Goal: Task Accomplishment & Management: Manage account settings

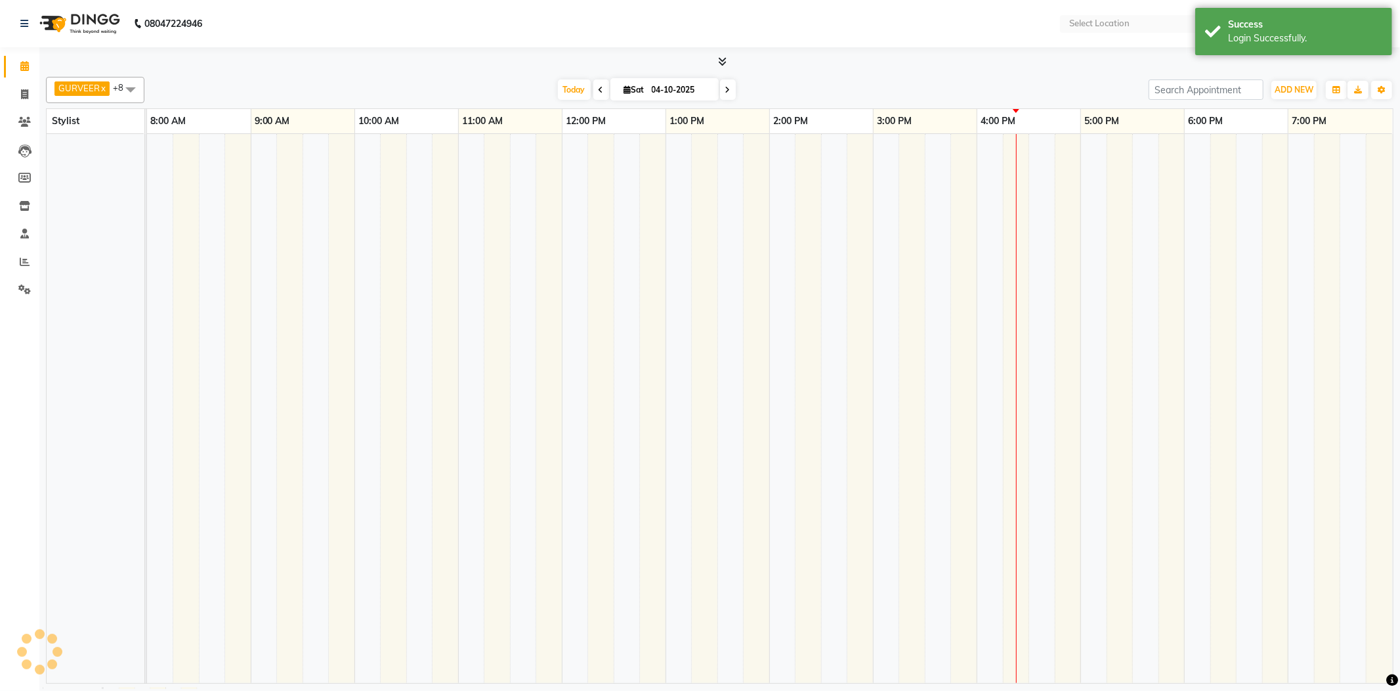
select select "en"
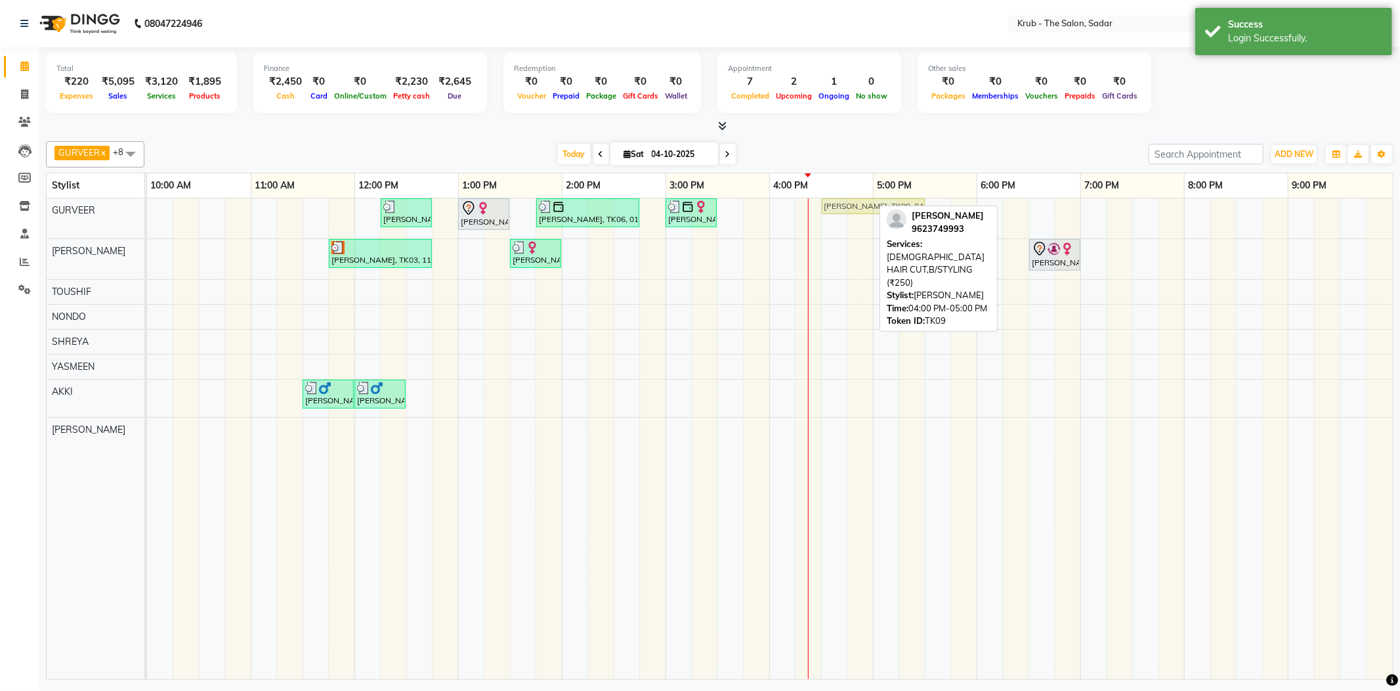
drag, startPoint x: 835, startPoint y: 205, endPoint x: 880, endPoint y: 203, distance: 44.7
click at [147, 203] on div "Priyanka S, TK07, 12:15 PM-12:45 PM, FEMALE HAIR CUT Laila Malik, TK02, 01:00 P…" at bounding box center [147, 218] width 0 height 40
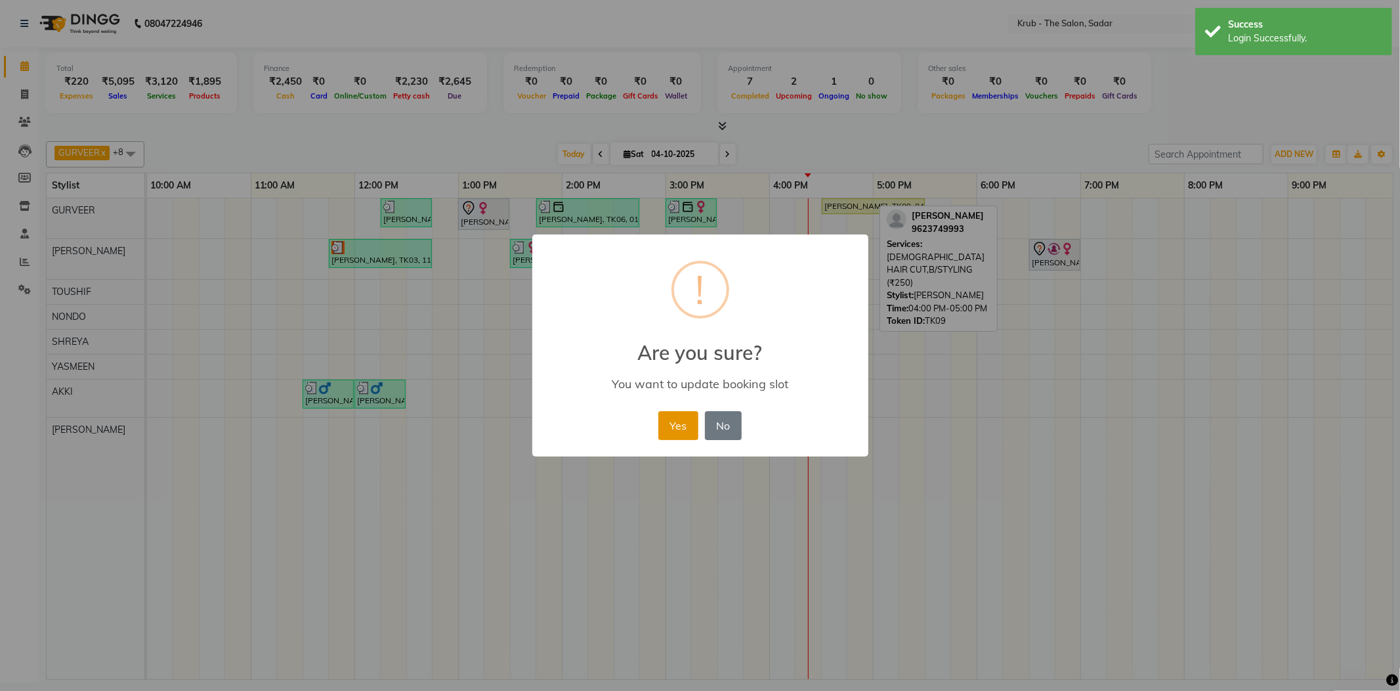
click at [681, 417] on button "Yes" at bounding box center [678, 425] width 40 height 29
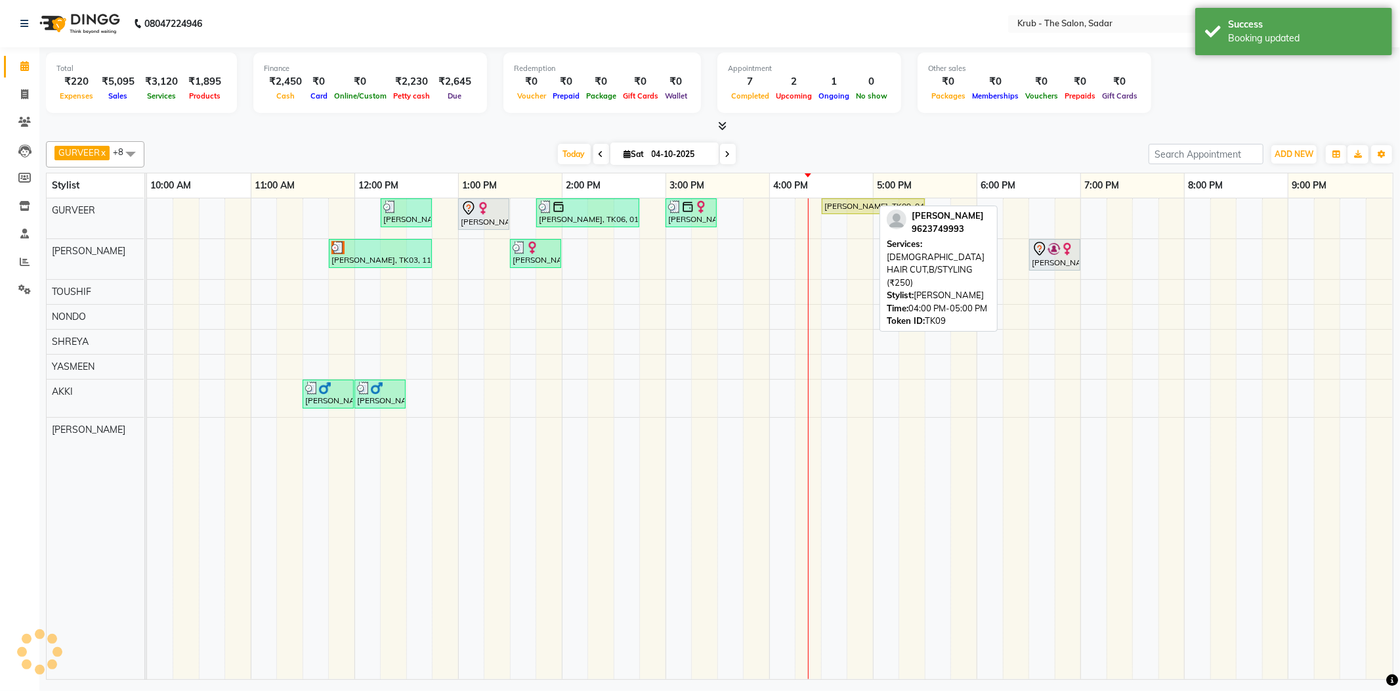
click at [759, 209] on div "Priyanka S, TK07, 12:15 PM-12:45 PM, FEMALE HAIR CUT Laila Malik, TK02, 01:00 P…" at bounding box center [770, 438] width 1246 height 481
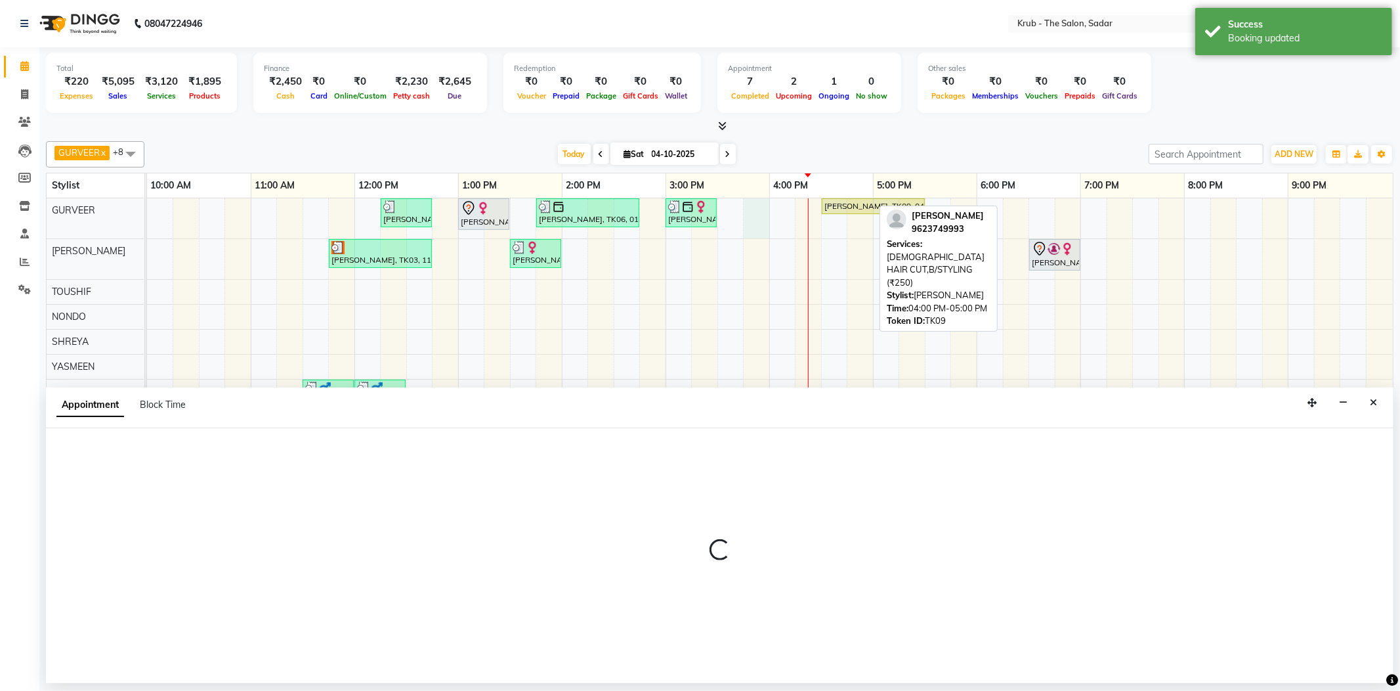
select select "24979"
select select "945"
select select "tentative"
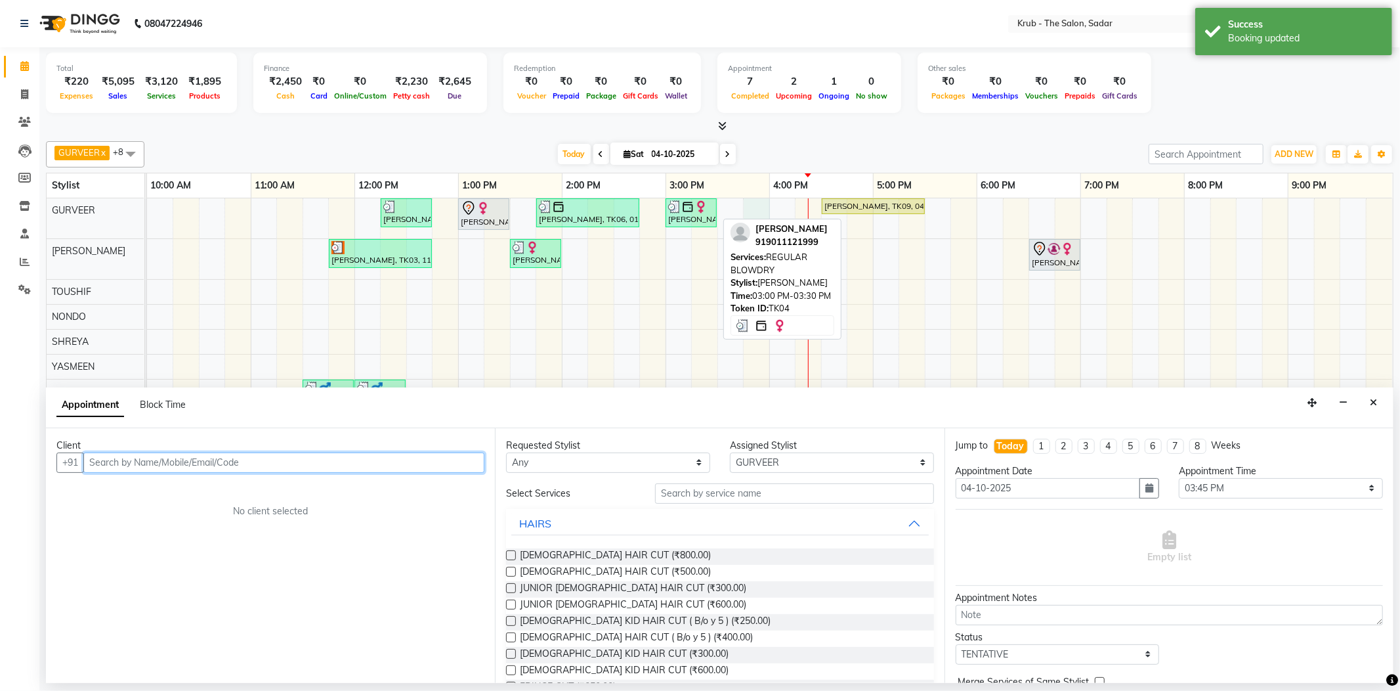
click at [691, 206] on img at bounding box center [687, 206] width 13 height 13
select select "3"
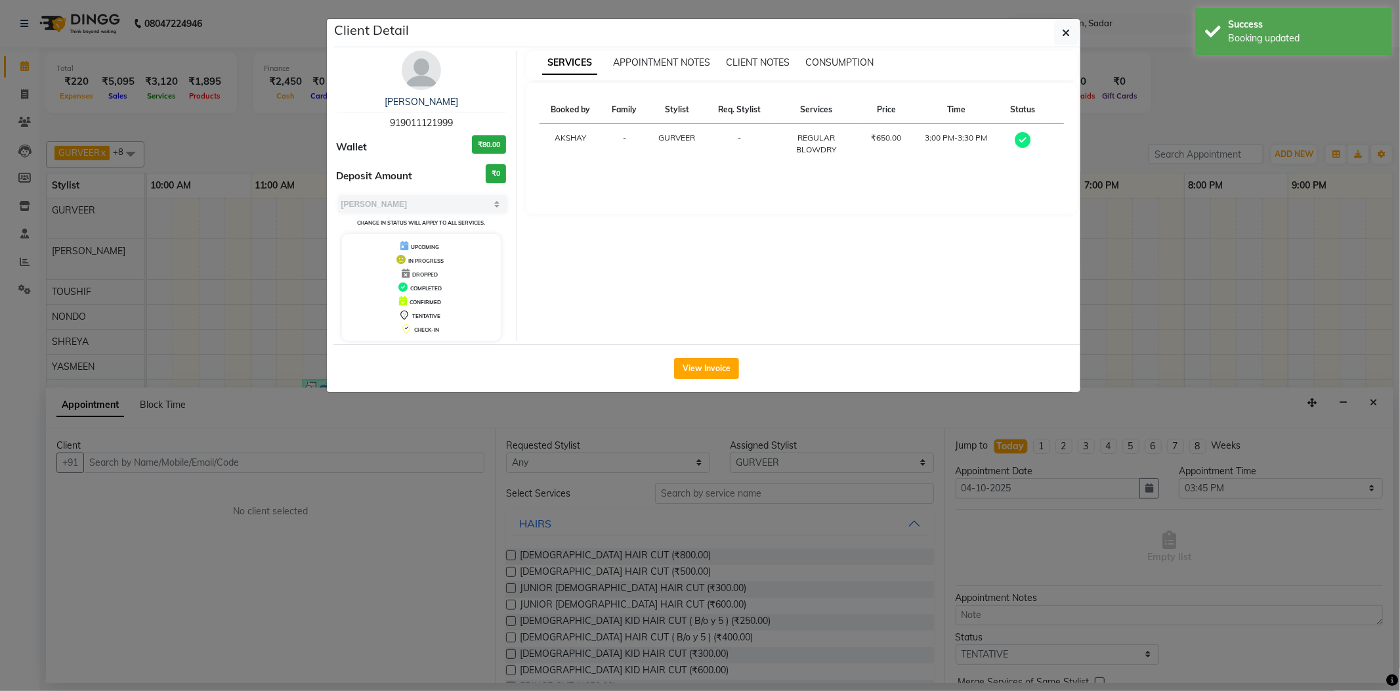
click at [1153, 114] on ngb-modal-window "Client Detail Meeta Kurani 919011121999 Wallet ₹80.00 Deposit Amount ₹0 Select …" at bounding box center [700, 345] width 1400 height 691
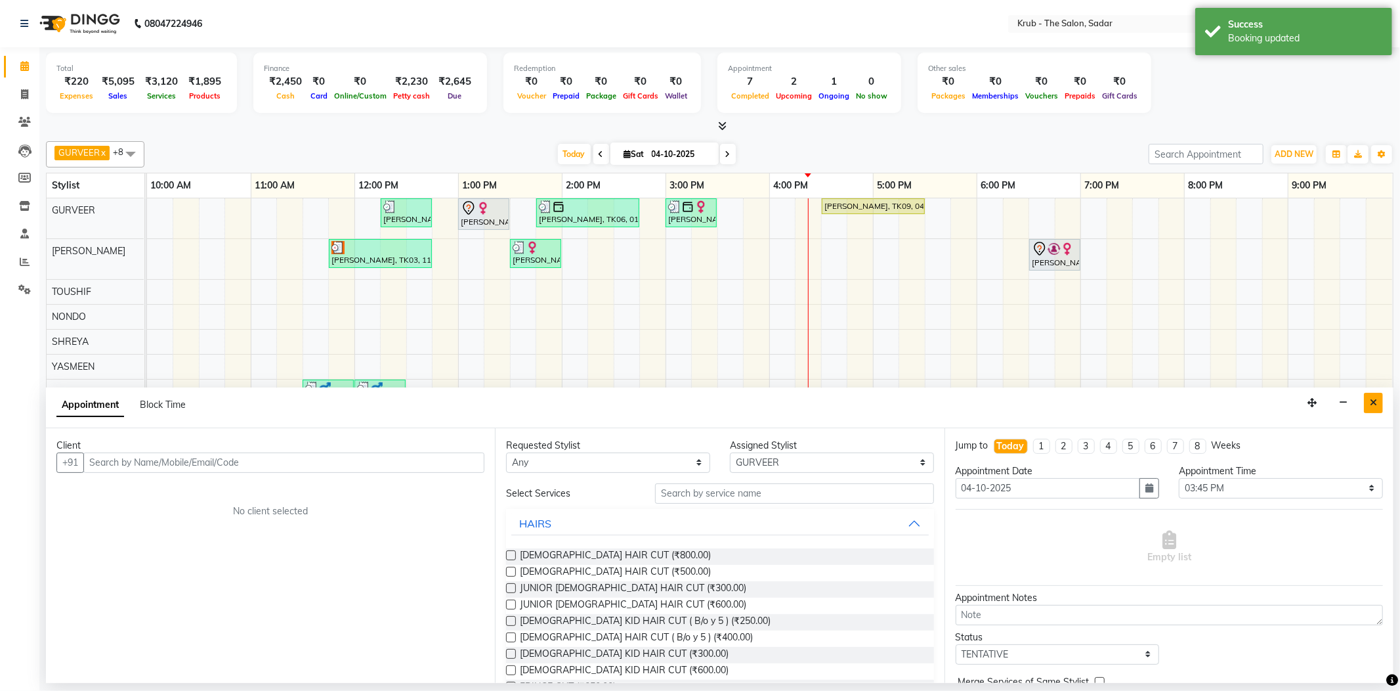
click at [1379, 393] on button "Close" at bounding box center [1373, 403] width 19 height 20
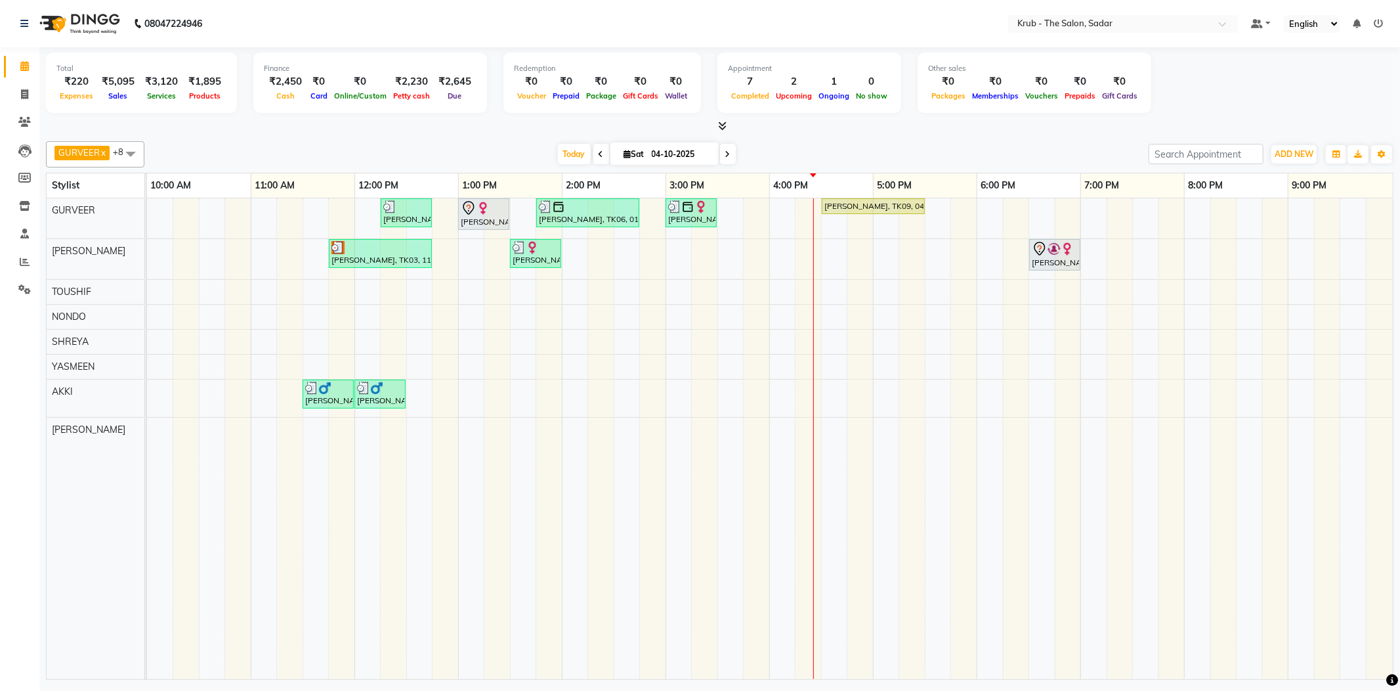
click at [767, 205] on div "Priyanka S, TK07, 12:15 PM-12:45 PM, FEMALE HAIR CUT Laila Malik, TK02, 01:00 P…" at bounding box center [770, 438] width 1246 height 481
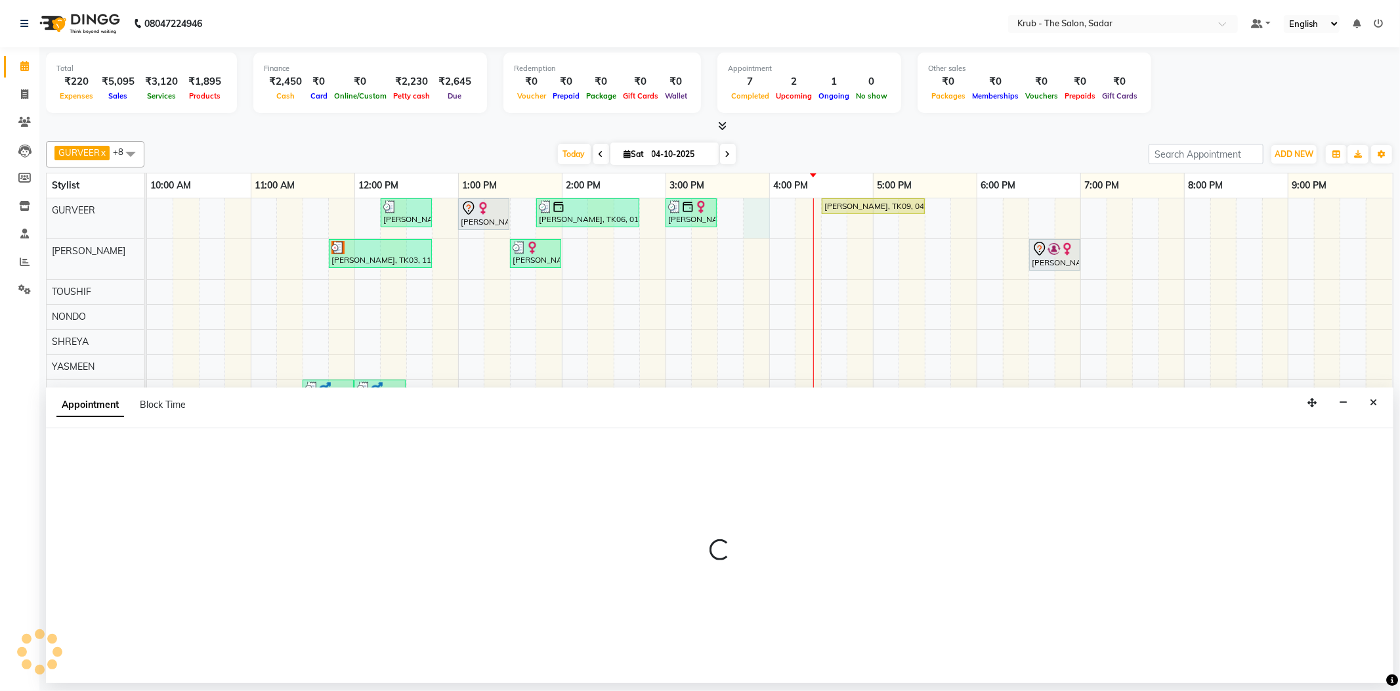
select select "24979"
select select "945"
select select "tentative"
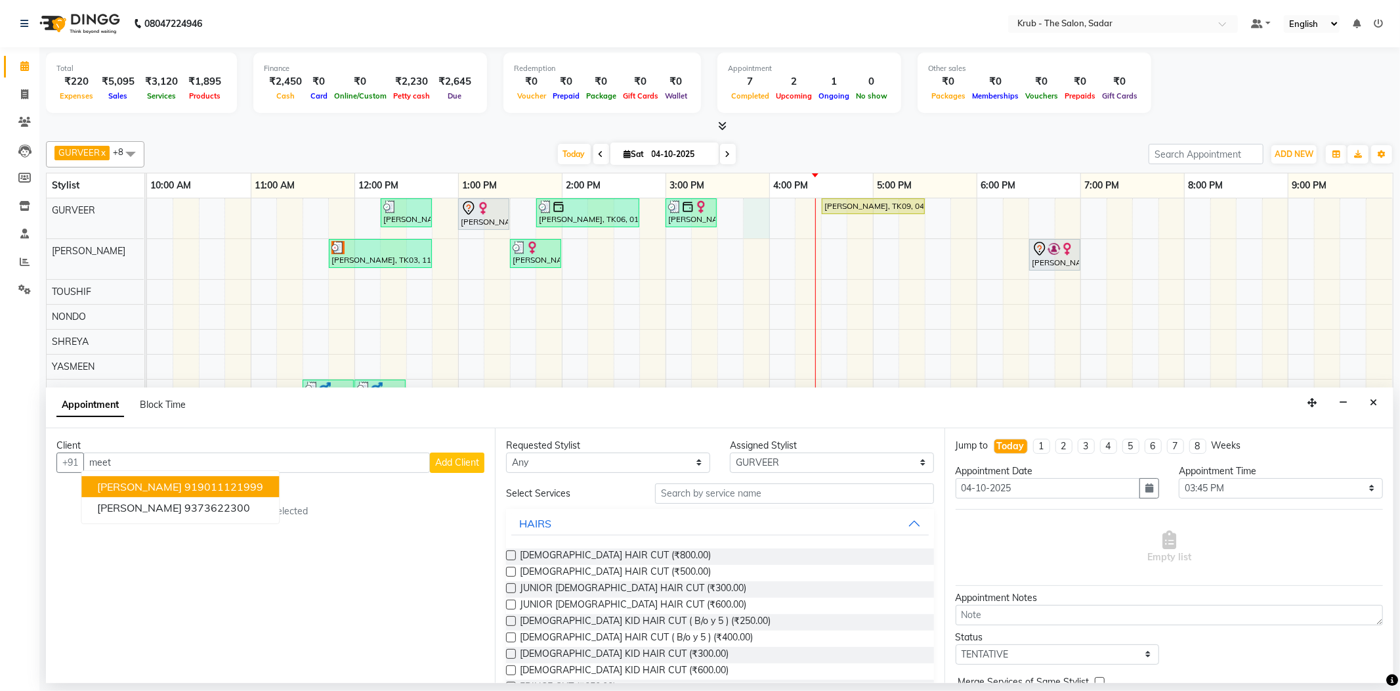
click at [184, 481] on ngb-highlight "919011121999" at bounding box center [223, 486] width 79 height 13
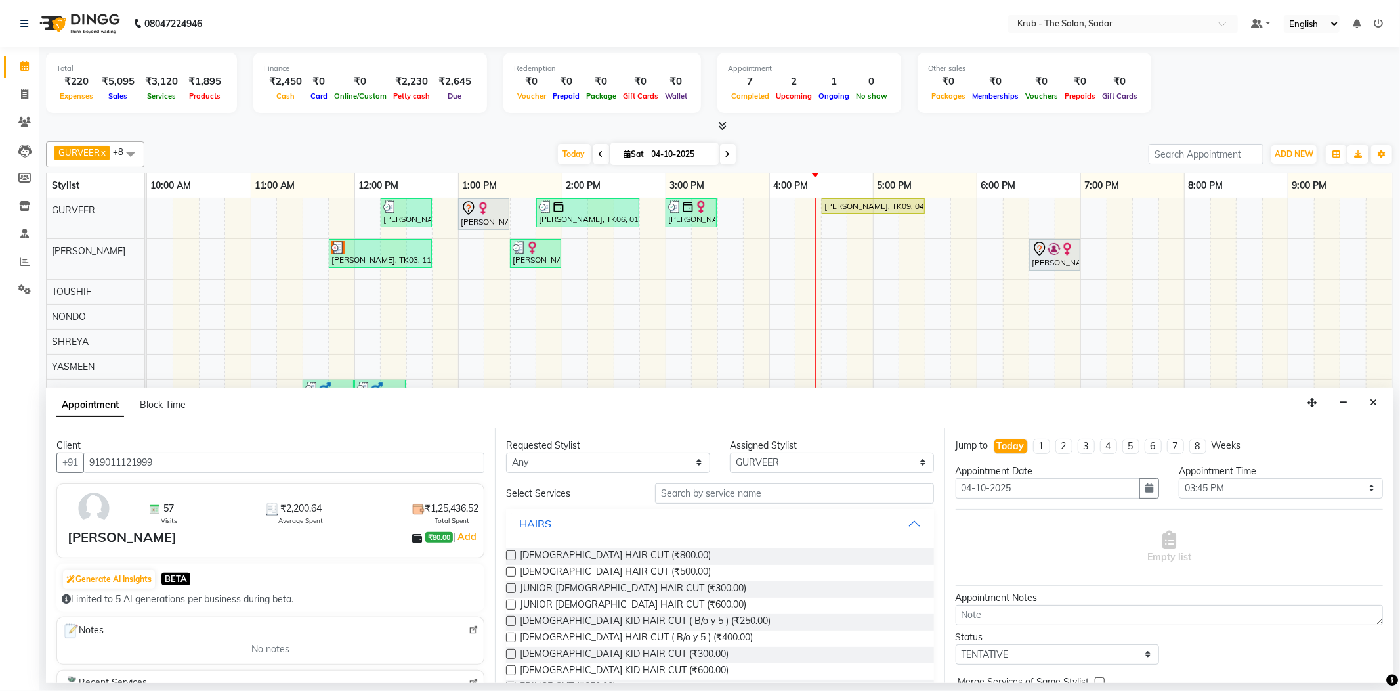
type input "919011121999"
click at [693, 486] on input "text" at bounding box center [794, 493] width 278 height 20
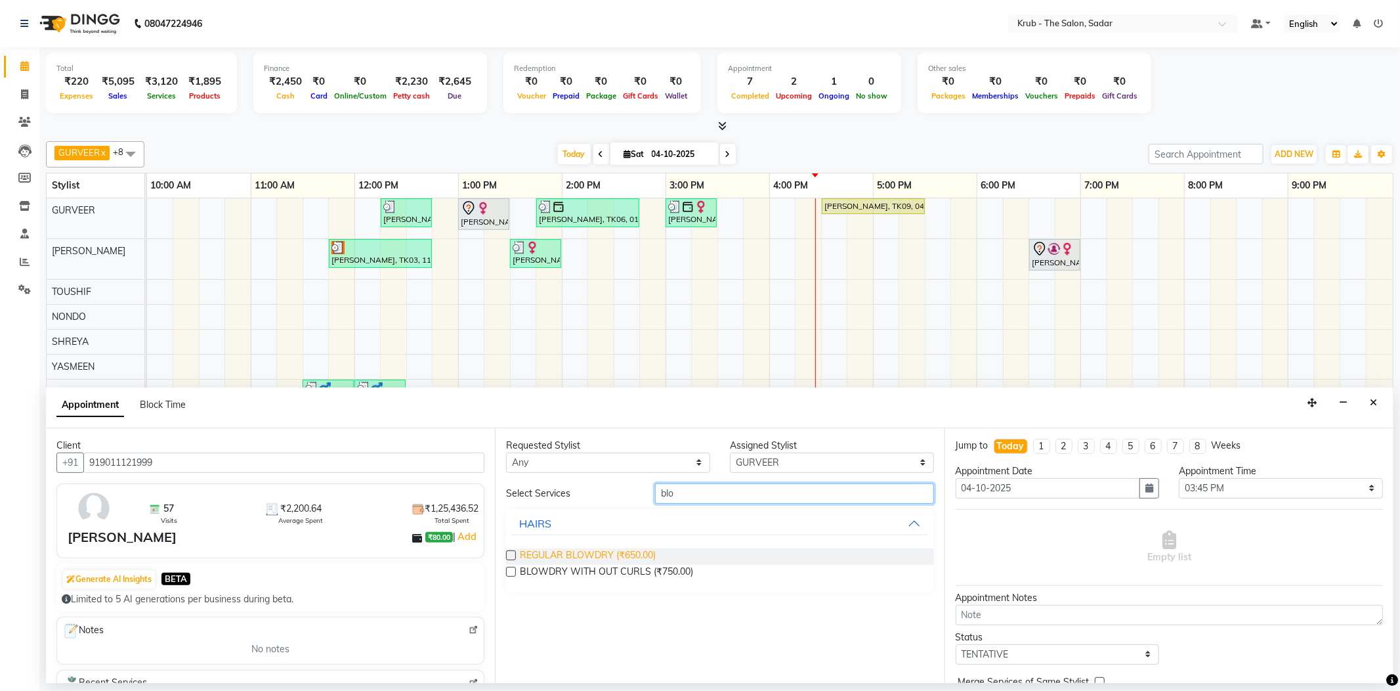
type input "blo"
click at [605, 548] on span "REGULAR BLOWDRY (₹650.00)" at bounding box center [588, 556] width 136 height 16
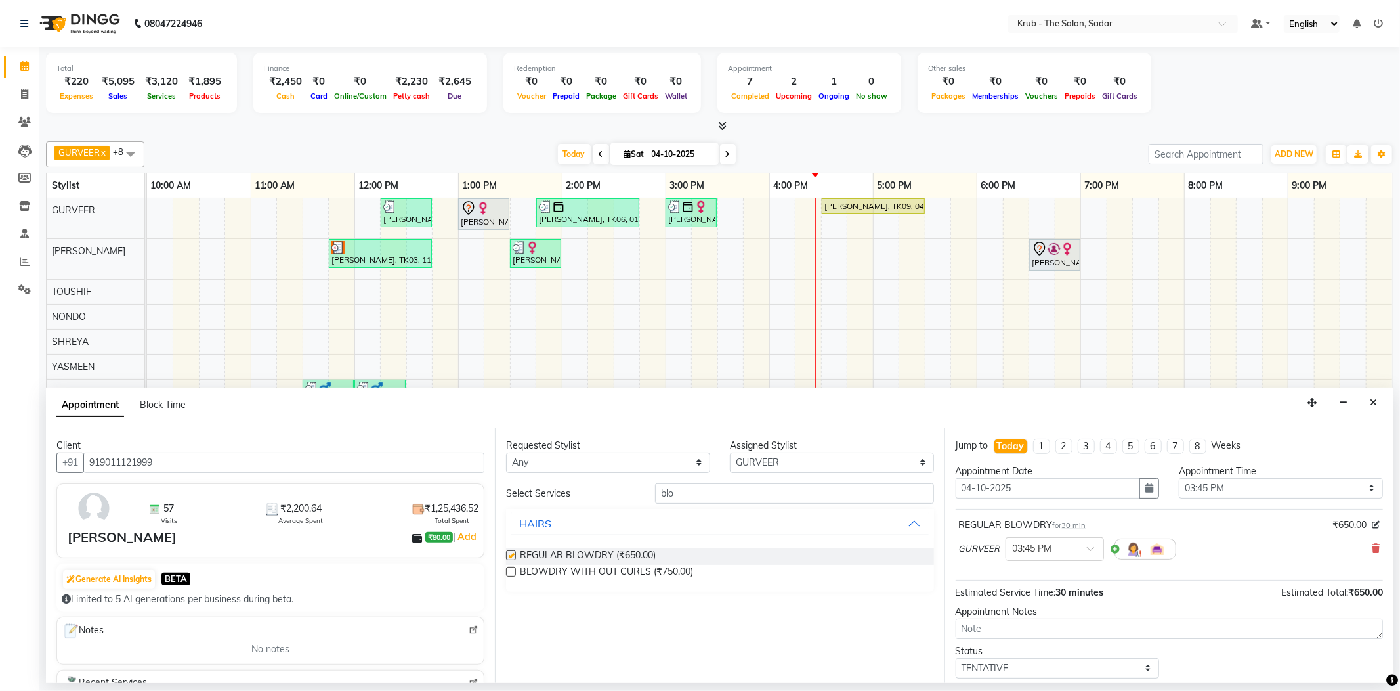
checkbox input "false"
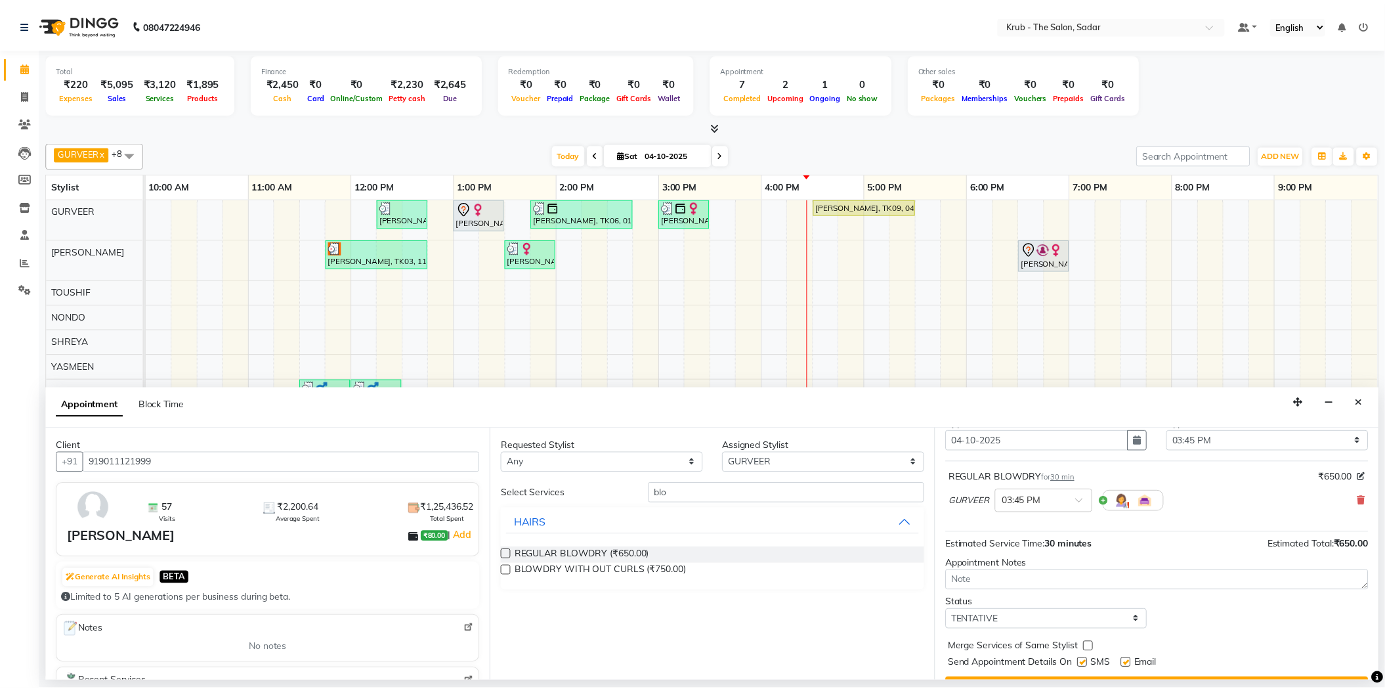
scroll to position [69, 0]
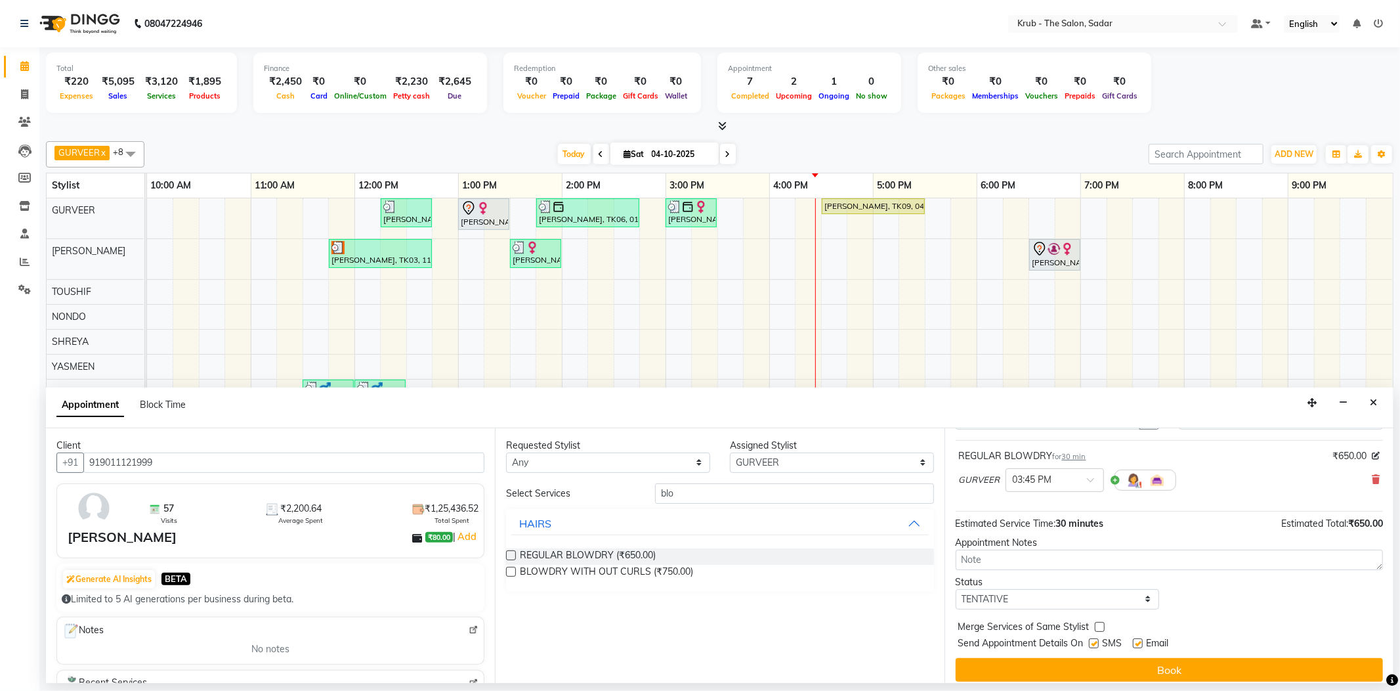
click at [1134, 638] on label at bounding box center [1138, 643] width 10 height 10
click at [1134, 640] on input "checkbox" at bounding box center [1137, 644] width 9 height 9
checkbox input "false"
click at [1101, 636] on div "SMS" at bounding box center [1111, 644] width 44 height 16
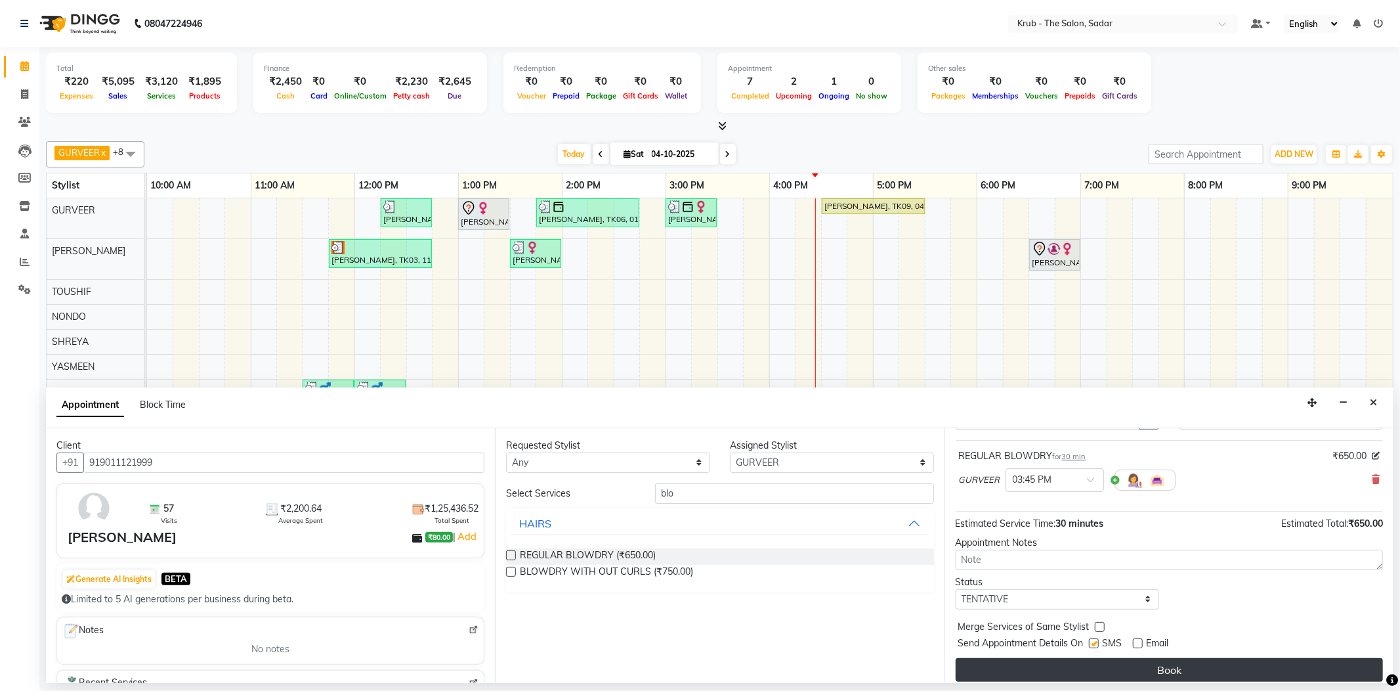
drag, startPoint x: 1094, startPoint y: 621, endPoint x: 1137, endPoint y: 644, distance: 49.0
click at [1095, 638] on label at bounding box center [1094, 643] width 10 height 10
click at [1095, 640] on input "checkbox" at bounding box center [1093, 644] width 9 height 9
checkbox input "false"
click at [1137, 658] on button "Book" at bounding box center [1169, 670] width 427 height 24
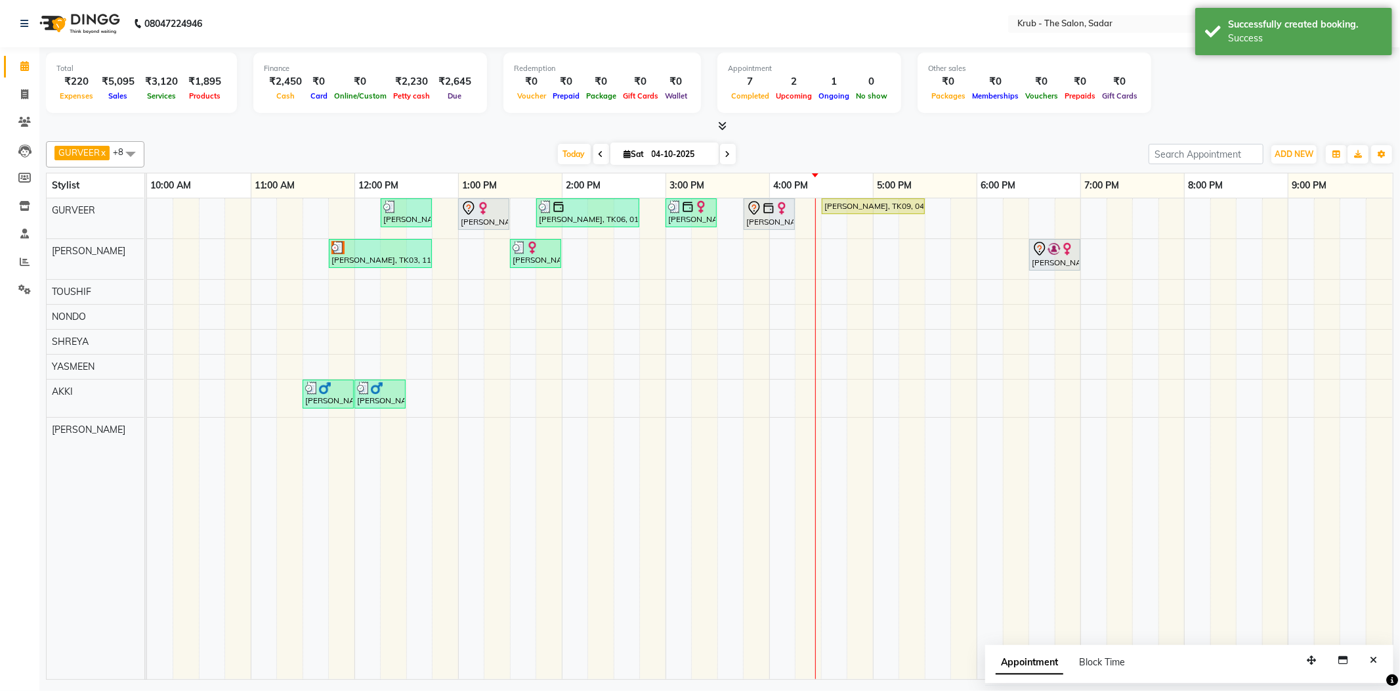
click at [773, 219] on div "[PERSON_NAME], TK11, 03:45 PM-04:15 PM, REGULAR BLOWDRY" at bounding box center [769, 214] width 49 height 28
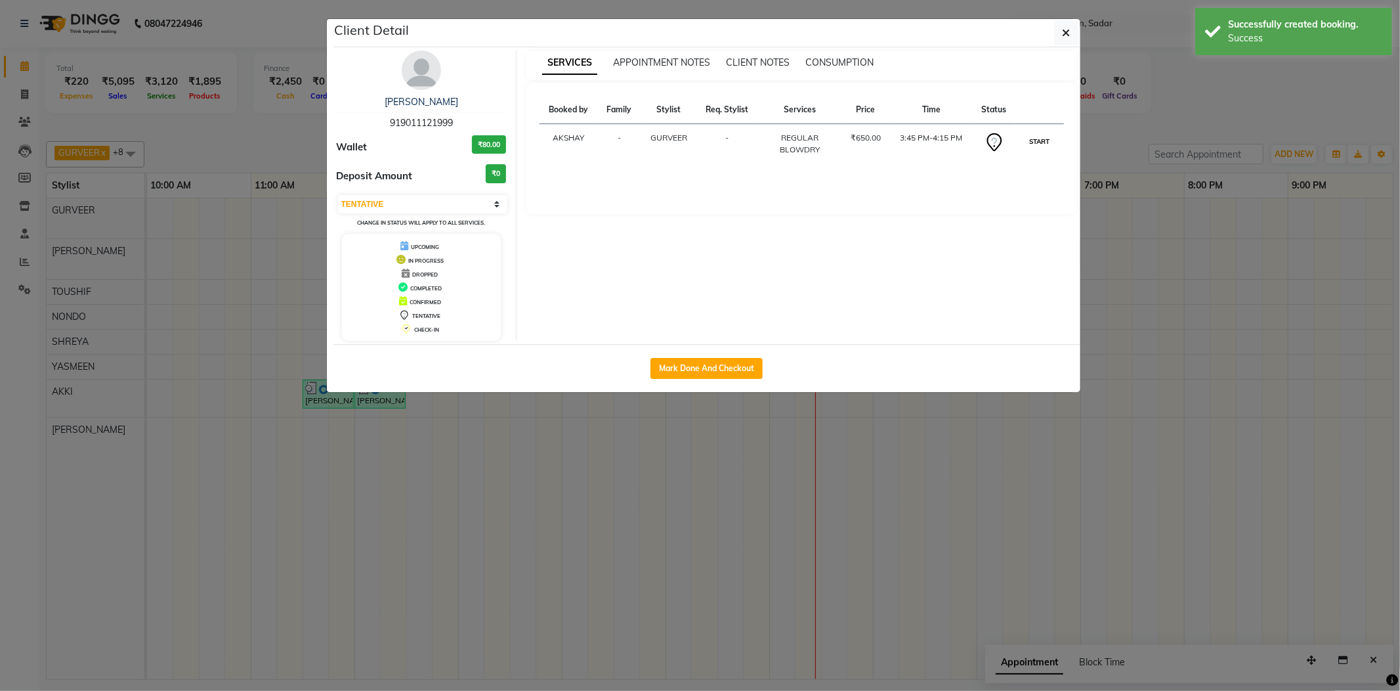
click at [1041, 133] on button "START" at bounding box center [1039, 141] width 27 height 16
select select "1"
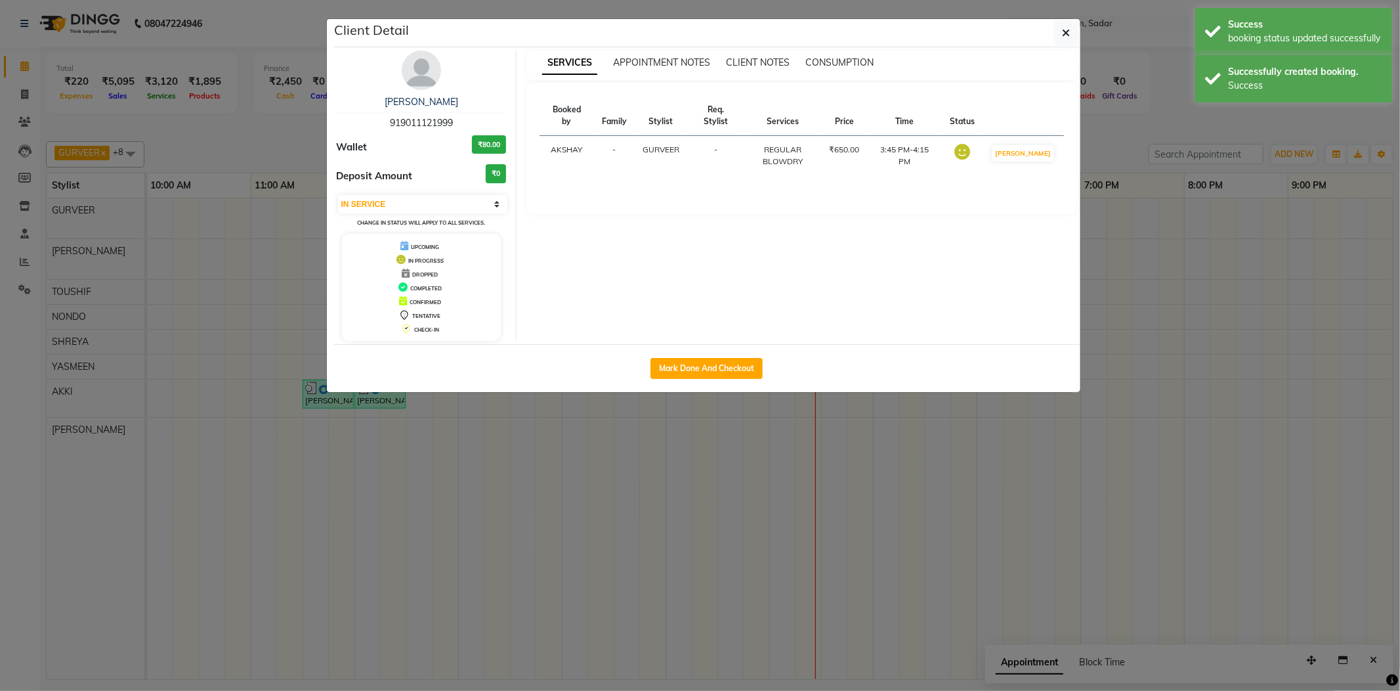
click at [1151, 124] on ngb-modal-window "Client Detail Meeta Kurani 919011121999 Wallet ₹80.00 Deposit Amount ₹0 Select …" at bounding box center [700, 345] width 1400 height 691
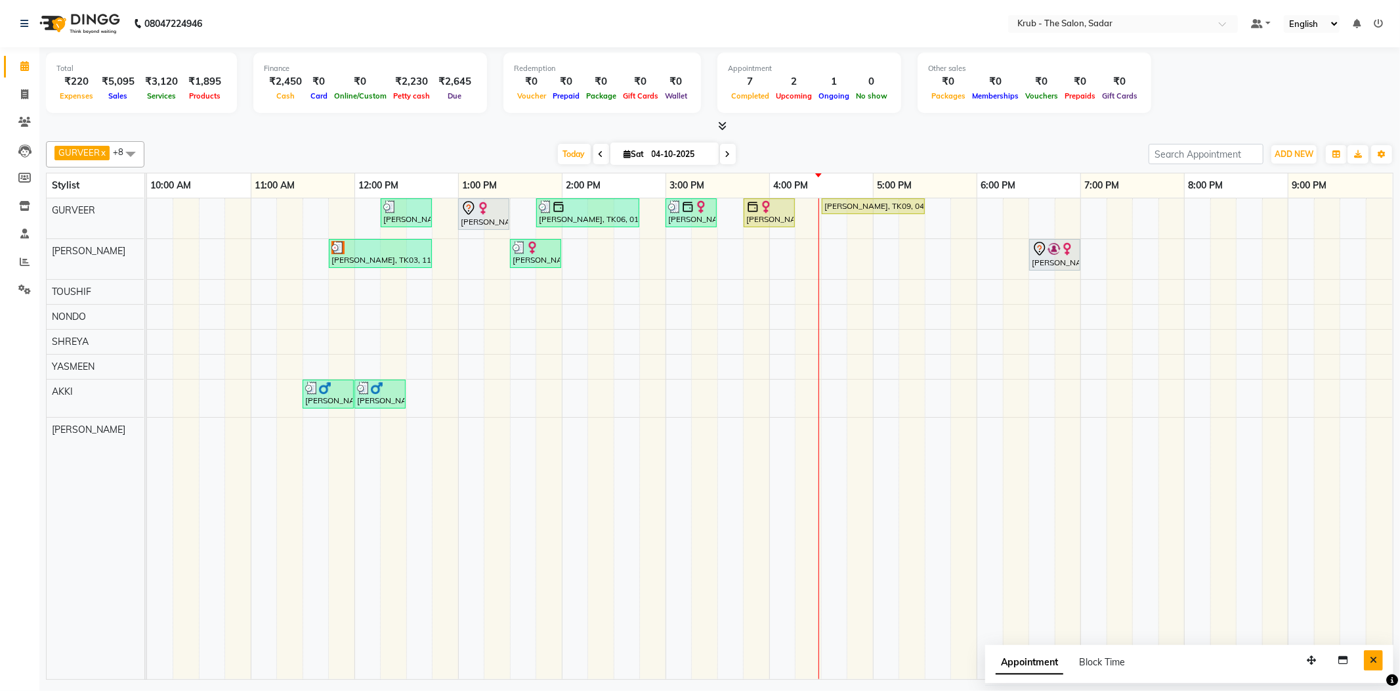
click at [1372, 655] on icon "Close" at bounding box center [1373, 659] width 7 height 9
click at [718, 127] on icon at bounding box center [722, 126] width 9 height 10
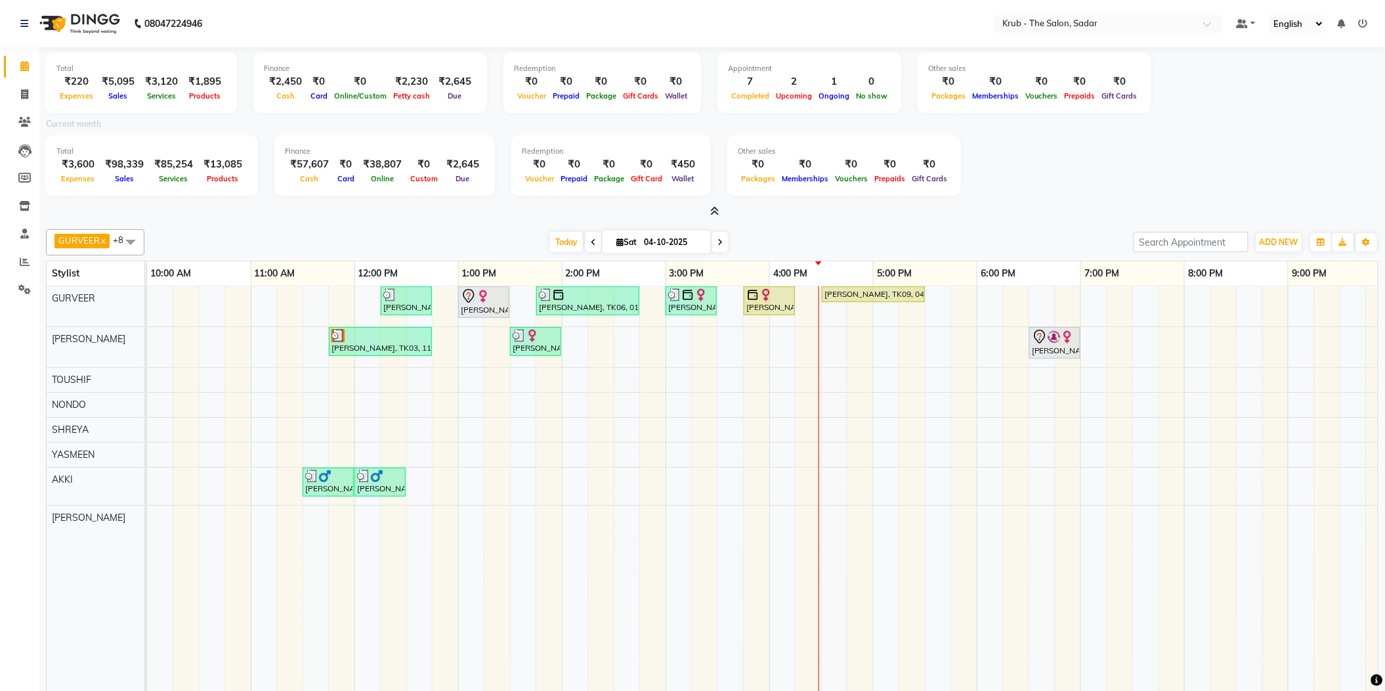
click at [716, 206] on icon at bounding box center [715, 211] width 9 height 10
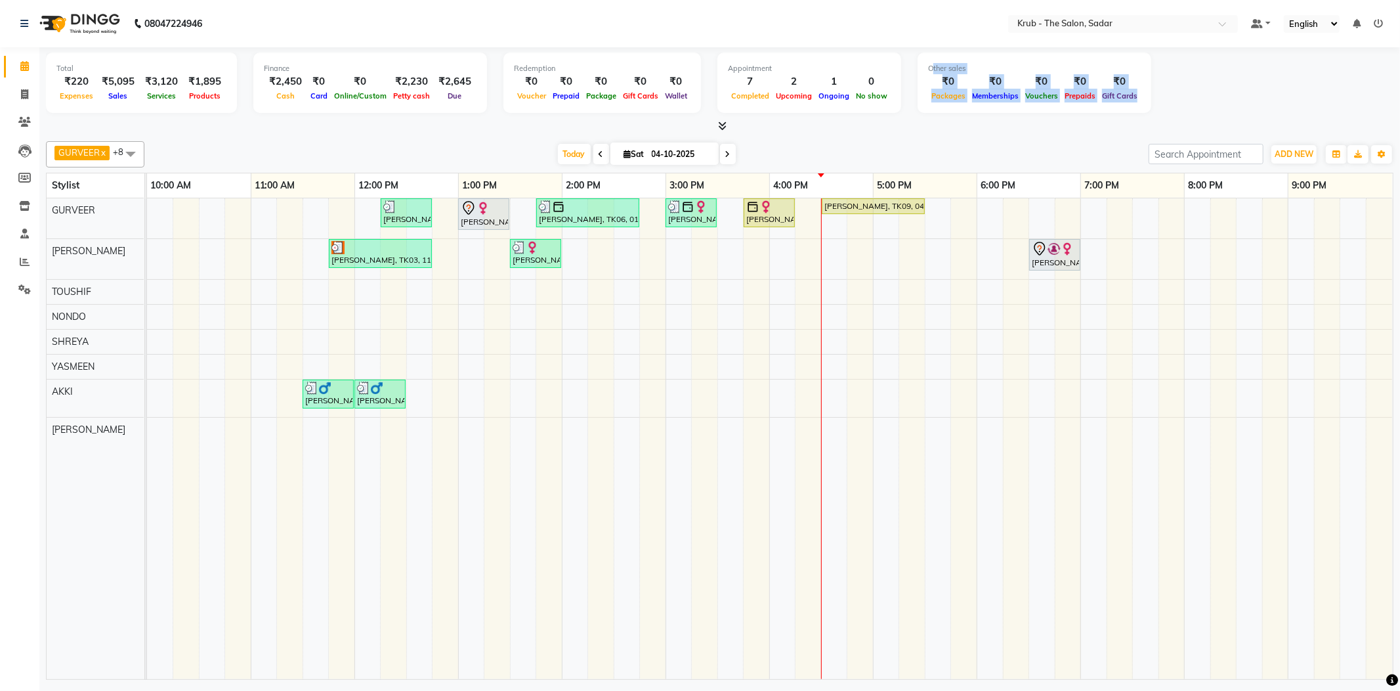
drag, startPoint x: 989, startPoint y: 55, endPoint x: 1288, endPoint y: 79, distance: 300.3
click at [1288, 79] on div "Total ₹220 Expenses ₹5,095 Sales ₹3,120 Services ₹1,895 Products Finance ₹2,450…" at bounding box center [720, 85] width 1348 height 64
click at [996, 121] on div at bounding box center [720, 126] width 1348 height 14
click at [648, 151] on input "04-10-2025" at bounding box center [681, 154] width 66 height 20
select select "10"
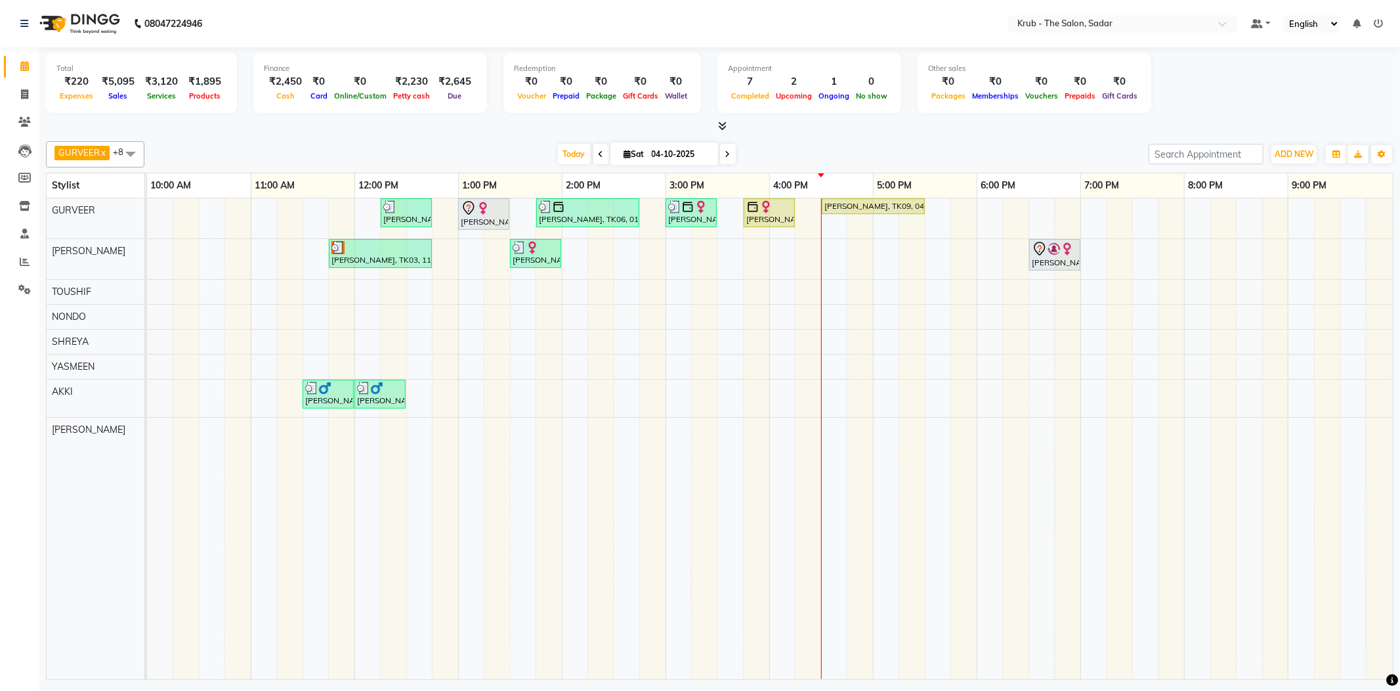
select select "2025"
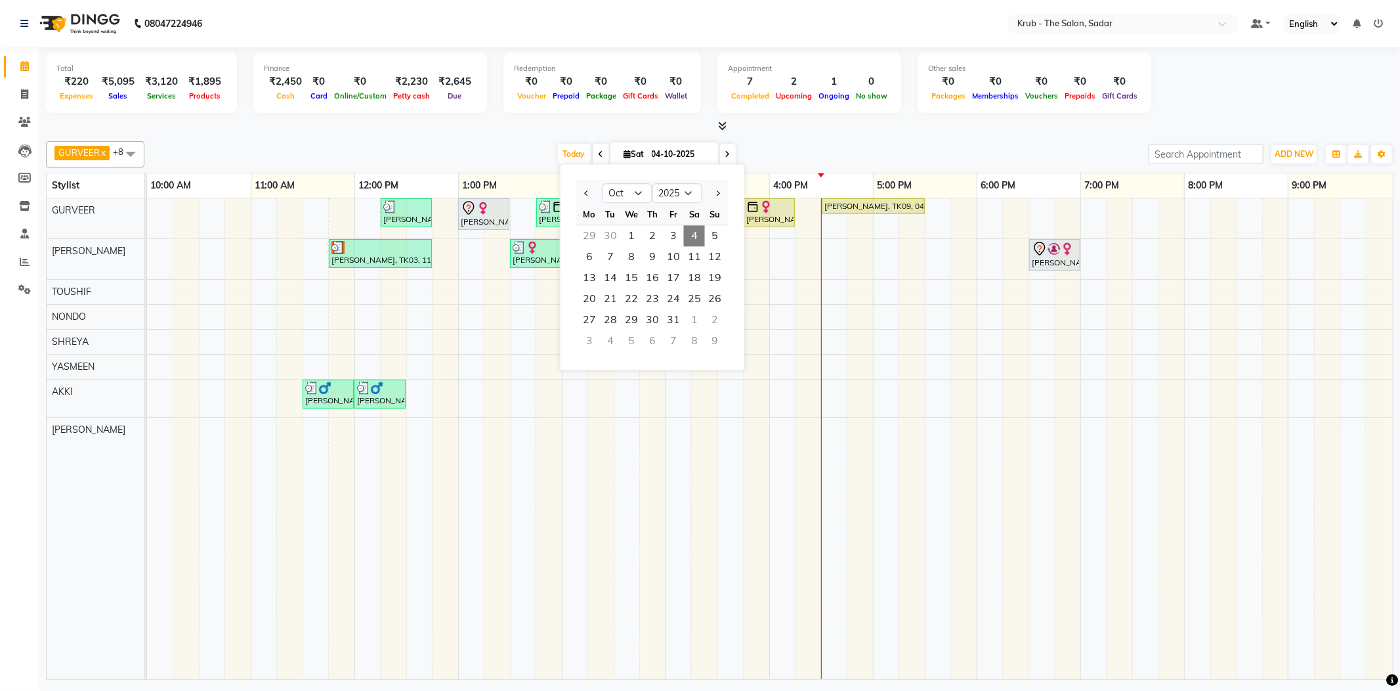
click at [600, 225] on div "30" at bounding box center [610, 235] width 21 height 21
type input "30-09-2025"
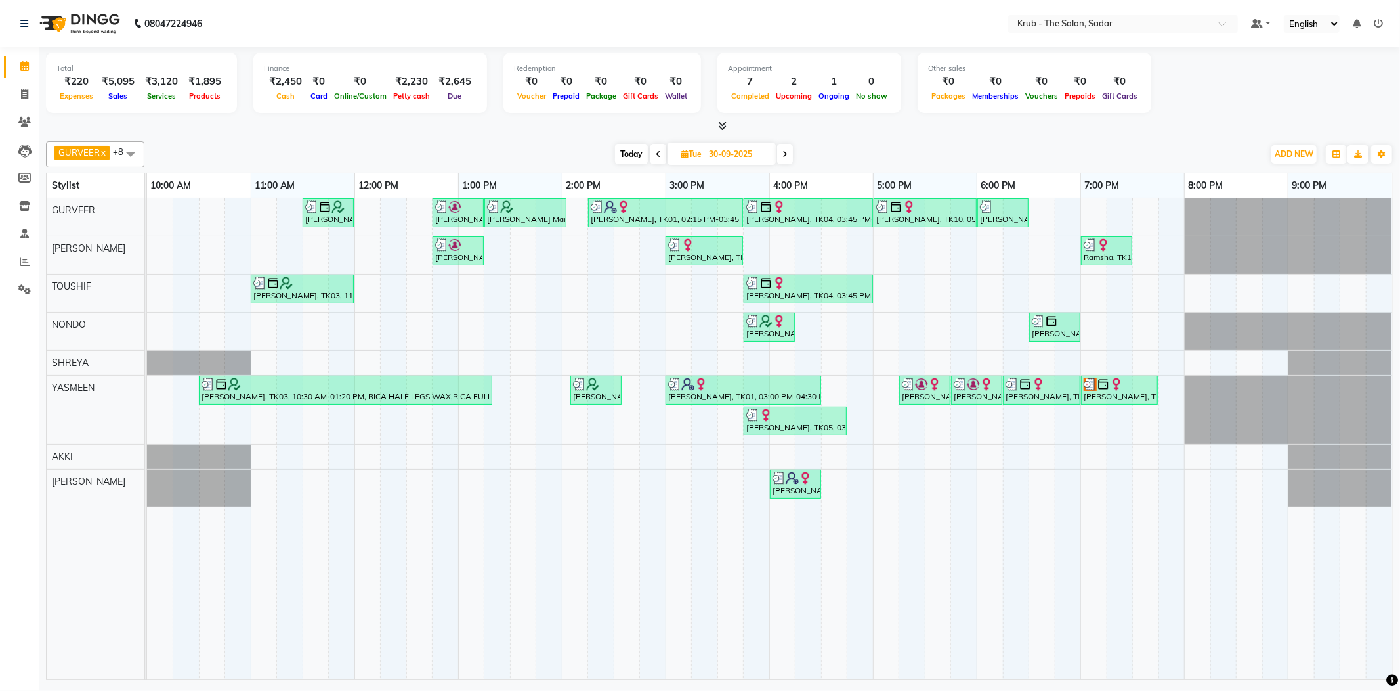
click at [760, 146] on input "30-09-2025" at bounding box center [738, 154] width 66 height 20
select select "9"
select select "2025"
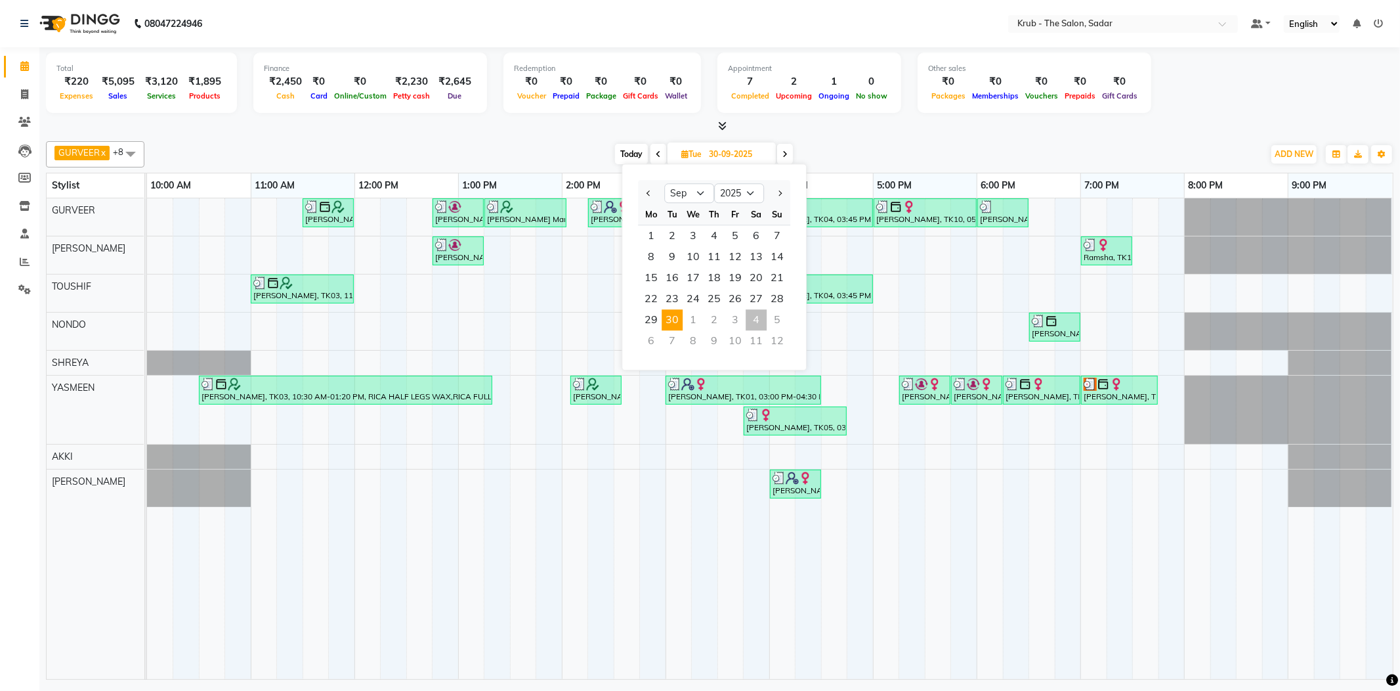
click at [746, 309] on div "4" at bounding box center [756, 319] width 21 height 21
type input "04-10-2025"
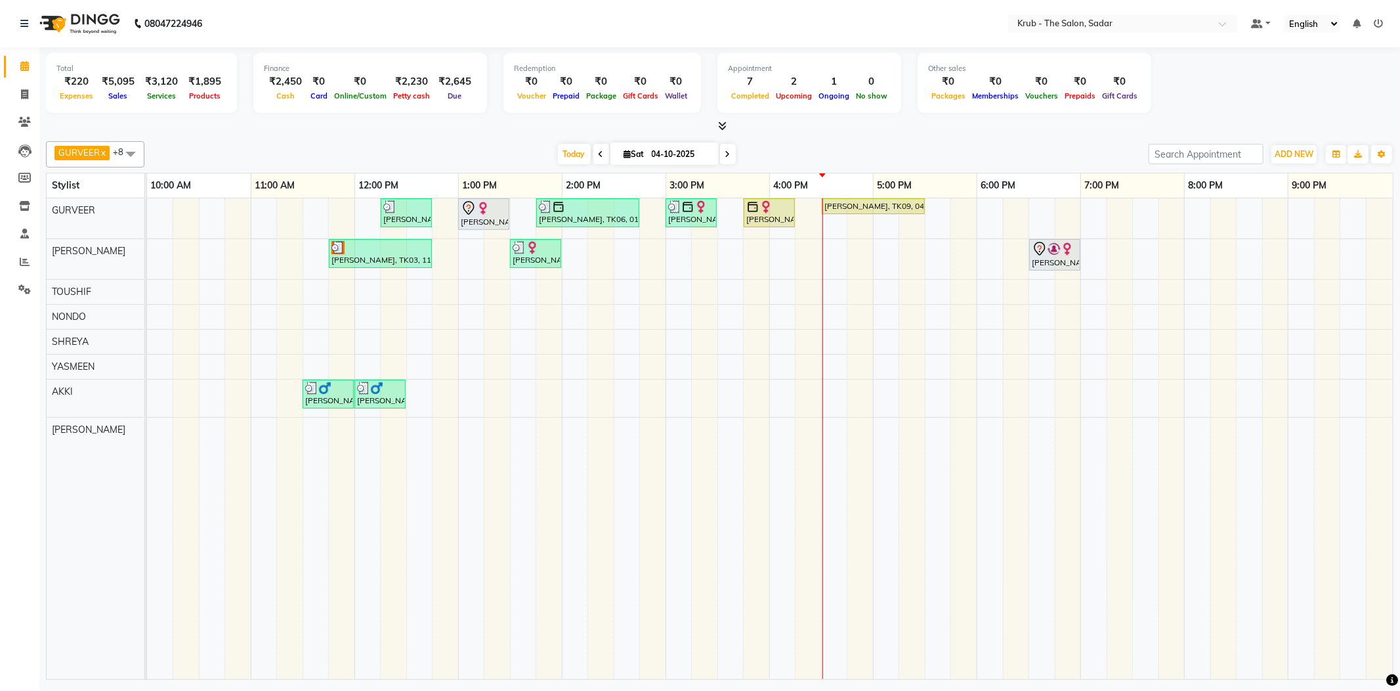
click at [660, 153] on input "04-10-2025" at bounding box center [681, 154] width 66 height 20
select select "10"
select select "2025"
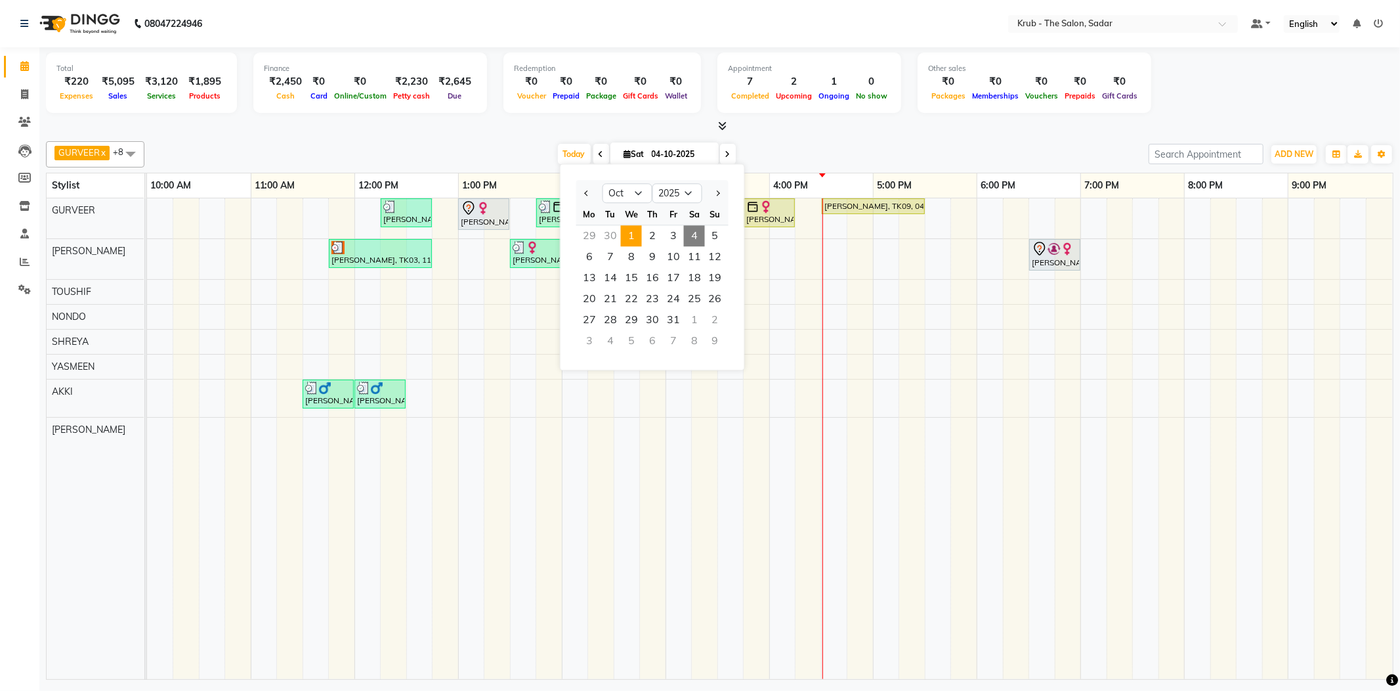
click at [626, 226] on span "1" at bounding box center [631, 235] width 21 height 21
type input "01-10-2025"
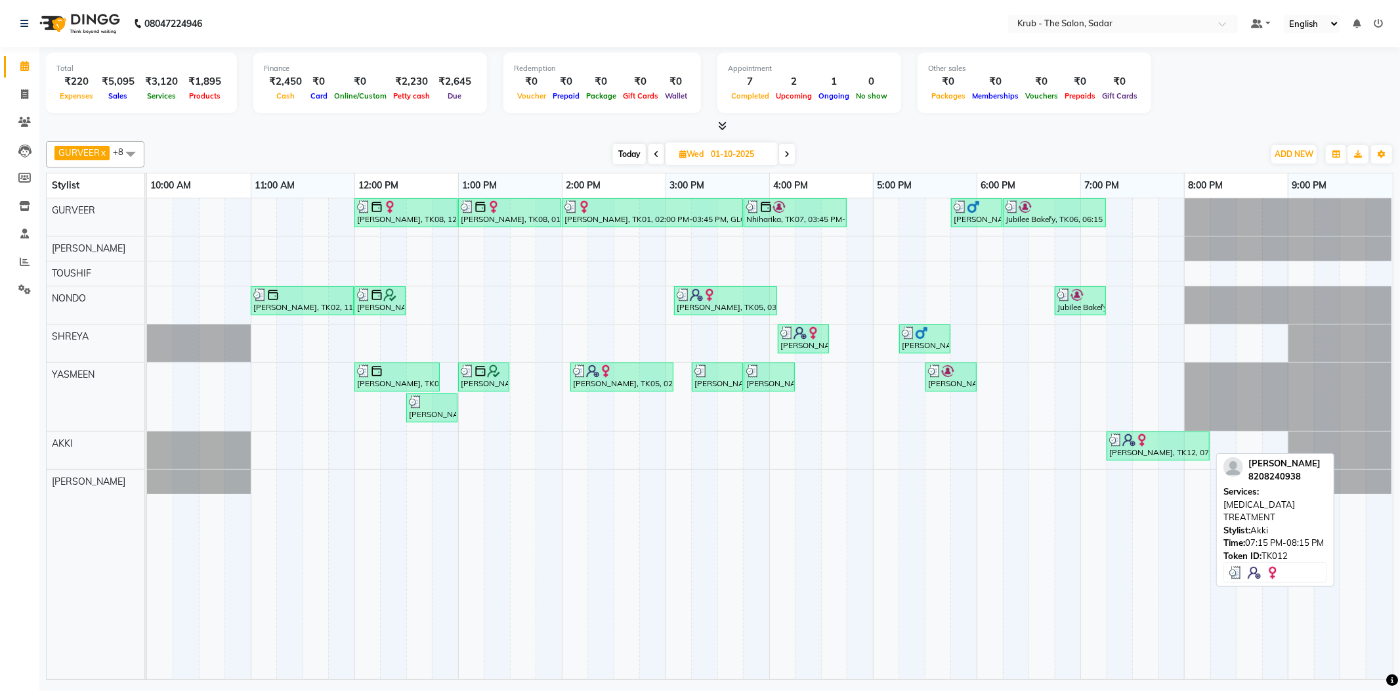
click at [1140, 437] on img at bounding box center [1142, 439] width 13 height 13
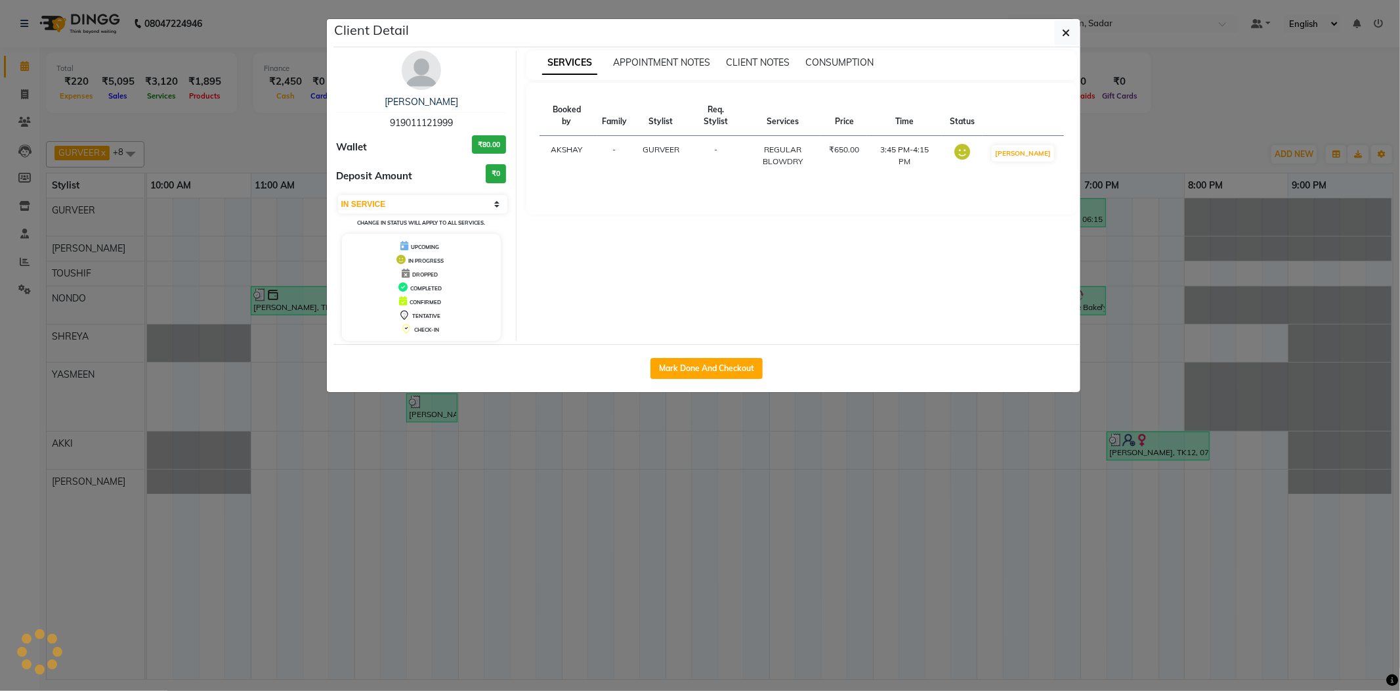
select select "3"
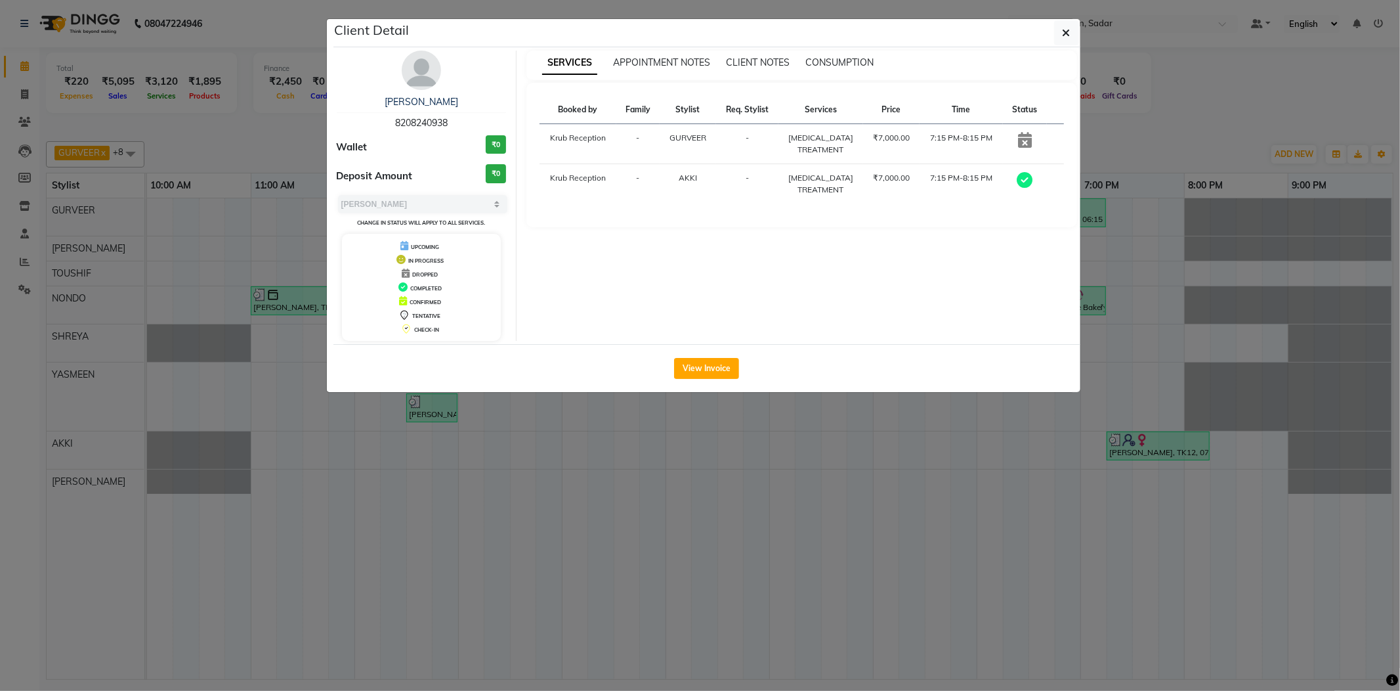
drag, startPoint x: 376, startPoint y: 114, endPoint x: 467, endPoint y: 119, distance: 91.4
click at [467, 119] on div "[PERSON_NAME] 8208240938" at bounding box center [422, 112] width 170 height 35
copy span "8208240938"
click at [281, 110] on ngb-modal-window "Client Detail [PERSON_NAME] 8208240938 Wallet ₹0 Deposit Amount ₹0 Select MARK …" at bounding box center [700, 345] width 1400 height 691
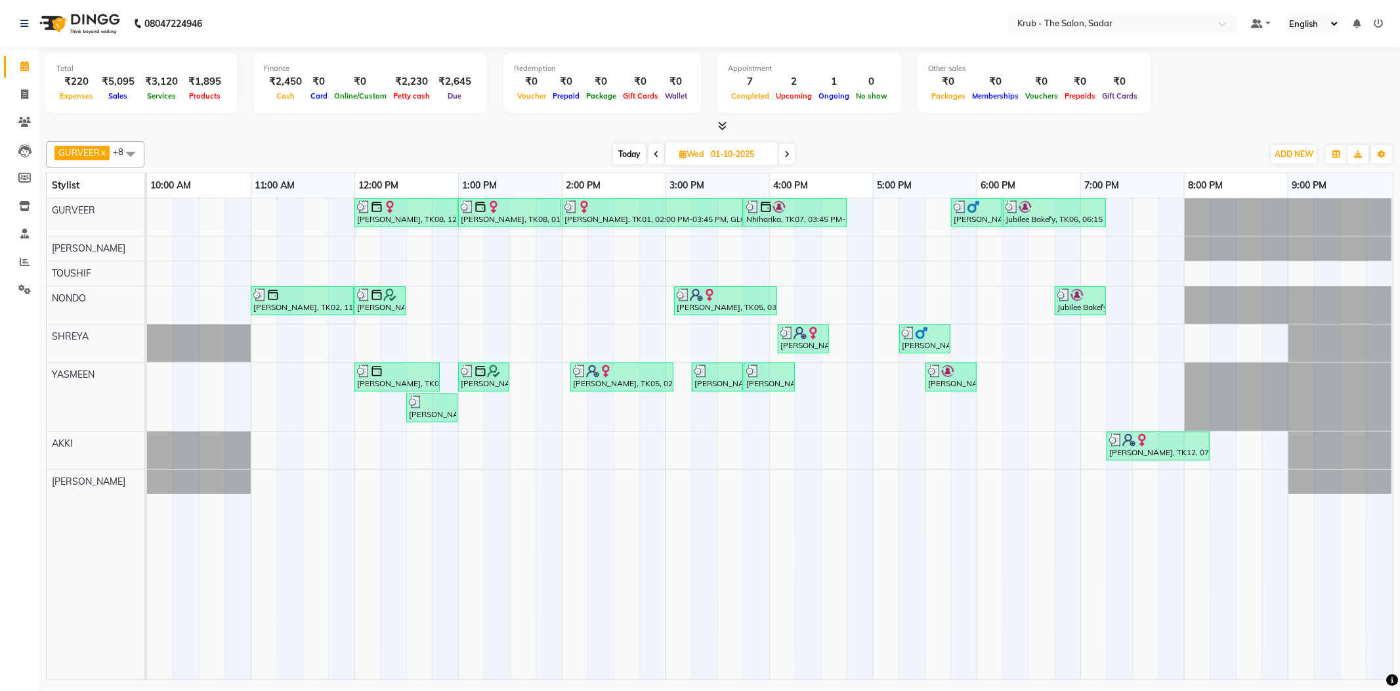
click at [729, 152] on input "01-10-2025" at bounding box center [740, 154] width 66 height 20
select select "10"
select select "2025"
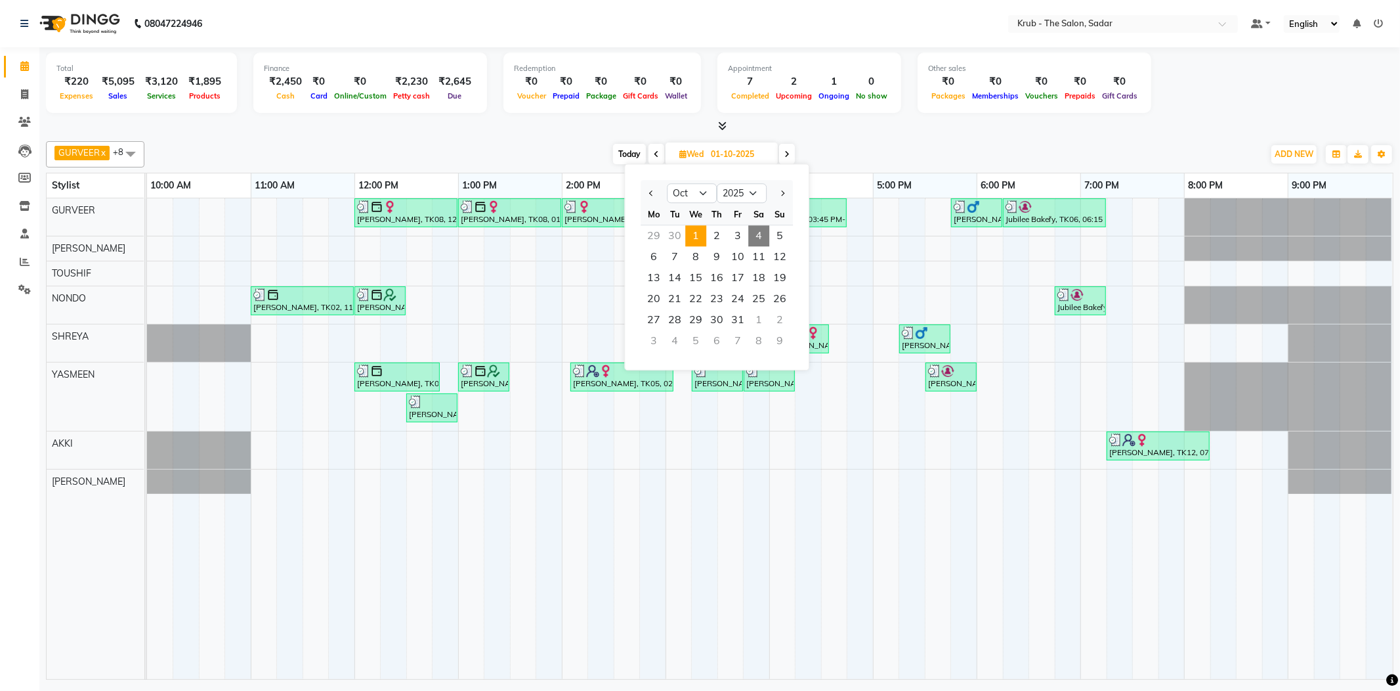
click at [748, 218] on div "Sa" at bounding box center [758, 213] width 21 height 21
click at [678, 225] on div "30" at bounding box center [674, 235] width 21 height 21
type input "30-09-2025"
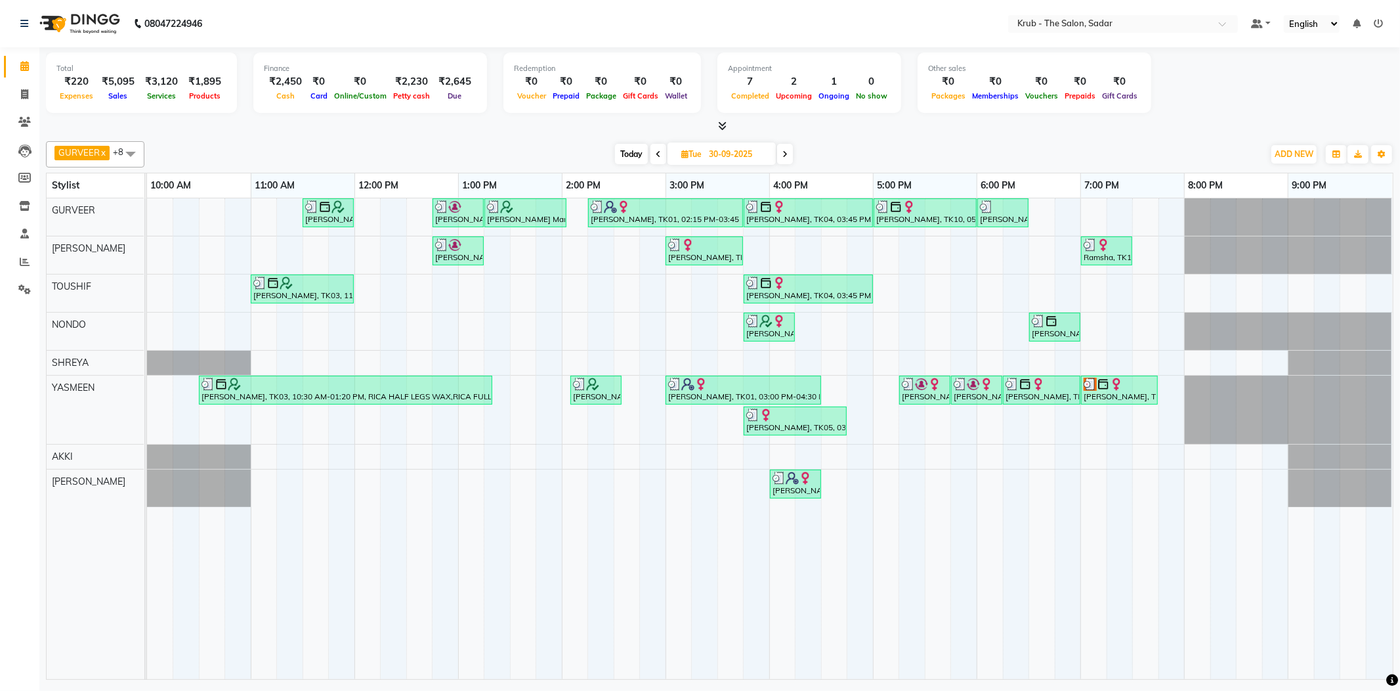
click at [740, 158] on input "30-09-2025" at bounding box center [738, 154] width 66 height 20
select select "9"
select select "2025"
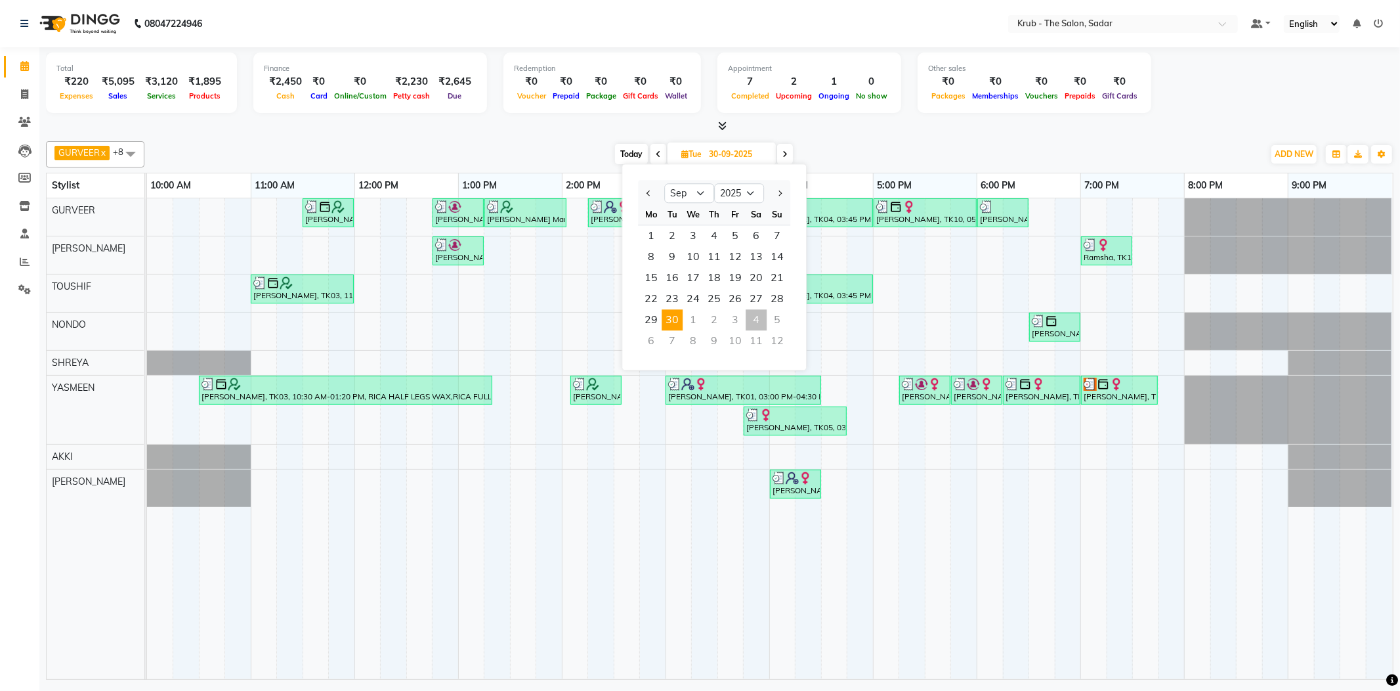
click at [746, 309] on div "4" at bounding box center [756, 319] width 21 height 21
type input "04-10-2025"
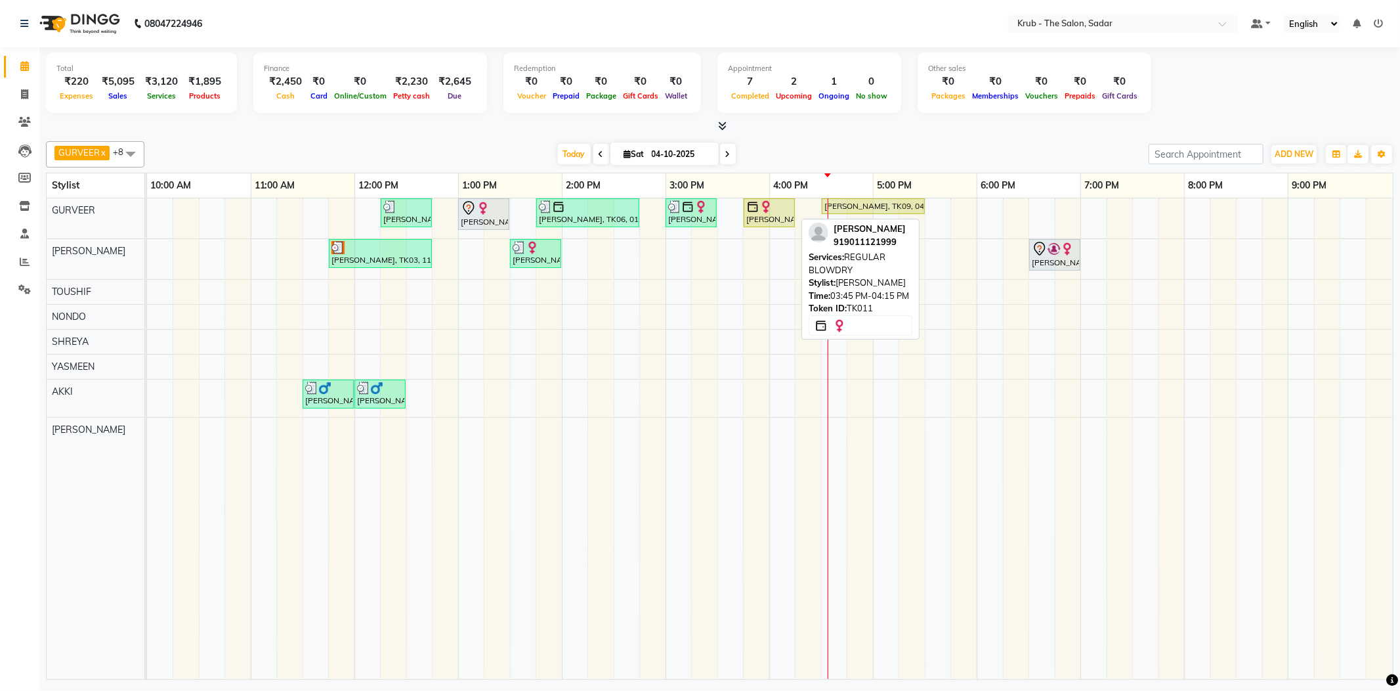
click at [773, 198] on link "[PERSON_NAME], TK11, 03:45 PM-04:15 PM, REGULAR BLOWDRY" at bounding box center [769, 212] width 51 height 29
select select "1"
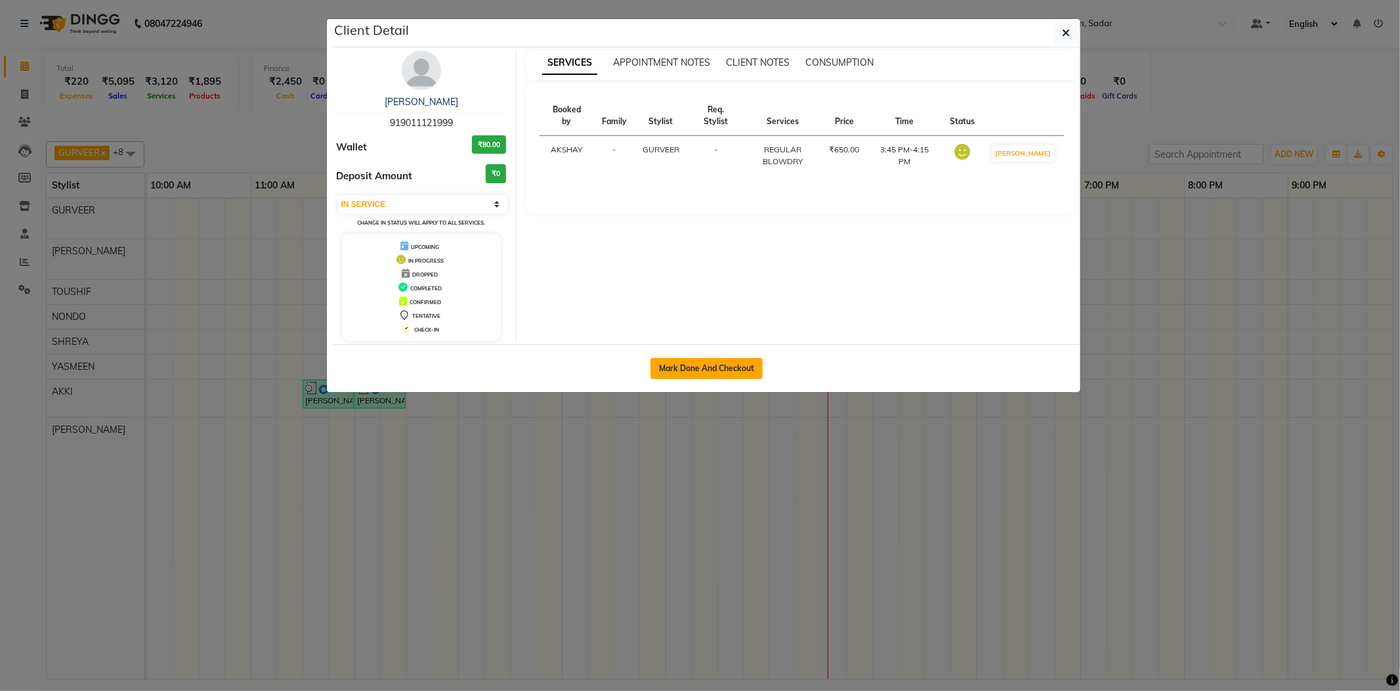
click at [729, 375] on button "Mark Done And Checkout" at bounding box center [707, 368] width 112 height 21
select select "service"
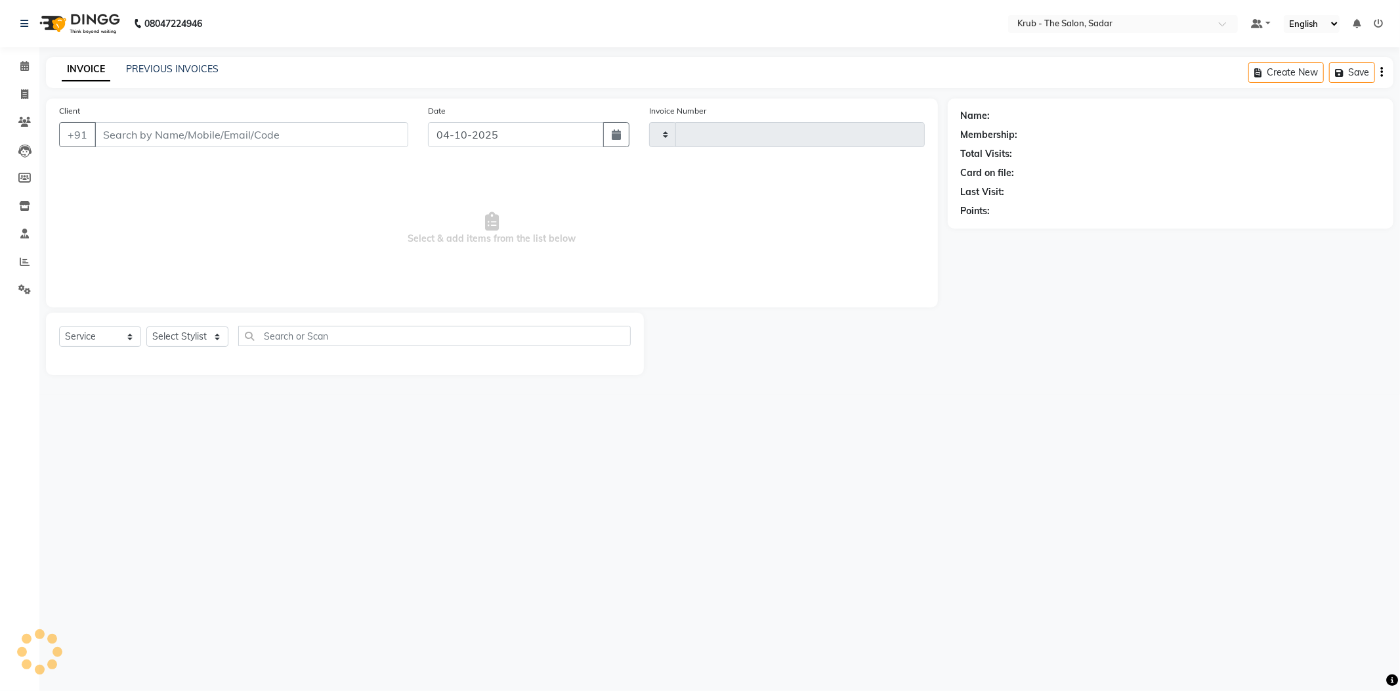
type input "2569"
select select "4449"
type input "9011121999"
select select "24979"
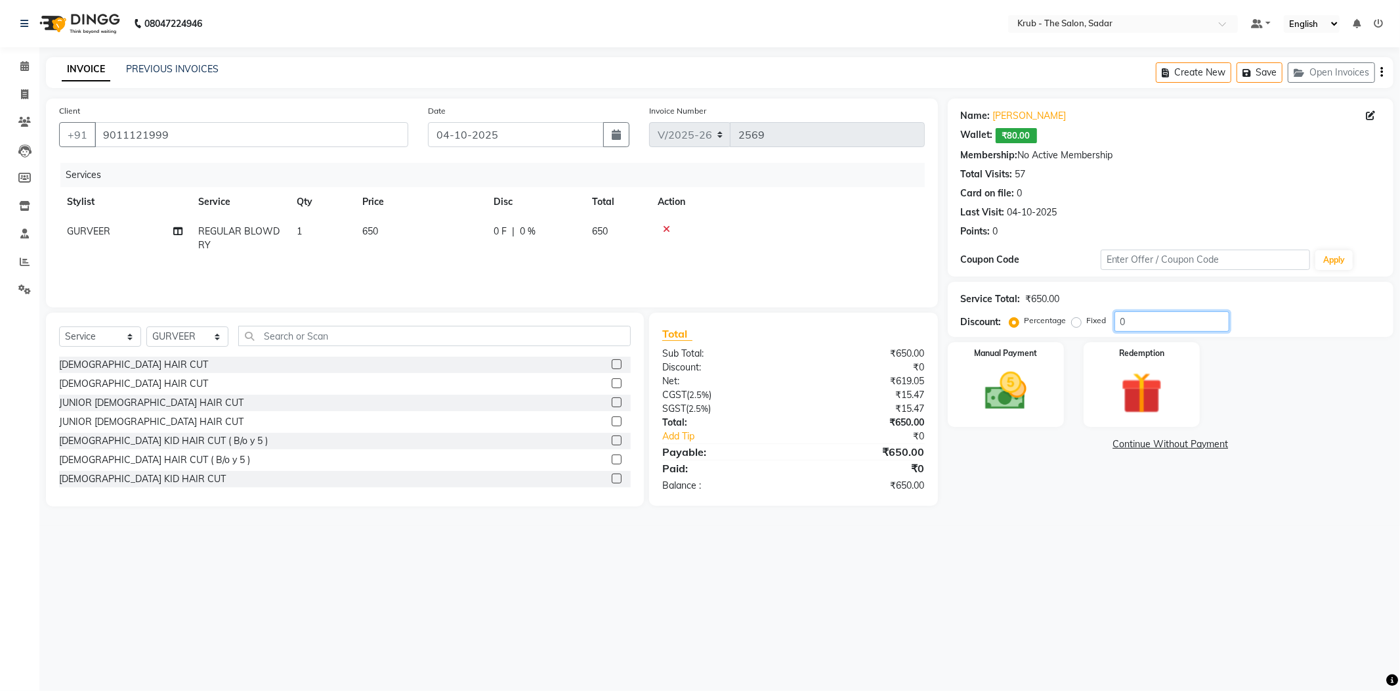
drag, startPoint x: 1150, startPoint y: 310, endPoint x: 1033, endPoint y: 319, distance: 117.2
click at [1033, 319] on div "Service Total: ₹650.00 Discount: Percentage Fixed 0" at bounding box center [1171, 309] width 446 height 55
type input "20"
click at [1180, 400] on div "Redemption" at bounding box center [1141, 384] width 121 height 88
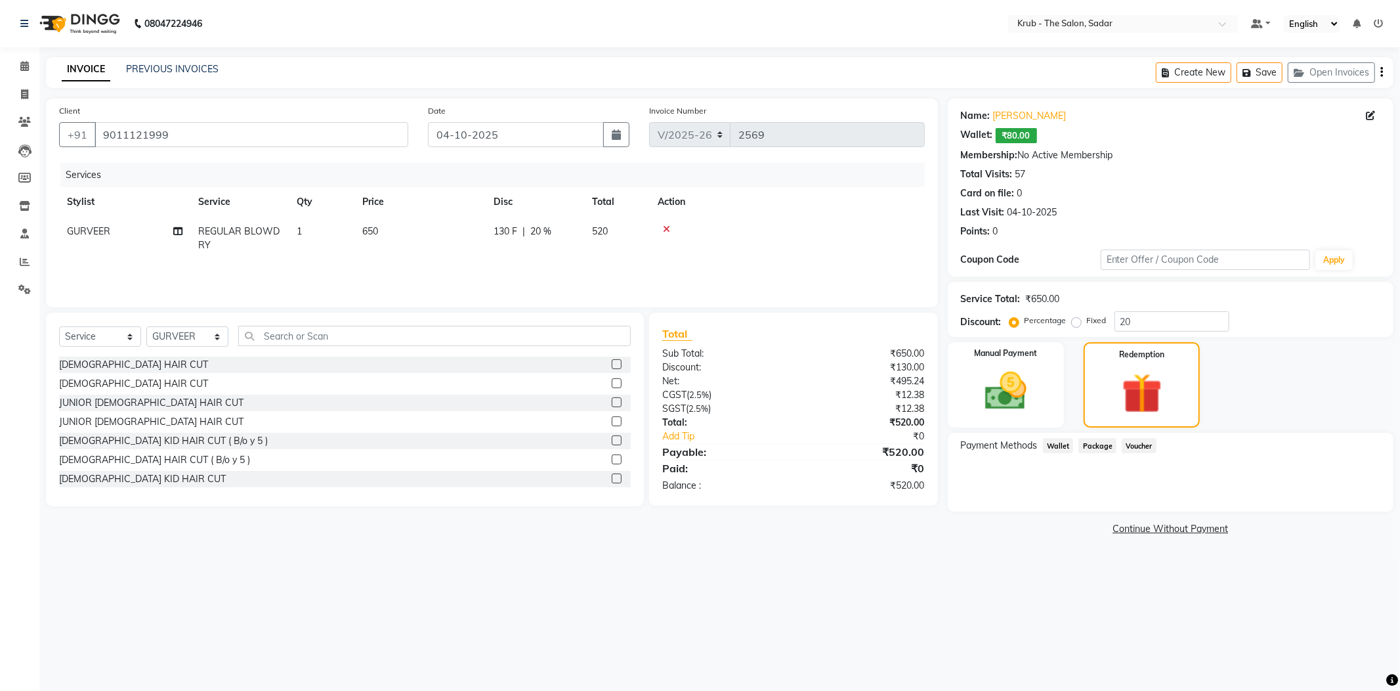
click at [1074, 438] on span "Wallet" at bounding box center [1058, 445] width 31 height 15
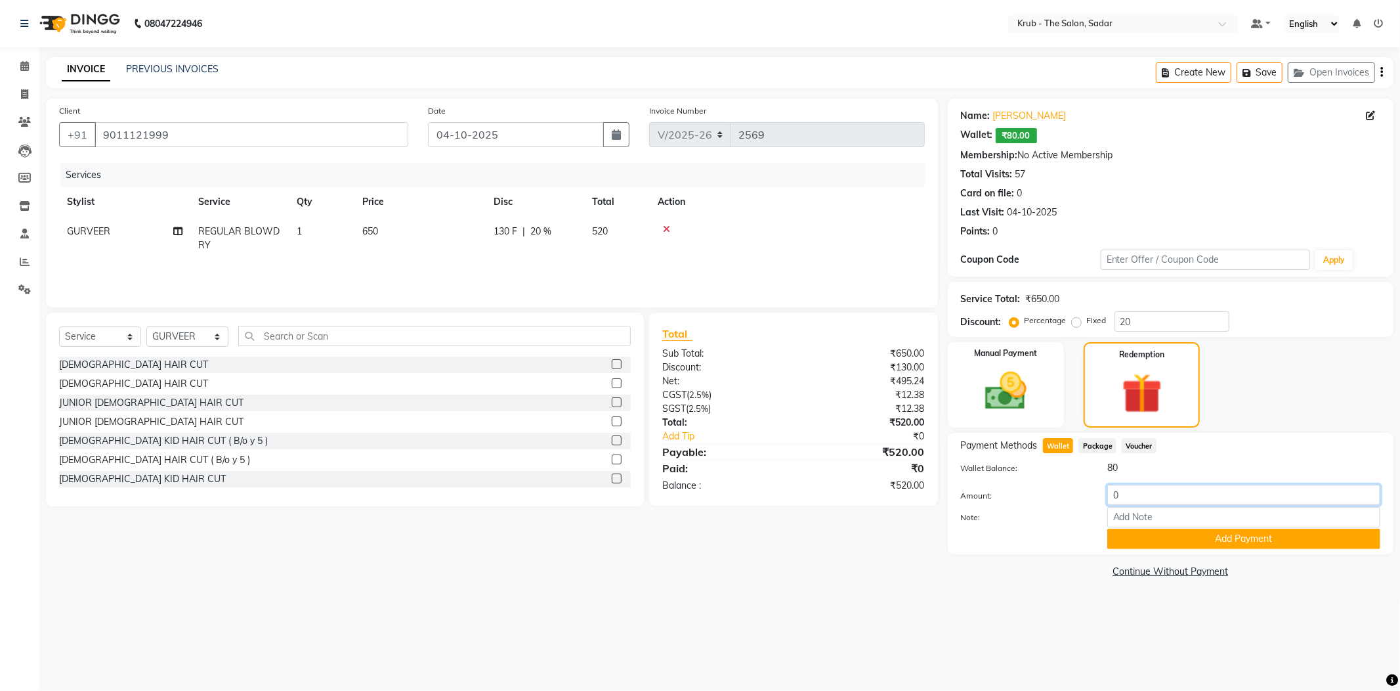
drag, startPoint x: 1137, startPoint y: 471, endPoint x: 1041, endPoint y: 492, distance: 98.0
click at [1042, 492] on div "Amount: 0 Note: Add Payment" at bounding box center [1170, 516] width 419 height 64
type input "80"
click at [1182, 528] on button "Add Payment" at bounding box center [1243, 538] width 273 height 20
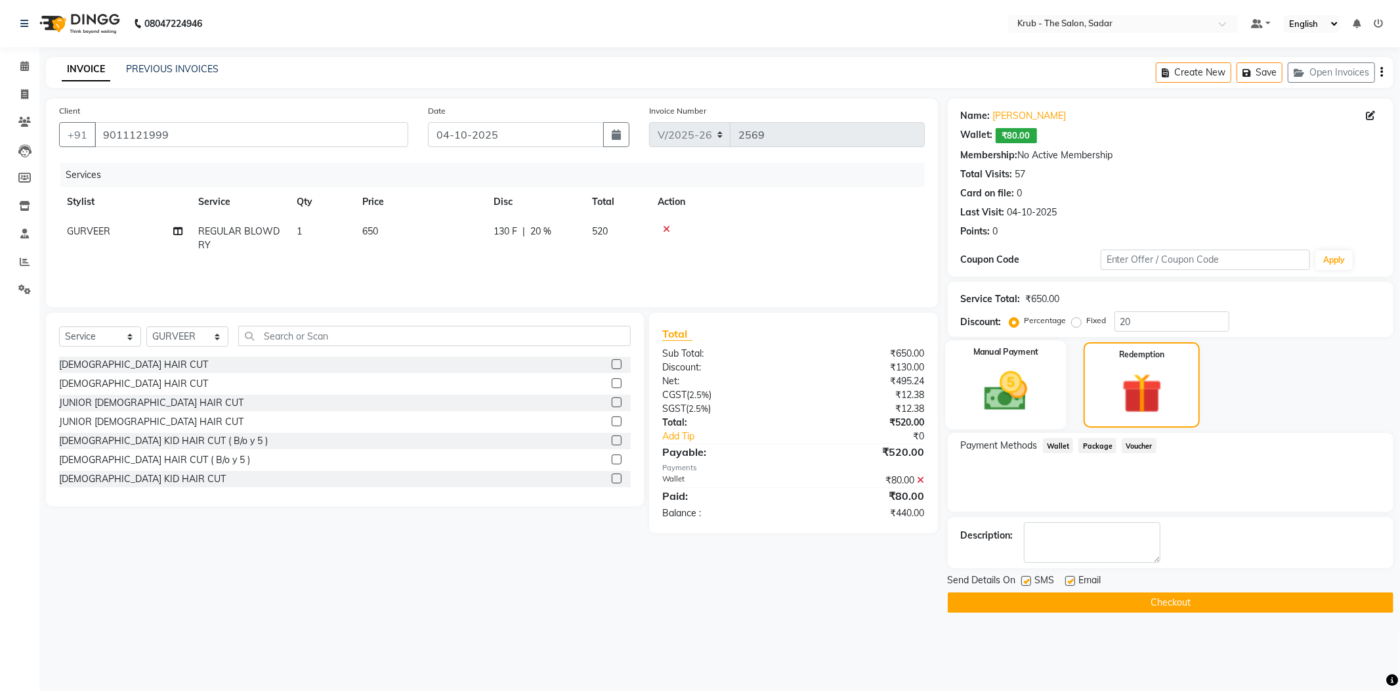
click at [1048, 378] on div "Manual Payment" at bounding box center [1005, 384] width 121 height 89
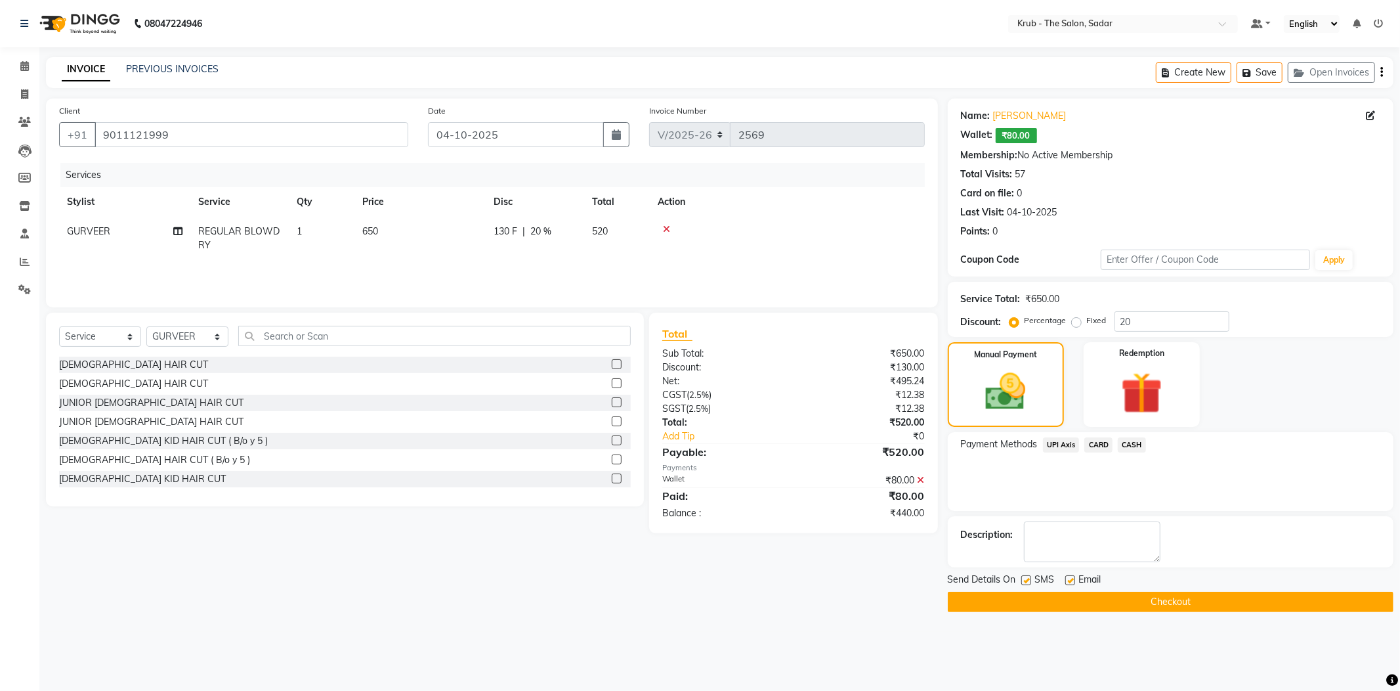
click at [1064, 545] on div "Name: Meeta Kurani Wallet: ₹80.00 Membership: No Active Membership Total Visits…" at bounding box center [1176, 354] width 456 height 513
click at [1067, 575] on label at bounding box center [1070, 580] width 10 height 10
click at [1067, 576] on input "checkbox" at bounding box center [1069, 580] width 9 height 9
checkbox input "false"
click at [1031, 575] on label at bounding box center [1026, 580] width 10 height 10
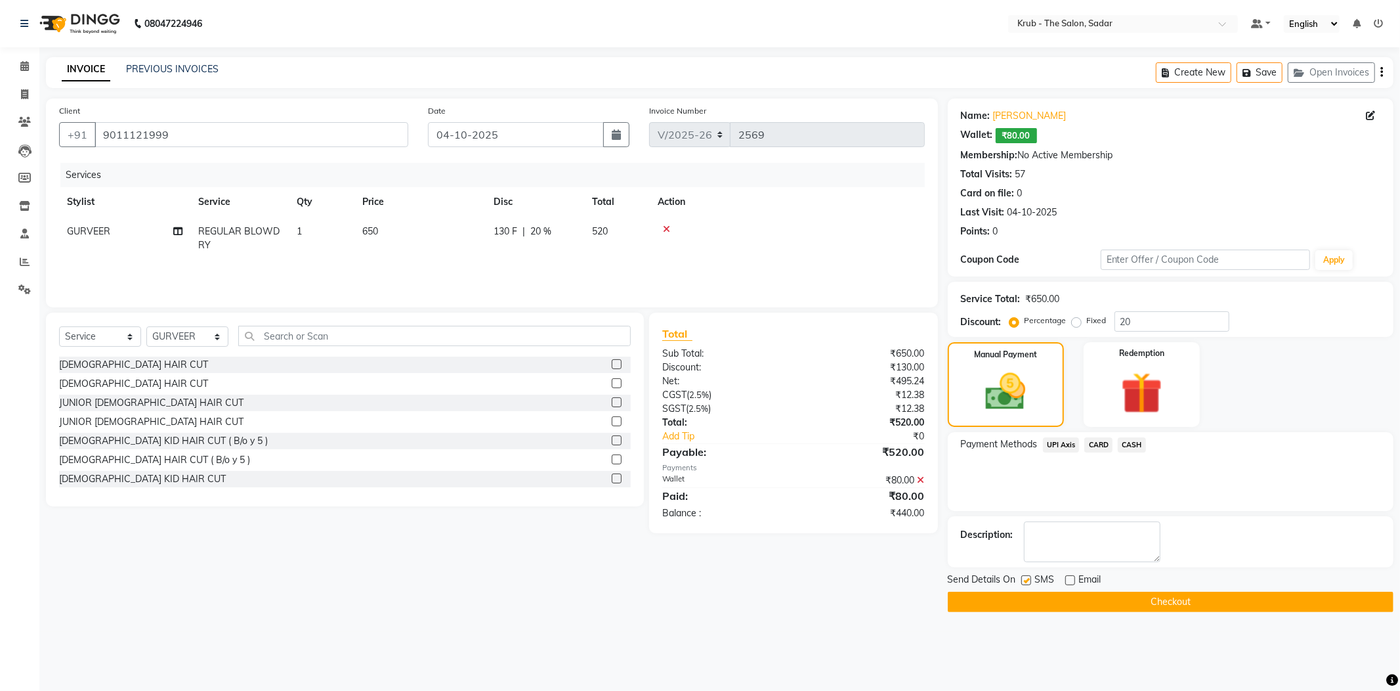
click at [1030, 576] on input "checkbox" at bounding box center [1025, 580] width 9 height 9
checkbox input "false"
click at [927, 473] on div "₹80.00" at bounding box center [864, 480] width 141 height 14
click at [922, 474] on span at bounding box center [921, 480] width 7 height 12
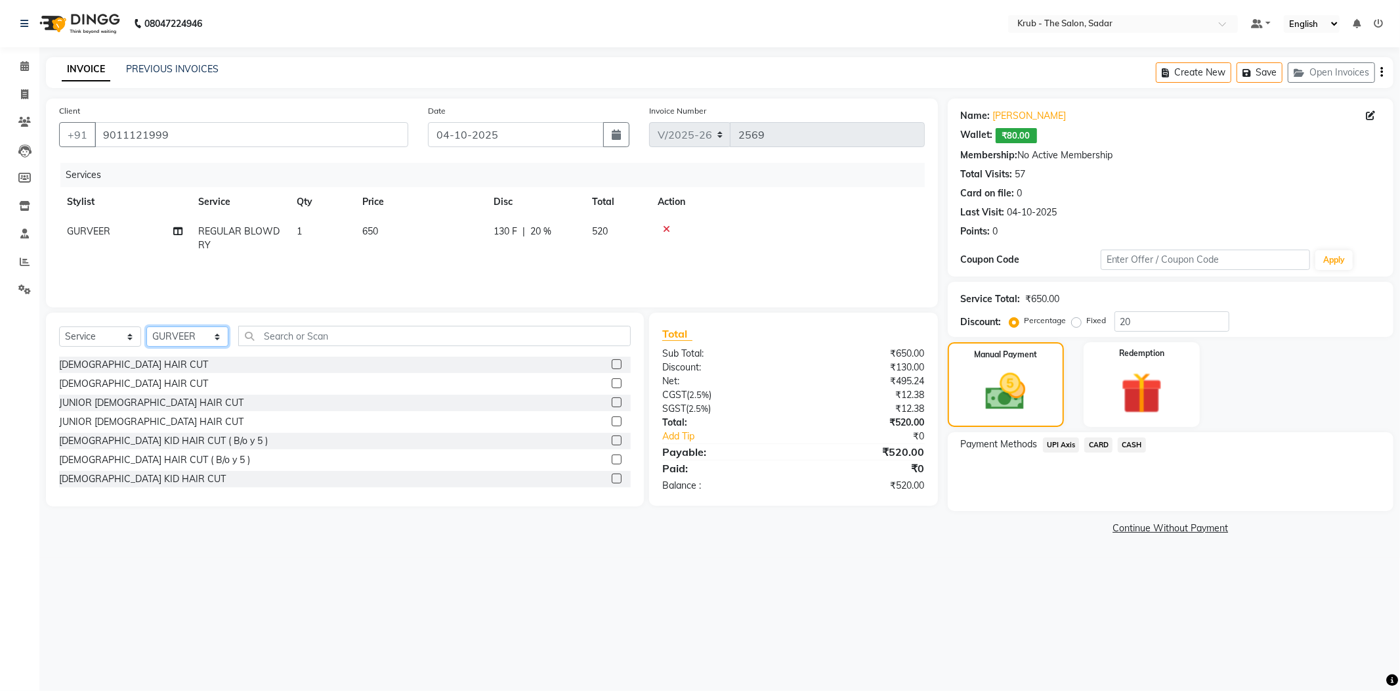
click at [167, 327] on select "Select Stylist [PERSON_NAME] [PERSON_NAME] [PERSON_NAME] Reception NONDO [PERSO…" at bounding box center [187, 336] width 82 height 20
select select "24987"
click at [146, 326] on select "Select Stylist [PERSON_NAME] [PERSON_NAME] [PERSON_NAME] Reception NONDO [PERSO…" at bounding box center [187, 336] width 82 height 20
click at [305, 326] on input "text" at bounding box center [434, 336] width 393 height 20
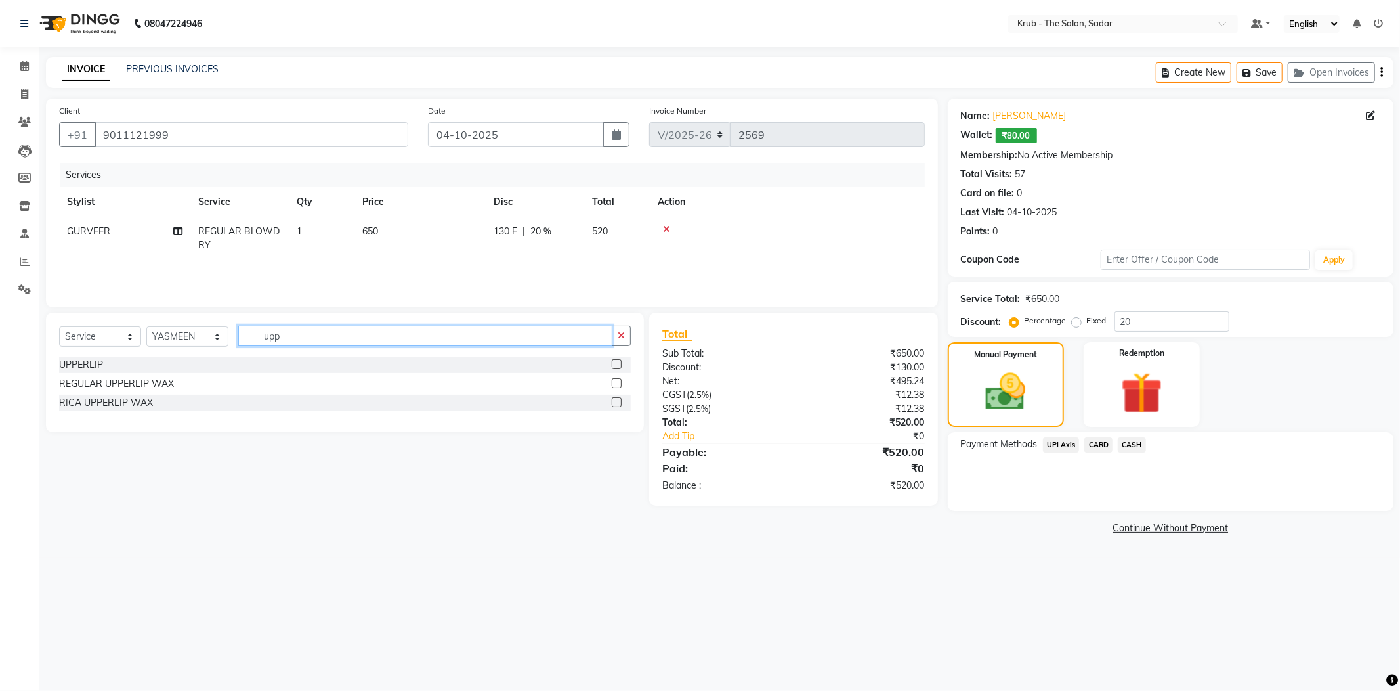
type input "upp"
click at [616, 359] on label at bounding box center [617, 364] width 10 height 10
click at [616, 360] on input "checkbox" at bounding box center [616, 364] width 9 height 9
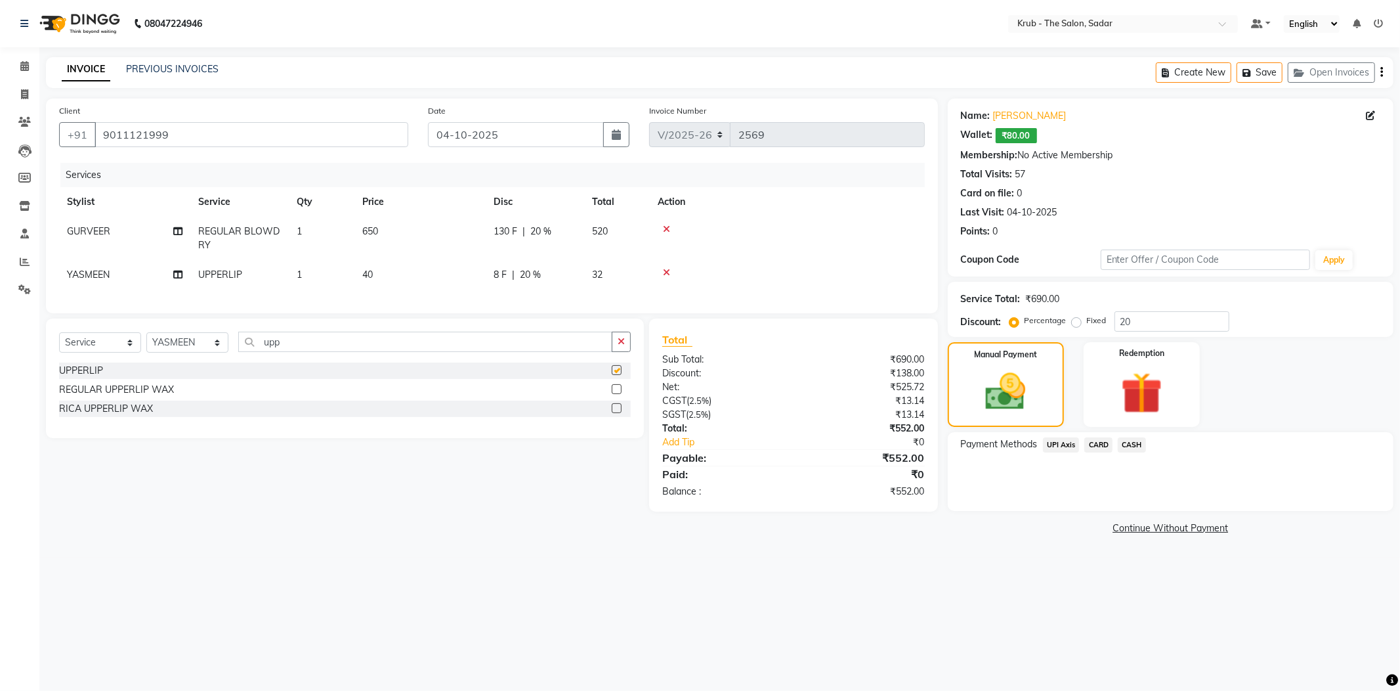
checkbox input "false"
drag, startPoint x: 272, startPoint y: 335, endPoint x: 192, endPoint y: 349, distance: 81.4
click at [192, 349] on div "Select Service Product Membership Package Voucher Prepaid Gift Card Select Styl…" at bounding box center [345, 346] width 572 height 31
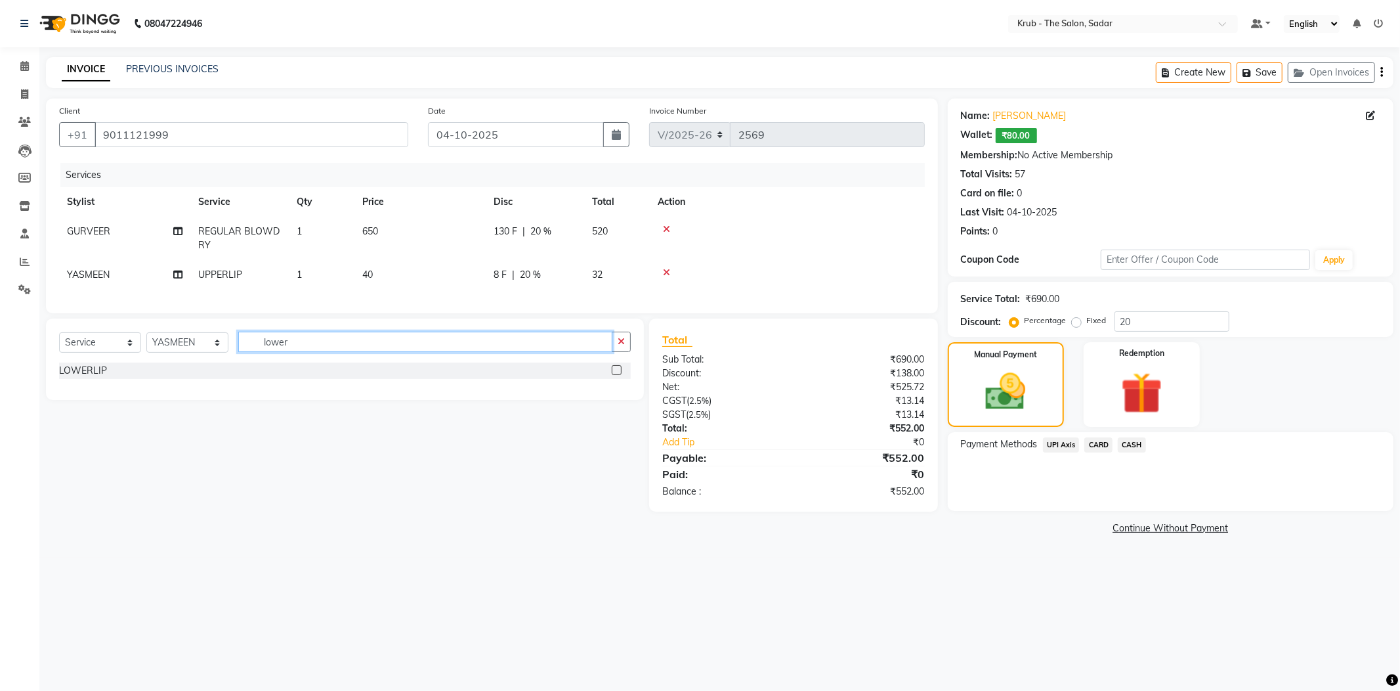
type input "lower"
click at [620, 365] on label at bounding box center [617, 370] width 10 height 10
click at [620, 366] on input "checkbox" at bounding box center [616, 370] width 9 height 9
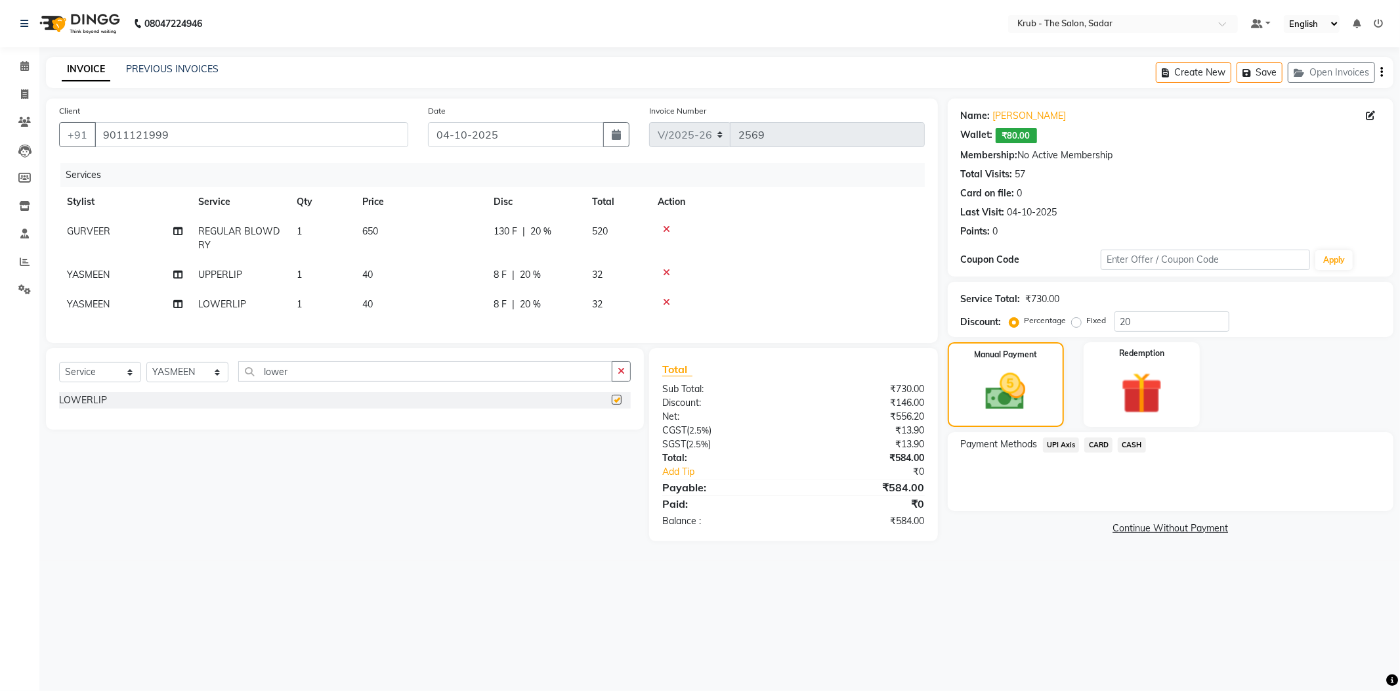
checkbox input "false"
click at [605, 289] on td "32" at bounding box center [617, 304] width 66 height 30
select select "24987"
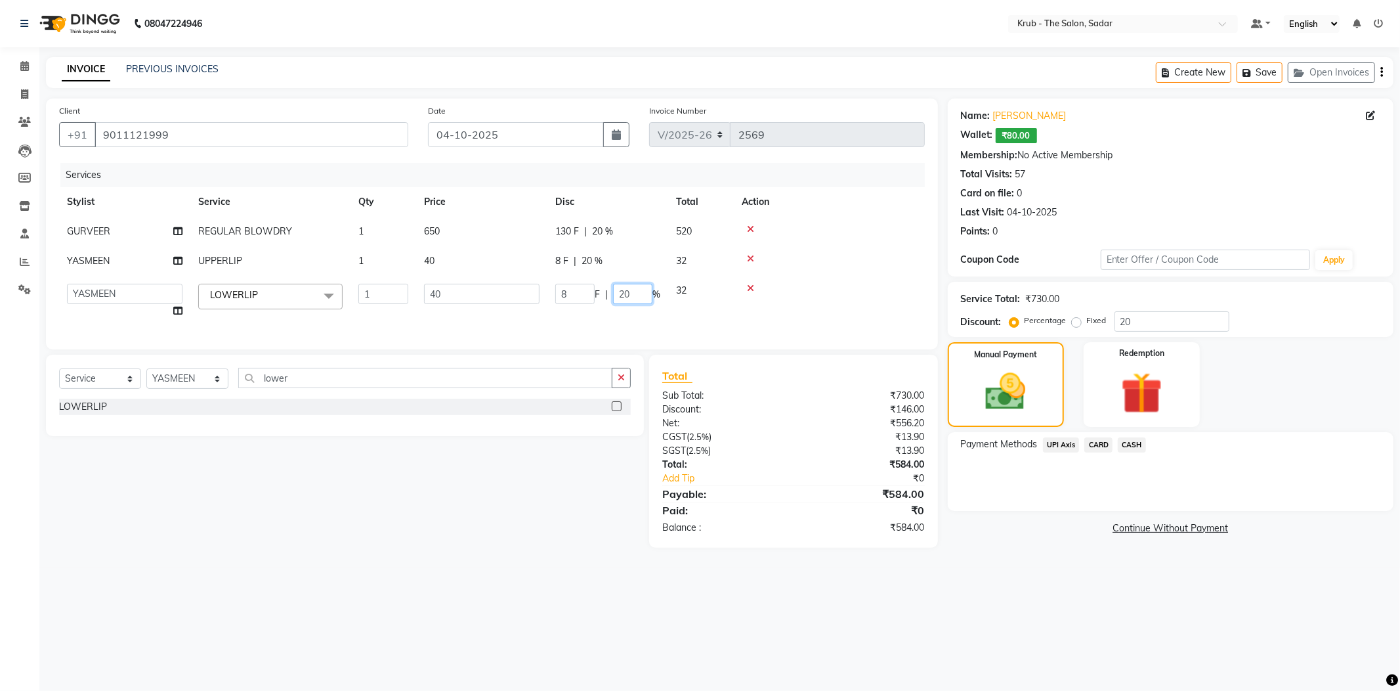
drag, startPoint x: 584, startPoint y: 278, endPoint x: 571, endPoint y: 284, distance: 13.5
click at [571, 284] on td "8 F | 20 %" at bounding box center [607, 301] width 121 height 50
type input "0"
click at [962, 523] on div "Name: Meeta Kurani Wallet: ₹80.00 Membership: No Active Membership Total Visits…" at bounding box center [1176, 322] width 456 height 449
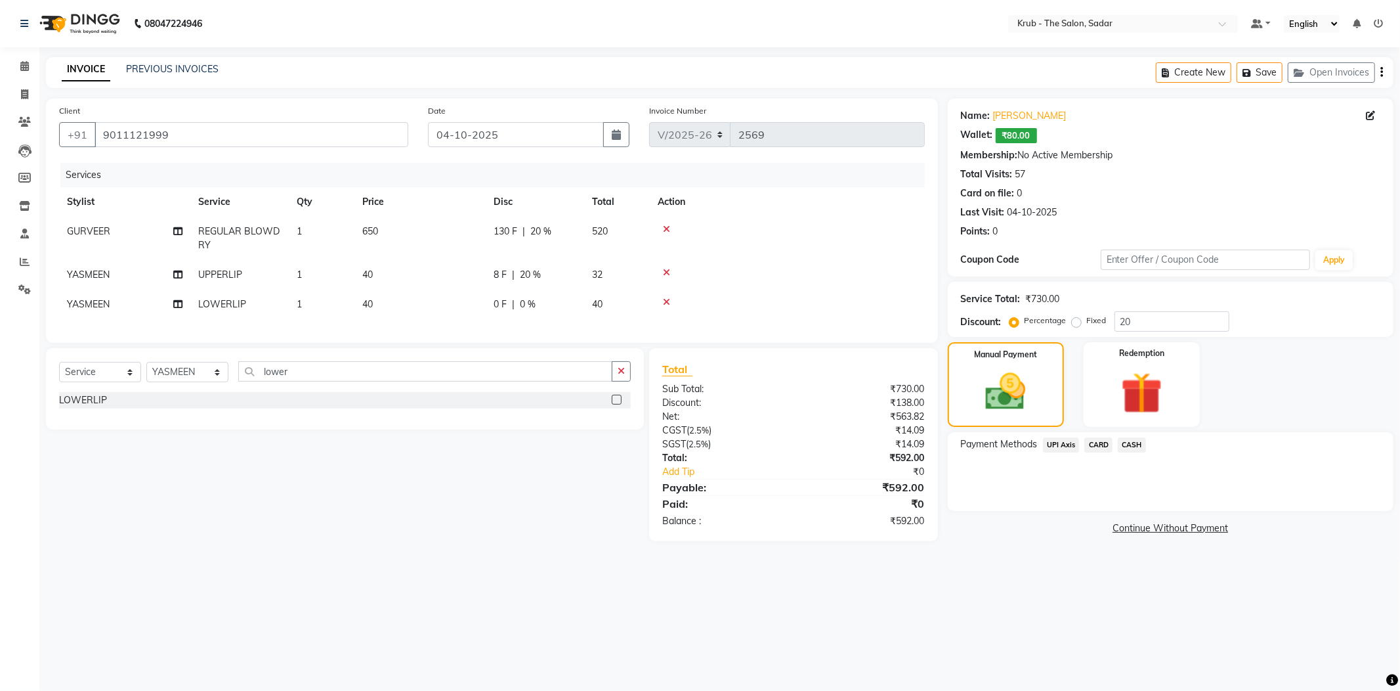
click at [597, 289] on td "40" at bounding box center [617, 304] width 66 height 30
select select "24987"
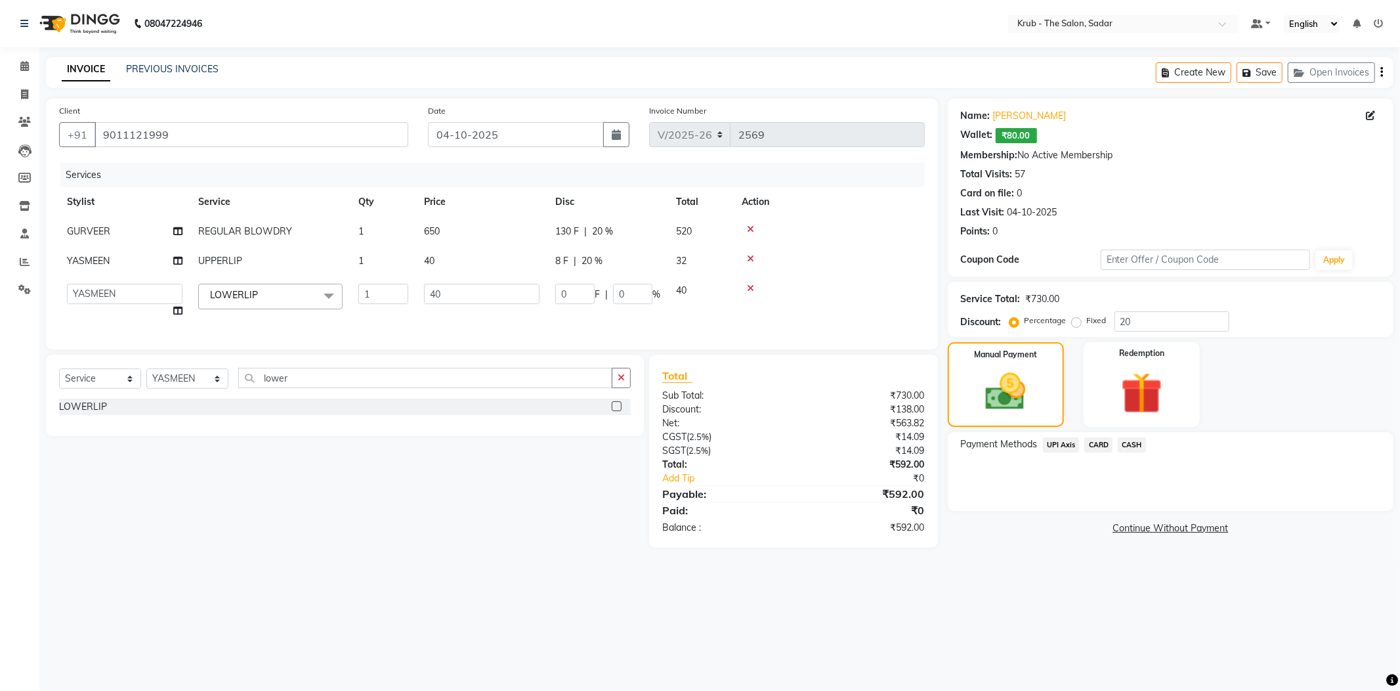
click at [615, 254] on div "8 F | 20 %" at bounding box center [607, 261] width 105 height 14
select select "24987"
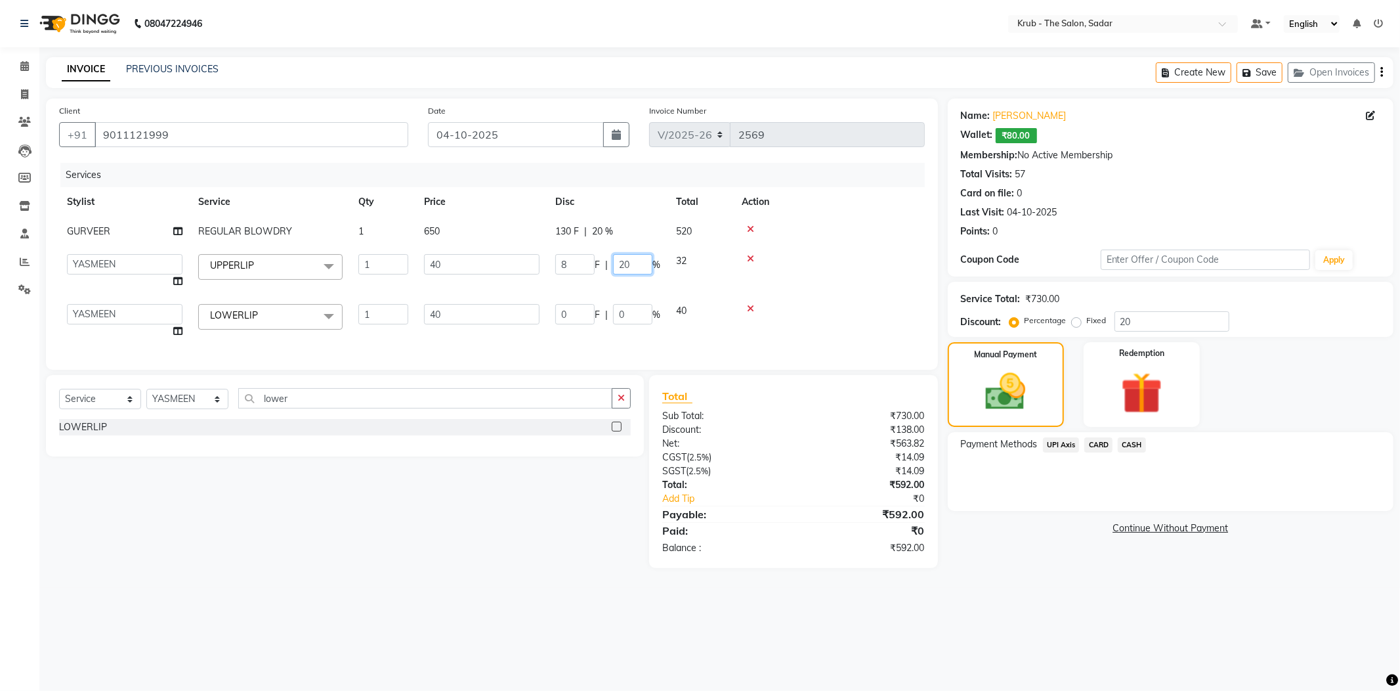
drag, startPoint x: 620, startPoint y: 247, endPoint x: 624, endPoint y: 291, distance: 44.8
click at [561, 254] on div "8 F | 20 %" at bounding box center [607, 264] width 105 height 20
type input "0"
click at [1084, 552] on div "08047224946 Select Location × Krub - The Salon, Sadar Default Panel My Panel En…" at bounding box center [700, 345] width 1400 height 691
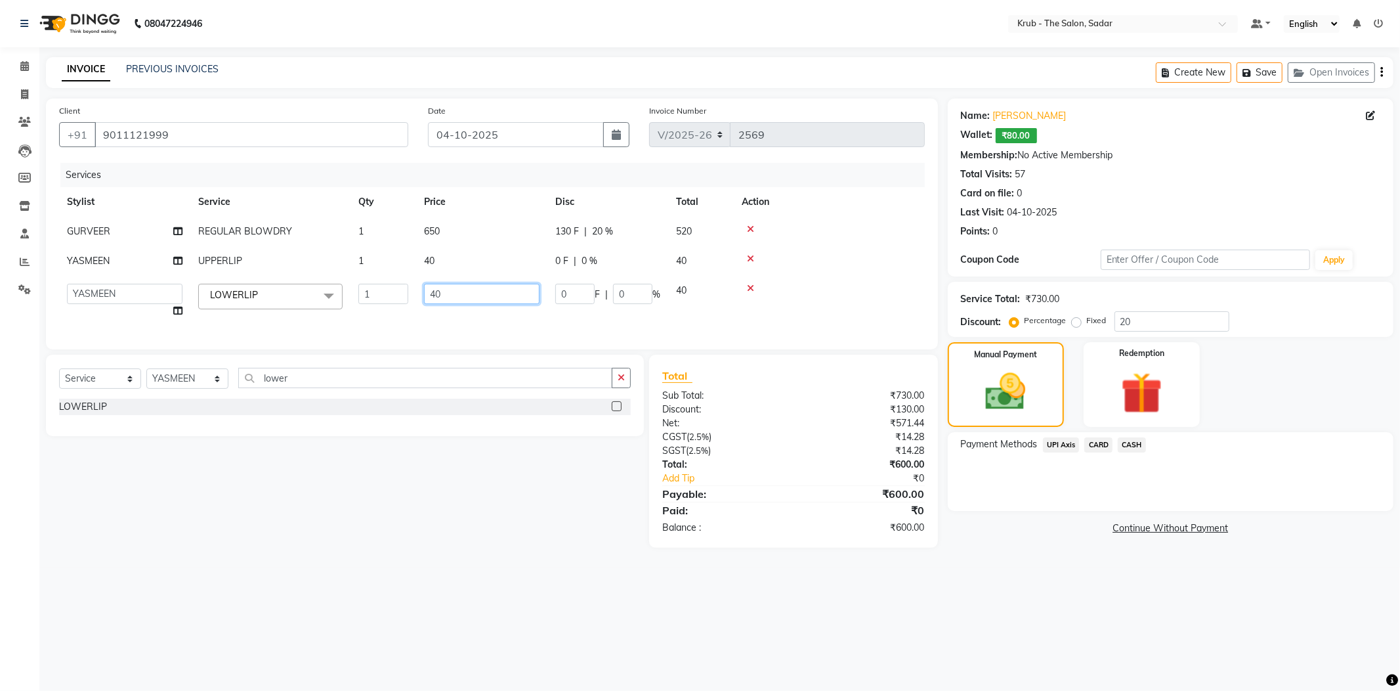
click at [466, 284] on input "40" at bounding box center [482, 294] width 116 height 20
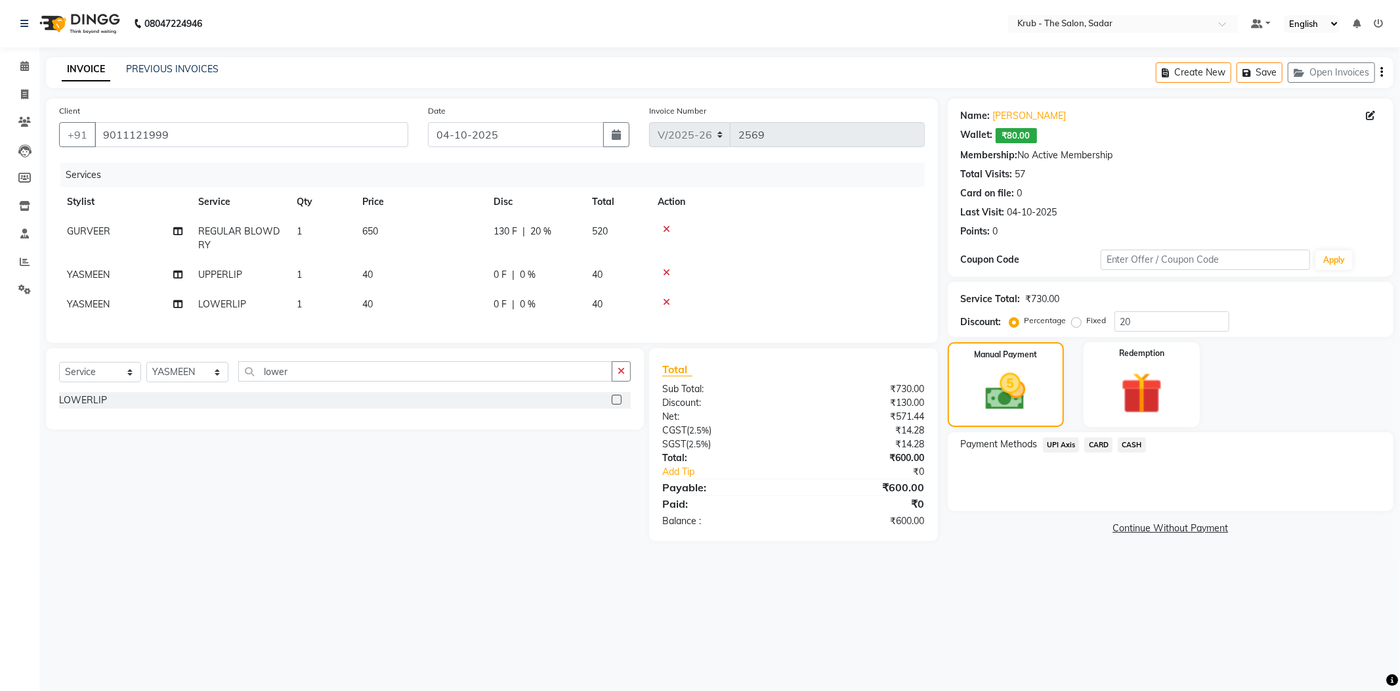
click at [1025, 578] on div "08047224946 Select Location × Krub - The Salon, Sadar Default Panel My Panel En…" at bounding box center [700, 345] width 1400 height 691
click at [1142, 391] on img at bounding box center [1142, 393] width 70 height 54
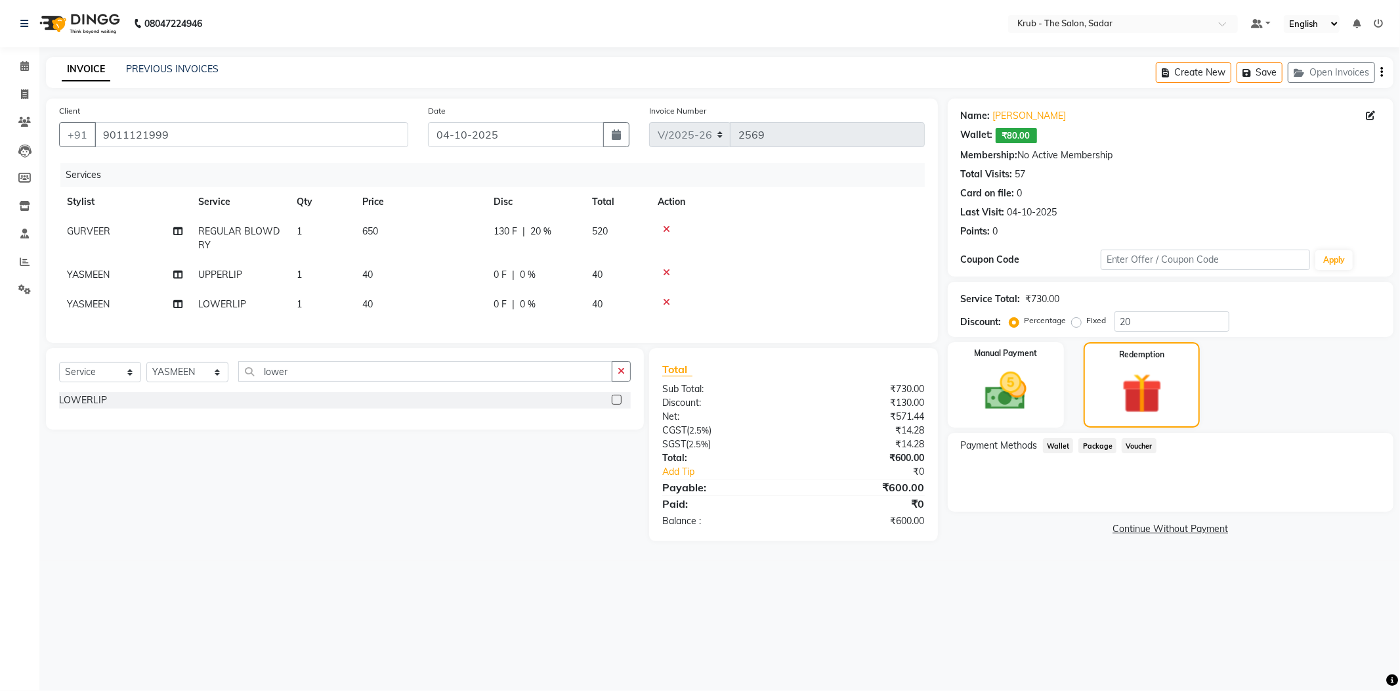
click at [1078, 438] on div "Package" at bounding box center [1094, 447] width 43 height 18
click at [1071, 438] on span "Wallet" at bounding box center [1058, 445] width 31 height 15
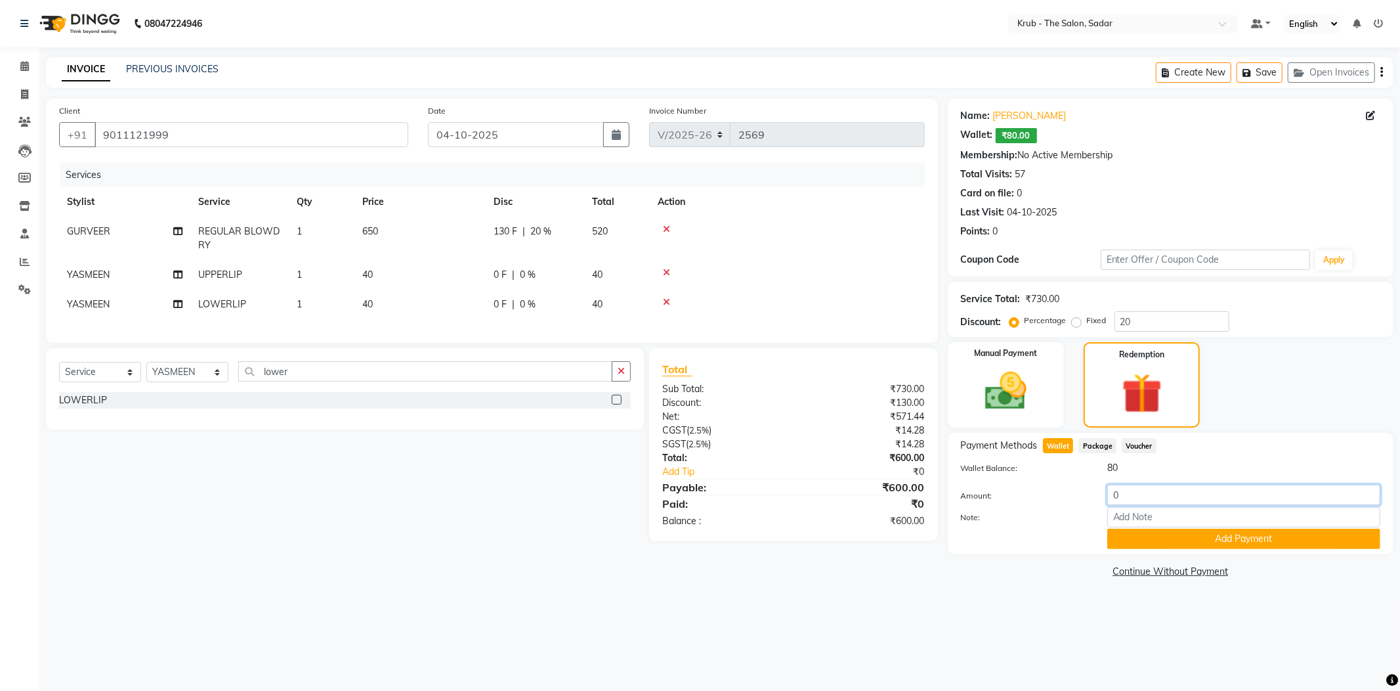
drag, startPoint x: 1078, startPoint y: 486, endPoint x: 1031, endPoint y: 495, distance: 48.0
click at [1032, 495] on div "Amount: 0 Note: Add Payment" at bounding box center [1170, 516] width 419 height 64
type input "80"
click at [1161, 528] on button "Add Payment" at bounding box center [1243, 538] width 273 height 20
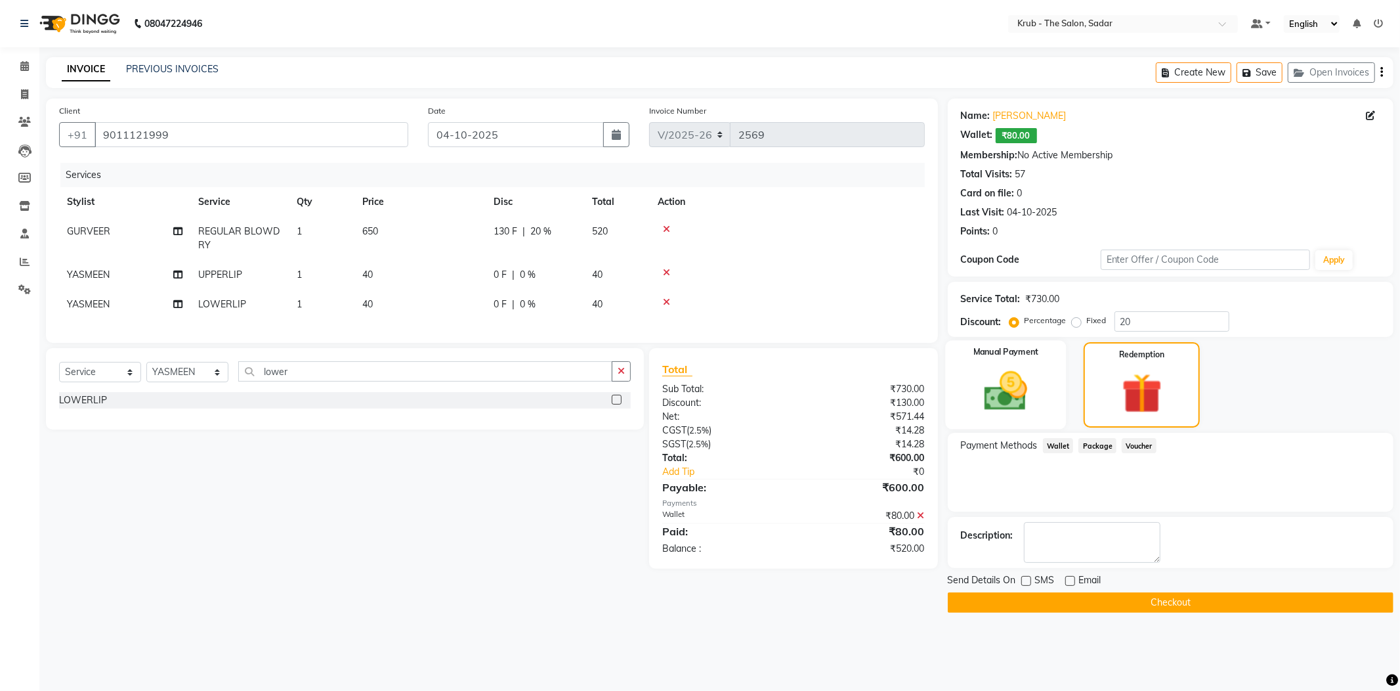
click at [1006, 368] on img at bounding box center [1006, 391] width 70 height 50
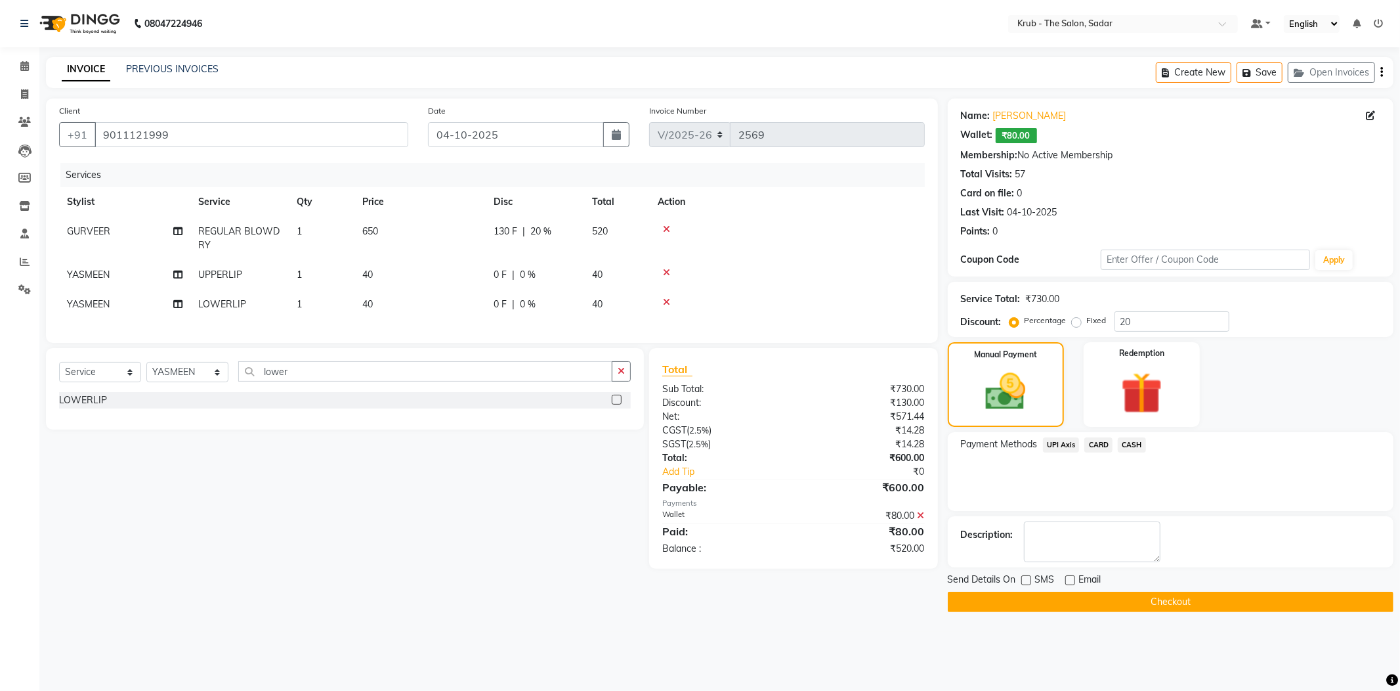
click at [1146, 437] on span "CASH" at bounding box center [1132, 444] width 28 height 15
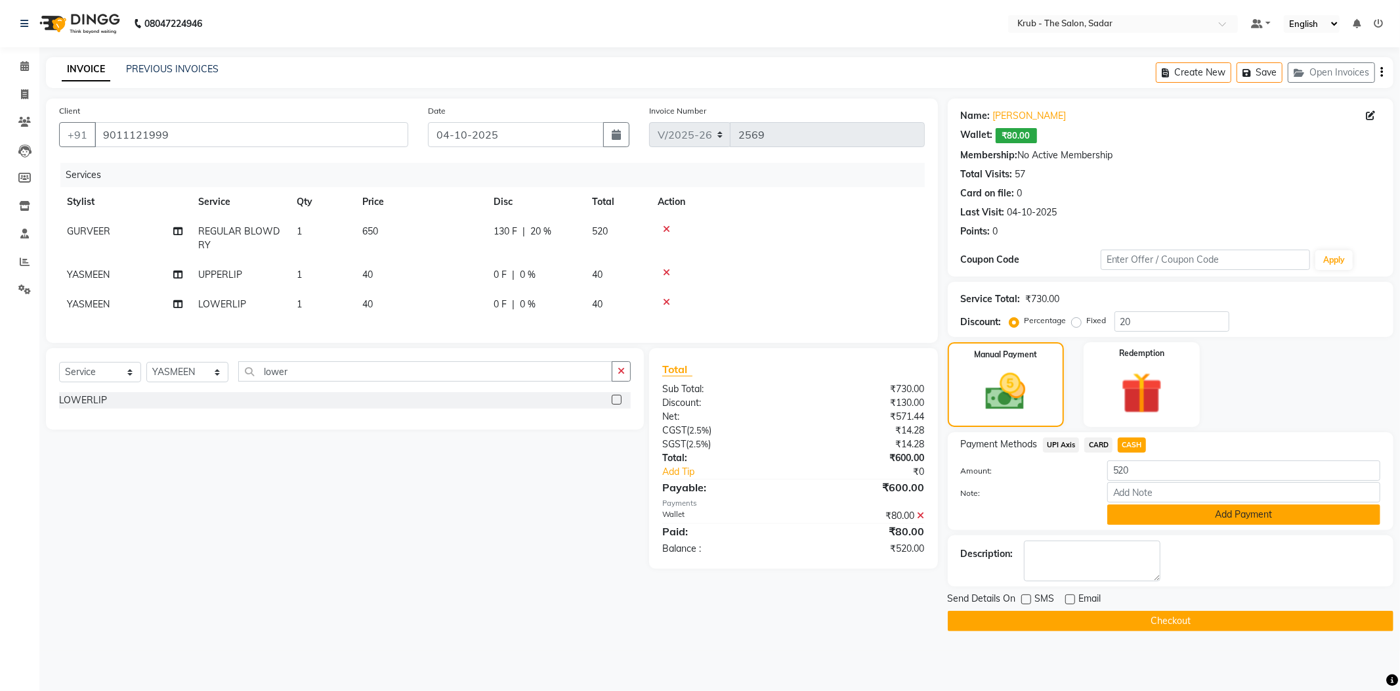
drag, startPoint x: 1179, startPoint y: 490, endPoint x: 1111, endPoint y: 516, distance: 72.5
click at [1178, 504] on button "Add Payment" at bounding box center [1243, 514] width 273 height 20
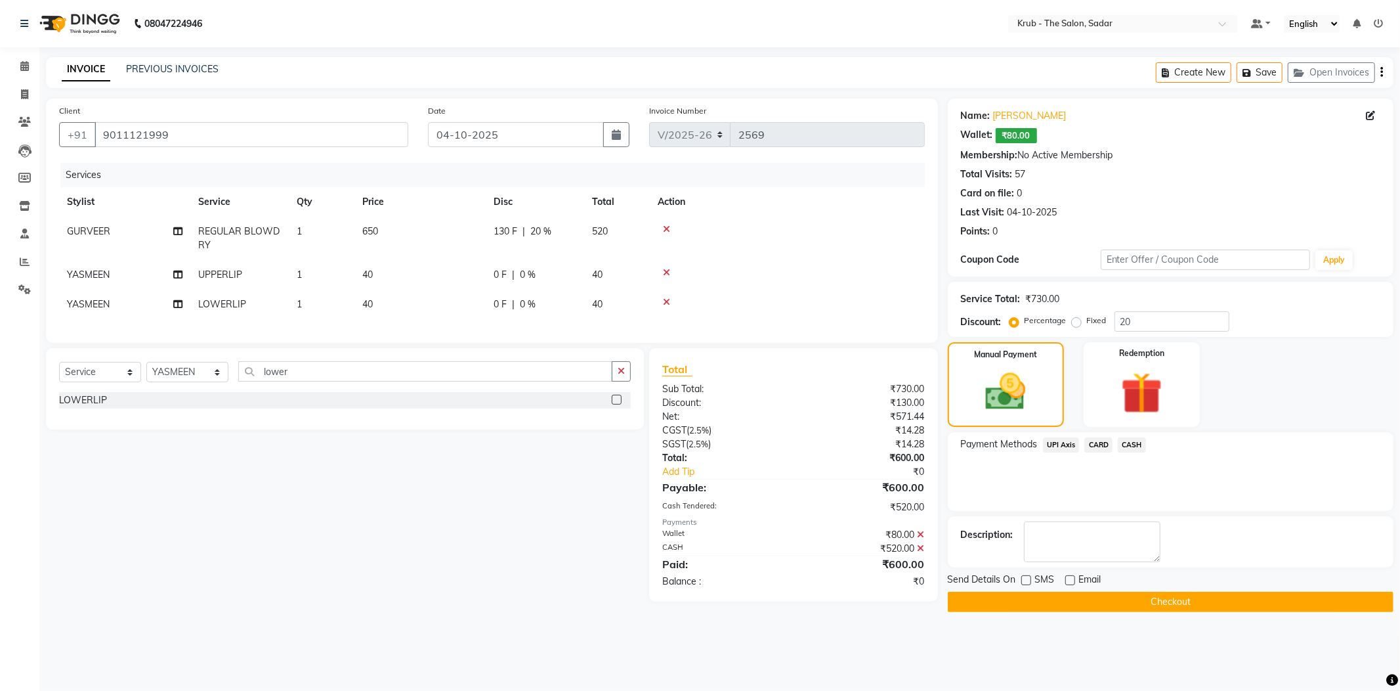
click at [1065, 591] on button "Checkout" at bounding box center [1171, 601] width 446 height 20
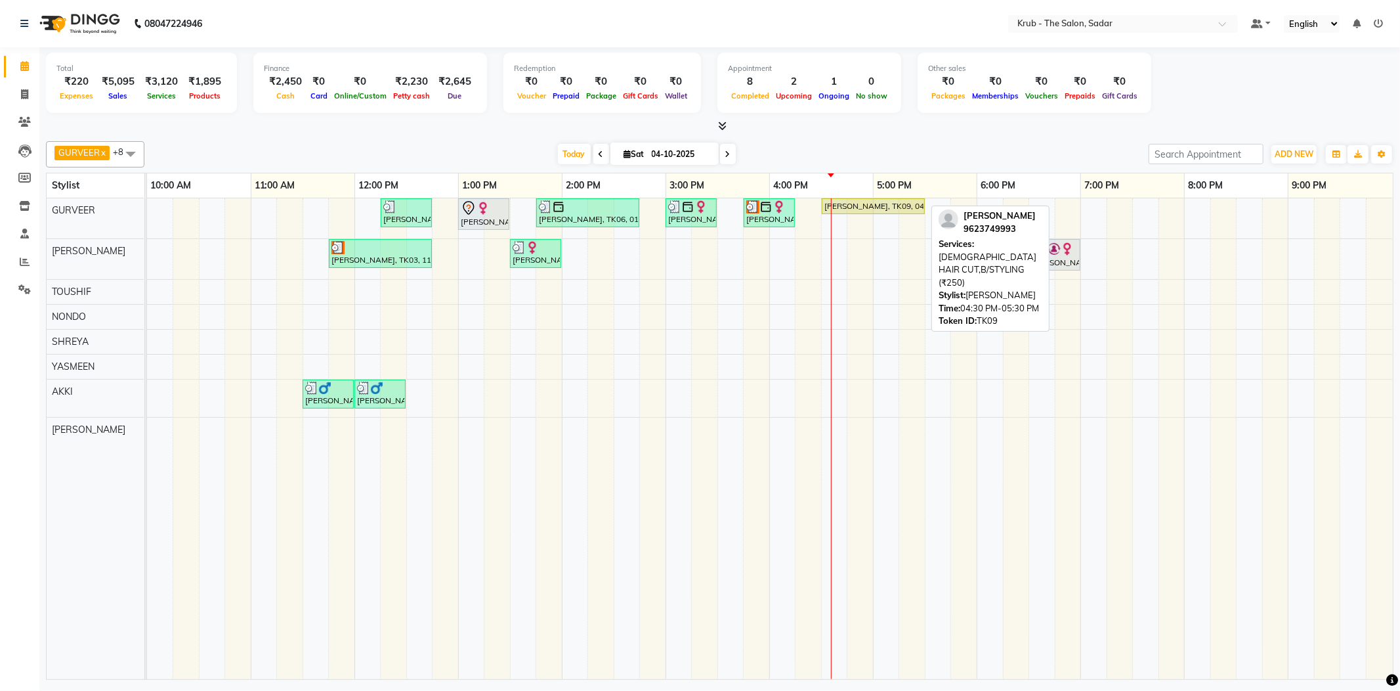
click at [895, 206] on div "[PERSON_NAME], TK09, 04:30 PM-05:30 PM, [DEMOGRAPHIC_DATA] HAIR CUT,B/STYLING (…" at bounding box center [873, 206] width 100 height 12
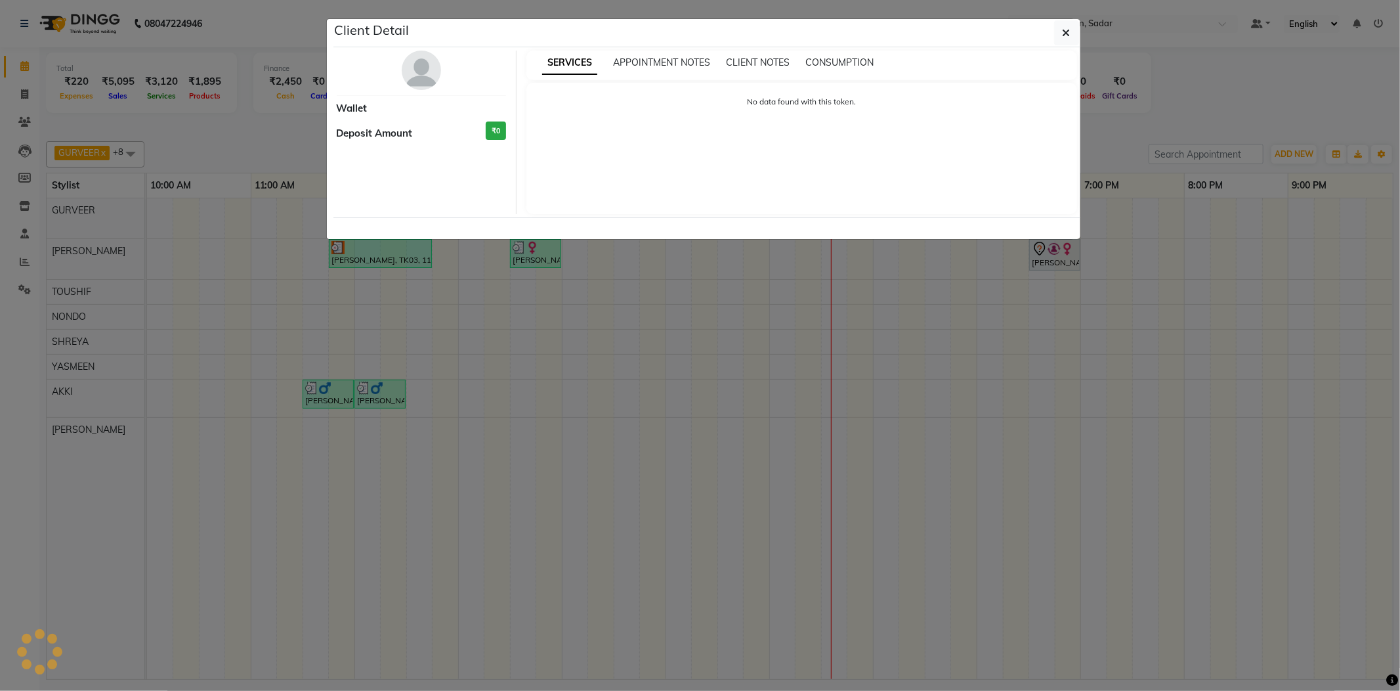
select select "1"
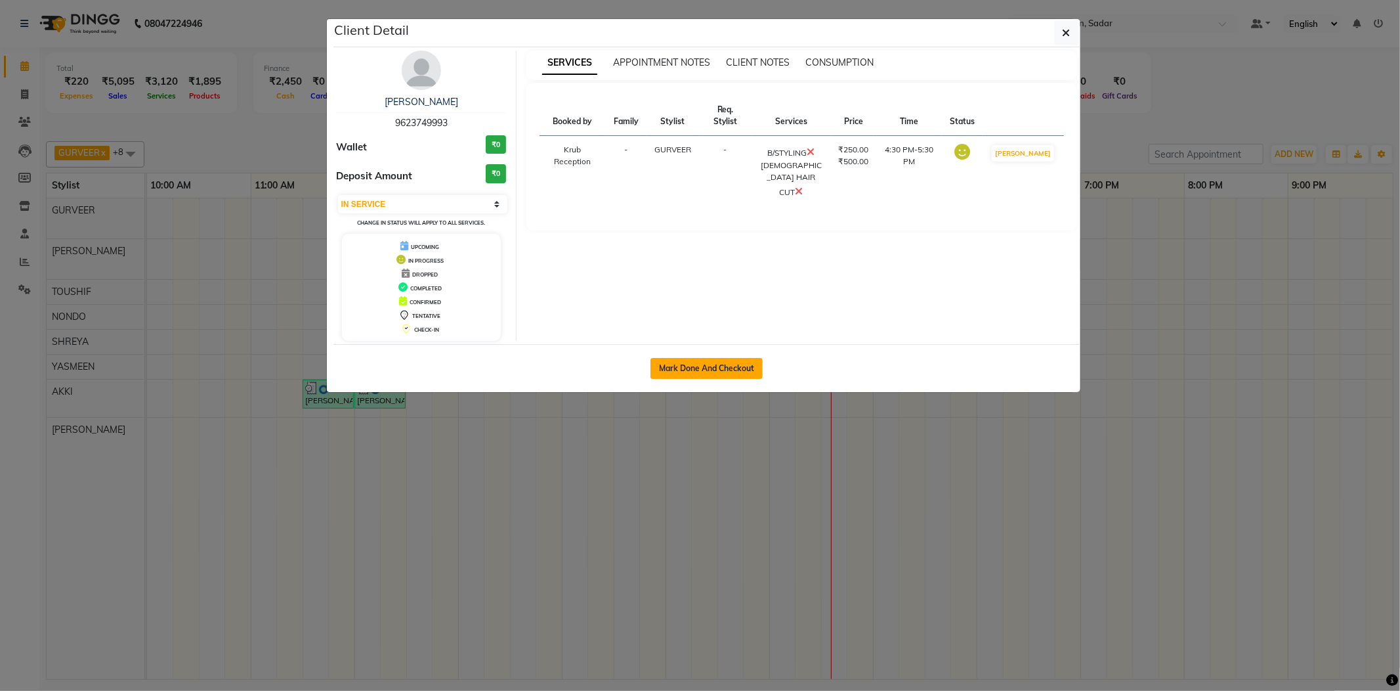
click at [749, 374] on button "Mark Done And Checkout" at bounding box center [707, 368] width 112 height 21
select select "service"
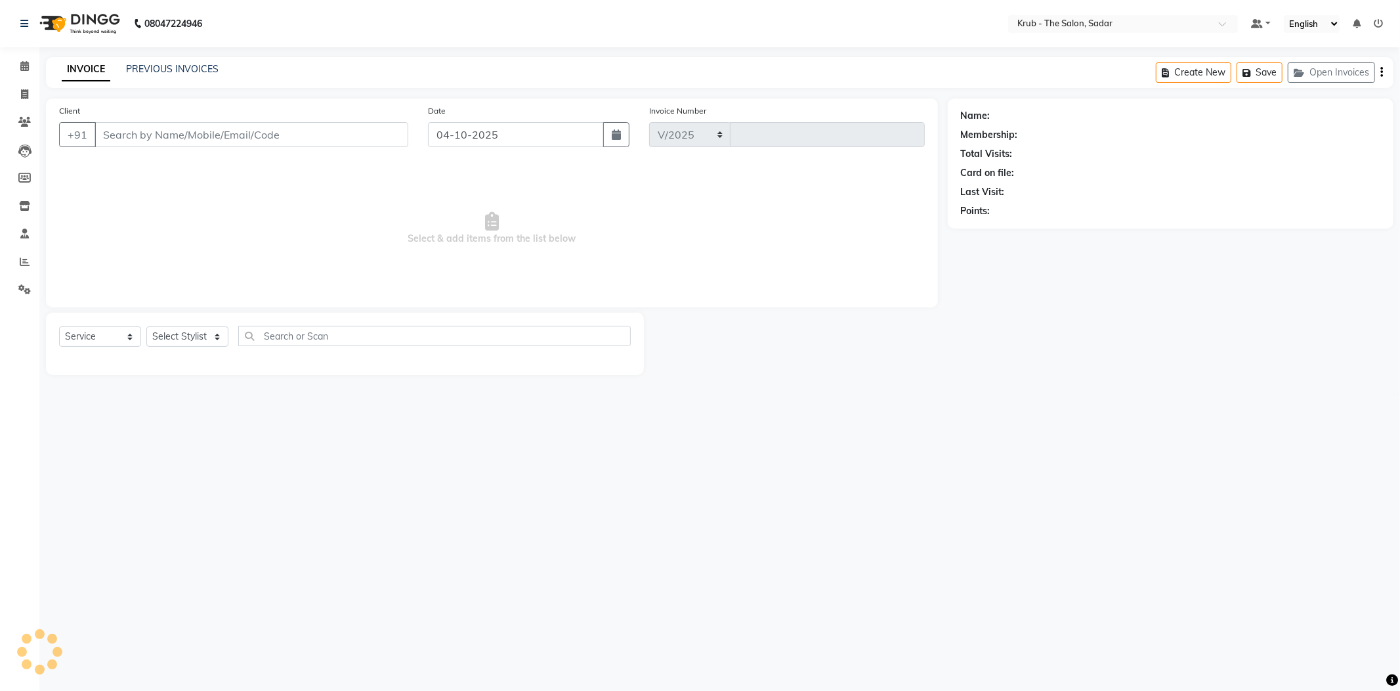
select select "4449"
type input "2569"
type input "9623749993"
select select "24979"
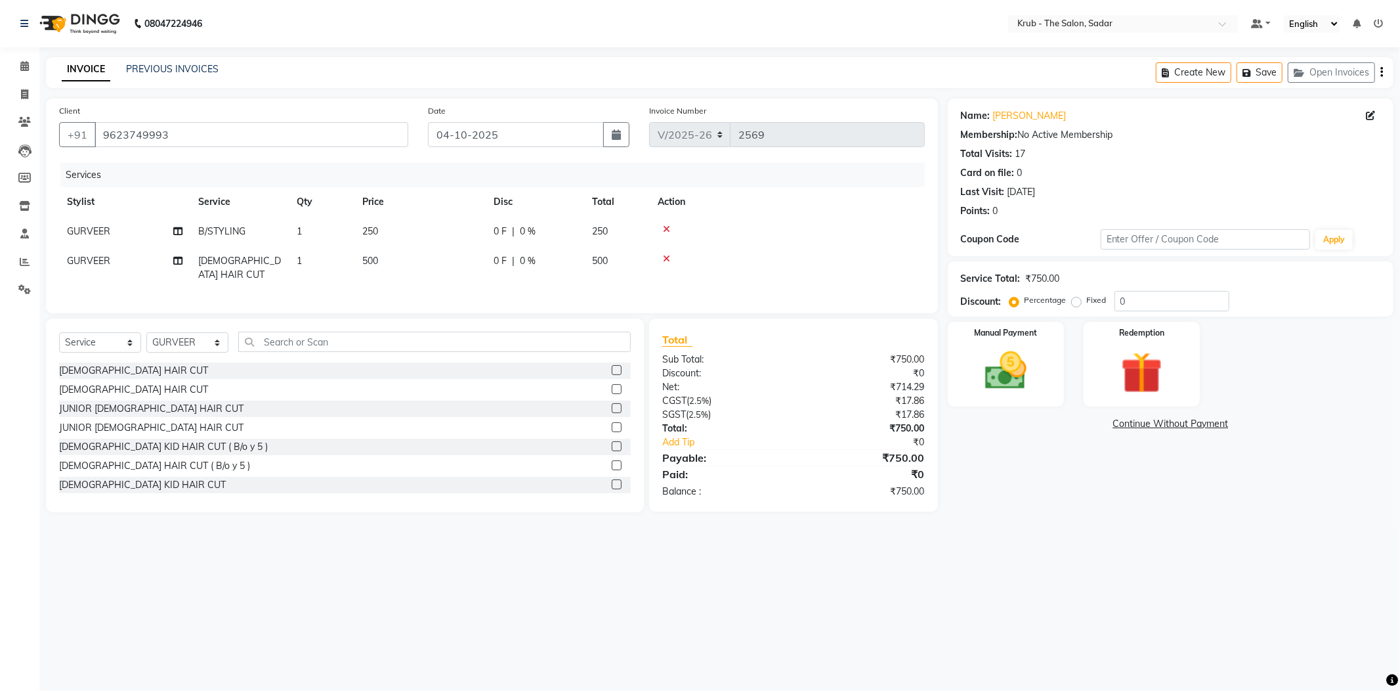
click at [1382, 72] on icon "button" at bounding box center [1381, 72] width 3 height 1
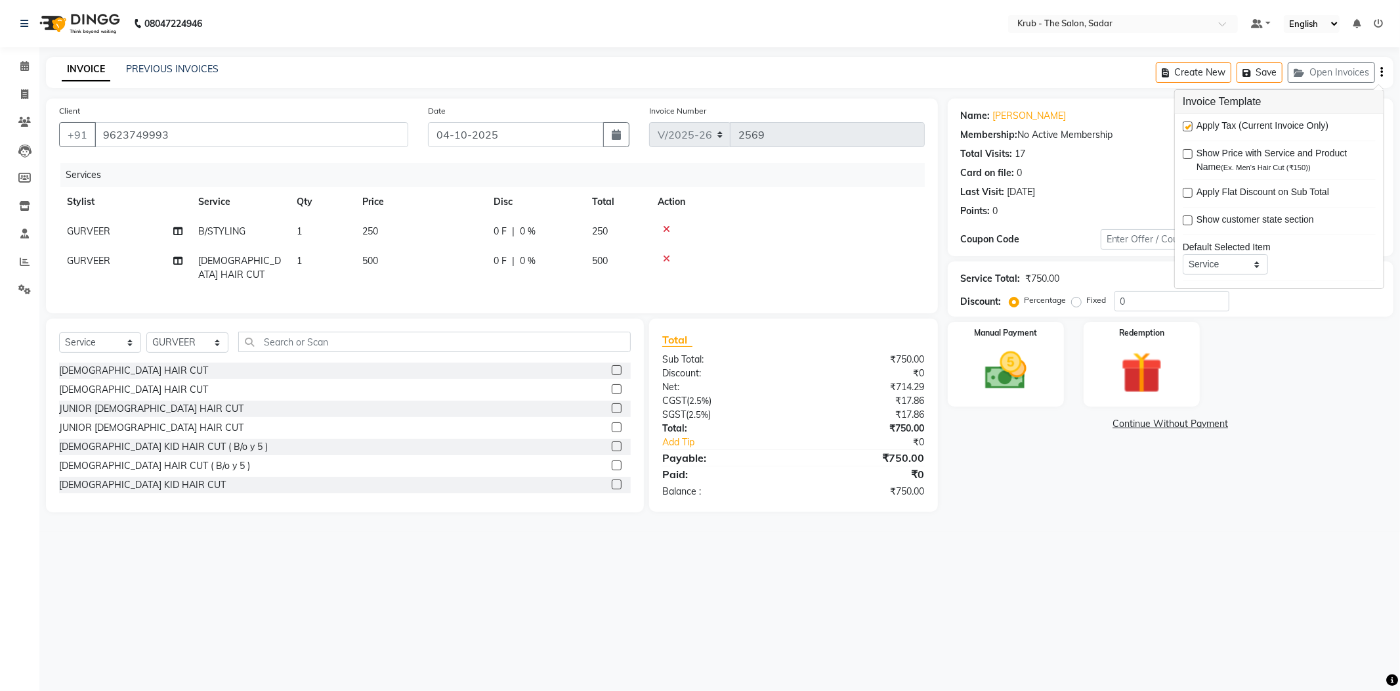
click at [1382, 72] on icon "button" at bounding box center [1381, 72] width 3 height 1
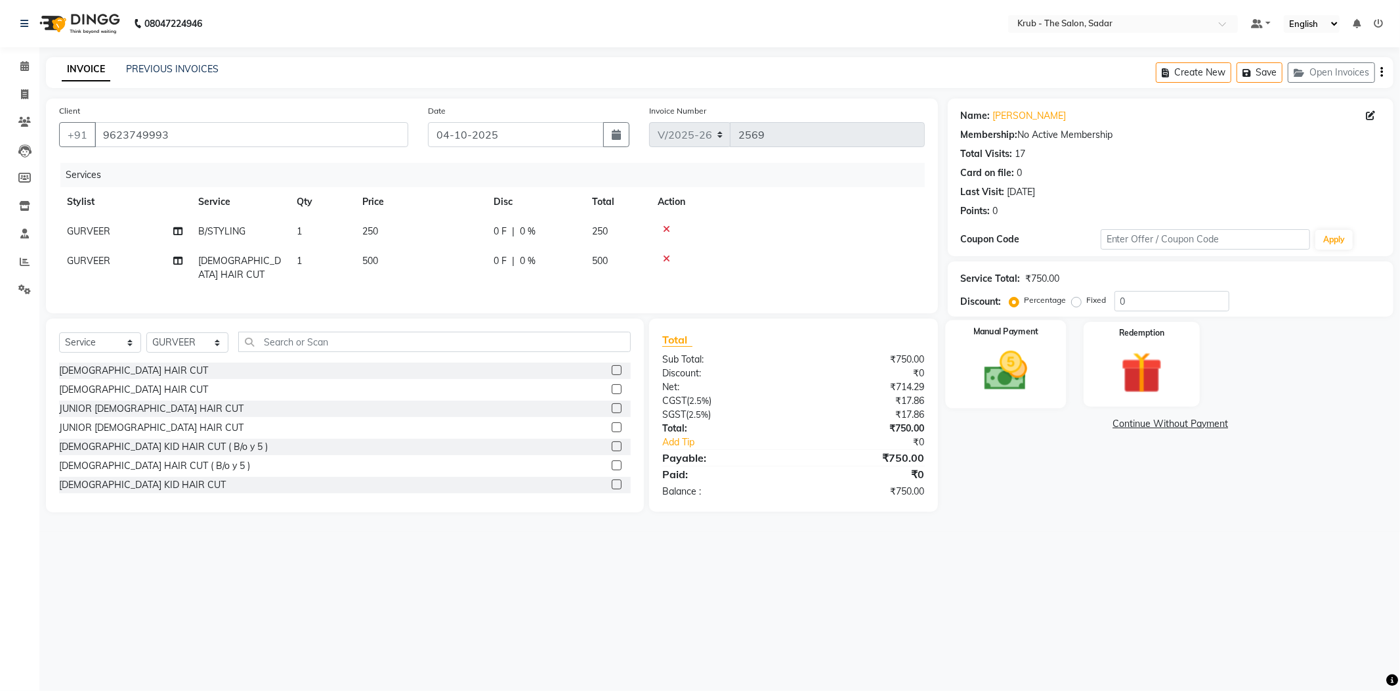
click at [1053, 366] on div "Manual Payment" at bounding box center [1005, 364] width 121 height 88
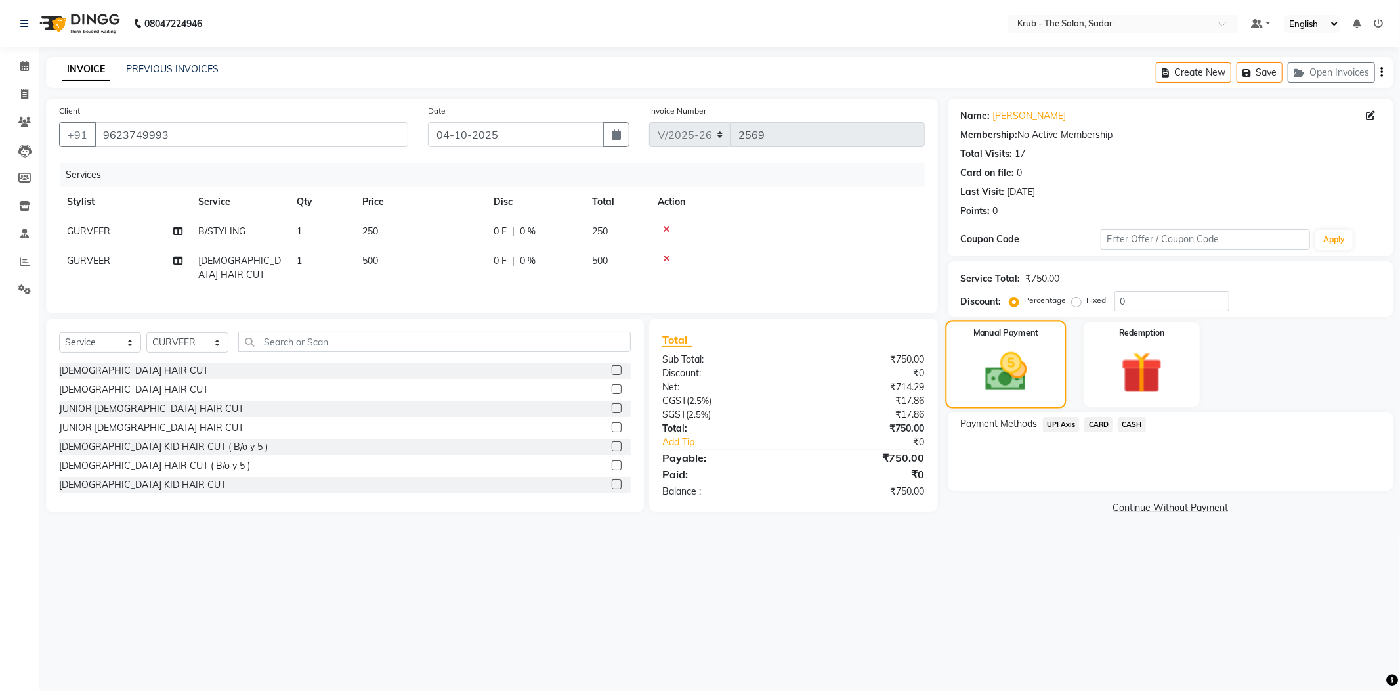
click at [1017, 356] on img at bounding box center [1006, 371] width 68 height 49
click at [1054, 417] on span "UPI Axis" at bounding box center [1061, 424] width 37 height 15
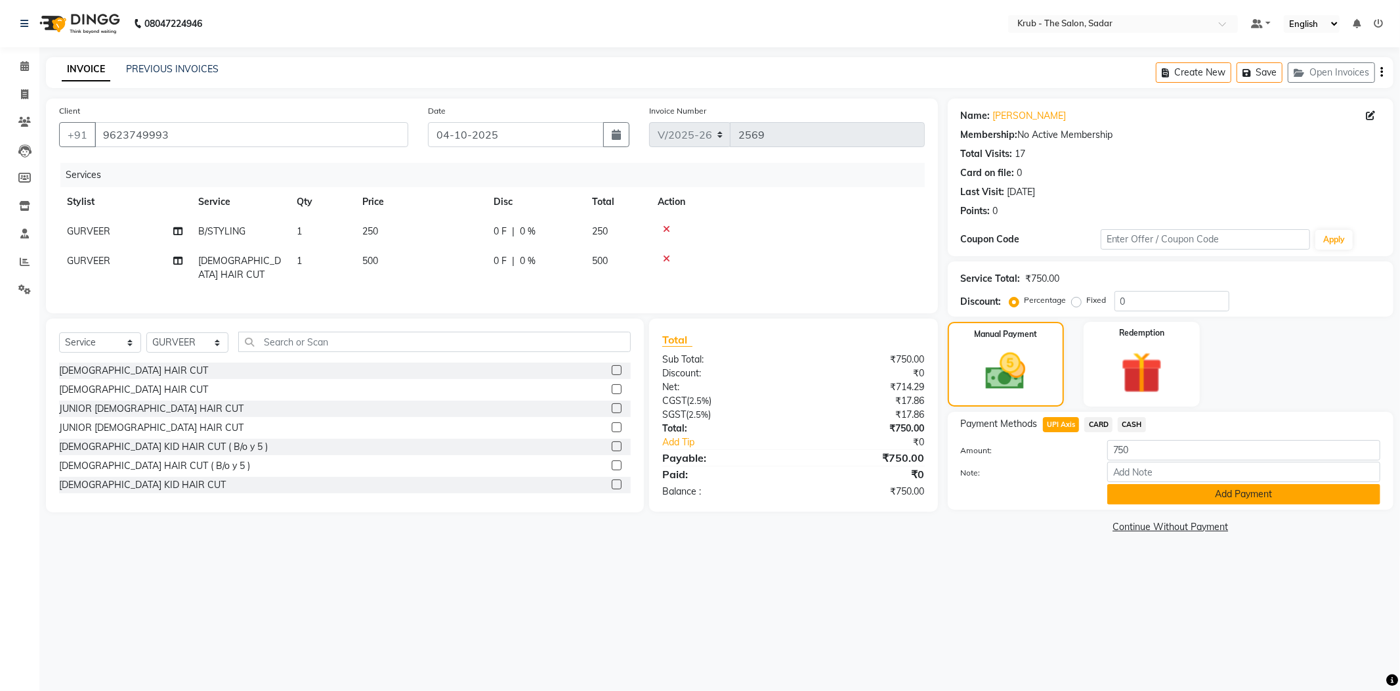
click at [1182, 484] on button "Add Payment" at bounding box center [1243, 494] width 273 height 20
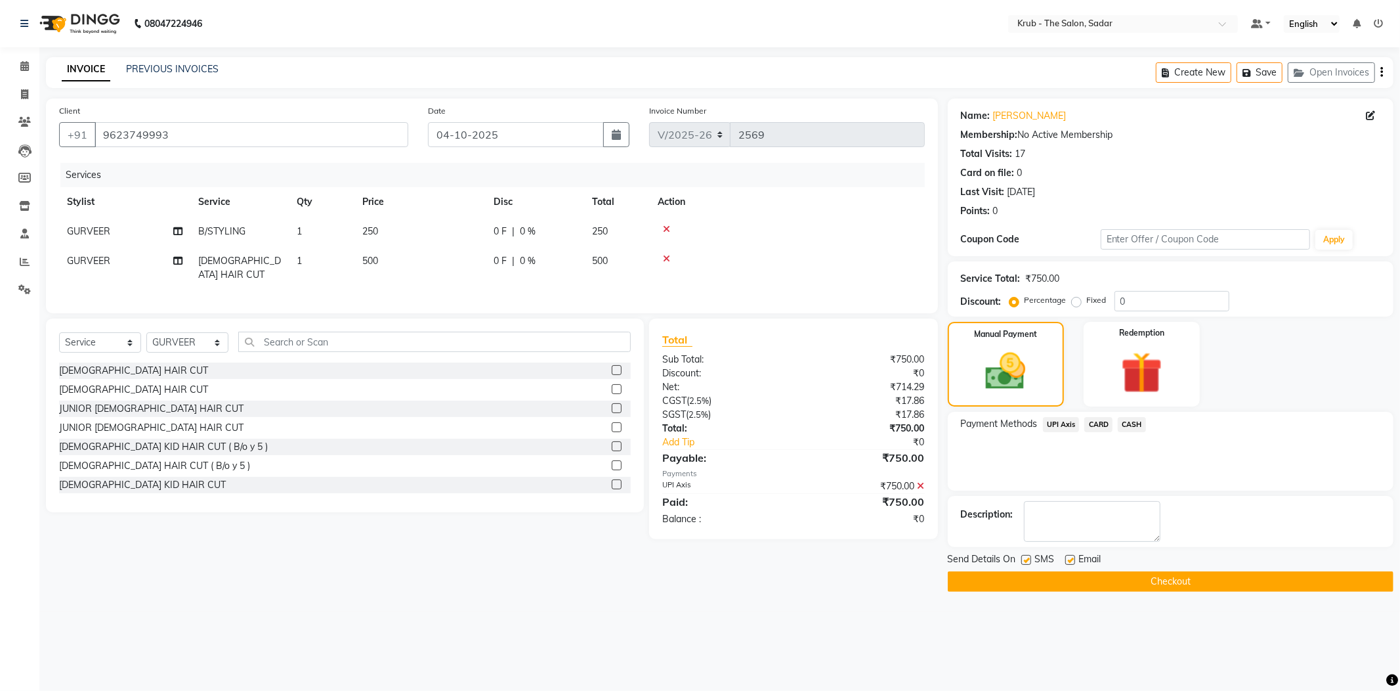
click at [1067, 555] on label at bounding box center [1070, 560] width 10 height 10
click at [1067, 556] on input "checkbox" at bounding box center [1069, 560] width 9 height 9
checkbox input "false"
click at [1025, 555] on label at bounding box center [1026, 560] width 10 height 10
click at [1025, 556] on input "checkbox" at bounding box center [1025, 560] width 9 height 9
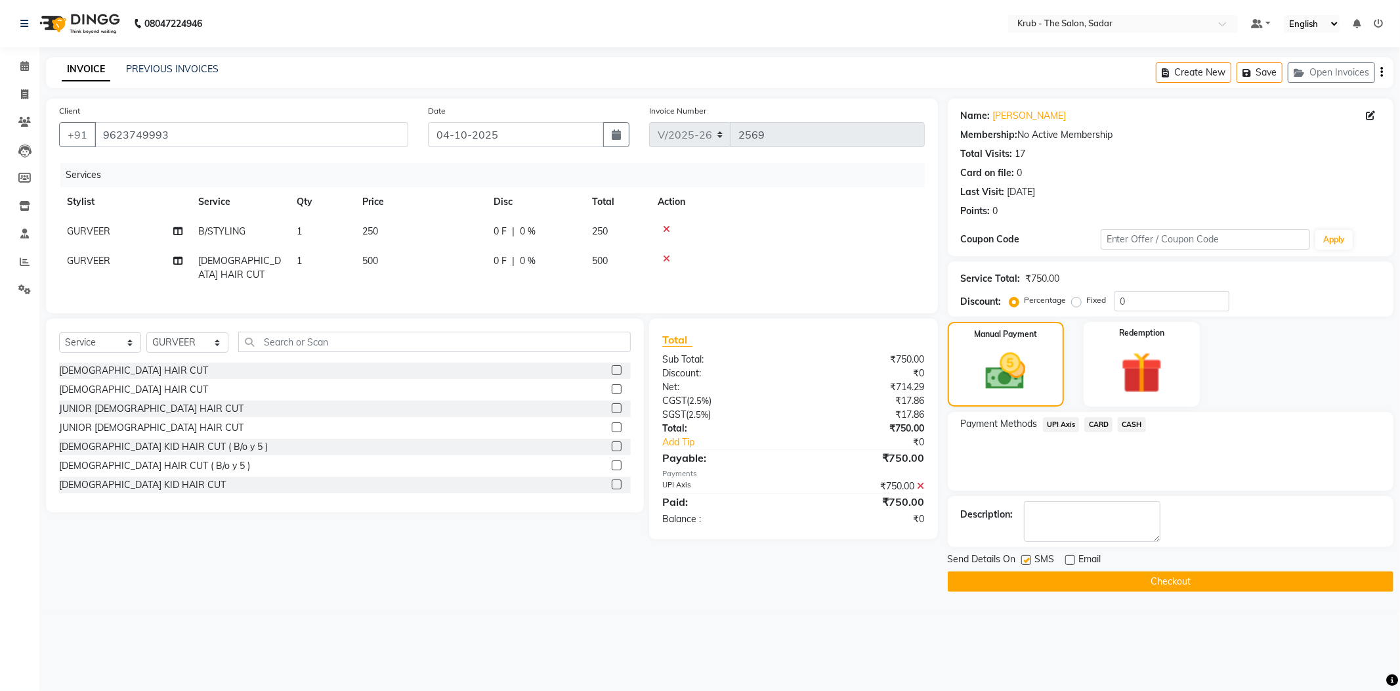
checkbox input "false"
click at [1134, 571] on button "Checkout" at bounding box center [1171, 581] width 446 height 20
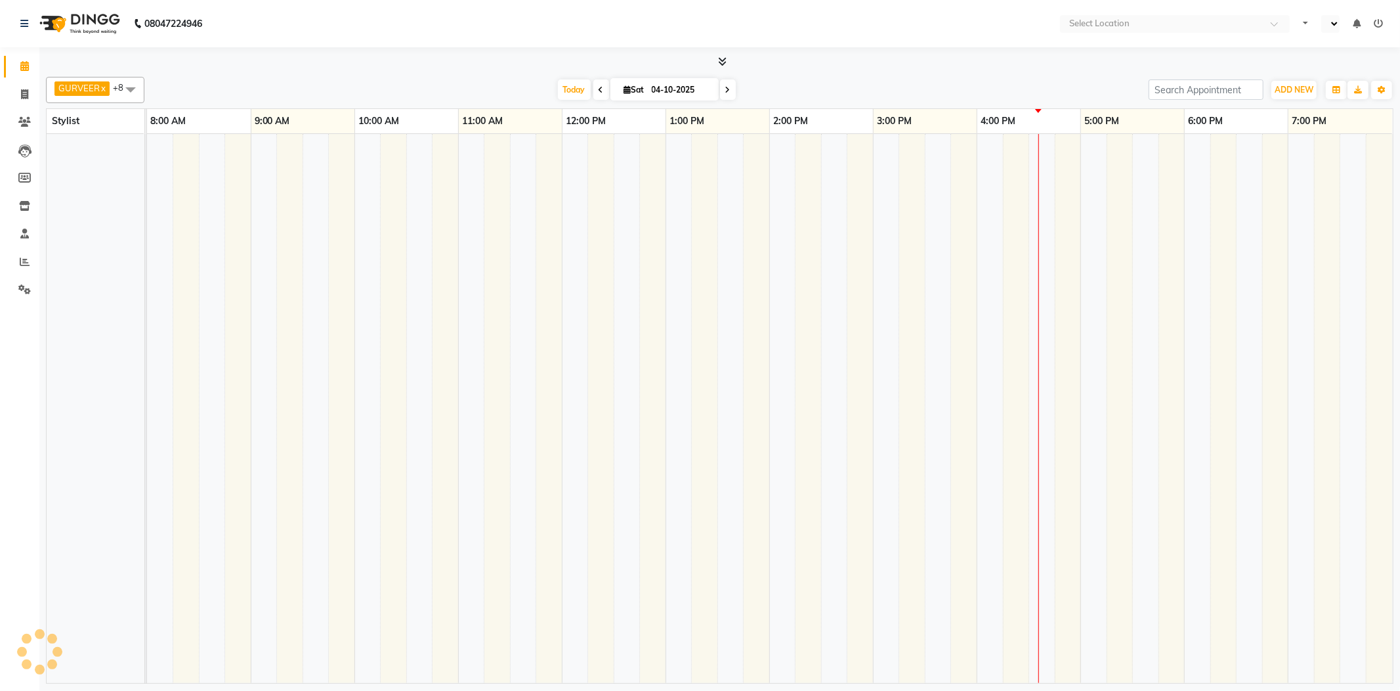
select select "en"
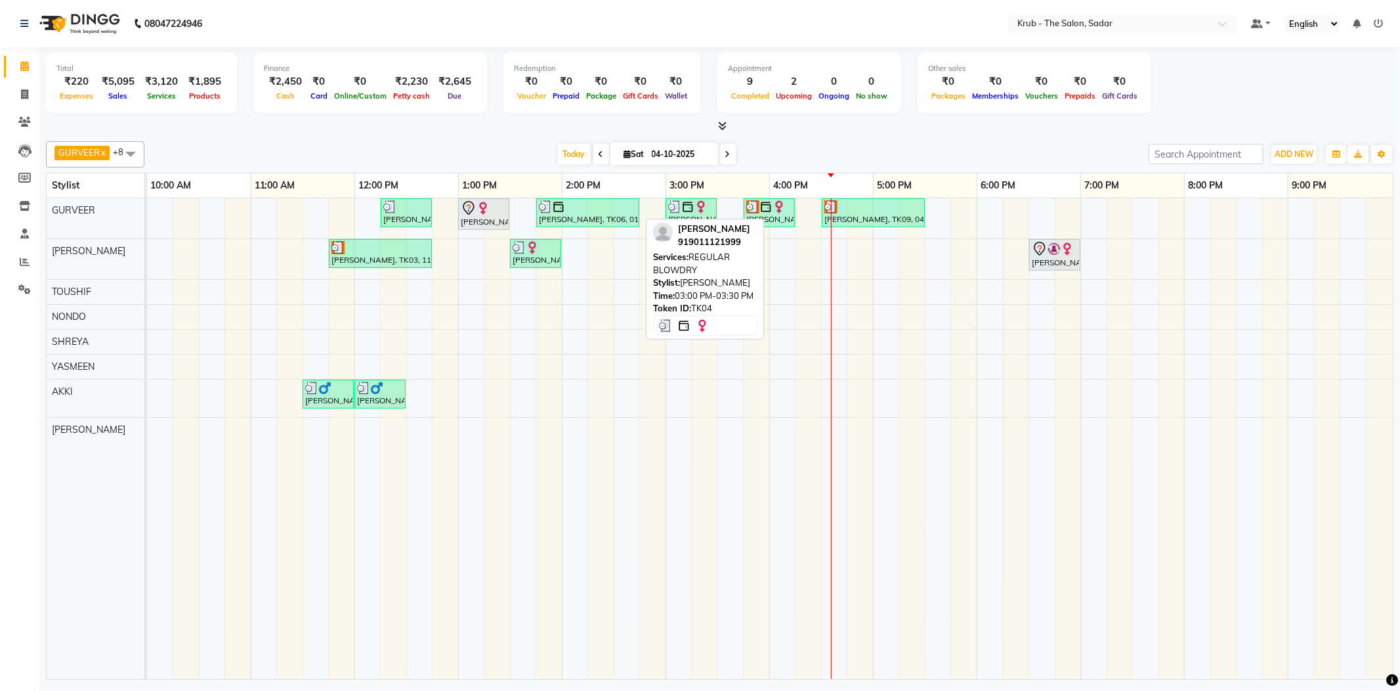
click at [699, 208] on img at bounding box center [701, 206] width 13 height 13
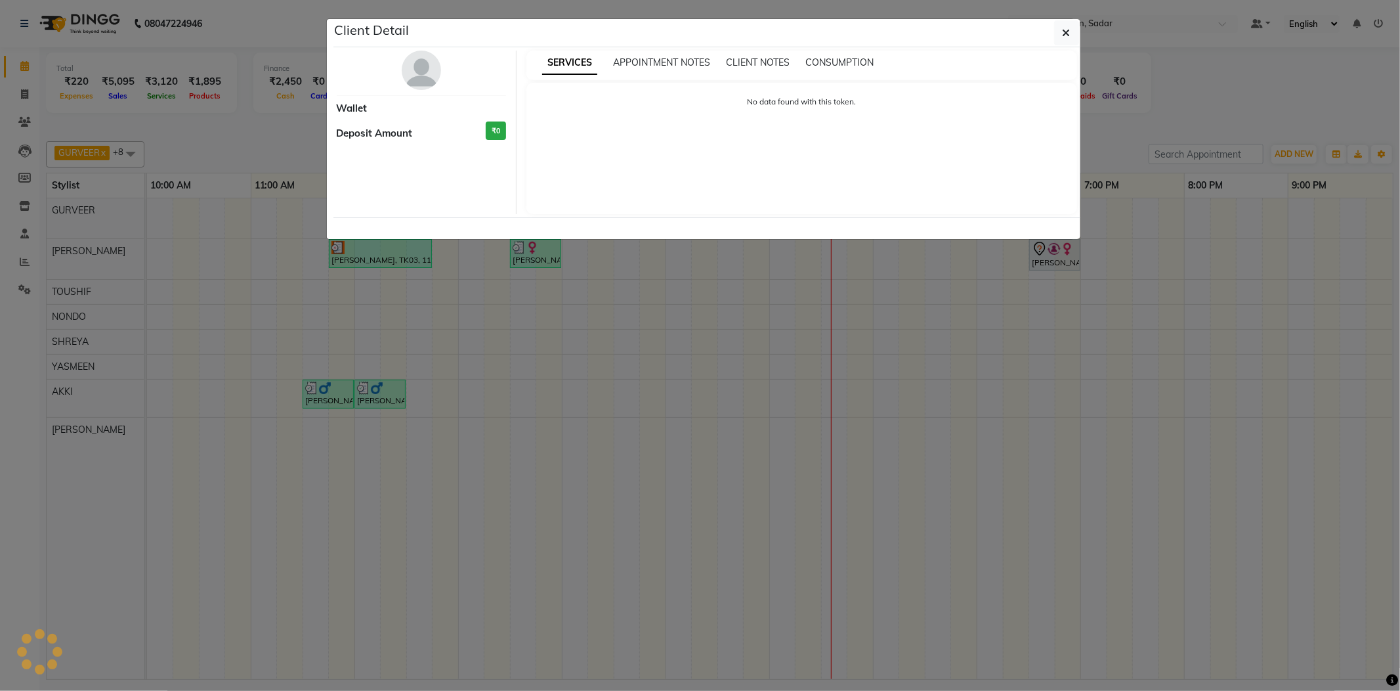
select select "3"
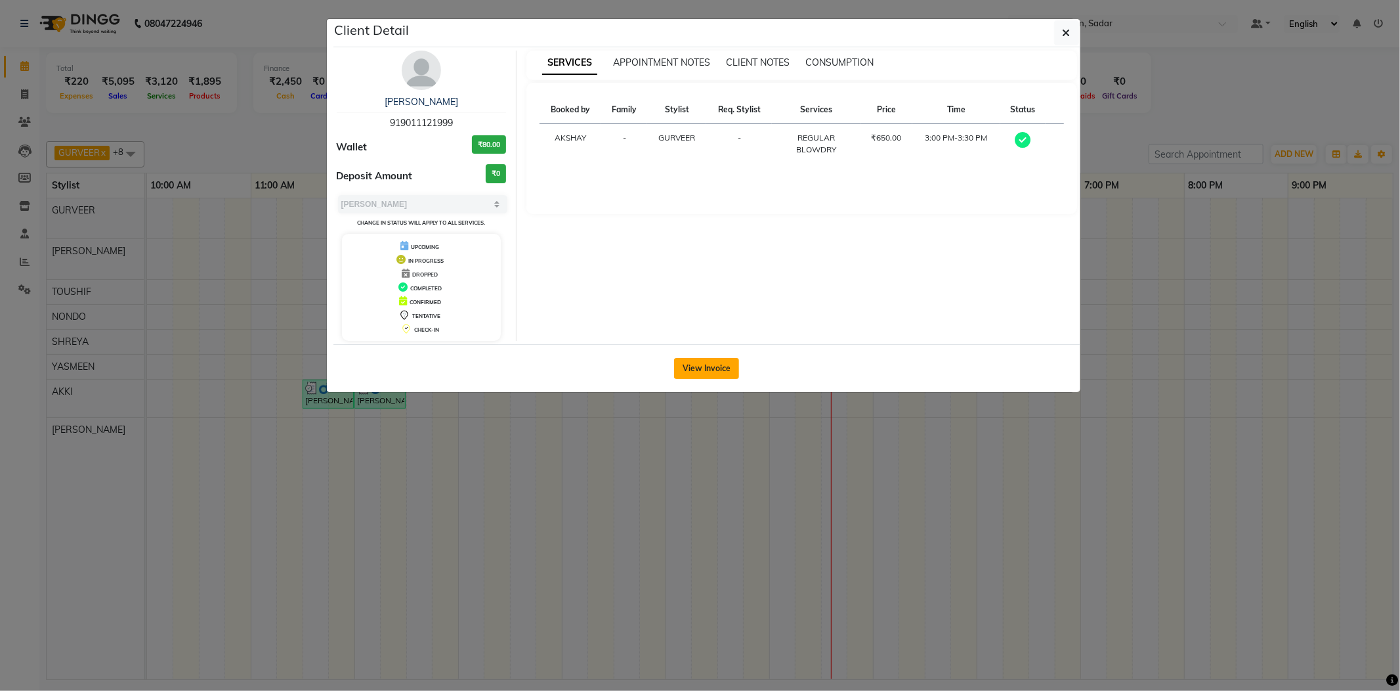
click at [717, 373] on button "View Invoice" at bounding box center [706, 368] width 65 height 21
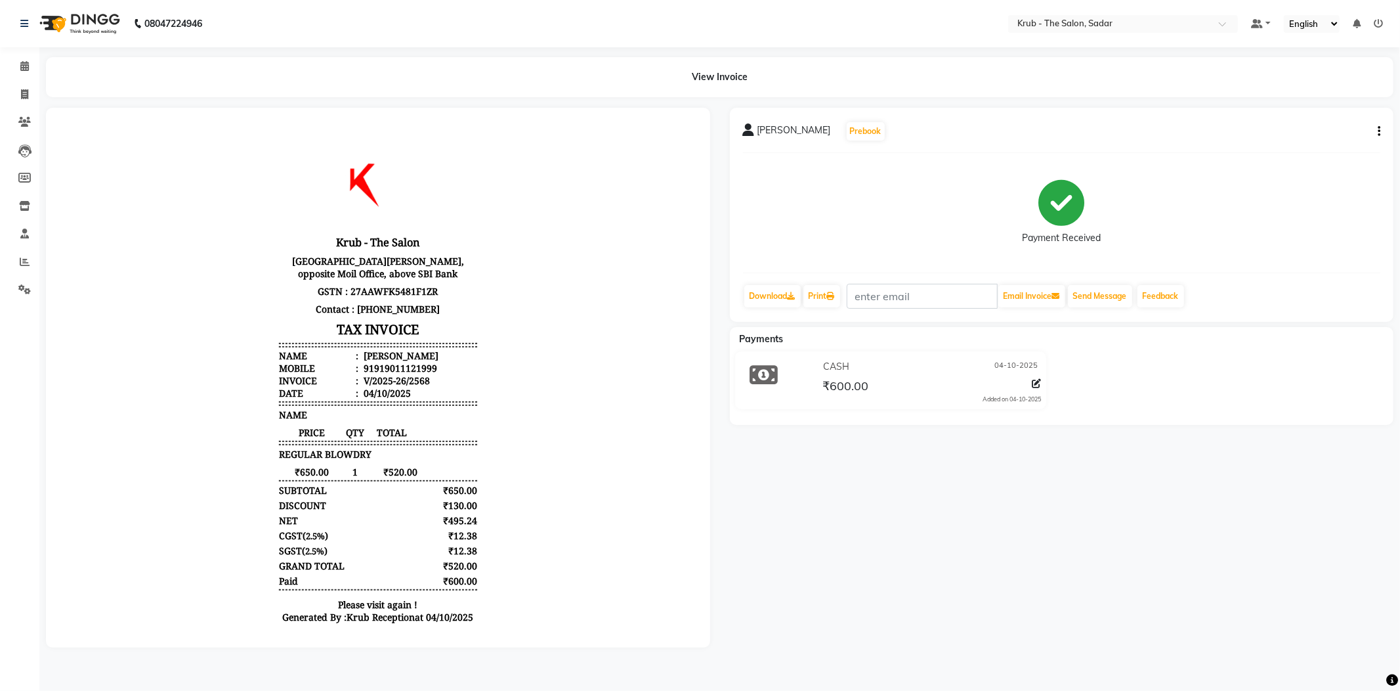
drag, startPoint x: 1376, startPoint y: 116, endPoint x: 1372, endPoint y: 130, distance: 15.0
click at [1376, 121] on div "Meeta Kurani Prebook" at bounding box center [1062, 131] width 638 height 21
click at [1380, 126] on button "button" at bounding box center [1377, 132] width 8 height 14
click at [1335, 125] on div "Split Service Amount" at bounding box center [1316, 126] width 90 height 16
select select "24979"
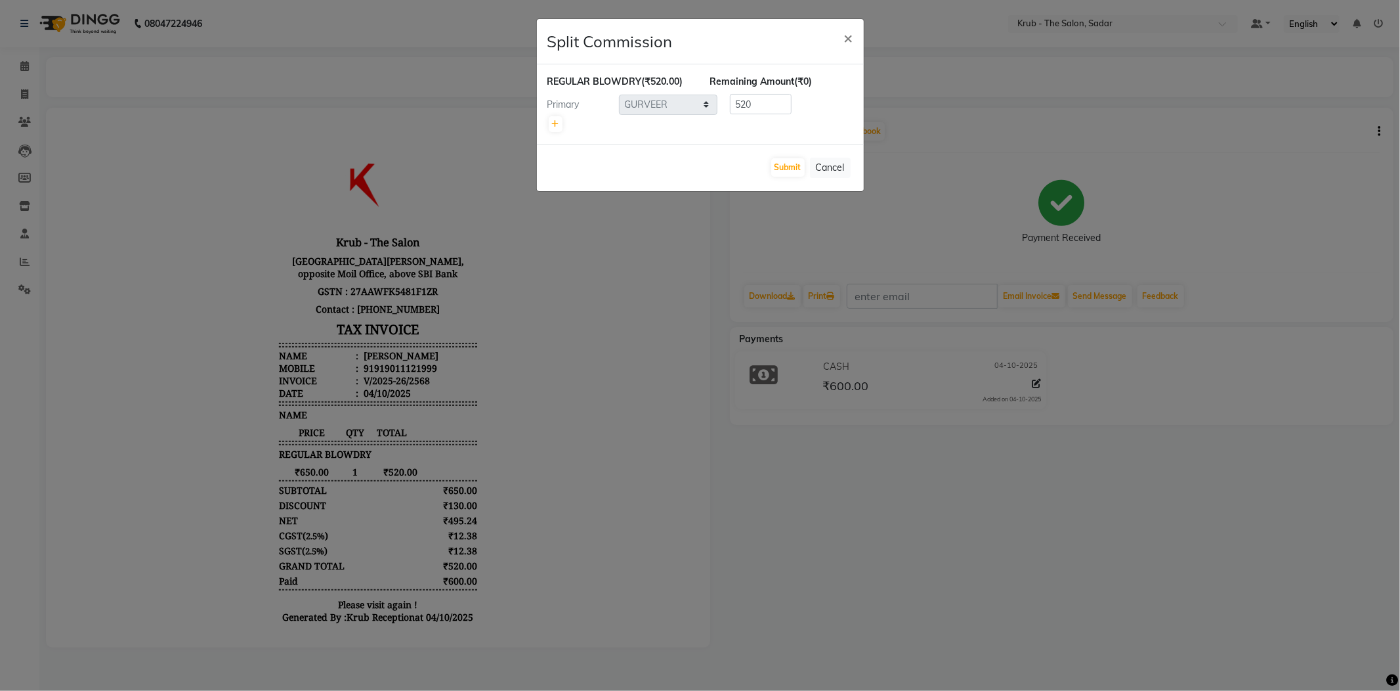
click at [547, 115] on div at bounding box center [700, 124] width 306 height 18
click at [558, 116] on link at bounding box center [556, 124] width 14 height 16
type input "260"
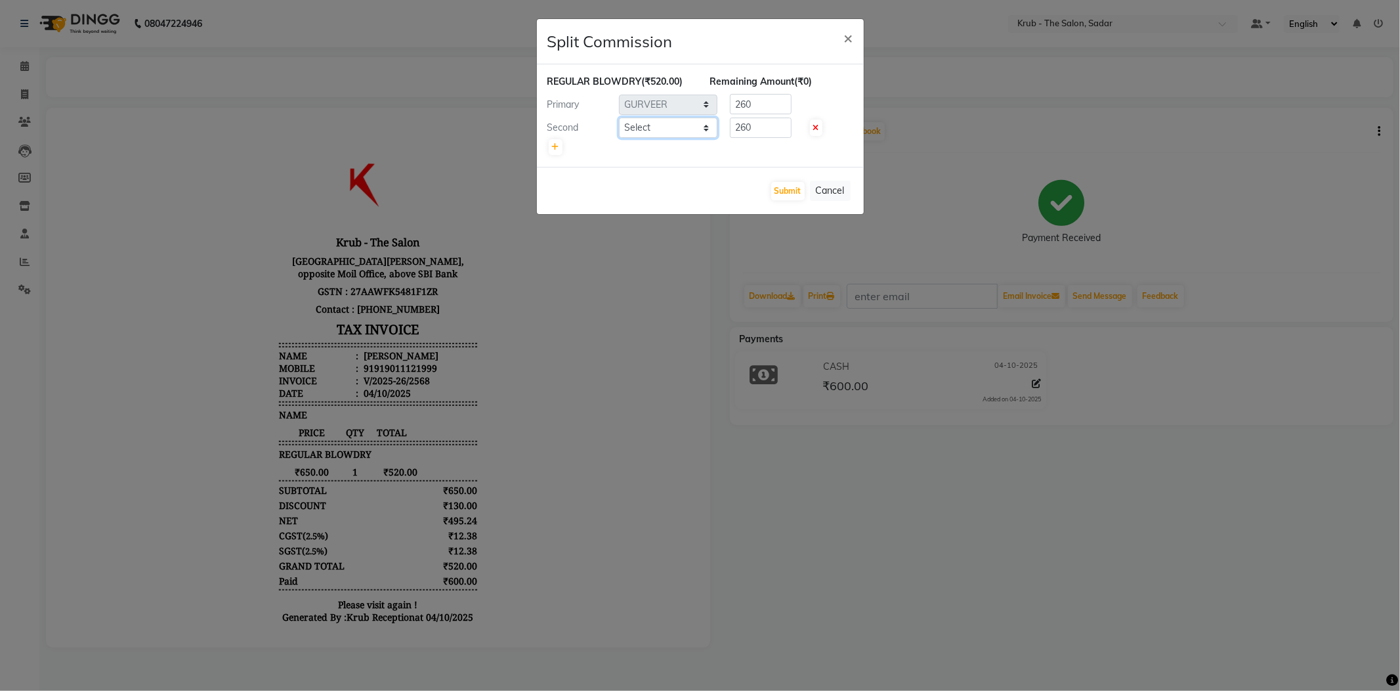
click at [654, 118] on select "Select AKKI AKSHAY AMIT Andreas GURVEER Krub Reception NONDO RAJESH SHREYA TOUS…" at bounding box center [668, 128] width 98 height 20
select select "89642"
click at [619, 118] on select "Select AKKI AKSHAY AMIT Andreas GURVEER Krub Reception NONDO RAJESH SHREYA TOUS…" at bounding box center [668, 128] width 98 height 20
drag, startPoint x: 759, startPoint y: 112, endPoint x: 662, endPoint y: 124, distance: 97.9
click at [662, 125] on div "REGULAR BLOWDRY (₹520.00) Remaining Amount (₹0) Primary Select AKKI AKSHAY AMIT…" at bounding box center [700, 115] width 306 height 81
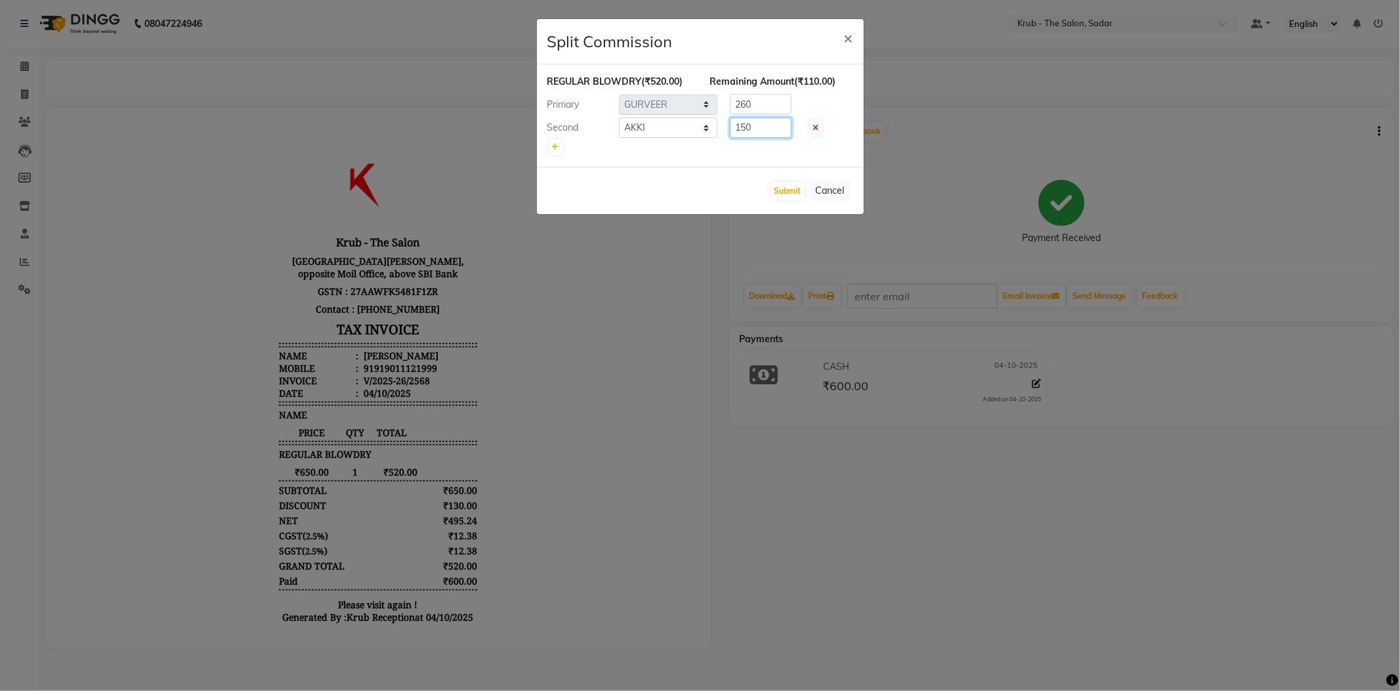
type input "150"
click at [699, 100] on div "Primary Select AKKI AKSHAY AMIT Andreas GURVEER Krub Reception NONDO RAJESH SHR…" at bounding box center [701, 104] width 326 height 21
type input "370"
click at [794, 182] on button "Submit" at bounding box center [787, 191] width 33 height 18
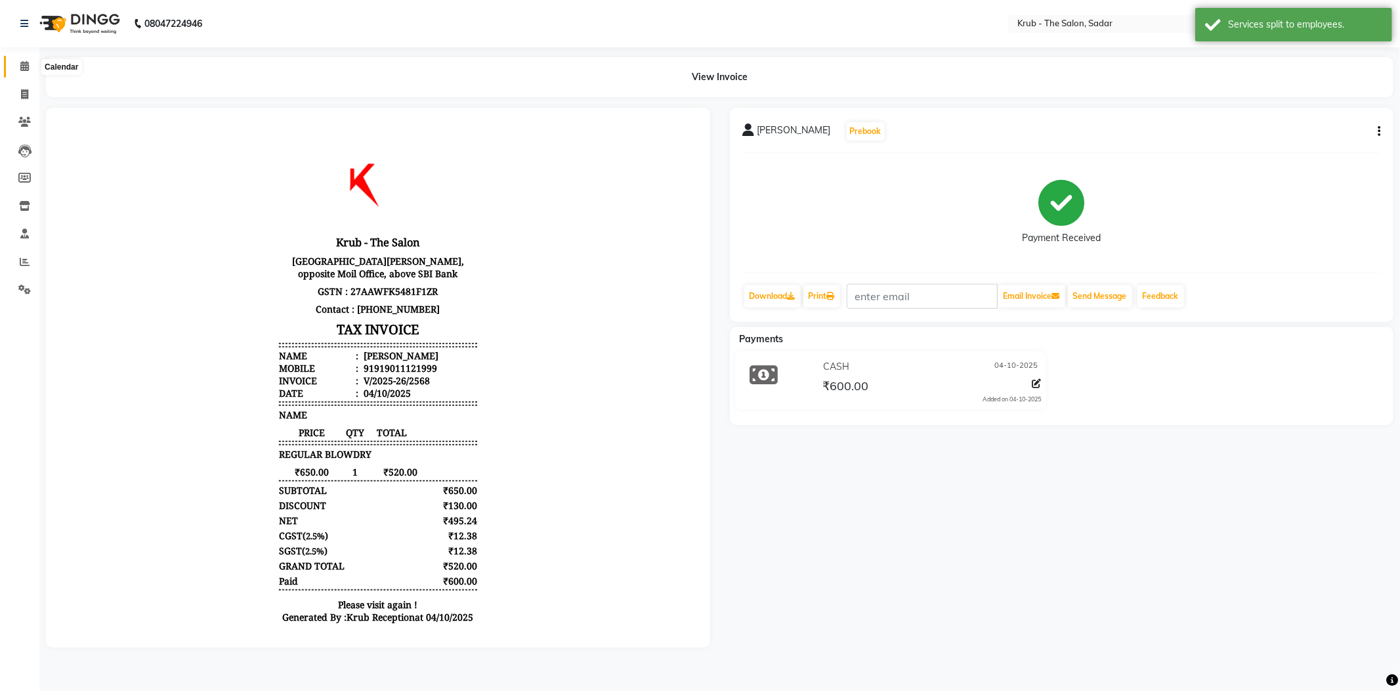
click at [21, 69] on icon at bounding box center [24, 66] width 9 height 10
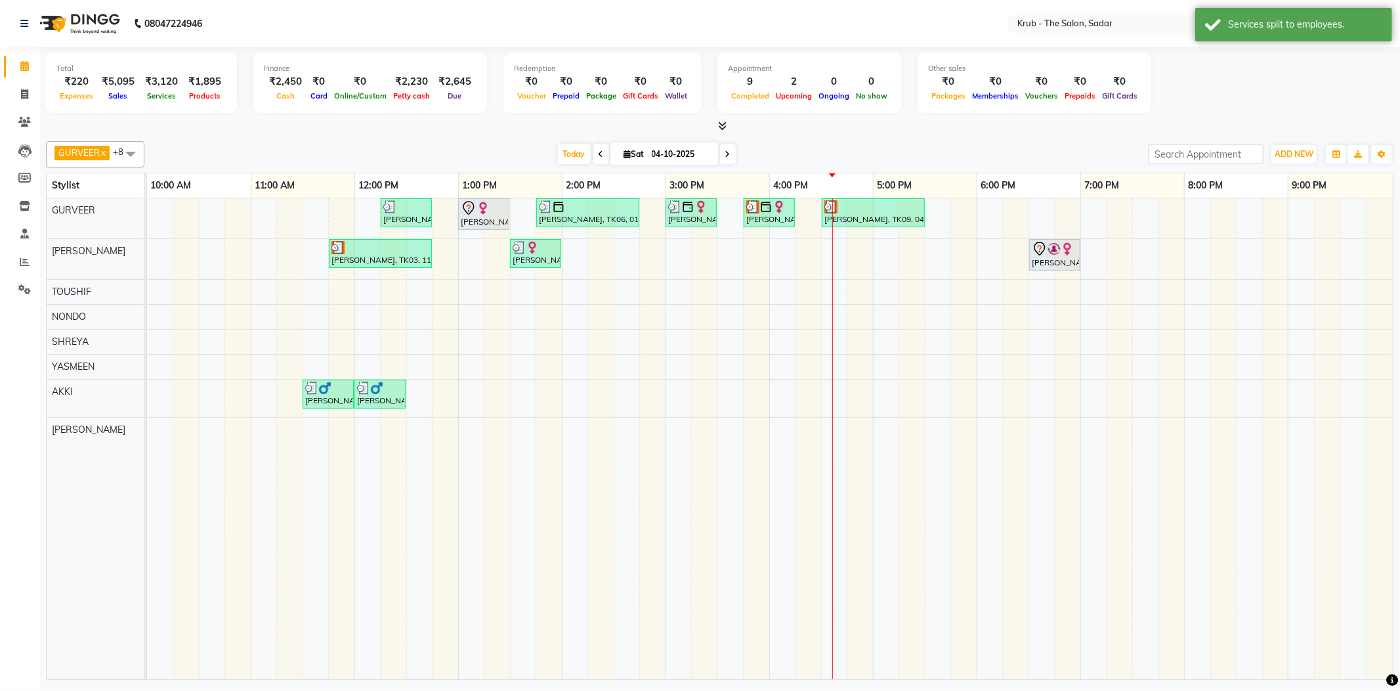
click at [1077, 129] on div at bounding box center [720, 126] width 1348 height 14
click at [1114, 126] on div at bounding box center [720, 126] width 1348 height 14
click at [1354, 22] on icon at bounding box center [1357, 23] width 8 height 9
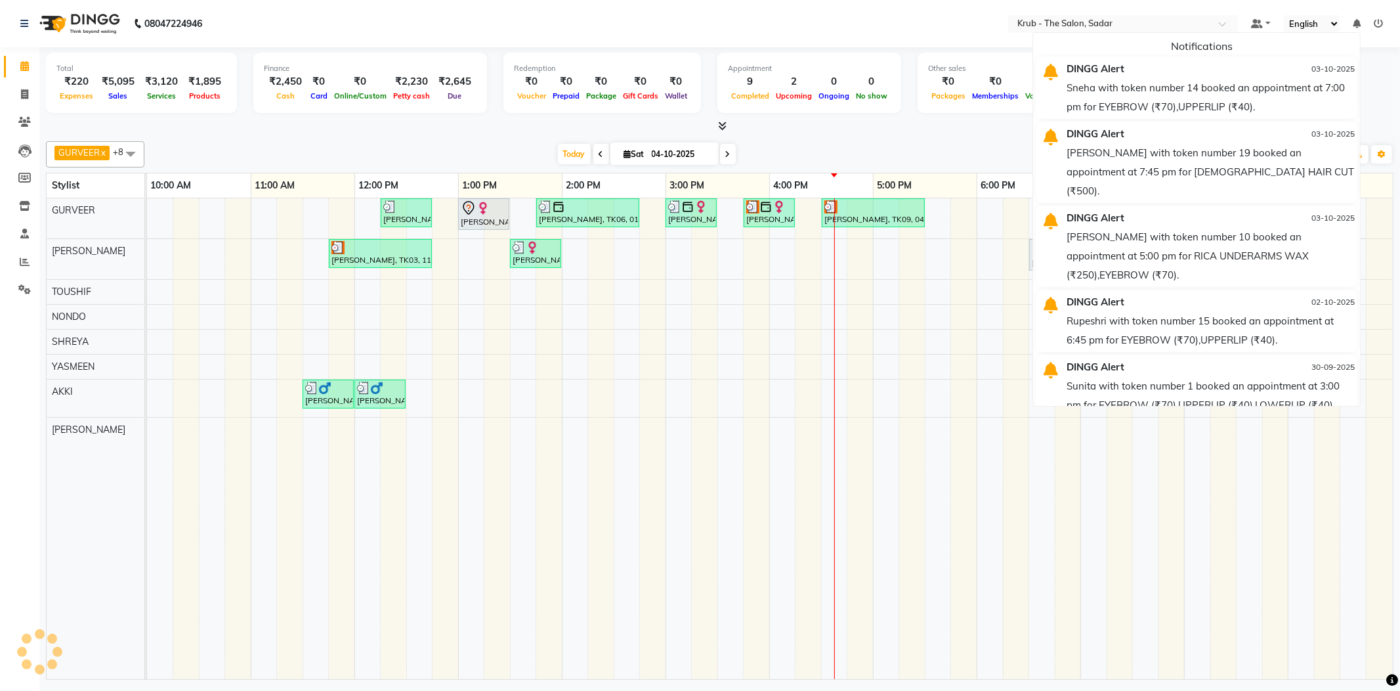
click at [1354, 22] on icon at bounding box center [1357, 23] width 8 height 9
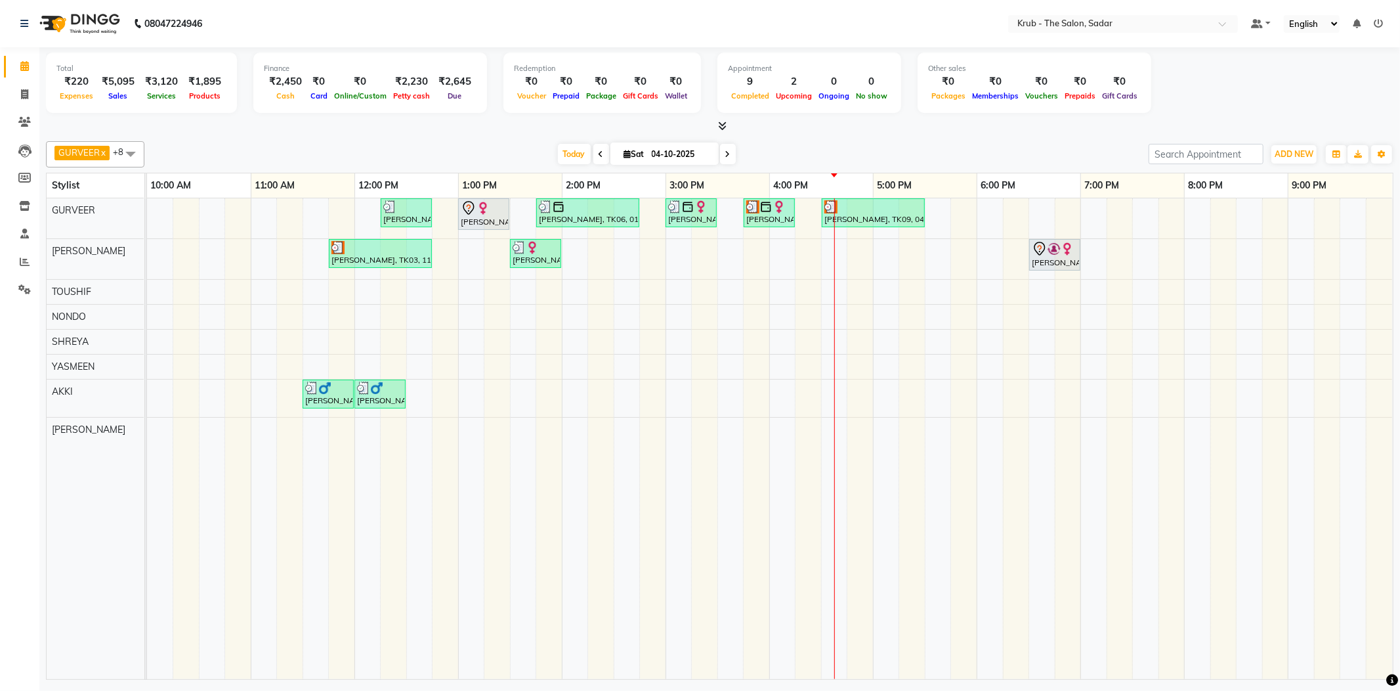
click at [1363, 20] on ul "Default Panel My Panel English ENGLISH Español العربية मराठी हिंदी ગુજરાતી தமிழ…" at bounding box center [1317, 24] width 145 height 18
click at [1363, 21] on ul "Default Panel My Panel English ENGLISH Español العربية मराठी हिंदी ગુજરાતી தமிழ…" at bounding box center [1317, 24] width 145 height 18
click at [1361, 22] on icon at bounding box center [1357, 23] width 8 height 9
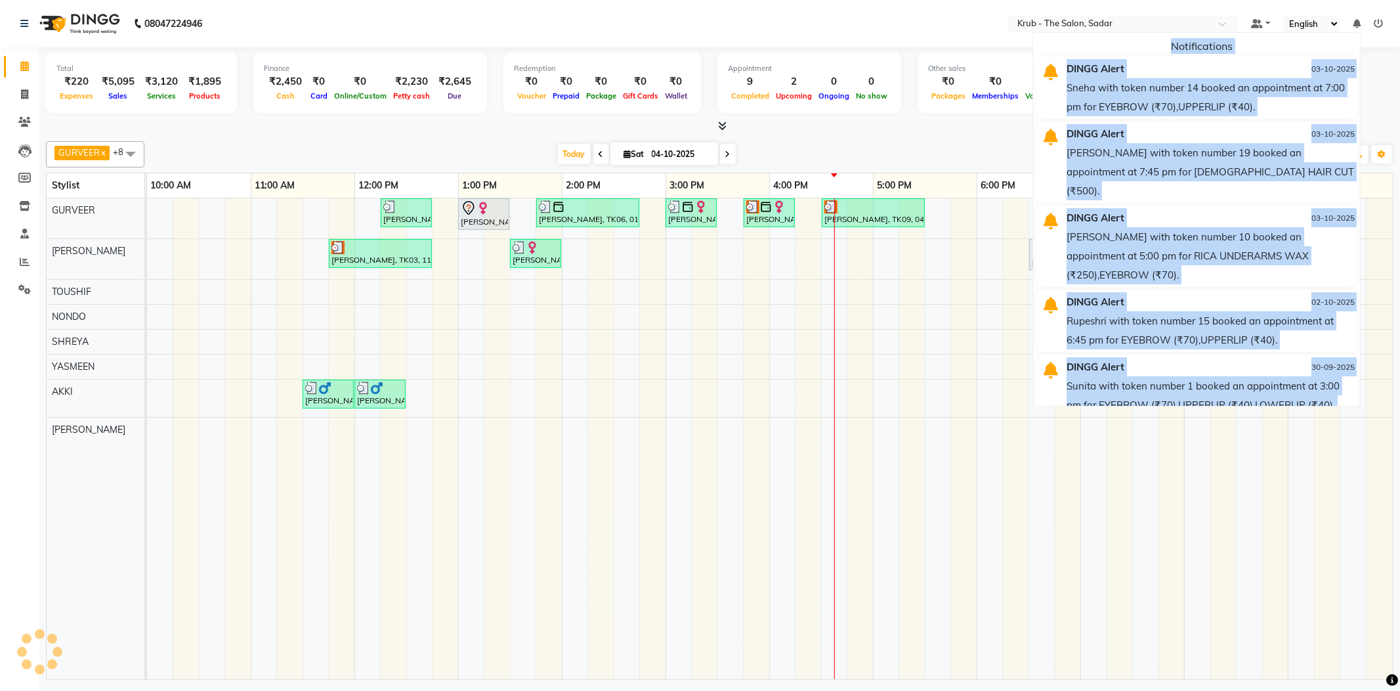
click at [1361, 22] on icon at bounding box center [1357, 23] width 8 height 9
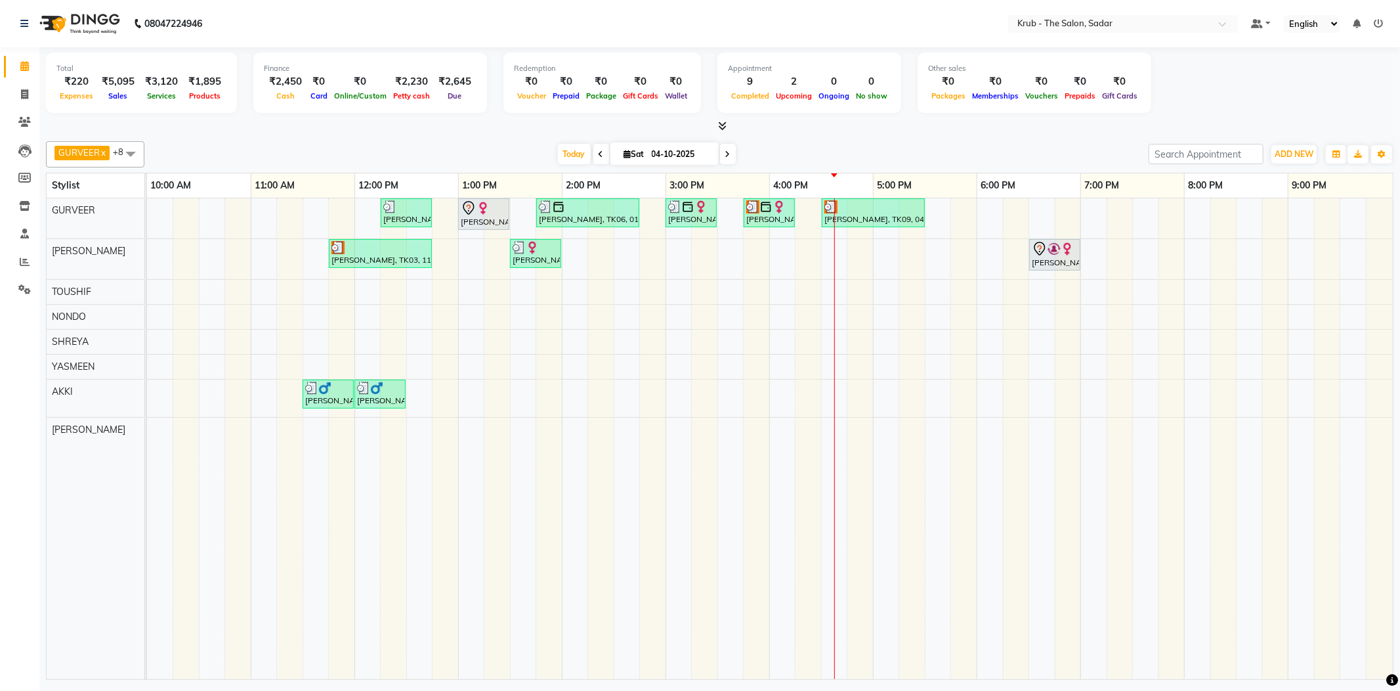
click at [1361, 22] on icon at bounding box center [1357, 23] width 8 height 9
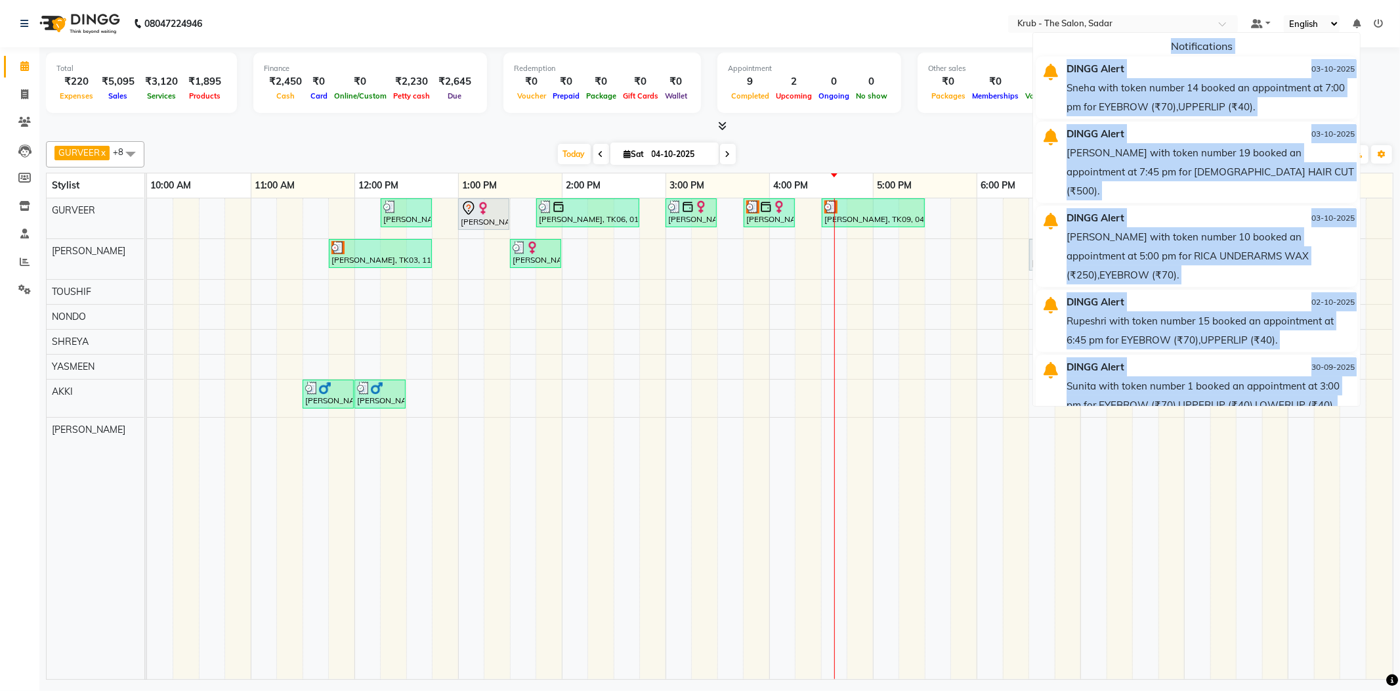
click at [1361, 22] on icon at bounding box center [1357, 23] width 8 height 9
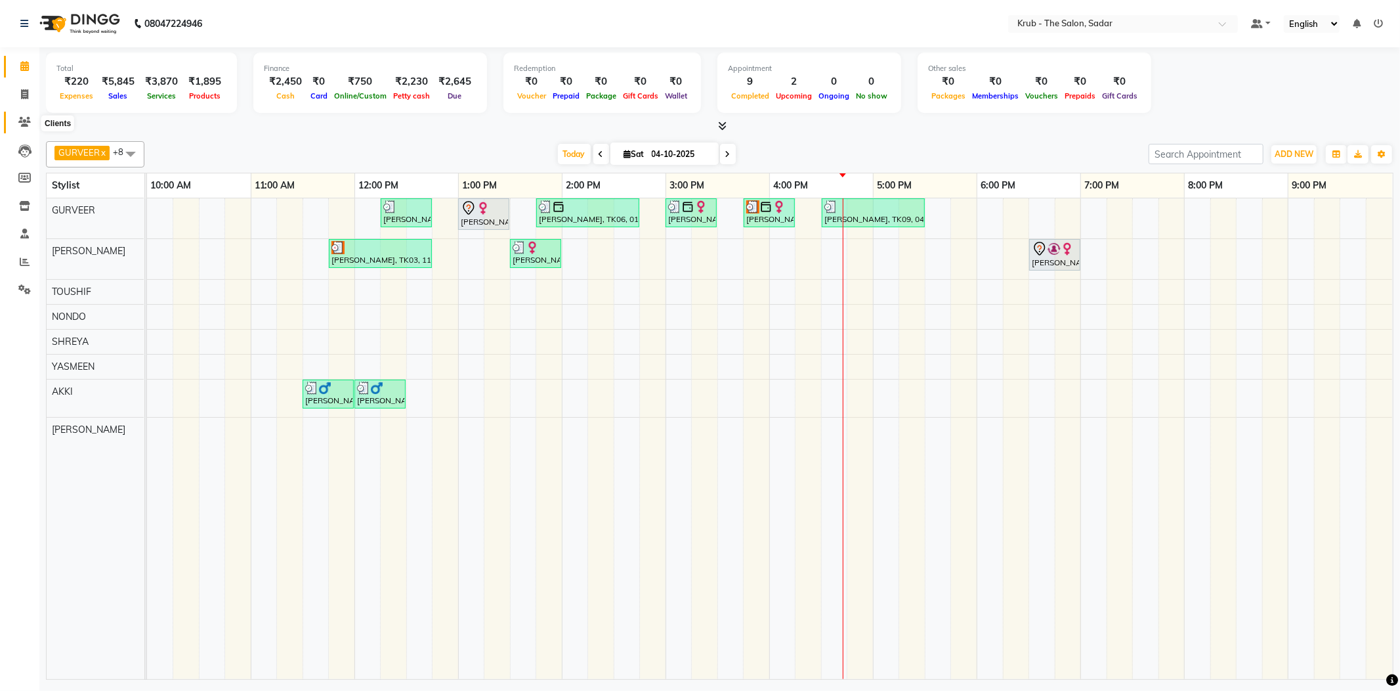
click at [28, 119] on icon at bounding box center [24, 122] width 12 height 10
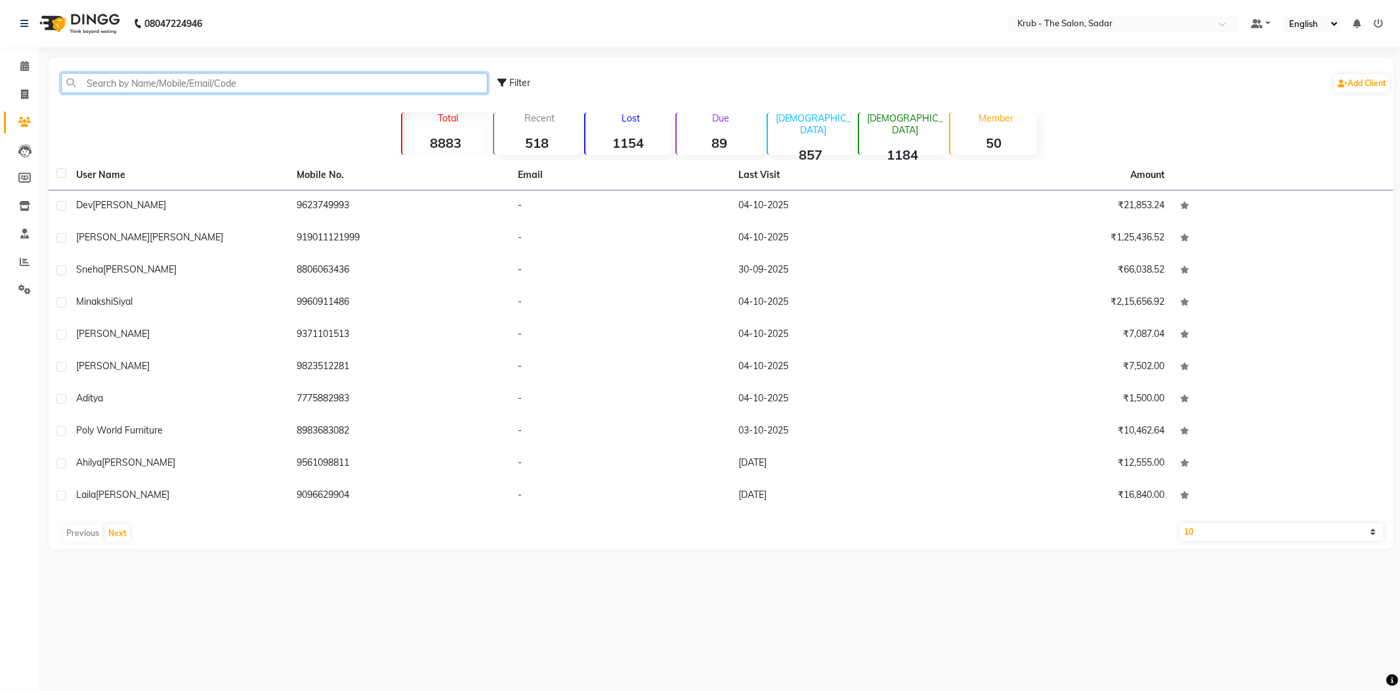
click at [182, 77] on input "text" at bounding box center [274, 83] width 427 height 20
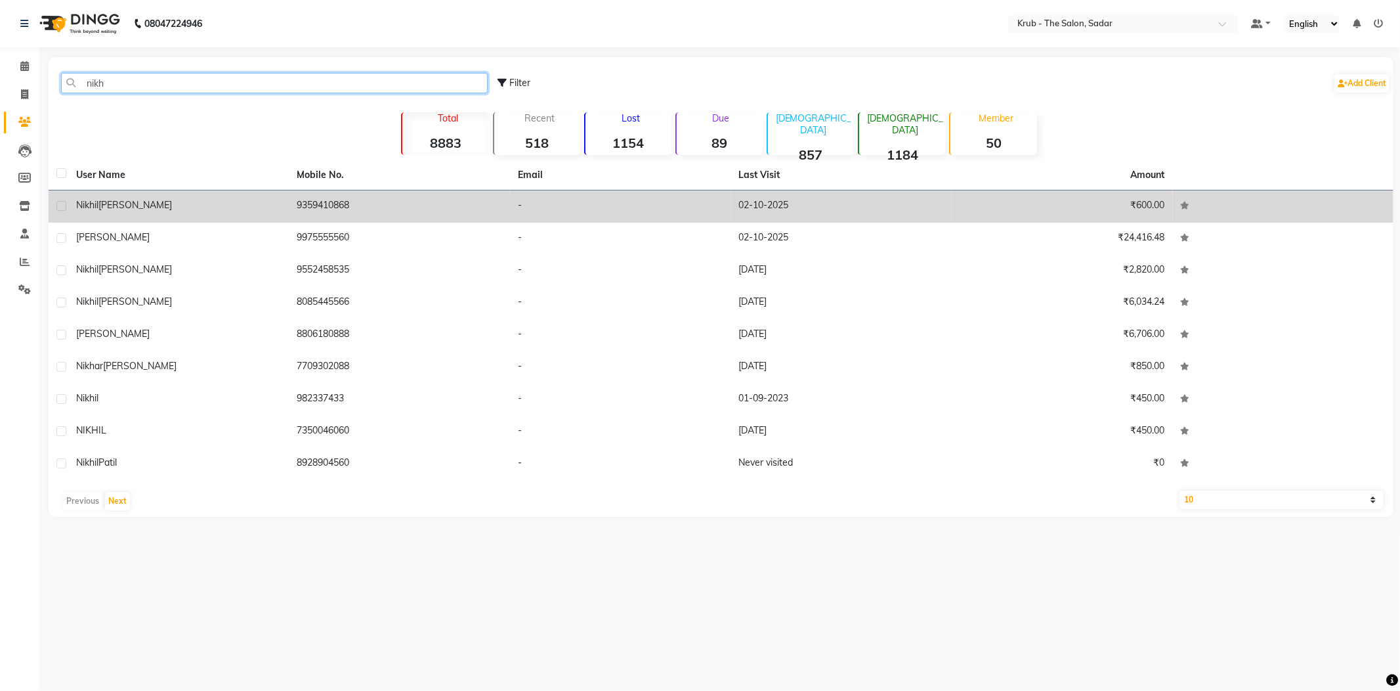
type input "nikh"
drag, startPoint x: 295, startPoint y: 198, endPoint x: 356, endPoint y: 210, distance: 62.3
click at [295, 198] on td "9359410868" at bounding box center [399, 206] width 221 height 32
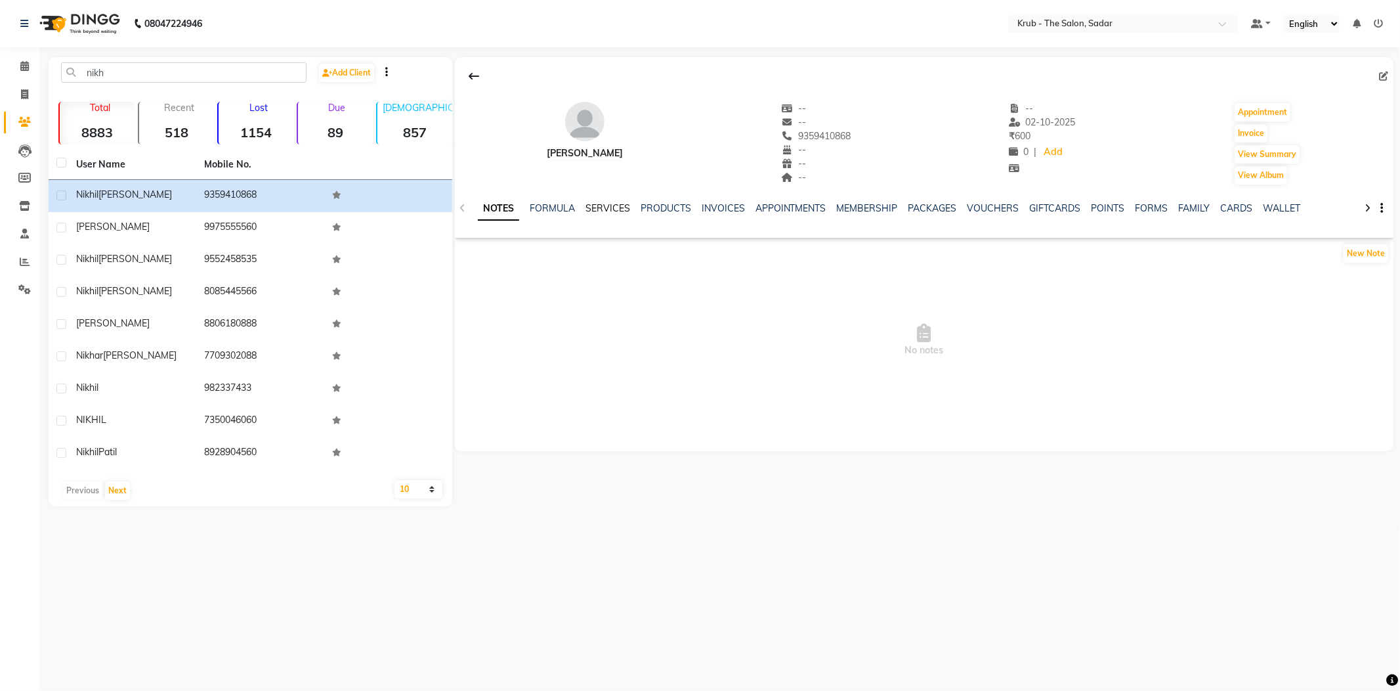
click at [604, 203] on link "SERVICES" at bounding box center [608, 208] width 45 height 12
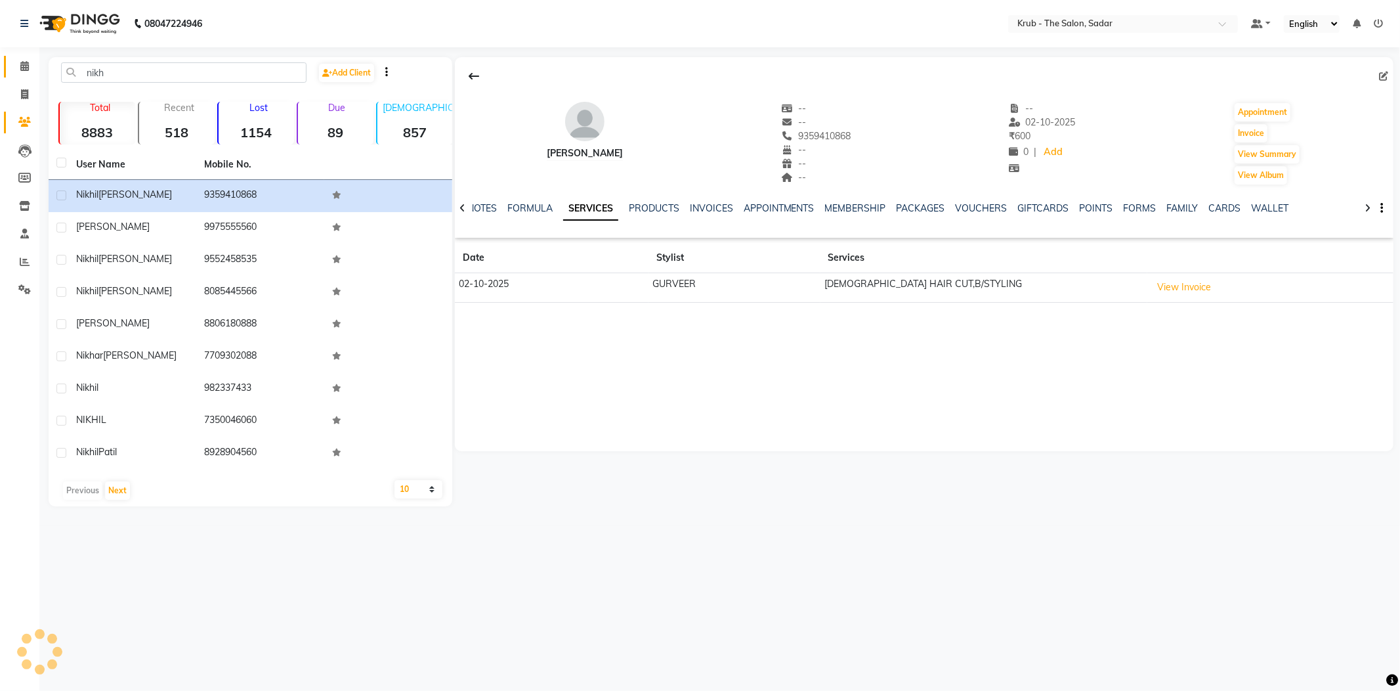
click at [25, 56] on link "Calendar" at bounding box center [20, 67] width 32 height 22
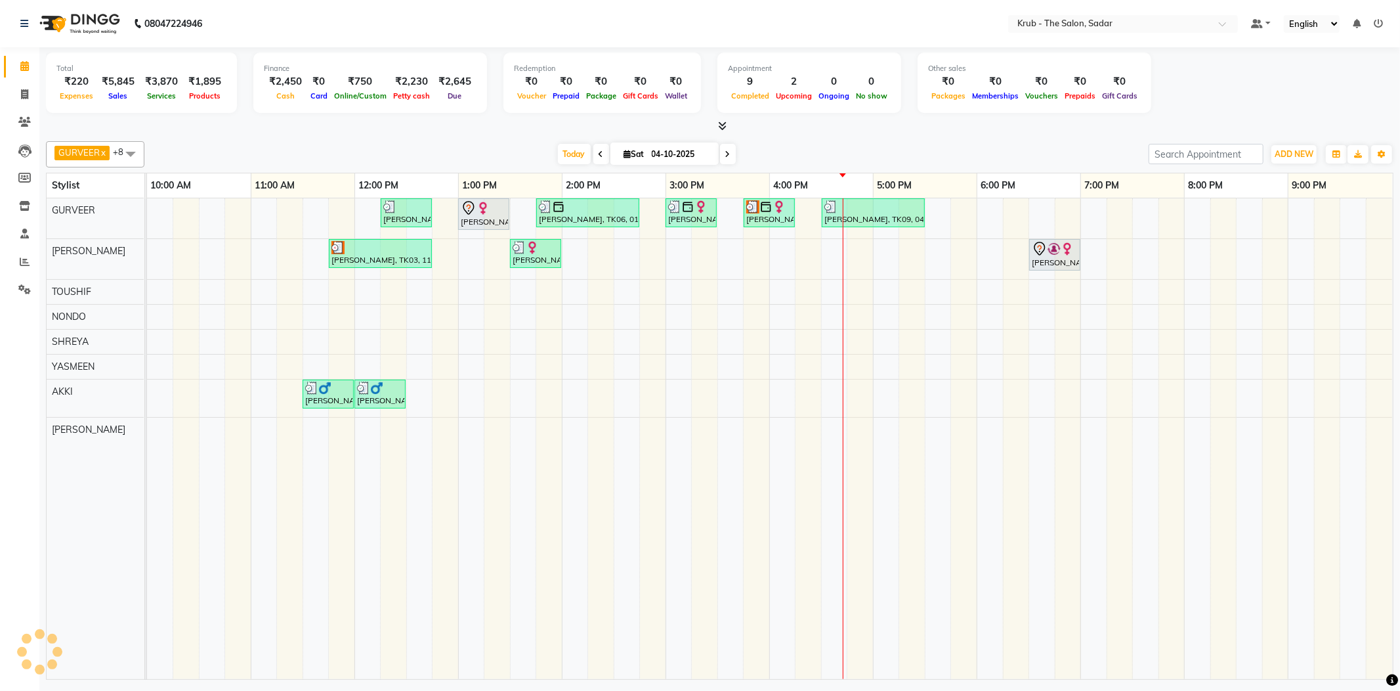
click at [642, 142] on span "Sat 04-10-2025" at bounding box center [664, 153] width 108 height 22
click at [649, 147] on input "04-10-2025" at bounding box center [681, 154] width 66 height 20
select select "10"
select select "2025"
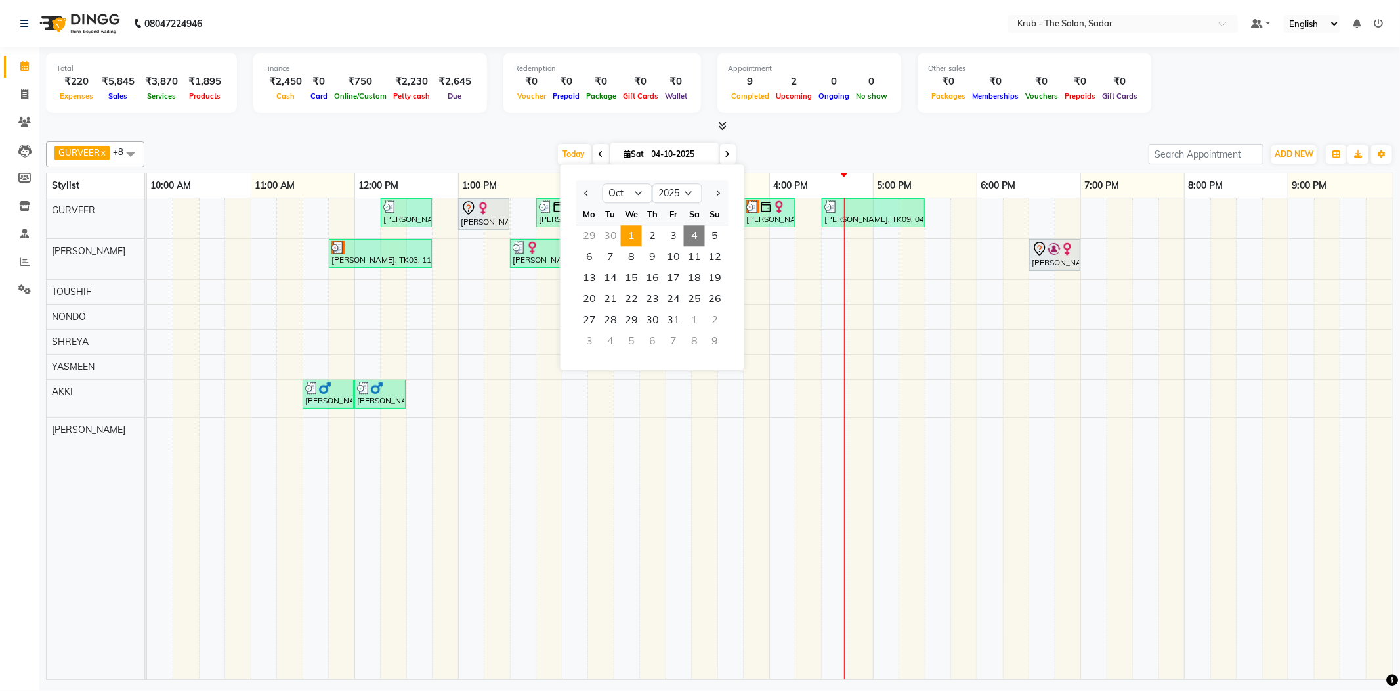
click at [630, 225] on span "1" at bounding box center [631, 235] width 21 height 21
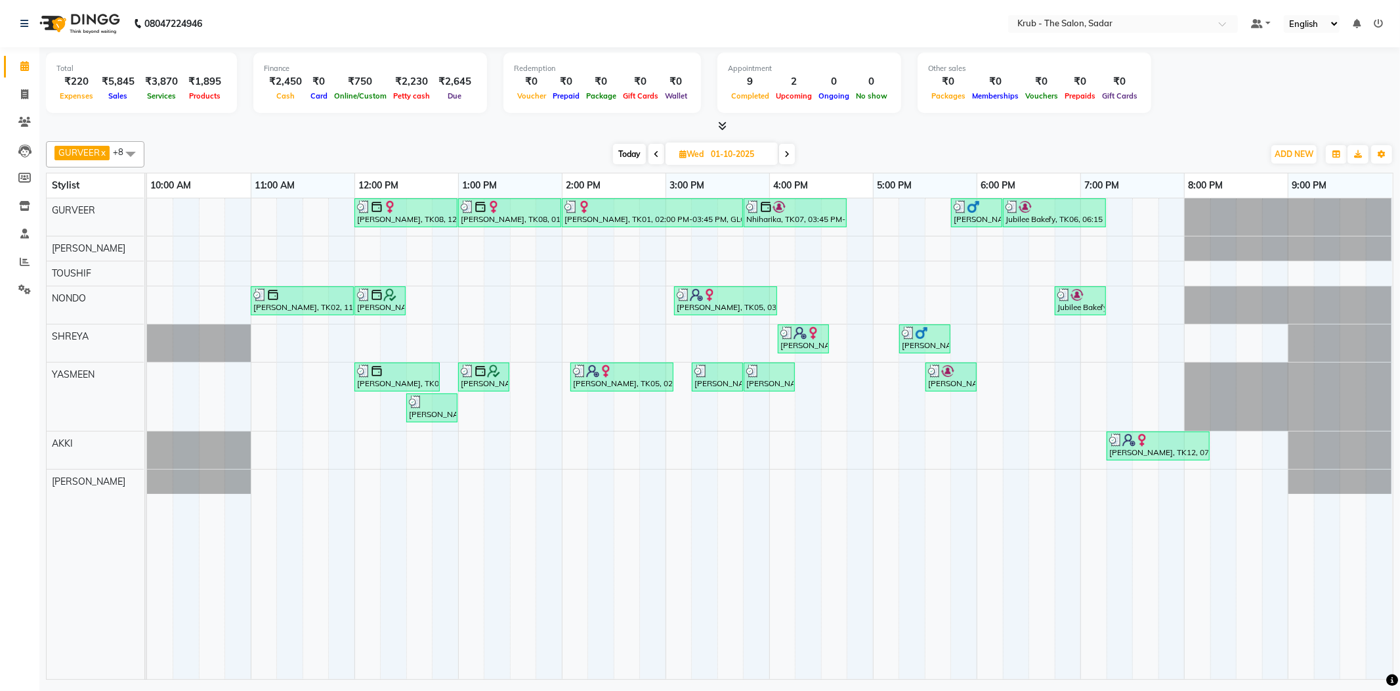
click at [790, 152] on icon at bounding box center [786, 154] width 5 height 8
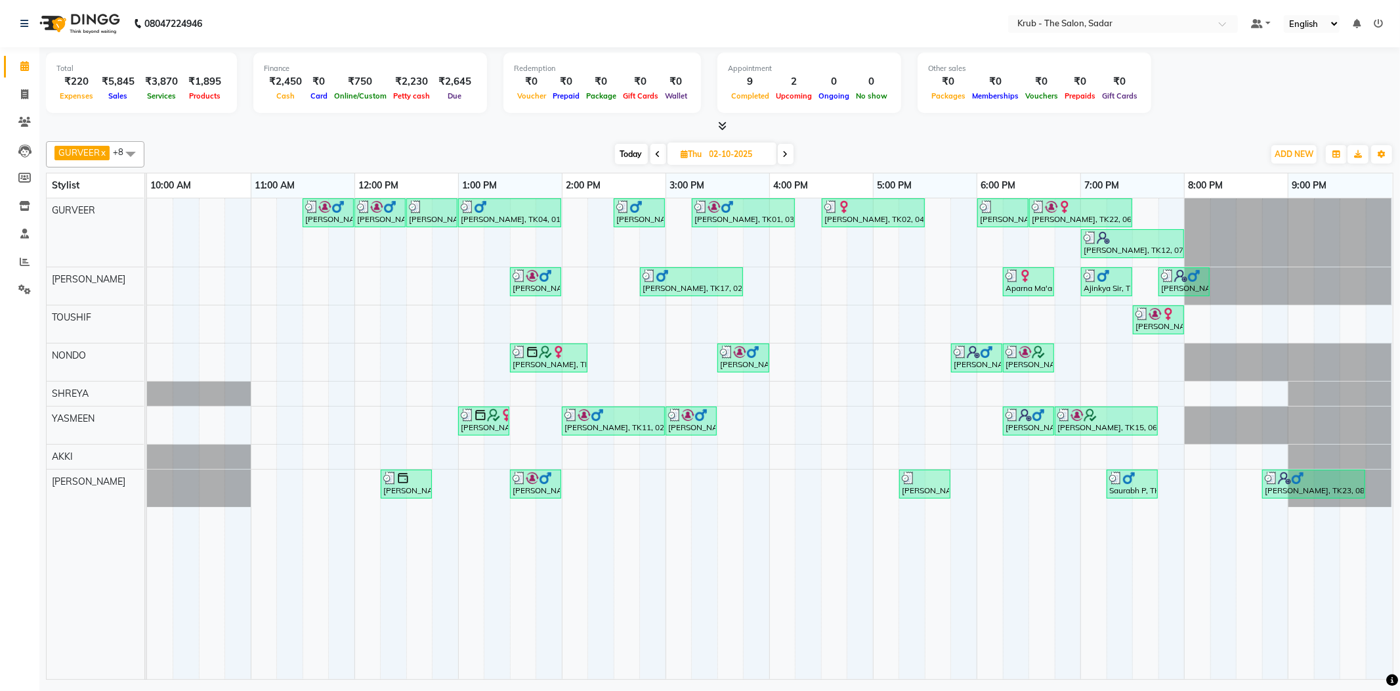
click at [656, 150] on icon at bounding box center [658, 154] width 5 height 8
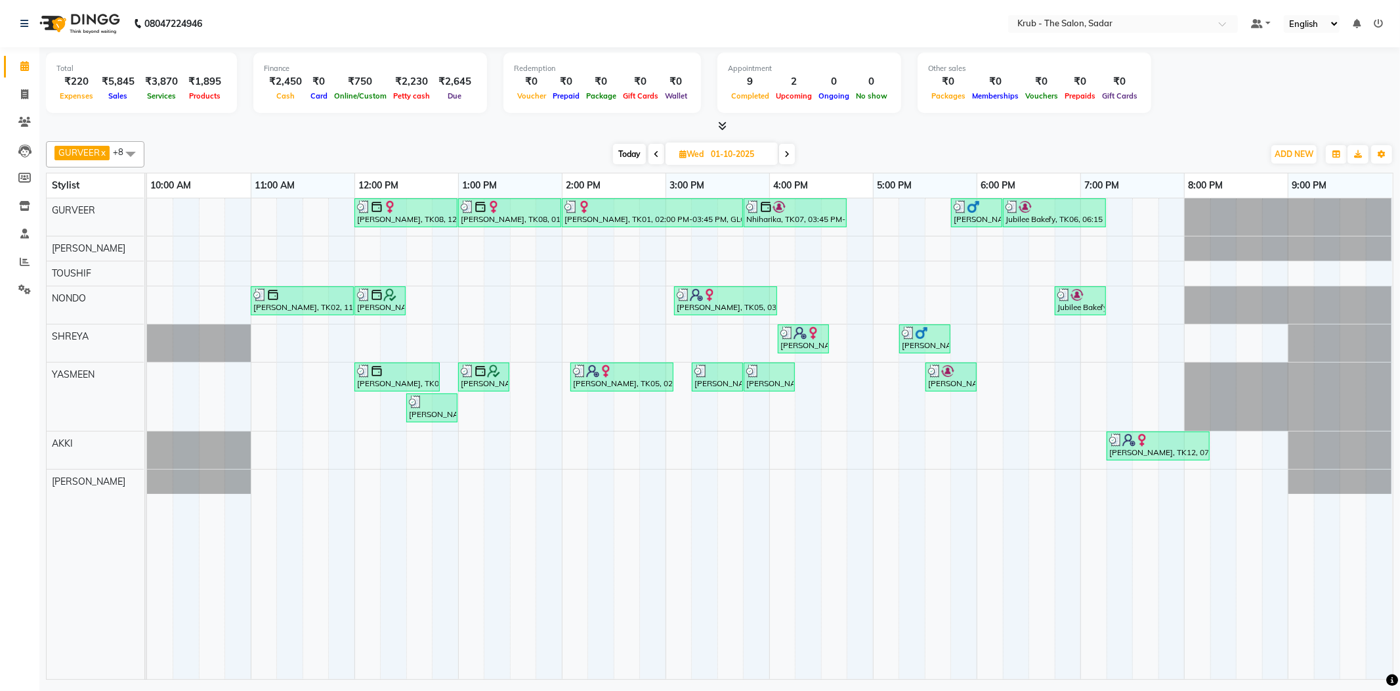
click at [655, 150] on icon at bounding box center [656, 154] width 5 height 8
type input "30-09-2025"
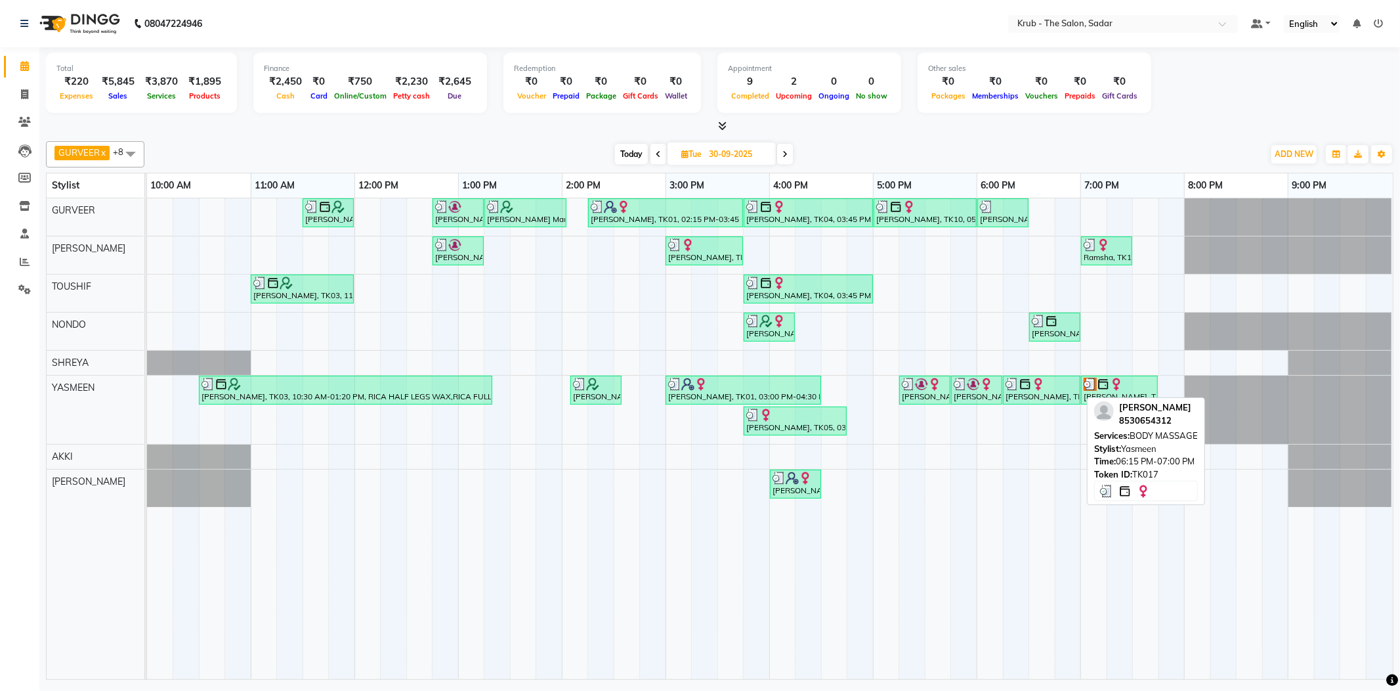
click at [1024, 395] on div "Pratiksha Talegaonkar, TK17, 06:15 PM-07:00 PM, BODY MASSAGE" at bounding box center [1041, 389] width 75 height 25
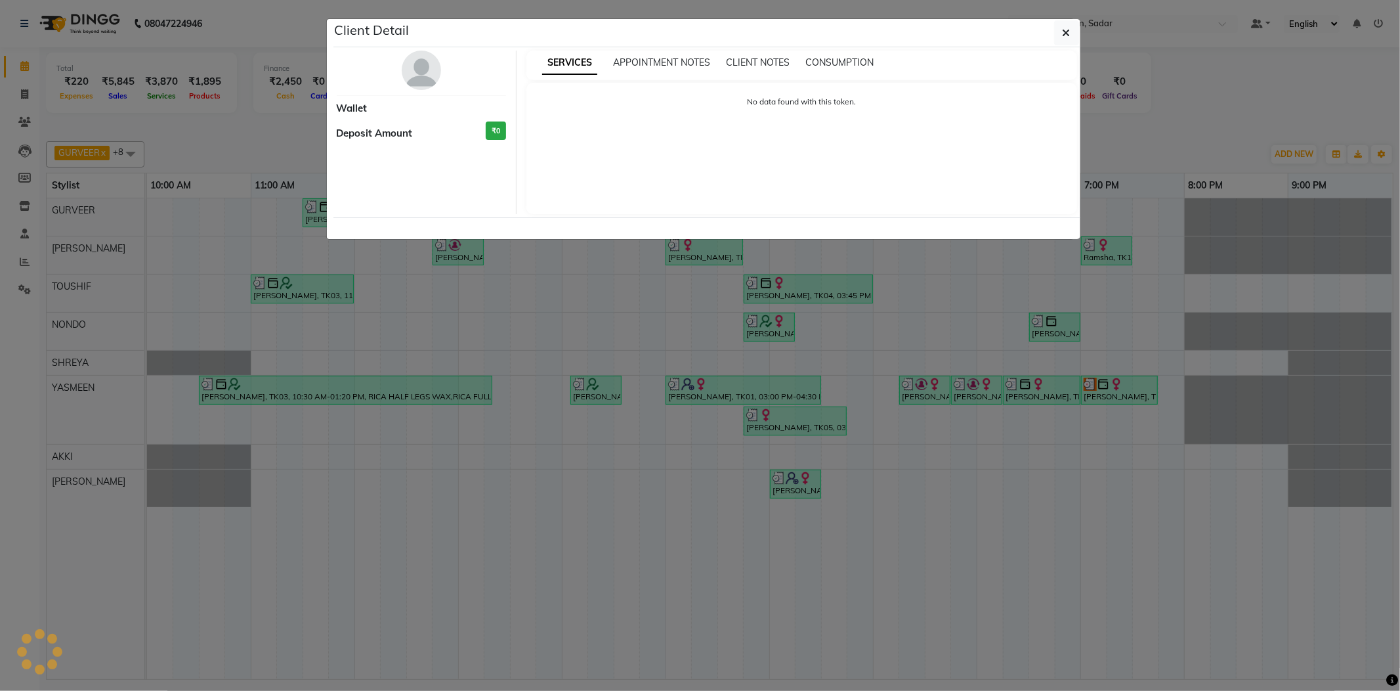
select select "3"
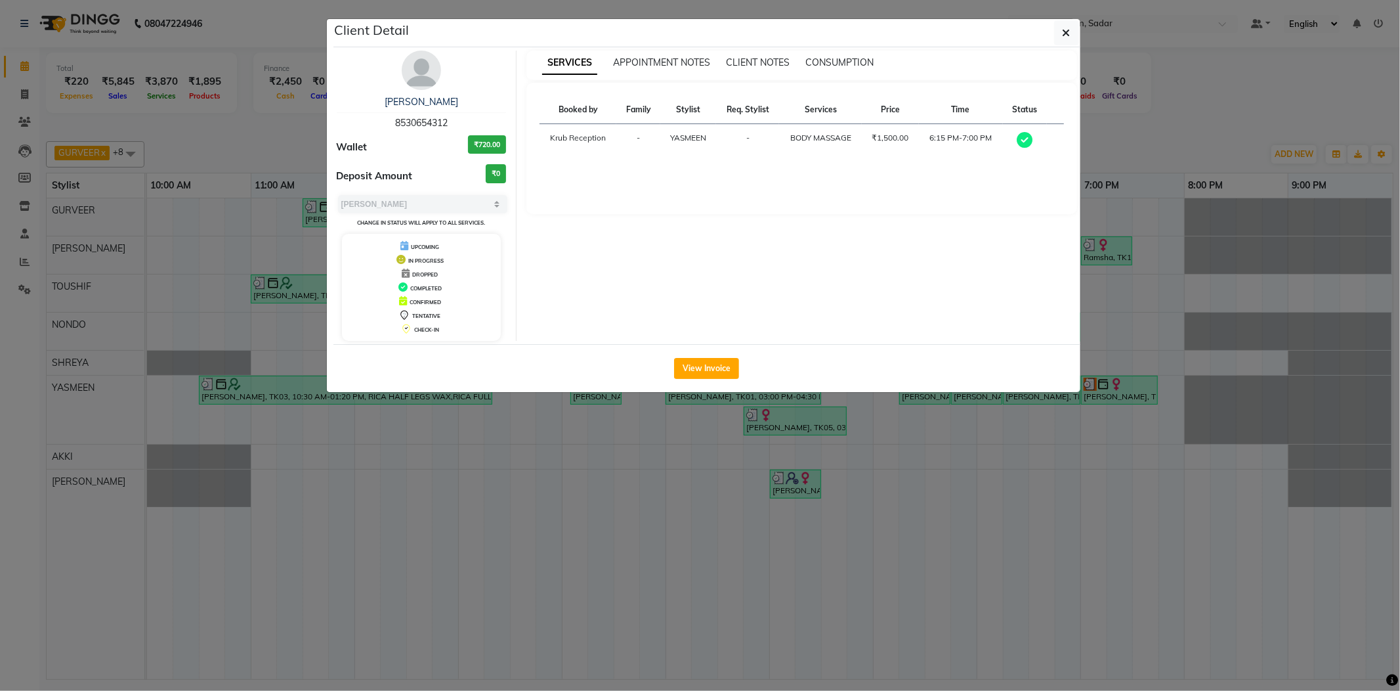
drag, startPoint x: 372, startPoint y: 95, endPoint x: 500, endPoint y: 98, distance: 128.0
click at [500, 98] on div "[PERSON_NAME]" at bounding box center [422, 102] width 170 height 14
copy link "[PERSON_NAME]"
click at [313, 139] on ngb-modal-window "Client Detail Pratiksha Talegaonkar 8530654312 Wallet ₹720.00 Deposit Amount ₹0…" at bounding box center [700, 345] width 1400 height 691
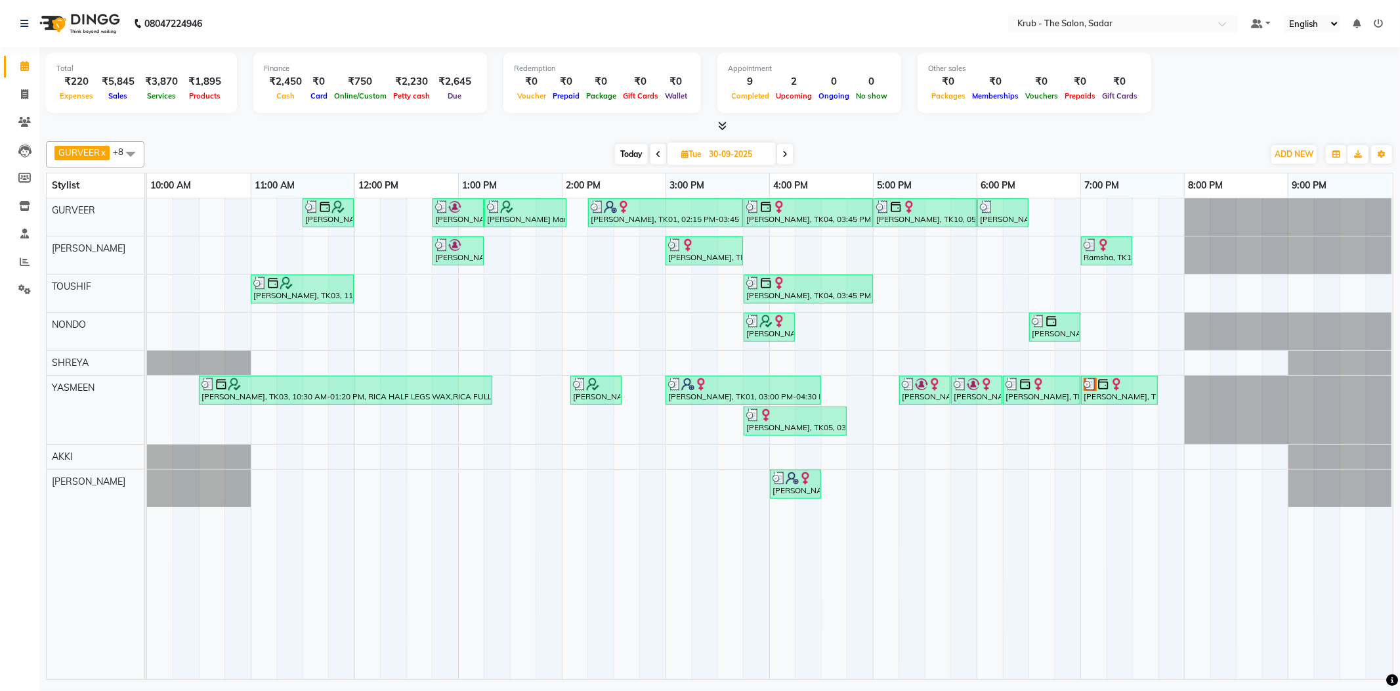
click at [778, 153] on div "Today Tue 30-09-2025" at bounding box center [704, 154] width 181 height 20
click at [794, 145] on div "Today Tue 30-09-2025" at bounding box center [704, 154] width 181 height 20
click at [783, 150] on span at bounding box center [785, 154] width 16 height 20
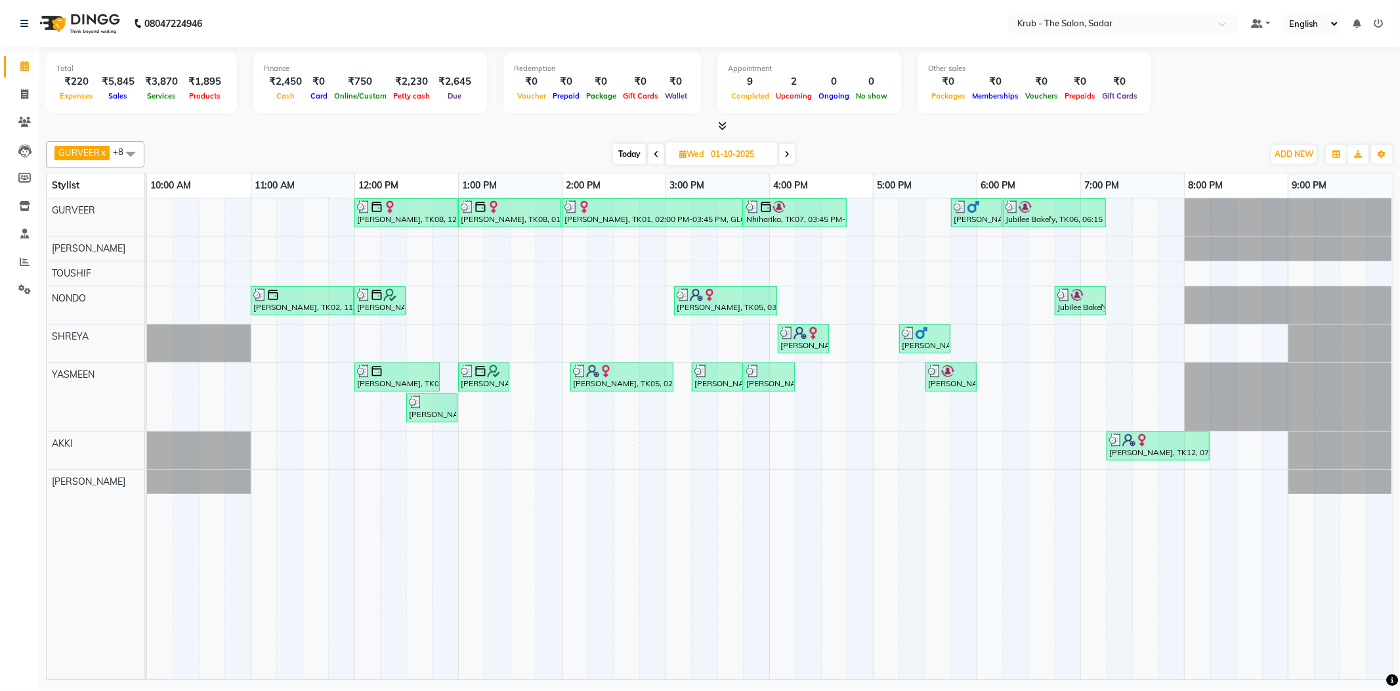
click at [780, 150] on div "Today Wed 01-10-2025" at bounding box center [704, 154] width 184 height 20
click at [786, 150] on icon at bounding box center [786, 154] width 5 height 8
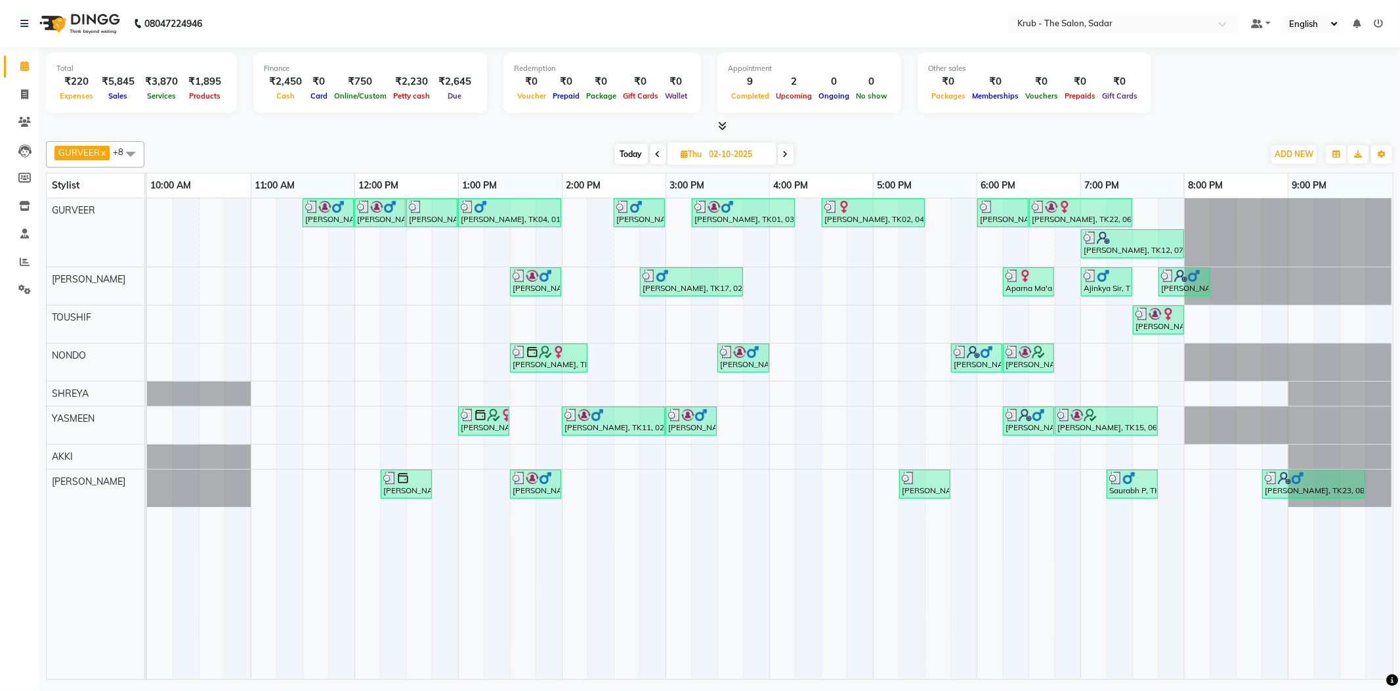
click at [786, 150] on icon at bounding box center [785, 154] width 5 height 8
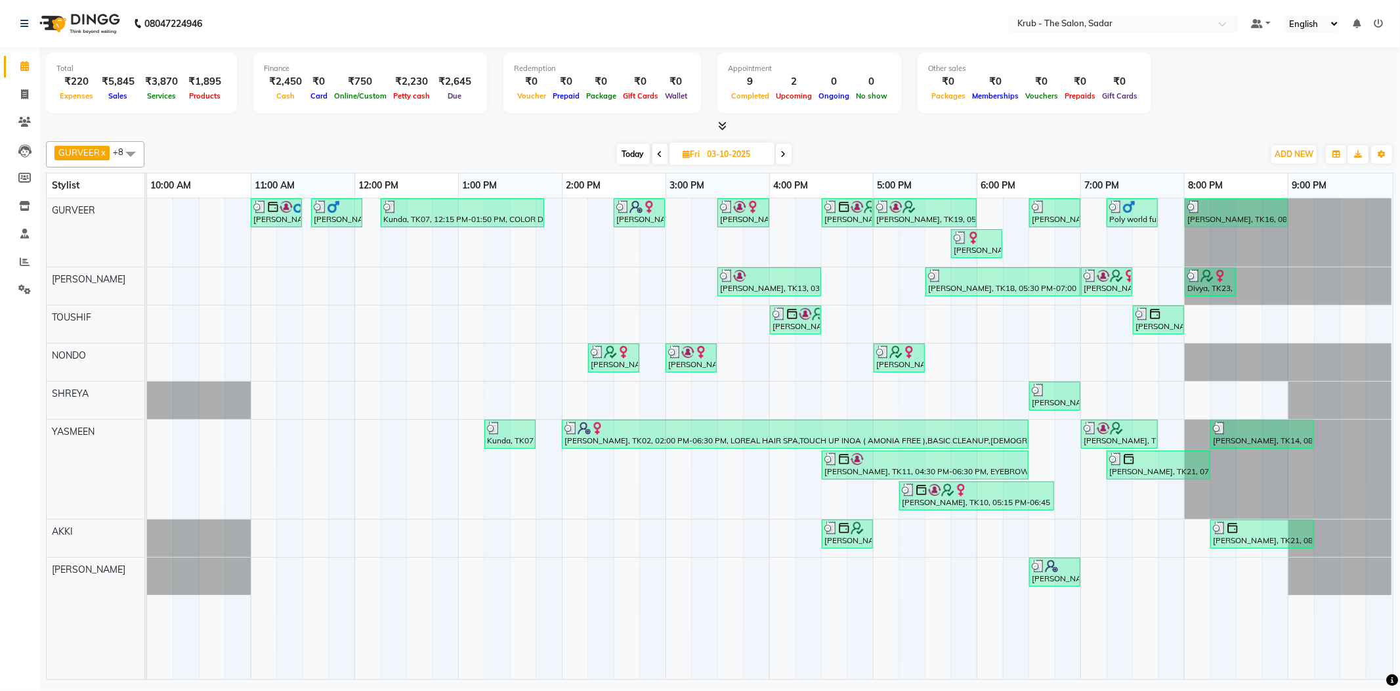
click at [786, 150] on icon at bounding box center [783, 154] width 5 height 8
type input "04-10-2025"
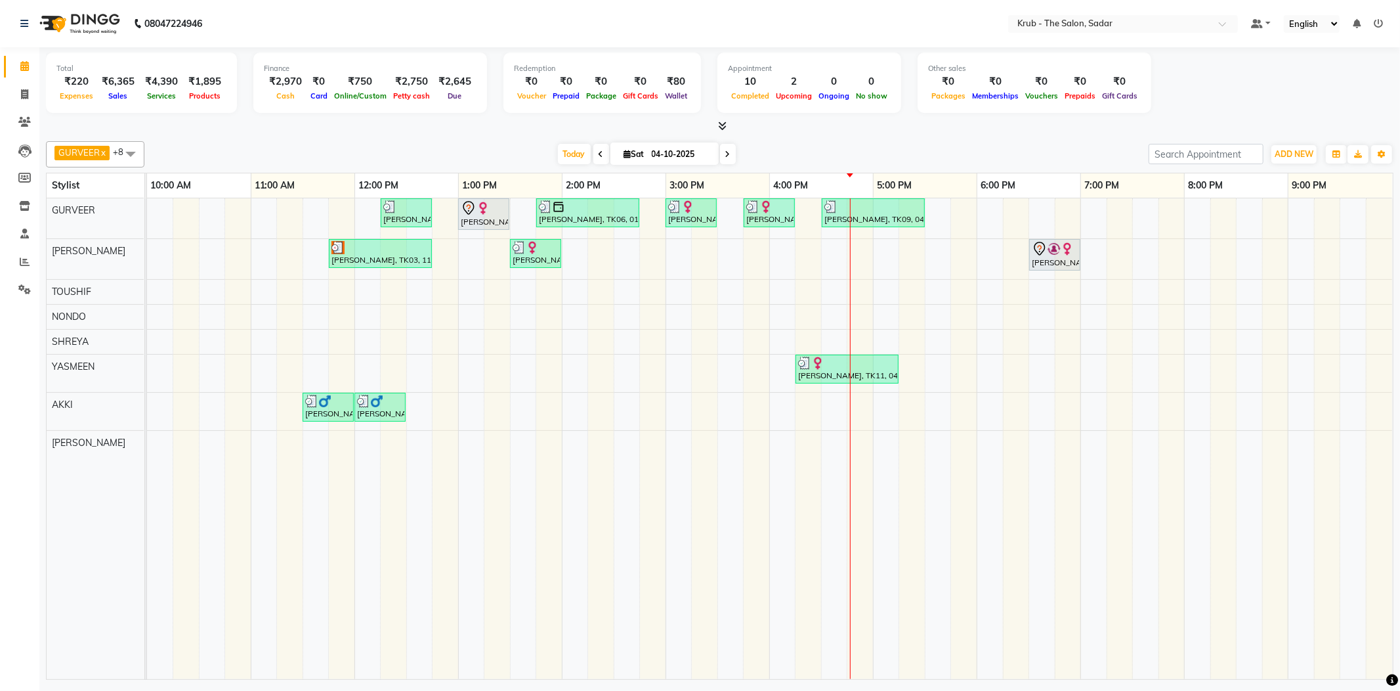
click at [947, 141] on div "[PERSON_NAME] x [PERSON_NAME] x TOUSHIF x NONDO x [PERSON_NAME] x AKASH x AKKI …" at bounding box center [720, 154] width 1348 height 26
click at [957, 205] on div "[PERSON_NAME] S, TK07, 12:15 PM-12:45 PM, [DEMOGRAPHIC_DATA] HAIR CUT [PERSON_N…" at bounding box center [770, 438] width 1246 height 481
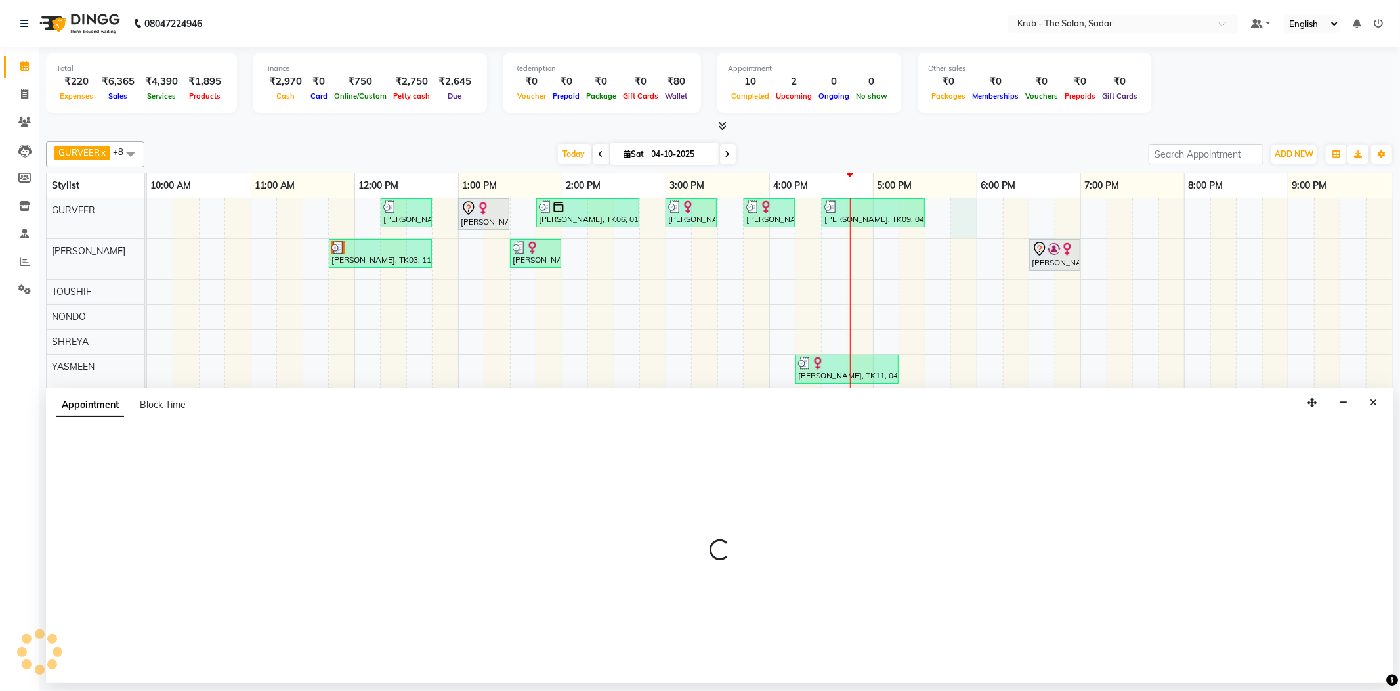
select select "24979"
select select "tentative"
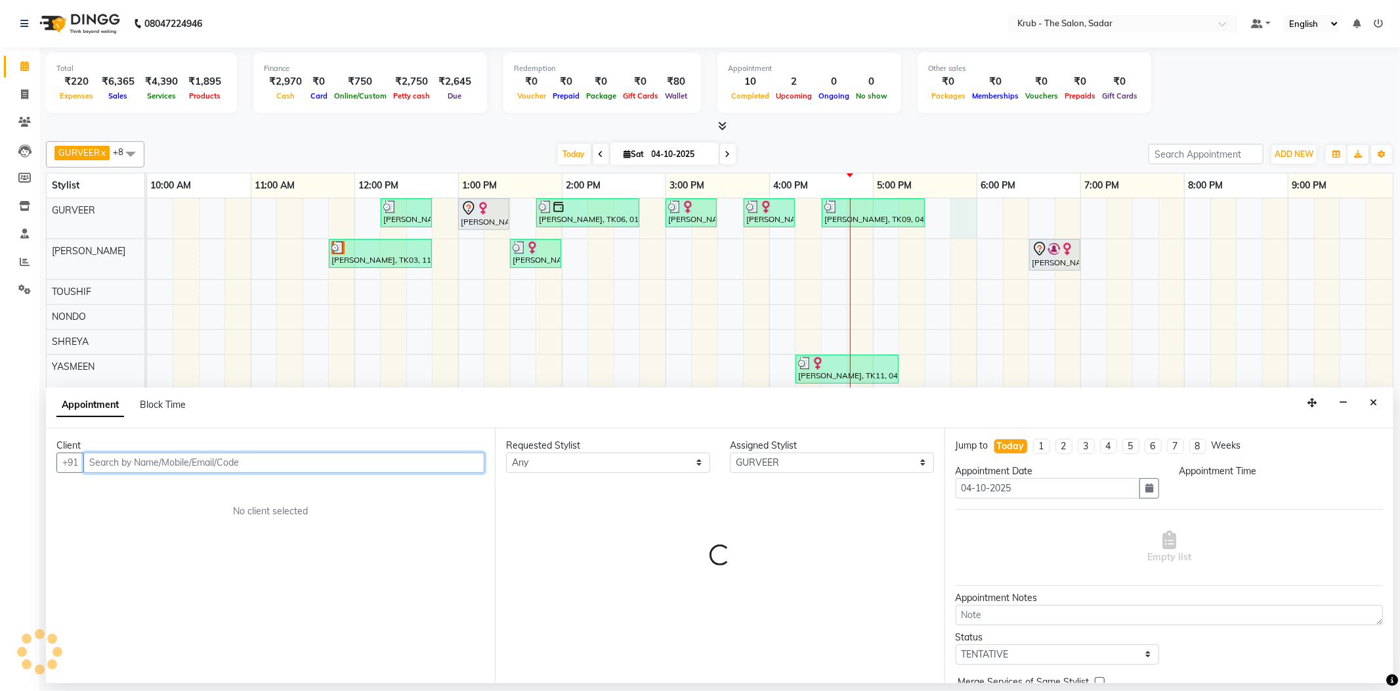
select select "1065"
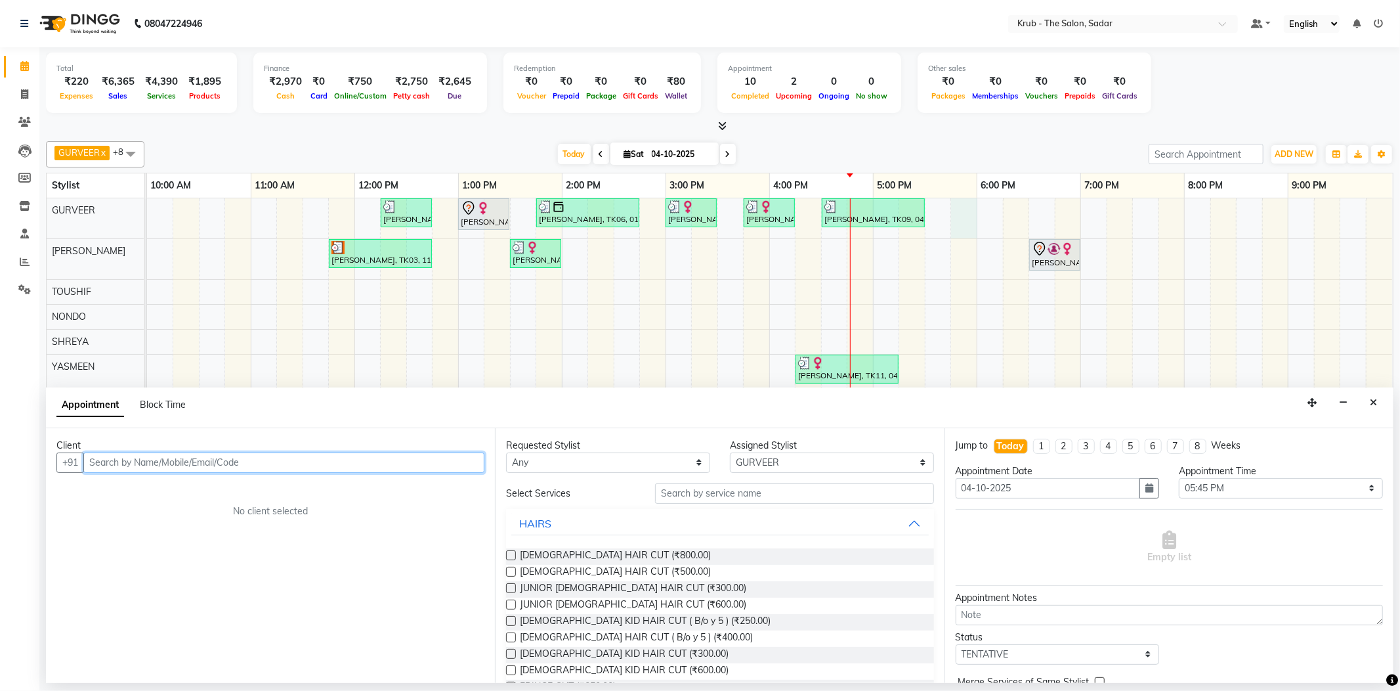
paste input "Pratiksha Talegaonka"
click at [43, 457] on div "Total ₹220 Expenses ₹6,365 Sales ₹4,390 Services ₹1,895 Products Finance ₹2,970…" at bounding box center [719, 364] width 1361 height 635
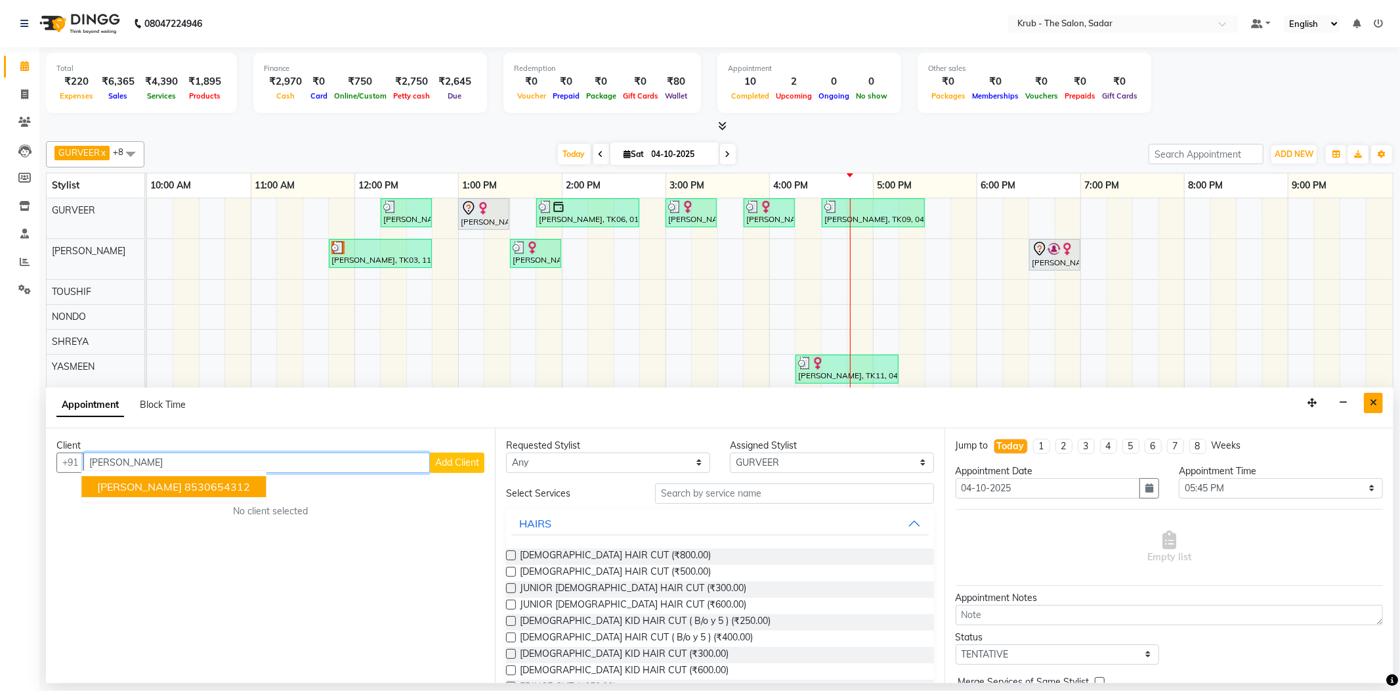
type input "Pratiksha Talegaonka"
click at [1375, 398] on icon "Close" at bounding box center [1373, 402] width 7 height 9
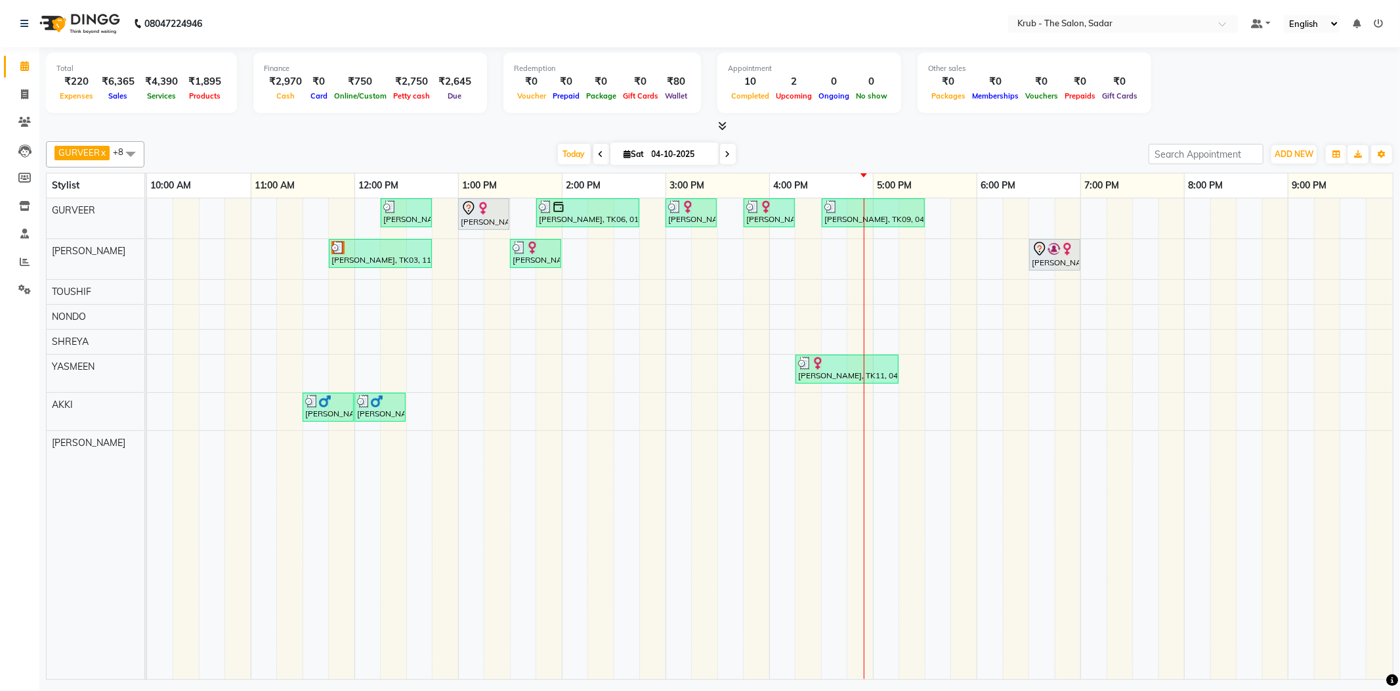
click at [650, 154] on input "04-10-2025" at bounding box center [681, 154] width 66 height 20
select select "10"
select select "2025"
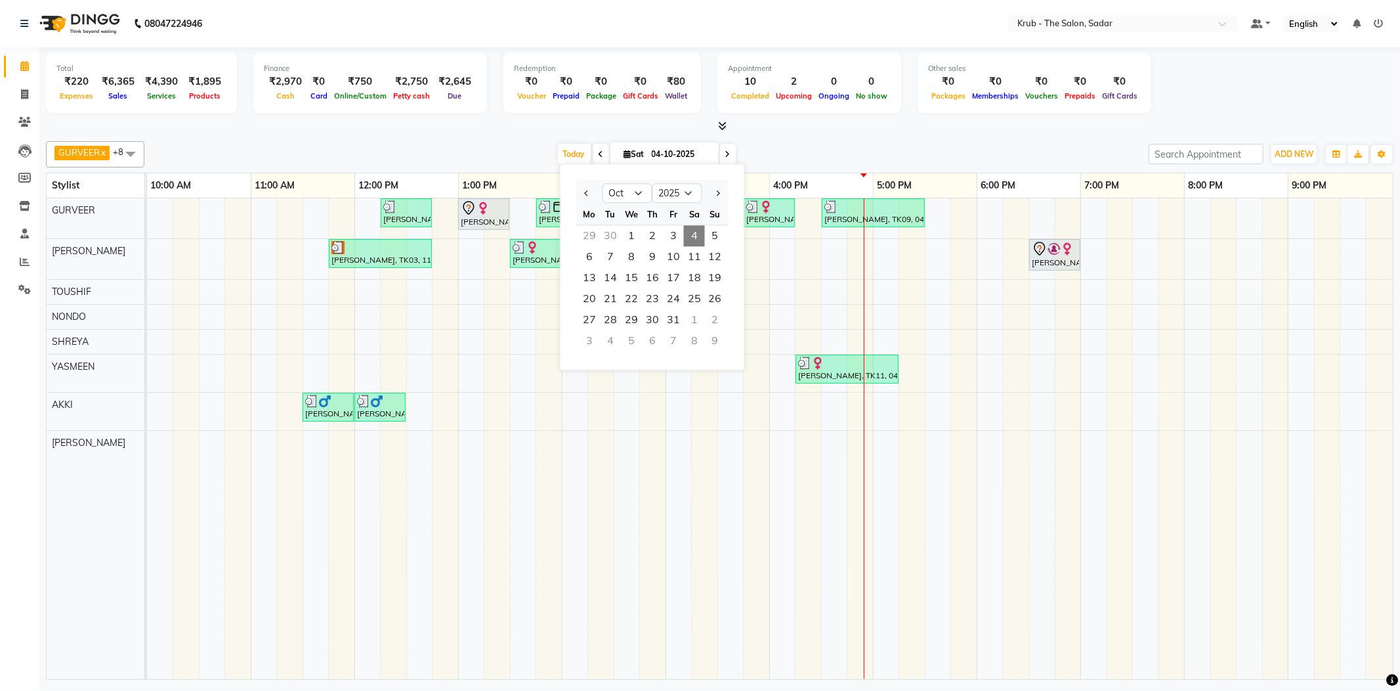
click at [608, 225] on div "30" at bounding box center [610, 235] width 21 height 21
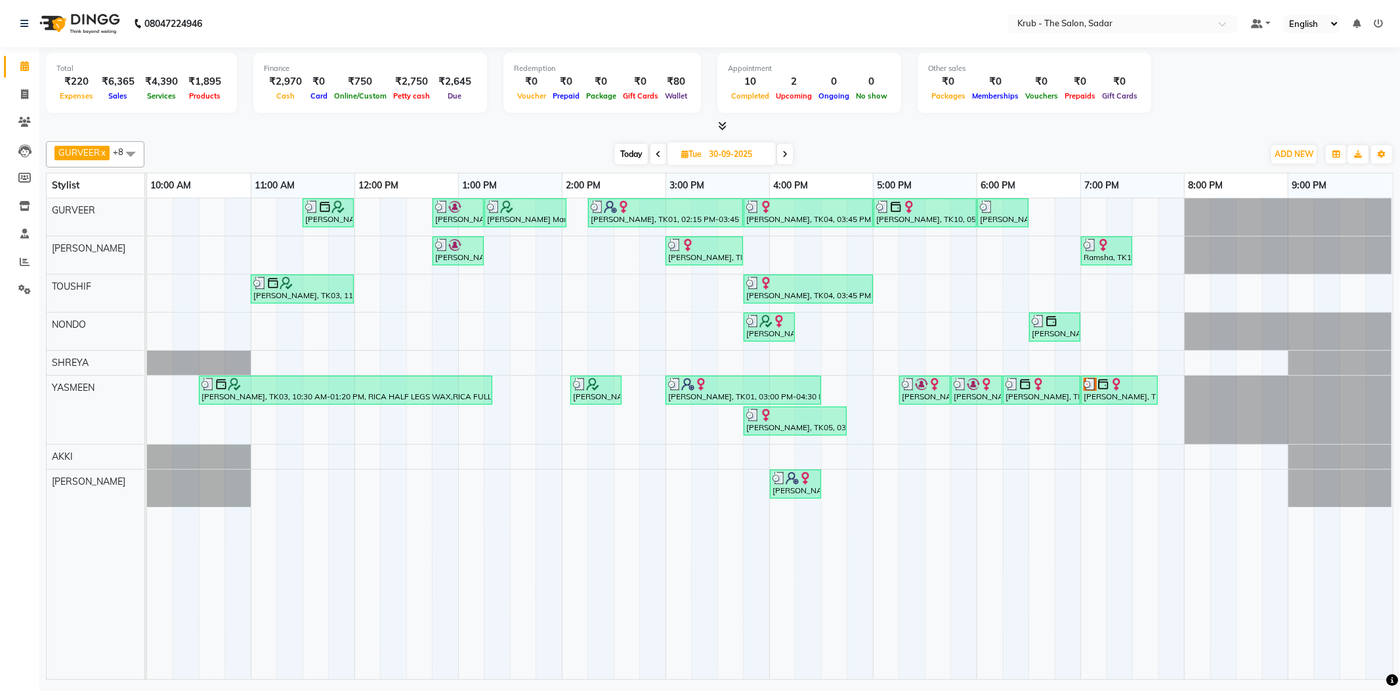
click at [786, 150] on icon at bounding box center [784, 154] width 5 height 8
type input "01-10-2025"
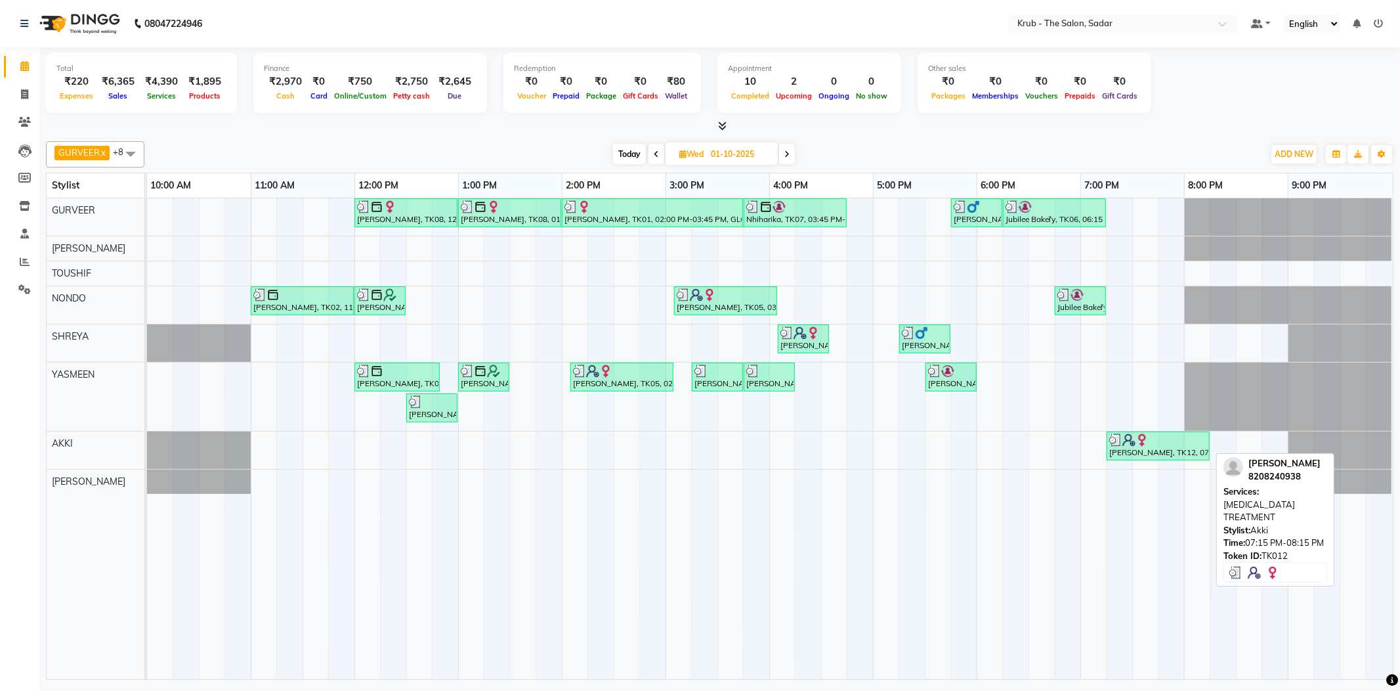
click at [1138, 439] on img at bounding box center [1142, 439] width 13 height 13
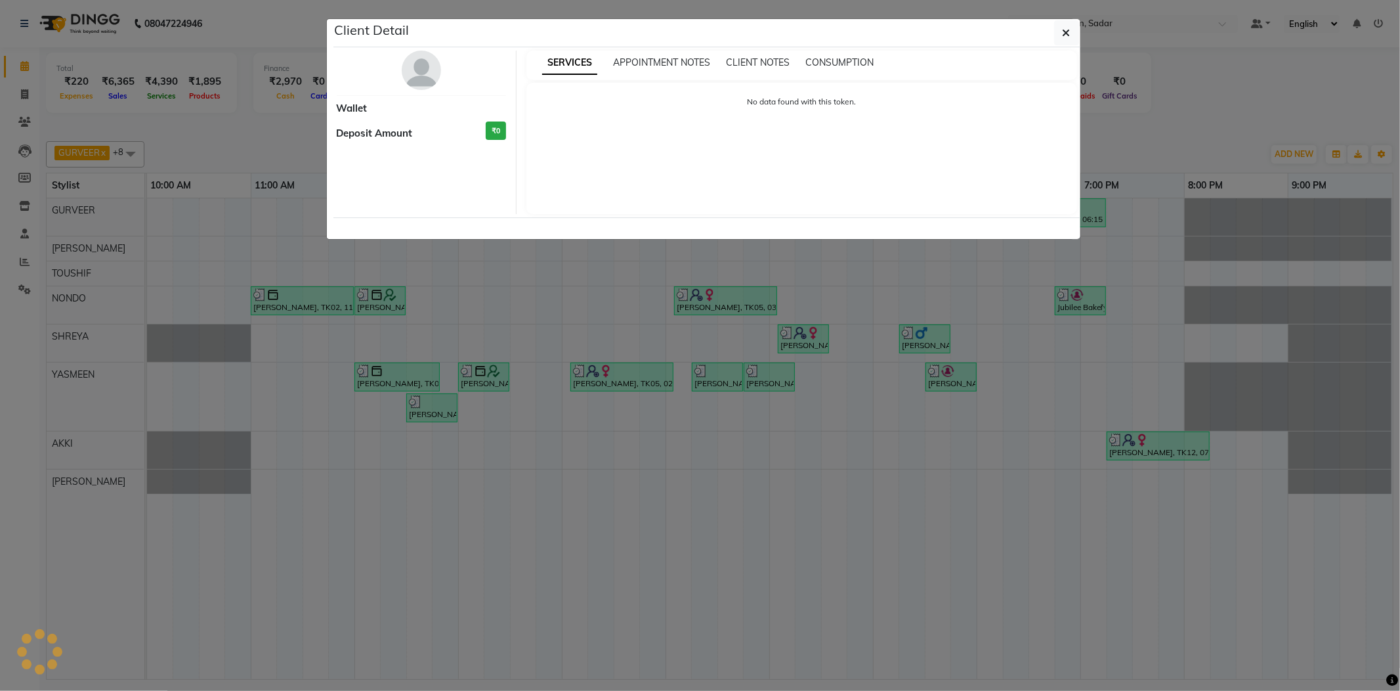
select select "3"
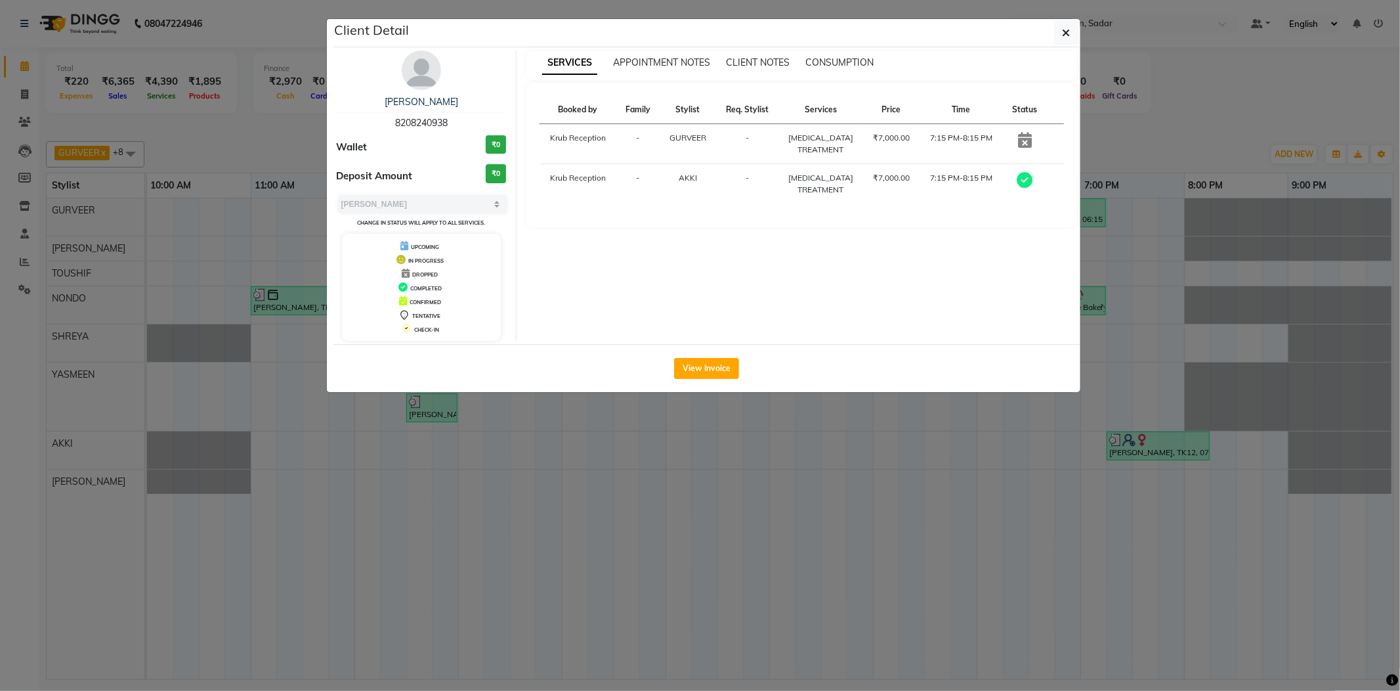
drag, startPoint x: 393, startPoint y: 118, endPoint x: 458, endPoint y: 122, distance: 65.1
click at [458, 122] on div "[PERSON_NAME] 8208240938" at bounding box center [422, 112] width 170 height 35
copy span "8208240938"
click at [282, 89] on ngb-modal-window "Client Detail [PERSON_NAME] 8208240938 Wallet ₹0 Deposit Amount ₹0 Select MARK …" at bounding box center [700, 345] width 1400 height 691
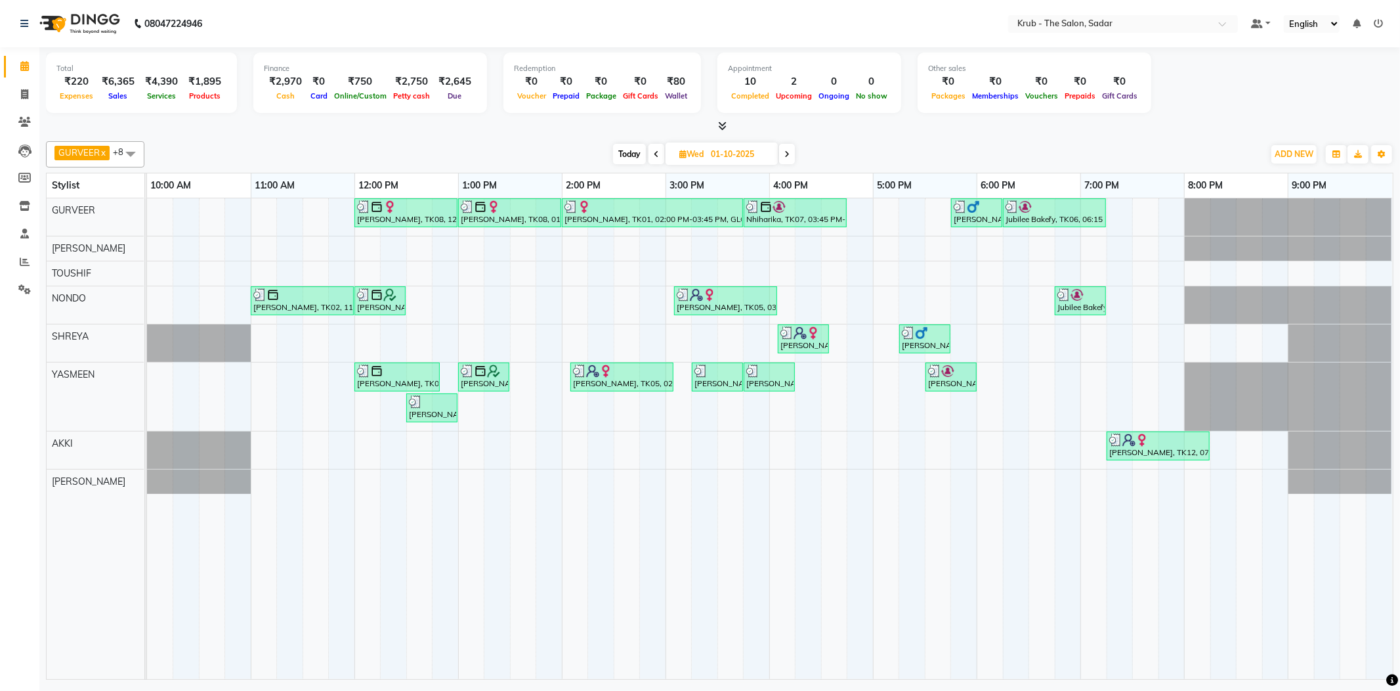
click at [727, 152] on input "01-10-2025" at bounding box center [740, 154] width 66 height 20
select select "10"
select select "2025"
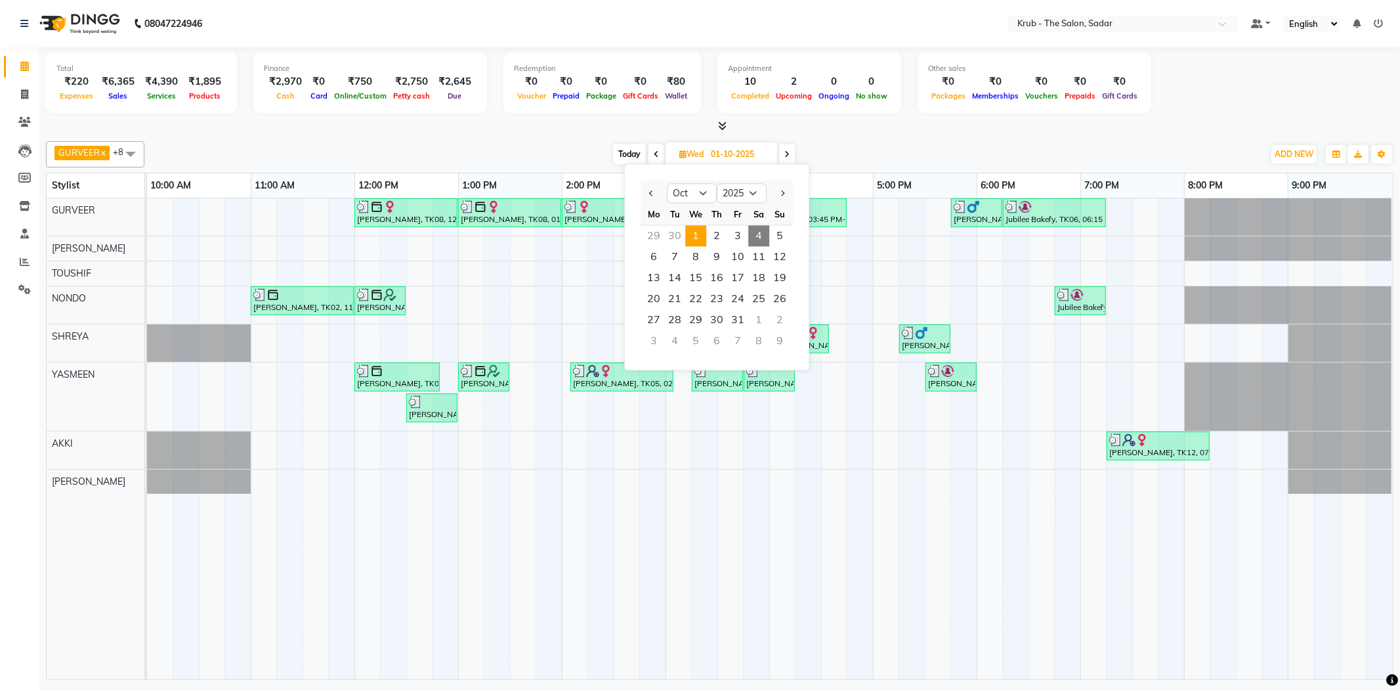
click at [748, 225] on span "4" at bounding box center [758, 235] width 21 height 21
type input "04-10-2025"
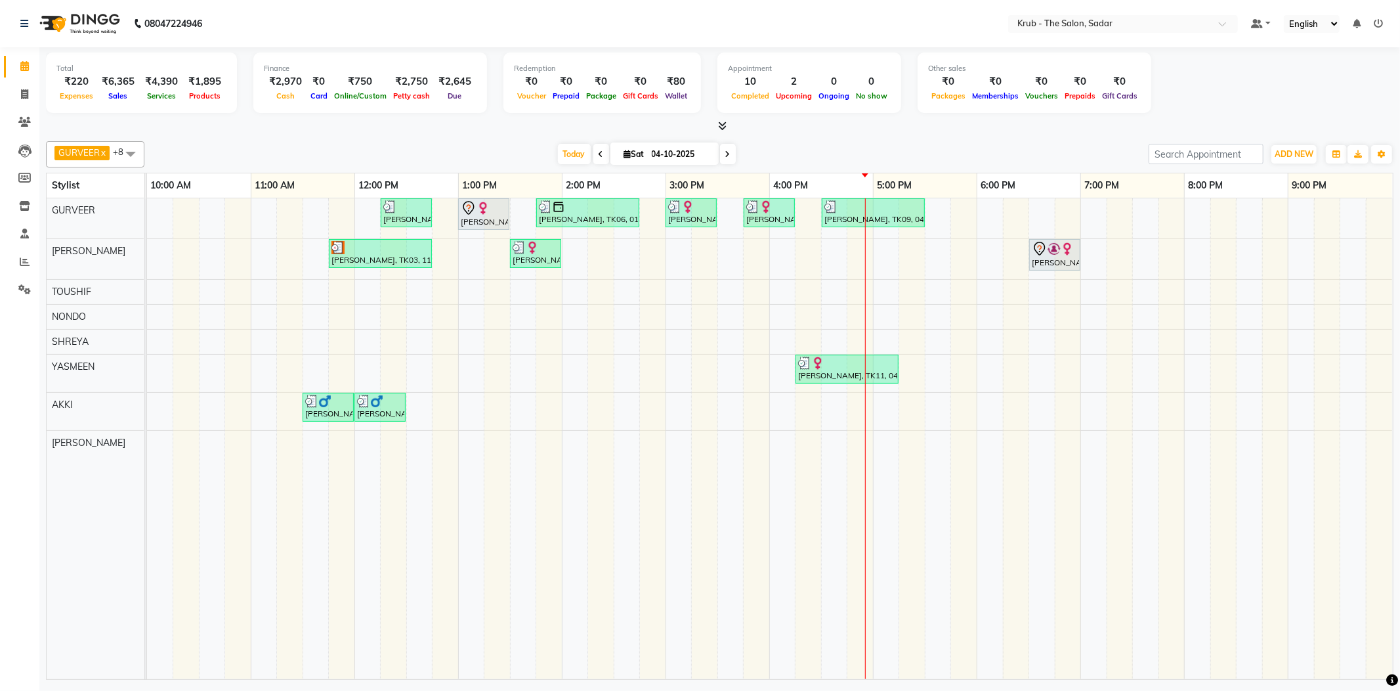
click at [960, 205] on div "[PERSON_NAME] S, TK07, 12:15 PM-12:45 PM, [DEMOGRAPHIC_DATA] HAIR CUT [PERSON_N…" at bounding box center [770, 438] width 1246 height 481
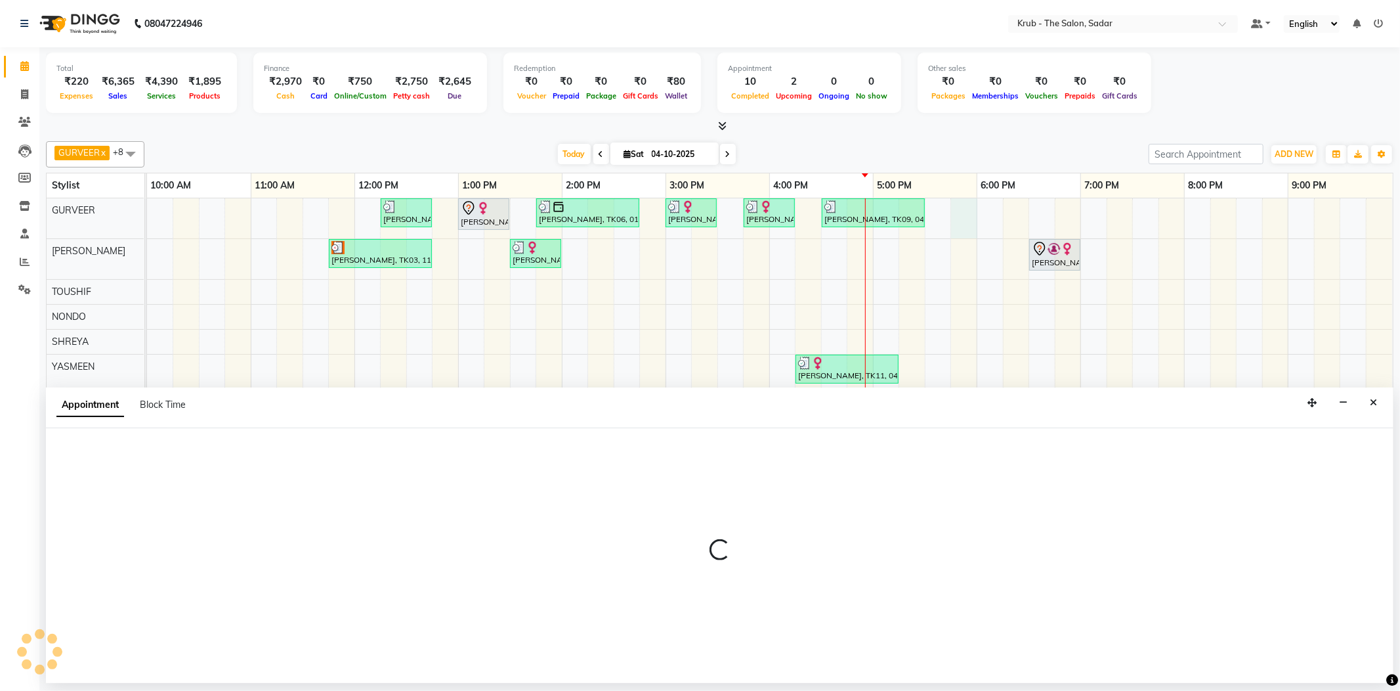
select select "24979"
select select "tentative"
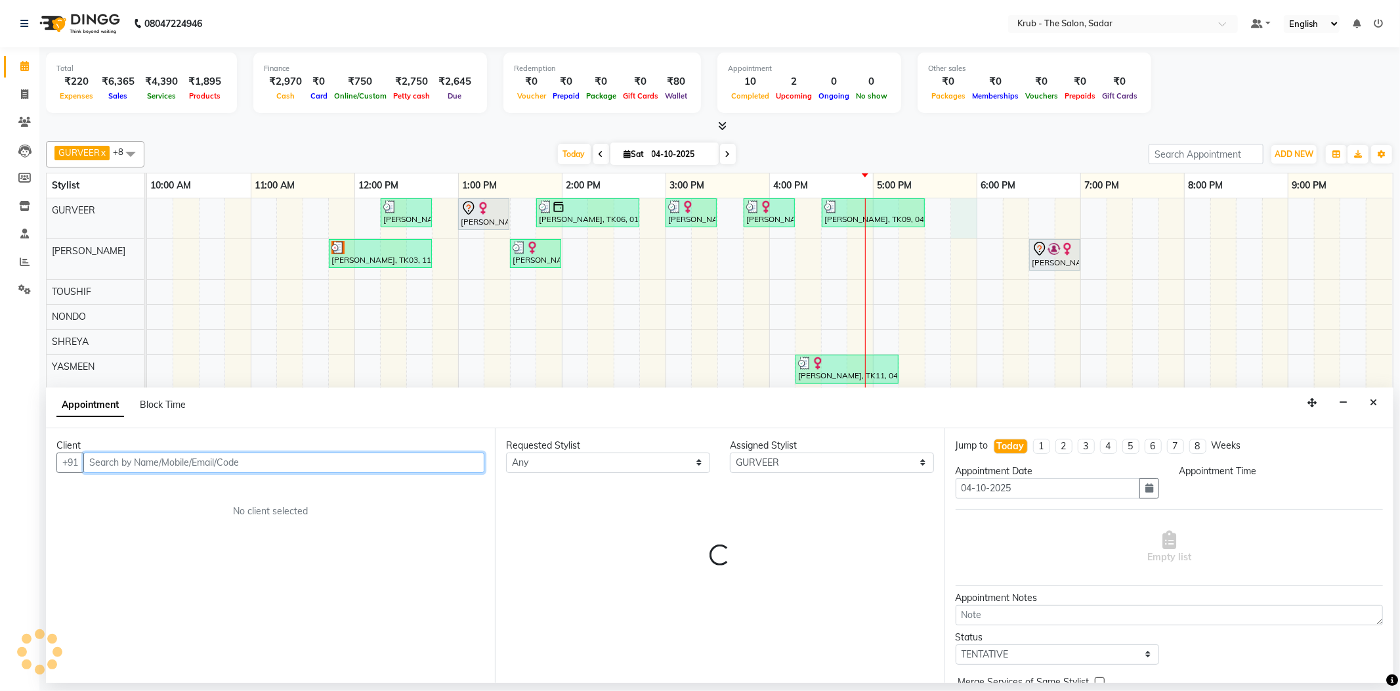
select select "1065"
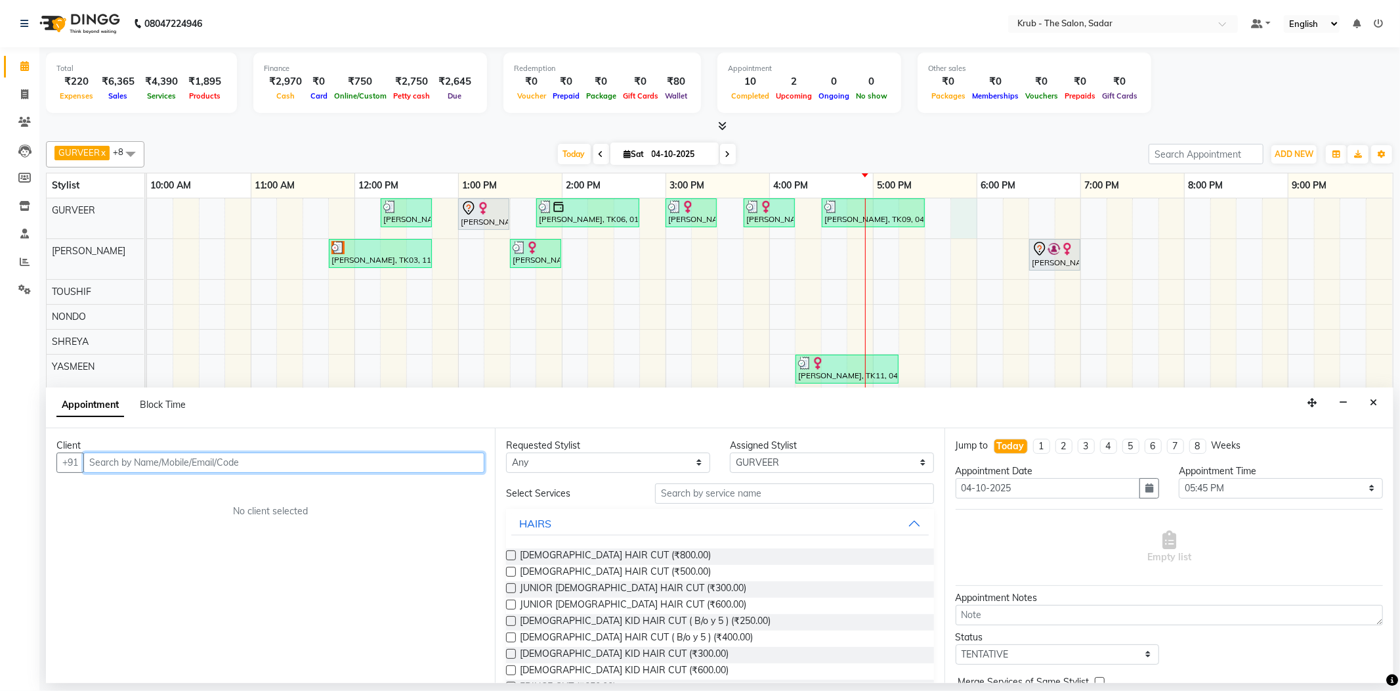
paste input "8208240938"
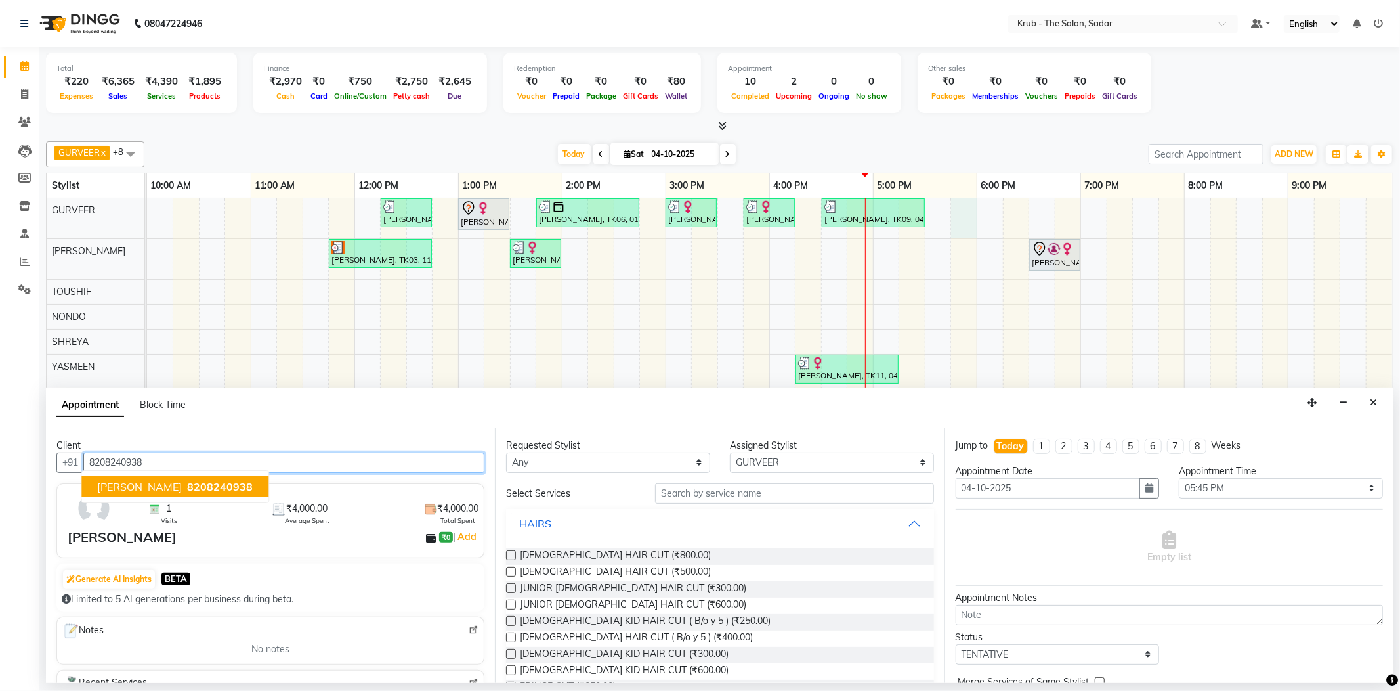
type input "8208240938"
click at [691, 484] on input "text" at bounding box center [794, 493] width 278 height 20
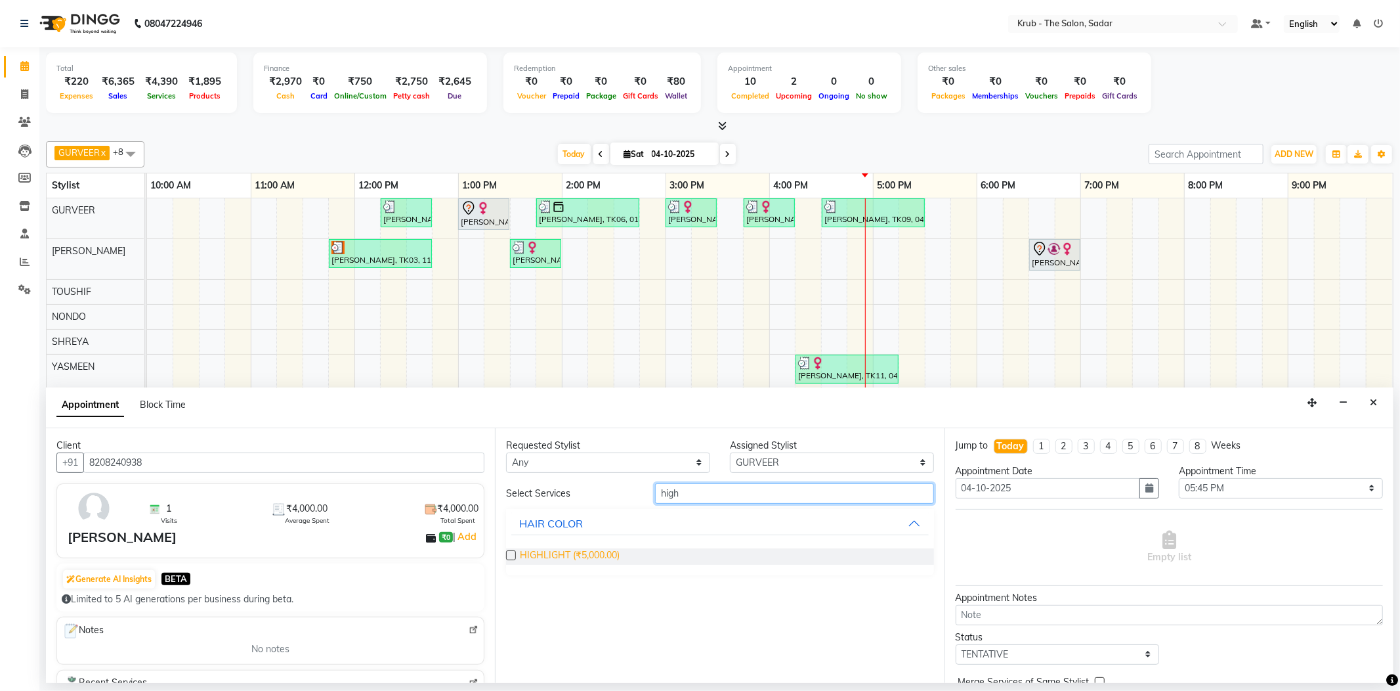
type input "high"
click at [570, 548] on span "HIGHLIGHT (₹5,000.00)" at bounding box center [570, 556] width 100 height 16
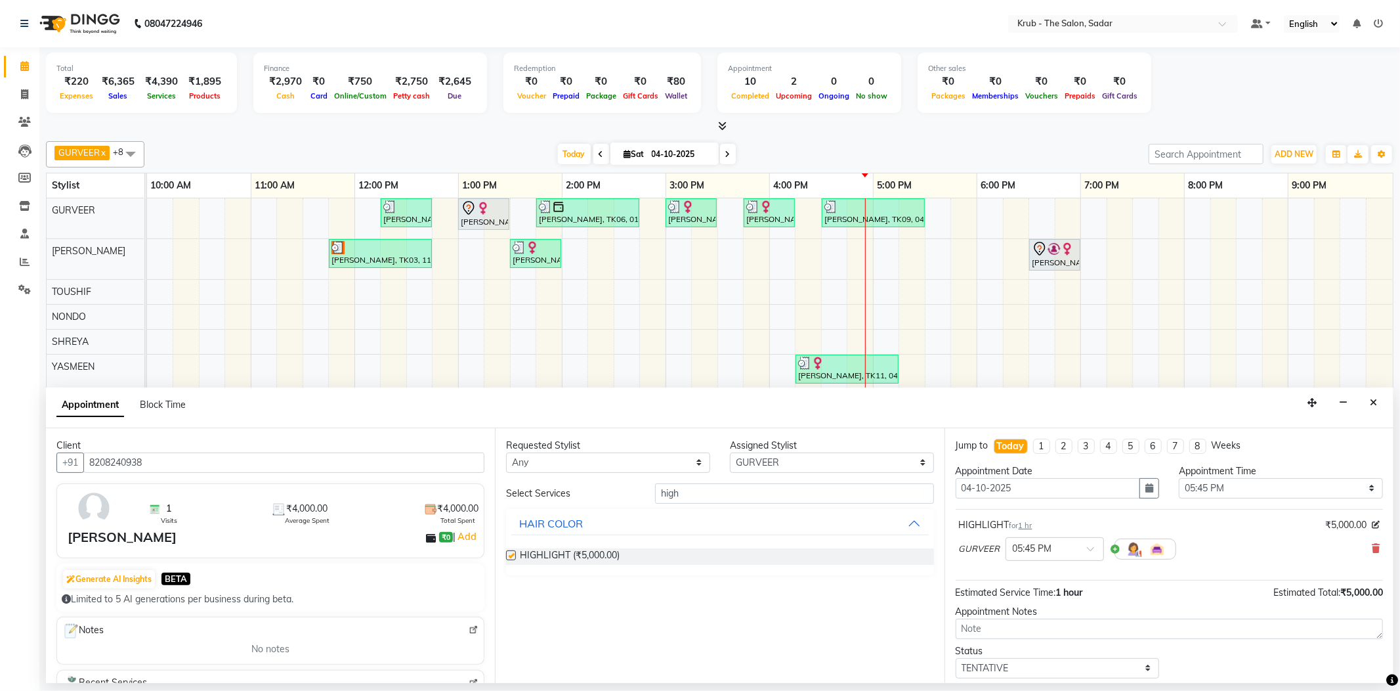
checkbox input "false"
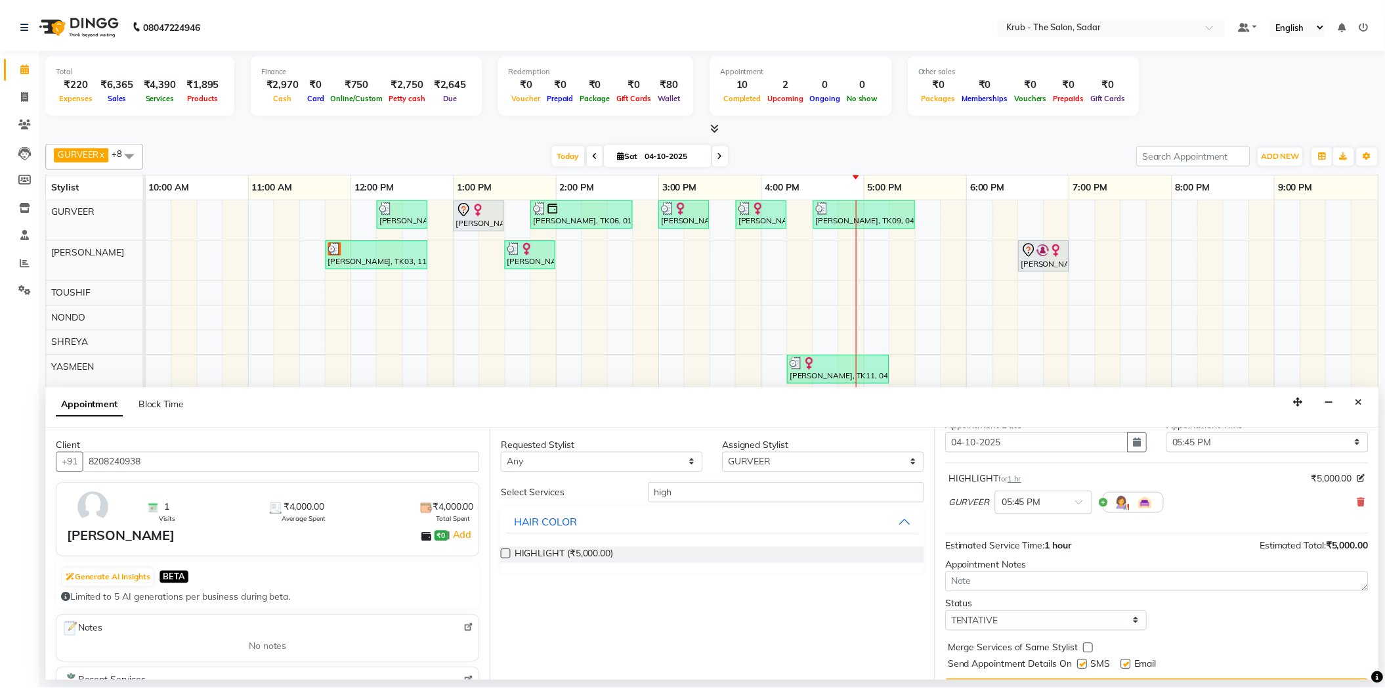
scroll to position [69, 0]
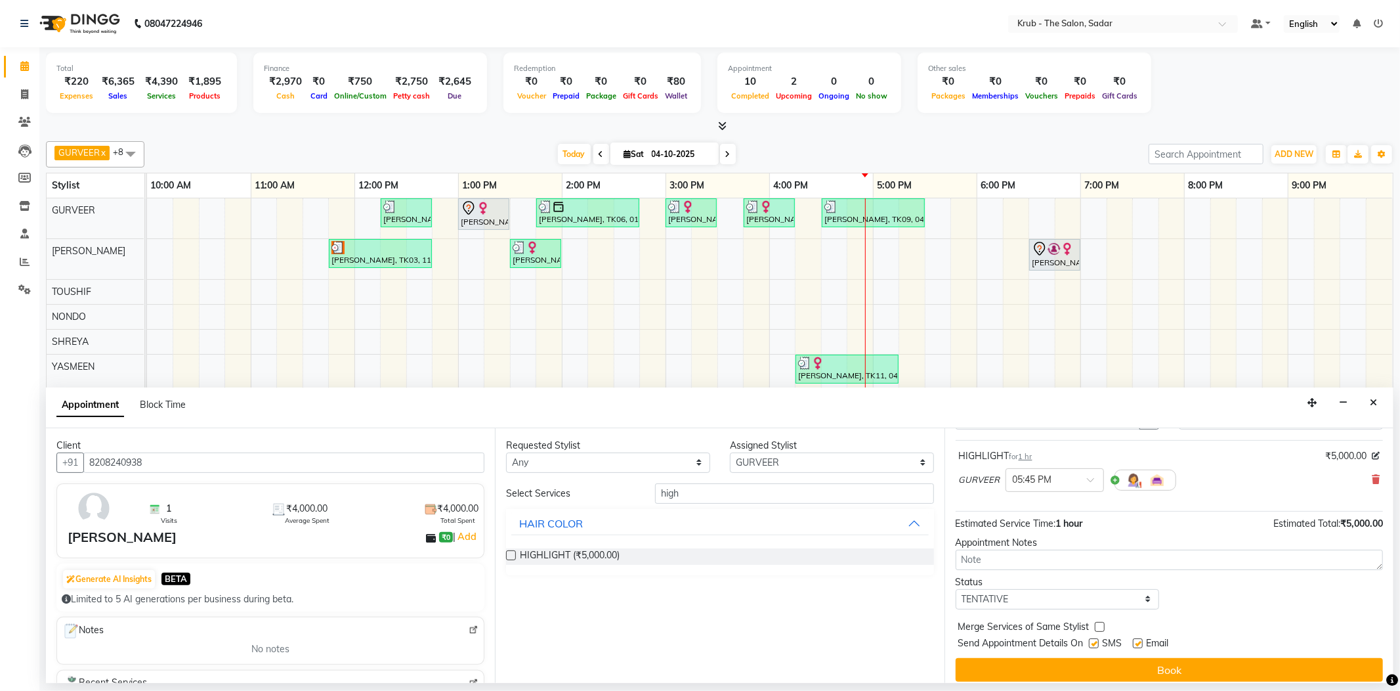
click at [1140, 638] on label at bounding box center [1138, 643] width 10 height 10
click at [1140, 640] on input "checkbox" at bounding box center [1137, 644] width 9 height 9
checkbox input "false"
drag, startPoint x: 1098, startPoint y: 620, endPoint x: 1132, endPoint y: 642, distance: 40.4
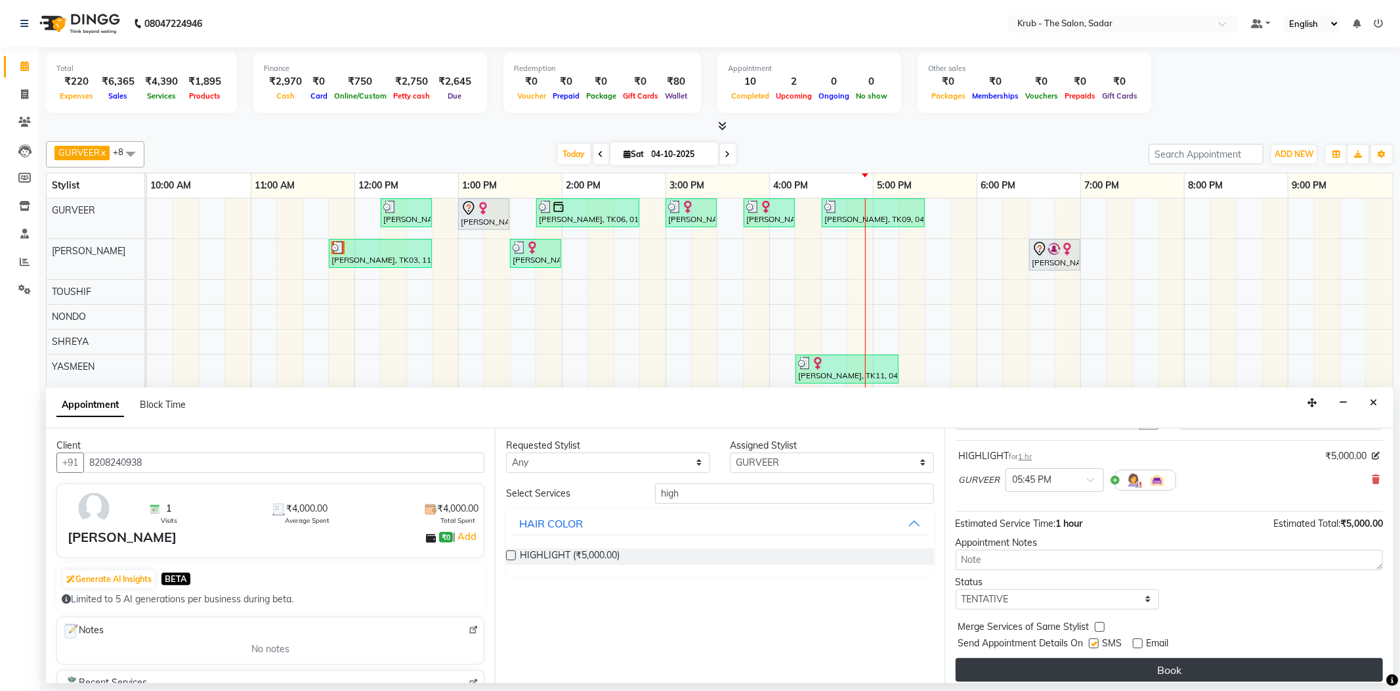
click at [1098, 638] on label at bounding box center [1094, 643] width 10 height 10
click at [1098, 640] on input "checkbox" at bounding box center [1093, 644] width 9 height 9
checkbox input "false"
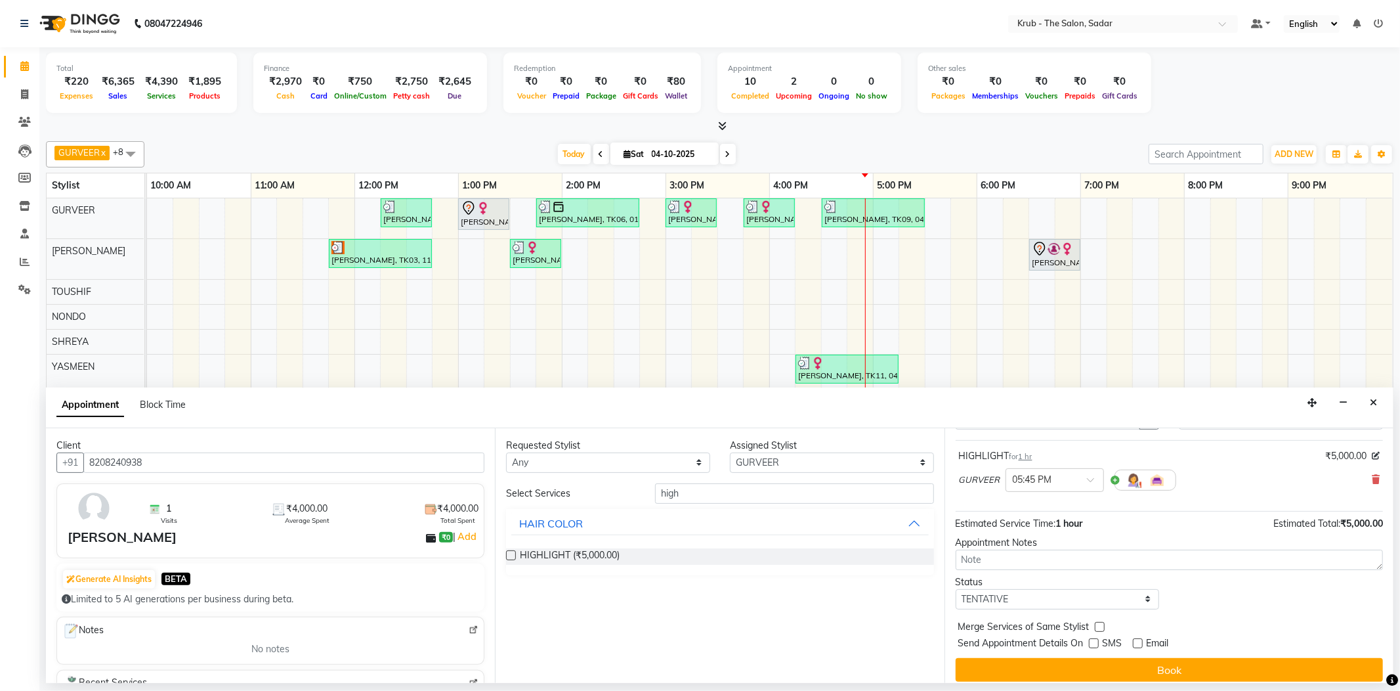
click at [1143, 658] on button "Book" at bounding box center [1169, 670] width 427 height 24
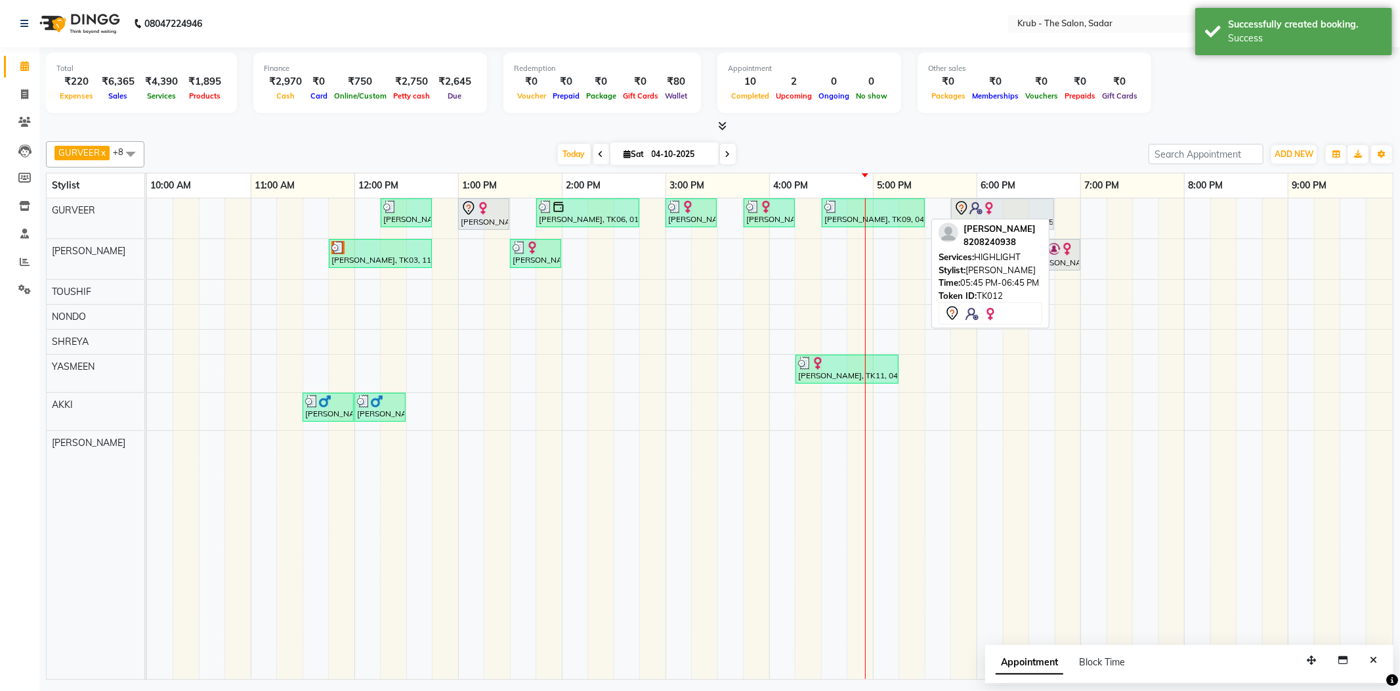
click at [988, 214] on div "[PERSON_NAME], TK12, 05:45 PM-06:45 PM, HIGHLIGHT" at bounding box center [1002, 214] width 100 height 28
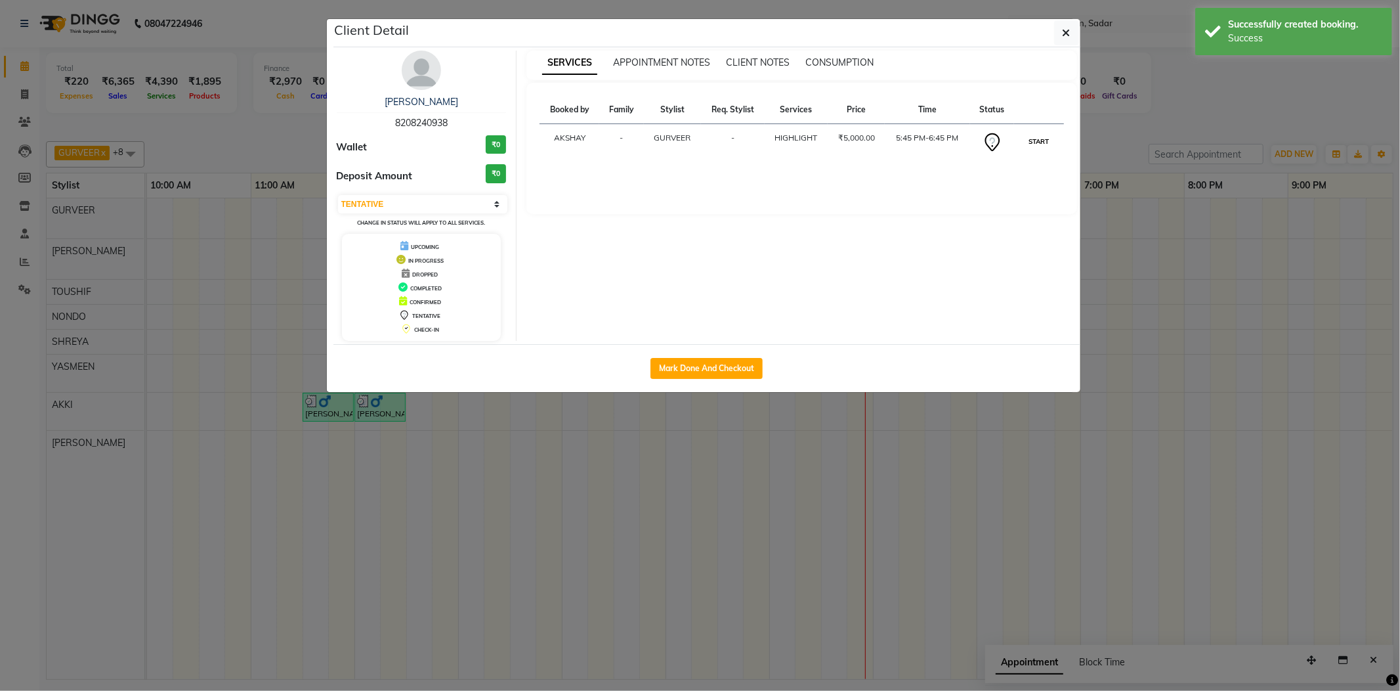
click at [1043, 137] on button "START" at bounding box center [1038, 141] width 27 height 16
select select "1"
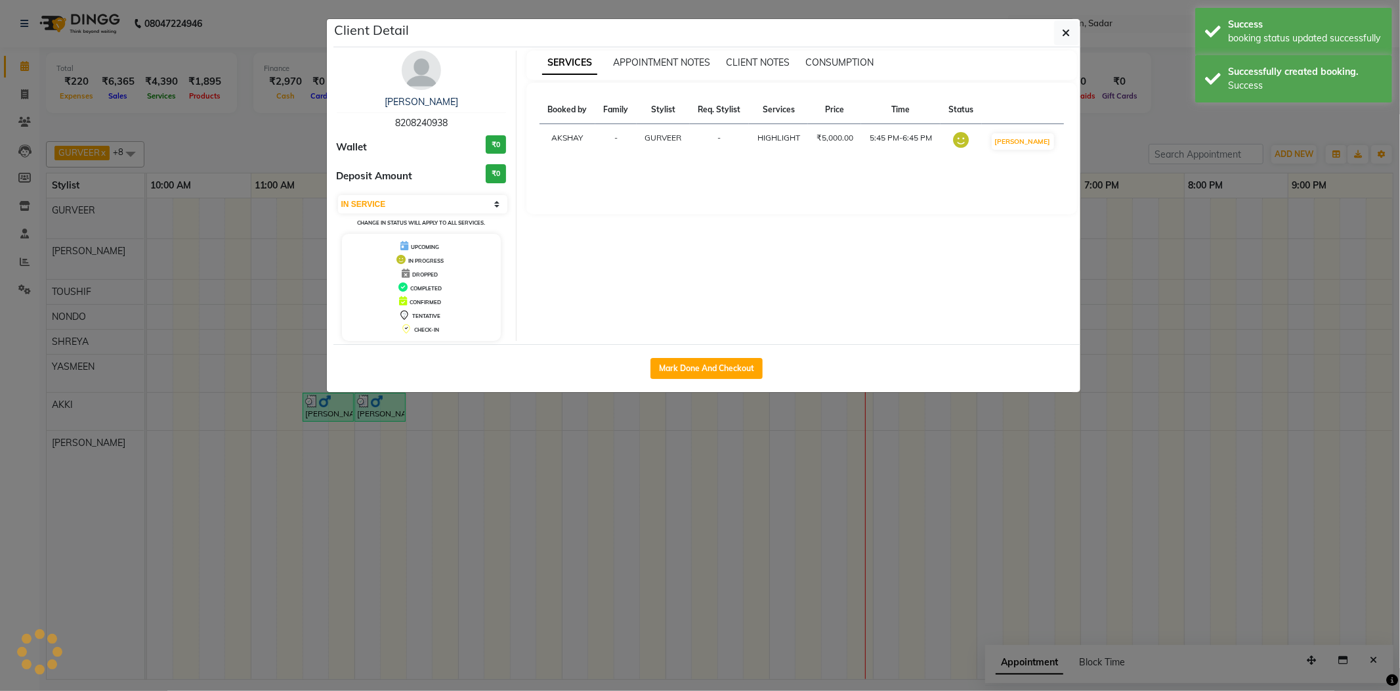
click at [1137, 127] on ngb-modal-window "Client Detail [PERSON_NAME] 8208240938 Wallet ₹0 Deposit Amount ₹0 Select IN SE…" at bounding box center [700, 345] width 1400 height 691
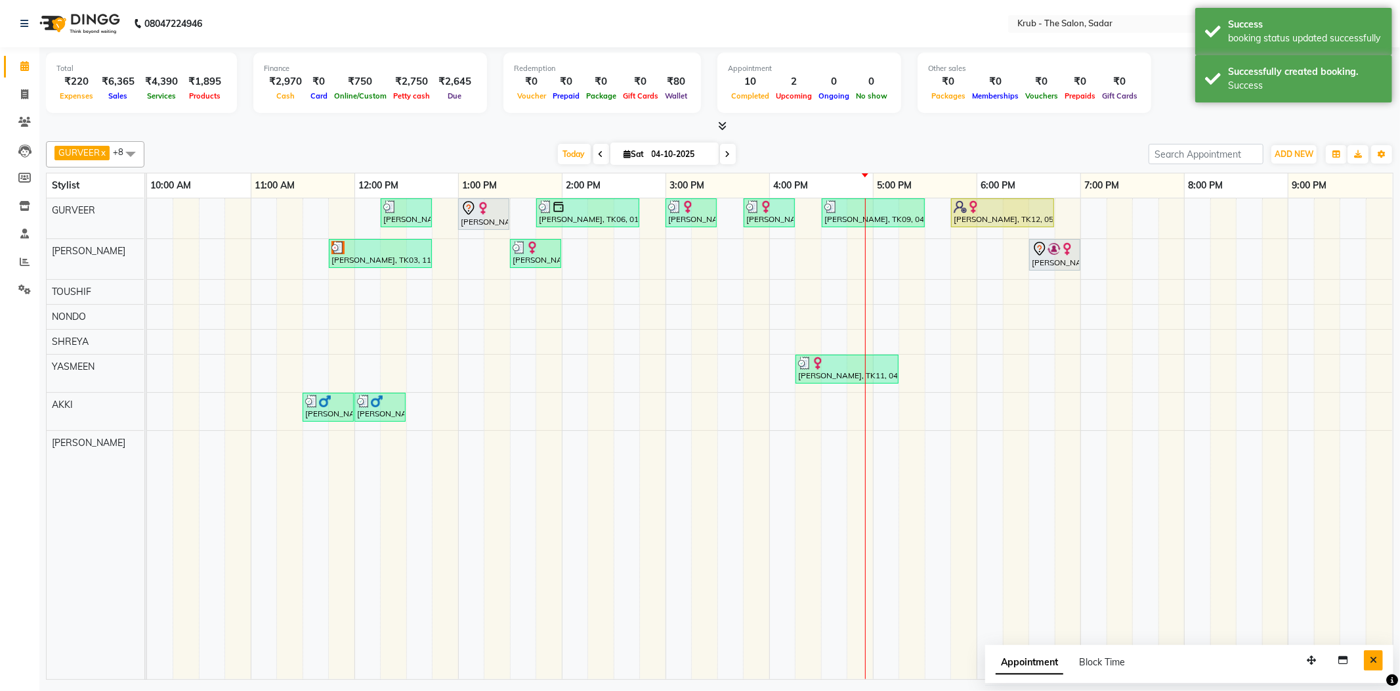
click at [1374, 650] on button "Close" at bounding box center [1373, 660] width 19 height 20
click at [977, 127] on div at bounding box center [720, 126] width 1348 height 14
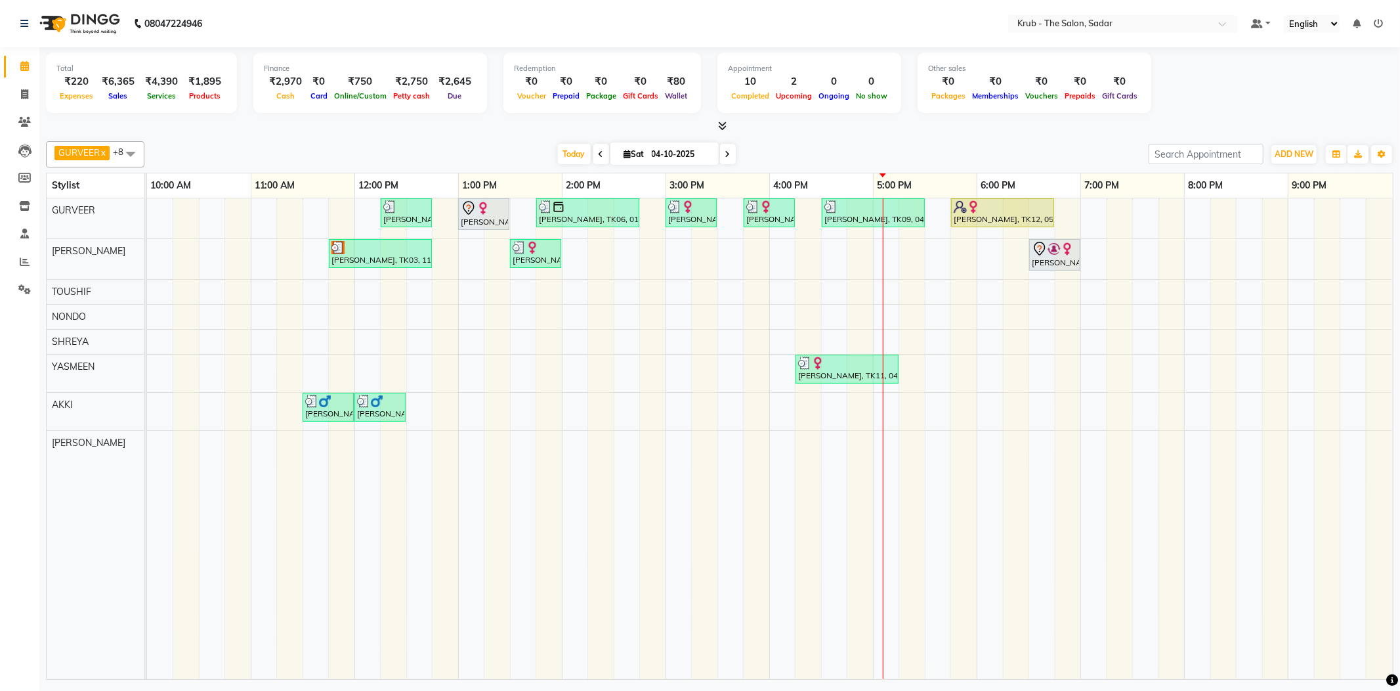
click at [911, 123] on div at bounding box center [720, 126] width 1348 height 14
click at [764, 211] on div "[PERSON_NAME], TK11, 03:45 PM-04:15 PM, REGULAR BLOWDRY" at bounding box center [769, 212] width 49 height 25
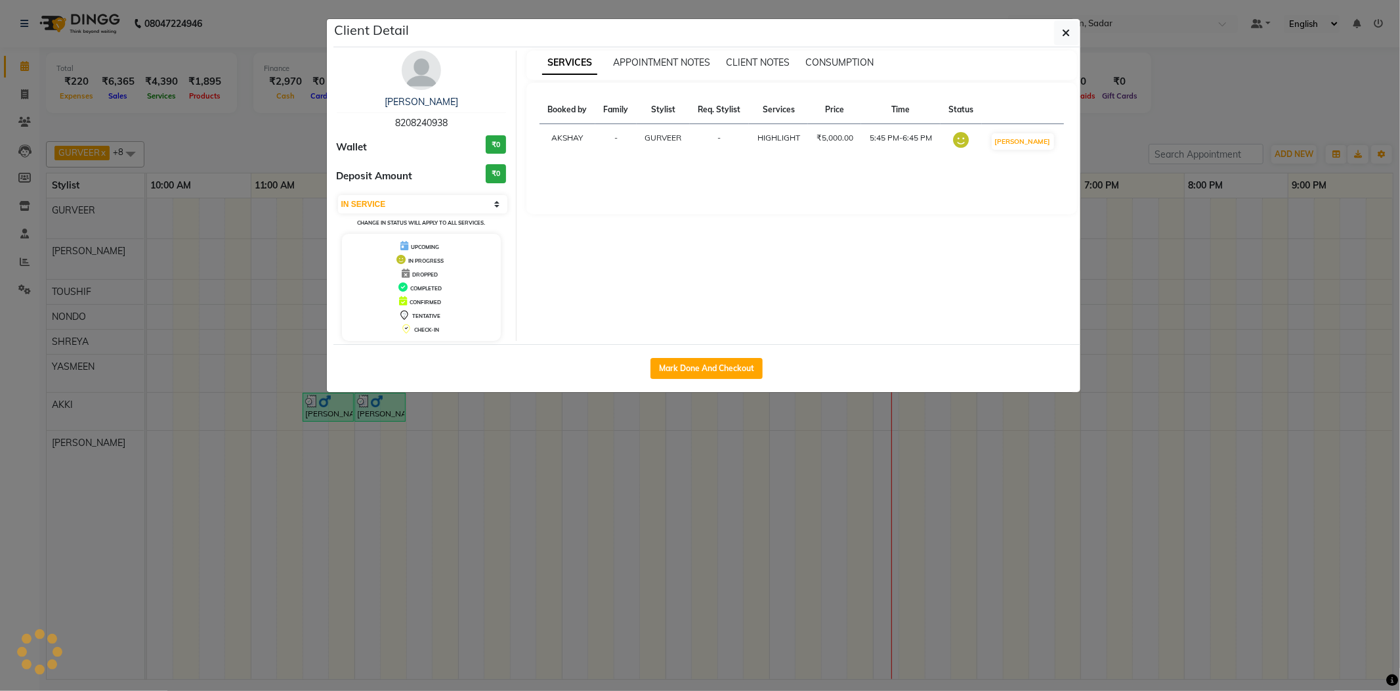
select select "3"
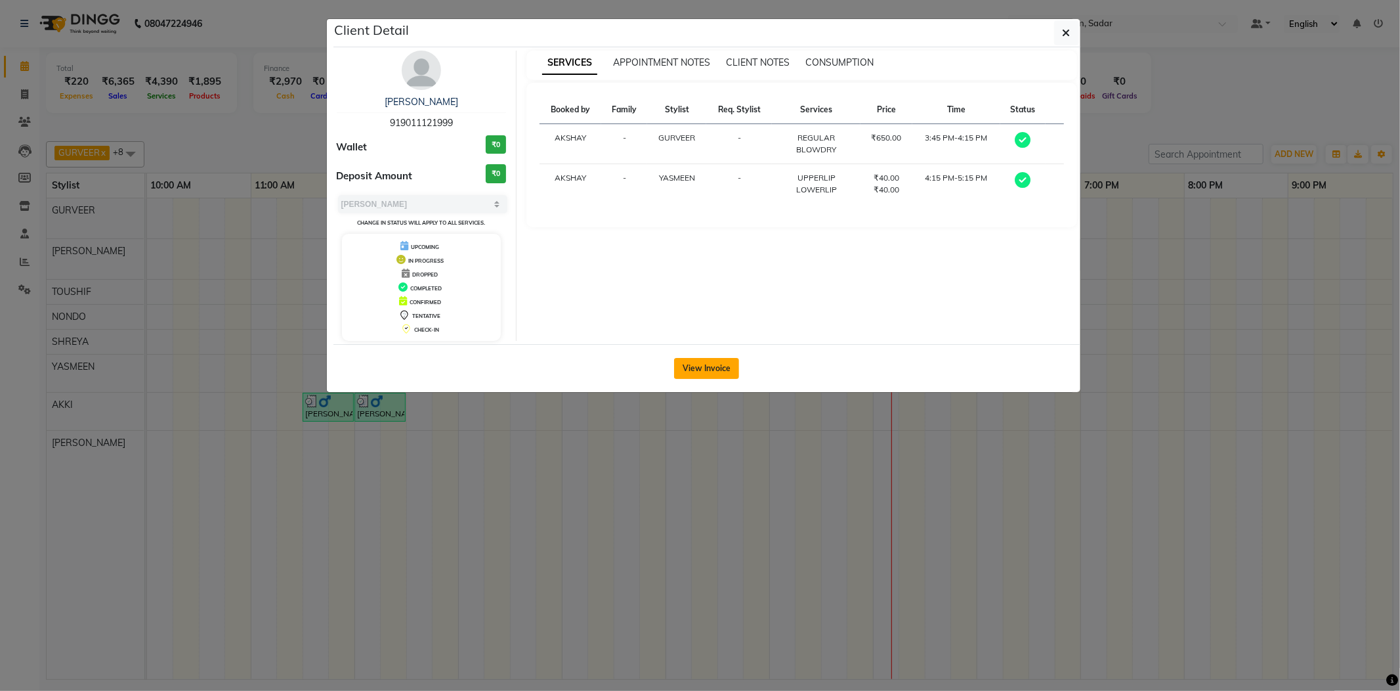
click at [712, 366] on button "View Invoice" at bounding box center [706, 368] width 65 height 21
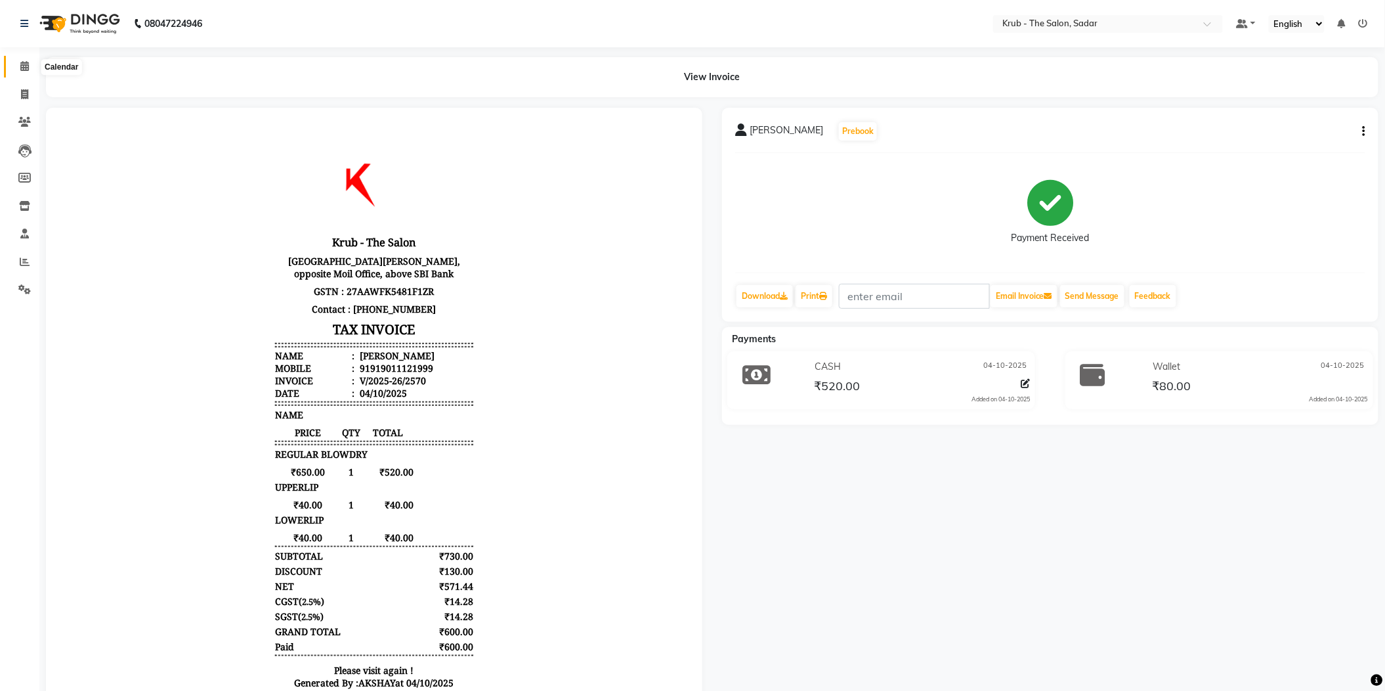
click at [25, 66] on icon at bounding box center [24, 66] width 9 height 10
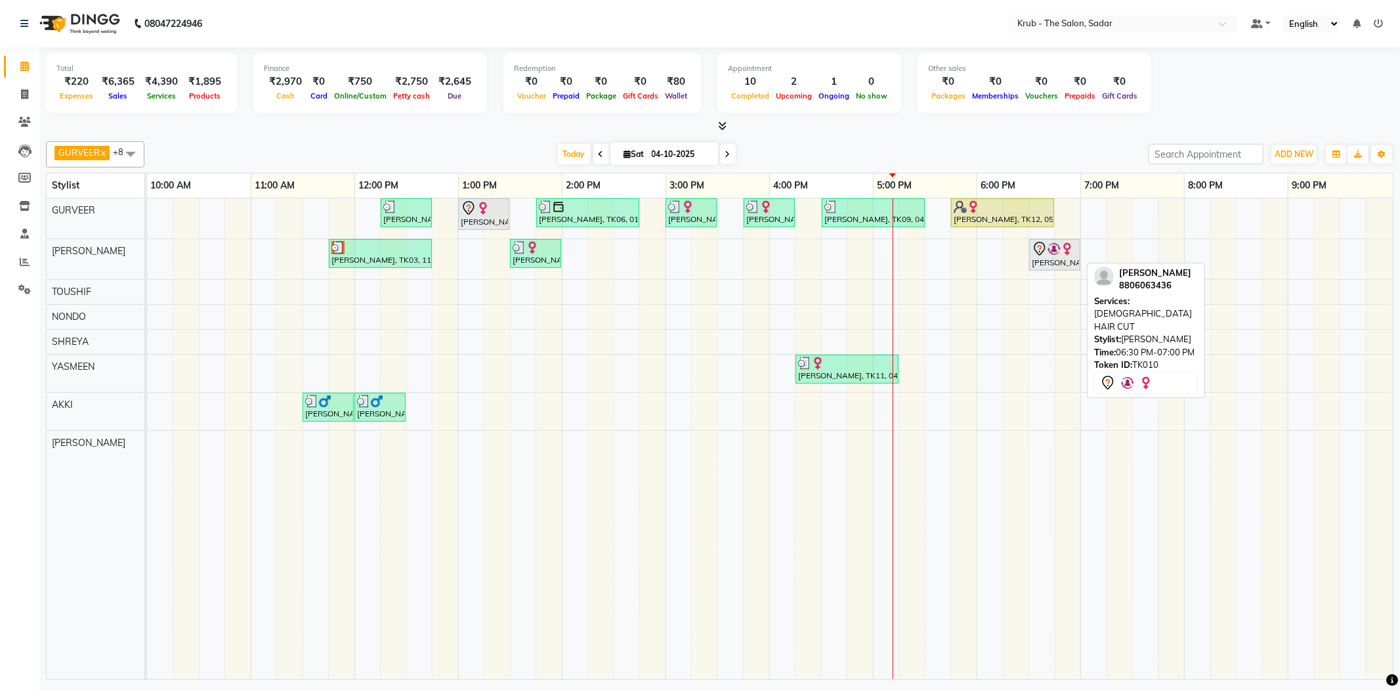
click at [1059, 249] on img at bounding box center [1054, 248] width 13 height 13
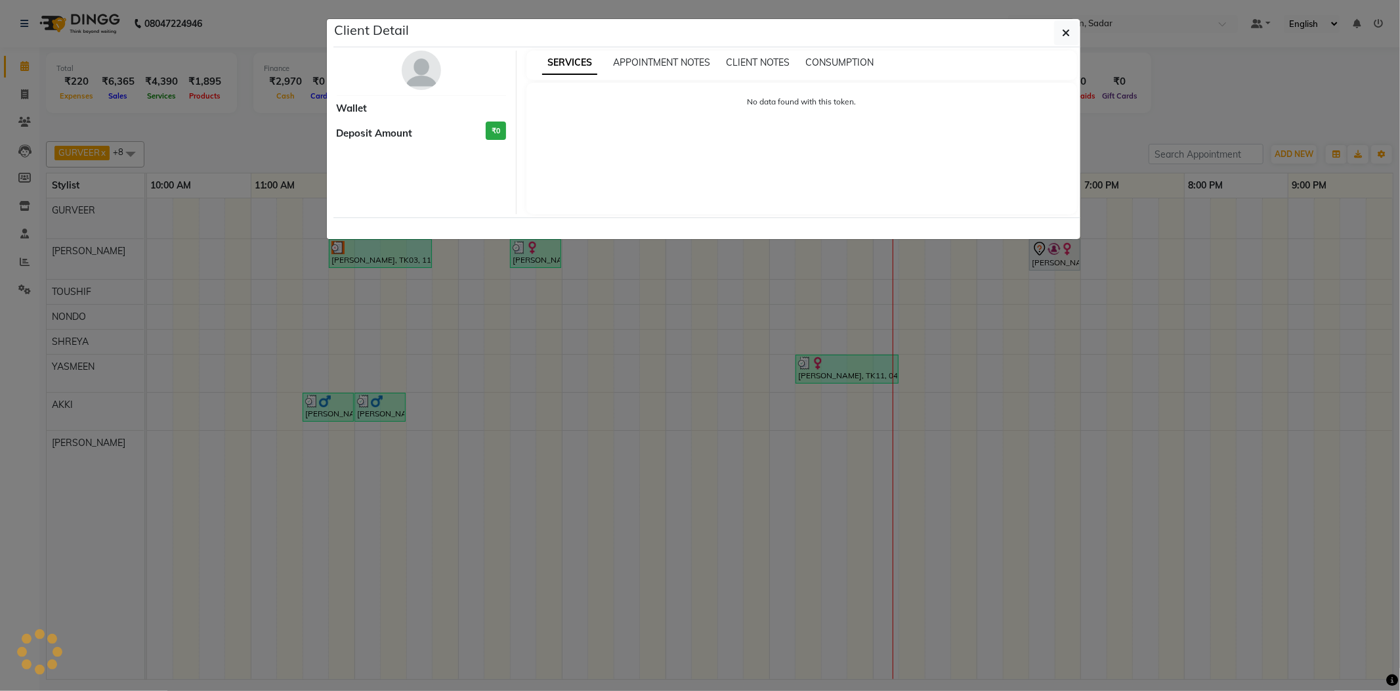
select select "7"
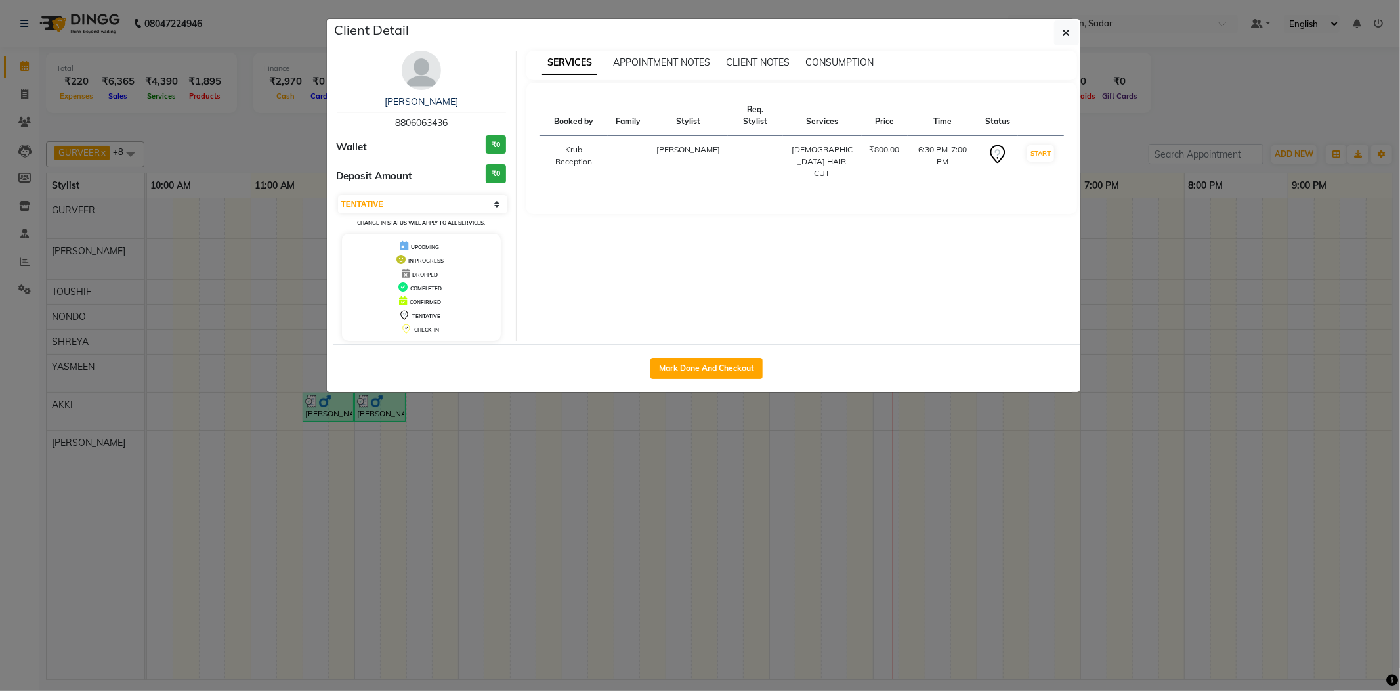
click at [1153, 106] on ngb-modal-window "Client Detail [PERSON_NAME] 8806063436 Wallet ₹0 Deposit Amount ₹0 Select IN SE…" at bounding box center [700, 345] width 1400 height 691
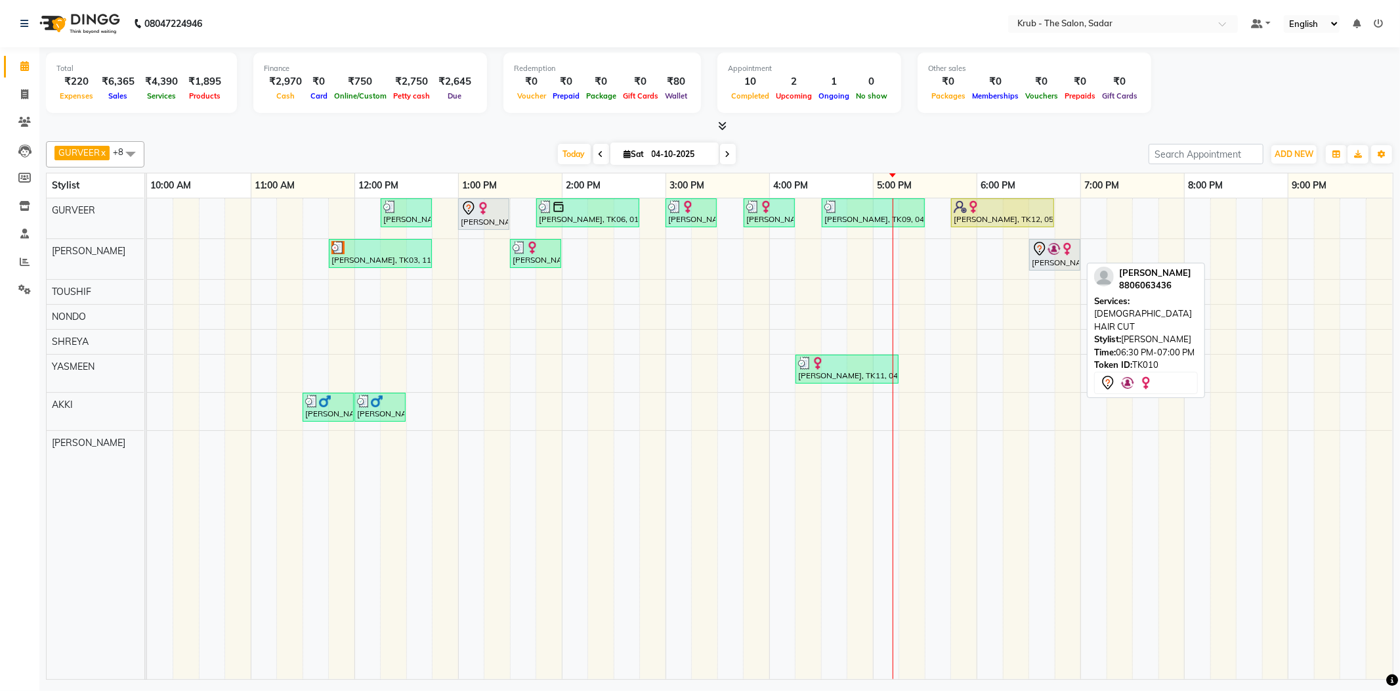
click at [1058, 255] on div "[PERSON_NAME], TK10, 06:30 PM-07:00 PM, [DEMOGRAPHIC_DATA] HAIR CUT" at bounding box center [1055, 255] width 49 height 28
select select "7"
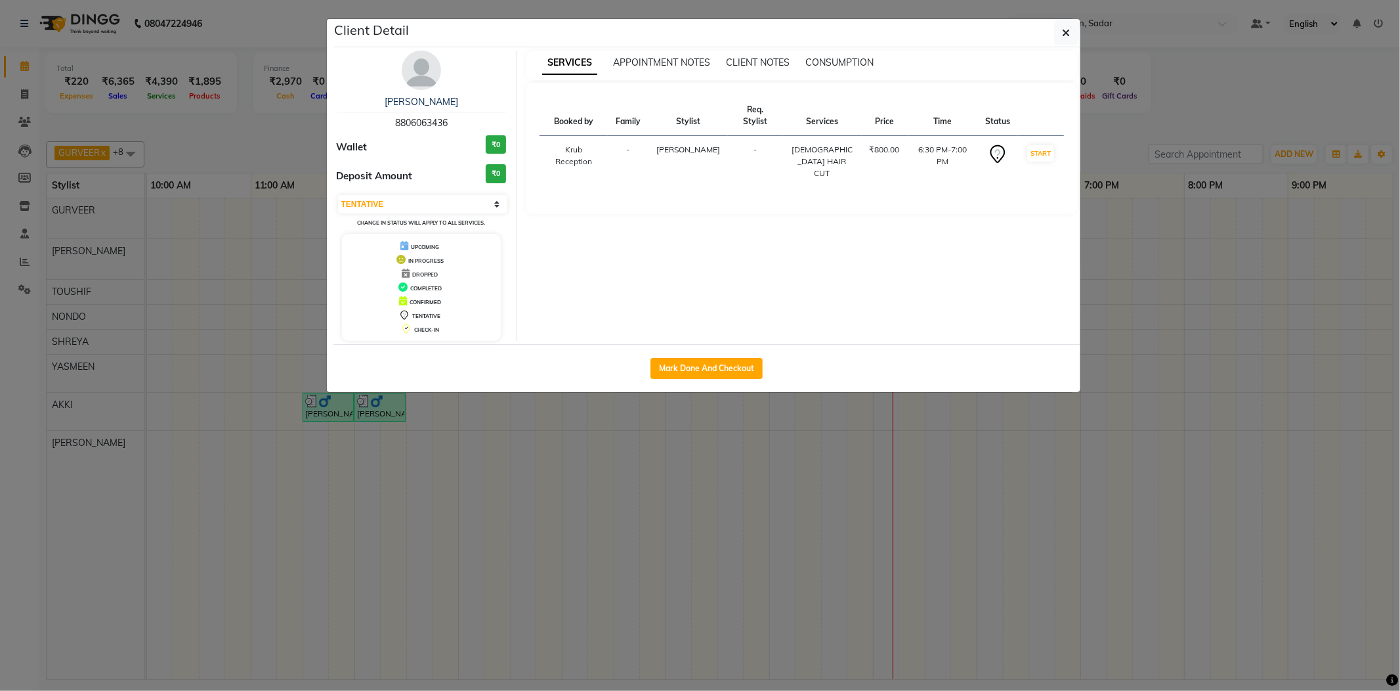
click at [401, 331] on icon at bounding box center [406, 329] width 11 height 11
click at [277, 176] on ngb-modal-window "Client Detail [PERSON_NAME] 8806063436 Wallet ₹0 Deposit Amount ₹0 Select IN SE…" at bounding box center [700, 345] width 1400 height 691
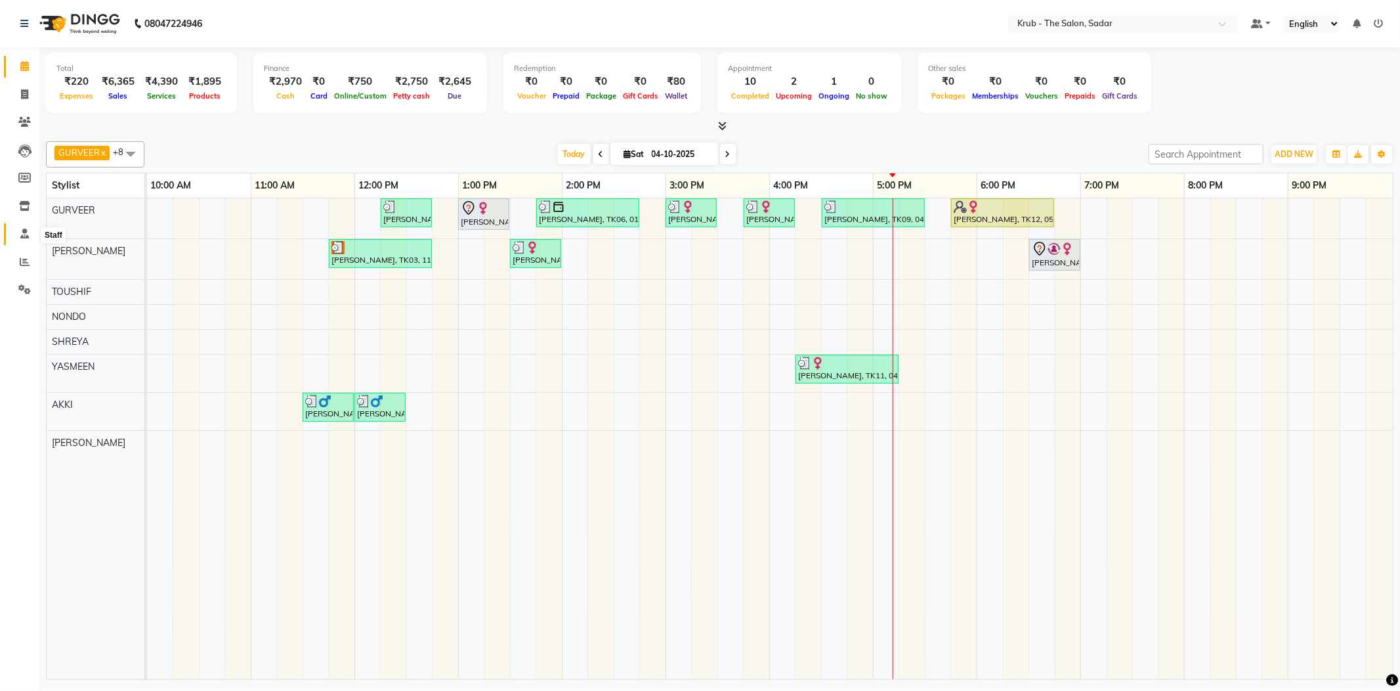
click at [26, 230] on icon at bounding box center [24, 233] width 9 height 10
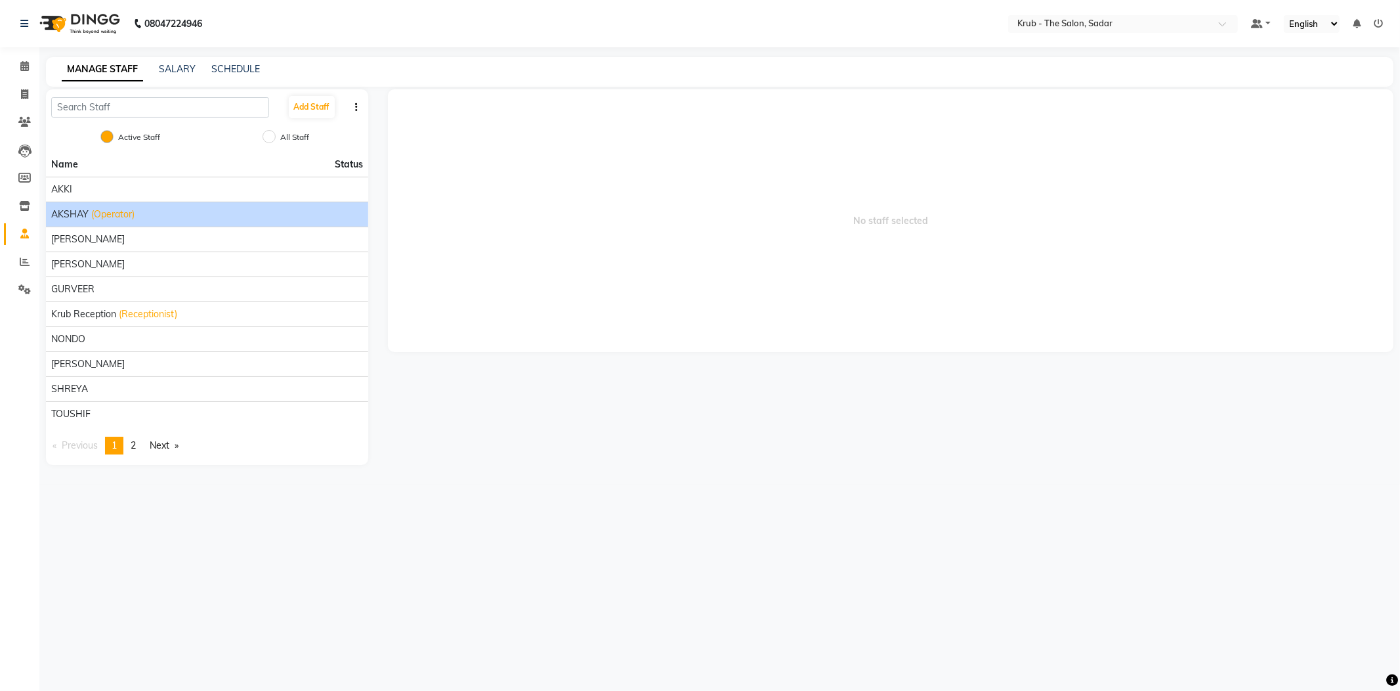
click at [91, 207] on span "(Operator)" at bounding box center [112, 214] width 43 height 14
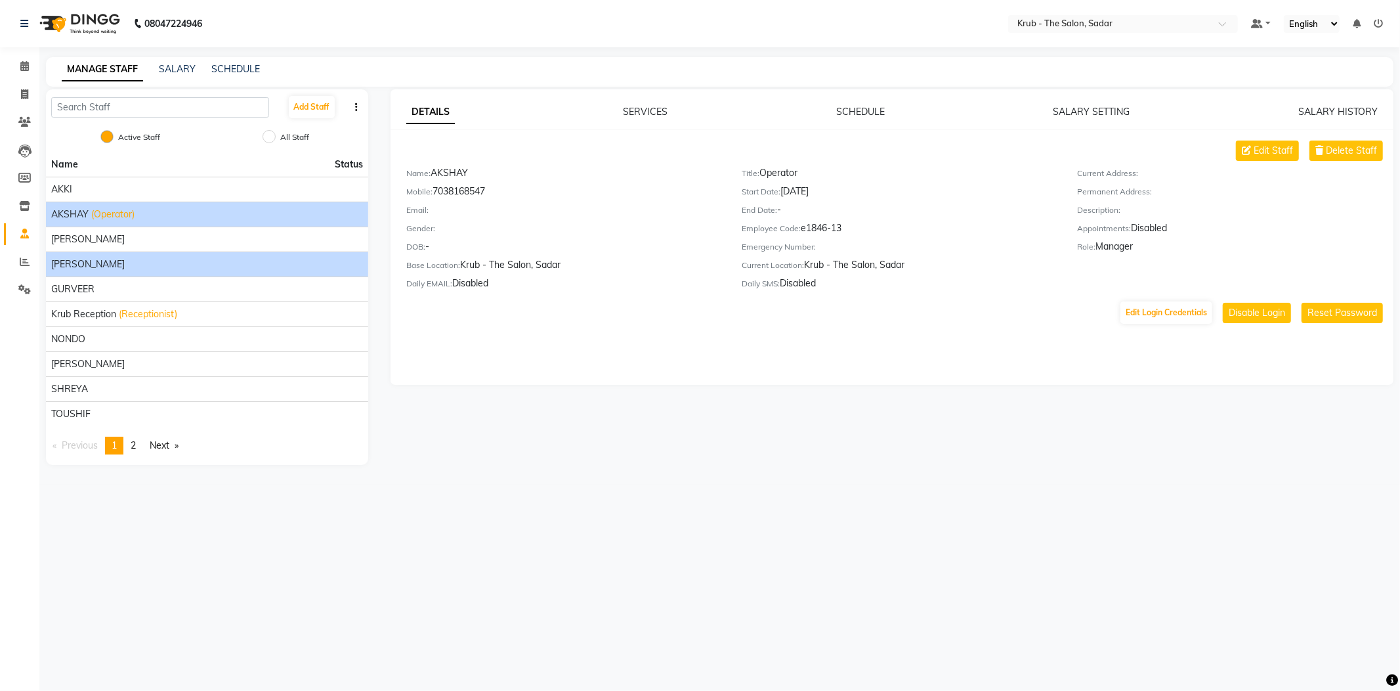
click at [98, 257] on div "[PERSON_NAME]" at bounding box center [207, 264] width 312 height 14
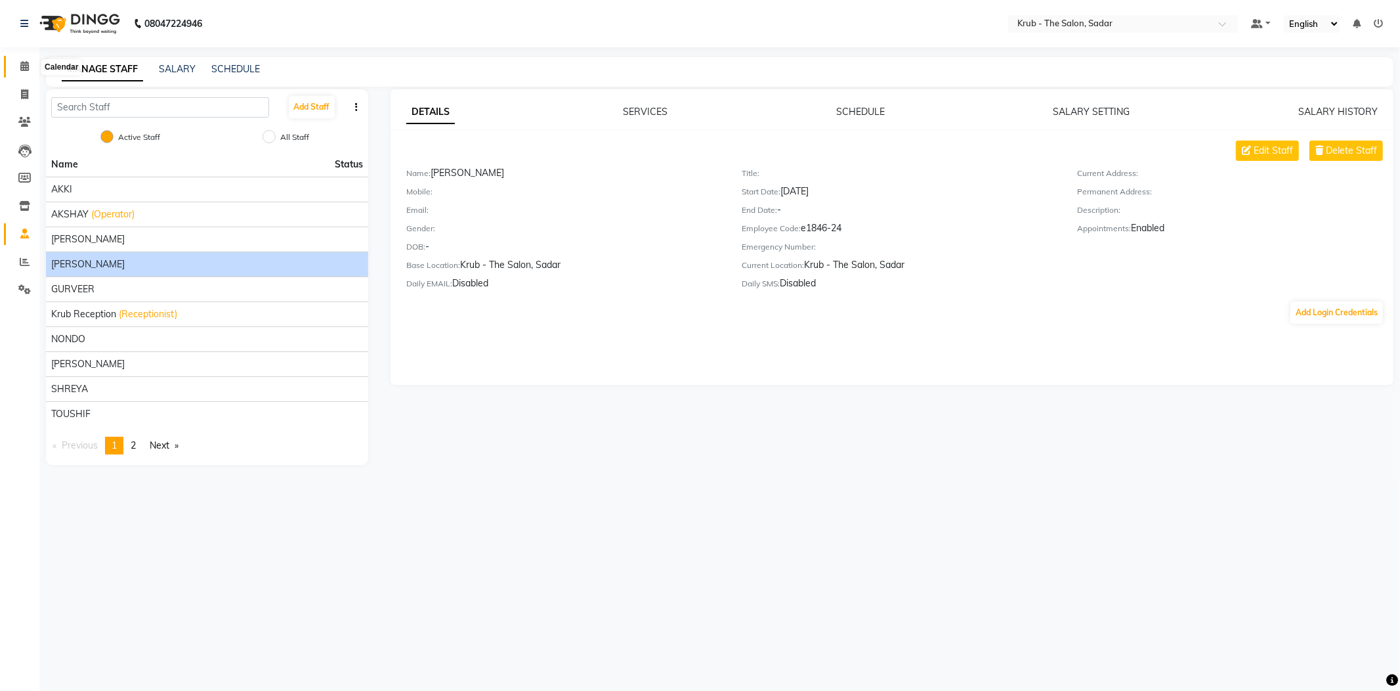
click at [14, 64] on span at bounding box center [24, 66] width 23 height 15
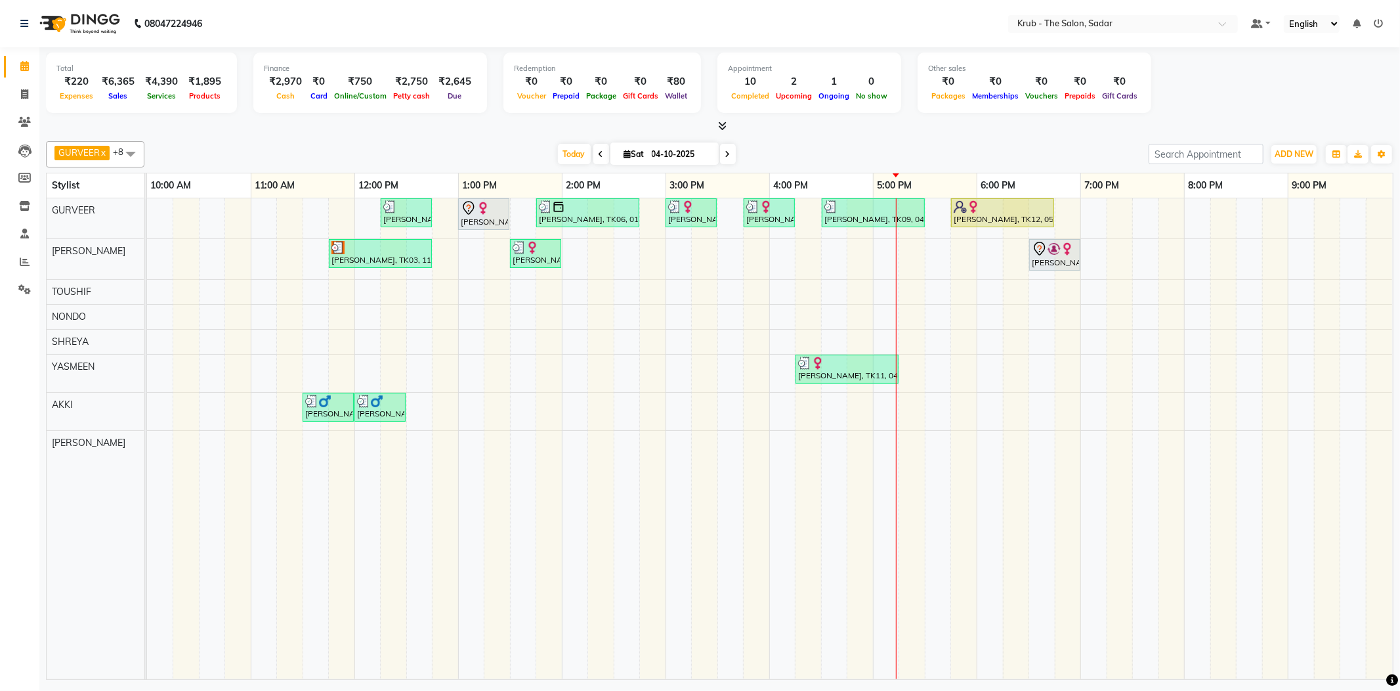
click at [1046, 144] on div "[DATE] [DATE]" at bounding box center [646, 154] width 991 height 20
drag, startPoint x: 993, startPoint y: 49, endPoint x: 1264, endPoint y: 100, distance: 275.4
click at [1264, 100] on div "Total ₹220 Expenses ₹6,365 Sales ₹4,390 Services ₹1,895 Products Finance ₹2,970…" at bounding box center [720, 90] width 1348 height 86
click at [988, 119] on div at bounding box center [720, 126] width 1348 height 14
click at [14, 182] on span at bounding box center [24, 178] width 23 height 15
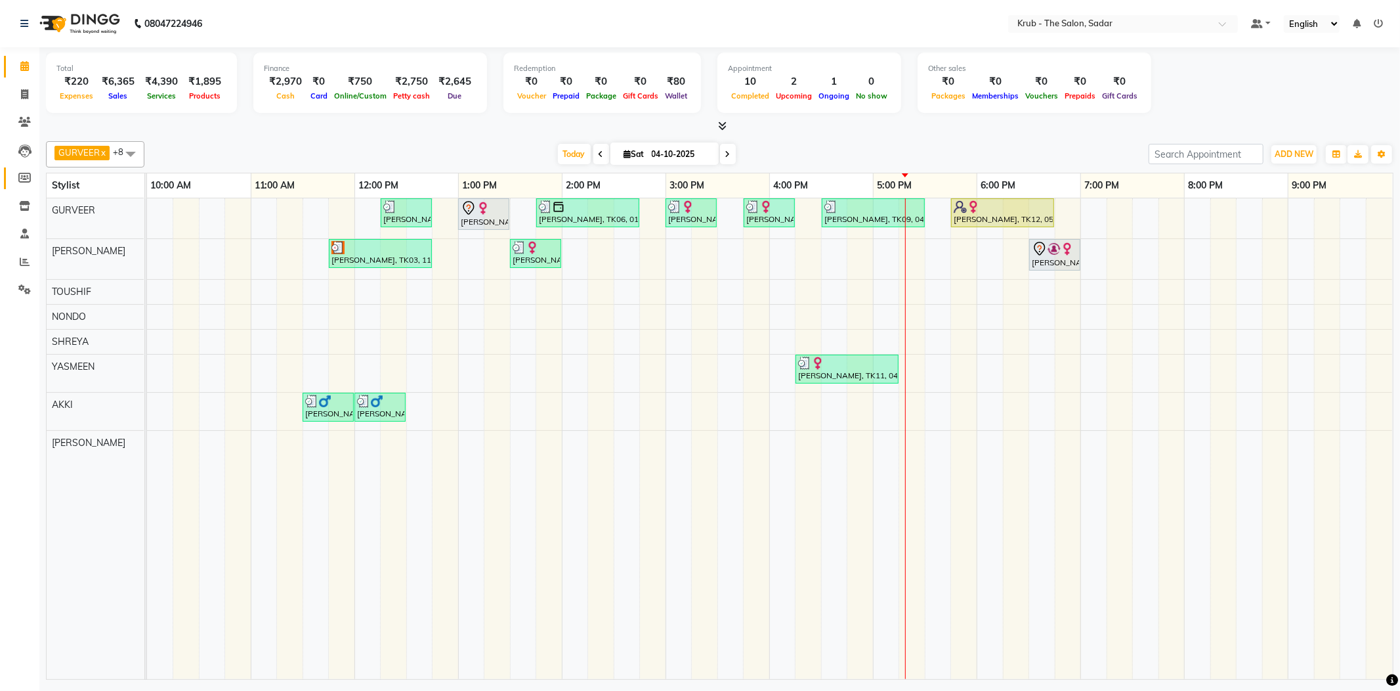
select select
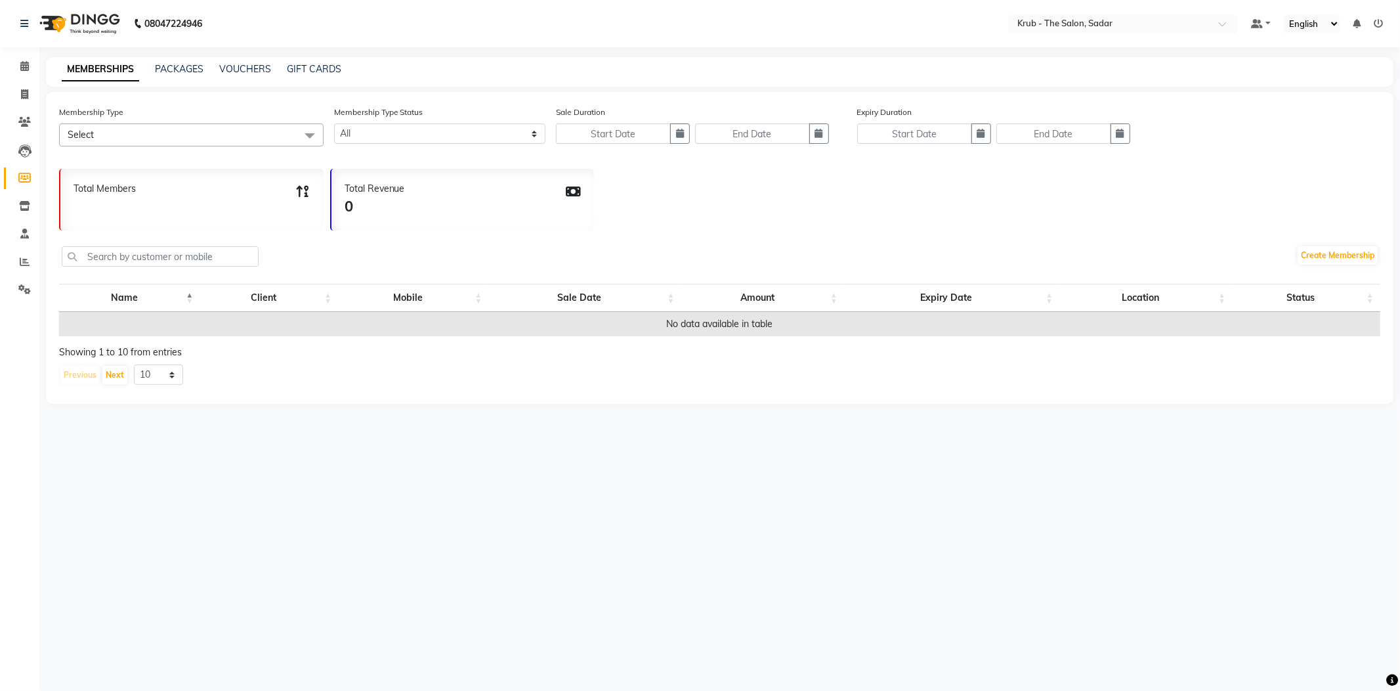
click at [27, 221] on li "Staff" at bounding box center [19, 234] width 39 height 28
click at [27, 234] on icon at bounding box center [24, 233] width 9 height 10
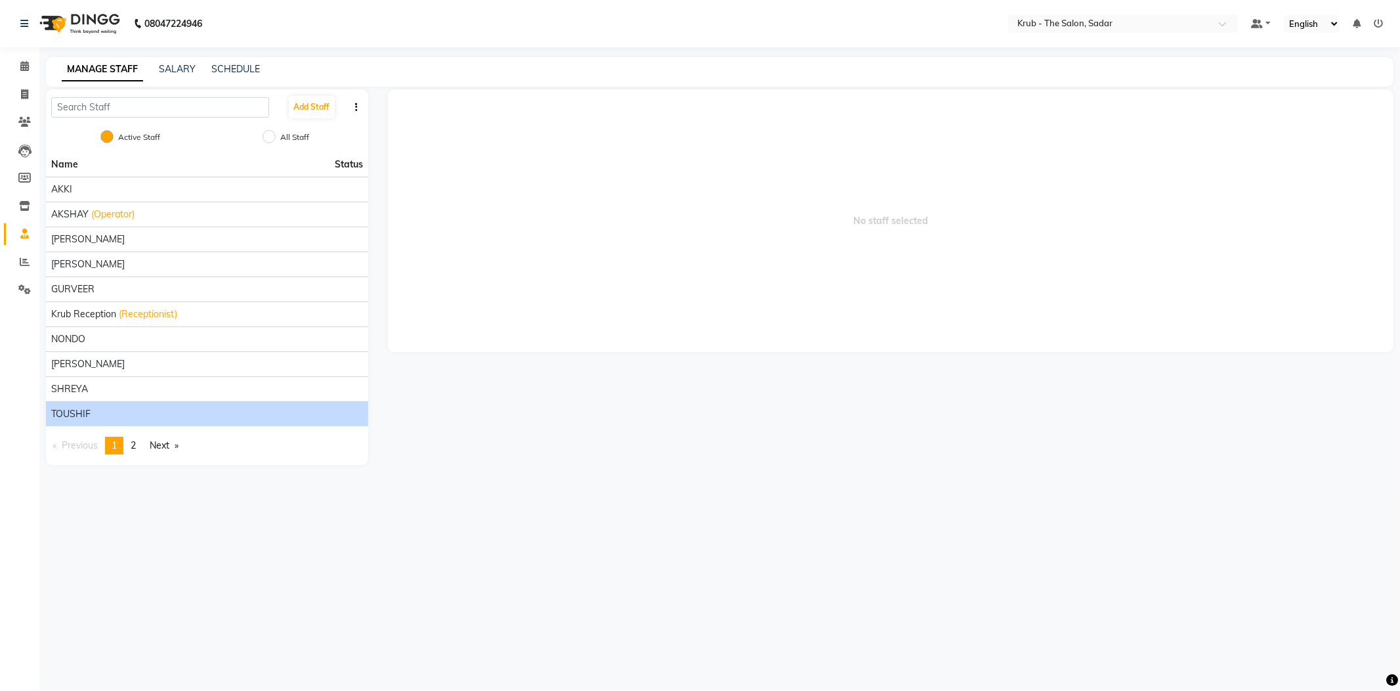
click at [90, 407] on span "TOUSHIF" at bounding box center [70, 414] width 39 height 14
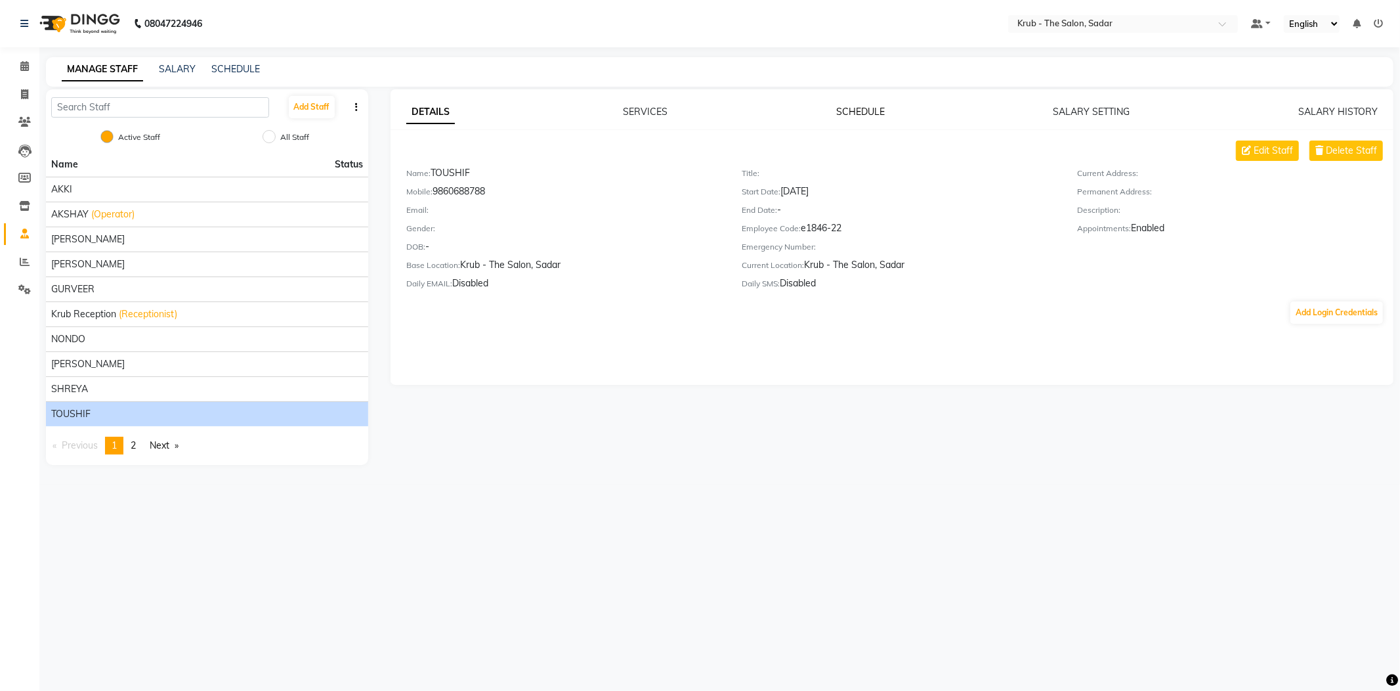
click at [849, 108] on link "SCHEDULE" at bounding box center [860, 112] width 49 height 12
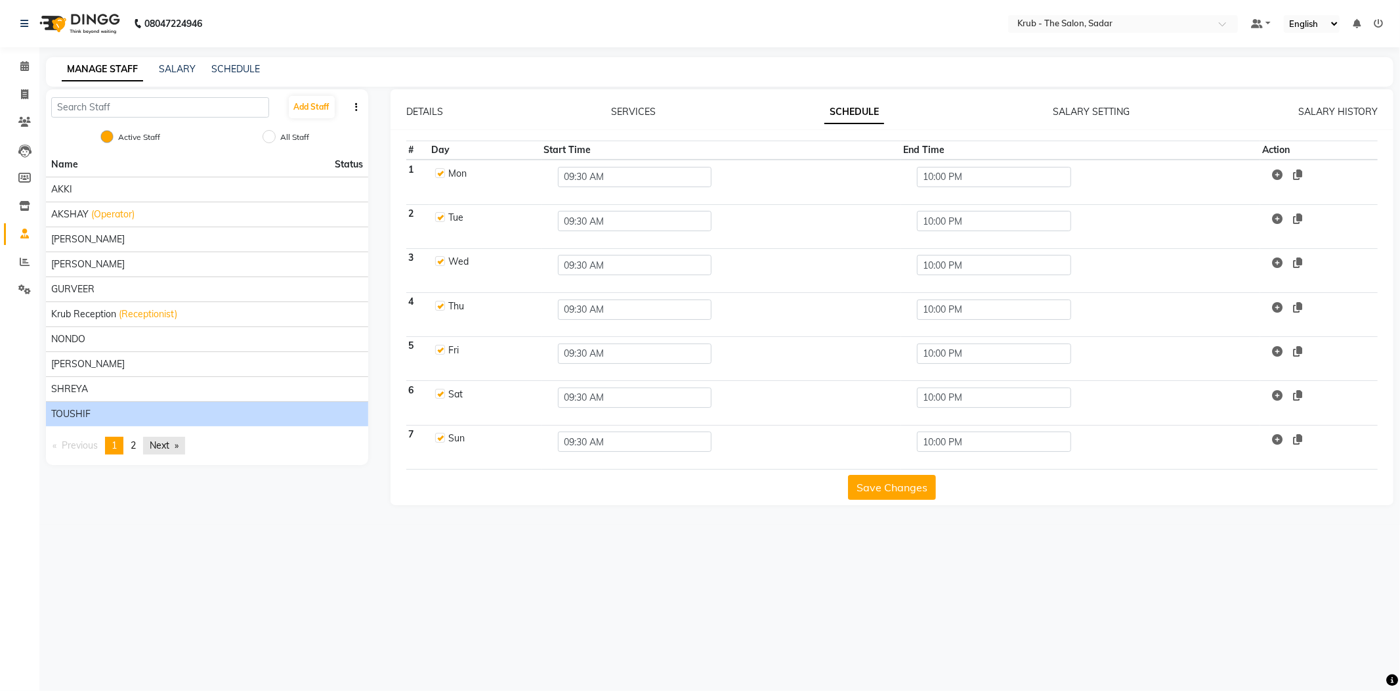
click at [158, 437] on link "Next page" at bounding box center [164, 446] width 42 height 18
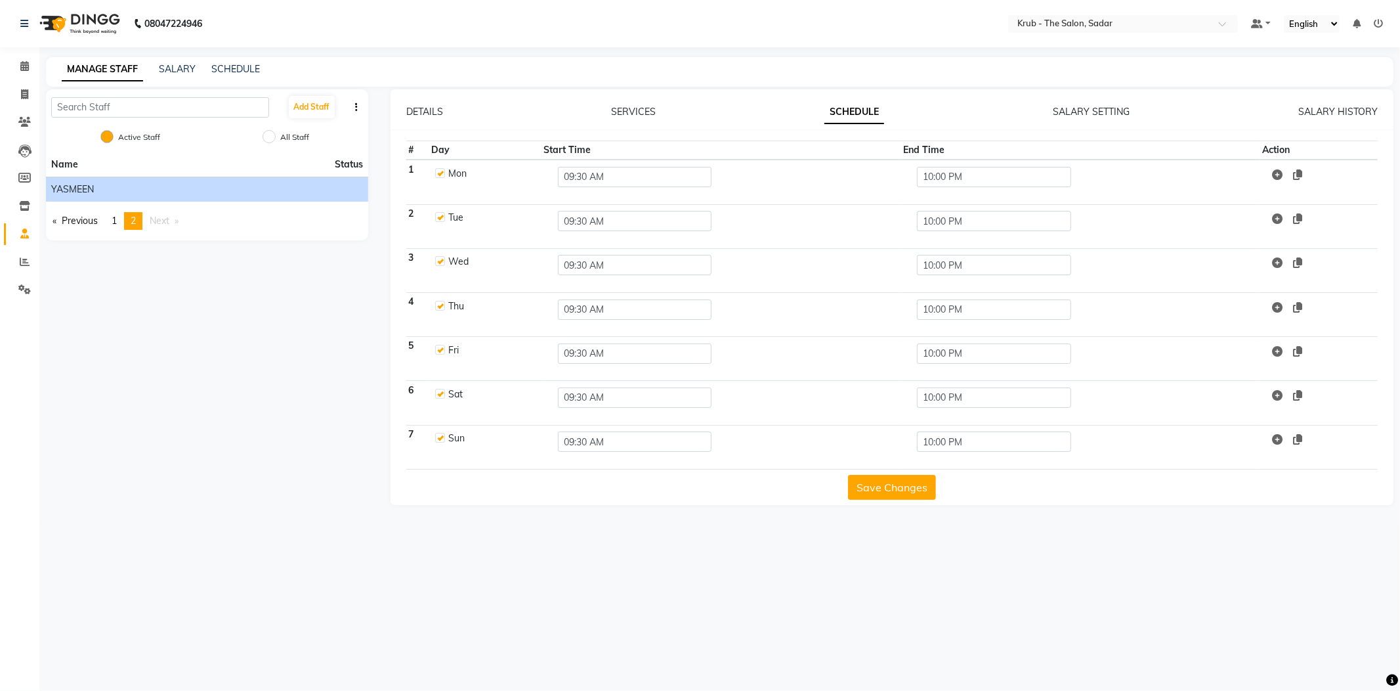
click at [80, 177] on li "YASMEEN" at bounding box center [207, 189] width 322 height 25
click at [49, 177] on li "YASMEEN" at bounding box center [207, 189] width 322 height 25
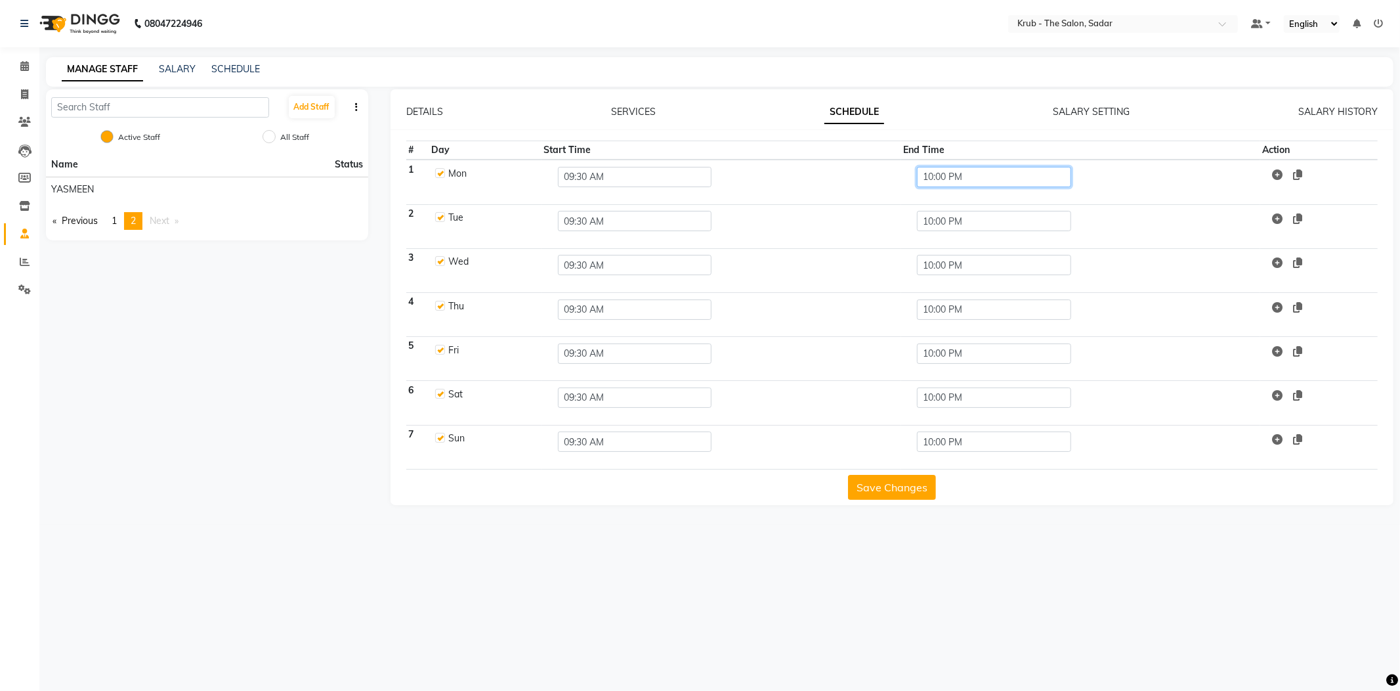
click at [1007, 167] on input "10:00 PM" at bounding box center [994, 177] width 154 height 20
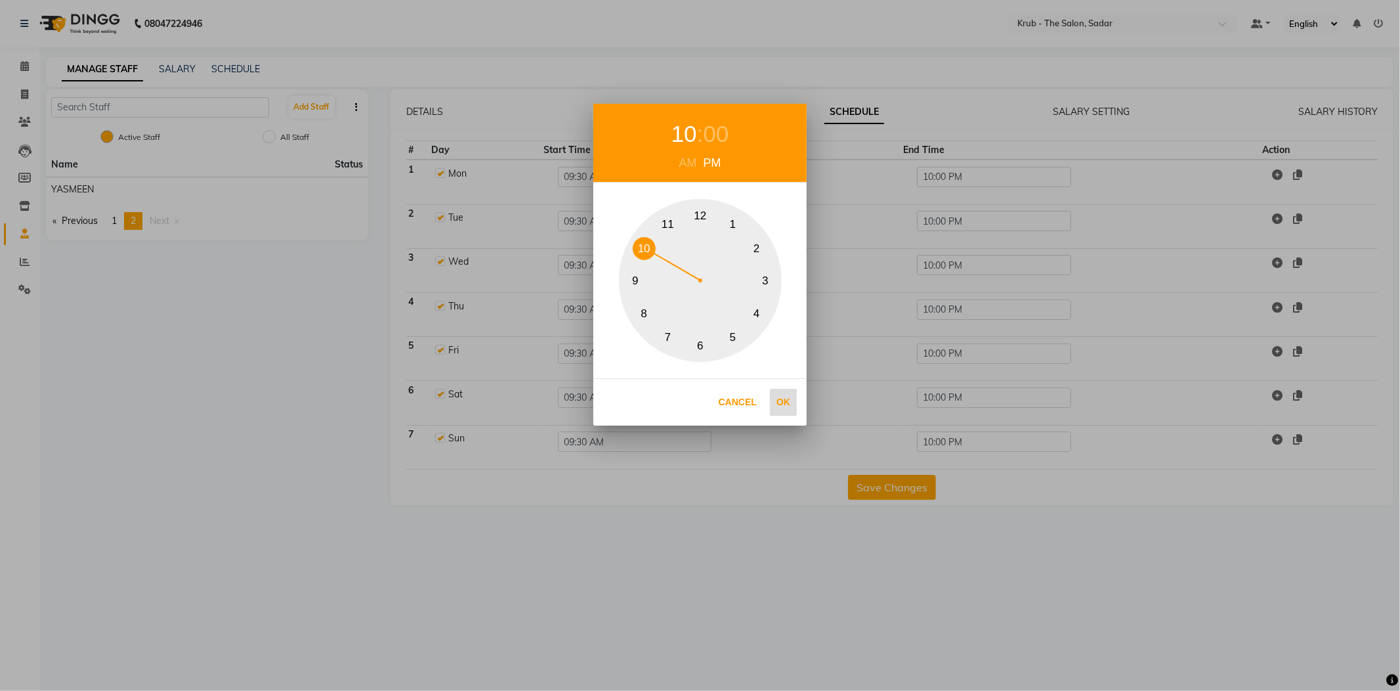
click at [778, 398] on button "Ok" at bounding box center [783, 402] width 27 height 27
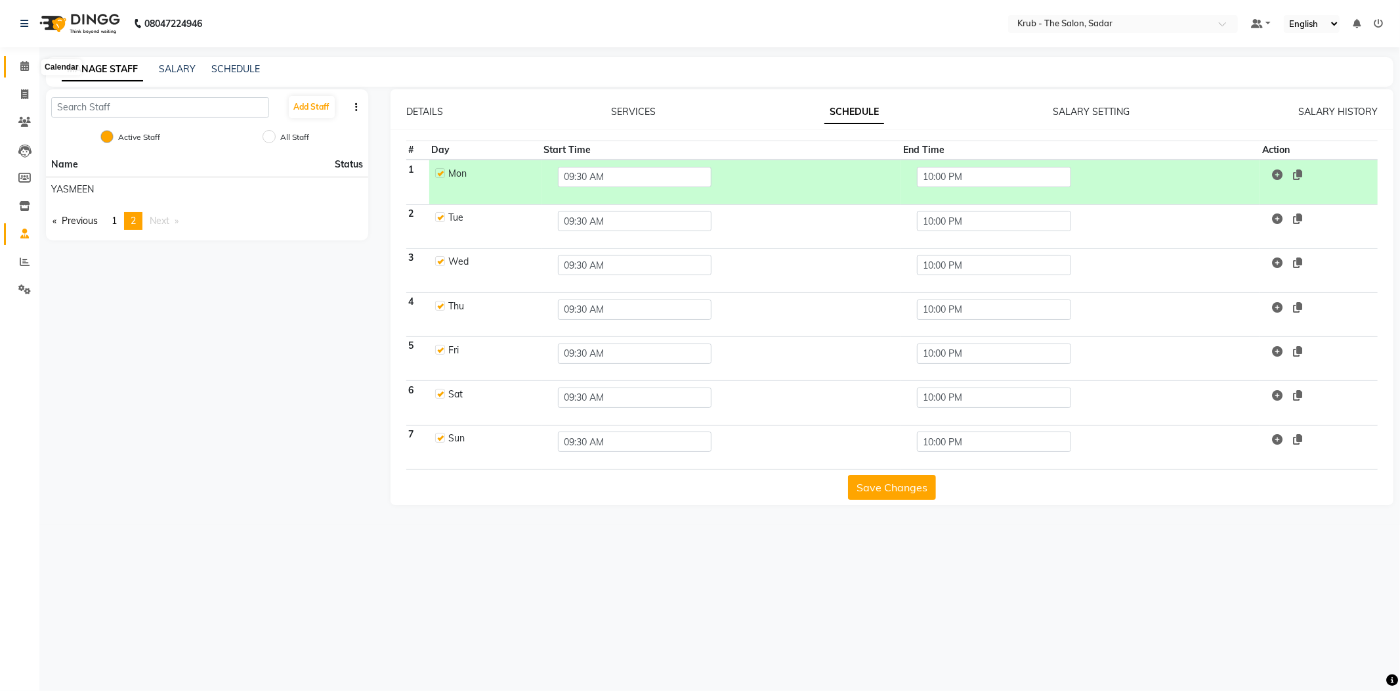
click at [21, 72] on span at bounding box center [24, 66] width 23 height 15
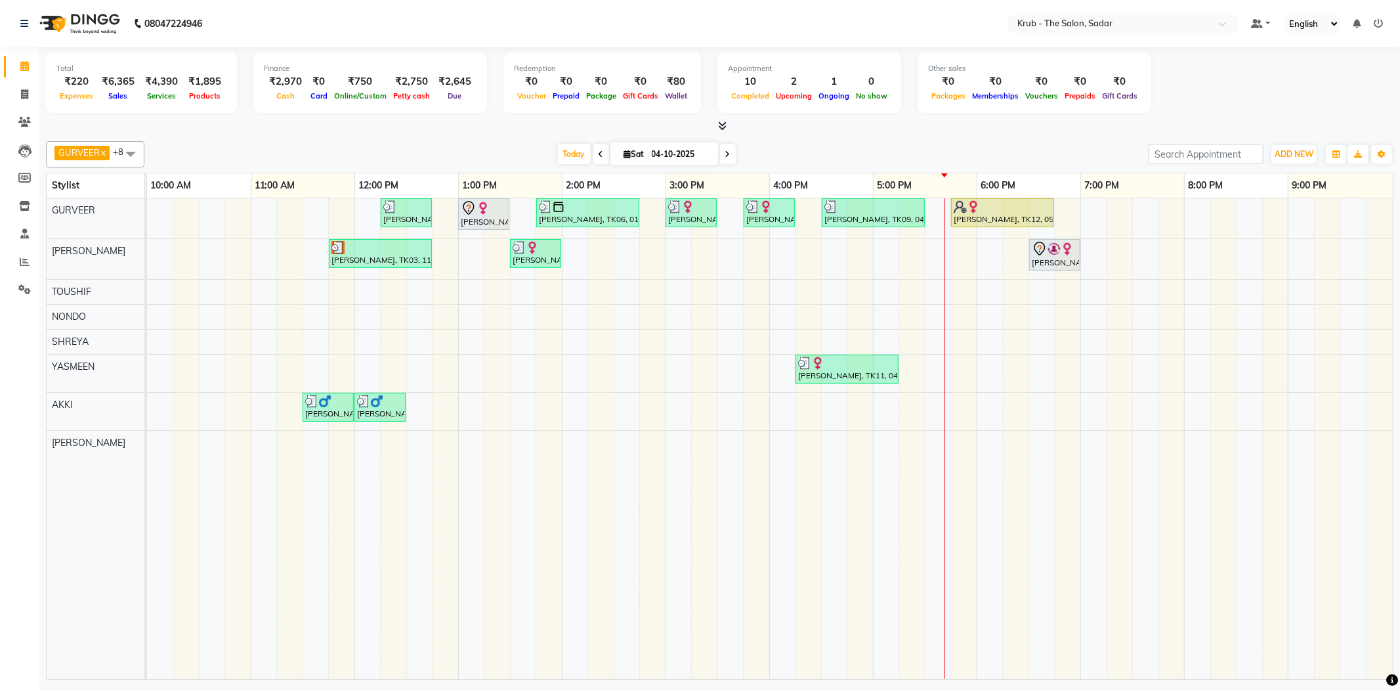
click at [923, 163] on div "[PERSON_NAME] x [PERSON_NAME] x TOUSHIF x NONDO x [PERSON_NAME] x AKASH x AKKI …" at bounding box center [720, 154] width 1348 height 26
click at [37, 90] on li "Invoice" at bounding box center [19, 95] width 39 height 28
click at [28, 100] on span at bounding box center [24, 94] width 23 height 15
select select "service"
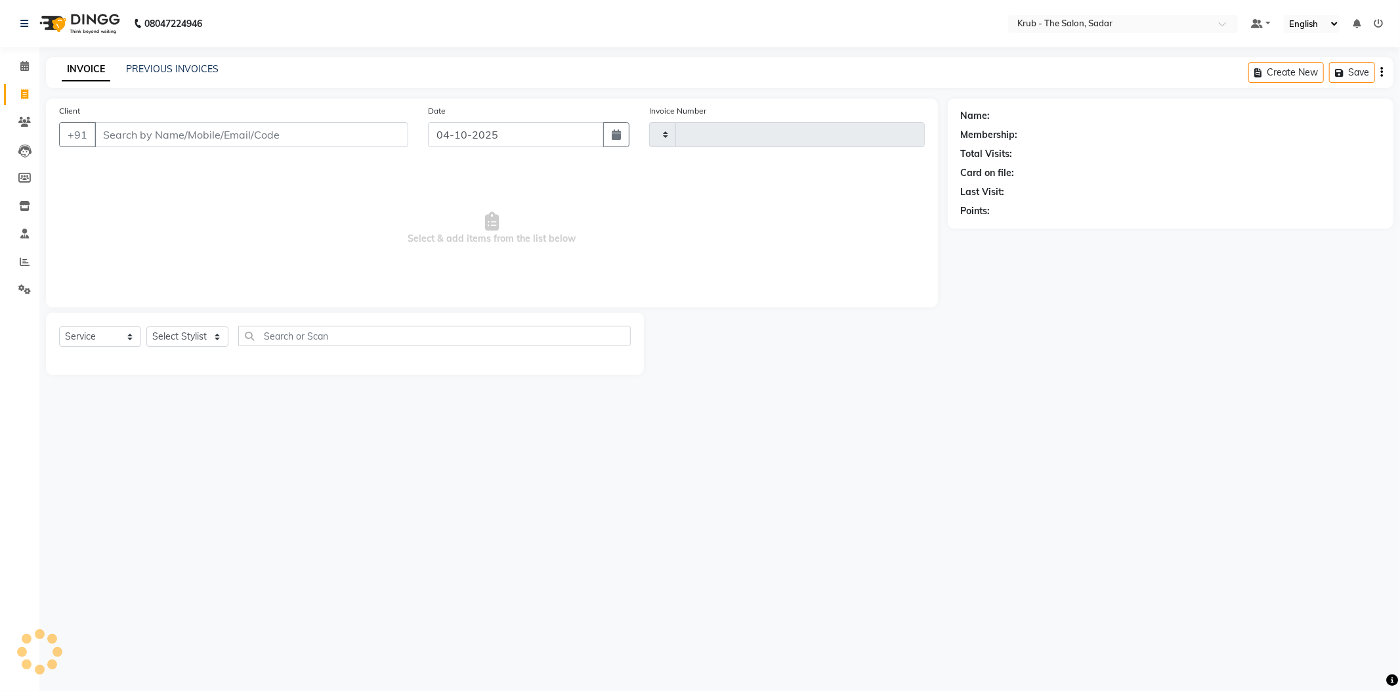
type input "2571"
select select "4449"
click at [182, 330] on div "Select Service Product Membership Package Voucher Prepaid Gift Card Select Styl…" at bounding box center [345, 341] width 572 height 31
click at [186, 326] on select "Select Stylist AKKI AKSHAY AMIT Andreas GURVEER Krub Reception NONDO RAJESH SHR…" at bounding box center [187, 336] width 82 height 20
select select "24980"
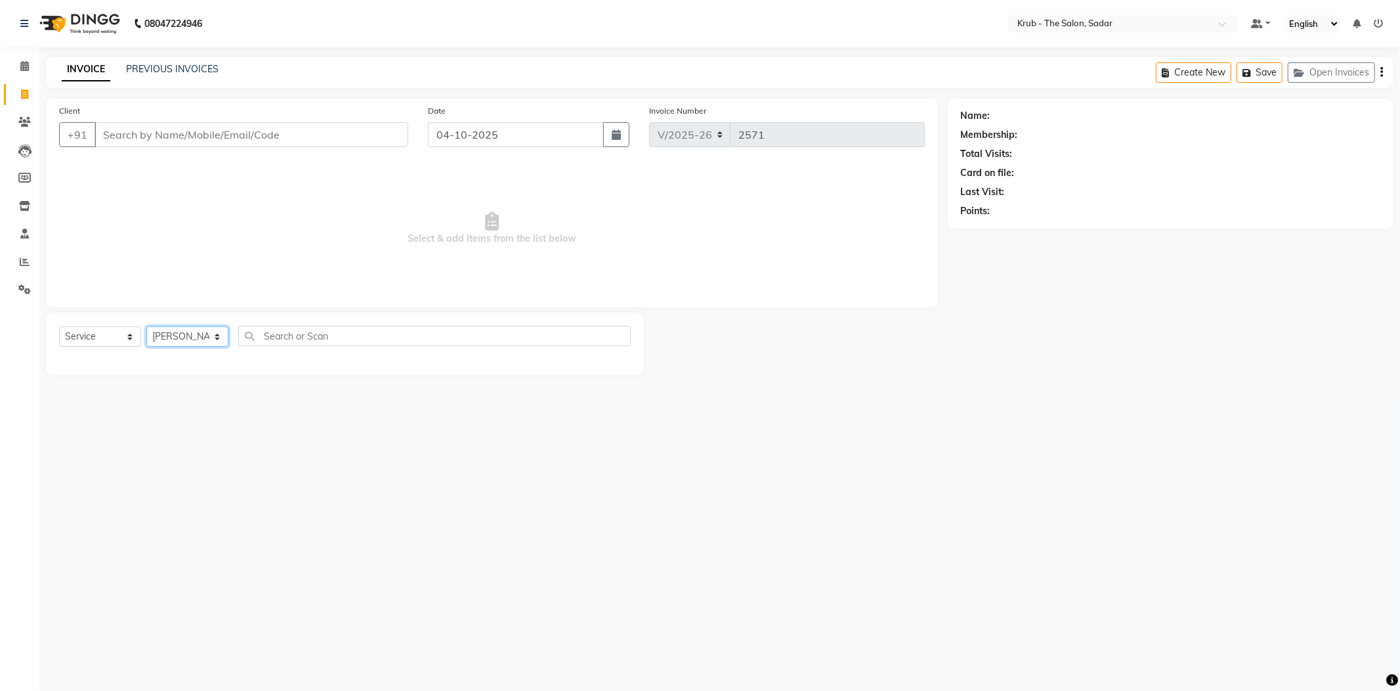
click at [146, 326] on select "Select Stylist [PERSON_NAME] [PERSON_NAME] [PERSON_NAME] Reception NONDO [PERSO…" at bounding box center [187, 336] width 82 height 20
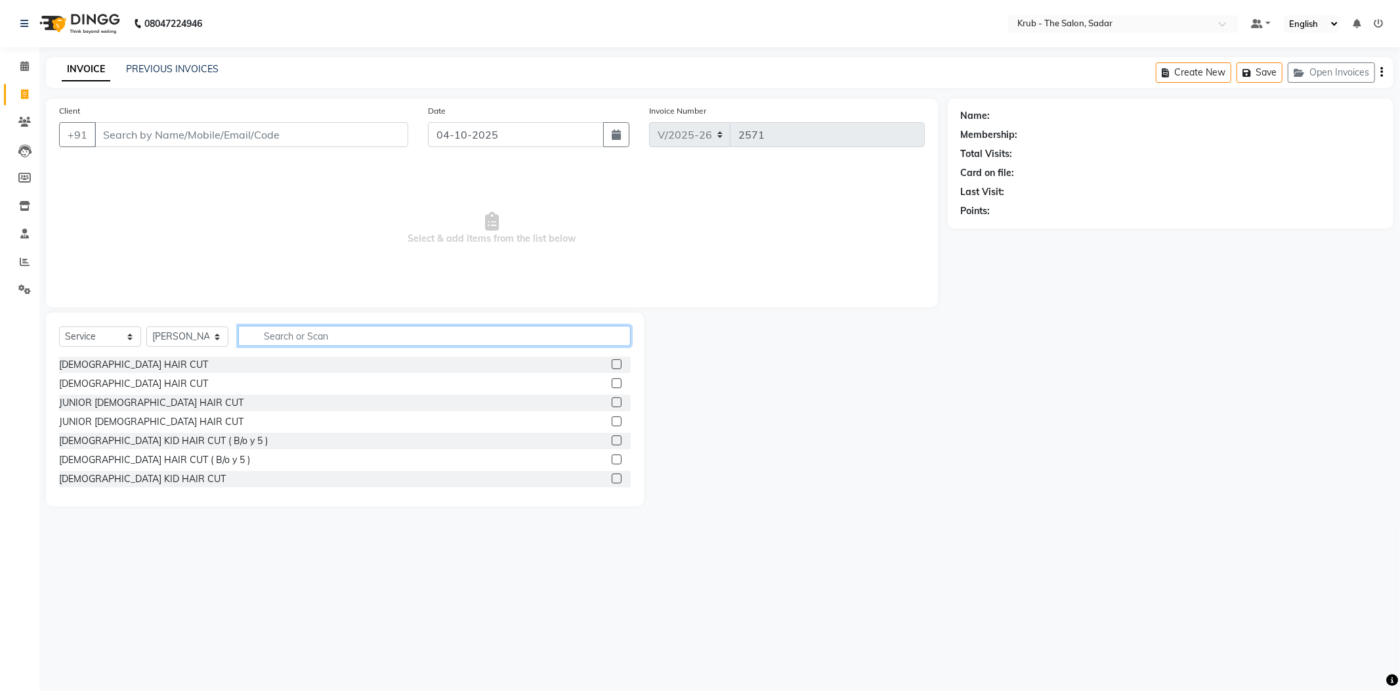
click at [365, 326] on input "text" at bounding box center [434, 336] width 393 height 20
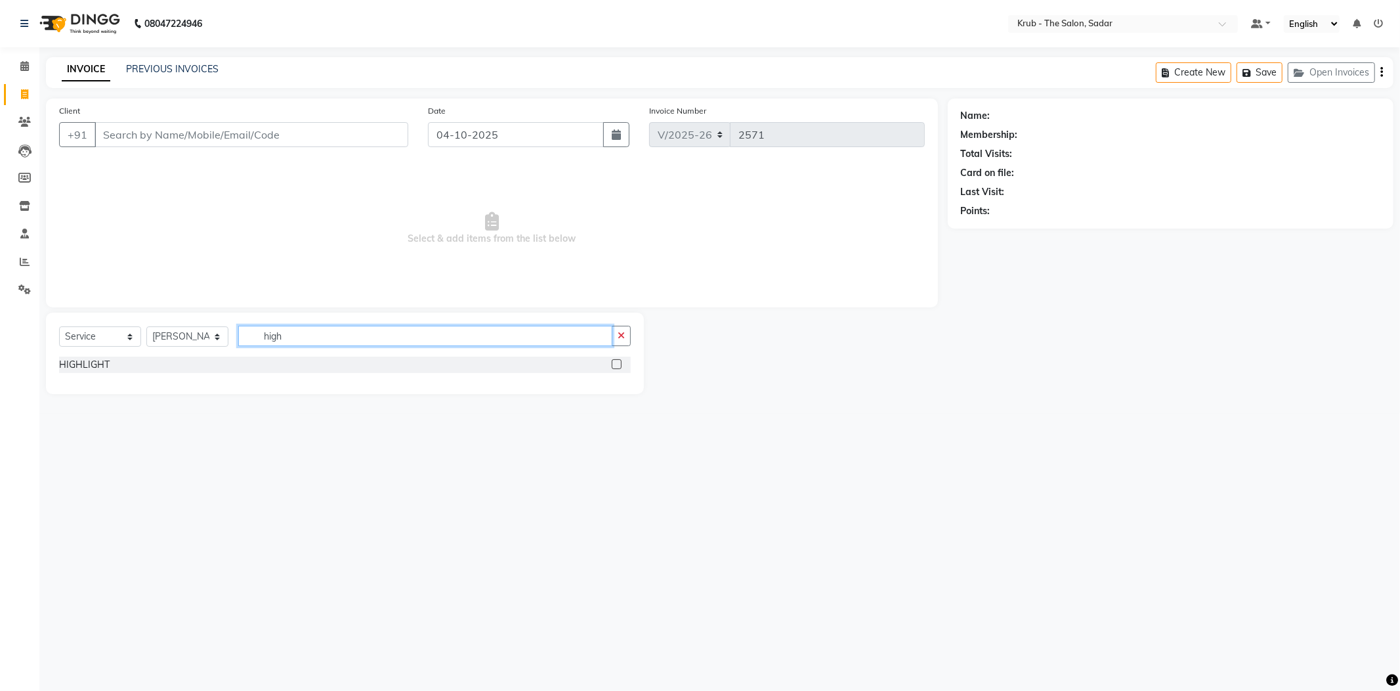
type input "high"
click at [622, 359] on label at bounding box center [617, 364] width 10 height 10
click at [620, 360] on input "checkbox" at bounding box center [616, 364] width 9 height 9
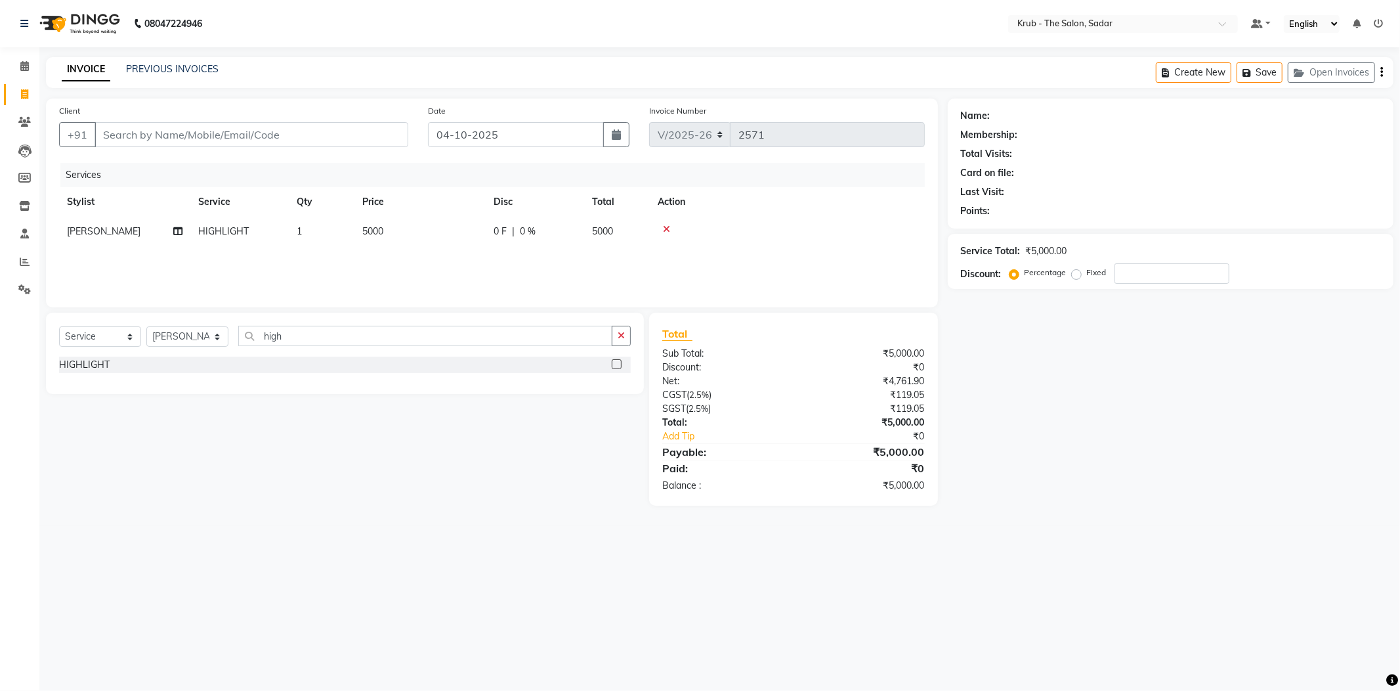
checkbox input "false"
click at [423, 227] on td "5000" at bounding box center [419, 232] width 131 height 30
select select "24980"
drag, startPoint x: 433, startPoint y: 222, endPoint x: 390, endPoint y: 237, distance: 45.9
click at [390, 237] on tr "AKKI AKSHAY AMIT Andreas GURVEER Krub Reception NONDO RAJESH SHREYA TOUSHIF YAS…" at bounding box center [492, 242] width 866 height 50
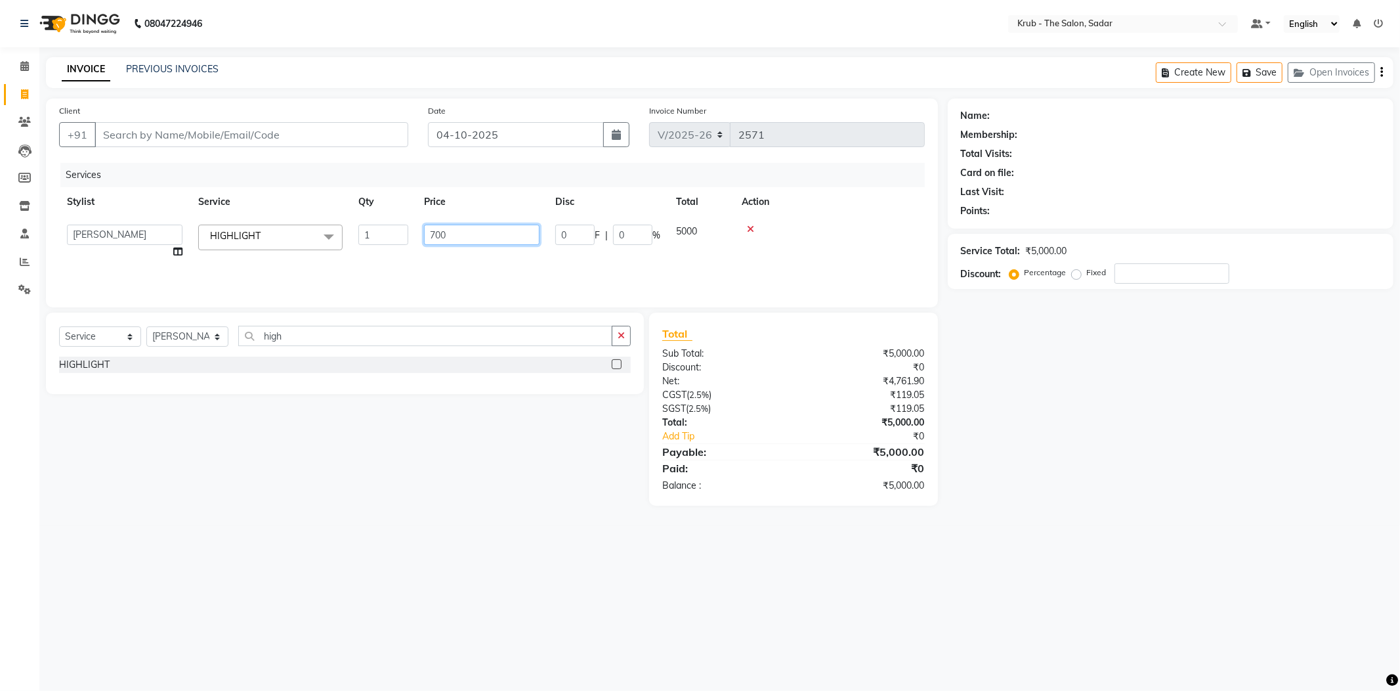
type input "7000"
click at [494, 106] on div "Date 04-10-2025" at bounding box center [528, 131] width 221 height 54
click at [1382, 72] on icon "button" at bounding box center [1381, 72] width 3 height 1
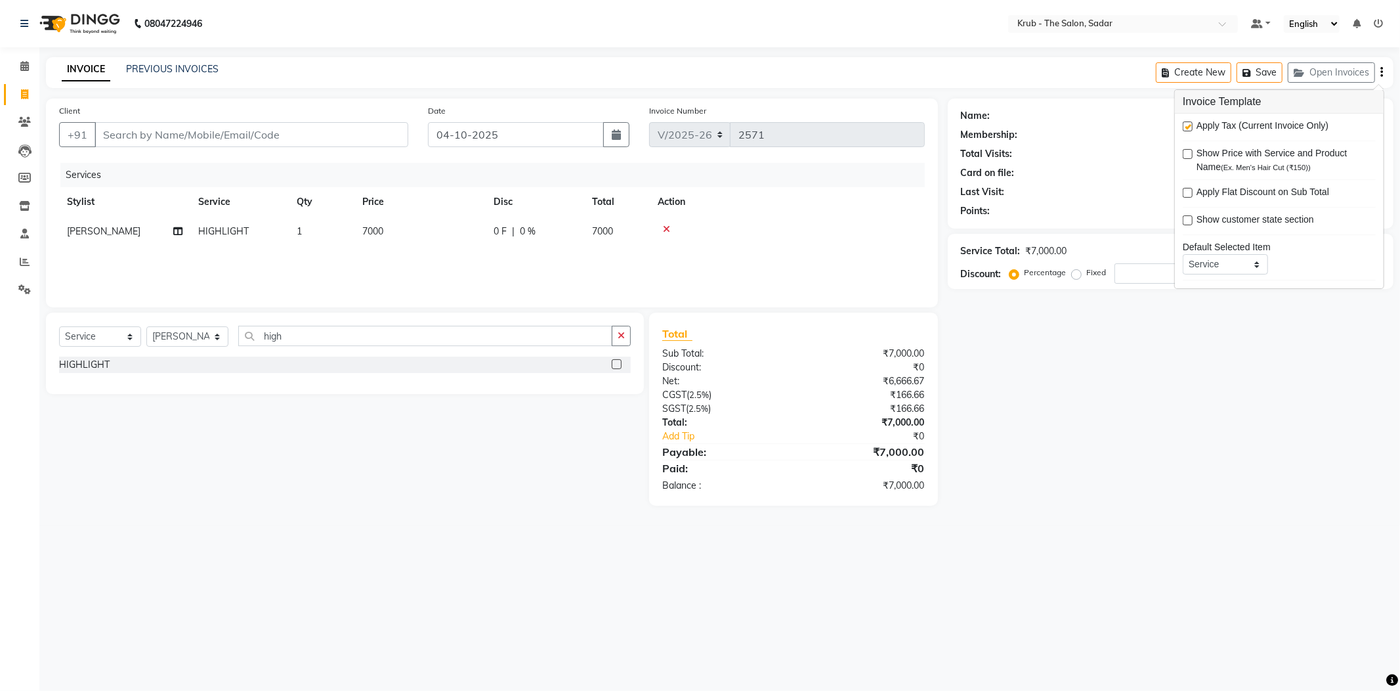
click at [1187, 121] on label at bounding box center [1188, 126] width 10 height 10
click at [1187, 123] on input "checkbox" at bounding box center [1187, 127] width 9 height 9
checkbox input "false"
click at [1106, 393] on div "Name: Membership: Total Visits: Card on file: Last Visit: Points: Service Total…" at bounding box center [1176, 287] width 456 height 379
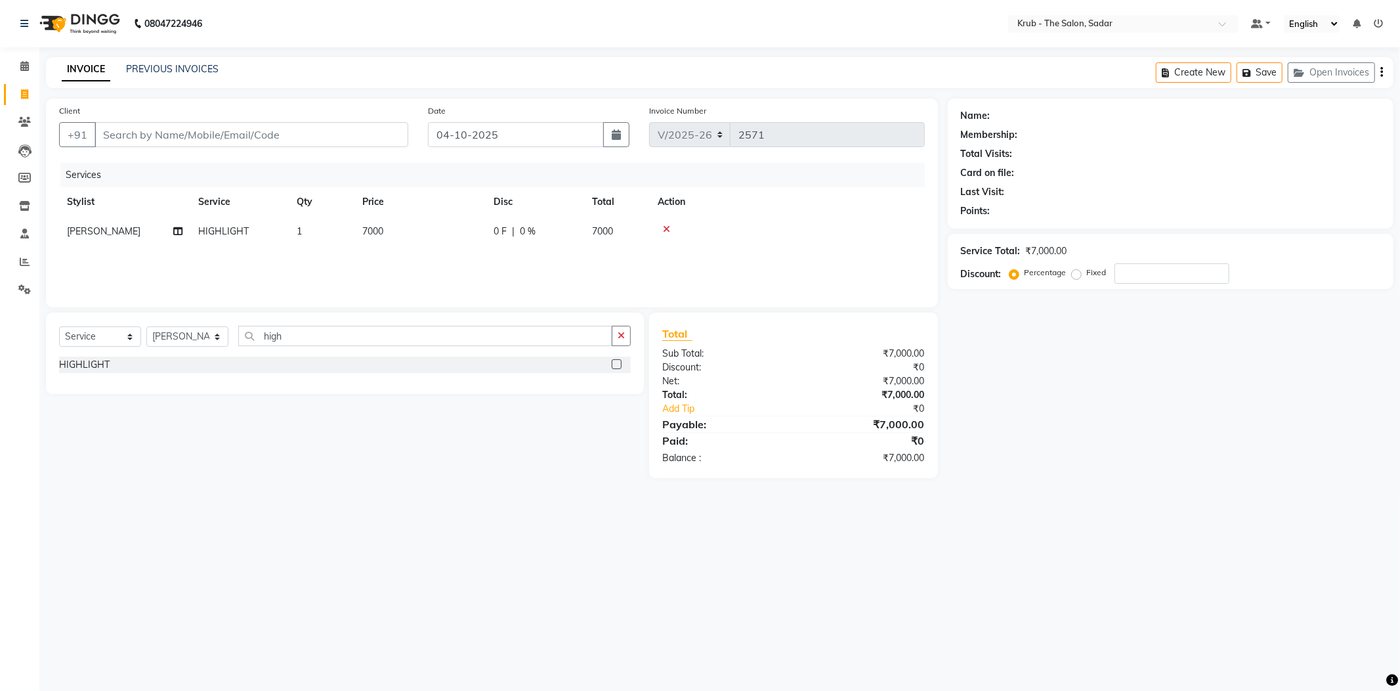
click at [462, 217] on td "7000" at bounding box center [419, 232] width 131 height 30
select select "24980"
drag, startPoint x: 462, startPoint y: 213, endPoint x: 387, endPoint y: 240, distance: 79.5
click at [387, 240] on tr "AKKI AKSHAY AMIT Andreas GURVEER Krub Reception NONDO RAJESH SHREYA TOUSHIF YAS…" at bounding box center [492, 242] width 866 height 50
type input "7"
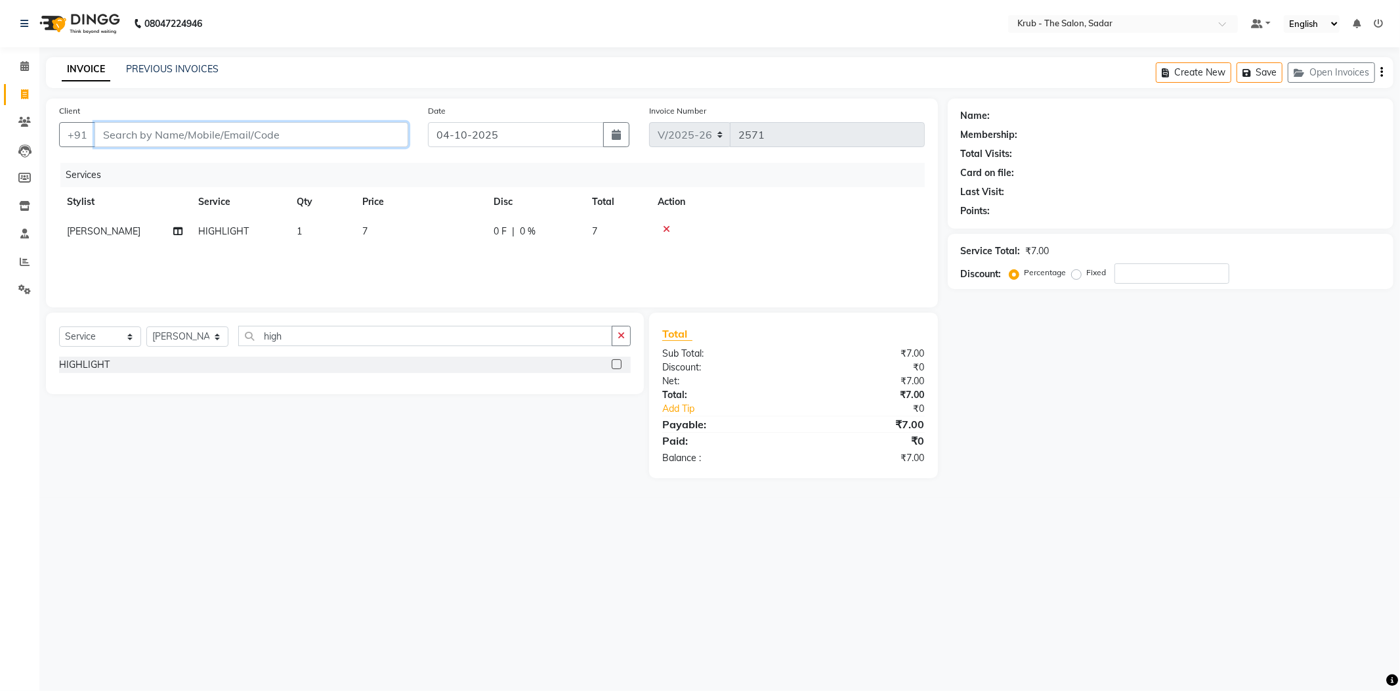
click at [230, 122] on input "Client" at bounding box center [252, 134] width 314 height 25
type input "8"
type input "0"
type input "8806343786"
click at [439, 200] on th "Price" at bounding box center [419, 202] width 131 height 30
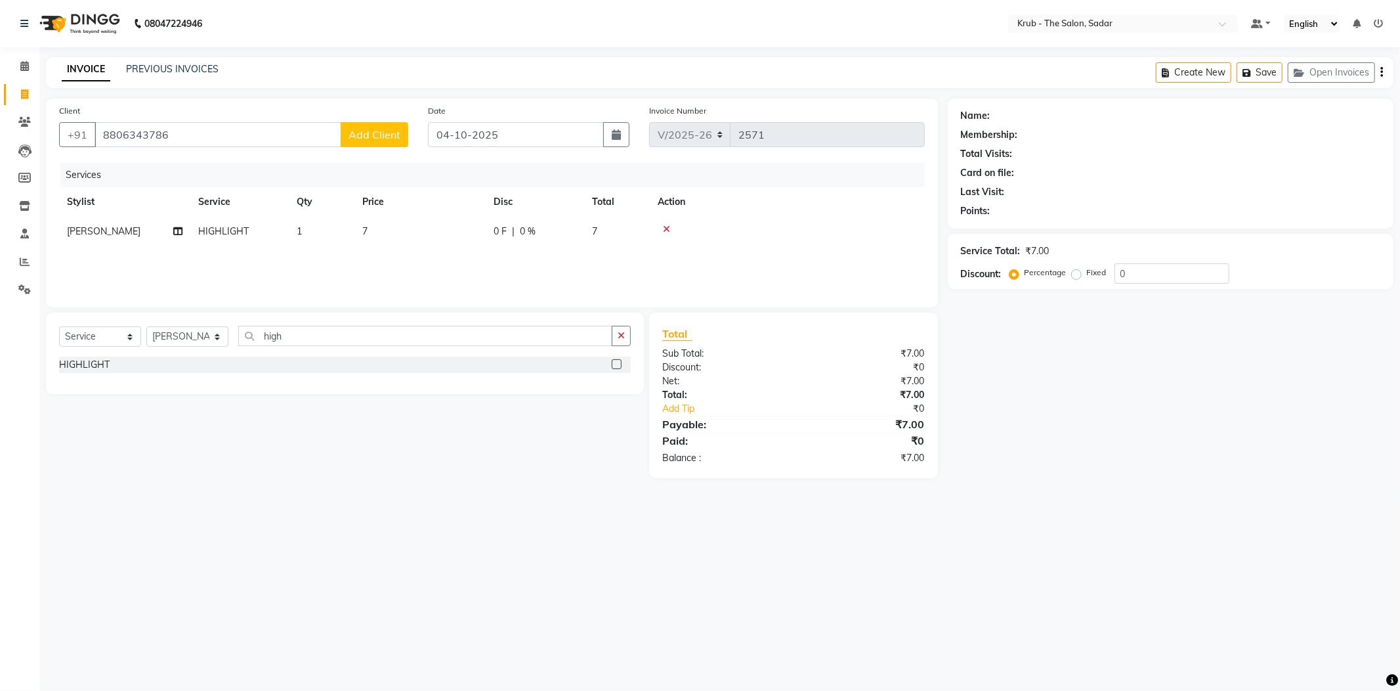
click at [426, 217] on td "7" at bounding box center [419, 232] width 131 height 30
select select "24980"
click at [452, 234] on td "7" at bounding box center [481, 242] width 131 height 50
click at [454, 231] on td "7" at bounding box center [481, 242] width 131 height 50
click at [461, 224] on input "7" at bounding box center [482, 234] width 116 height 20
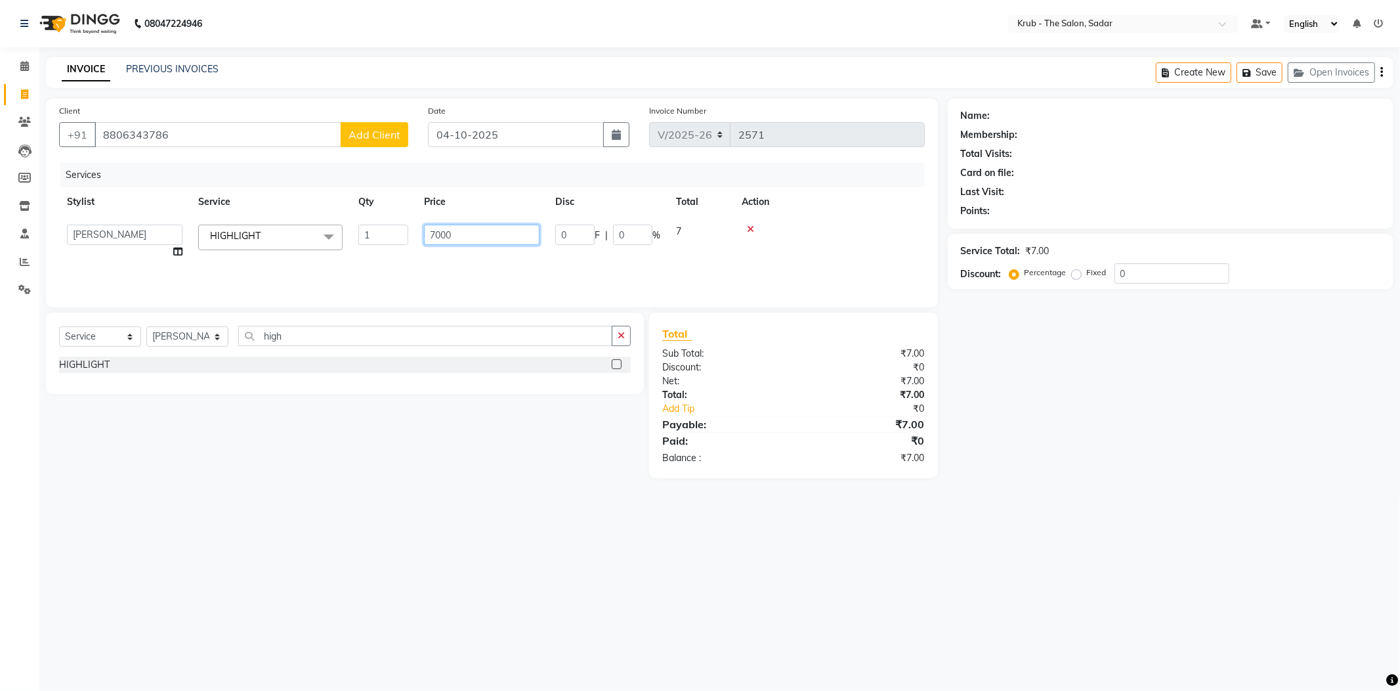
type input "70000"
click at [489, 187] on tr "Stylist Service Qty Price Disc Total Action" at bounding box center [492, 202] width 866 height 30
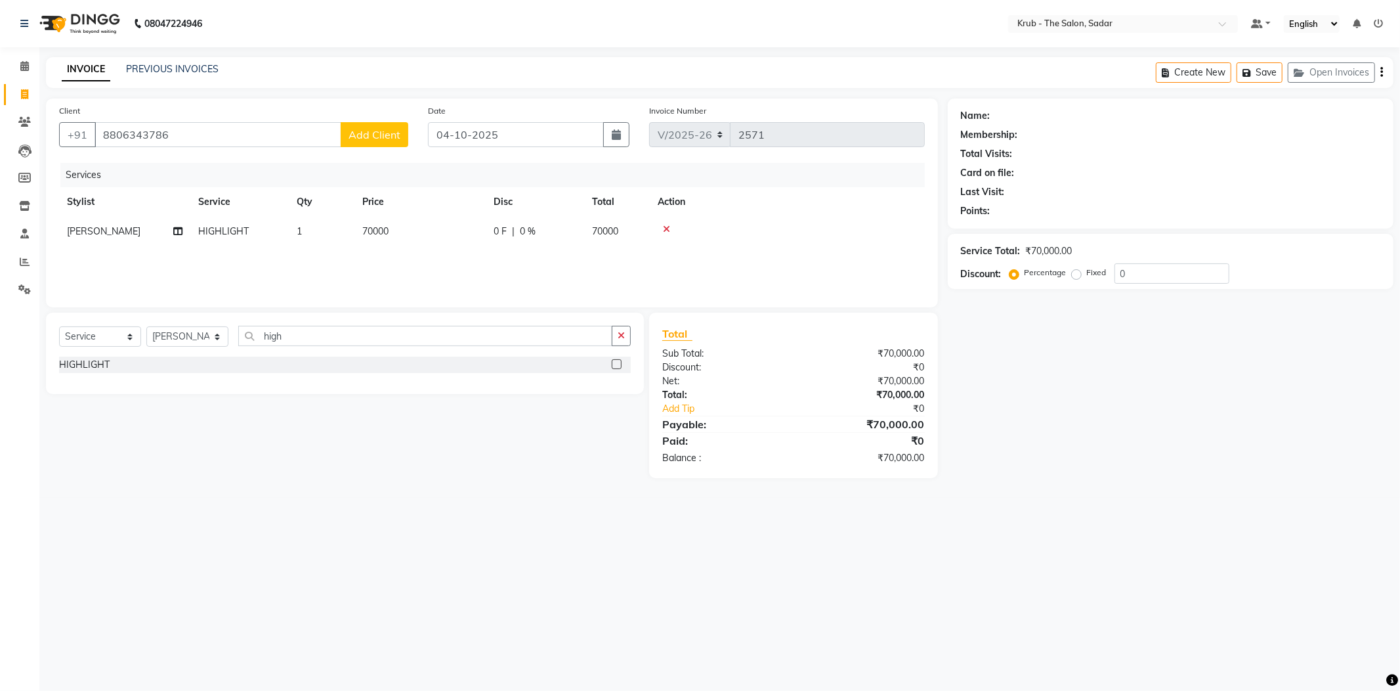
click at [478, 217] on td "70000" at bounding box center [419, 232] width 131 height 30
select select "24980"
click at [463, 224] on input "70000" at bounding box center [482, 234] width 116 height 20
type input "7000"
click at [474, 189] on th "Price" at bounding box center [481, 202] width 131 height 30
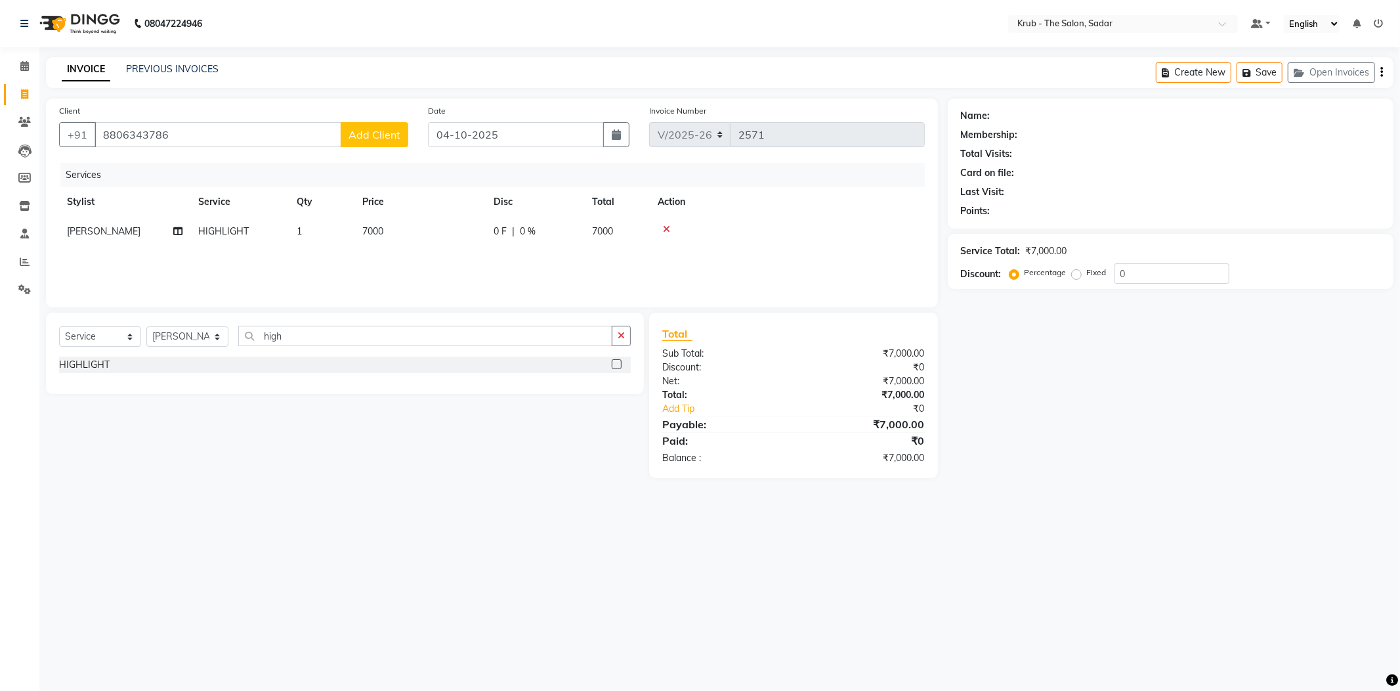
click at [1382, 72] on icon "button" at bounding box center [1381, 72] width 3 height 1
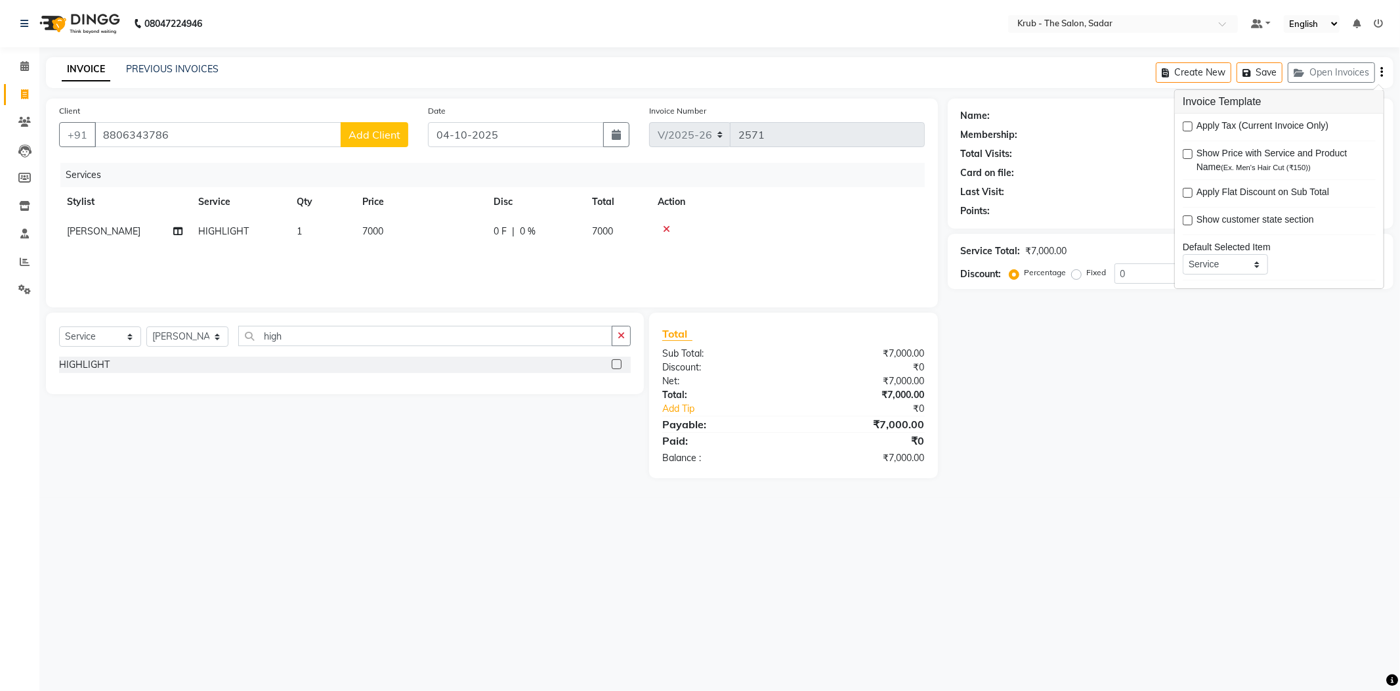
click at [1183, 122] on label at bounding box center [1188, 126] width 10 height 10
click at [1183, 123] on input "checkbox" at bounding box center [1187, 127] width 9 height 9
click at [1183, 122] on label at bounding box center [1188, 126] width 10 height 10
click at [1183, 123] on input "checkbox" at bounding box center [1187, 127] width 9 height 9
checkbox input "false"
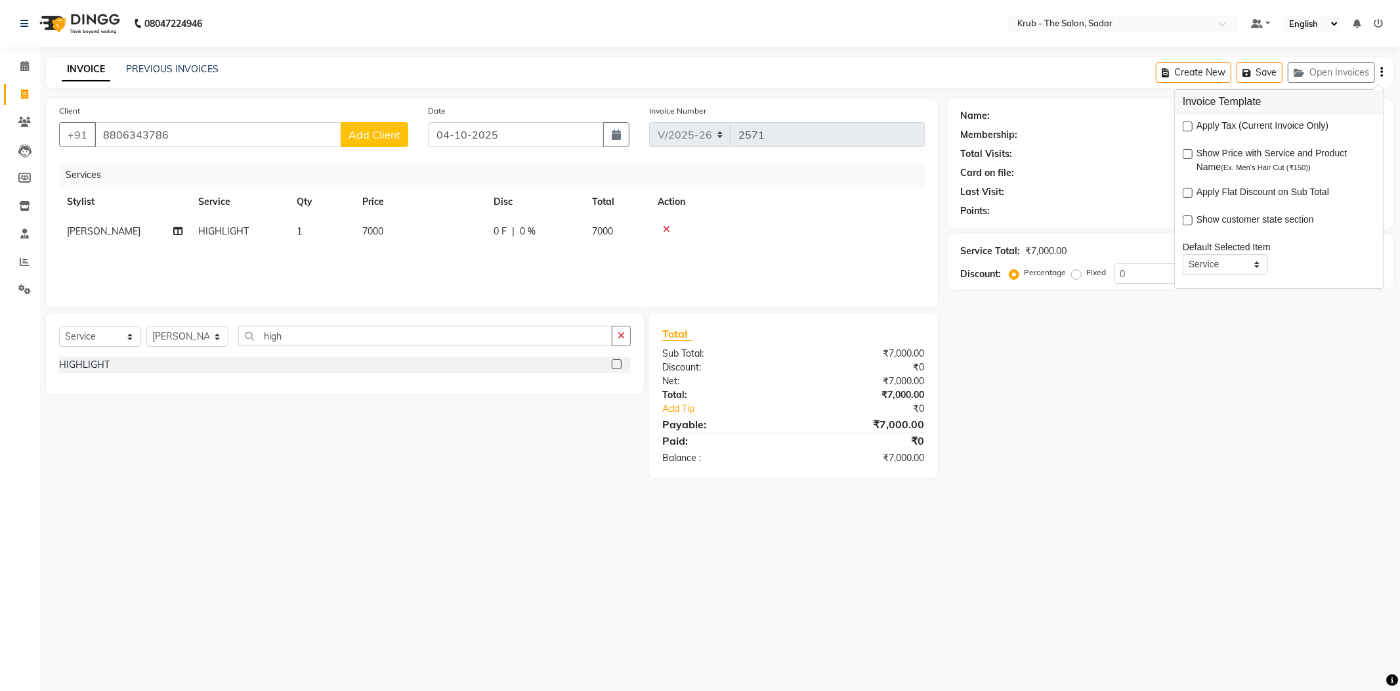
click at [454, 217] on td "7000" at bounding box center [419, 232] width 131 height 30
select select "24980"
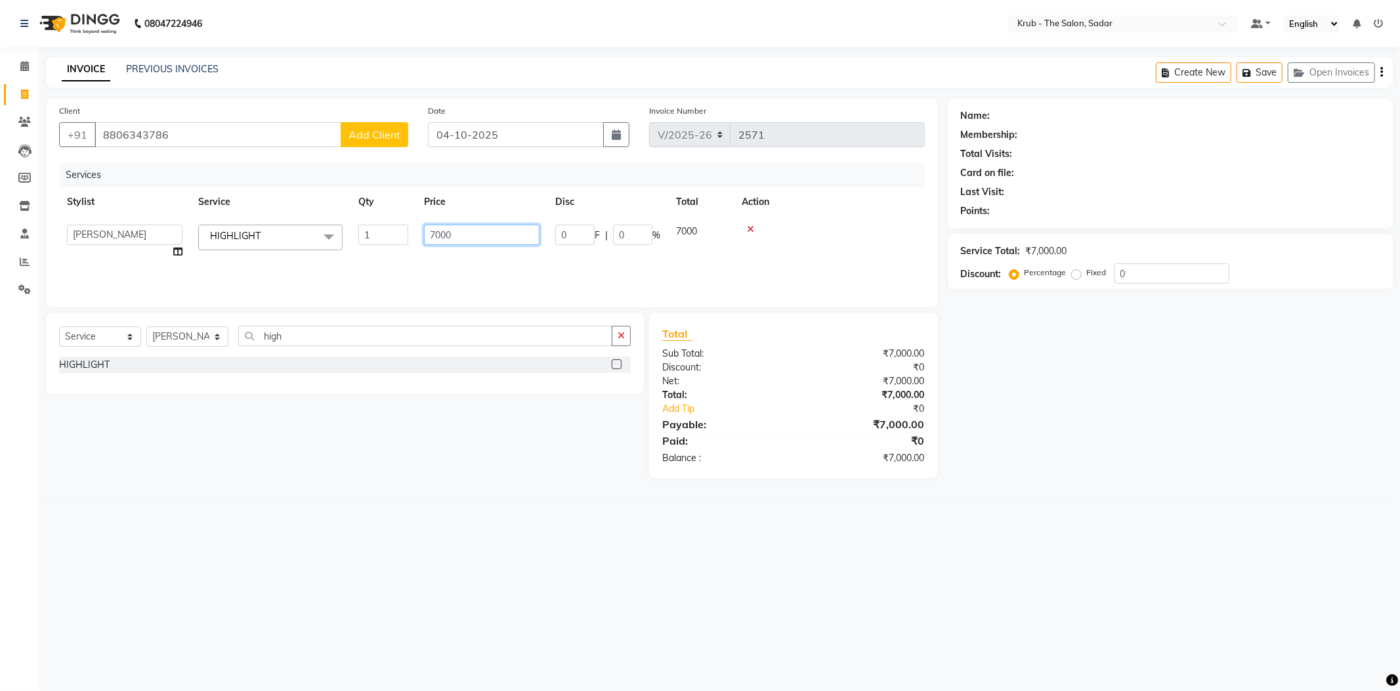
click at [457, 224] on input "7000" at bounding box center [482, 234] width 116 height 20
type input "7350"
click at [489, 173] on div "Services" at bounding box center [497, 175] width 874 height 24
click at [1382, 72] on icon "button" at bounding box center [1381, 72] width 3 height 1
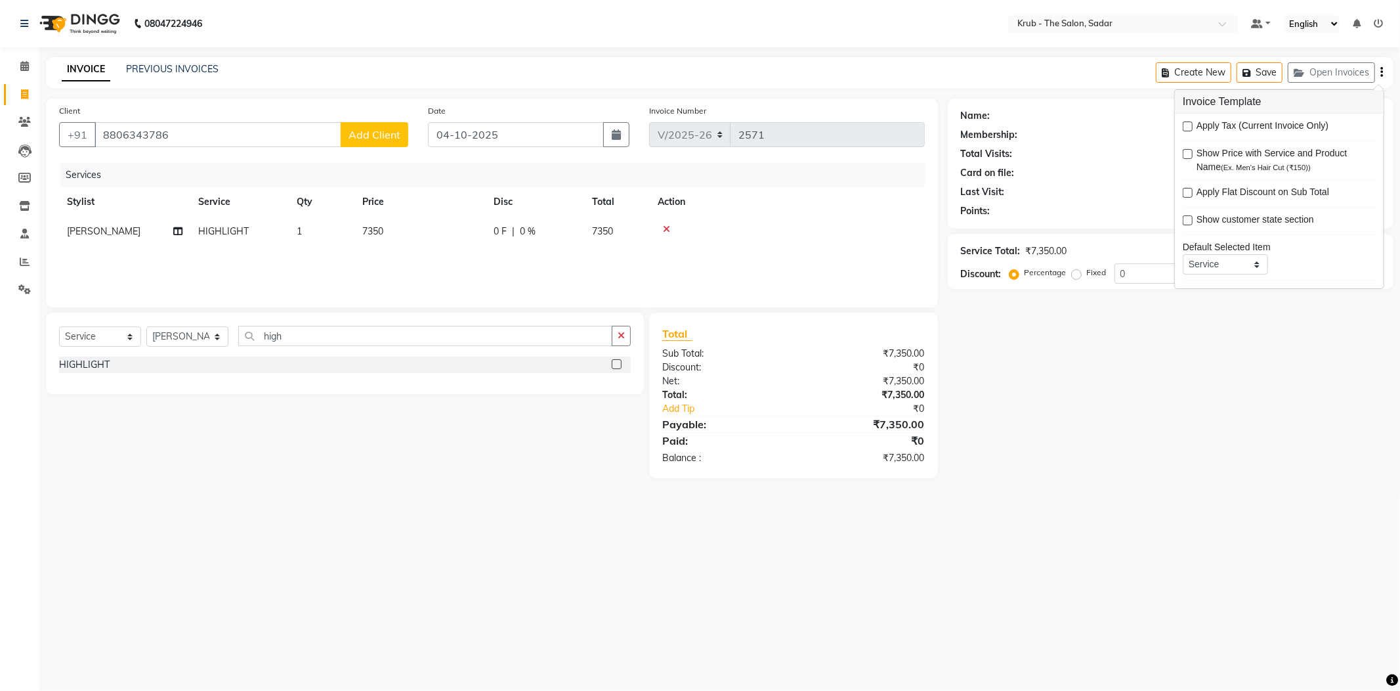
click at [1193, 123] on div "Apply Tax (Current Invoice Only)" at bounding box center [1279, 127] width 193 height 16
click at [1183, 121] on label at bounding box center [1188, 126] width 10 height 10
click at [1183, 123] on input "checkbox" at bounding box center [1187, 127] width 9 height 9
checkbox input "true"
click at [1153, 408] on div "Name: Membership: Total Visits: Card on file: Last Visit: Points: Service Total…" at bounding box center [1176, 301] width 456 height 407
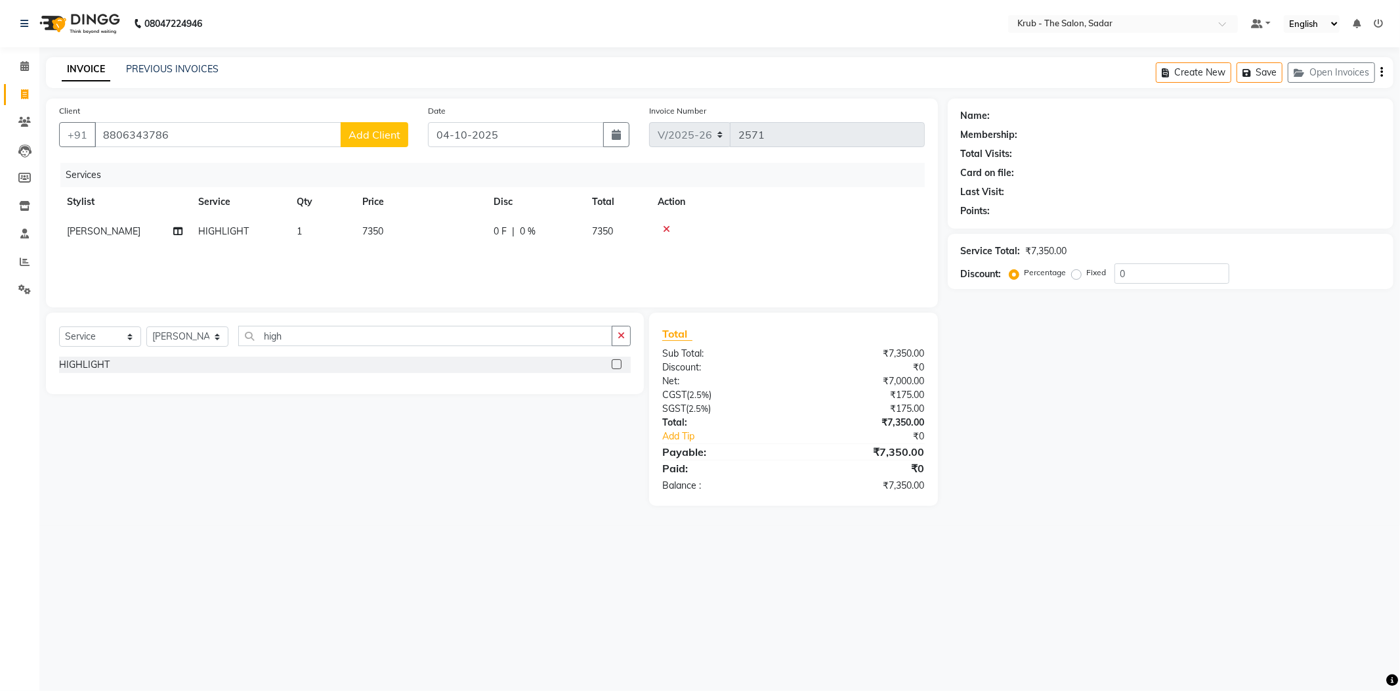
click at [351, 79] on div "INVOICE PREVIOUS INVOICES Create New Save Open Invoices" at bounding box center [720, 72] width 1348 height 31
drag, startPoint x: 159, startPoint y: 129, endPoint x: 0, endPoint y: 158, distance: 161.5
click at [0, 158] on app-home "08047224946 Select Location × Krub - The Salon, Sadar Default Panel My Panel En…" at bounding box center [700, 262] width 1400 height 525
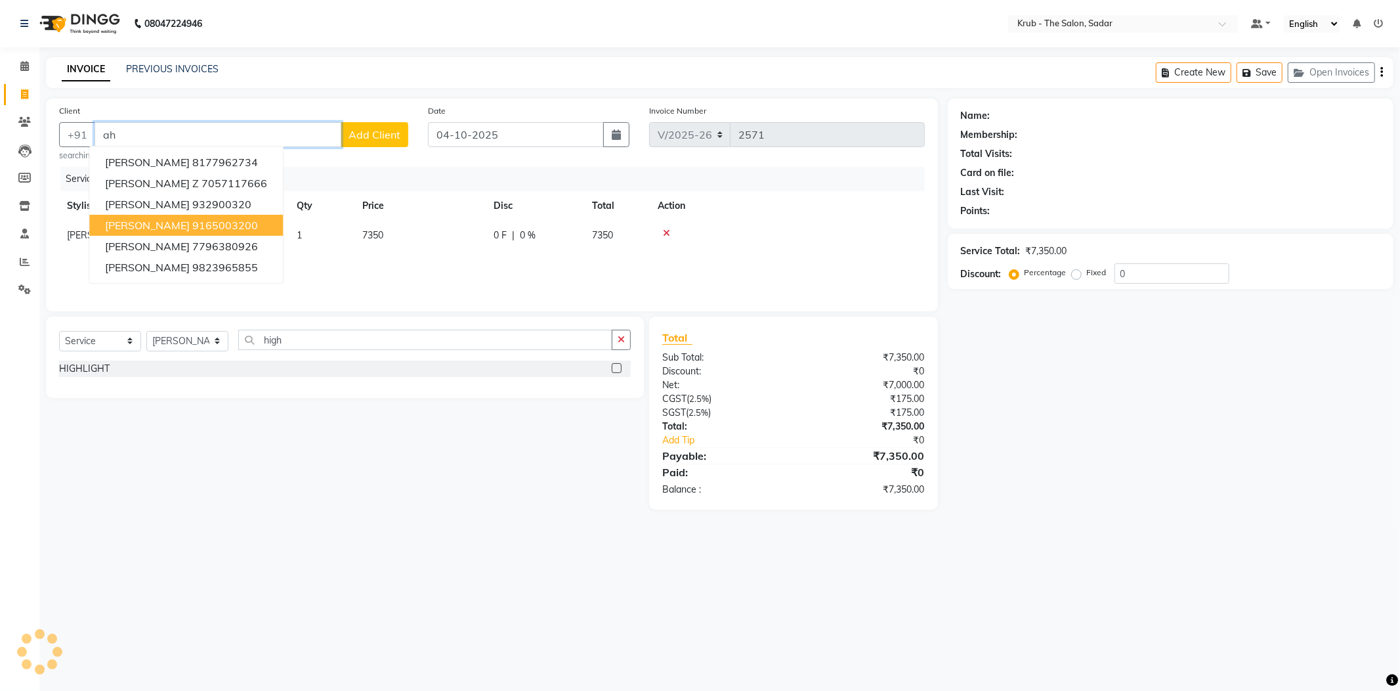
type input "a"
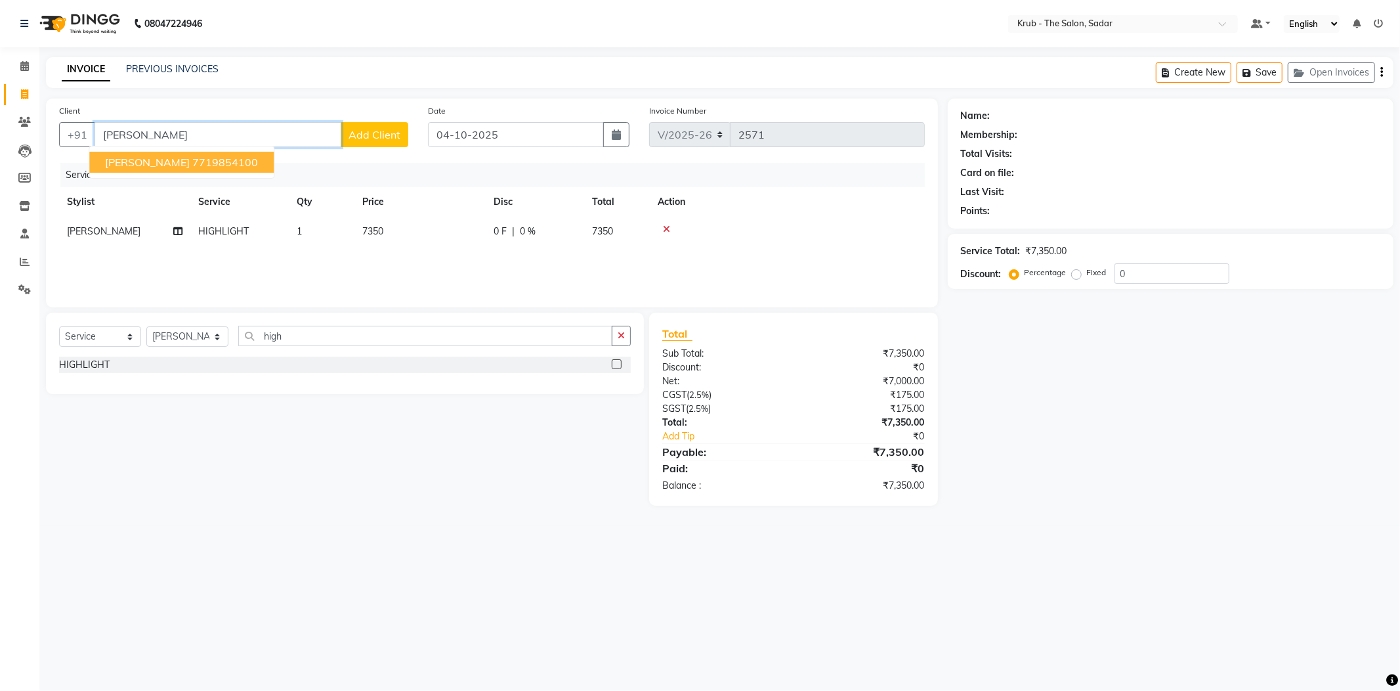
click at [214, 156] on ngb-highlight "7719854100" at bounding box center [225, 162] width 66 height 13
type input "7719854100"
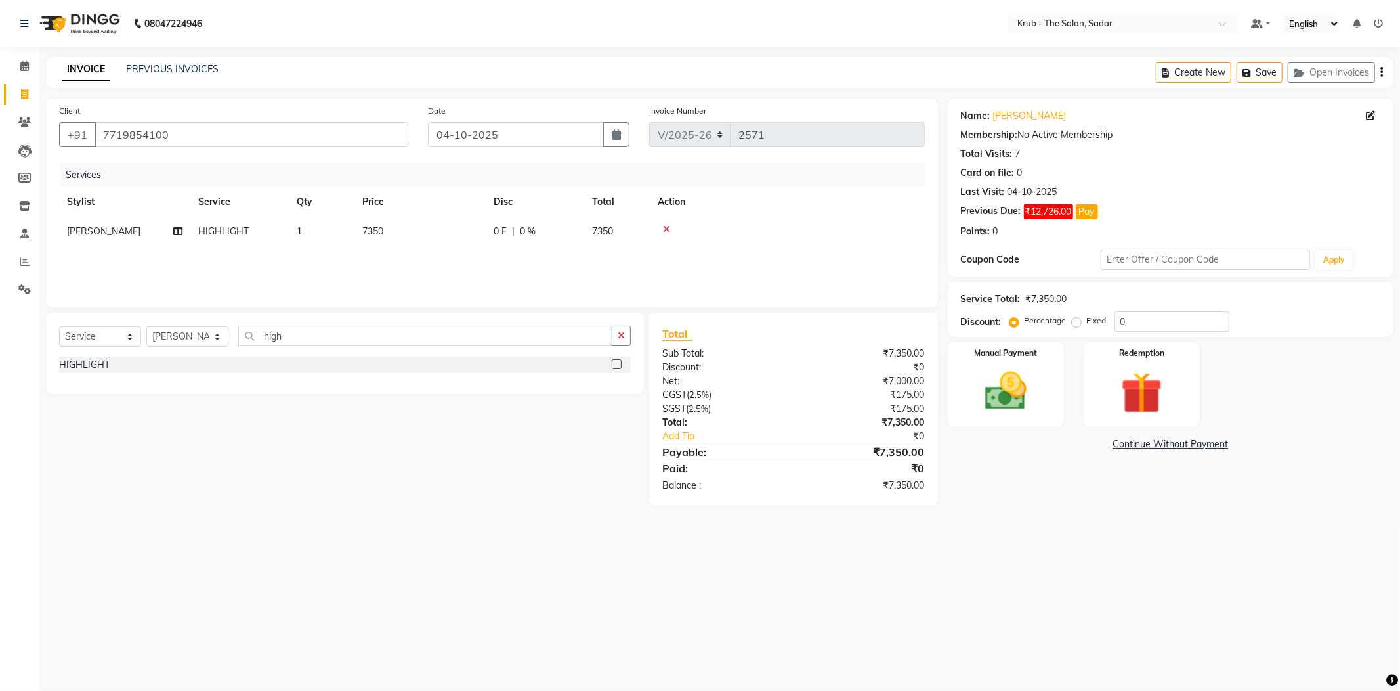
click at [1067, 402] on div "Manual Payment Redemption" at bounding box center [1170, 384] width 465 height 85
click at [1006, 372] on img at bounding box center [1006, 391] width 70 height 50
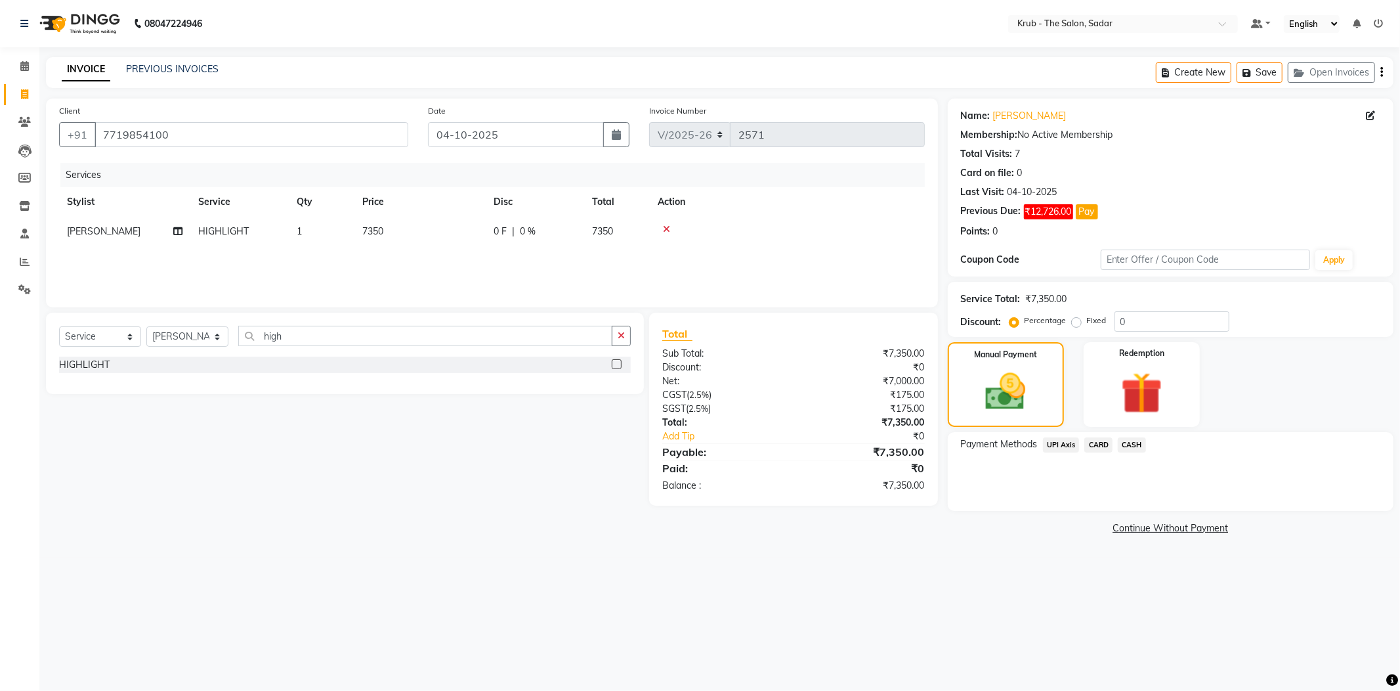
click at [1066, 437] on span "UPI Axis" at bounding box center [1061, 444] width 37 height 15
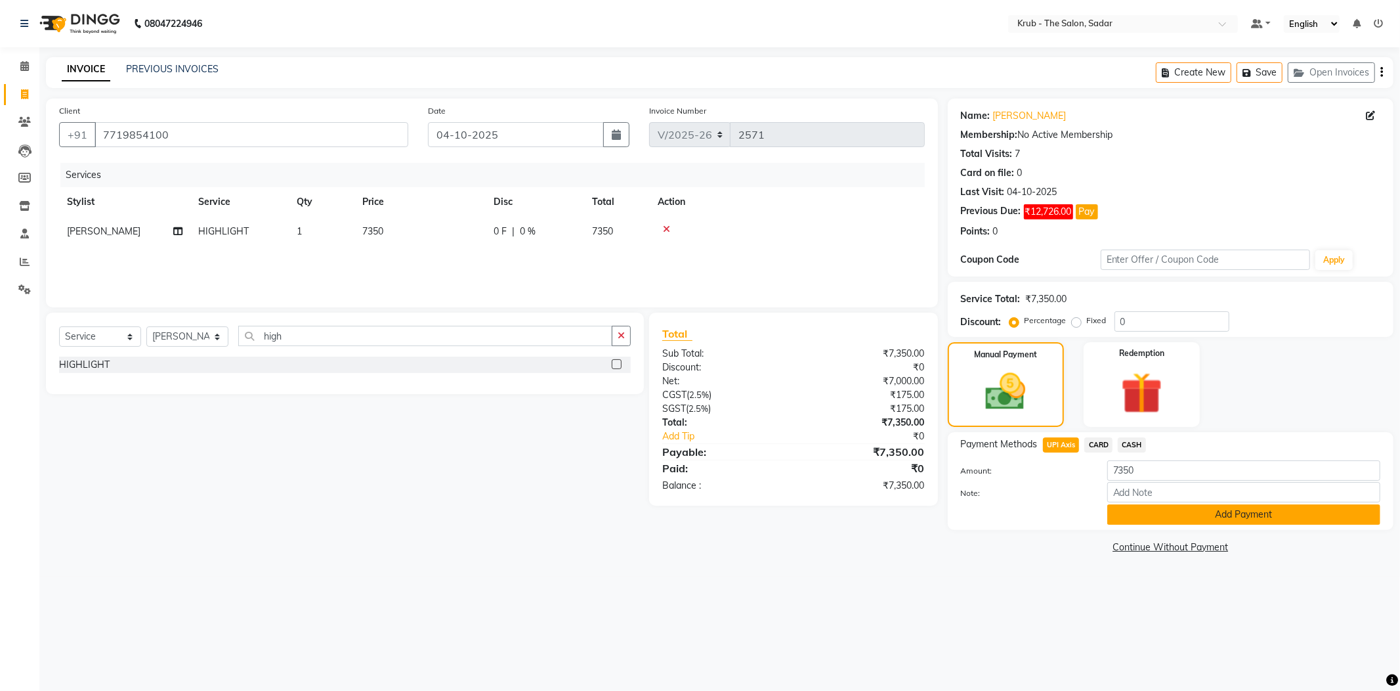
click at [1134, 504] on button "Add Payment" at bounding box center [1243, 514] width 273 height 20
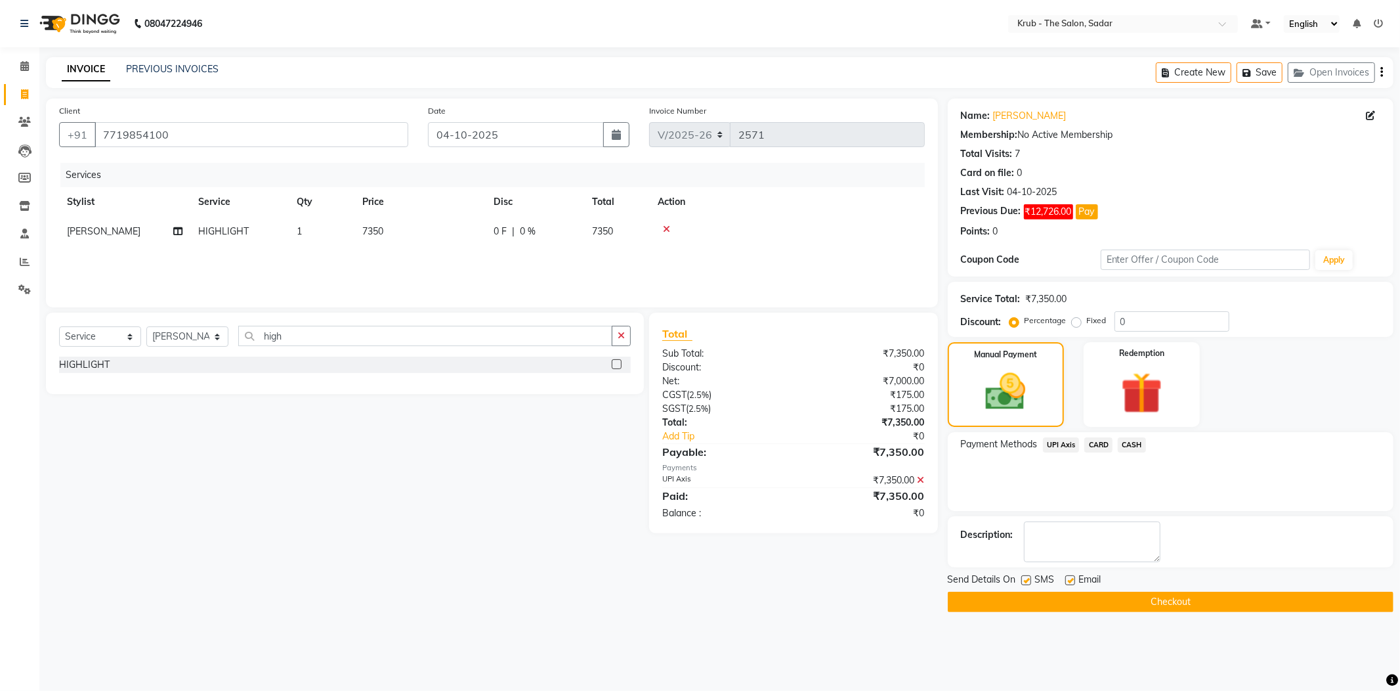
click at [1071, 575] on label at bounding box center [1070, 580] width 10 height 10
click at [1071, 576] on input "checkbox" at bounding box center [1069, 580] width 9 height 9
checkbox input "false"
click at [1027, 575] on label at bounding box center [1026, 580] width 10 height 10
click at [1027, 576] on input "checkbox" at bounding box center [1025, 580] width 9 height 9
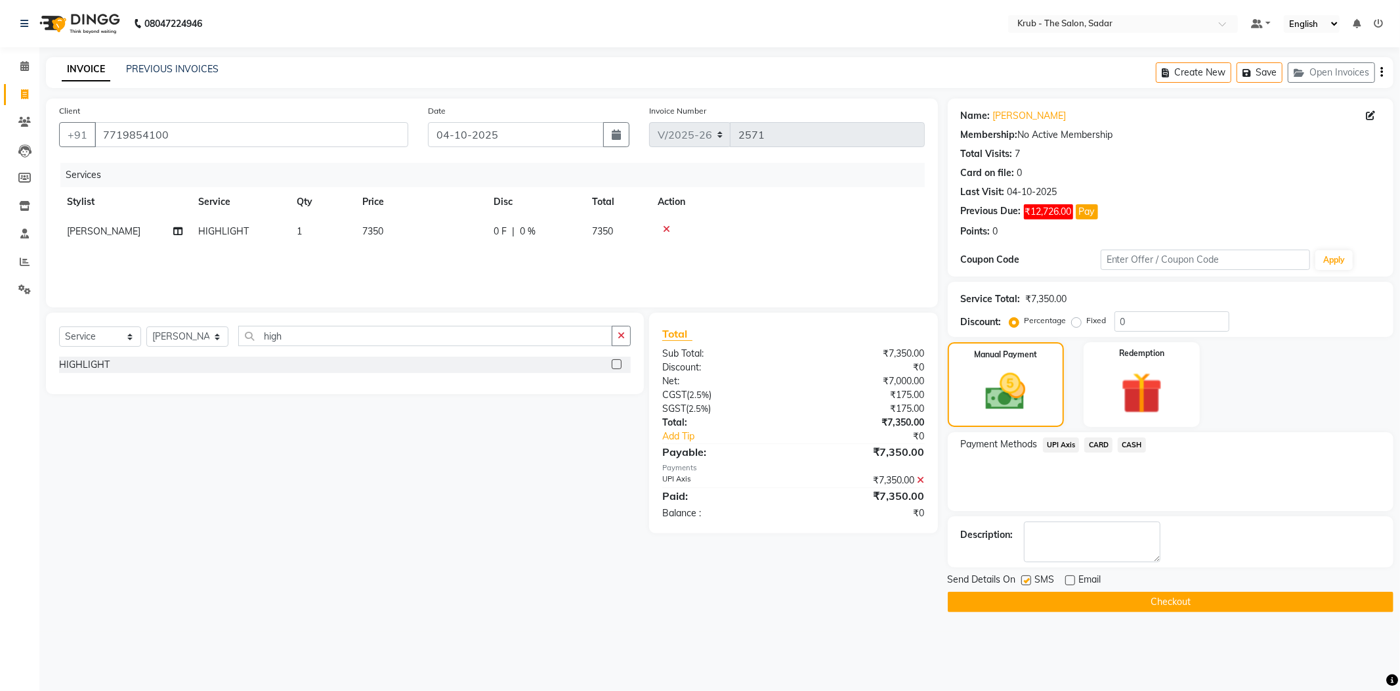
checkbox input "false"
click at [1056, 591] on button "Checkout" at bounding box center [1171, 601] width 446 height 20
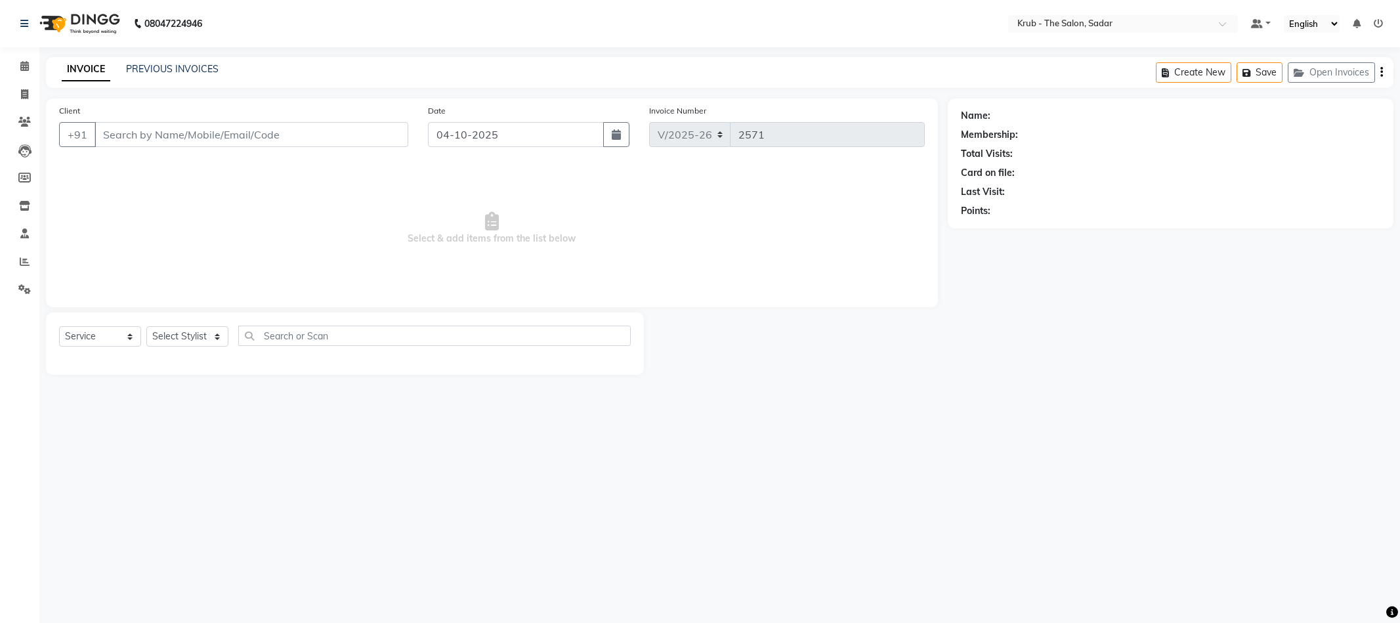
select select "4449"
select select "service"
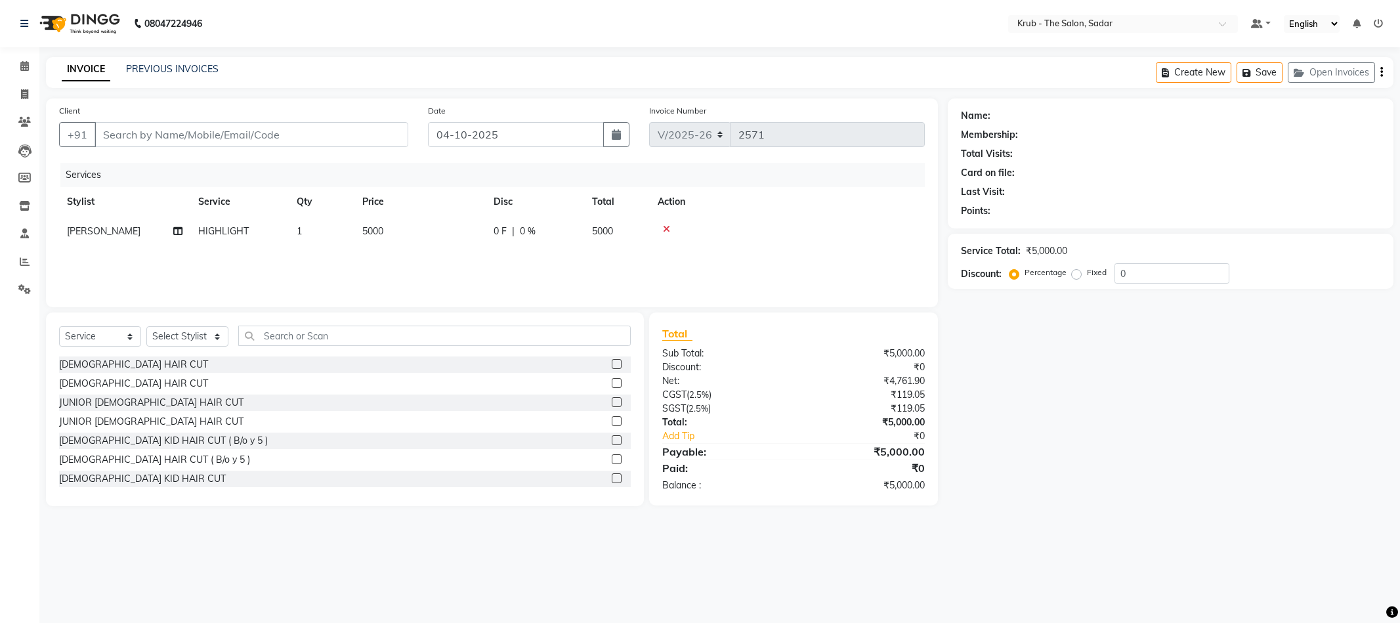
type input "7719854100"
select select "24980"
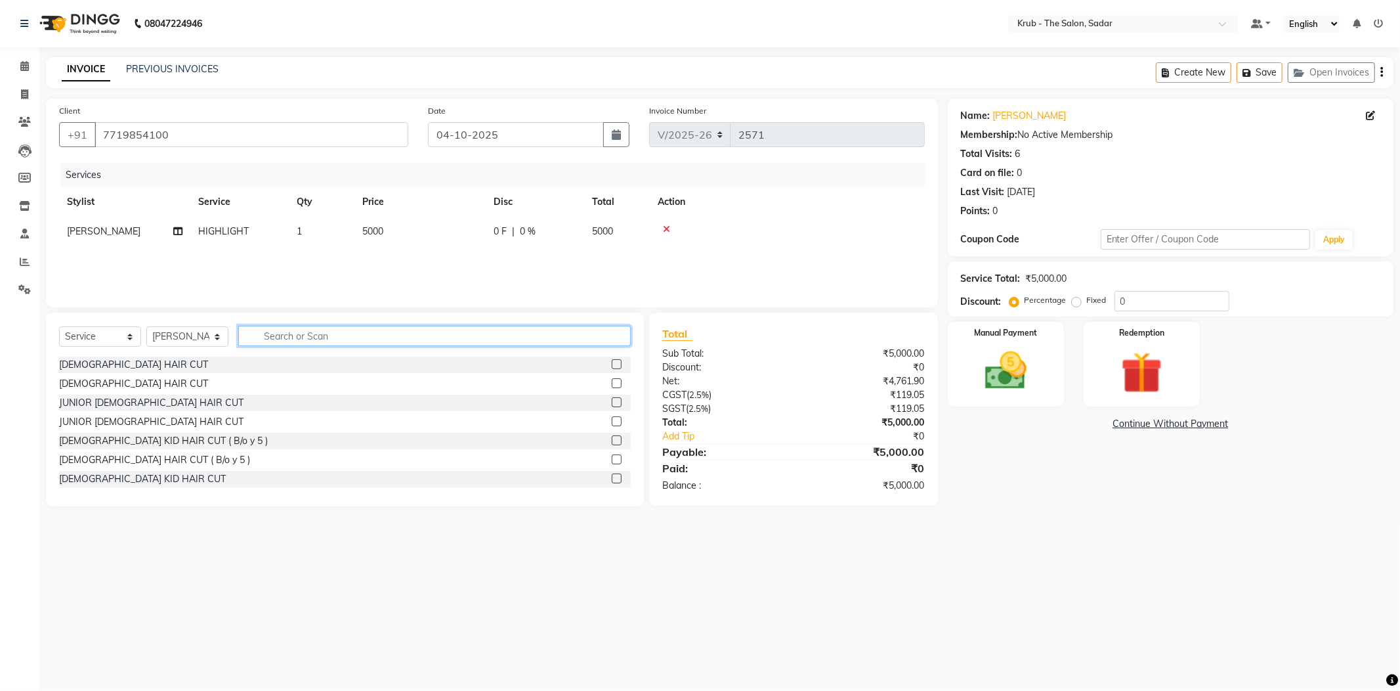
click at [287, 326] on input "text" at bounding box center [434, 336] width 393 height 20
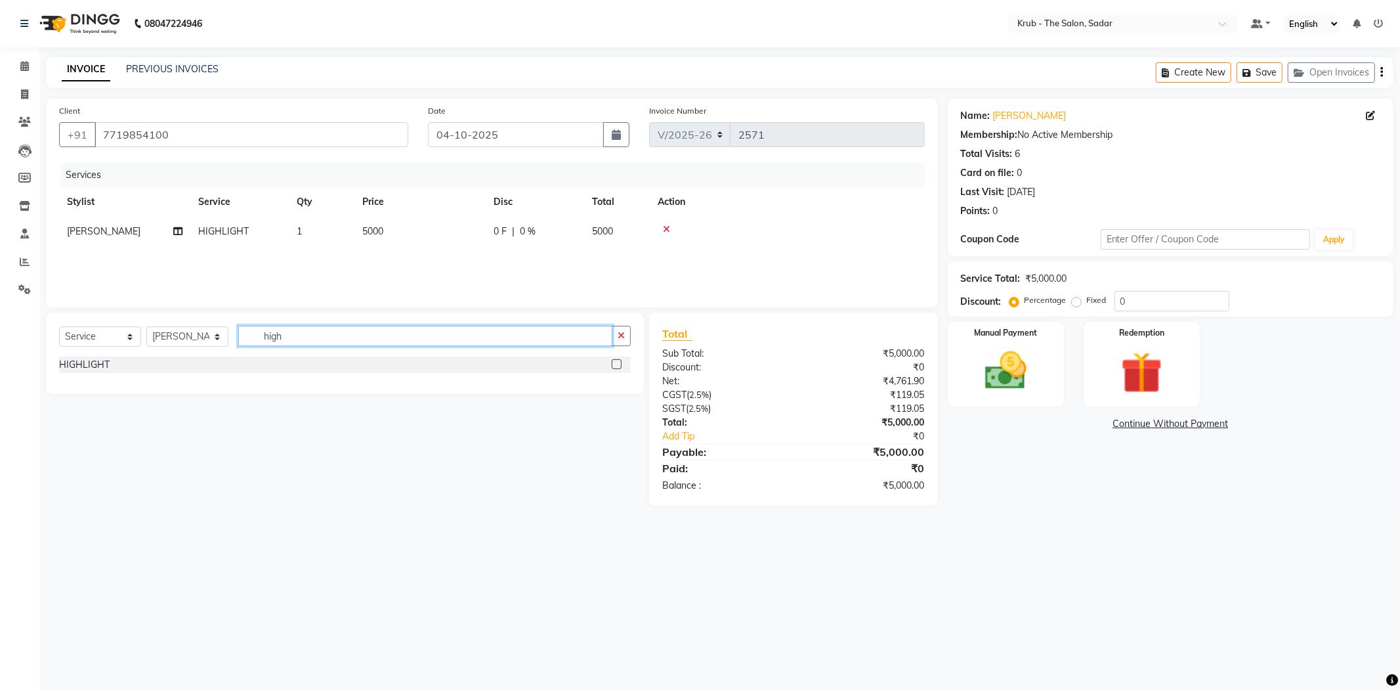
type input "high"
click at [463, 224] on td "5000" at bounding box center [419, 232] width 131 height 30
select select "24980"
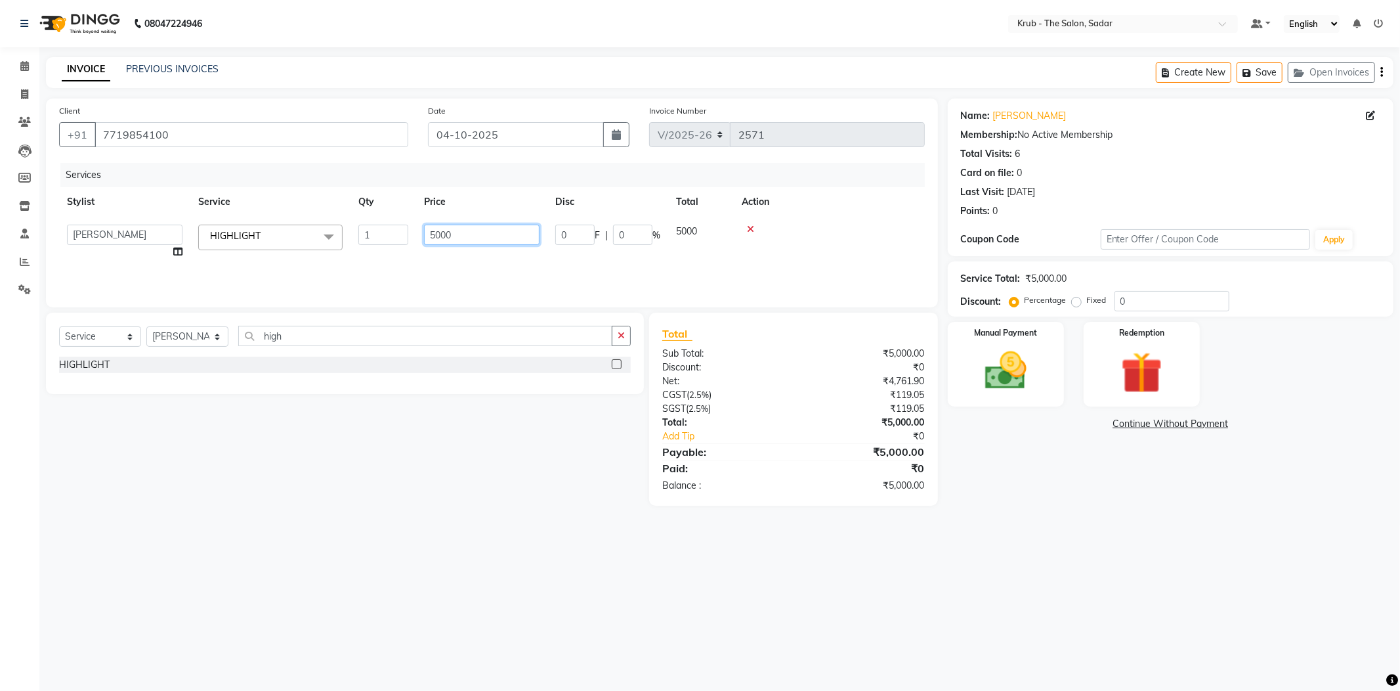
drag, startPoint x: 447, startPoint y: 218, endPoint x: 408, endPoint y: 227, distance: 39.8
click at [408, 227] on tr "AKKI AKSHAY AMIT Andreas GURVEER Krub Reception NONDO RAJESH SHREYA TOUSHIF YAS…" at bounding box center [492, 242] width 866 height 50
type input "7000"
click at [471, 187] on th "Price" at bounding box center [419, 202] width 131 height 30
click at [616, 359] on label at bounding box center [617, 364] width 10 height 10
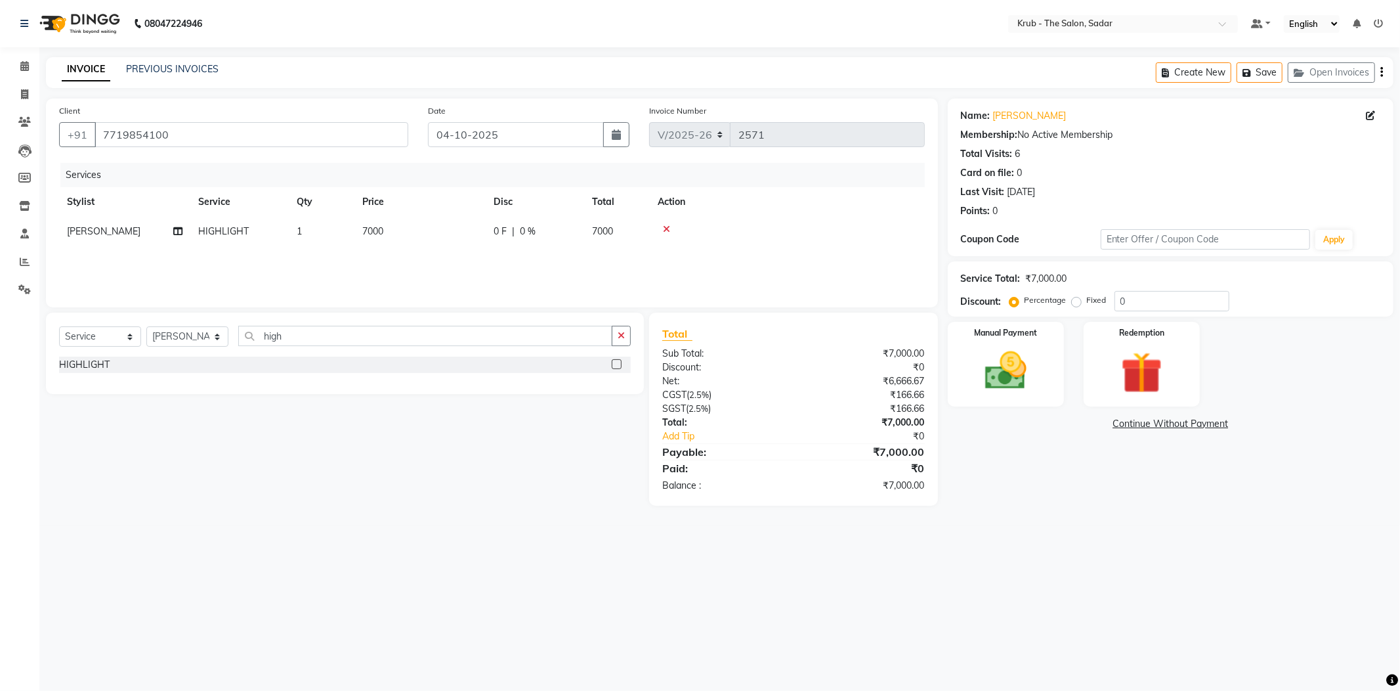
click at [616, 360] on input "checkbox" at bounding box center [616, 364] width 9 height 9
checkbox input "false"
drag, startPoint x: 255, startPoint y: 337, endPoint x: 177, endPoint y: 349, distance: 79.0
click at [177, 349] on div "Select Service Product Membership Package Voucher Prepaid Gift Card Select Styl…" at bounding box center [345, 352] width 598 height 81
click at [274, 335] on div "Select Service Product Membership Package Voucher Prepaid Gift Card Select Styl…" at bounding box center [345, 341] width 572 height 31
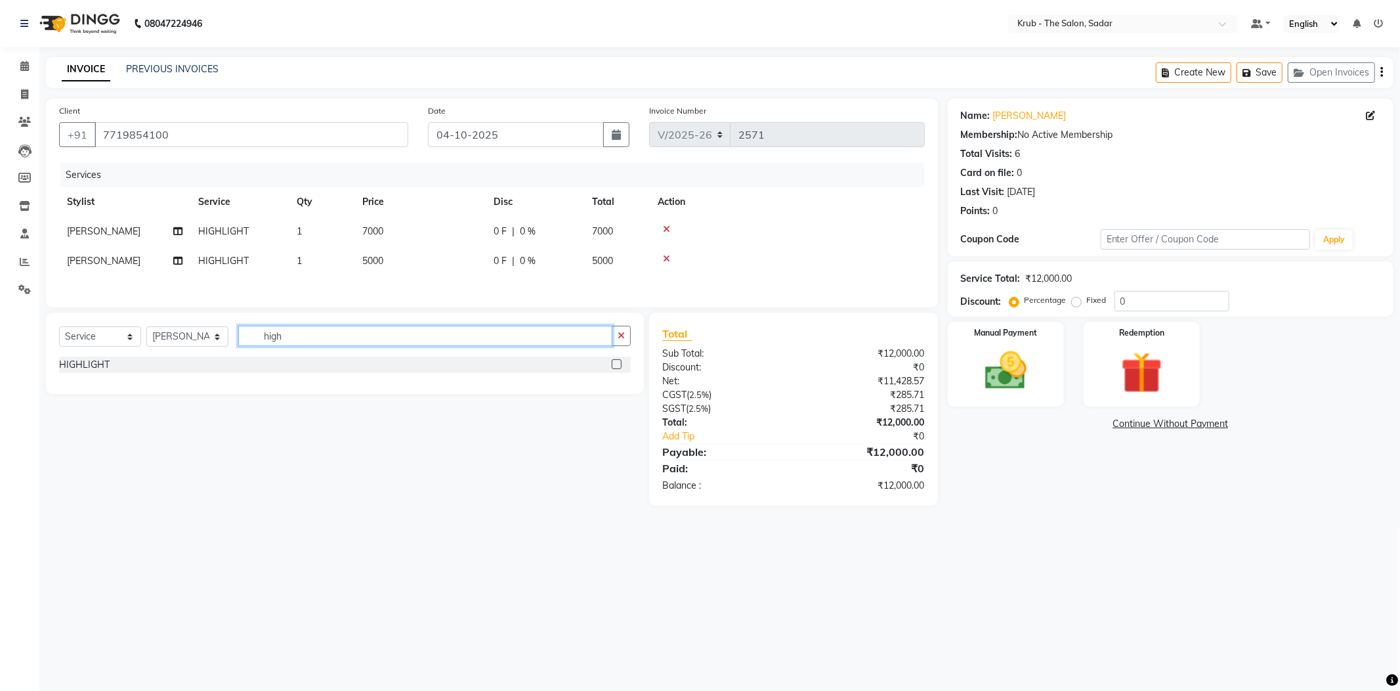
click at [205, 326] on div "Select Service Product Membership Package Voucher Prepaid Gift Card Select Styl…" at bounding box center [345, 341] width 572 height 31
type input "bot"
click at [617, 359] on label at bounding box center [617, 364] width 10 height 10
click at [617, 360] on input "checkbox" at bounding box center [616, 364] width 9 height 9
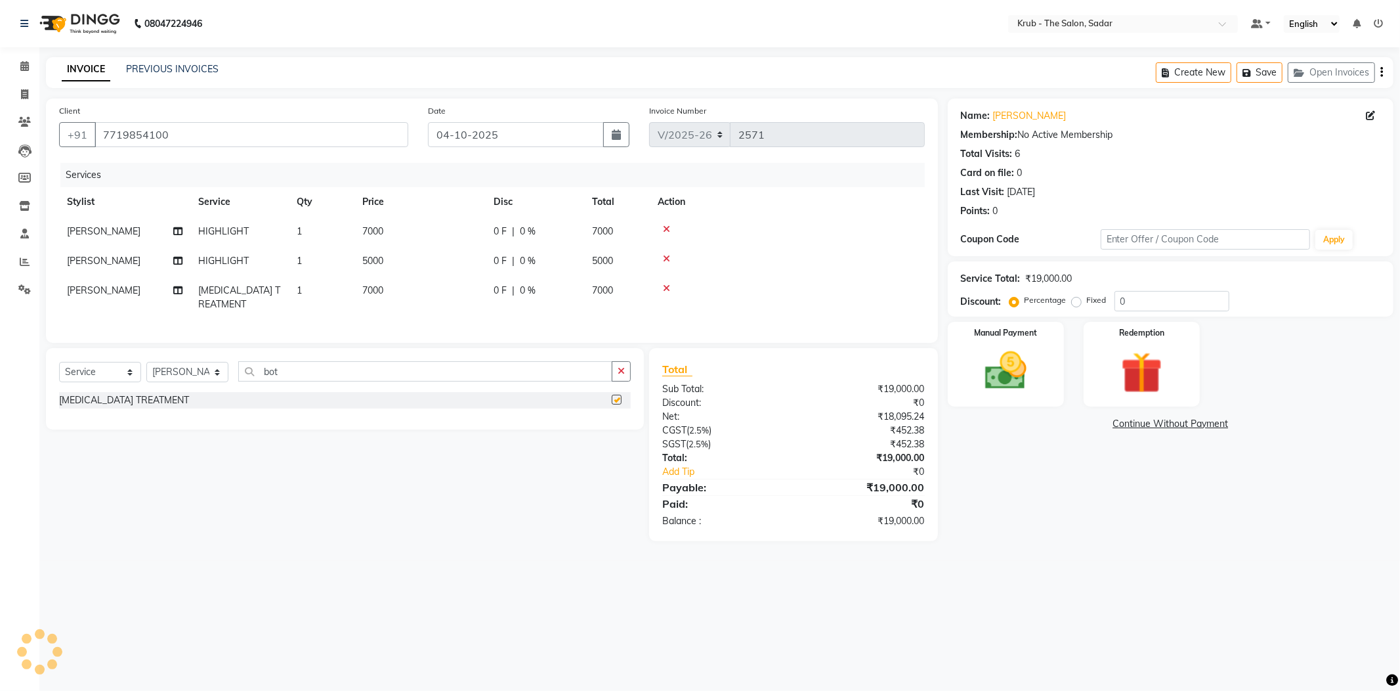
checkbox input "false"
click at [442, 276] on td "7000" at bounding box center [419, 297] width 131 height 43
select select "24980"
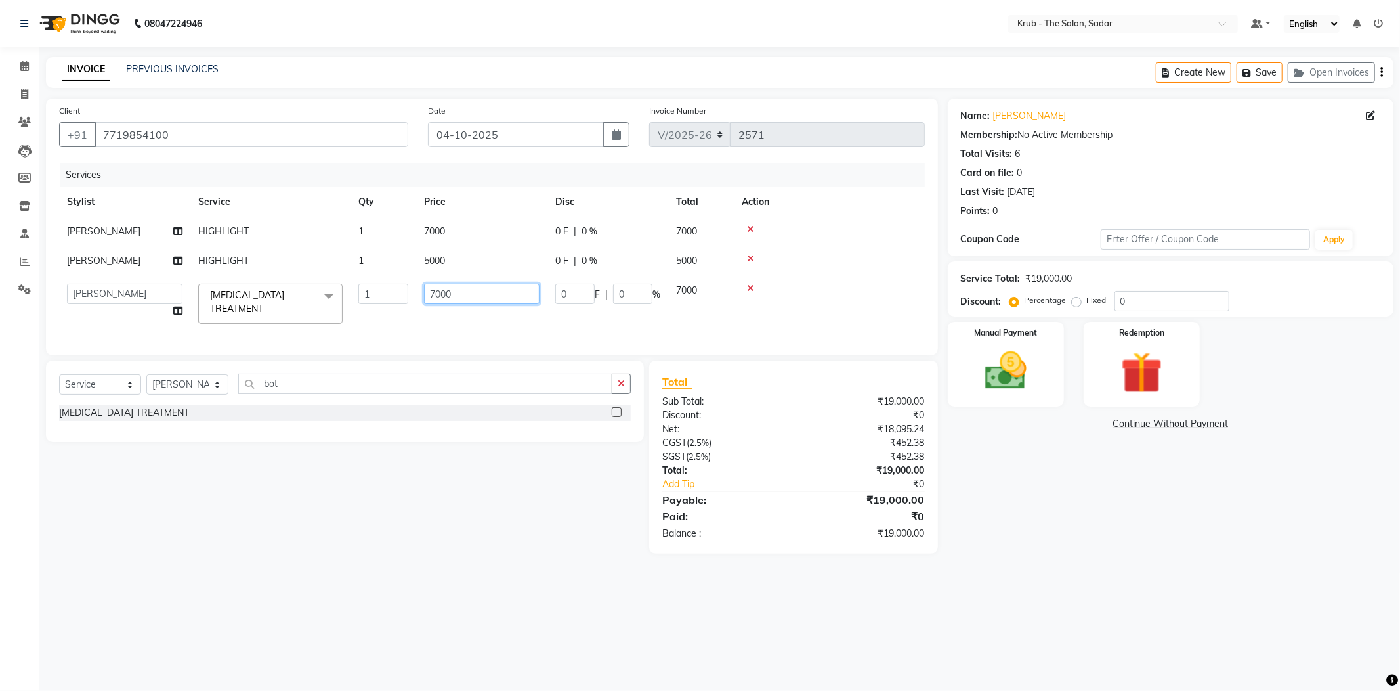
drag, startPoint x: 436, startPoint y: 271, endPoint x: 411, endPoint y: 279, distance: 26.2
click at [411, 279] on tr "AKKI AKSHAY AMIT Andreas GURVEER Krub Reception NONDO RAJESH SHREYA TOUSHIF YAS…" at bounding box center [492, 304] width 866 height 56
type input "5000"
click at [500, 173] on div "Services" at bounding box center [497, 175] width 874 height 24
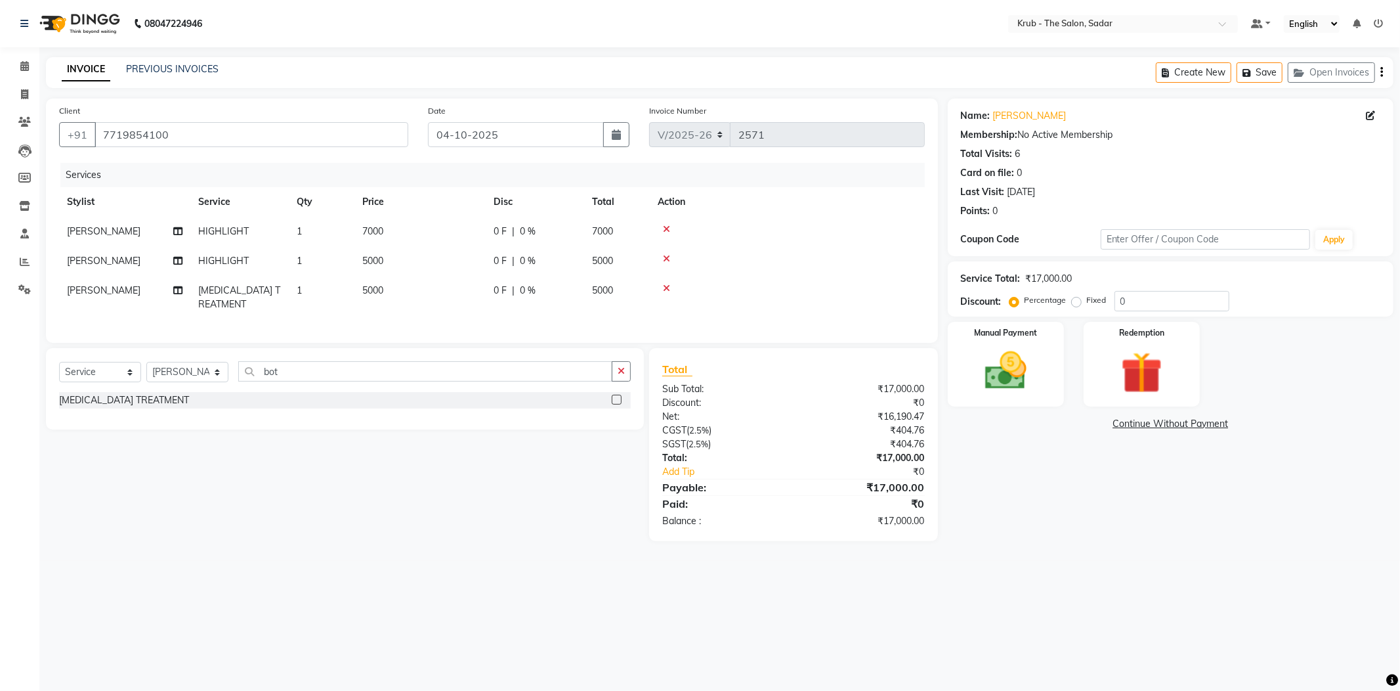
click at [509, 51] on div "08047224946 Select Location × Krub - The Salon, Sadar Default Panel My Panel En…" at bounding box center [700, 345] width 1400 height 691
click at [101, 366] on select "Select Service Product Membership Package Voucher Prepaid Gift Card" at bounding box center [100, 372] width 82 height 20
select select "product"
click at [59, 362] on select "Select Service Product Membership Package Voucher Prepaid Gift Card" at bounding box center [100, 372] width 82 height 20
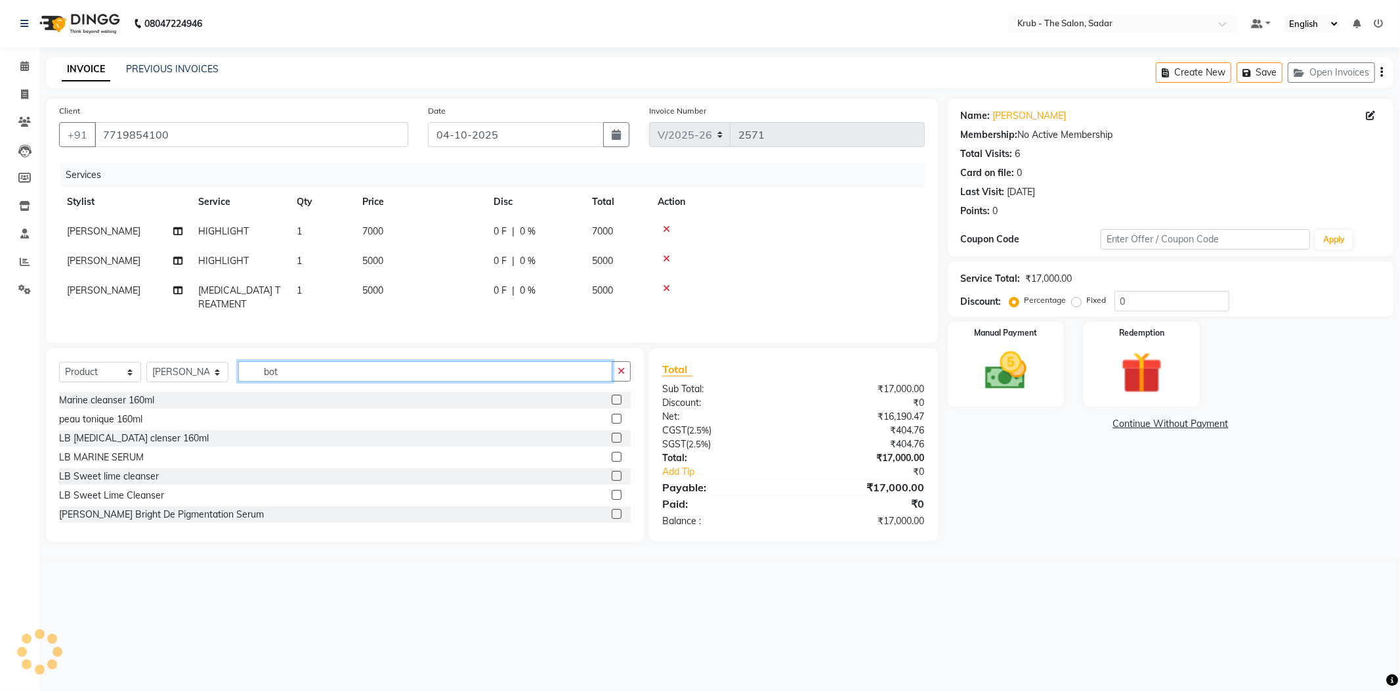
drag, startPoint x: 289, startPoint y: 353, endPoint x: 203, endPoint y: 383, distance: 91.4
click at [203, 383] on div "Select Service Product Membership Package Voucher Prepaid Gift Card Select Styl…" at bounding box center [345, 445] width 598 height 194
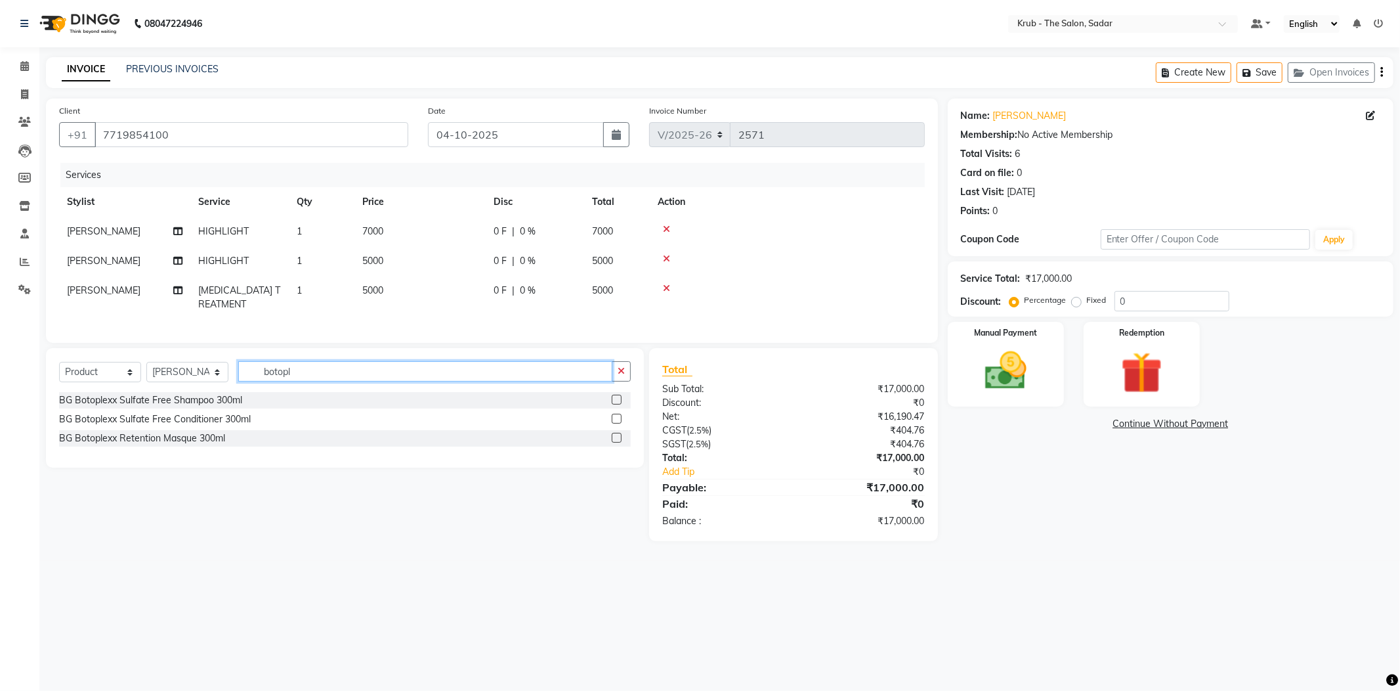
type input "botopl"
click at [616, 414] on label at bounding box center [617, 419] width 10 height 10
click at [616, 415] on input "checkbox" at bounding box center [616, 419] width 9 height 9
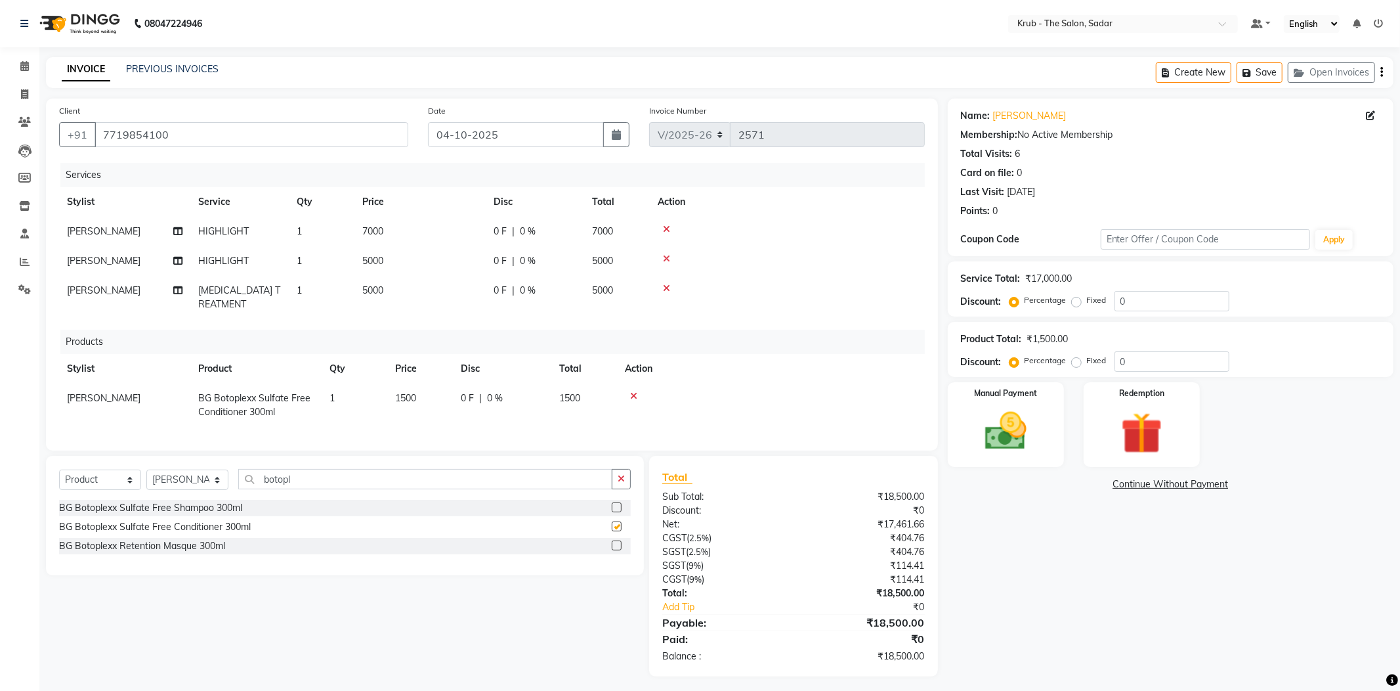
checkbox input "false"
click at [620, 502] on label at bounding box center [617, 507] width 10 height 10
click at [620, 503] on input "checkbox" at bounding box center [616, 507] width 9 height 9
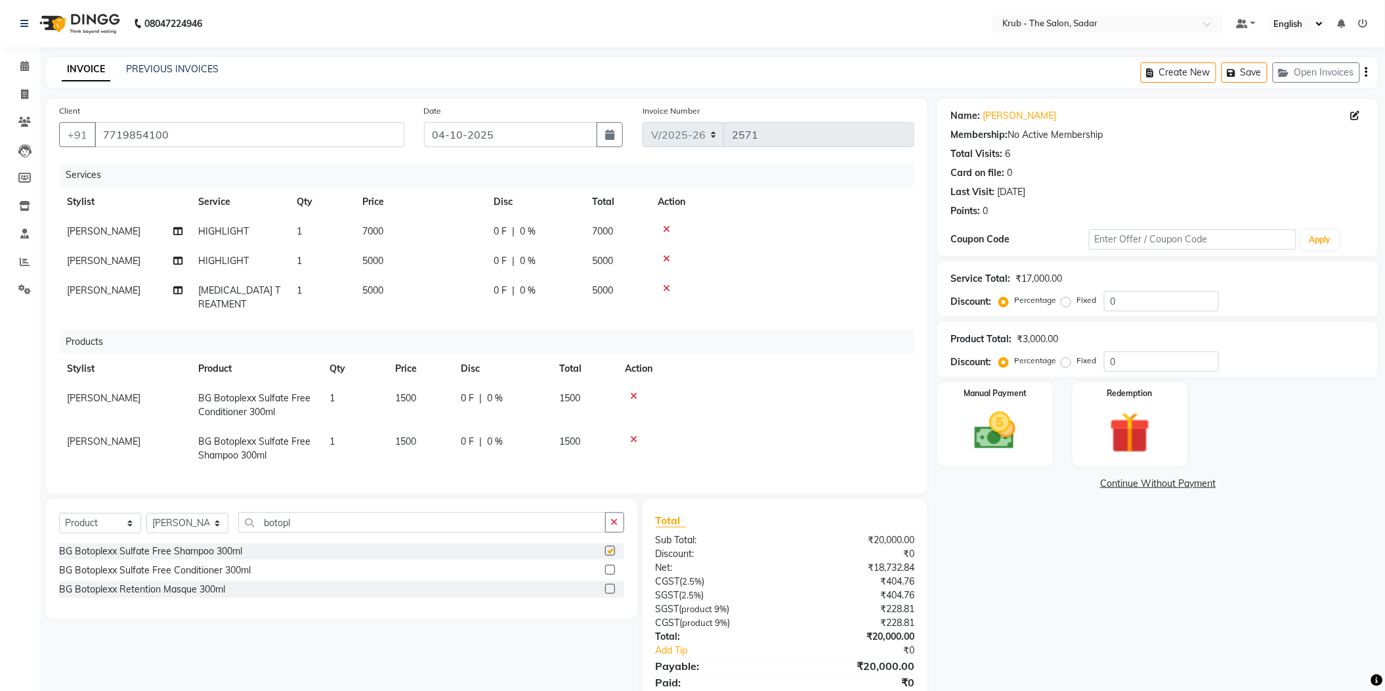
checkbox input "false"
drag, startPoint x: 310, startPoint y: 494, endPoint x: 182, endPoint y: 519, distance: 130.4
click at [182, 519] on div "Select Service Product Membership Package Voucher Prepaid Gift Card Select Styl…" at bounding box center [341, 527] width 565 height 31
type input "dis"
click at [610, 545] on label at bounding box center [610, 550] width 10 height 10
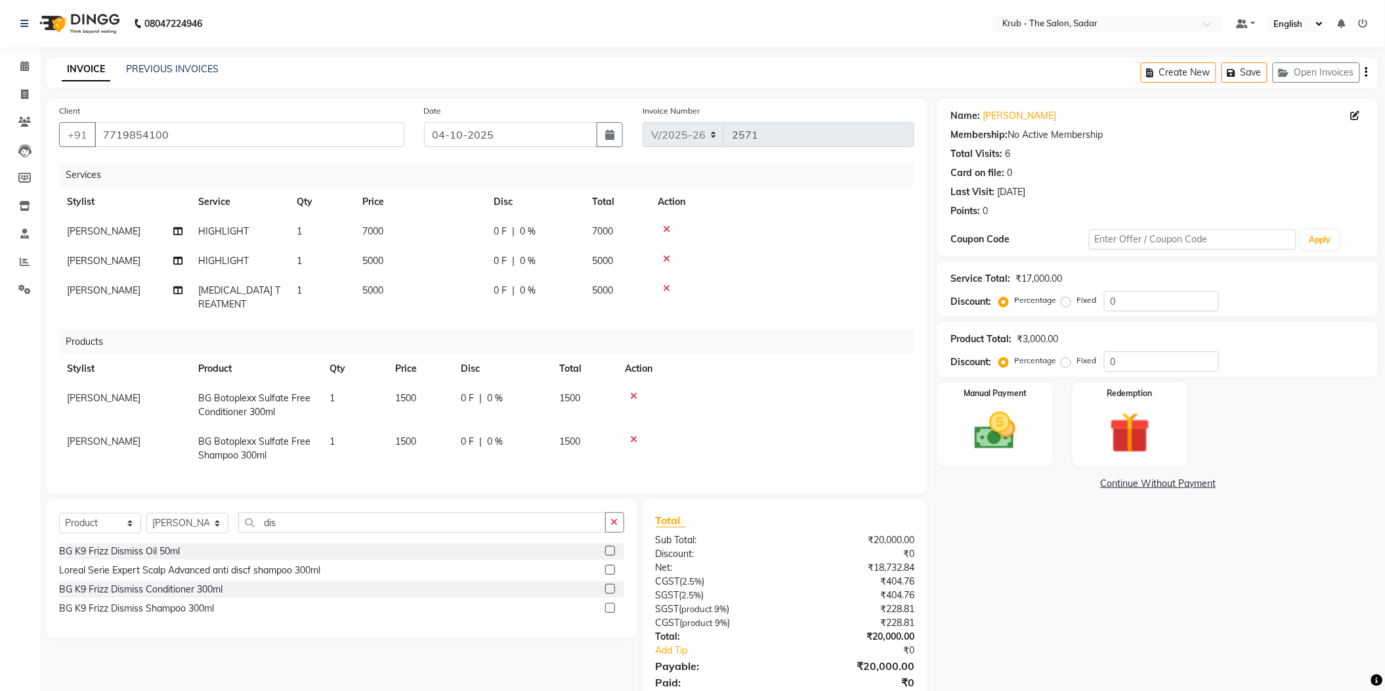
click at [610, 547] on input "checkbox" at bounding box center [609, 551] width 9 height 9
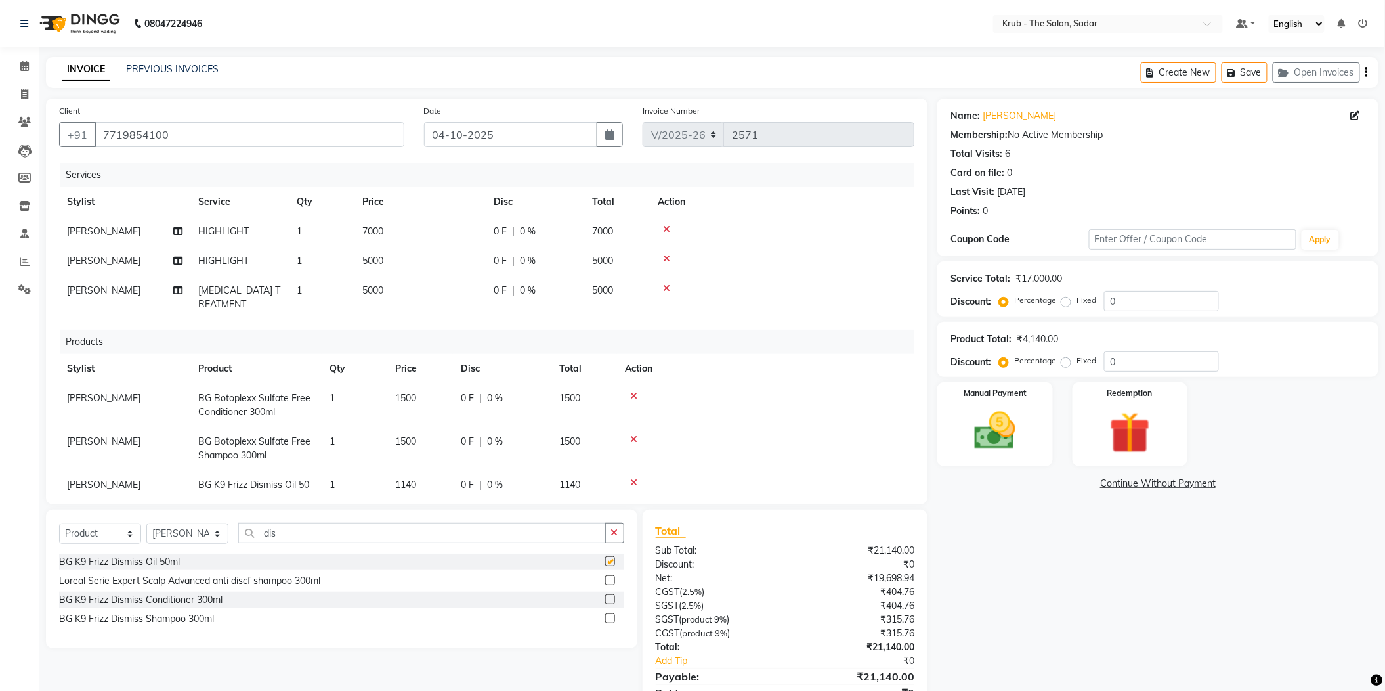
checkbox input "false"
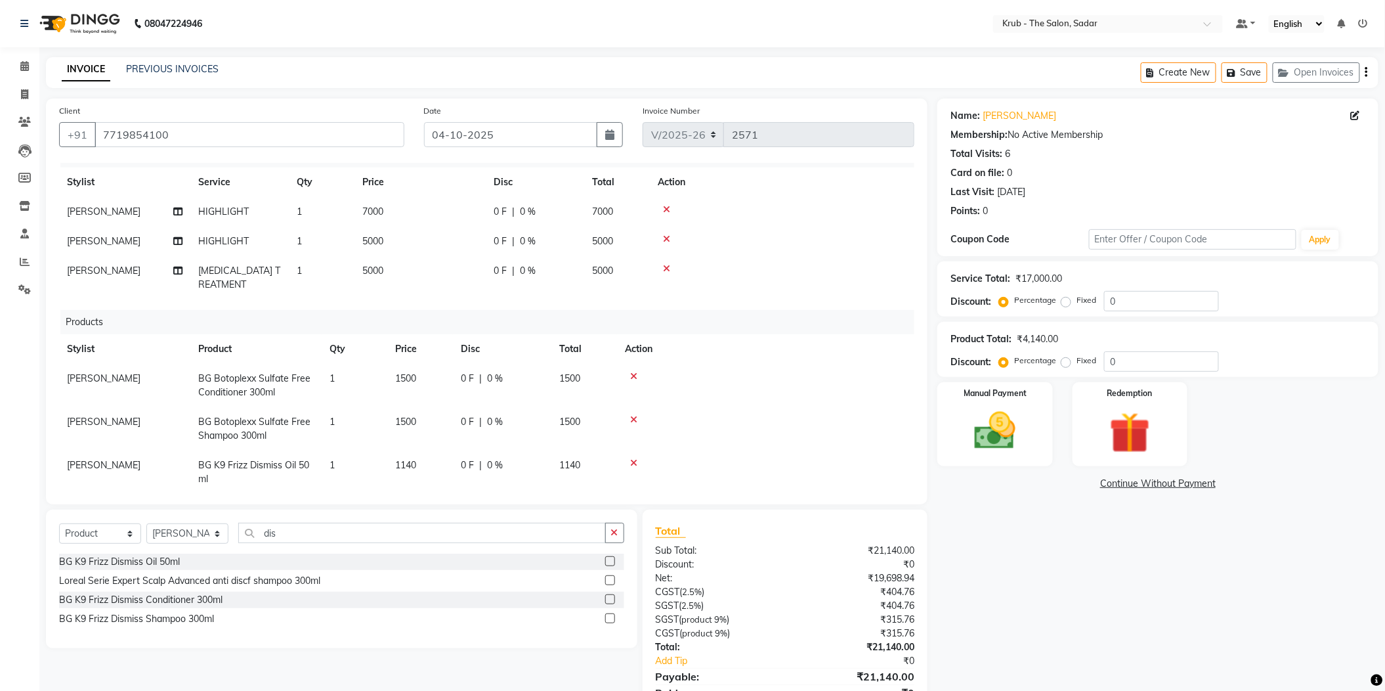
scroll to position [26, 0]
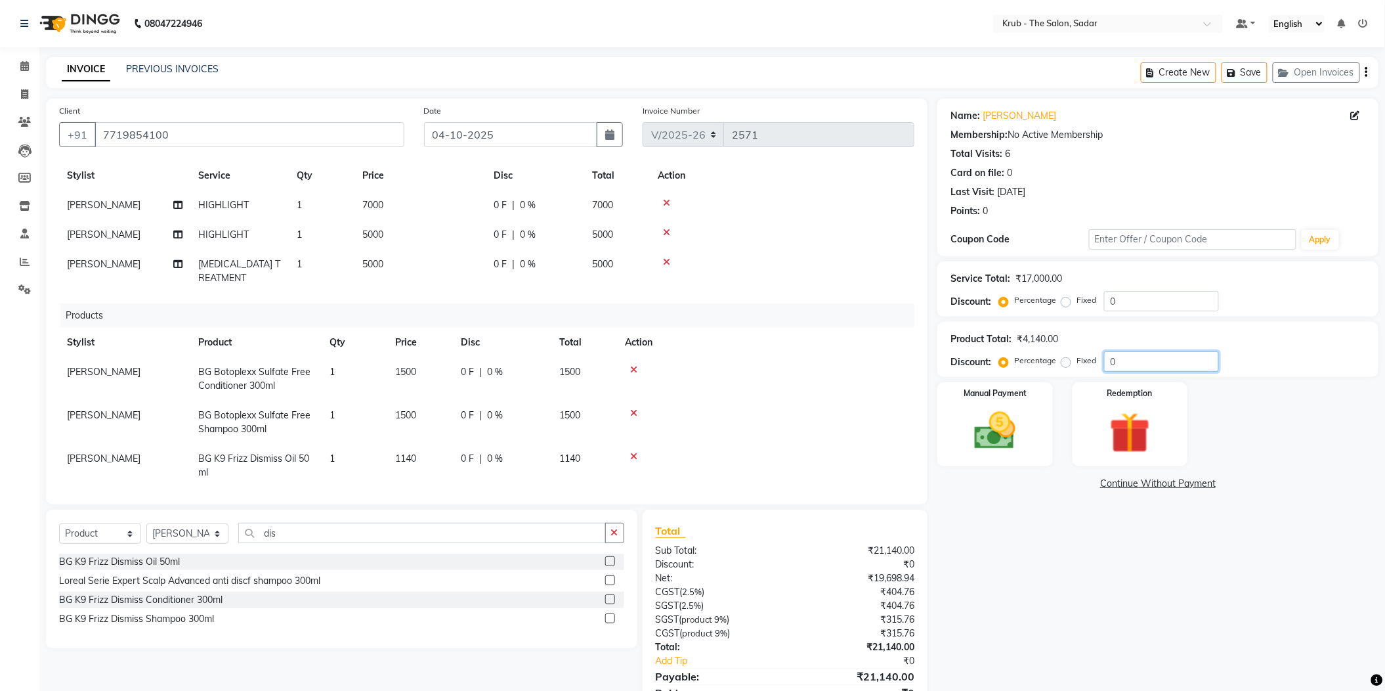
drag, startPoint x: 1117, startPoint y: 345, endPoint x: 1064, endPoint y: 348, distance: 52.6
click at [1064, 351] on div "Percentage Fixed 0" at bounding box center [1110, 361] width 217 height 20
type input "10"
click at [663, 198] on icon at bounding box center [666, 202] width 7 height 9
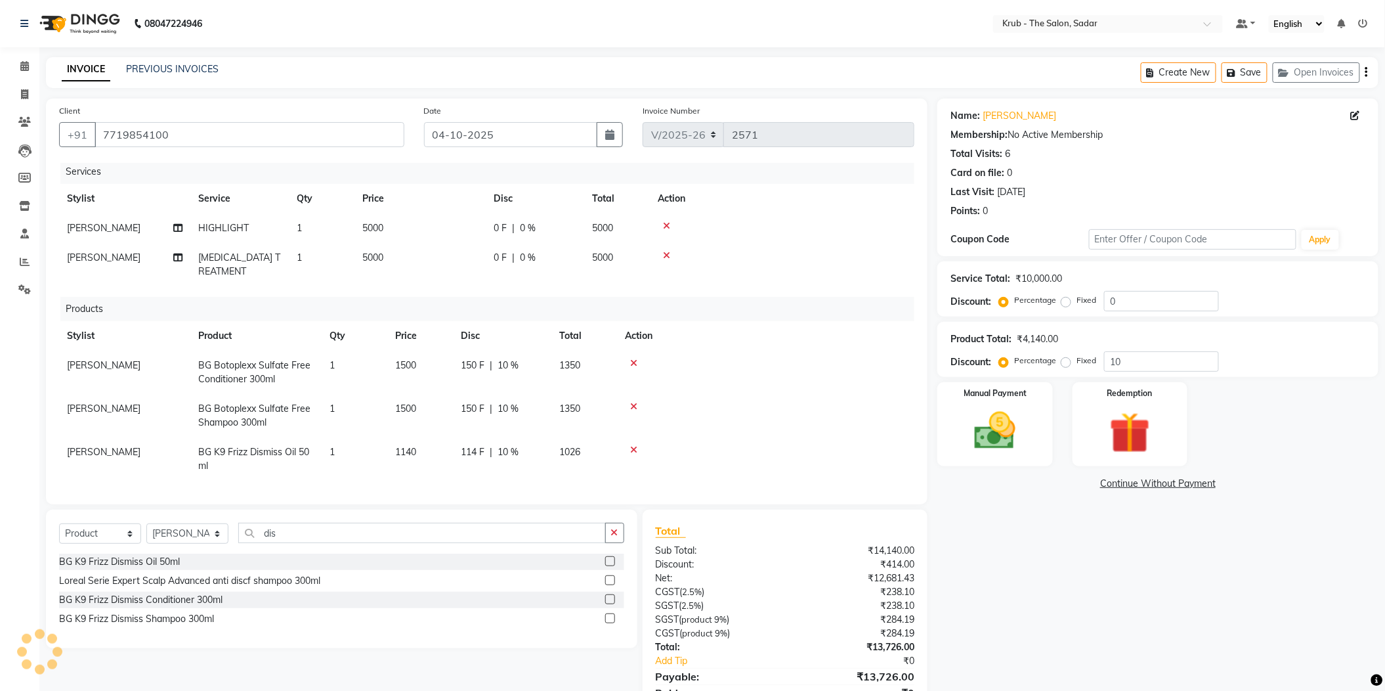
scroll to position [0, 0]
click at [444, 246] on td "5000" at bounding box center [419, 267] width 131 height 43
select select "24980"
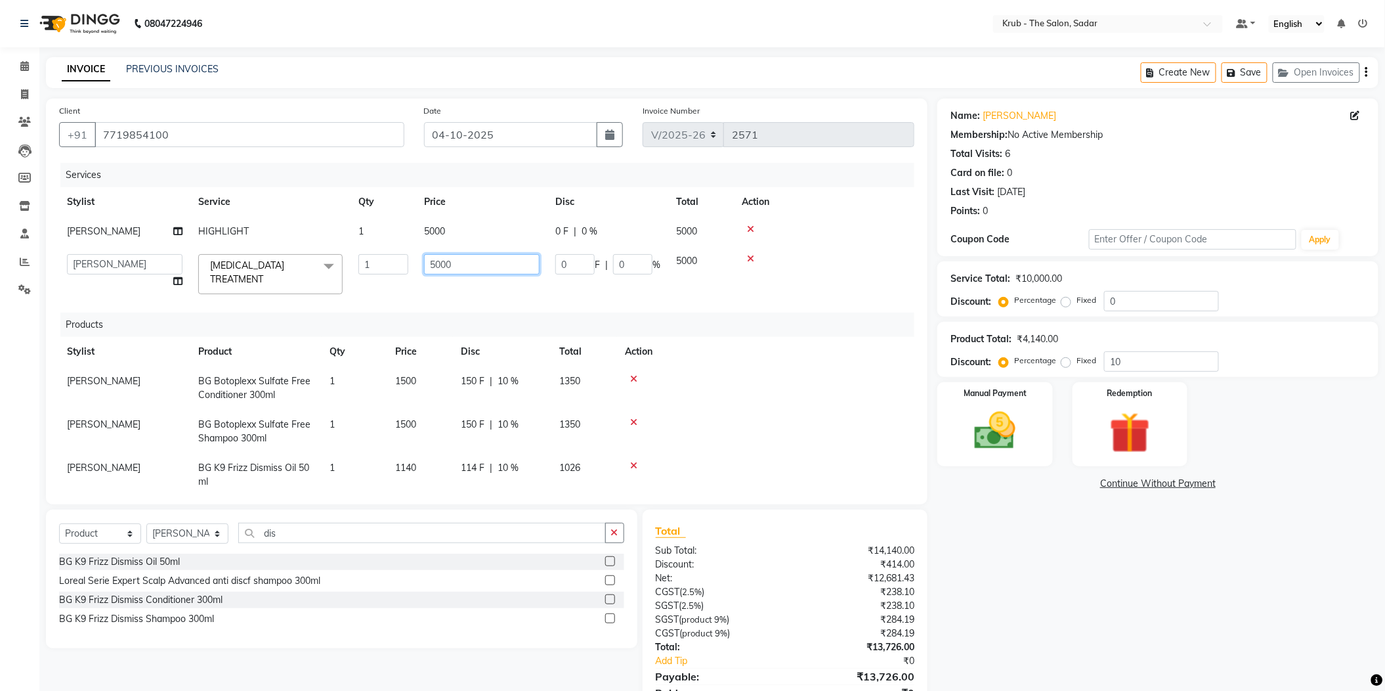
click at [447, 254] on input "5000" at bounding box center [482, 264] width 116 height 20
drag, startPoint x: 447, startPoint y: 242, endPoint x: 390, endPoint y: 257, distance: 59.1
click at [390, 257] on tr "AKKI AKSHAY AMIT Andreas GURVEER Krub Reception NONDO RAJESH SHREYA TOUSHIF YAS…" at bounding box center [486, 274] width 855 height 56
type input "4000"
click at [643, 48] on div "08047224946 Select Location × Krub - The Salon, Sadar Default Panel My Panel En…" at bounding box center [692, 375] width 1385 height 750
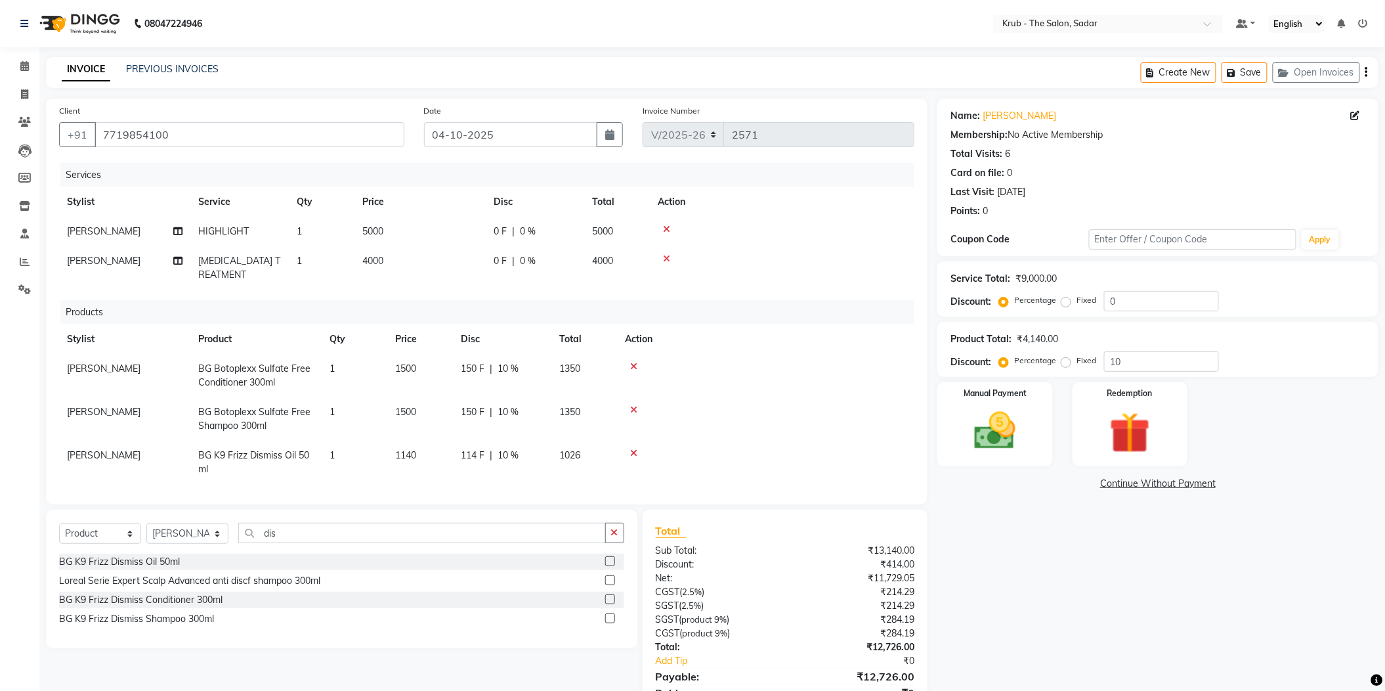
click at [1368, 72] on icon "button" at bounding box center [1366, 72] width 3 height 1
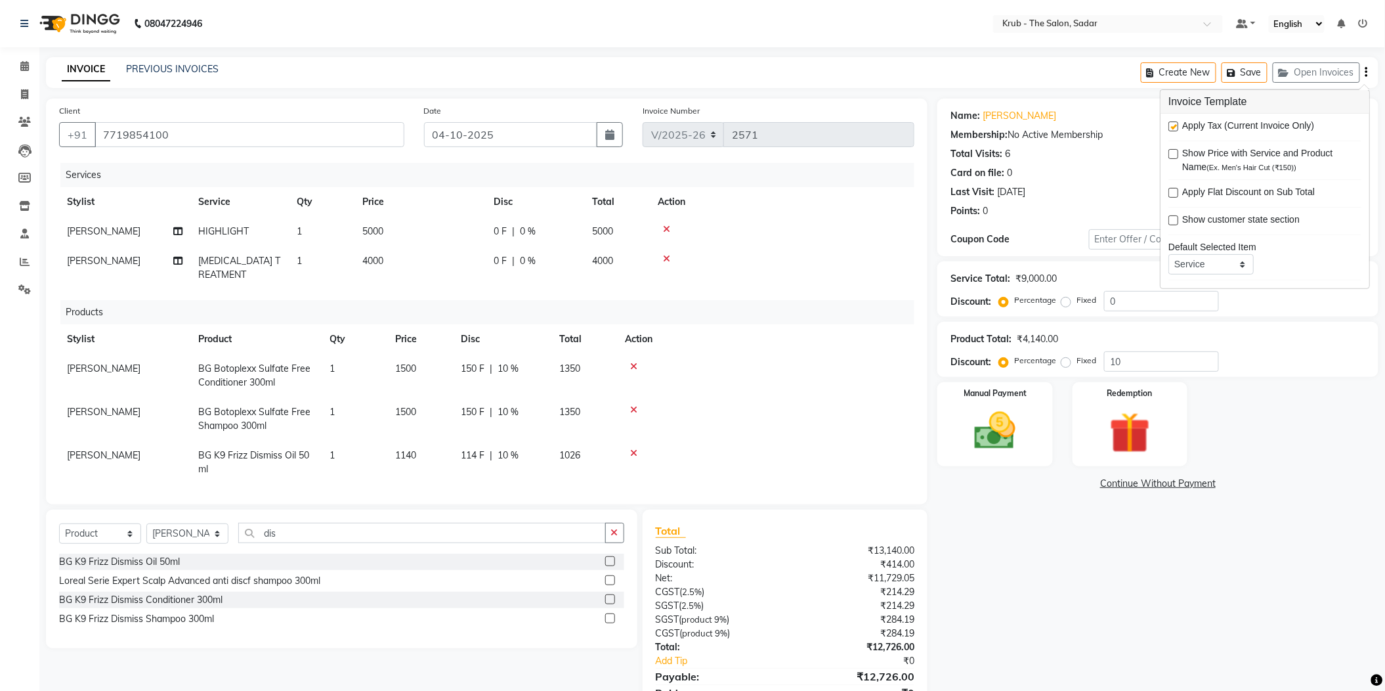
click at [1172, 122] on label at bounding box center [1173, 126] width 10 height 10
click at [1172, 123] on input "checkbox" at bounding box center [1172, 127] width 9 height 9
checkbox input "false"
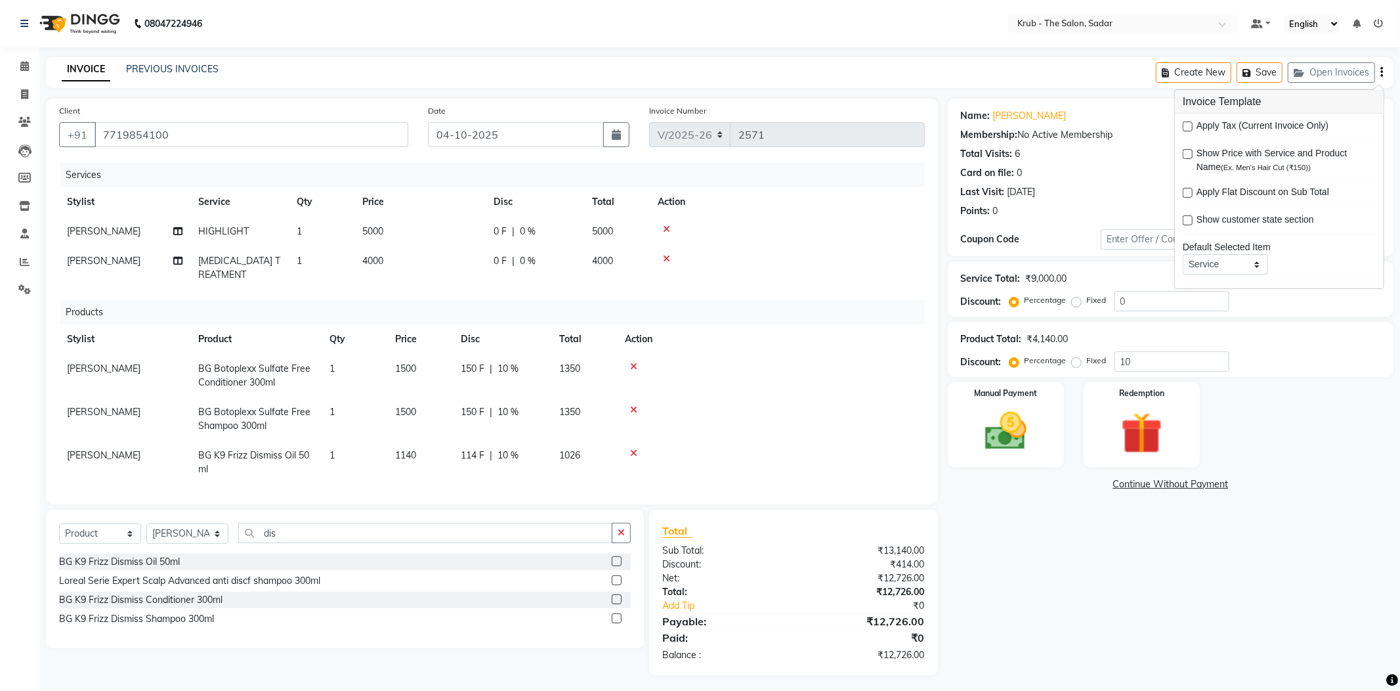
click at [1012, 559] on div "Name: Tahoora Ahmed Membership: No Active Membership Total Visits: 6 Card on fi…" at bounding box center [1176, 386] width 456 height 576
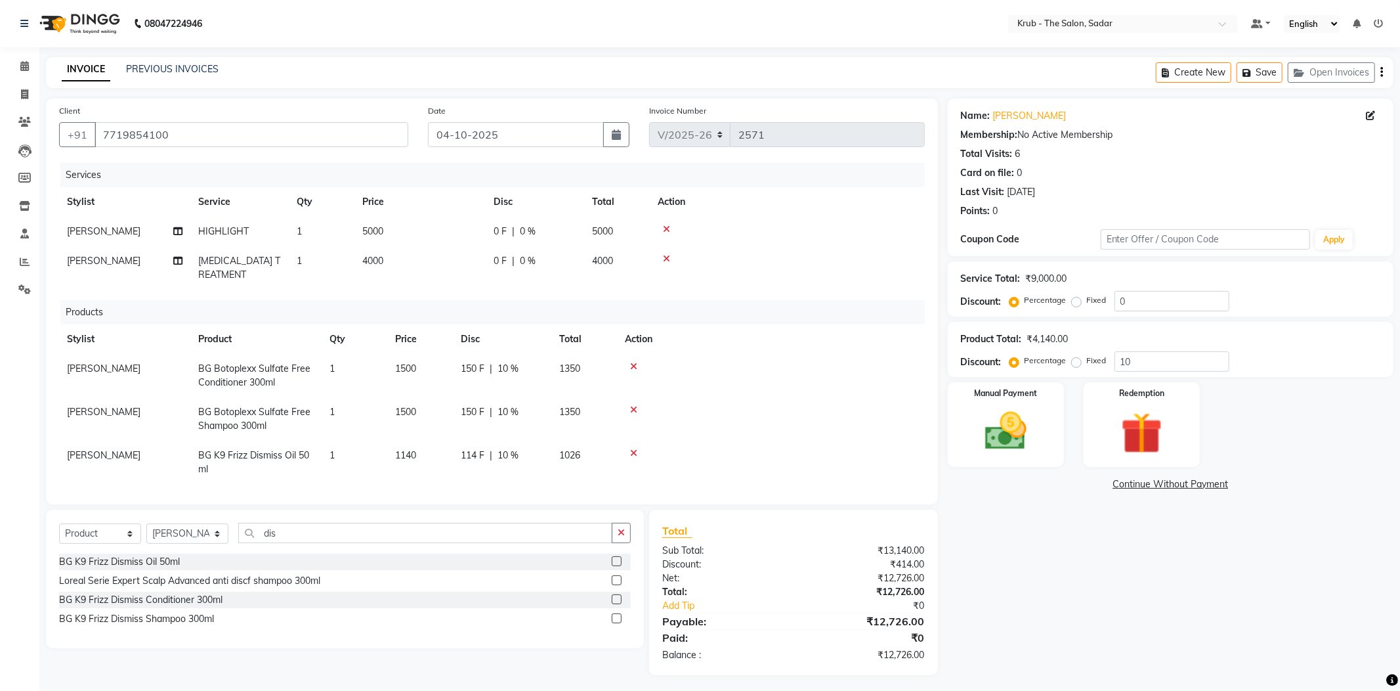
click at [1145, 477] on link "Continue Without Payment" at bounding box center [1171, 484] width 440 height 14
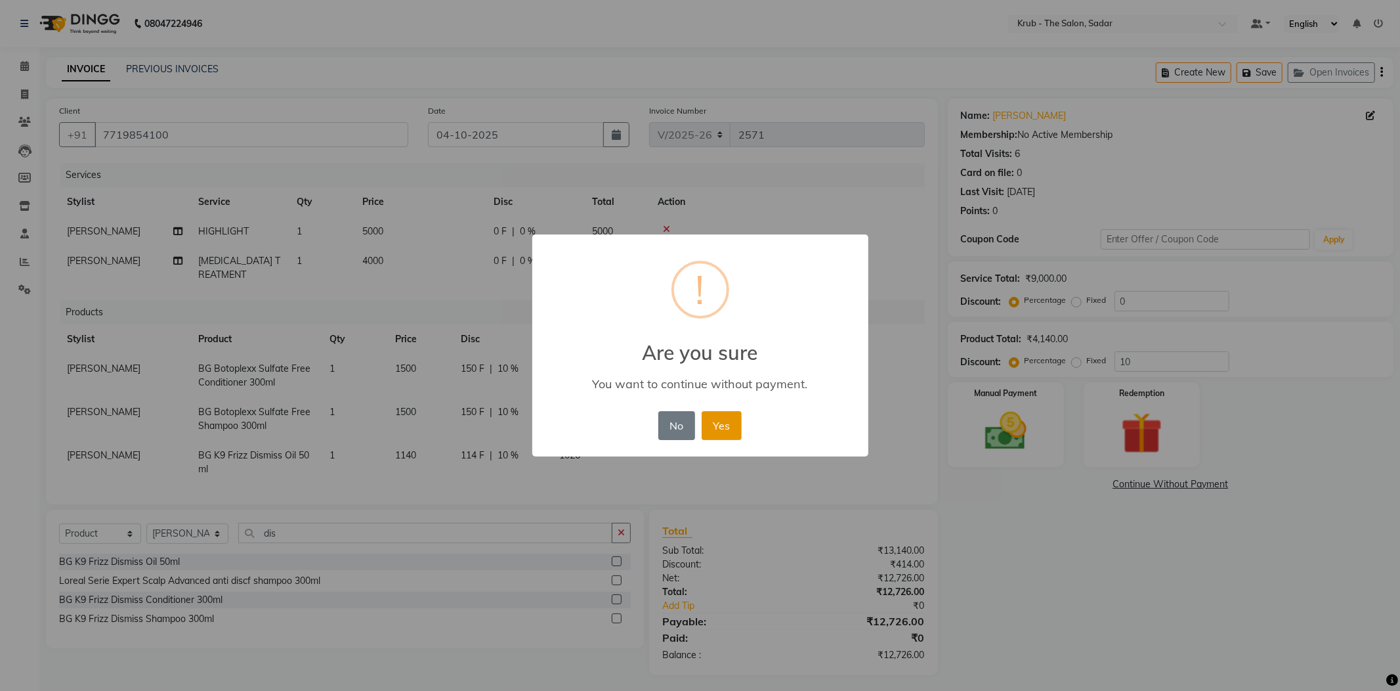
click at [720, 411] on button "Yes" at bounding box center [722, 425] width 40 height 29
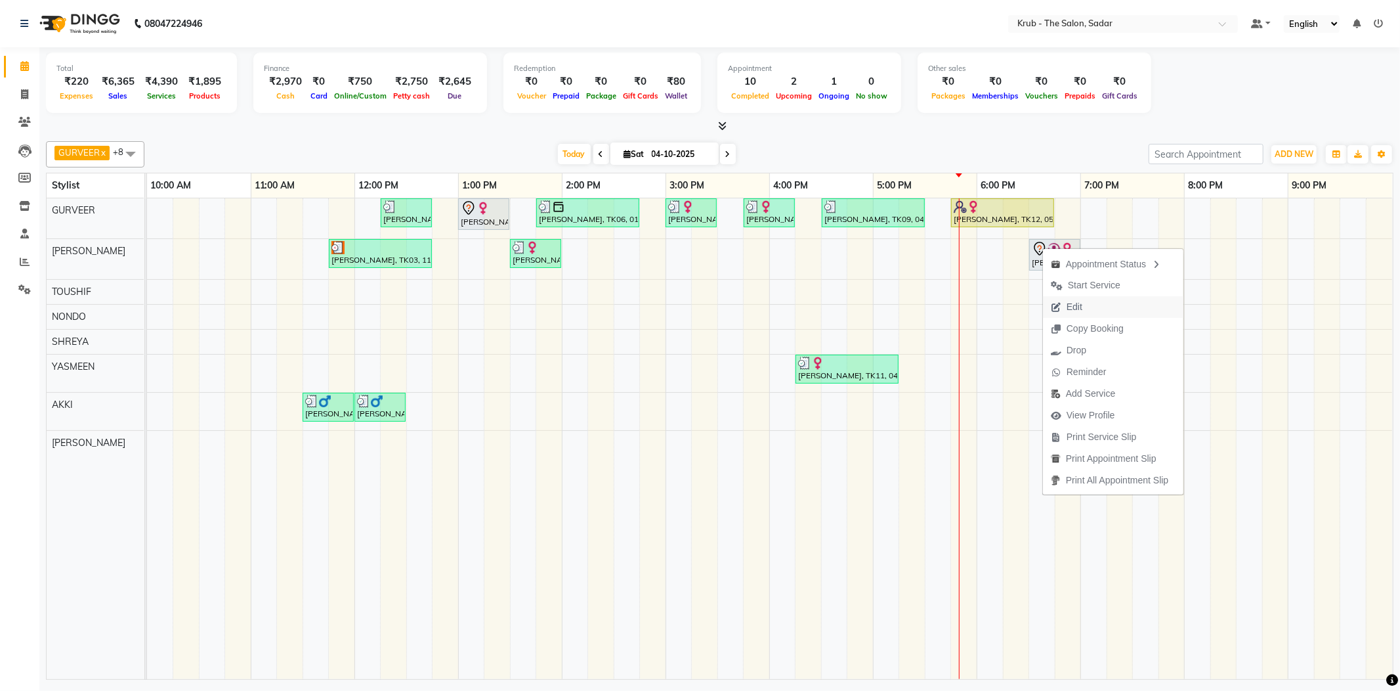
click at [1074, 306] on span "Edit" at bounding box center [1075, 307] width 16 height 14
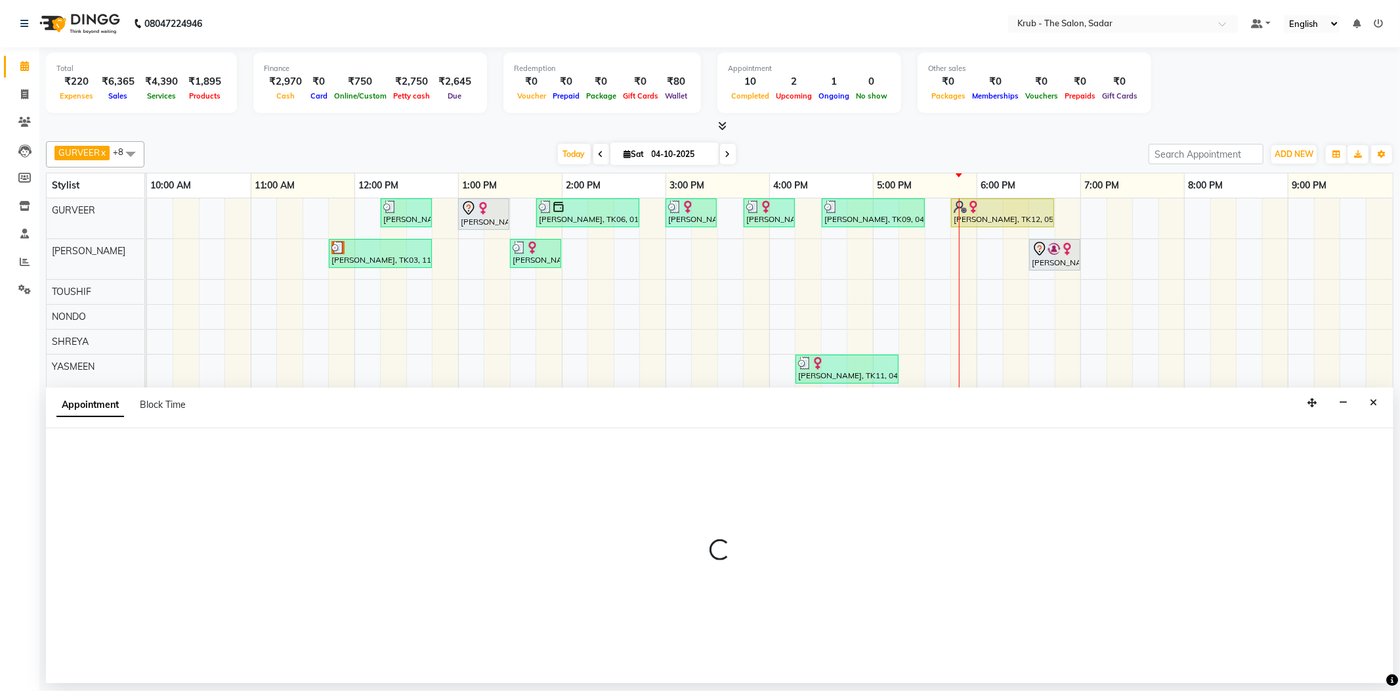
select select "tentative"
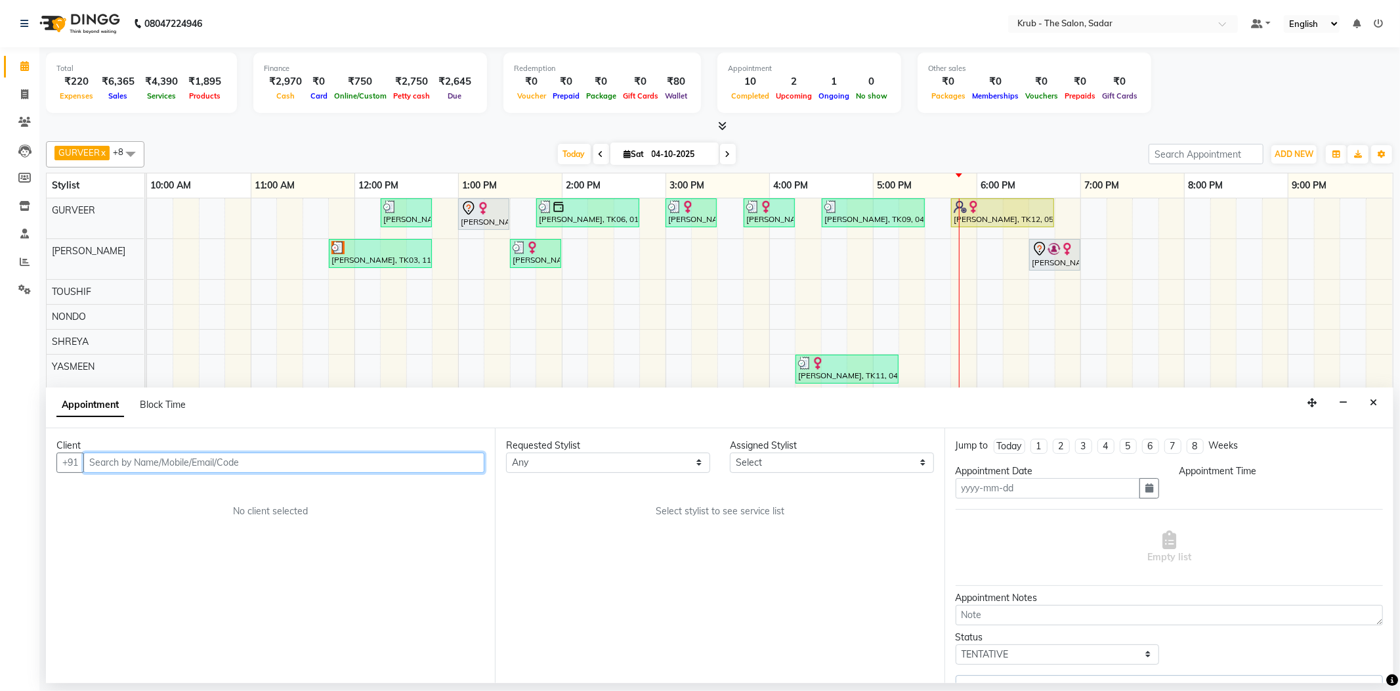
type input "04-10-2025"
select select "1110"
select select "24980"
select select "1917"
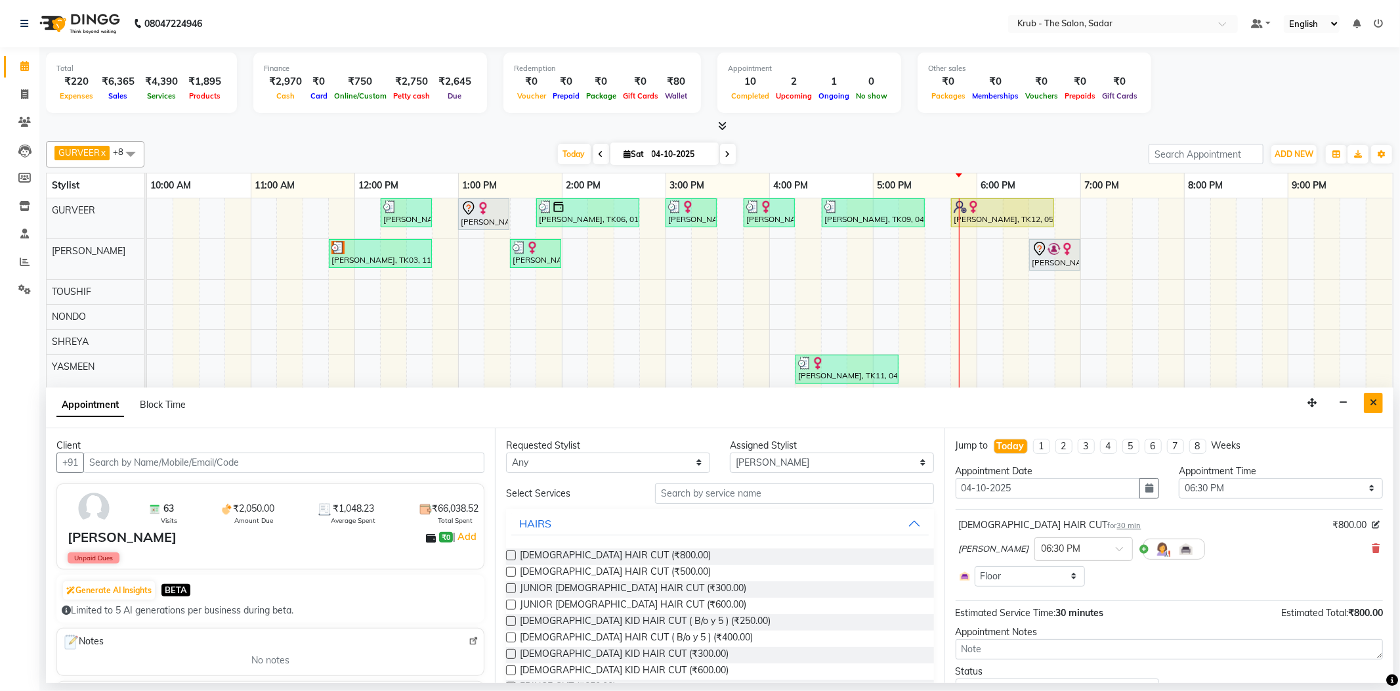
click at [1376, 398] on icon "Close" at bounding box center [1373, 402] width 7 height 9
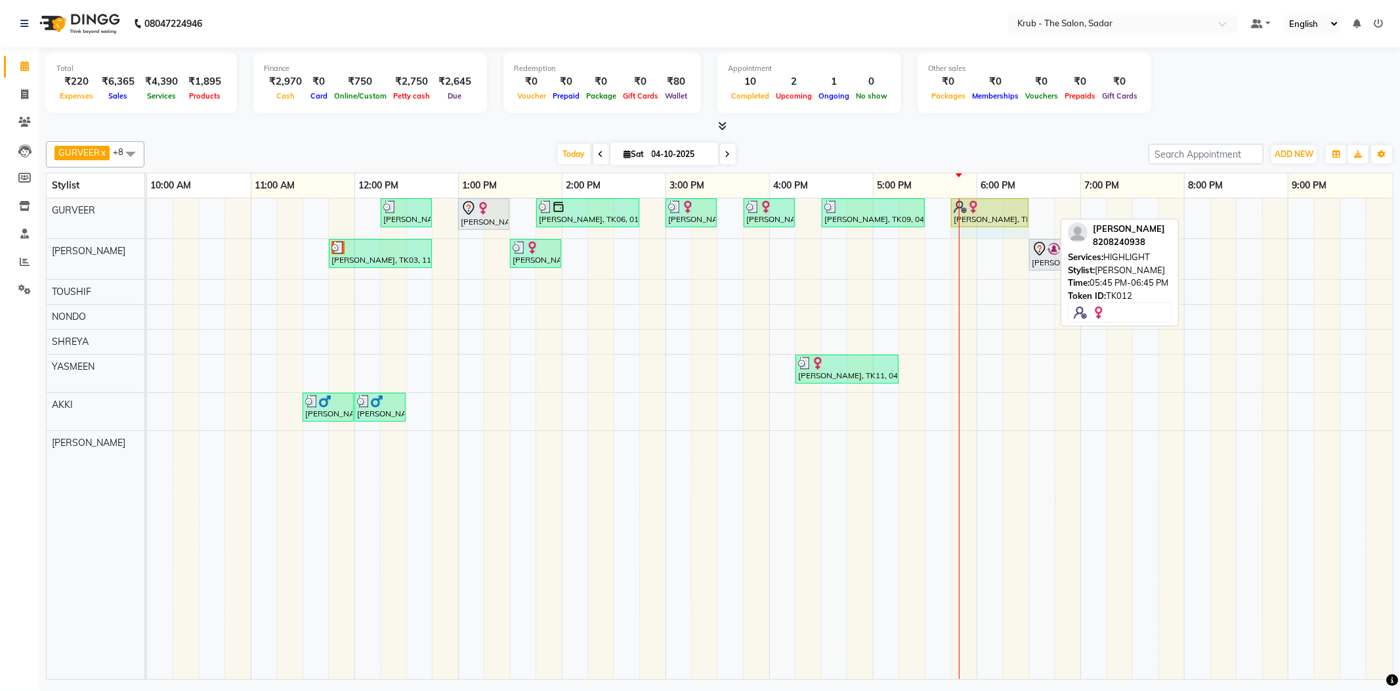
drag, startPoint x: 1053, startPoint y: 213, endPoint x: 1024, endPoint y: 214, distance: 28.9
click at [147, 214] on div "Priyanka S, TK07, 12:15 PM-12:45 PM, FEMALE HAIR CUT Laila Malik, TK02, 01:00 P…" at bounding box center [147, 218] width 0 height 40
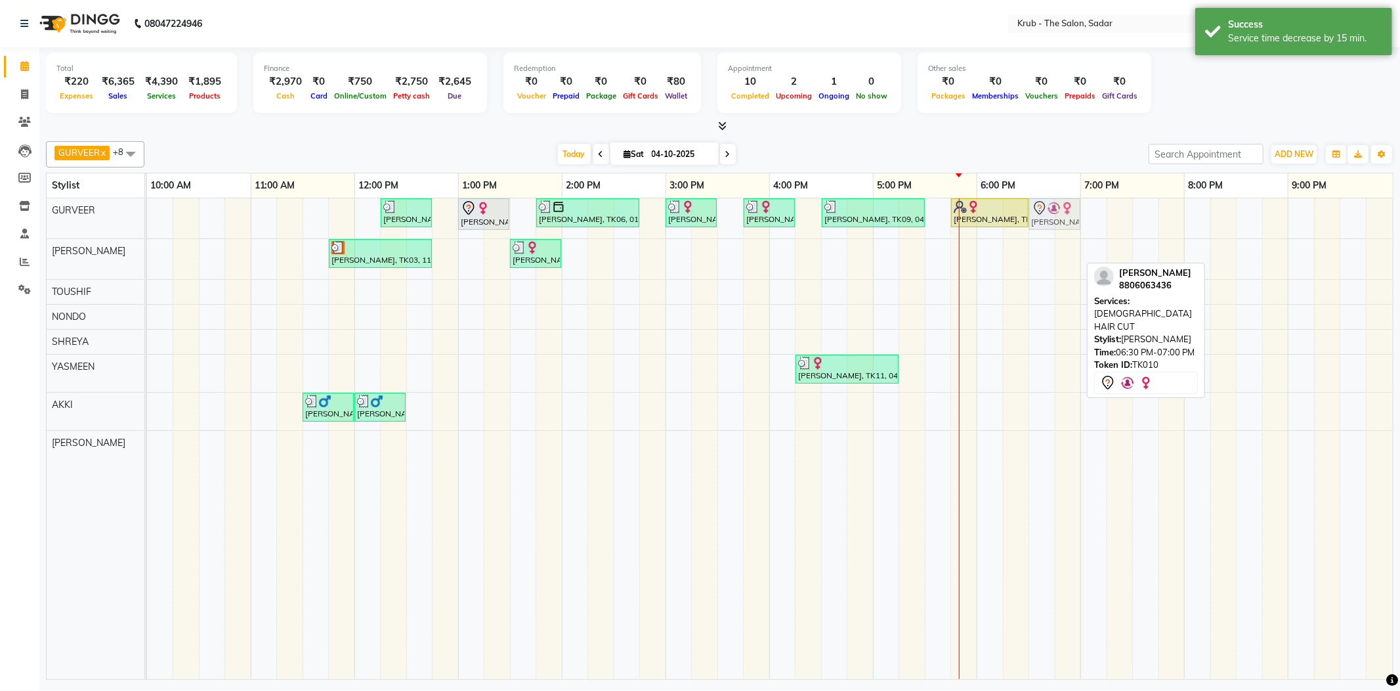
drag, startPoint x: 1043, startPoint y: 255, endPoint x: 1052, endPoint y: 237, distance: 19.7
click at [1052, 237] on div "Priyanka S, TK07, 12:15 PM-12:45 PM, FEMALE HAIR CUT Laila Malik, TK02, 01:00 P…" at bounding box center [770, 438] width 1246 height 481
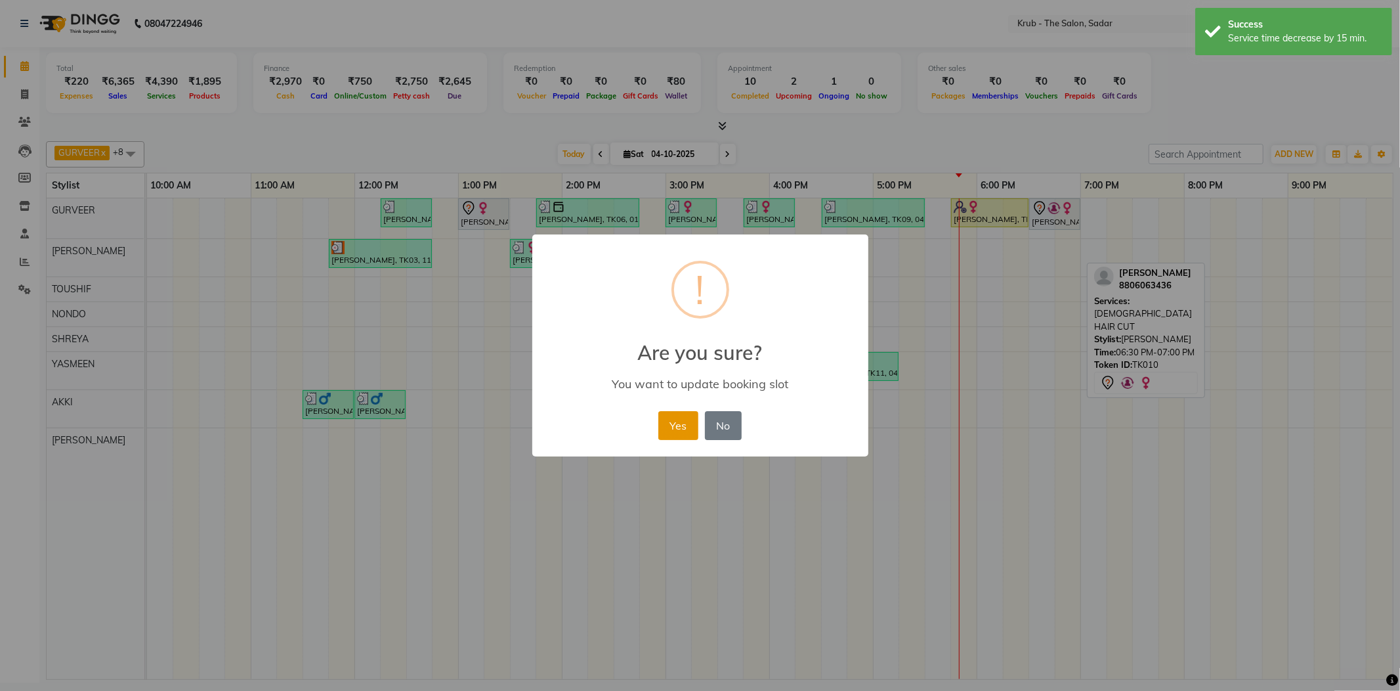
click at [687, 411] on button "Yes" at bounding box center [678, 425] width 40 height 29
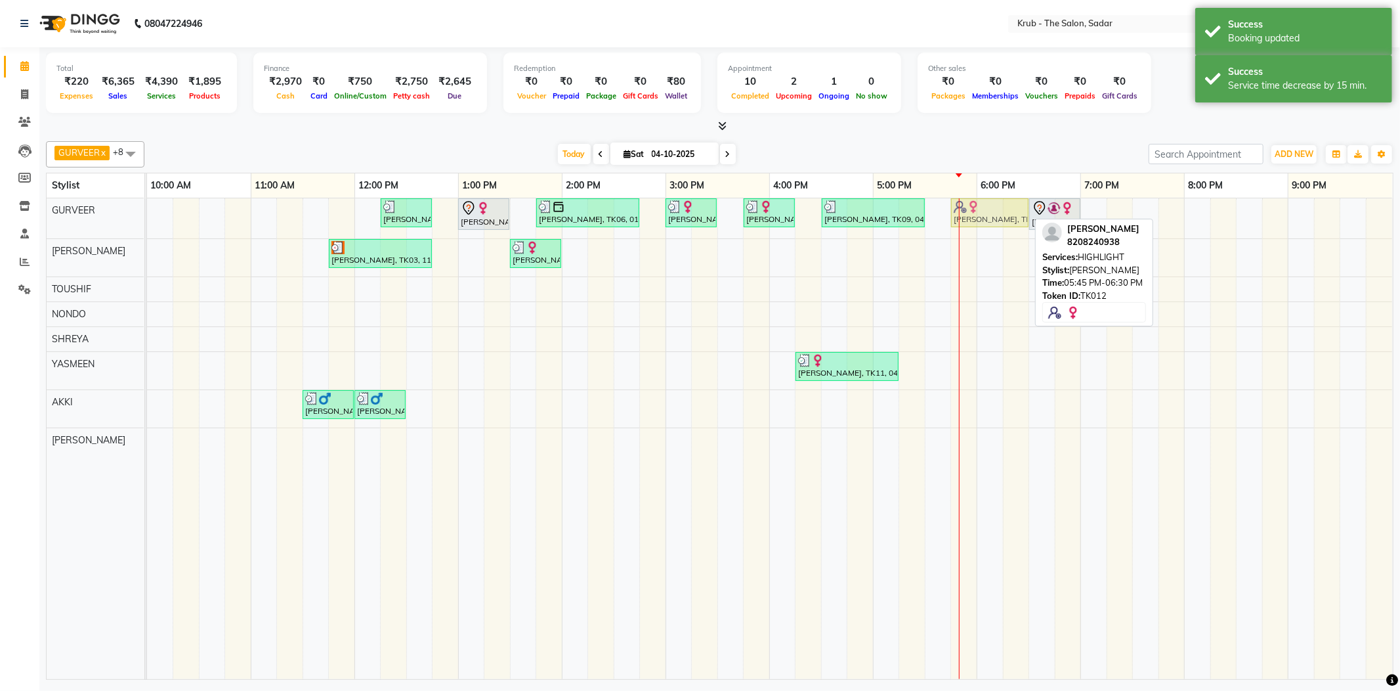
click at [147, 224] on div "Priyanka S, TK07, 12:15 PM-12:45 PM, FEMALE HAIR CUT Laila Malik, TK02, 01:00 P…" at bounding box center [147, 218] width 0 height 40
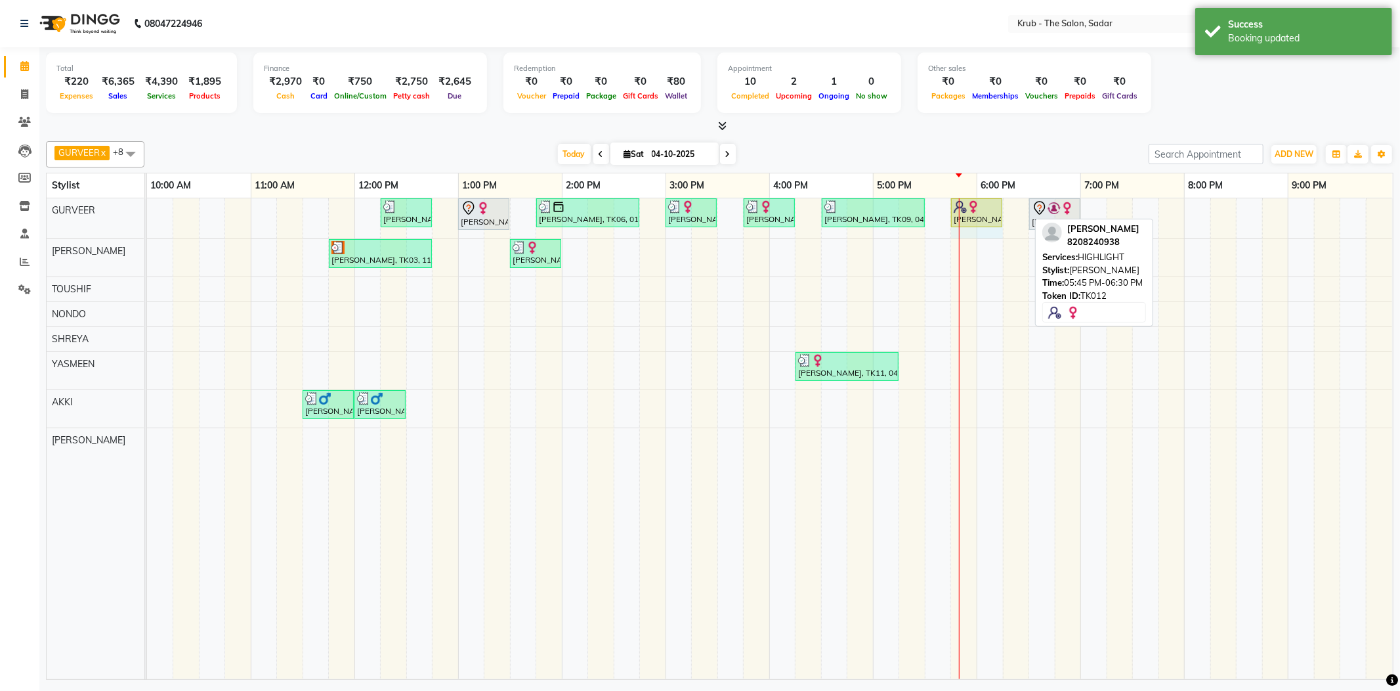
drag, startPoint x: 1027, startPoint y: 209, endPoint x: 990, endPoint y: 250, distance: 55.3
click at [990, 250] on div "Priyanka S, TK07, 12:15 PM-12:45 PM, FEMALE HAIR CUT Laila Malik, TK02, 01:00 P…" at bounding box center [770, 438] width 1246 height 481
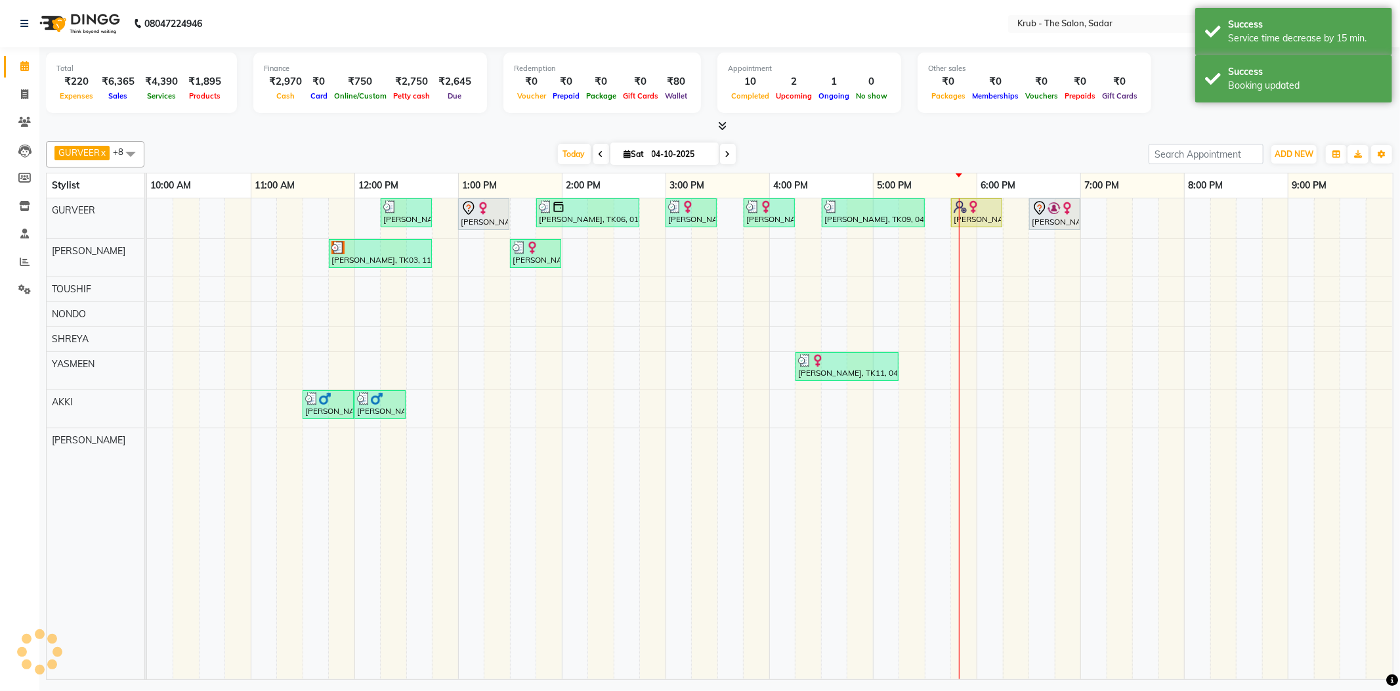
click at [1070, 147] on div "Today Sat 04-10-2025" at bounding box center [646, 154] width 991 height 20
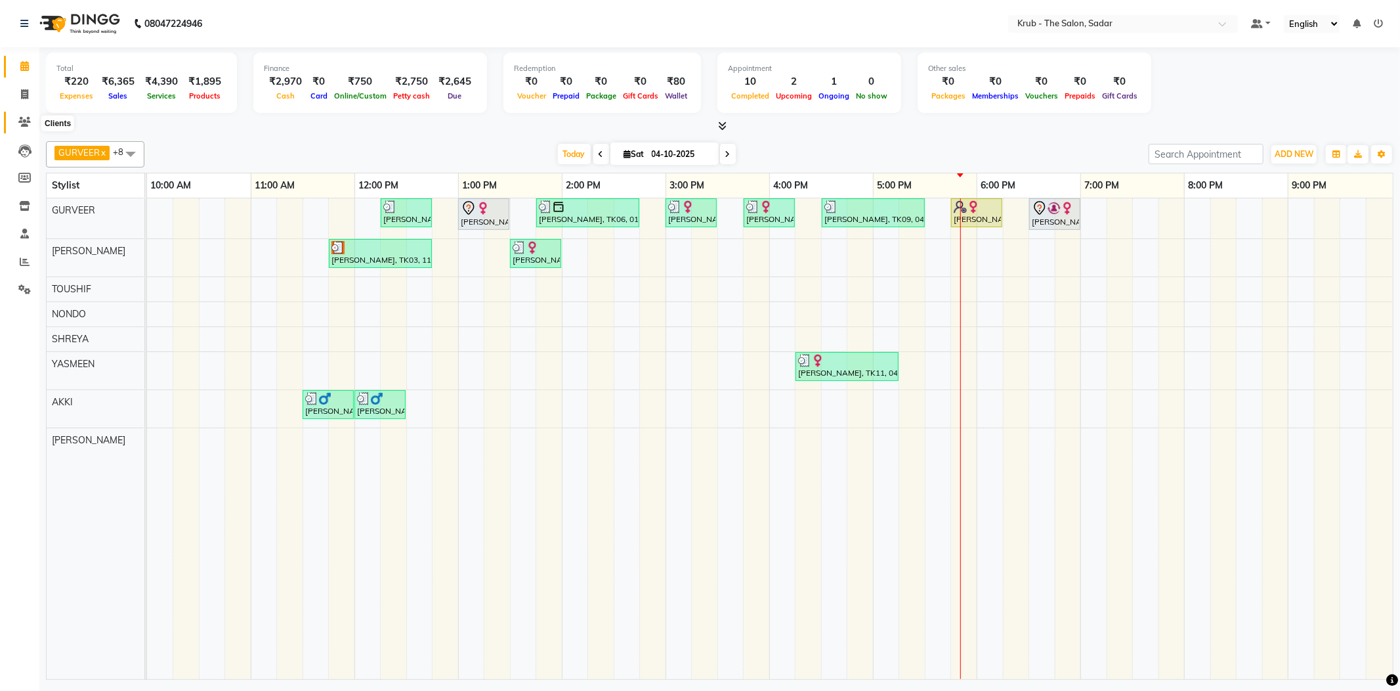
click at [21, 123] on icon at bounding box center [24, 122] width 12 height 10
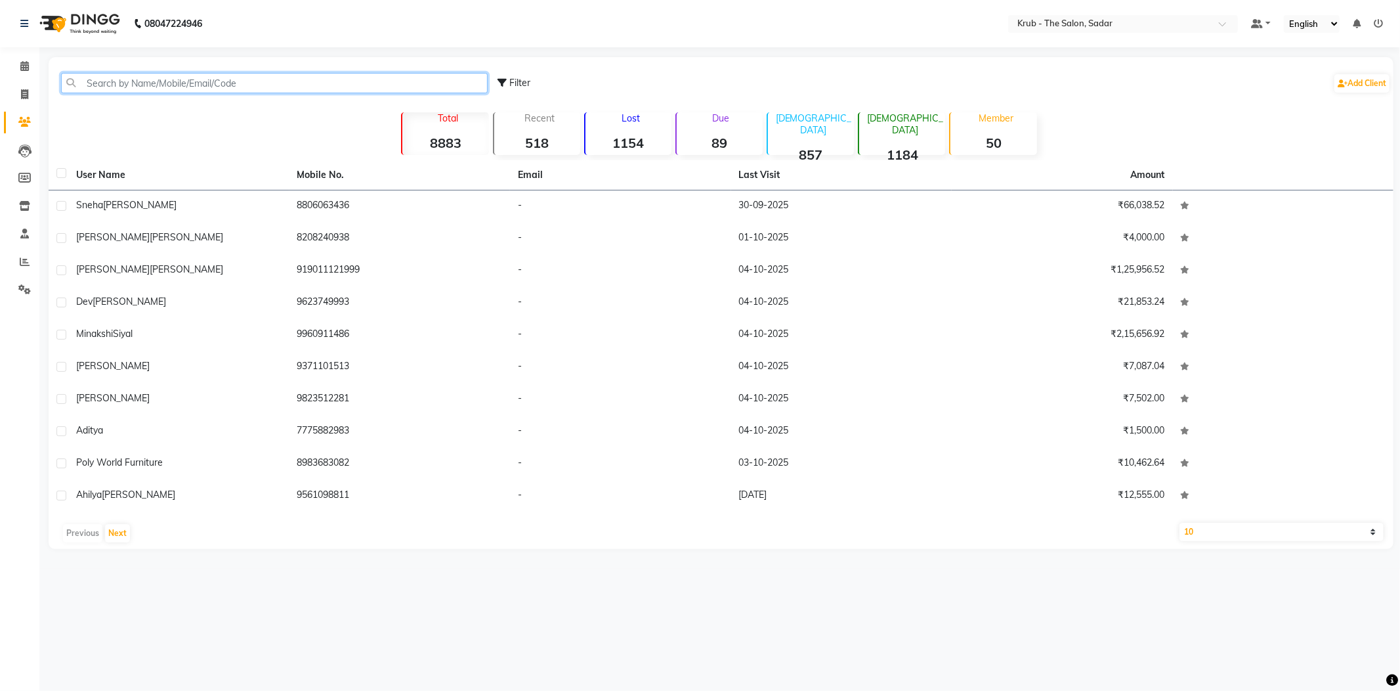
click at [168, 80] on input "text" at bounding box center [274, 83] width 427 height 20
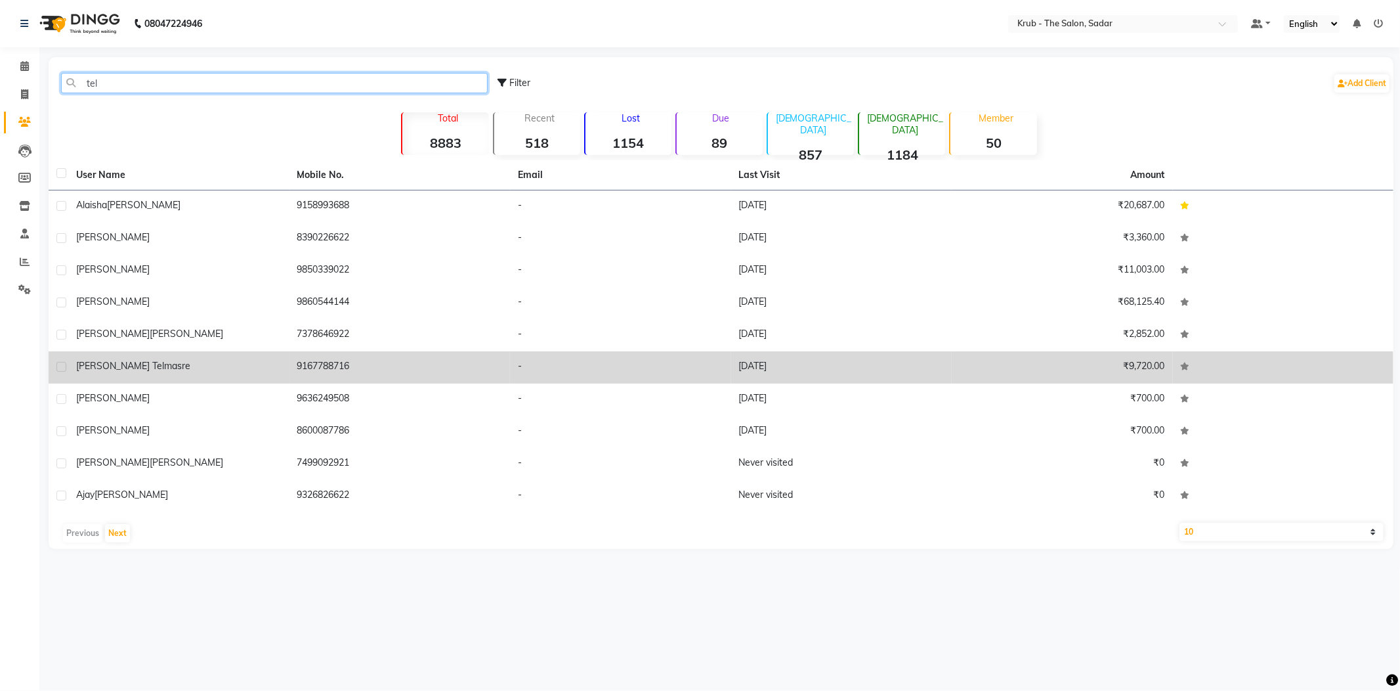
type input "tel"
click at [161, 359] on div "Punam Telmasre" at bounding box center [178, 366] width 205 height 14
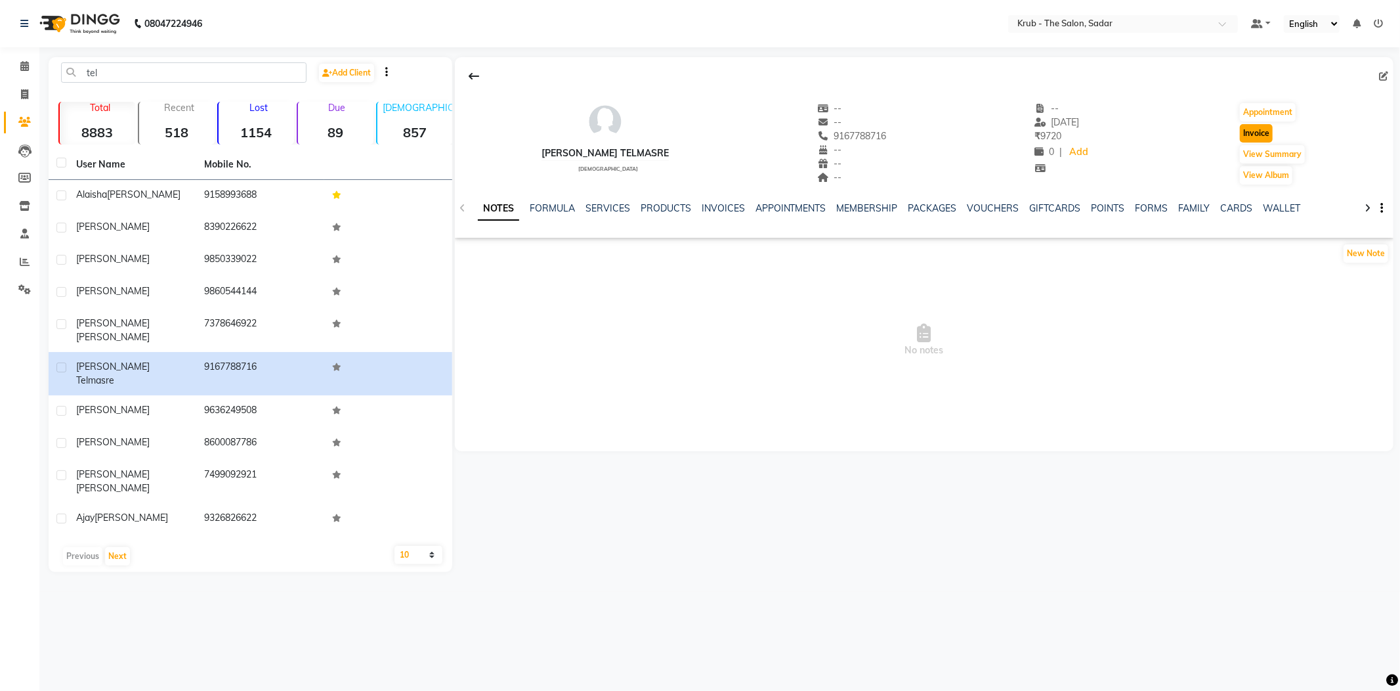
click at [1243, 124] on button "Invoice" at bounding box center [1256, 133] width 33 height 18
select select "service"
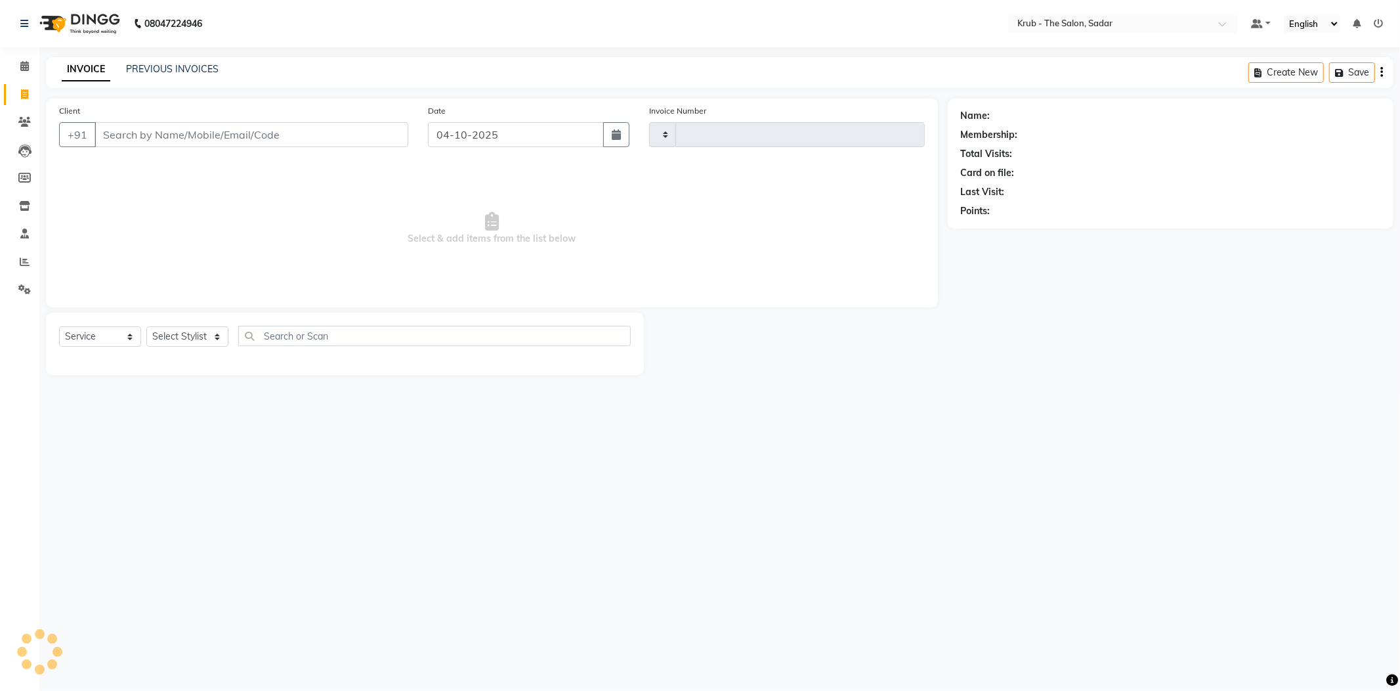
type input "2571"
select select "4449"
type input "9167788716"
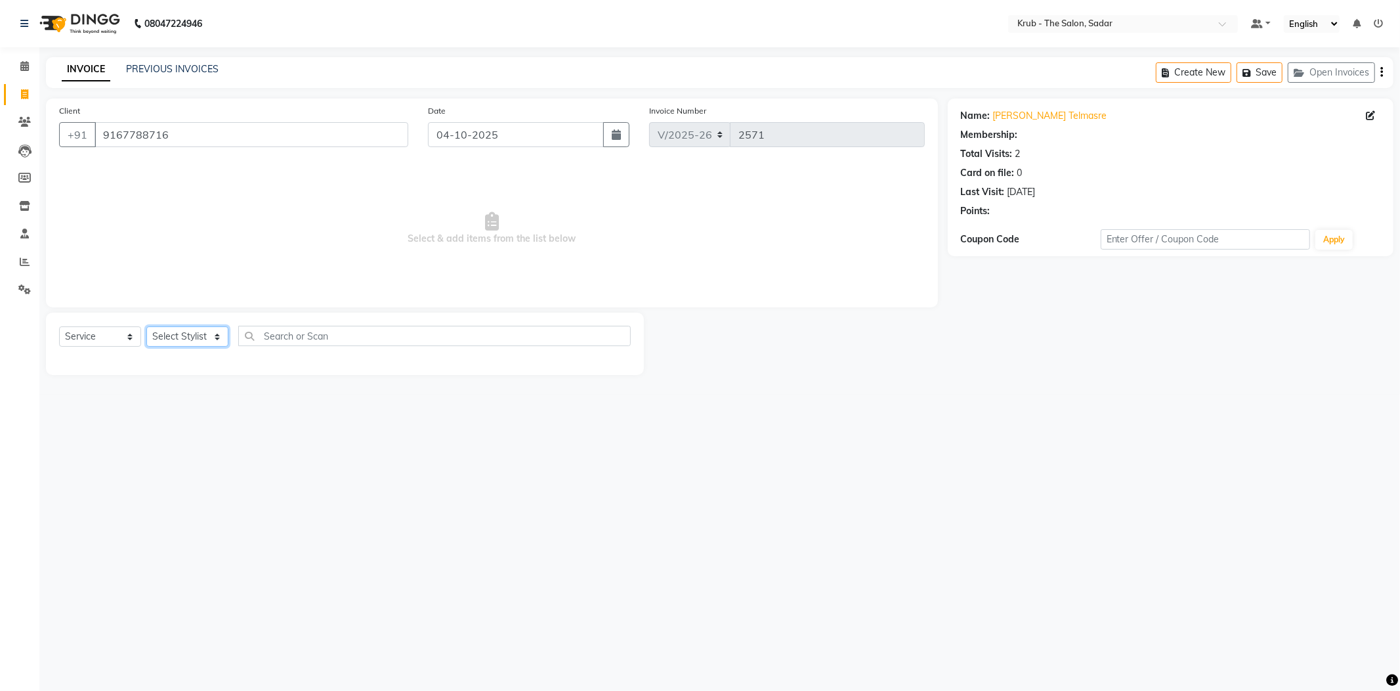
click at [166, 326] on select "Select Stylist AKKI AKSHAY AMIT Andreas GURVEER Krub Reception NONDO RAJESH SHR…" at bounding box center [187, 336] width 82 height 20
select select "80307"
click at [146, 326] on select "Select Stylist AKKI AKSHAY AMIT Andreas GURVEER Krub Reception NONDO RAJESH SHR…" at bounding box center [187, 336] width 82 height 20
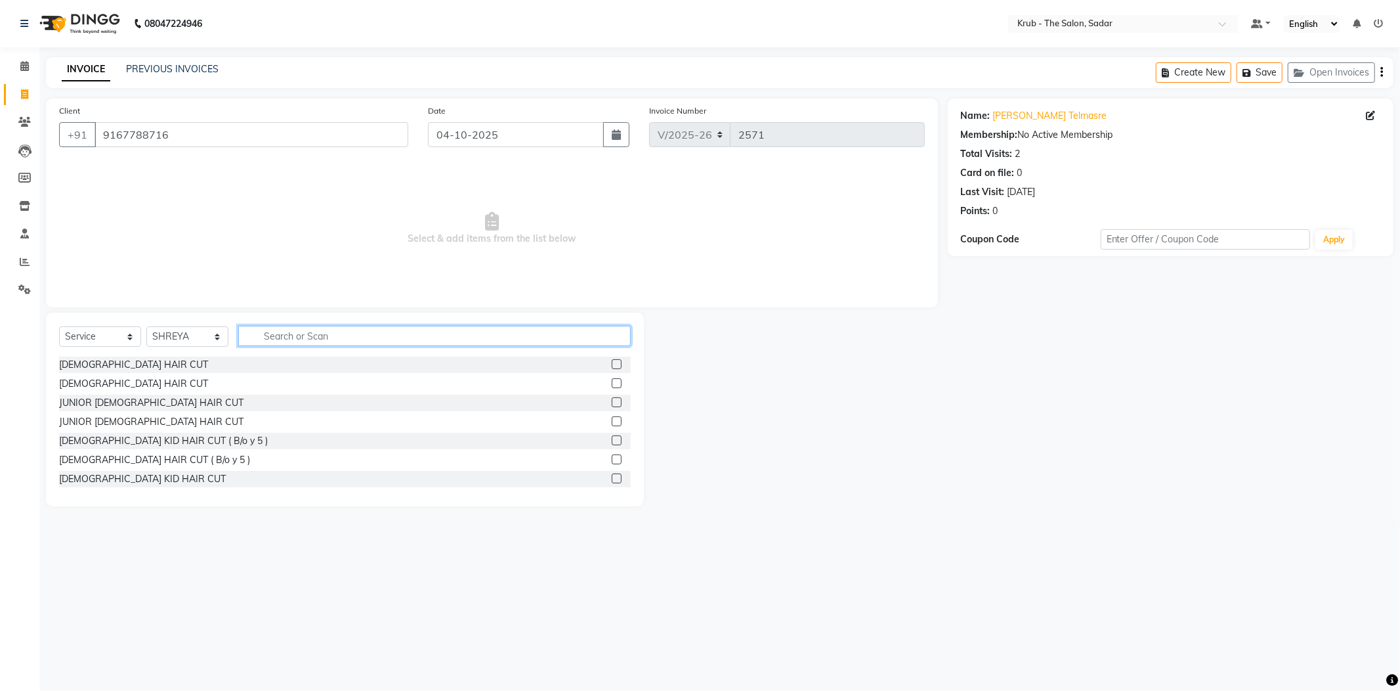
click at [321, 326] on input "text" at bounding box center [434, 336] width 393 height 20
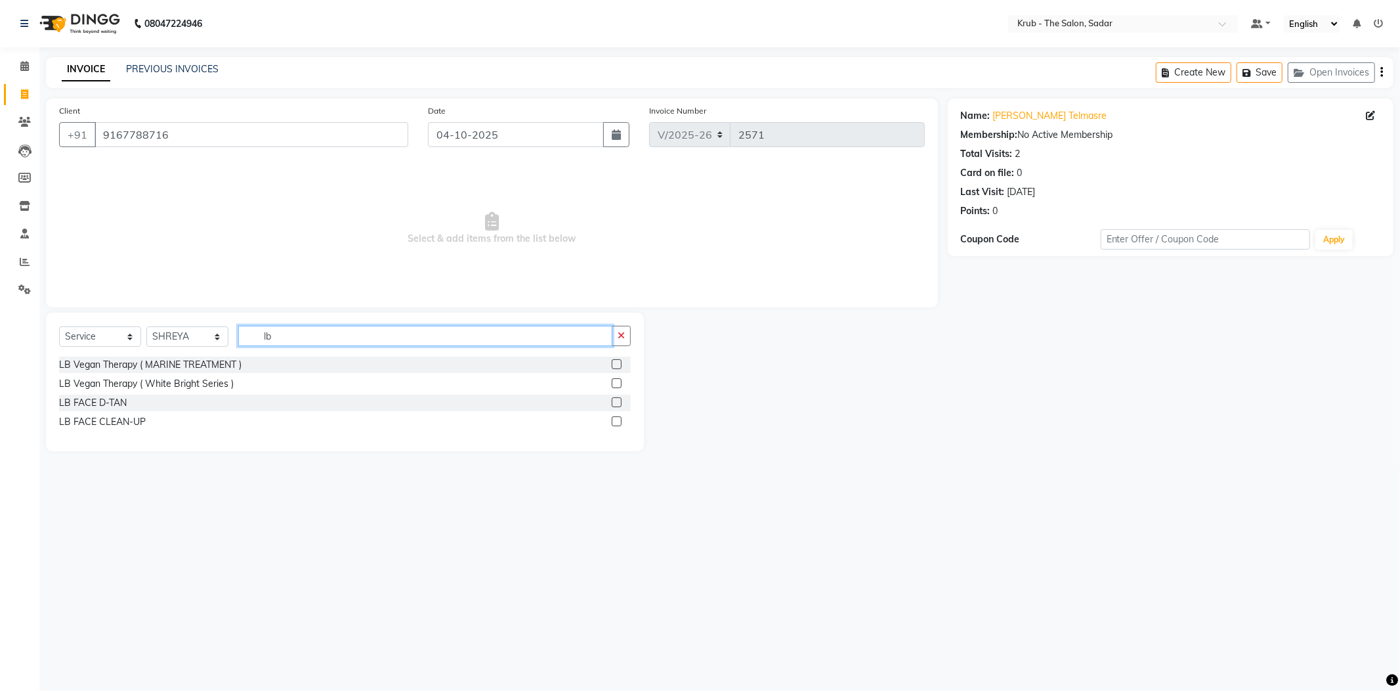
type input "lb"
click at [614, 378] on label at bounding box center [617, 383] width 10 height 10
click at [614, 379] on input "checkbox" at bounding box center [616, 383] width 9 height 9
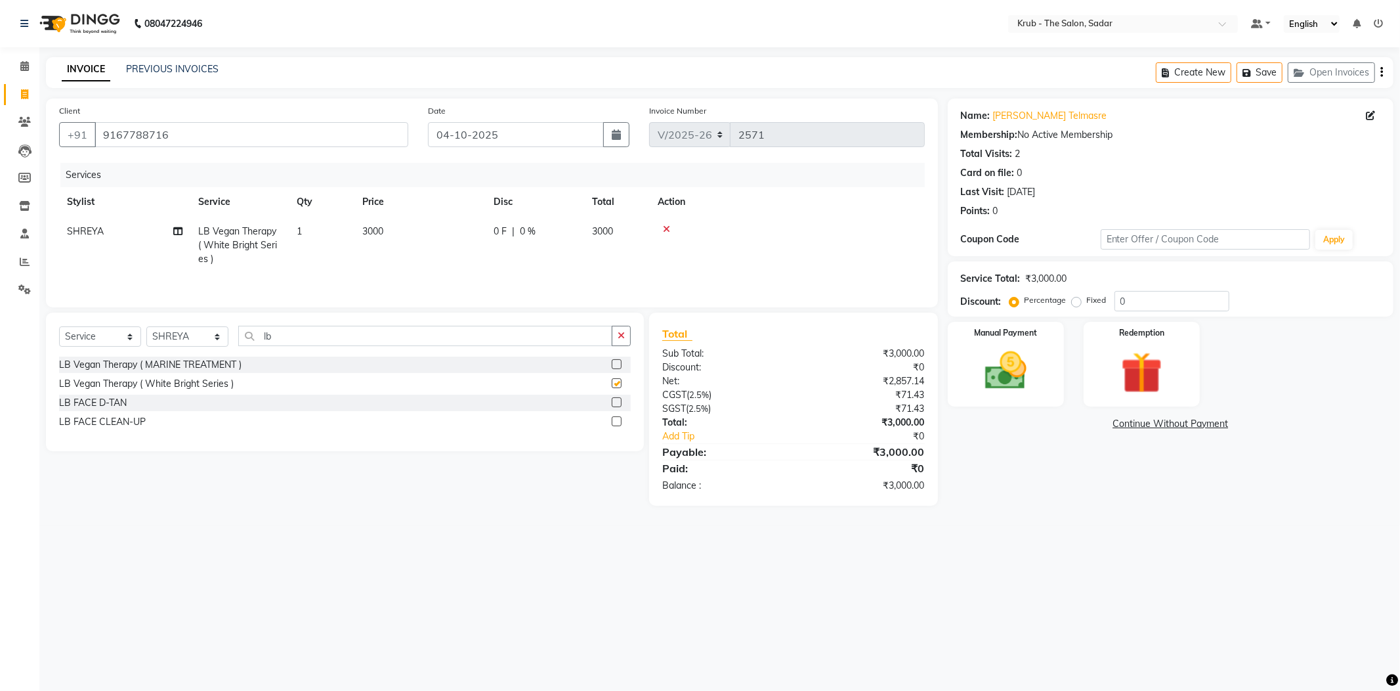
checkbox input "false"
click at [167, 326] on select "Select Stylist AKKI AKSHAY AMIT Andreas GURVEER Krub Reception NONDO RAJESH SHR…" at bounding box center [187, 336] width 82 height 20
select select "24979"
click at [146, 326] on select "Select Stylist AKKI AKSHAY AMIT Andreas GURVEER Krub Reception NONDO RAJESH SHR…" at bounding box center [187, 336] width 82 height 20
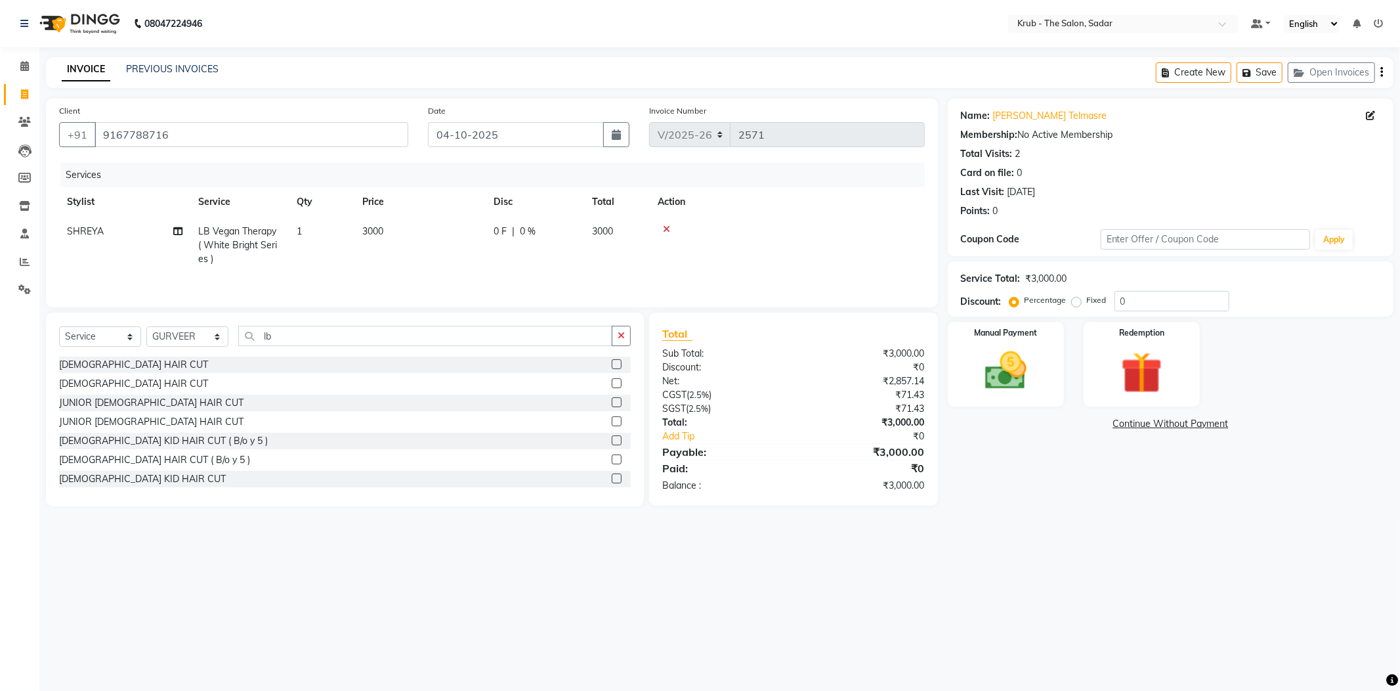
click at [612, 359] on label at bounding box center [617, 364] width 10 height 10
click at [612, 360] on input "checkbox" at bounding box center [616, 364] width 9 height 9
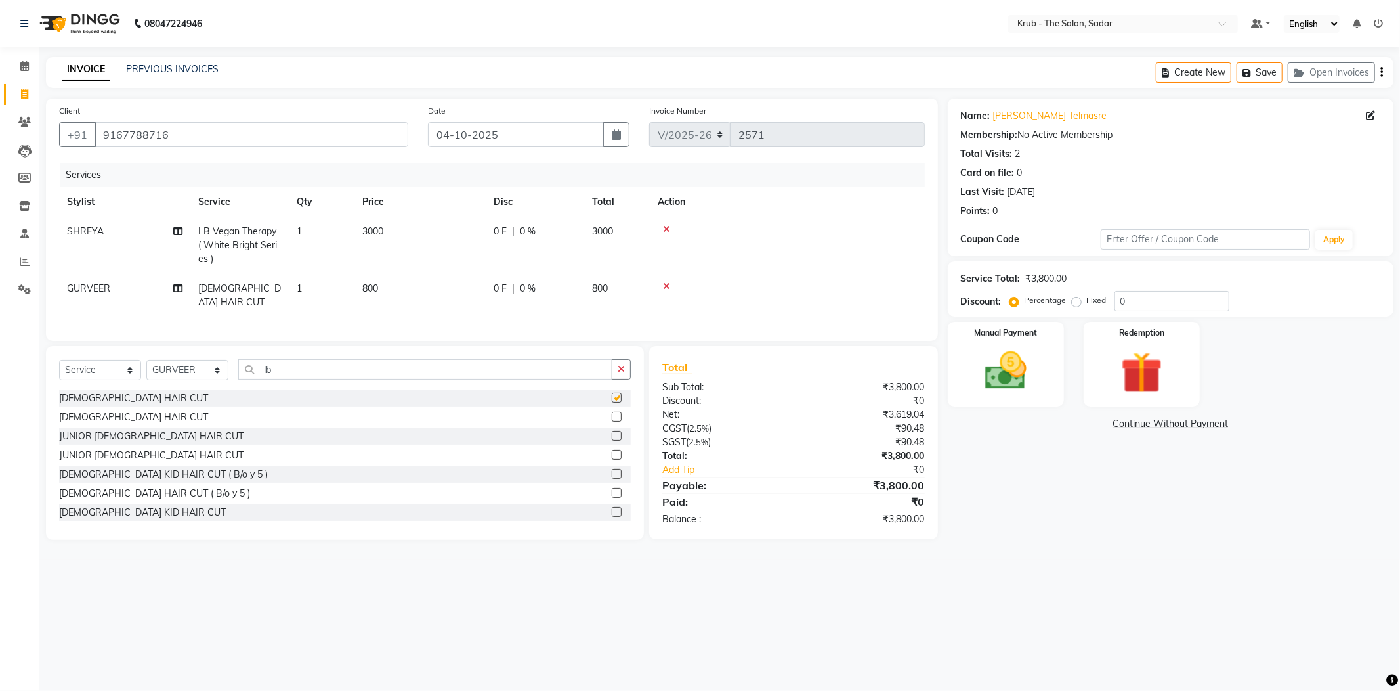
checkbox input "false"
click at [180, 360] on select "Select Stylist AKKI AKSHAY AMIT Andreas GURVEER Krub Reception NONDO RAJESH SHR…" at bounding box center [187, 370] width 82 height 20
select select "24987"
click at [146, 360] on select "Select Stylist AKKI AKSHAY AMIT Andreas GURVEER Krub Reception NONDO RAJESH SHR…" at bounding box center [187, 370] width 82 height 20
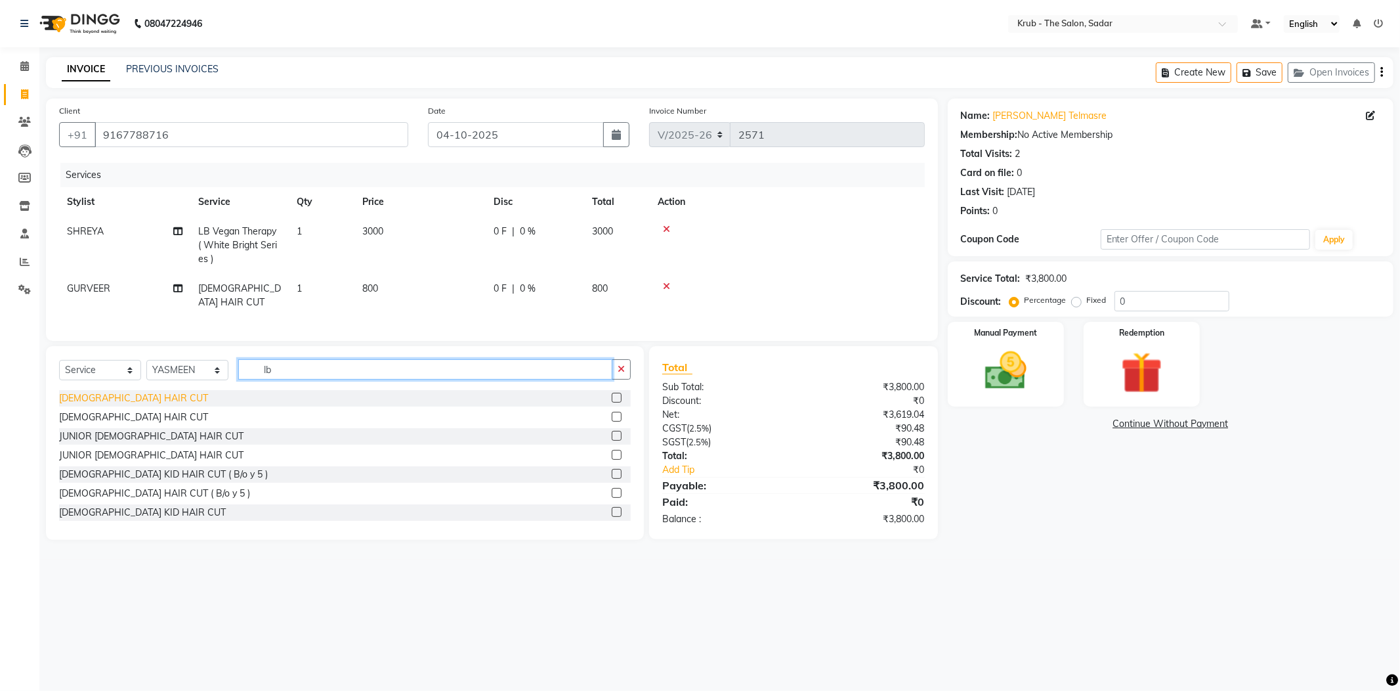
drag, startPoint x: 169, startPoint y: 368, endPoint x: 133, endPoint y: 375, distance: 37.5
click at [137, 375] on div "Select Service Product Membership Package Voucher Prepaid Gift Card Select Styl…" at bounding box center [345, 443] width 598 height 194
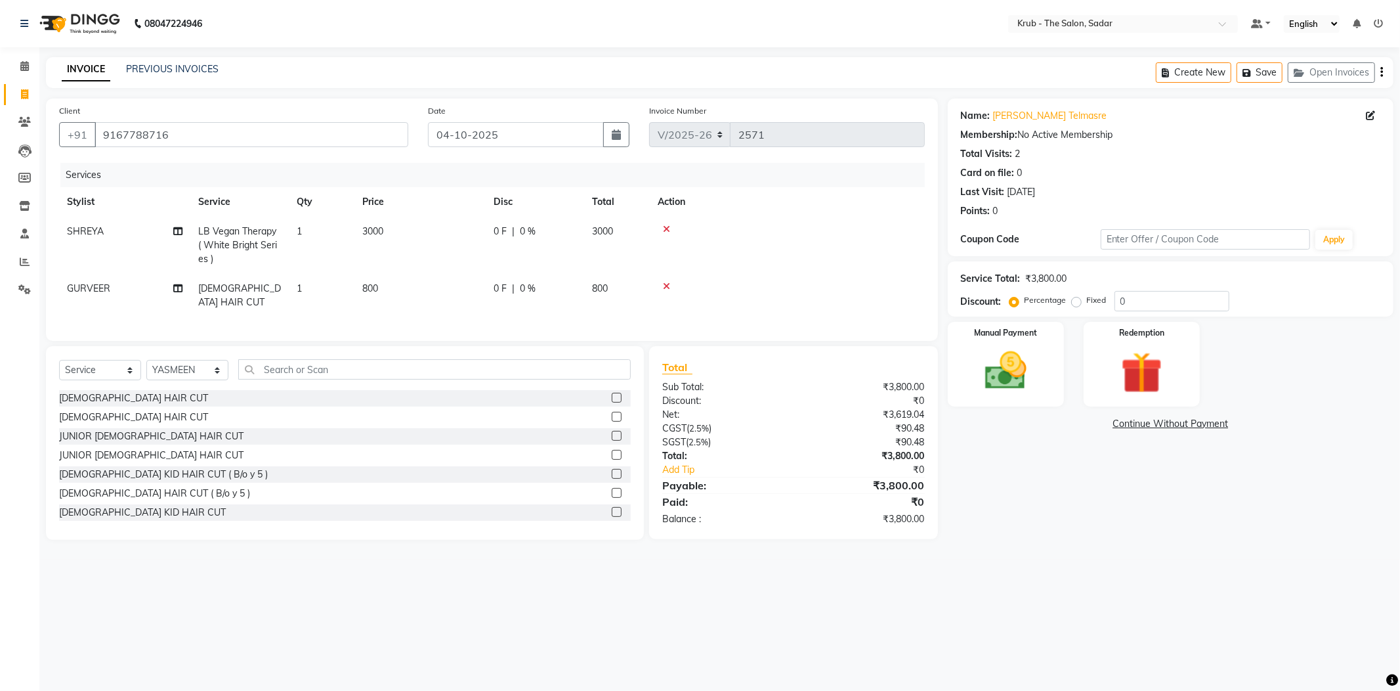
click at [991, 563] on div "08047224946 Select Location × Krub - The Salon, Sadar Default Panel My Panel En…" at bounding box center [700, 345] width 1400 height 691
drag, startPoint x: 205, startPoint y: 132, endPoint x: 46, endPoint y: 137, distance: 159.6
click at [46, 137] on div "Client +91 9167788716 Date 04-10-2025 Invoice Number V/2025 V/2025-26 2571 Serv…" at bounding box center [492, 219] width 892 height 242
paste input "8530654312"
type input "8530654312"
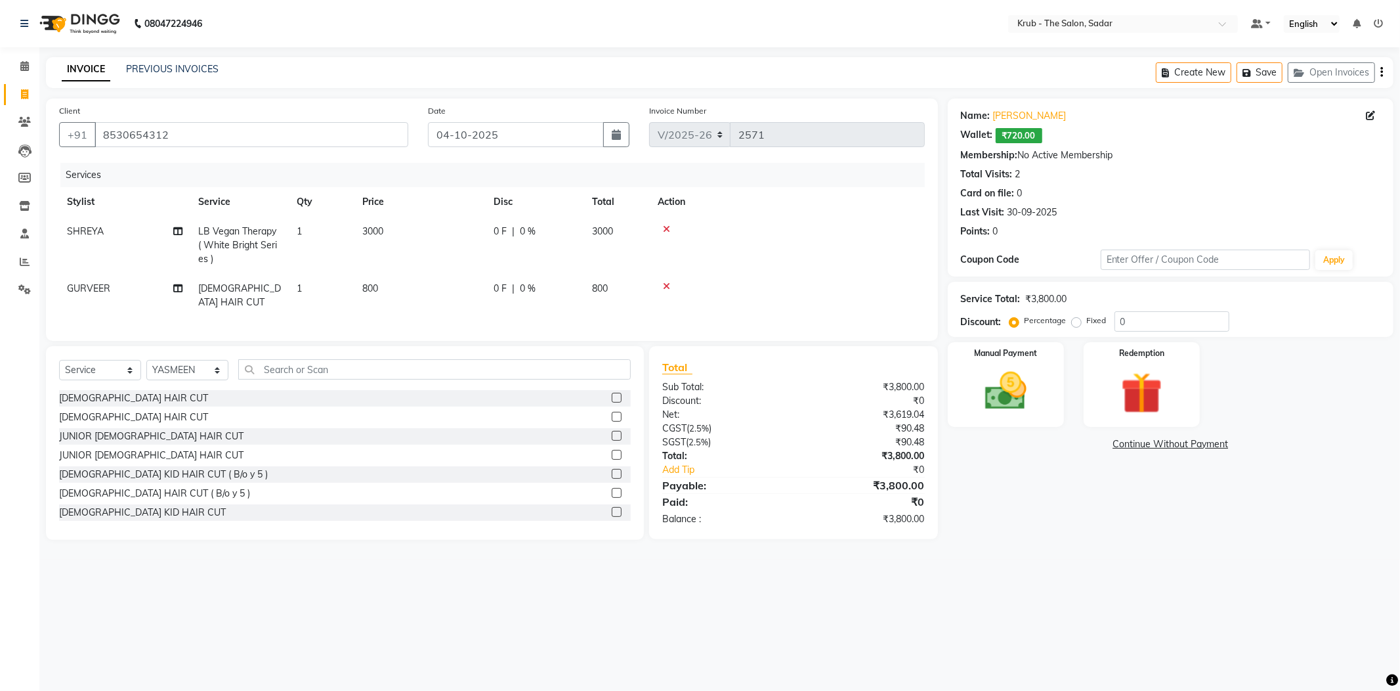
click at [1093, 504] on div "Name: Pratiksha Talegaonkar Wallet: ₹720.00 Membership: No Active Membership To…" at bounding box center [1176, 318] width 456 height 441
click at [306, 359] on input "text" at bounding box center [434, 369] width 393 height 20
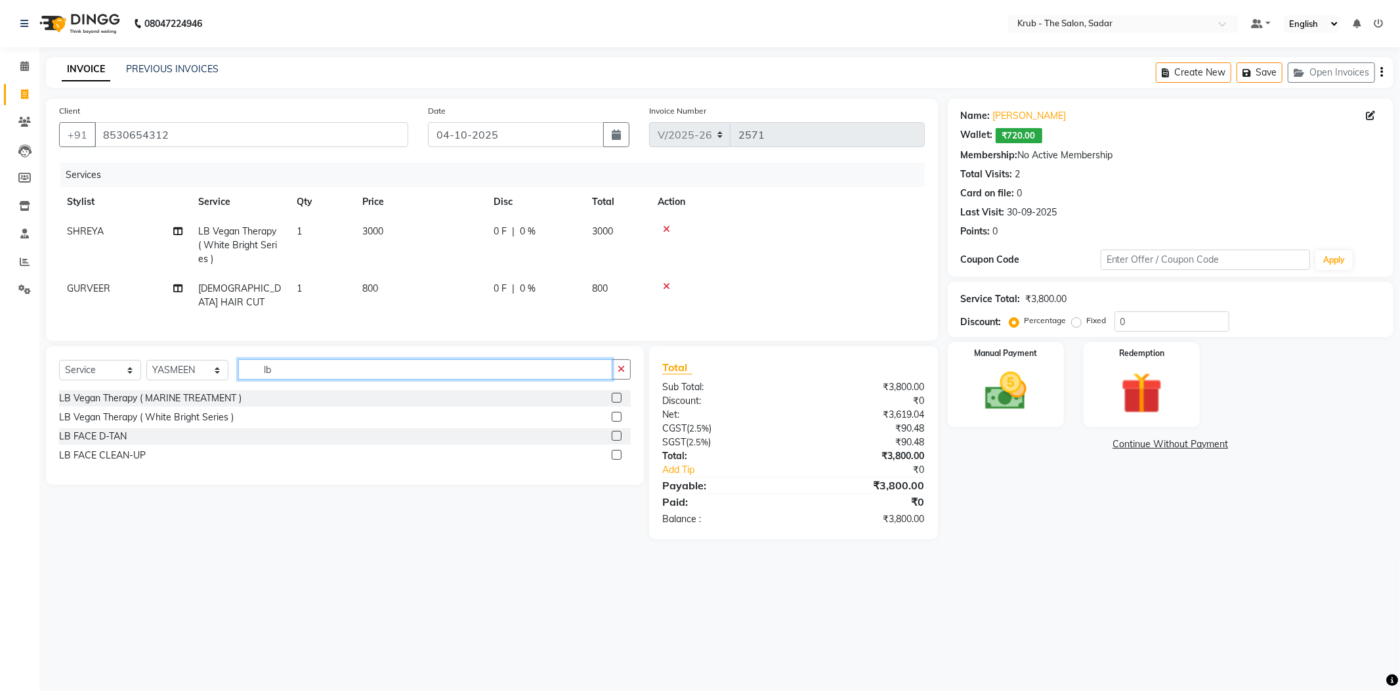
type input "lb"
click at [618, 393] on label at bounding box center [617, 398] width 10 height 10
click at [618, 394] on input "checkbox" at bounding box center [616, 398] width 9 height 9
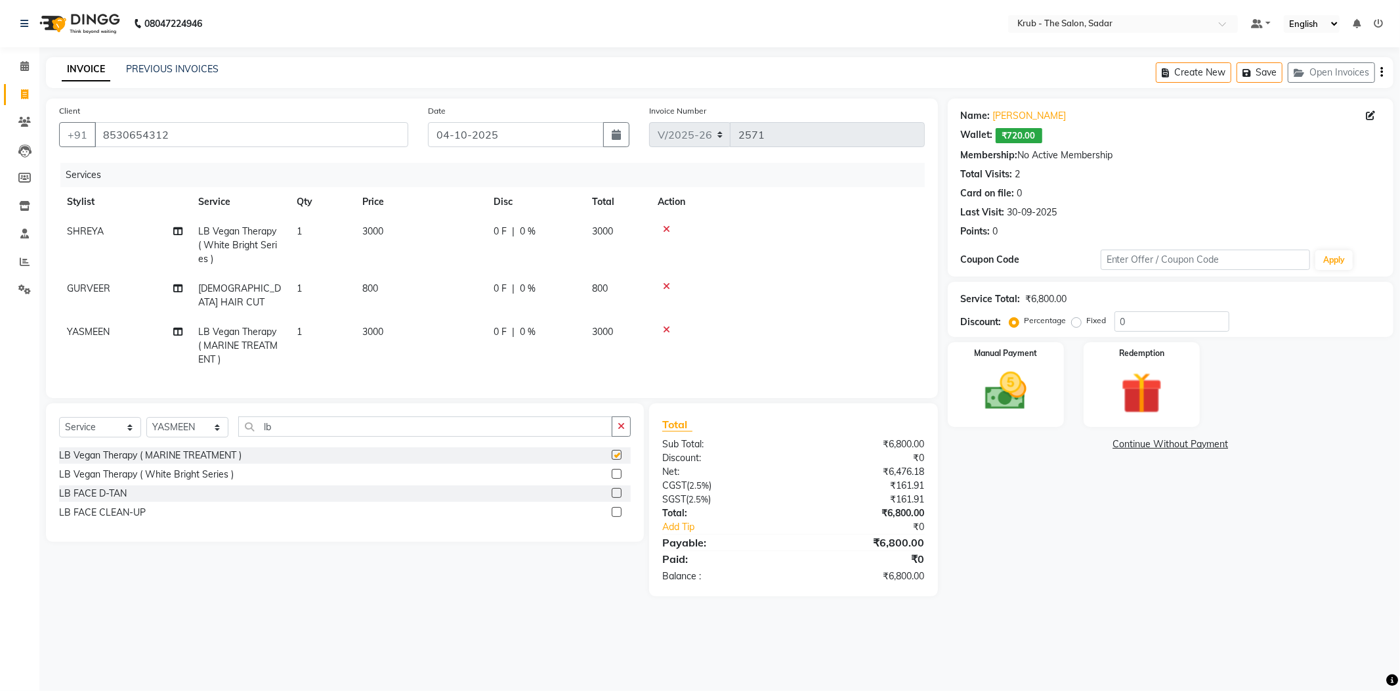
checkbox input "false"
click at [453, 317] on td "3000" at bounding box center [419, 345] width 131 height 57
select select "24987"
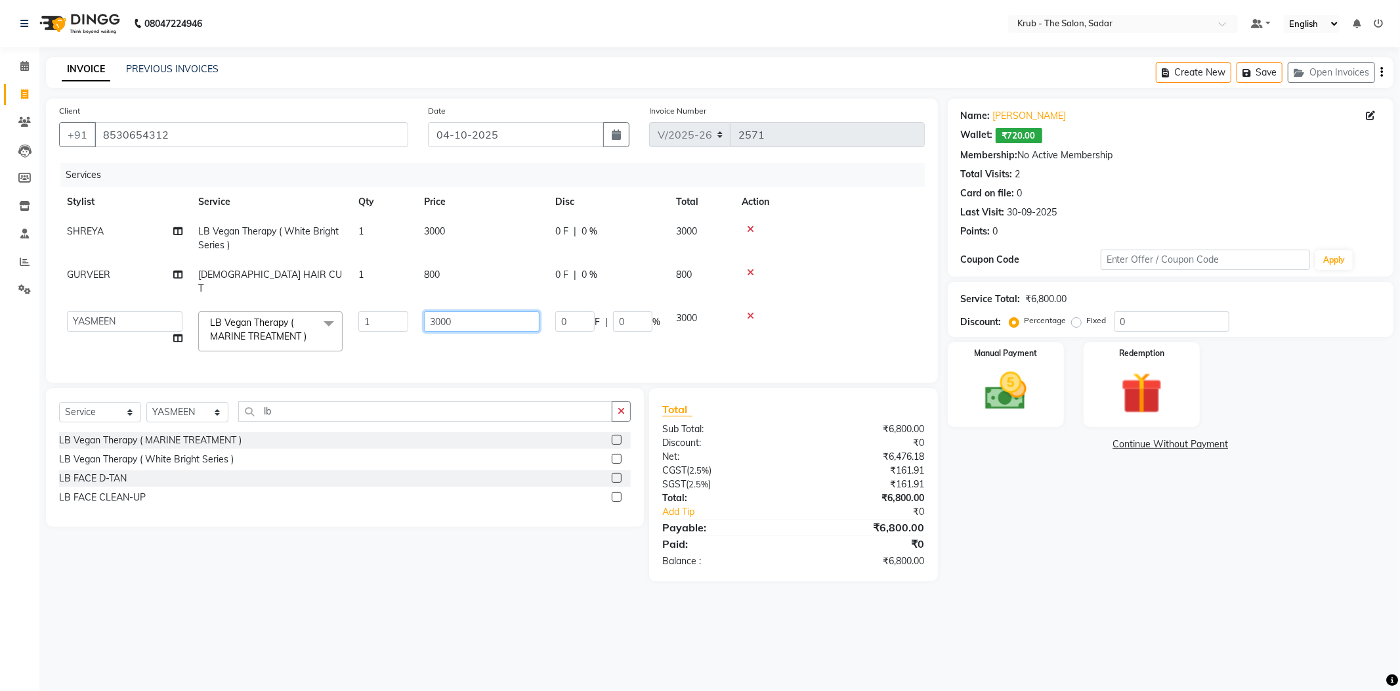
drag, startPoint x: 453, startPoint y: 289, endPoint x: 377, endPoint y: 305, distance: 77.6
click at [377, 305] on tr "AKKI AKSHAY AMIT Andreas GURVEER Krub Reception NONDO RAJESH SHREYA TOUSHIF YAS…" at bounding box center [492, 331] width 866 height 56
type input "3500"
click at [486, 195] on tr "Stylist Service Qty Price Disc Total Action" at bounding box center [492, 202] width 866 height 30
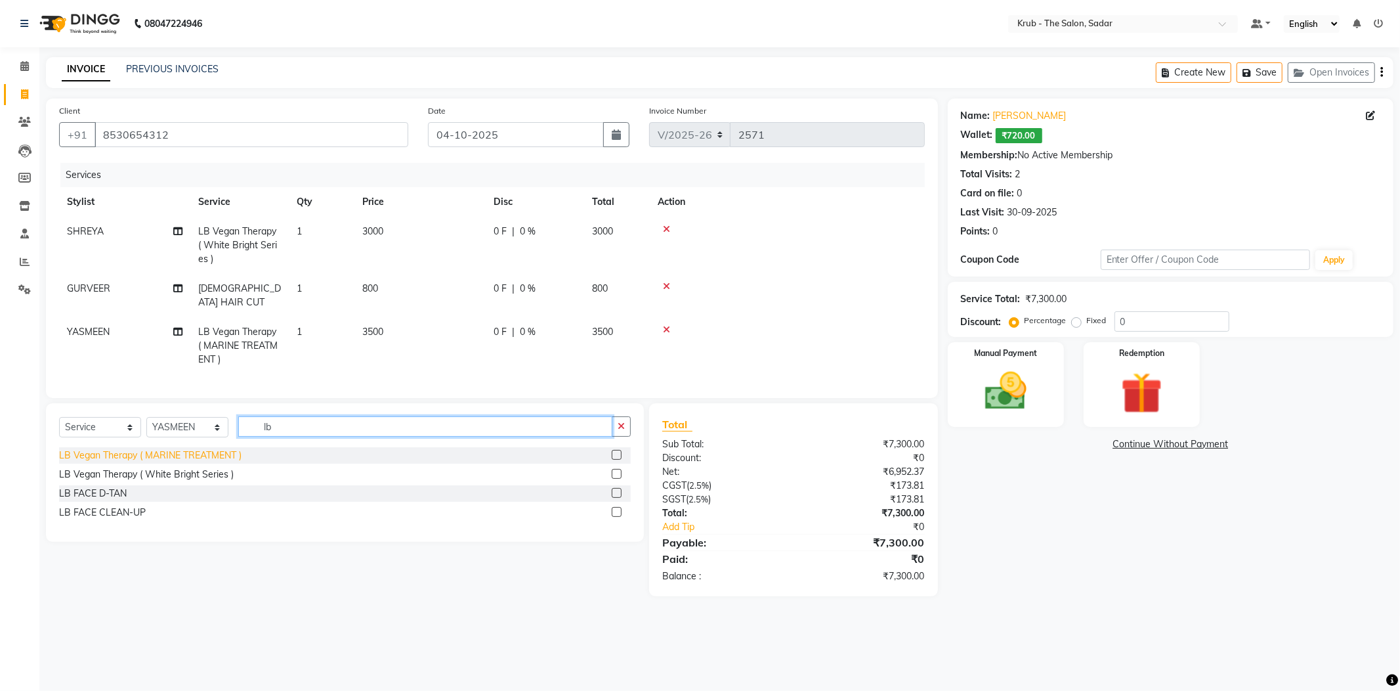
click at [118, 427] on div "Select Service Product Membership Package Voucher Prepaid Gift Card Select Styl…" at bounding box center [345, 472] width 598 height 139
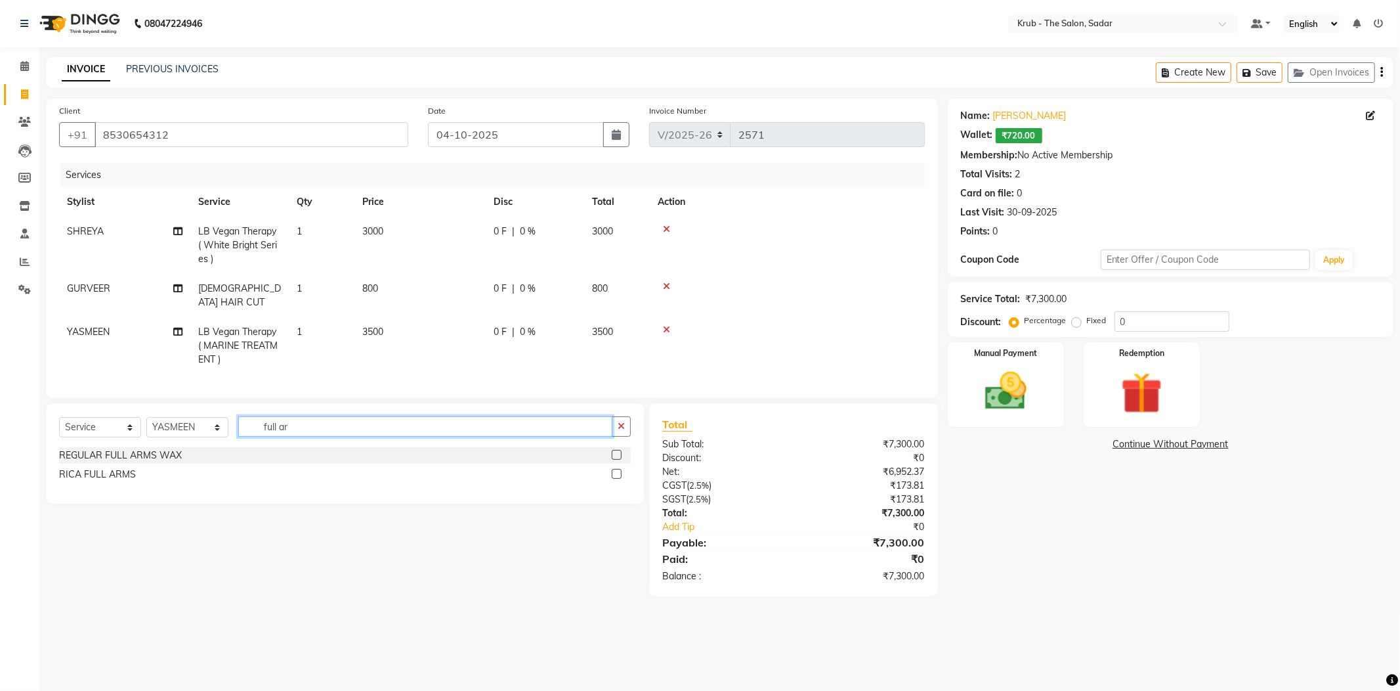
type input "full ar"
click at [622, 469] on label at bounding box center [617, 474] width 10 height 10
click at [620, 470] on input "checkbox" at bounding box center [616, 474] width 9 height 9
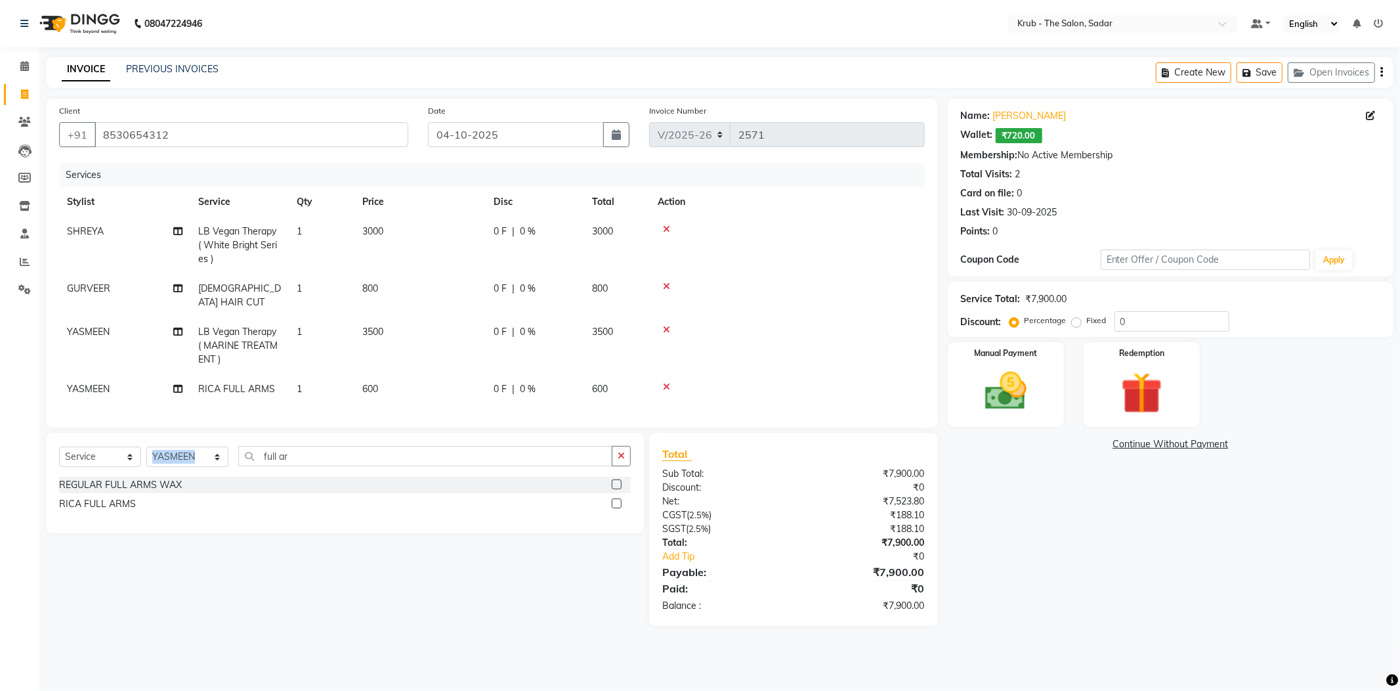
drag, startPoint x: 339, startPoint y: 442, endPoint x: 150, endPoint y: 444, distance: 189.7
click at [144, 446] on div "Select Service Product Membership Package Voucher Prepaid Gift Card Select Styl…" at bounding box center [345, 461] width 572 height 31
checkbox input "false"
drag, startPoint x: 288, startPoint y: 437, endPoint x: 203, endPoint y: 437, distance: 84.7
click at [203, 446] on div "Select Service Product Membership Package Voucher Prepaid Gift Card Select Styl…" at bounding box center [345, 461] width 572 height 31
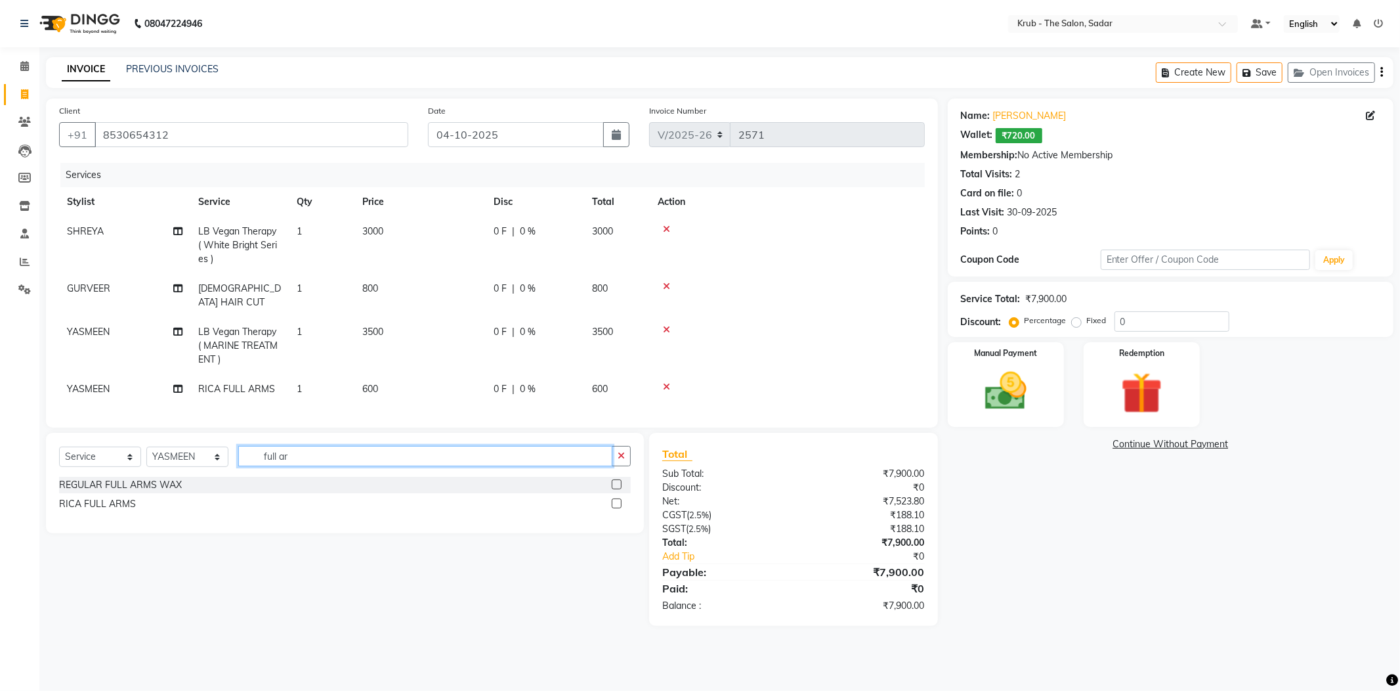
drag, startPoint x: 276, startPoint y: 421, endPoint x: 232, endPoint y: 417, distance: 43.4
click at [232, 433] on div "Select Service Product Membership Package Voucher Prepaid Gift Card Select Styl…" at bounding box center [345, 483] width 598 height 100
drag, startPoint x: 334, startPoint y: 413, endPoint x: 214, endPoint y: 426, distance: 120.8
click at [214, 433] on div "Select Service Product Membership Package Voucher Prepaid Gift Card Select Styl…" at bounding box center [345, 483] width 598 height 100
drag, startPoint x: 282, startPoint y: 431, endPoint x: 223, endPoint y: 441, distance: 59.9
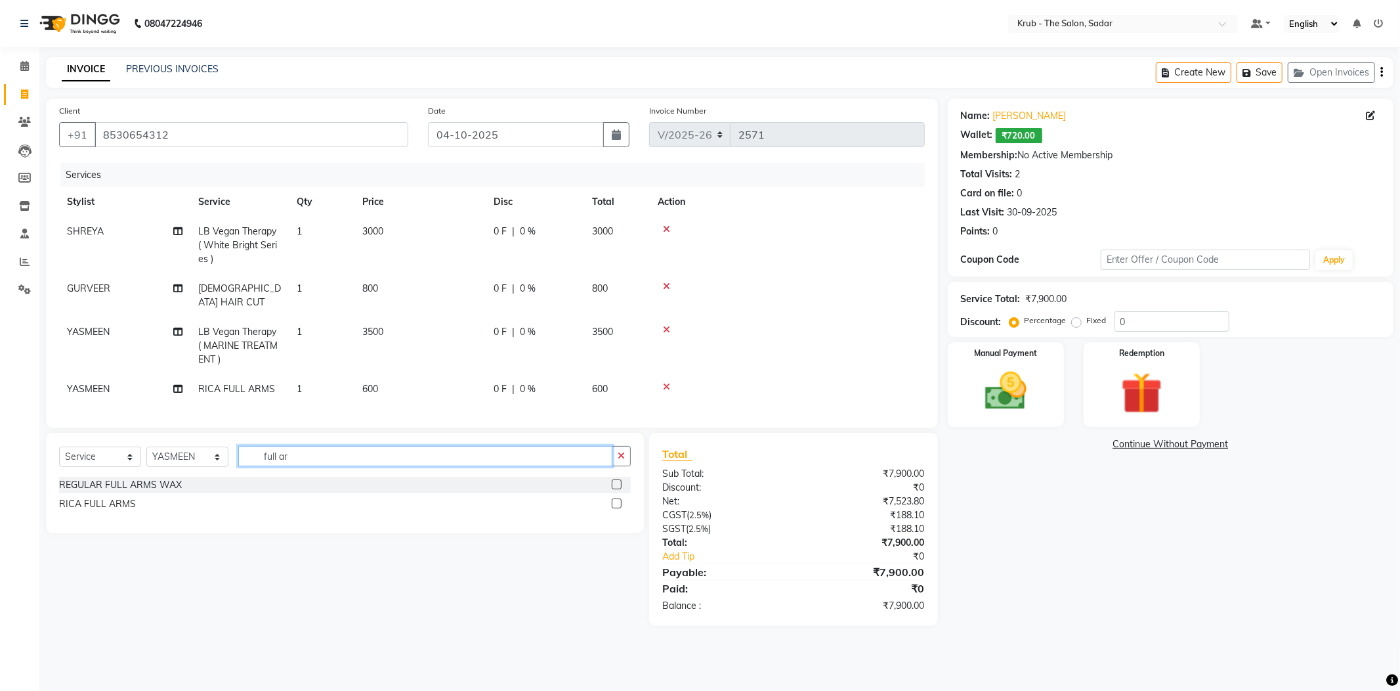
click at [223, 446] on div "Select Service Product Membership Package Voucher Prepaid Gift Card Select Styl…" at bounding box center [345, 461] width 572 height 31
type input "under"
click at [616, 498] on label at bounding box center [617, 503] width 10 height 10
click at [616, 500] on input "checkbox" at bounding box center [616, 504] width 9 height 9
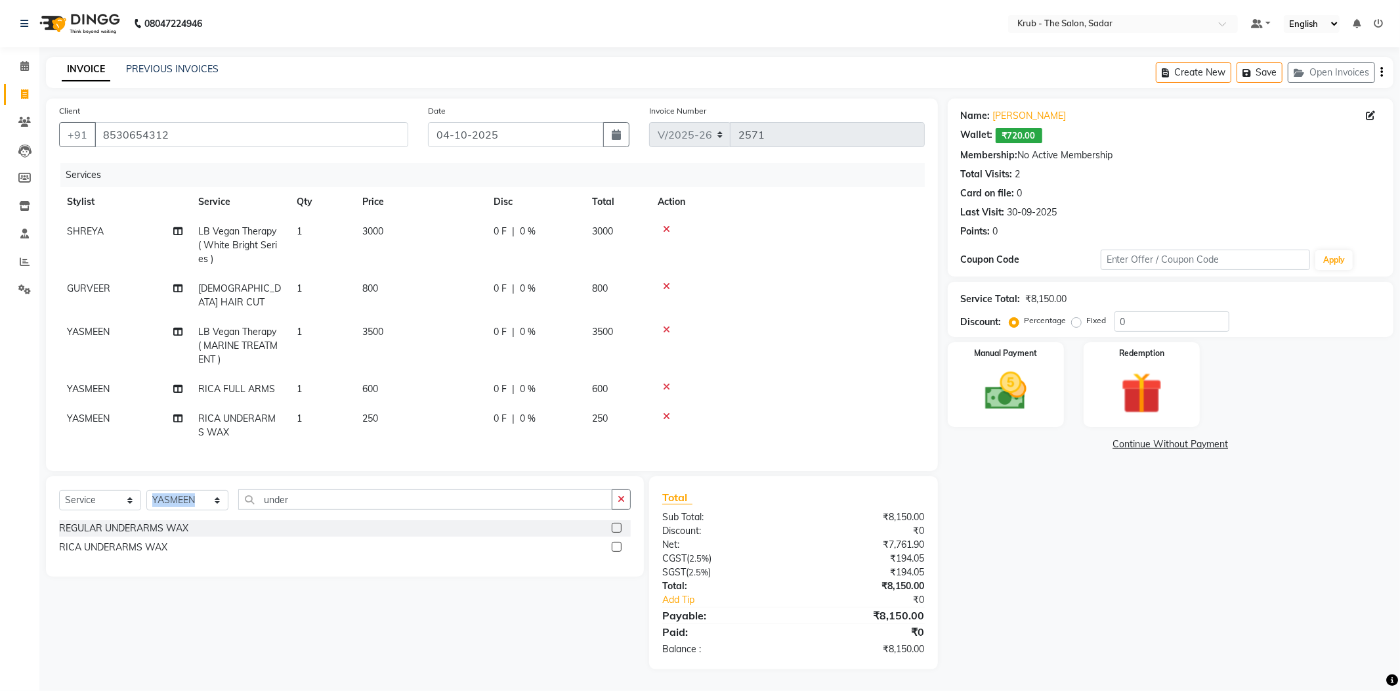
checkbox input "false"
drag, startPoint x: 260, startPoint y: 463, endPoint x: 242, endPoint y: 471, distance: 19.7
click at [221, 476] on div "Select Service Product Membership Package Voucher Prepaid Gift Card Select Styl…" at bounding box center [345, 526] width 598 height 100
drag, startPoint x: 290, startPoint y: 471, endPoint x: 198, endPoint y: 471, distance: 92.6
click at [198, 489] on div "Select Service Product Membership Package Voucher Prepaid Gift Card Select Styl…" at bounding box center [345, 504] width 572 height 31
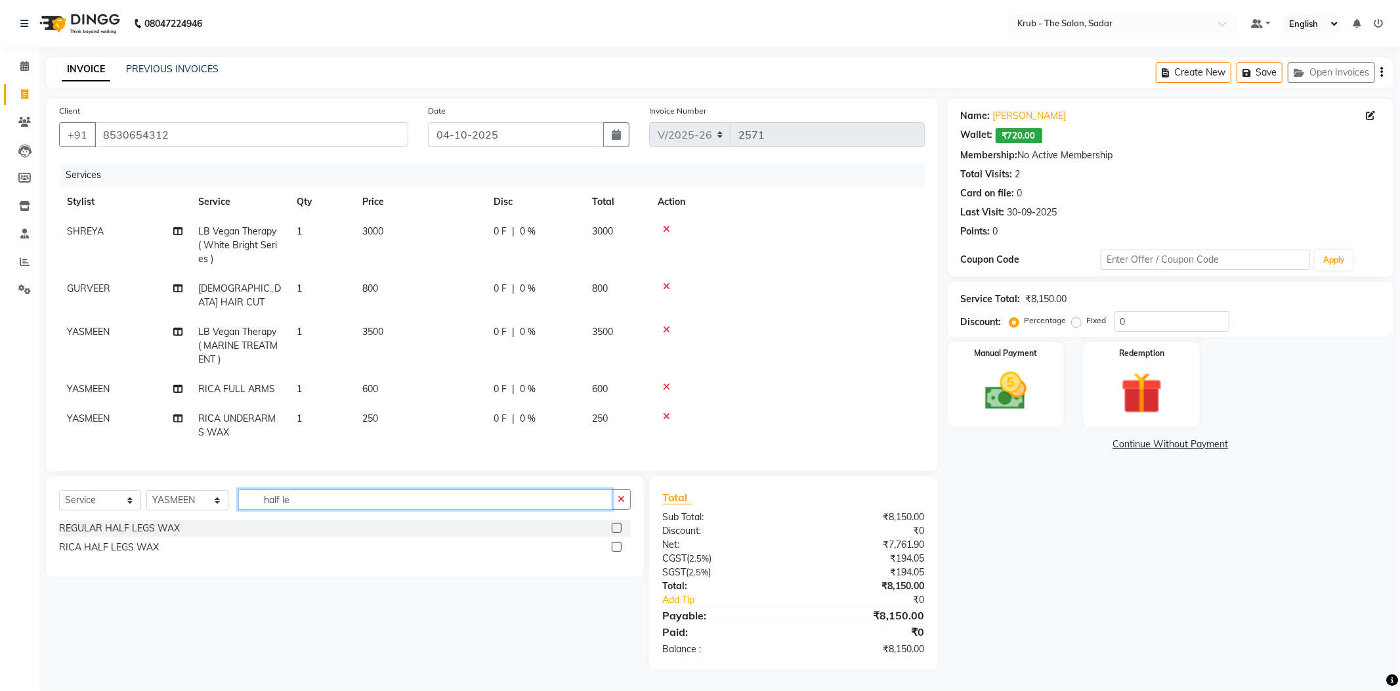
type input "half le"
click at [616, 542] on label at bounding box center [617, 547] width 10 height 10
click at [616, 543] on input "checkbox" at bounding box center [616, 547] width 9 height 9
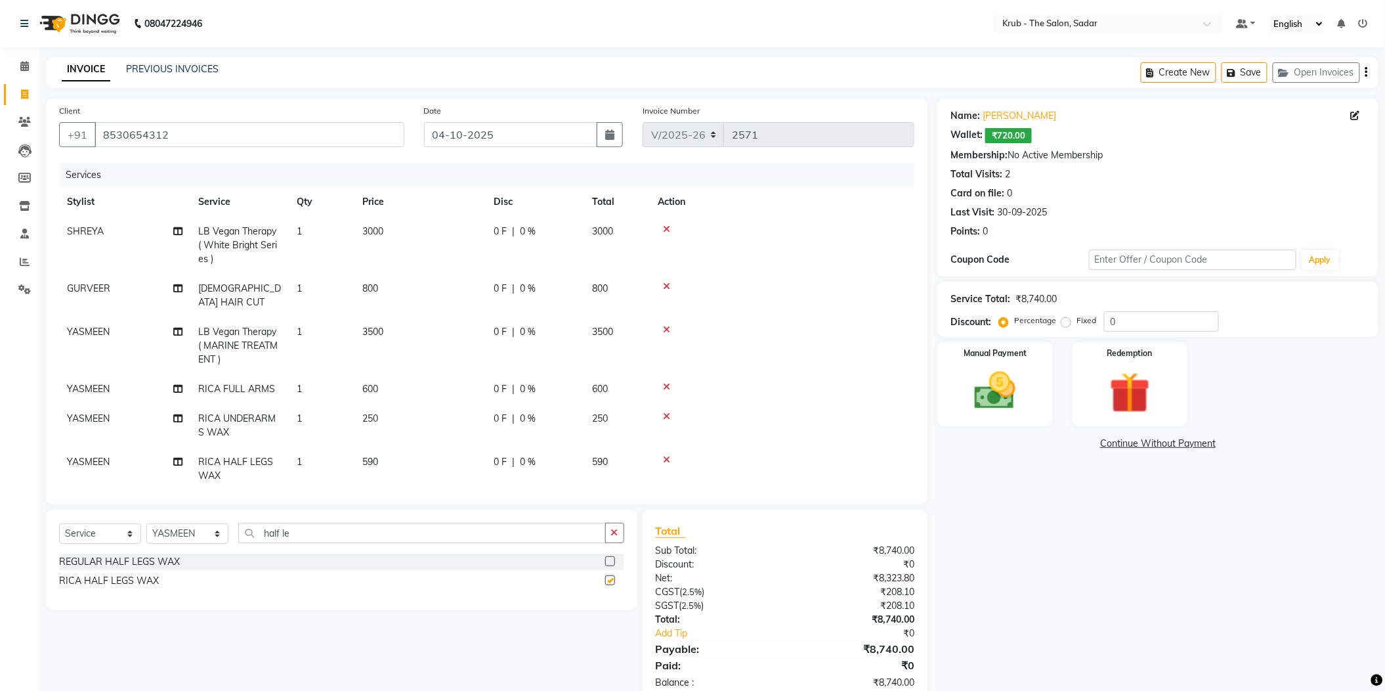
checkbox input "false"
drag, startPoint x: 330, startPoint y: 517, endPoint x: 228, endPoint y: 510, distance: 101.3
click at [228, 523] on div "Select Service Product Membership Package Voucher Prepaid Gift Card Select Styl…" at bounding box center [341, 538] width 565 height 31
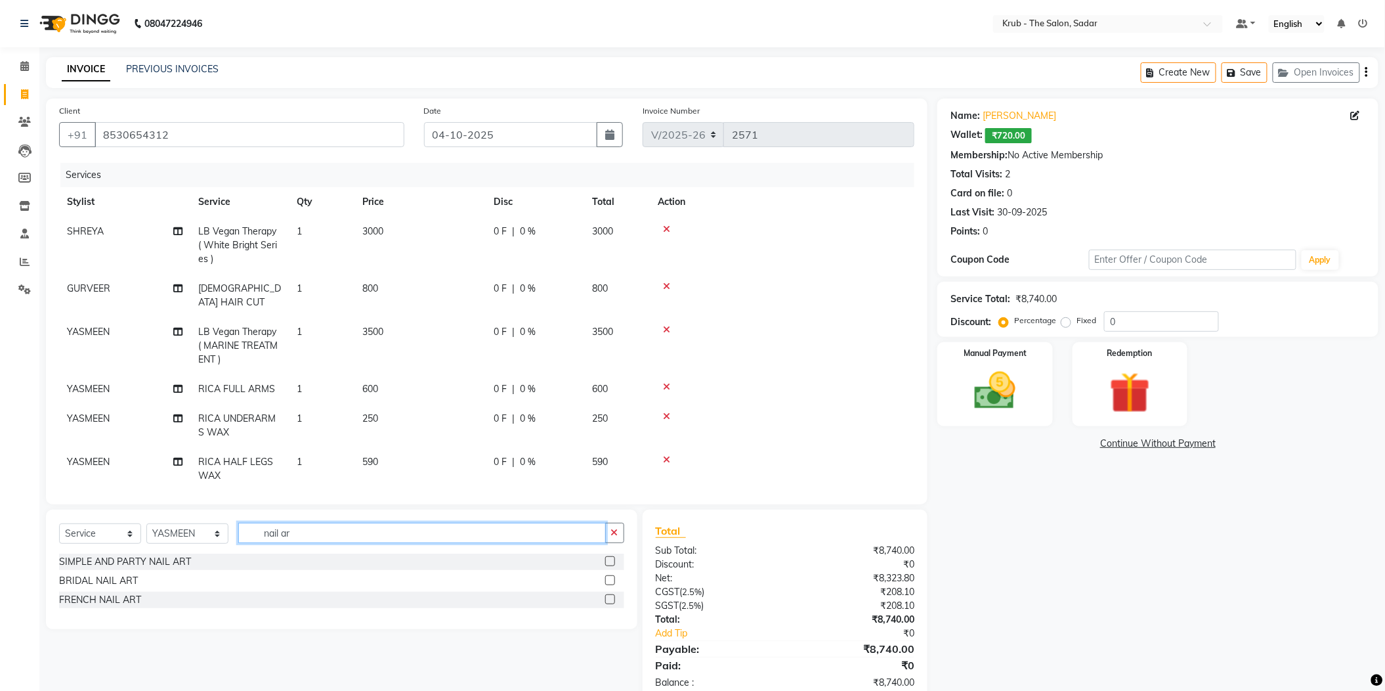
type input "nail ar"
click at [615, 594] on label at bounding box center [610, 599] width 10 height 10
click at [614, 595] on input "checkbox" at bounding box center [609, 599] width 9 height 9
checkbox input "false"
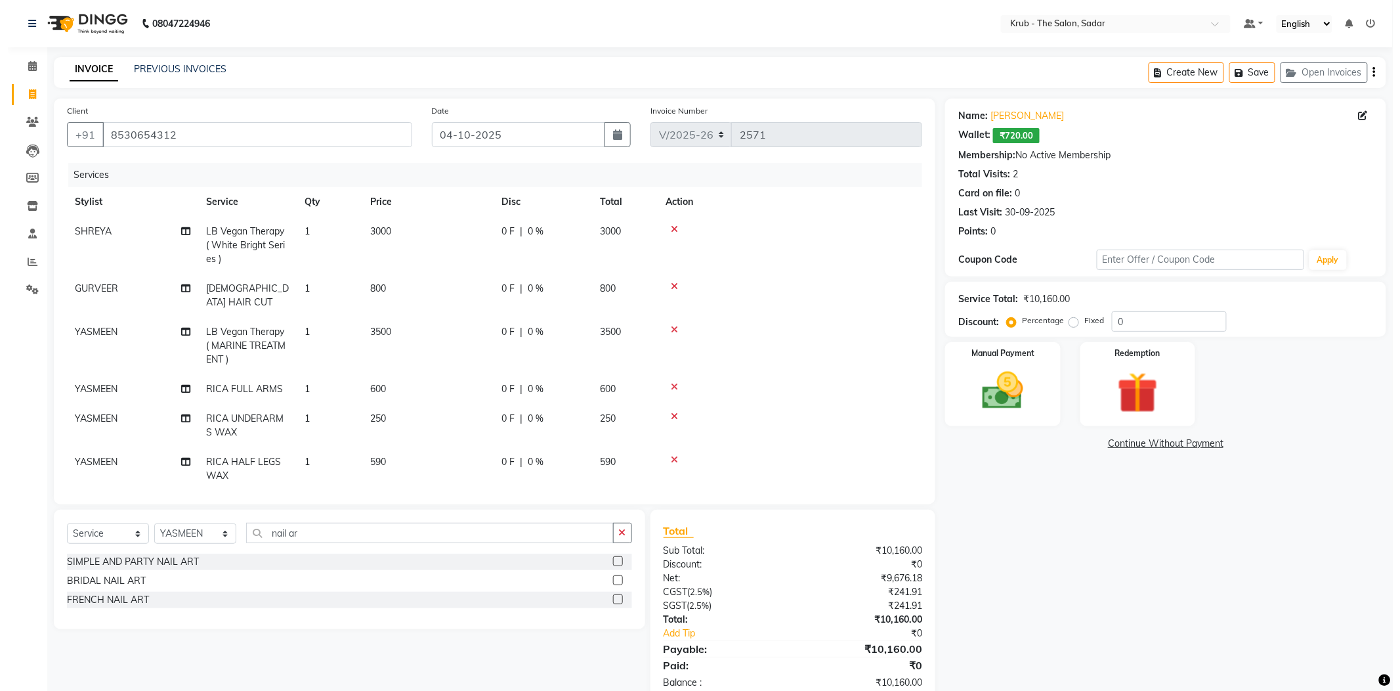
scroll to position [22, 0]
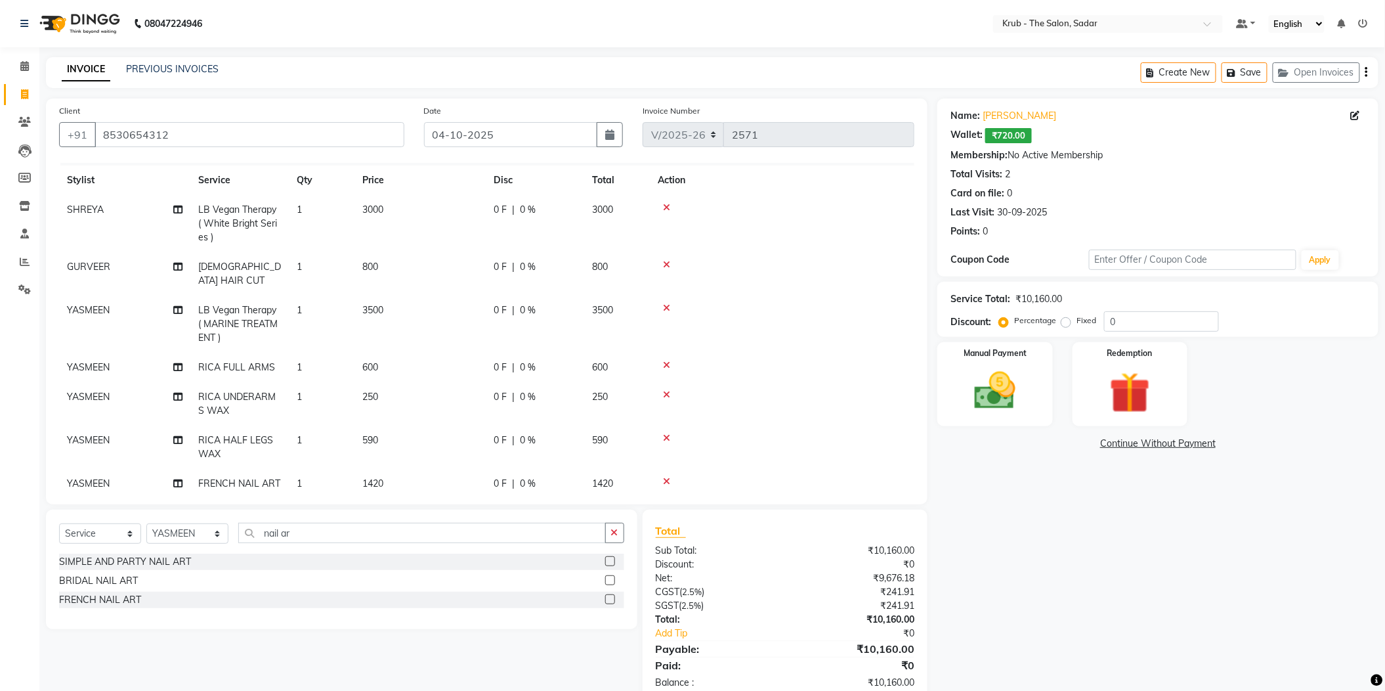
click at [457, 469] on td "1420" at bounding box center [419, 484] width 131 height 30
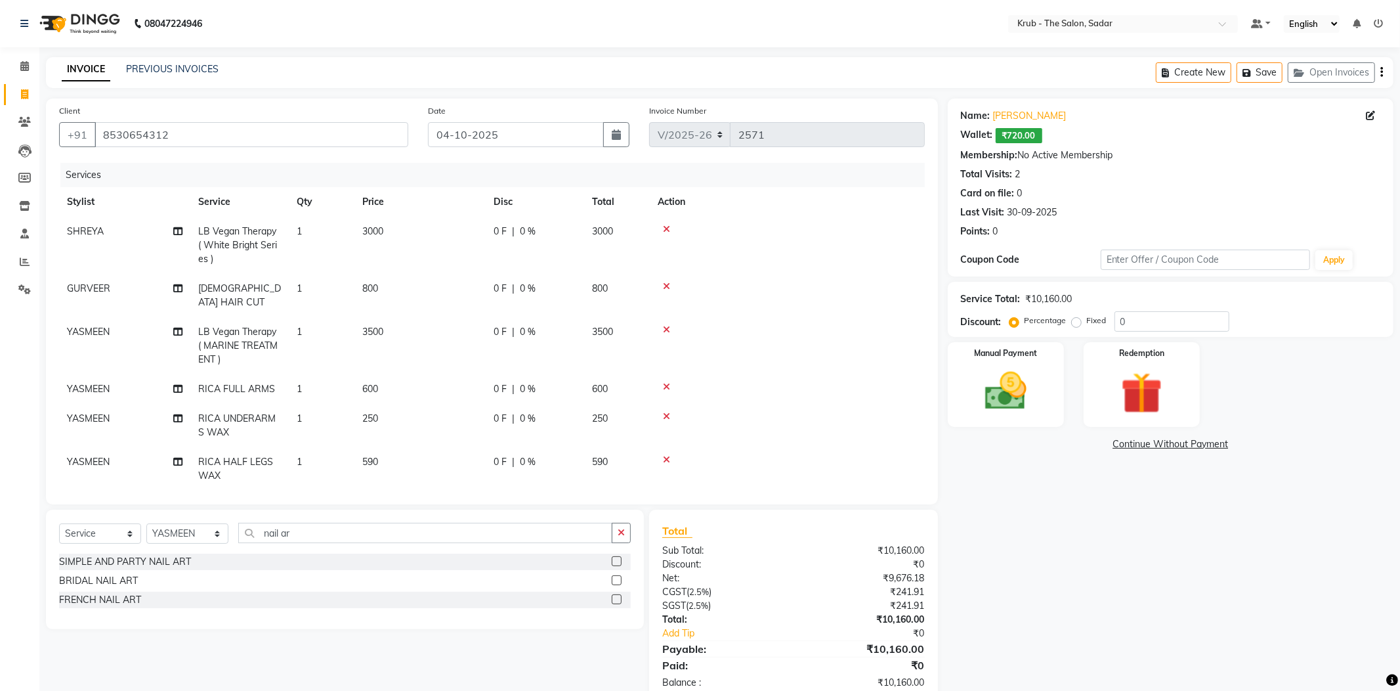
select select "24987"
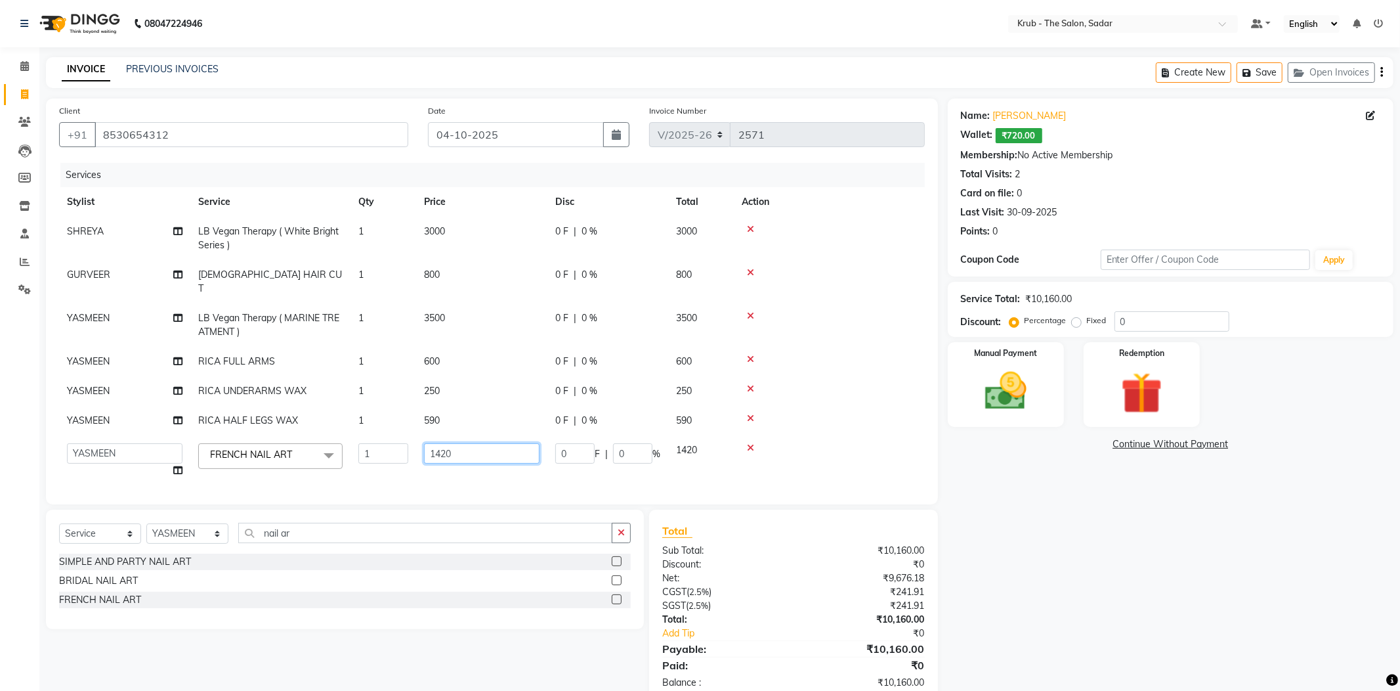
drag, startPoint x: 455, startPoint y: 412, endPoint x: 392, endPoint y: 421, distance: 63.7
click at [392, 435] on tr "AKKI AKSHAY AMIT Andreas GURVEER Krub Reception NONDO RAJESH SHREYA TOUSHIF YAS…" at bounding box center [492, 460] width 866 height 50
type input "2500"
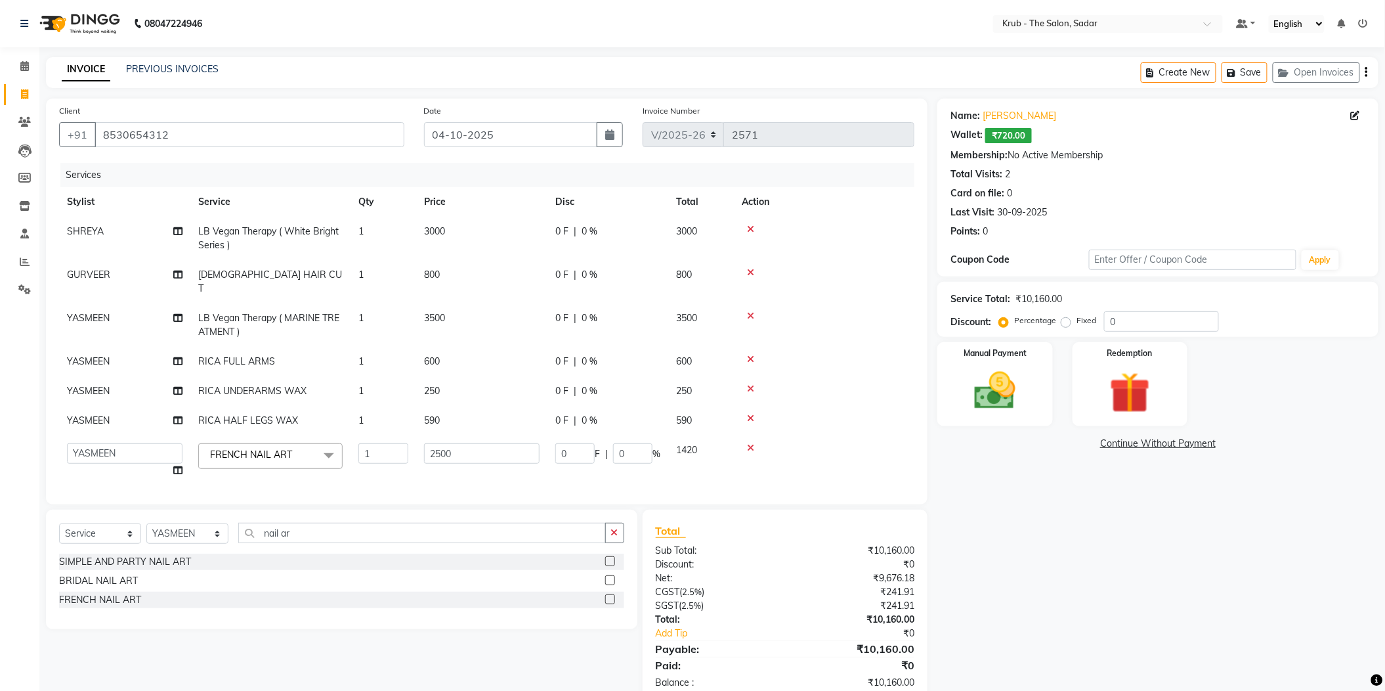
click at [1172, 594] on div "Name: Pratiksha Talegaonkar Wallet: ₹720.00 Membership: No Active Membership To…" at bounding box center [1162, 400] width 451 height 604
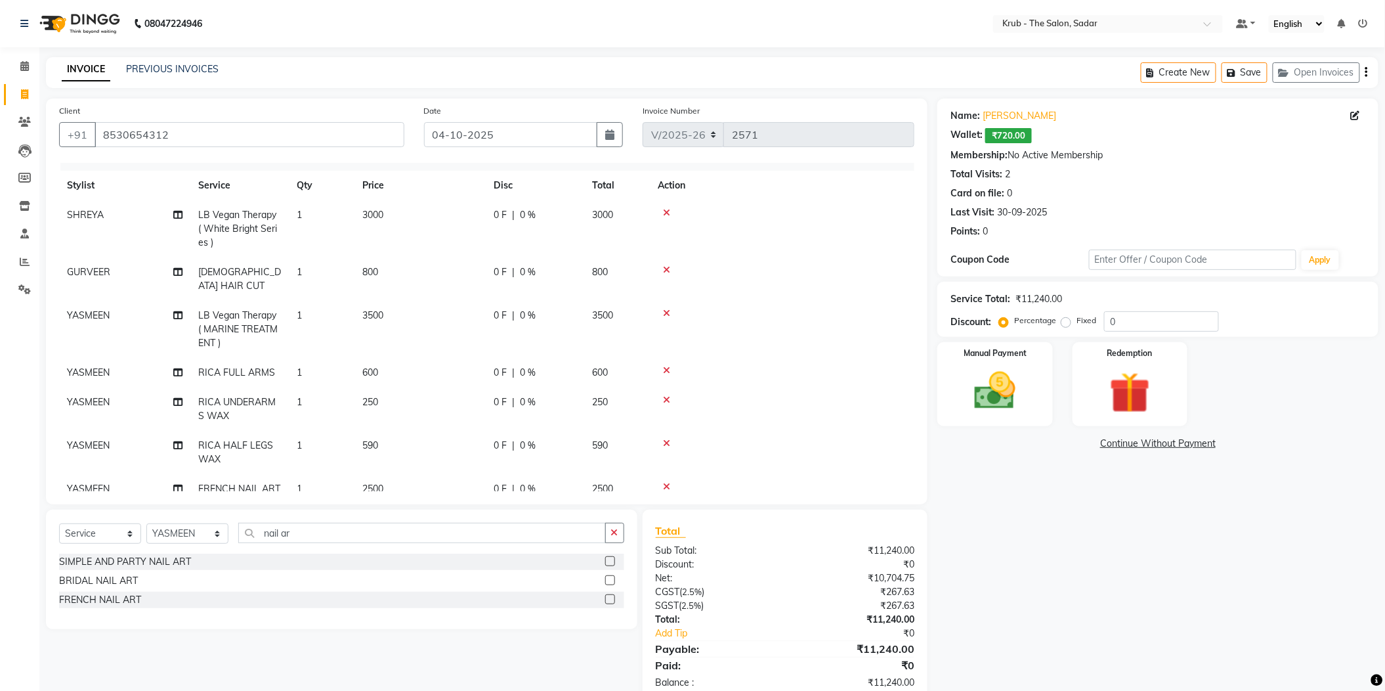
scroll to position [22, 0]
click at [446, 425] on td "590" at bounding box center [419, 446] width 131 height 43
select select "24987"
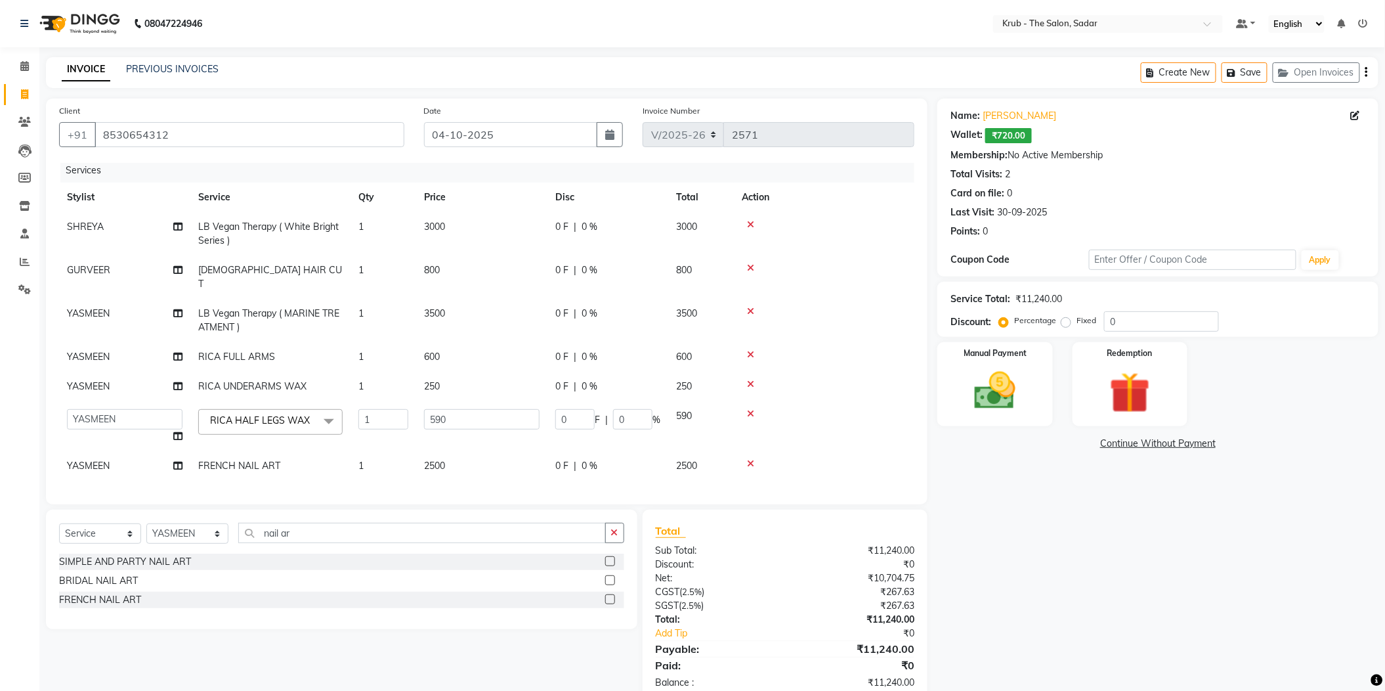
scroll to position [0, 0]
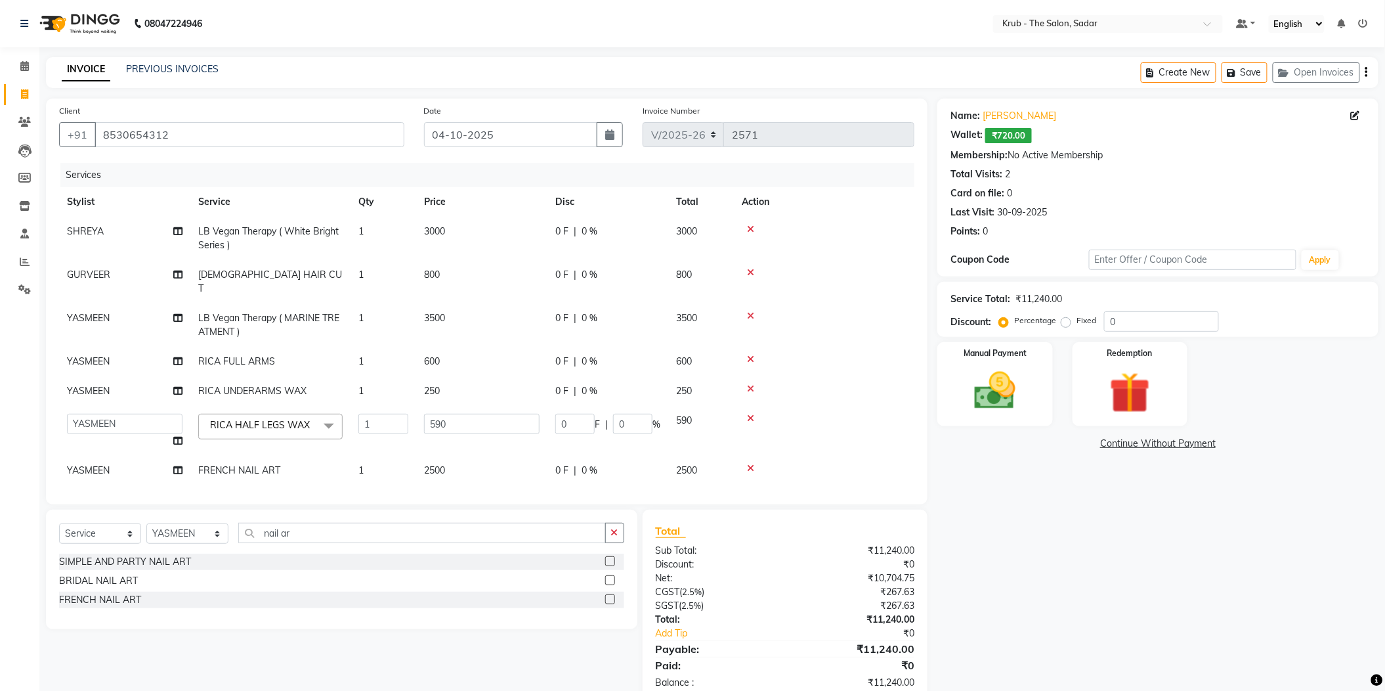
click at [429, 406] on td "590" at bounding box center [481, 431] width 131 height 50
click at [447, 414] on input "590" at bounding box center [482, 424] width 116 height 20
type input "500"
click at [1101, 524] on div "Name: Pratiksha Talegaonkar Wallet: ₹720.00 Membership: No Active Membership To…" at bounding box center [1162, 400] width 451 height 604
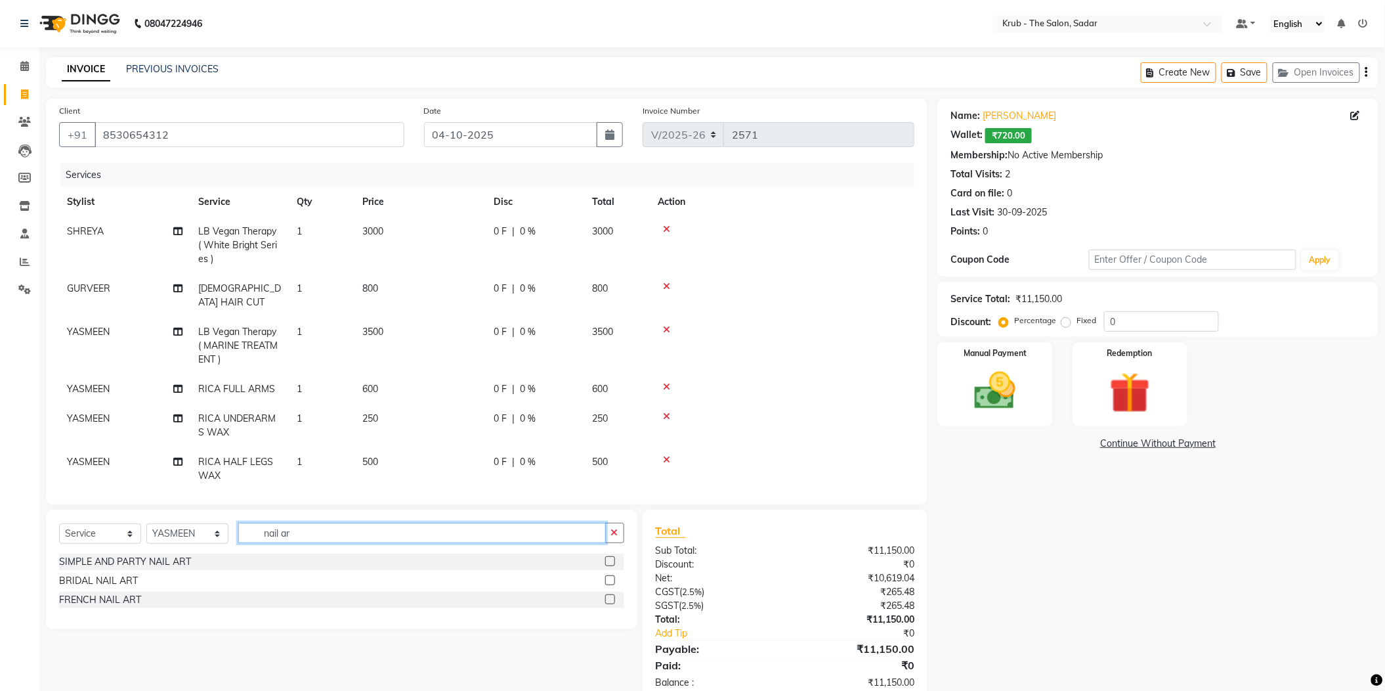
drag, startPoint x: 287, startPoint y: 512, endPoint x: 213, endPoint y: 512, distance: 73.5
click at [213, 523] on div "Select Service Product Membership Package Voucher Prepaid Gift Card Select Styl…" at bounding box center [341, 538] width 565 height 31
type input "gel n"
click at [614, 556] on label at bounding box center [610, 561] width 10 height 10
click at [614, 557] on input "checkbox" at bounding box center [609, 561] width 9 height 9
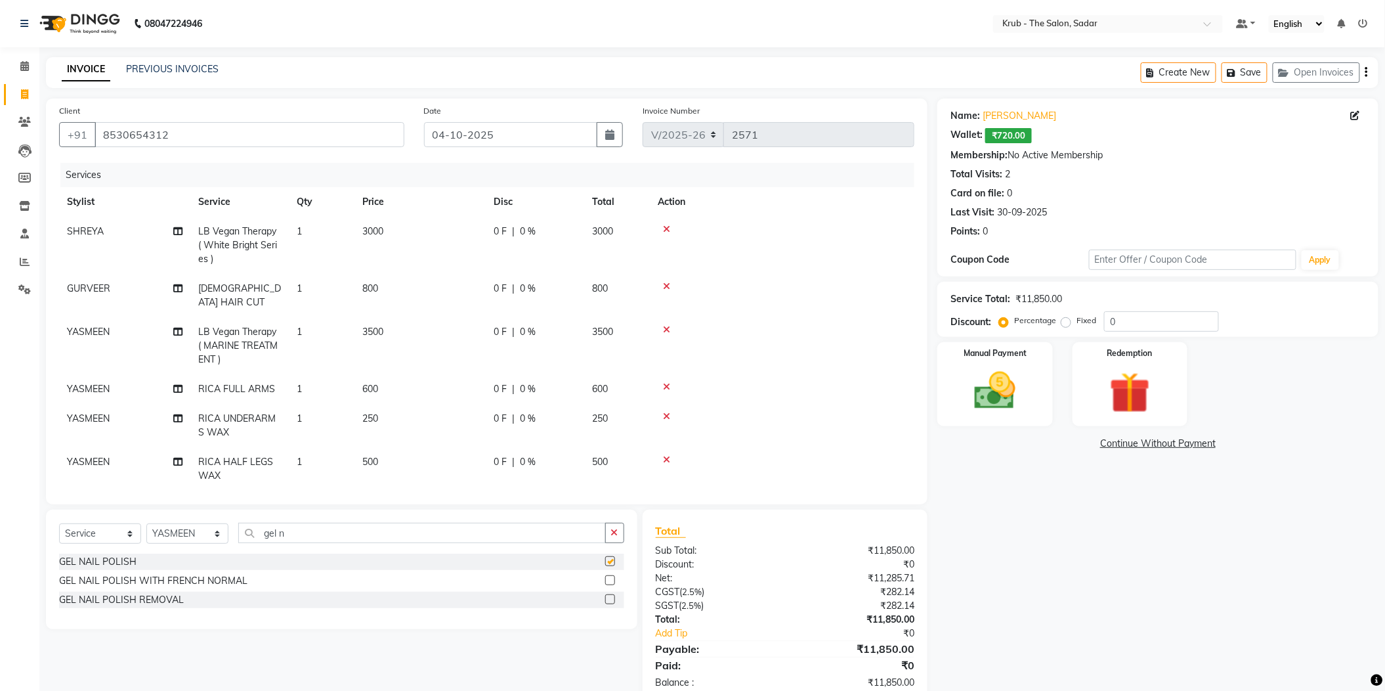
checkbox input "false"
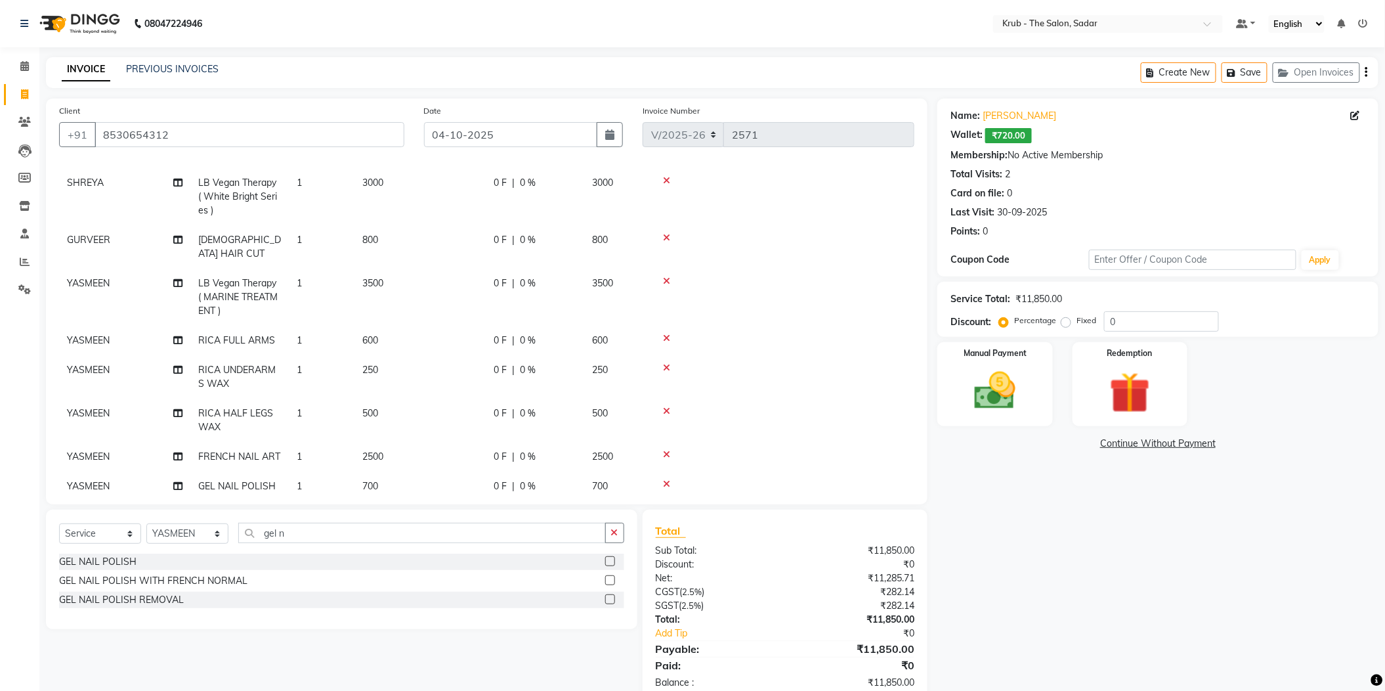
click at [447, 398] on td "500" at bounding box center [419, 419] width 131 height 43
select select "24987"
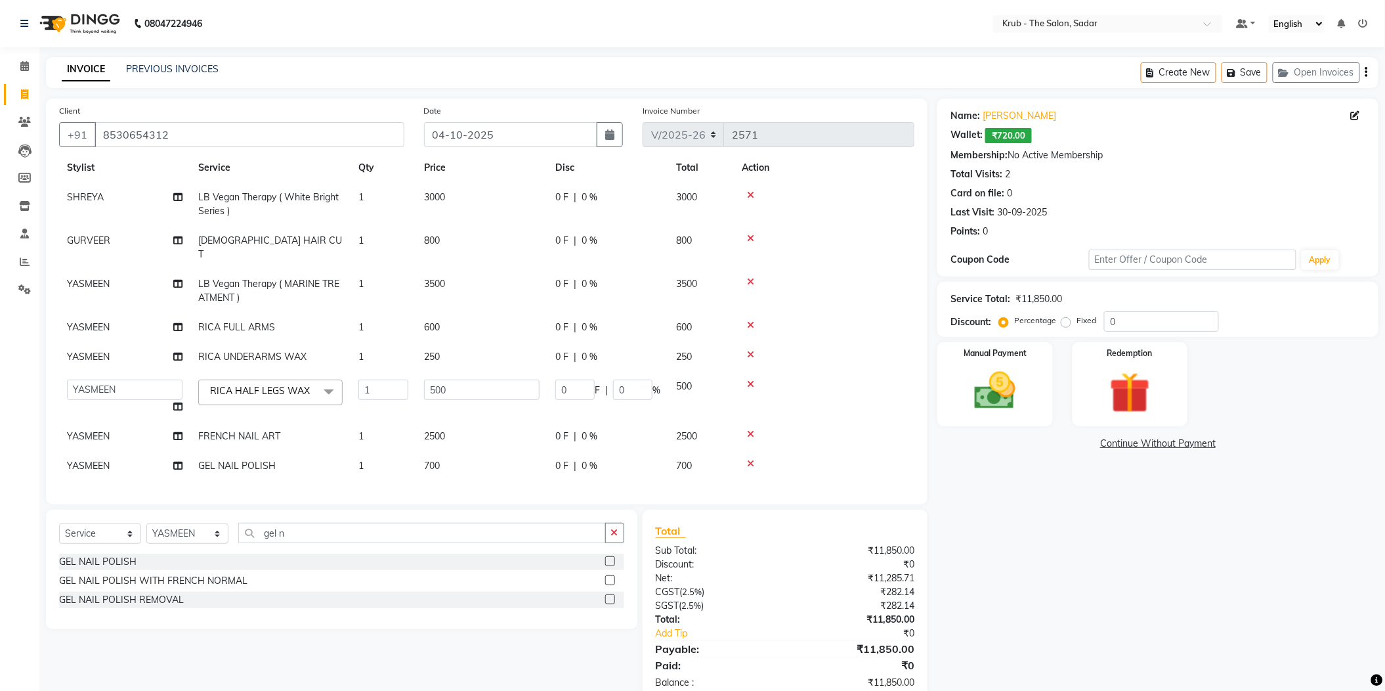
scroll to position [21, 0]
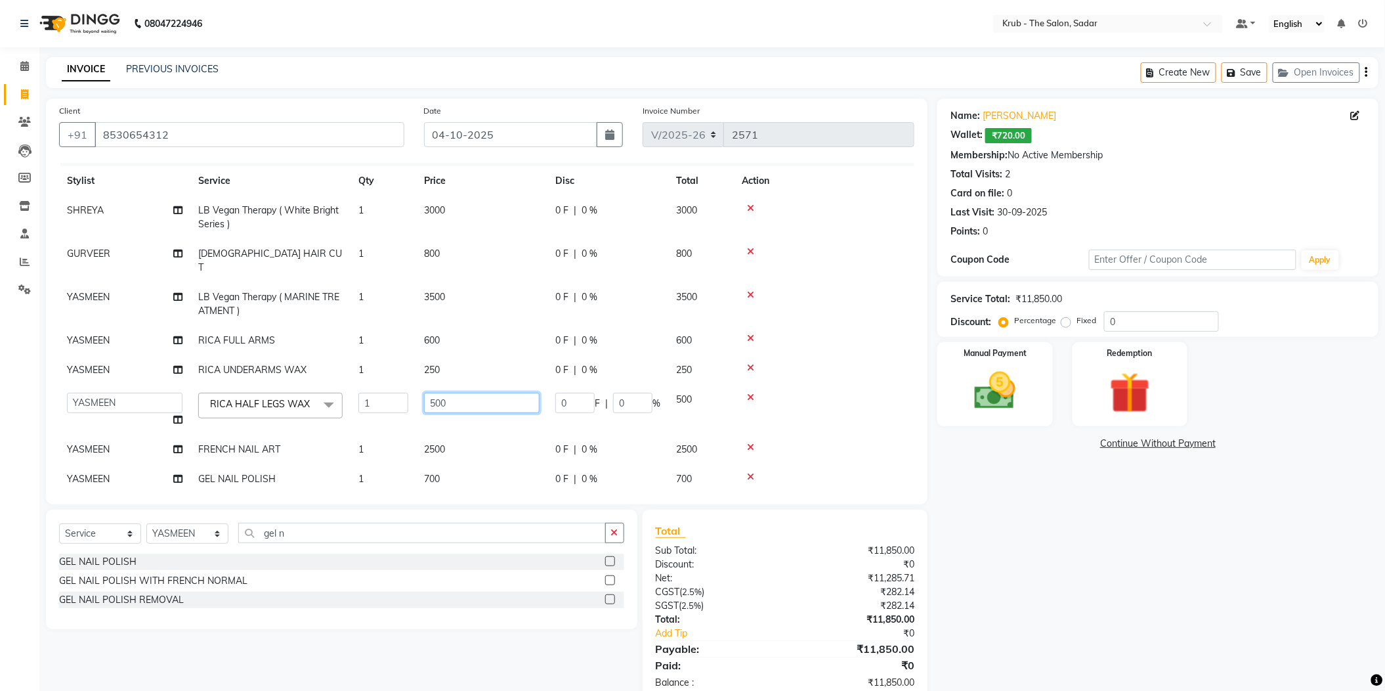
drag, startPoint x: 452, startPoint y: 358, endPoint x: 389, endPoint y: 371, distance: 64.4
click at [389, 385] on tr "AKKI AKSHAY AMIT Andreas GURVEER Krub Reception NONDO RAJESH SHREYA TOUSHIF YAS…" at bounding box center [486, 410] width 855 height 50
type input "590"
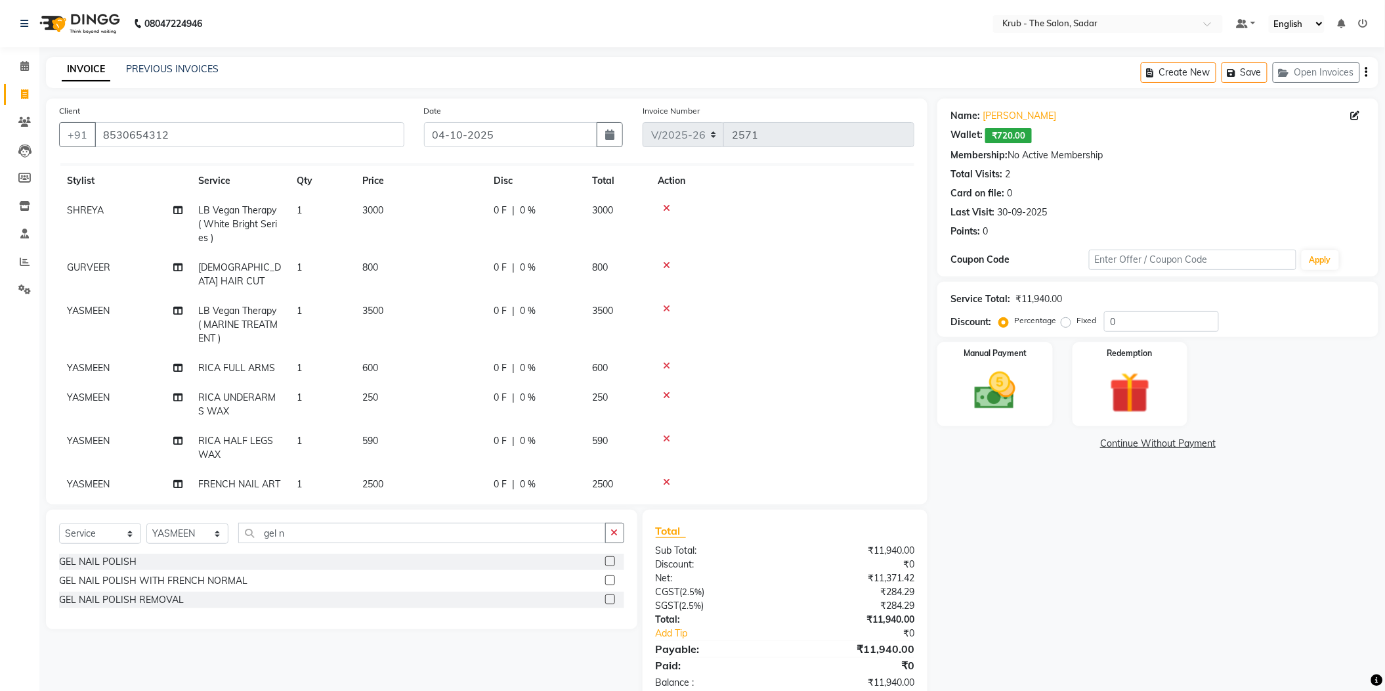
drag, startPoint x: 1168, startPoint y: 557, endPoint x: 899, endPoint y: 495, distance: 276.9
click at [1165, 555] on div "Name: Pratiksha Talegaonkar Wallet: ₹720.00 Membership: No Active Membership To…" at bounding box center [1162, 400] width 451 height 604
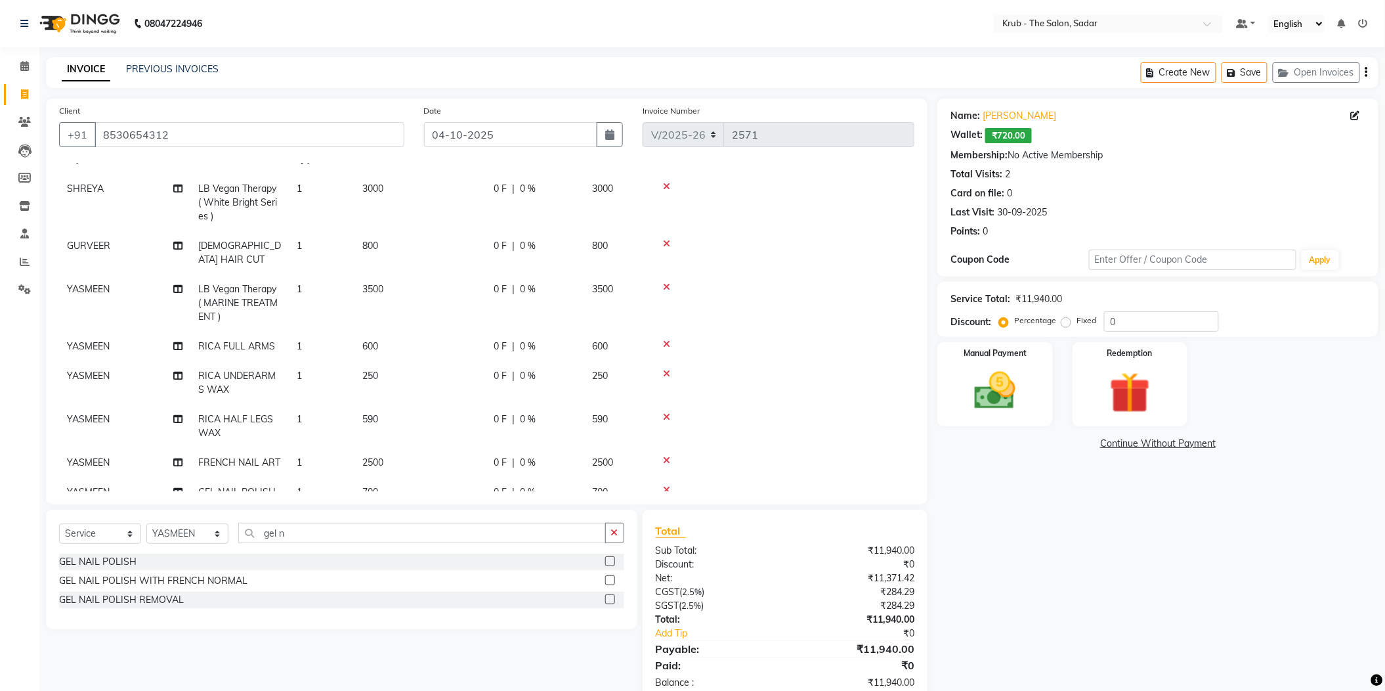
scroll to position [49, 0]
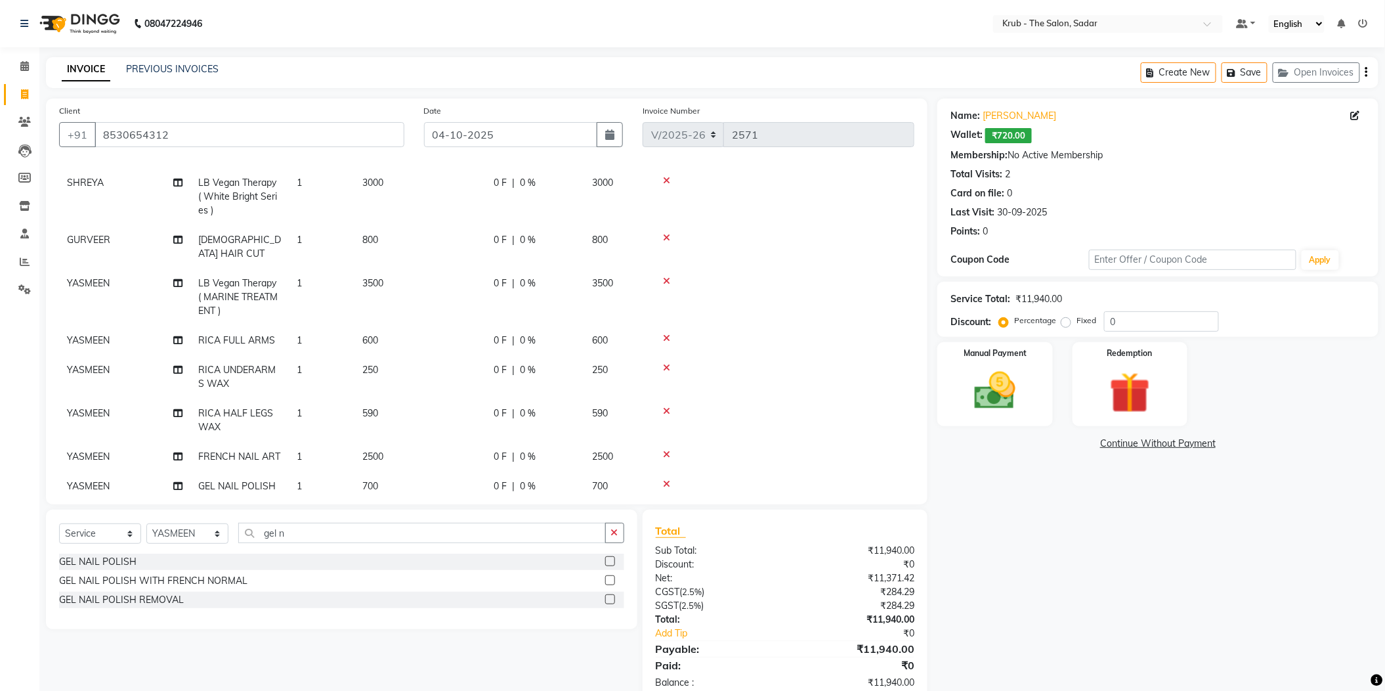
click at [442, 471] on td "700" at bounding box center [419, 486] width 131 height 30
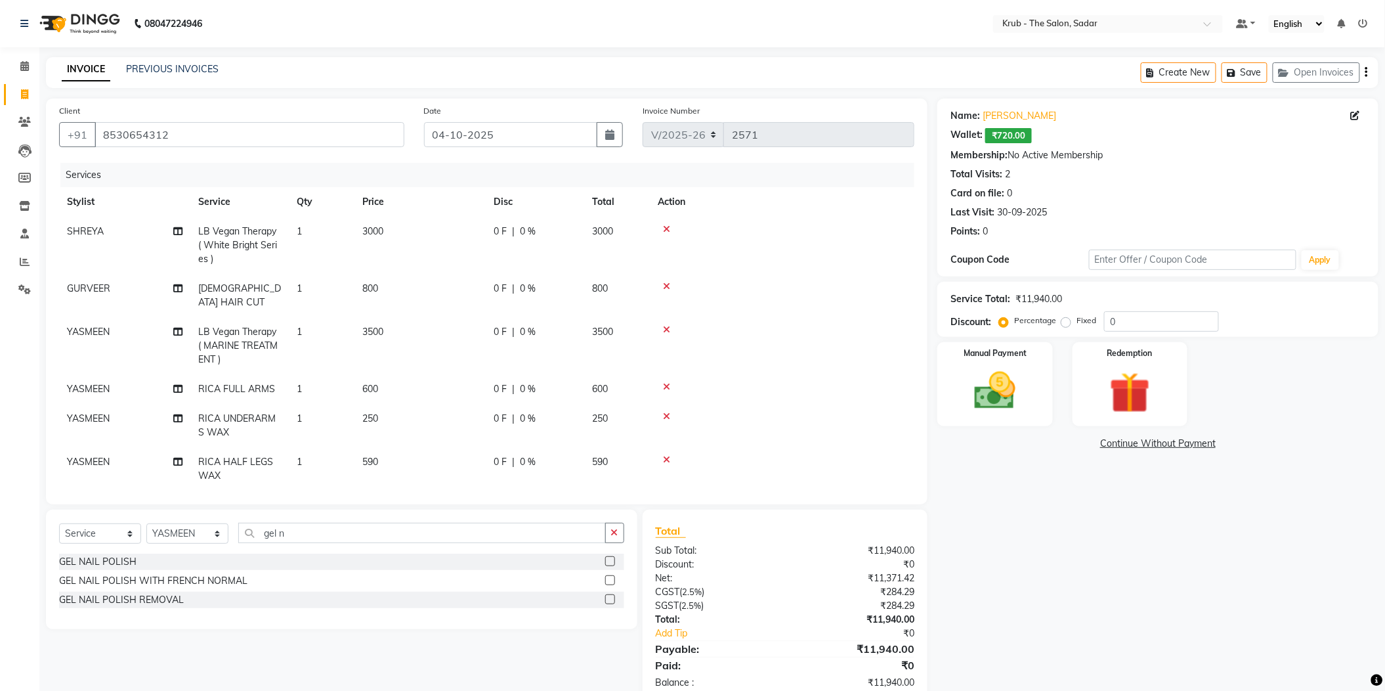
select select "24987"
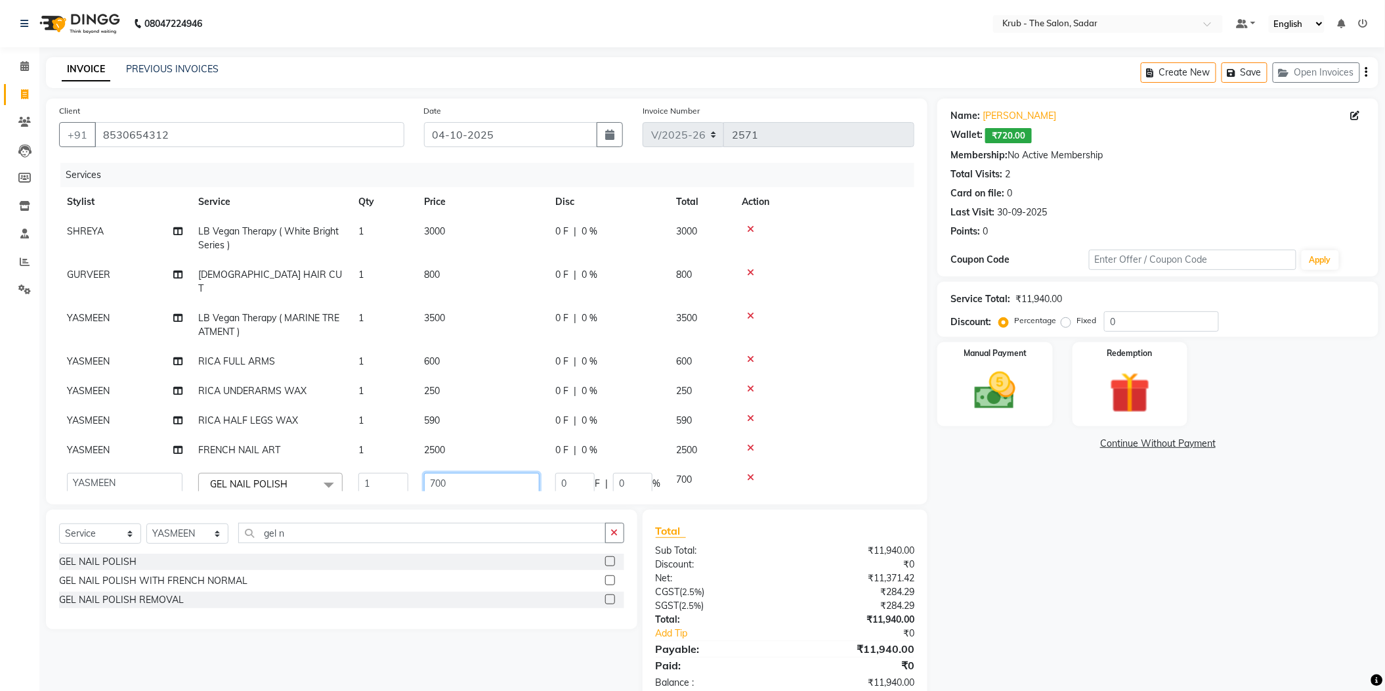
drag, startPoint x: 442, startPoint y: 434, endPoint x: 418, endPoint y: 442, distance: 24.9
click at [418, 465] on td "700" at bounding box center [481, 490] width 131 height 50
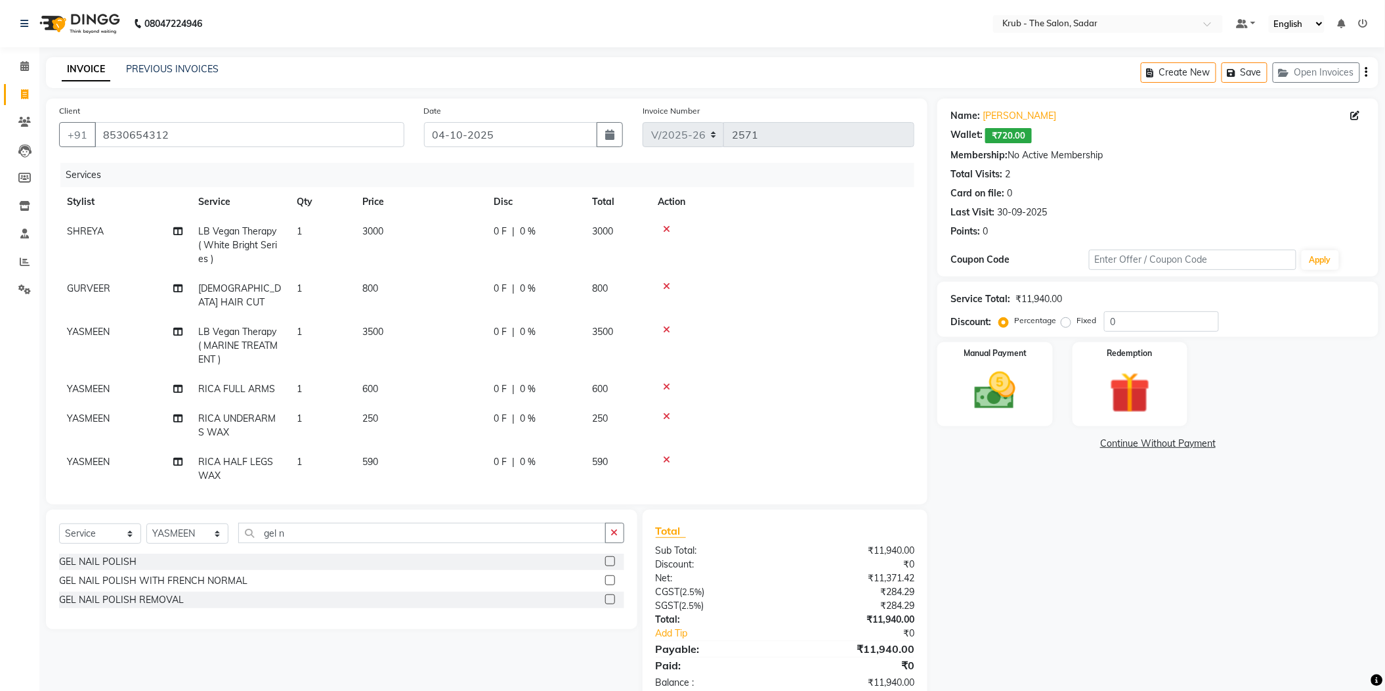
click at [429, 447] on td "590" at bounding box center [419, 468] width 131 height 43
select select "24987"
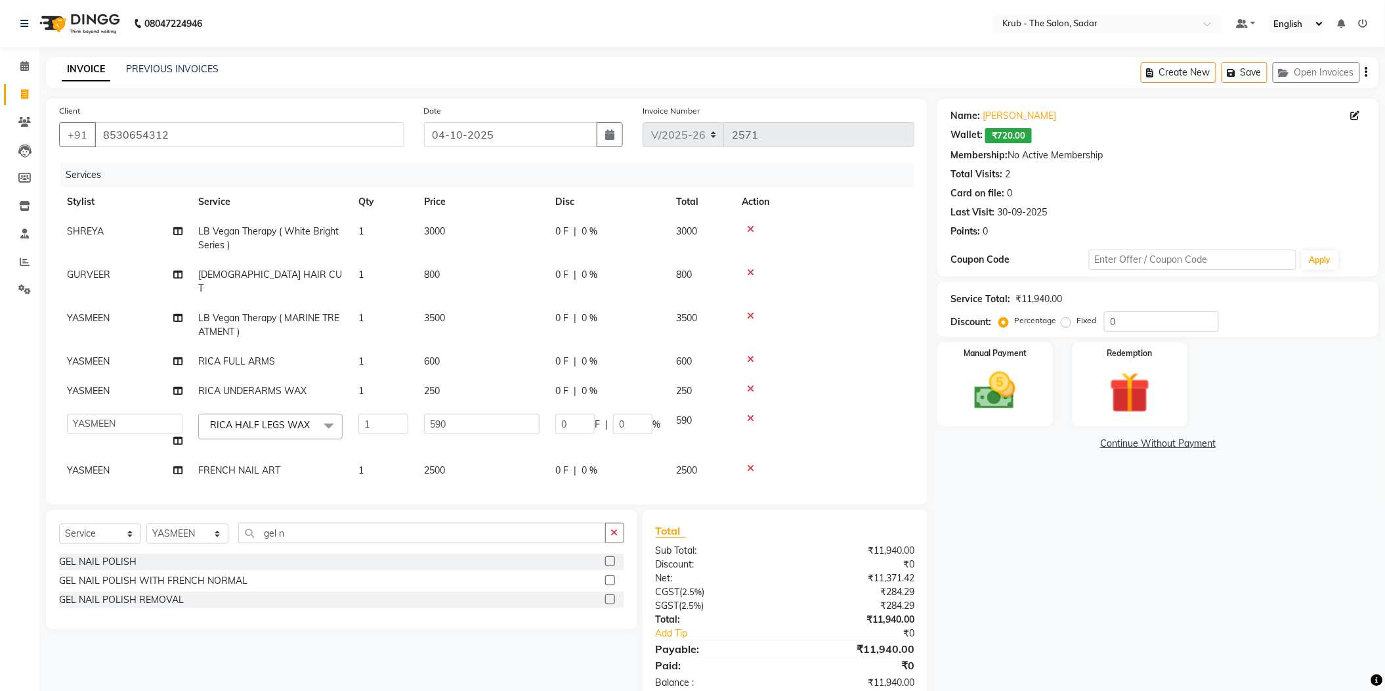
scroll to position [21, 0]
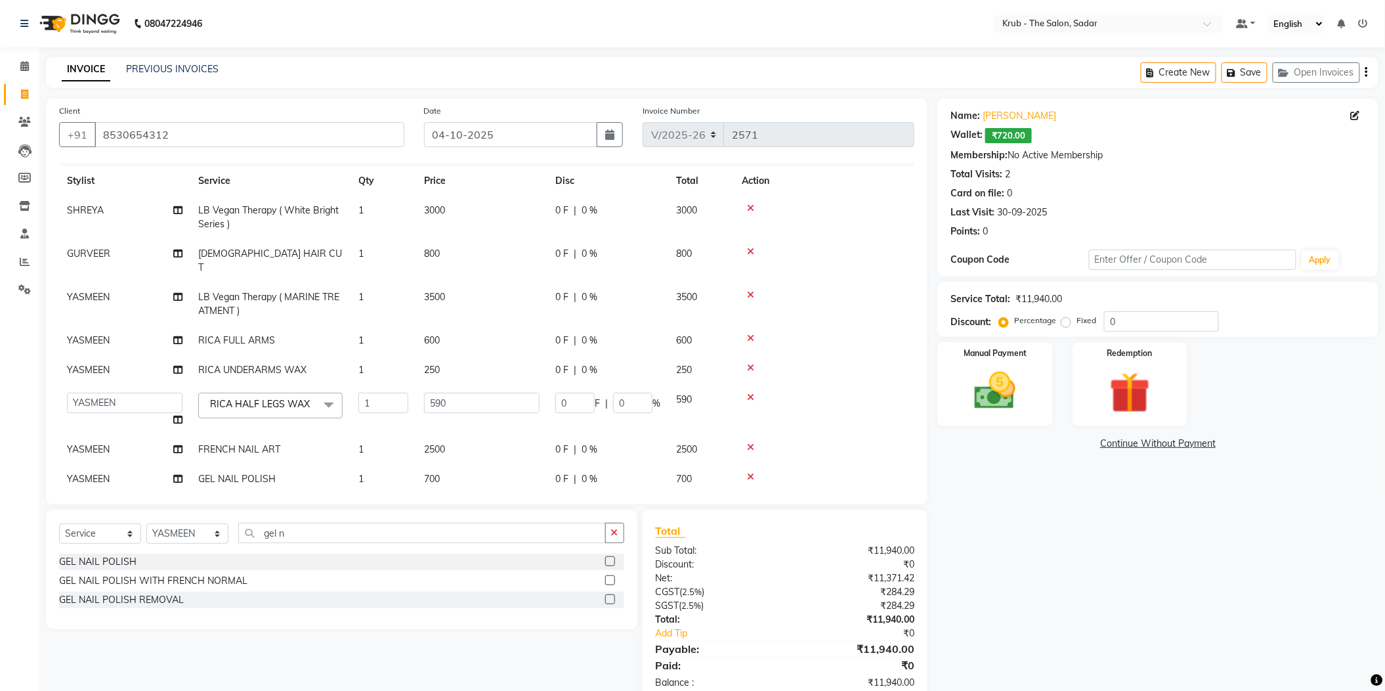
click at [460, 464] on td "700" at bounding box center [481, 479] width 131 height 30
select select "24987"
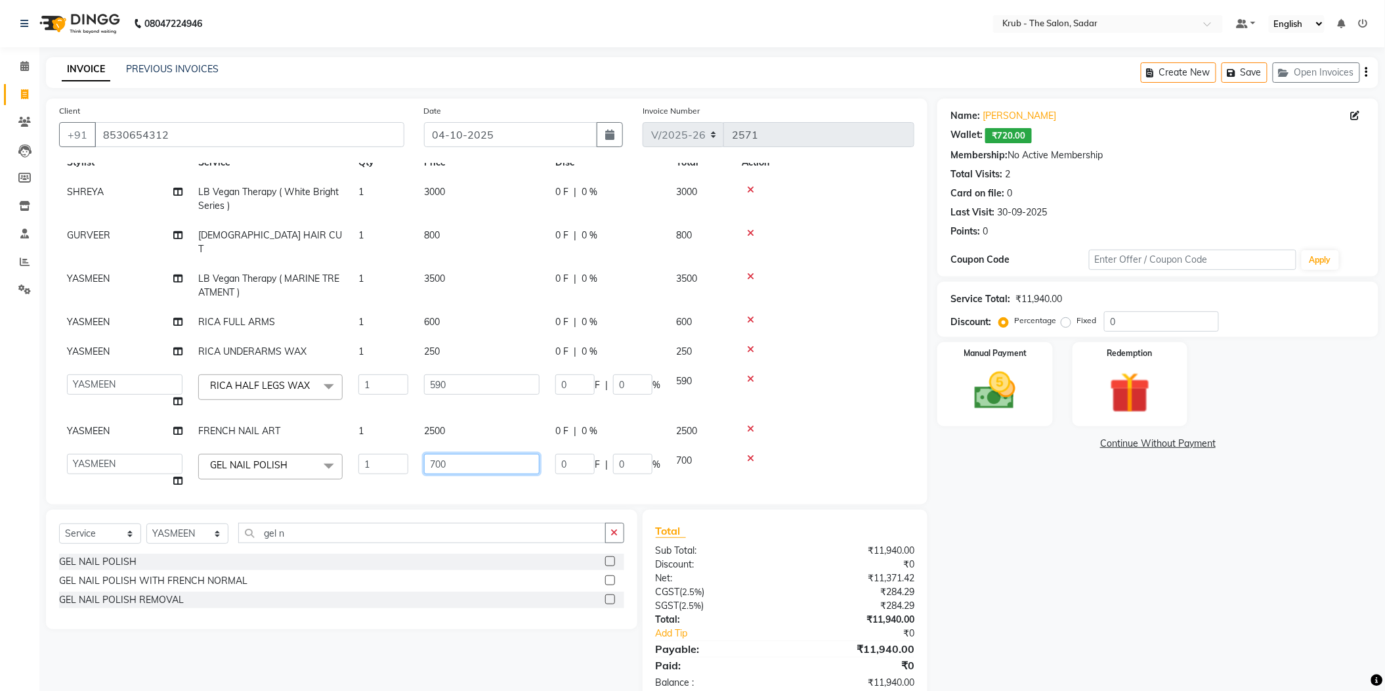
drag, startPoint x: 460, startPoint y: 442, endPoint x: 418, endPoint y: 452, distance: 43.0
click at [418, 452] on td "700" at bounding box center [481, 471] width 131 height 50
click at [444, 454] on input "700" at bounding box center [482, 464] width 116 height 20
type input "7"
type input "800"
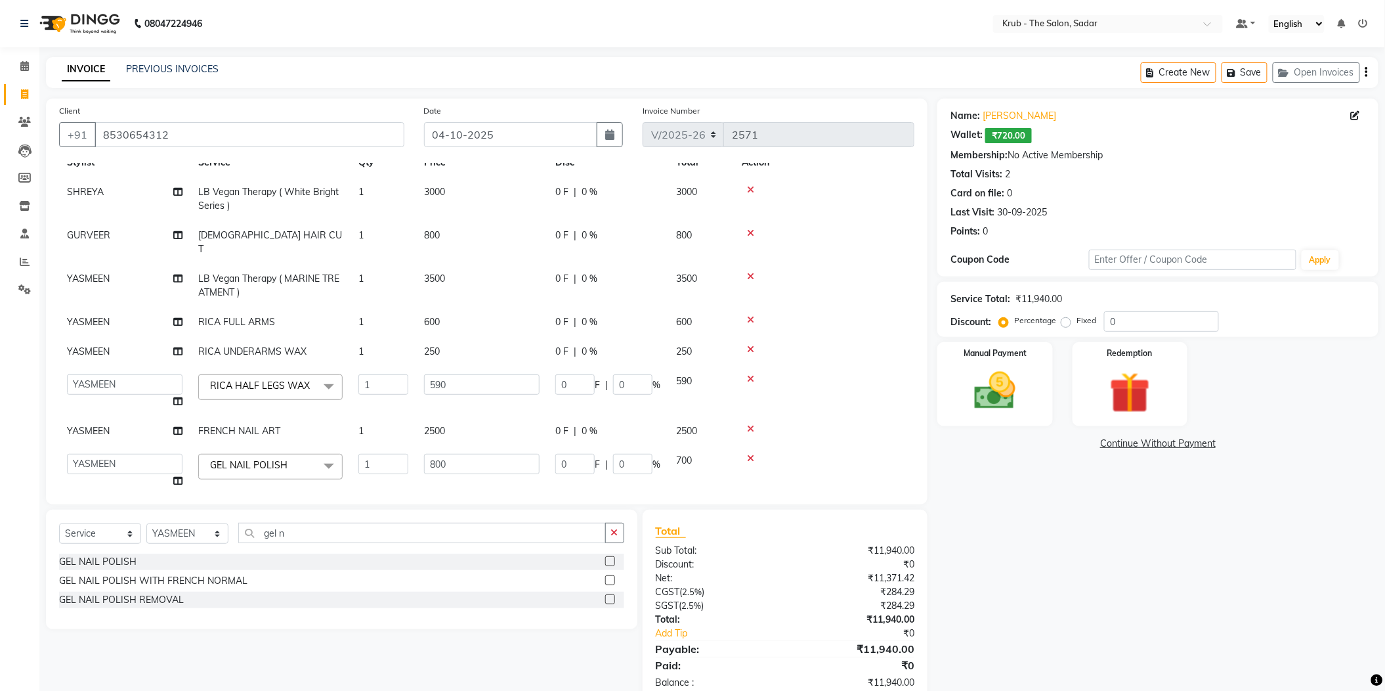
click at [1027, 515] on div "Name: Pratiksha Talegaonkar Wallet: ₹720.00 Membership: No Active Membership To…" at bounding box center [1162, 400] width 451 height 604
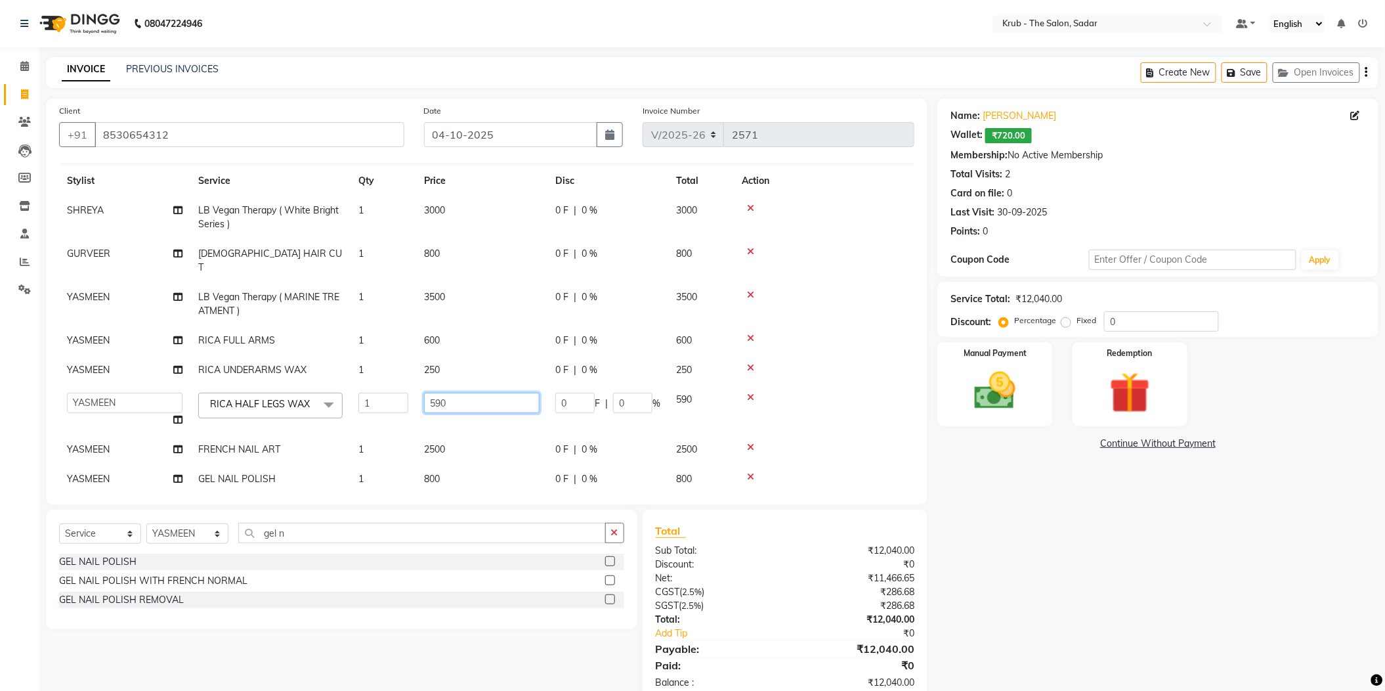
click at [477, 393] on input "590" at bounding box center [482, 403] width 116 height 20
click at [1071, 486] on div "Name: Pratiksha Talegaonkar Wallet: ₹720.00 Membership: No Active Membership To…" at bounding box center [1162, 400] width 451 height 604
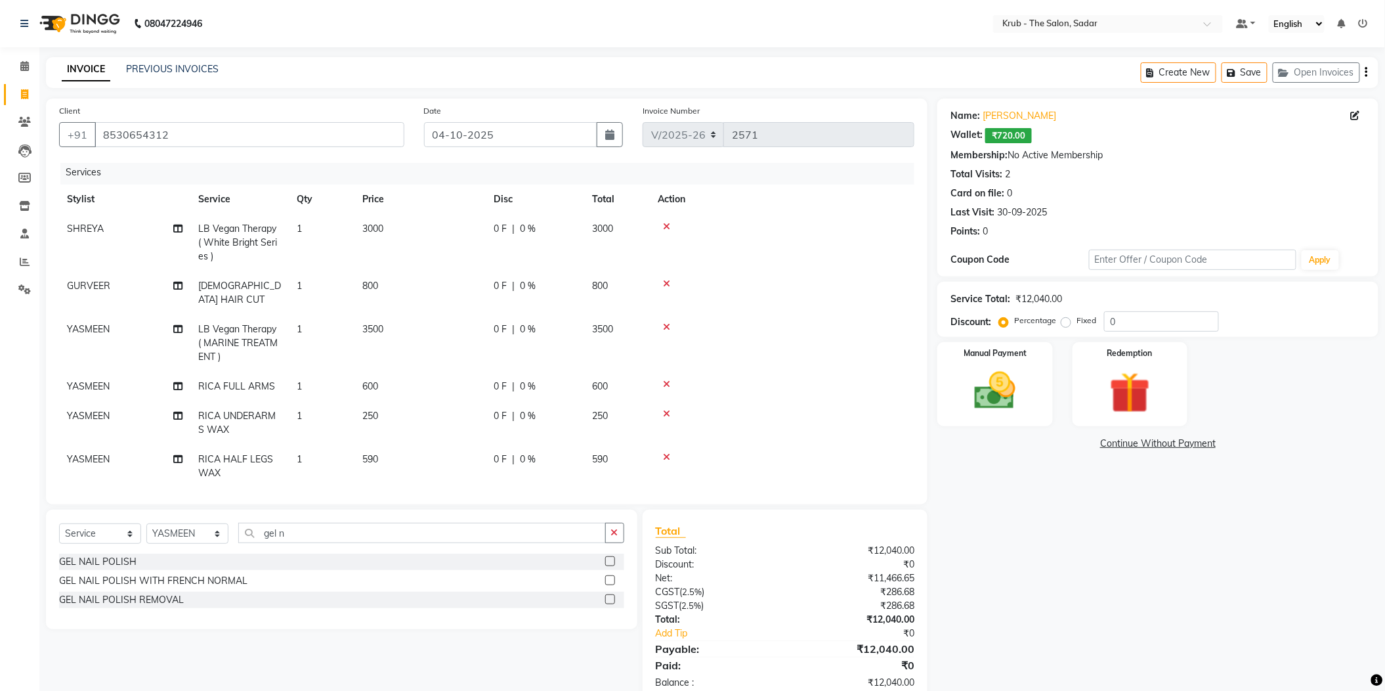
scroll to position [49, 0]
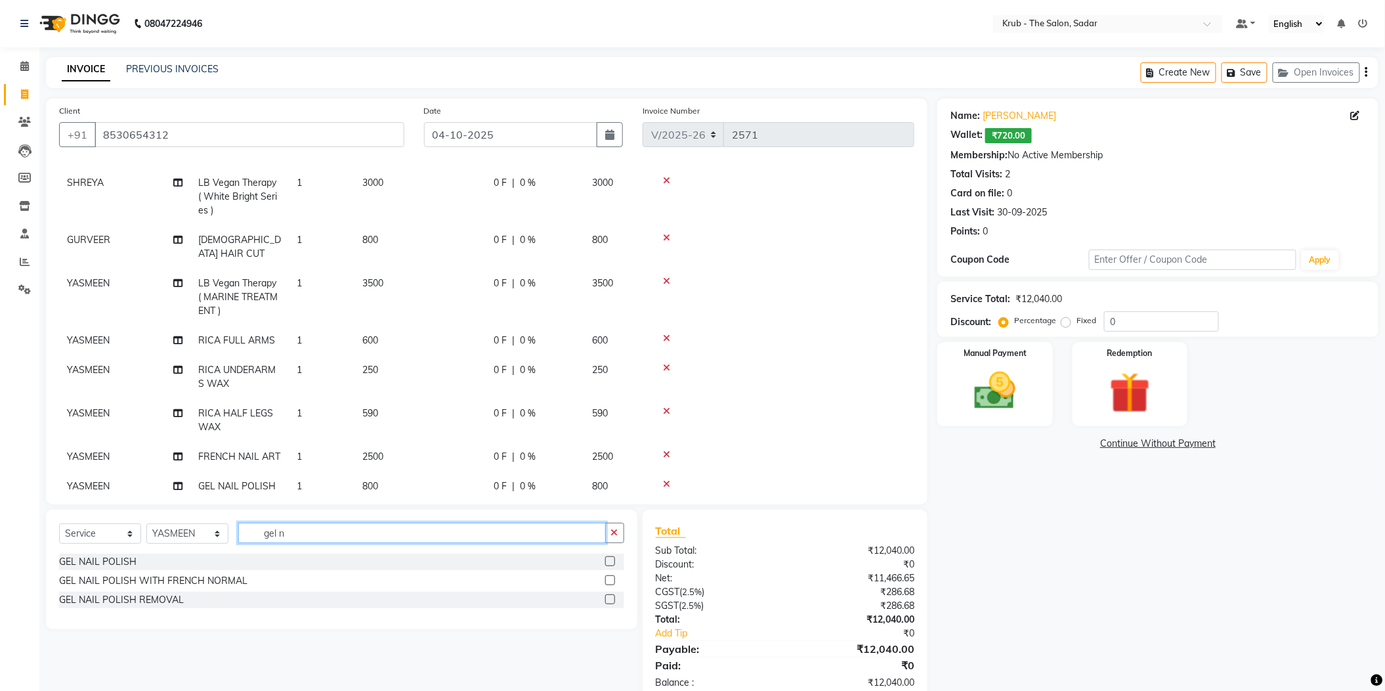
drag, startPoint x: 276, startPoint y: 523, endPoint x: 201, endPoint y: 528, distance: 75.0
click at [201, 528] on div "Select Service Product Membership Package Voucher Prepaid Gift Card Select Styl…" at bounding box center [341, 538] width 565 height 31
type input "eye"
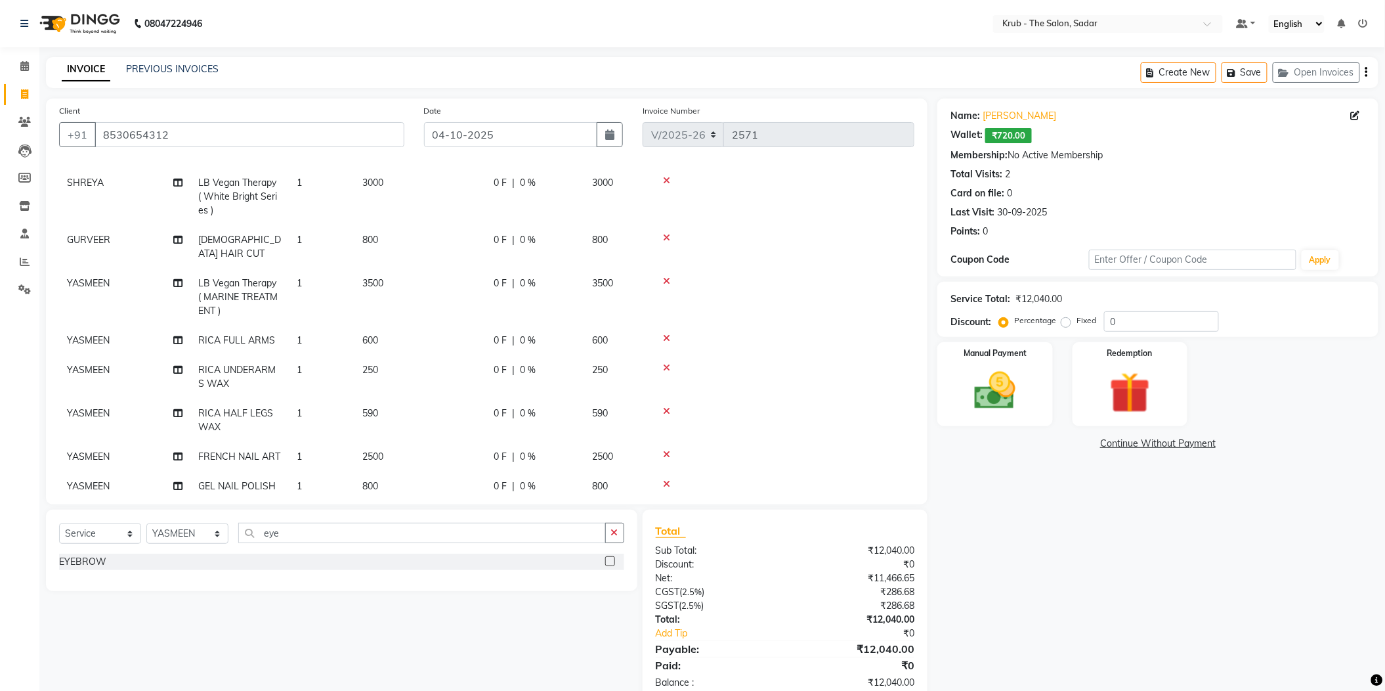
click at [609, 556] on label at bounding box center [610, 561] width 10 height 10
click at [609, 557] on input "checkbox" at bounding box center [609, 561] width 9 height 9
checkbox input "false"
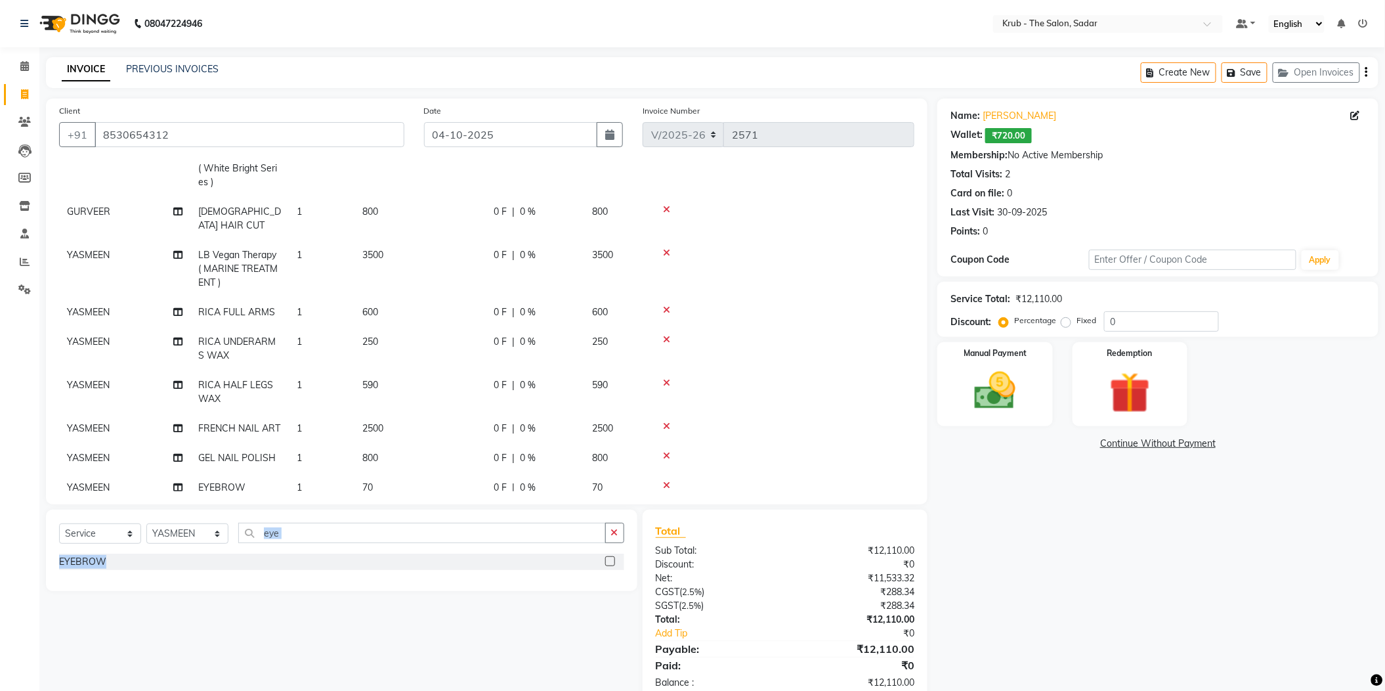
drag, startPoint x: 303, startPoint y: 525, endPoint x: 168, endPoint y: 540, distance: 136.0
click at [168, 540] on div "Select Service Product Membership Package Voucher Prepaid Gift Card Select Styl…" at bounding box center [341, 549] width 591 height 81
click at [330, 523] on input "eye" at bounding box center [422, 533] width 368 height 20
click at [324, 523] on input "eye" at bounding box center [422, 533] width 368 height 20
click at [223, 523] on div "Select Service Product Membership Package Voucher Prepaid Gift Card Select Styl…" at bounding box center [341, 538] width 565 height 31
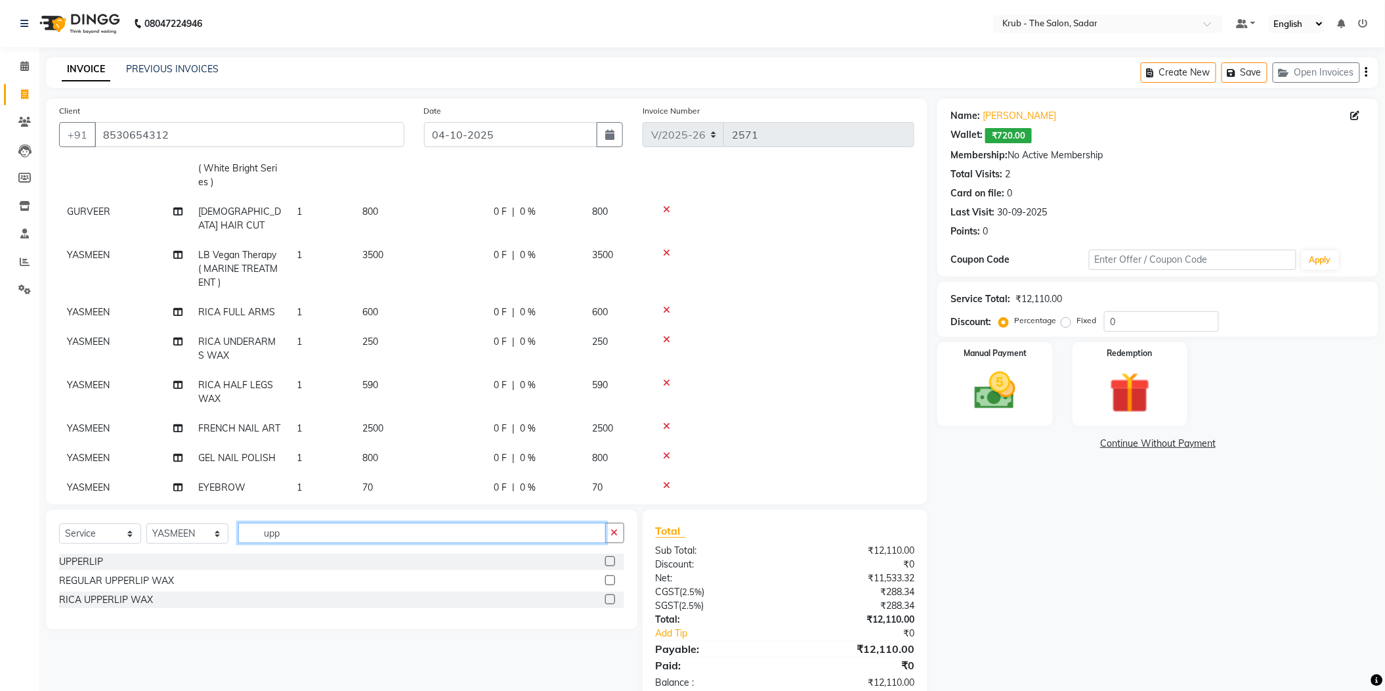
type input "upp"
click at [608, 556] on label at bounding box center [610, 561] width 10 height 10
click at [608, 557] on input "checkbox" at bounding box center [609, 561] width 9 height 9
checkbox input "false"
drag, startPoint x: 284, startPoint y: 518, endPoint x: 217, endPoint y: 529, distance: 68.5
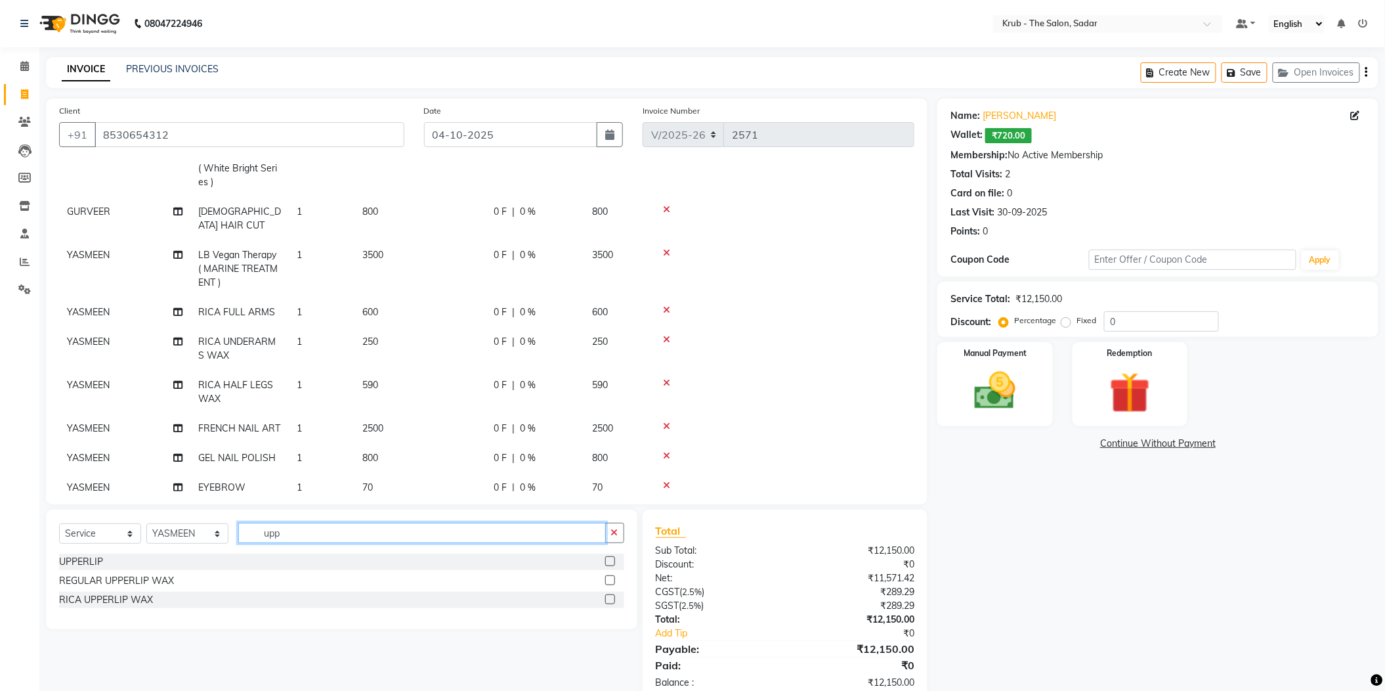
click at [217, 529] on div "Select Service Product Membership Package Voucher Prepaid Gift Card Select Styl…" at bounding box center [341, 538] width 565 height 31
type input "for"
click at [613, 556] on label at bounding box center [610, 561] width 10 height 10
click at [613, 557] on input "checkbox" at bounding box center [609, 561] width 9 height 9
checkbox input "false"
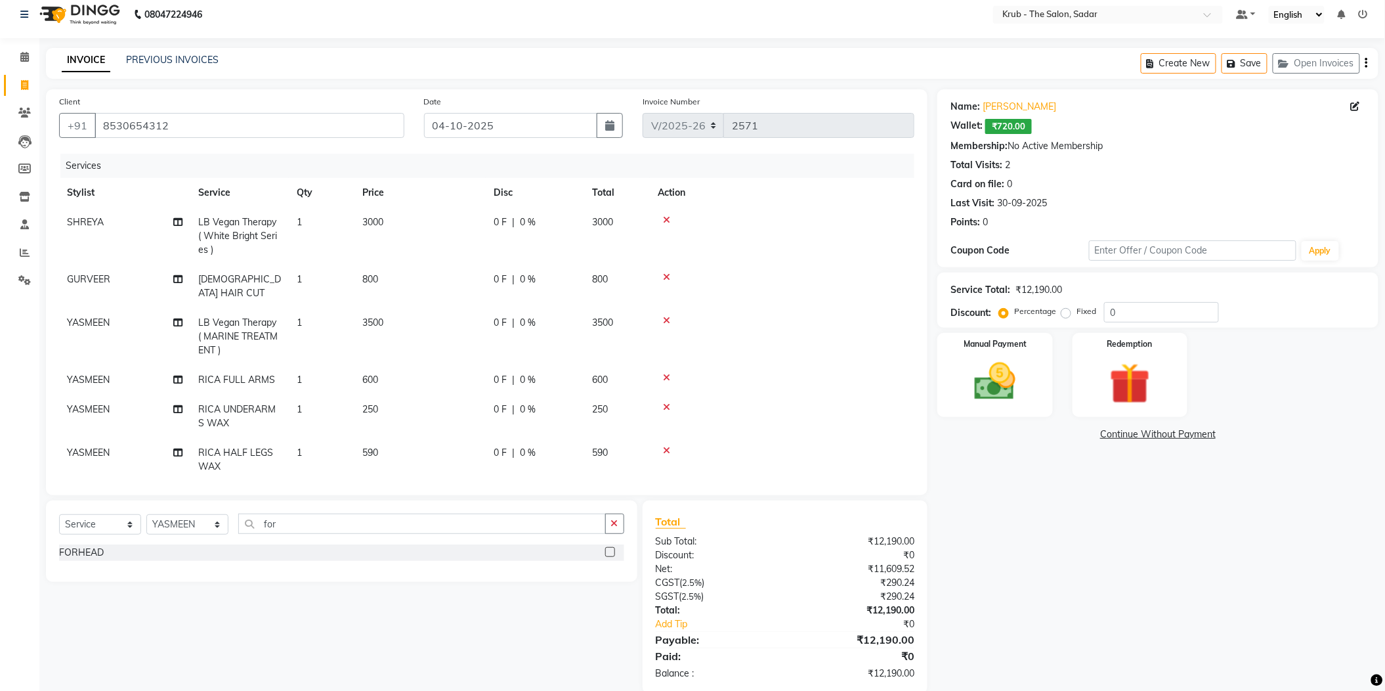
scroll to position [87, 0]
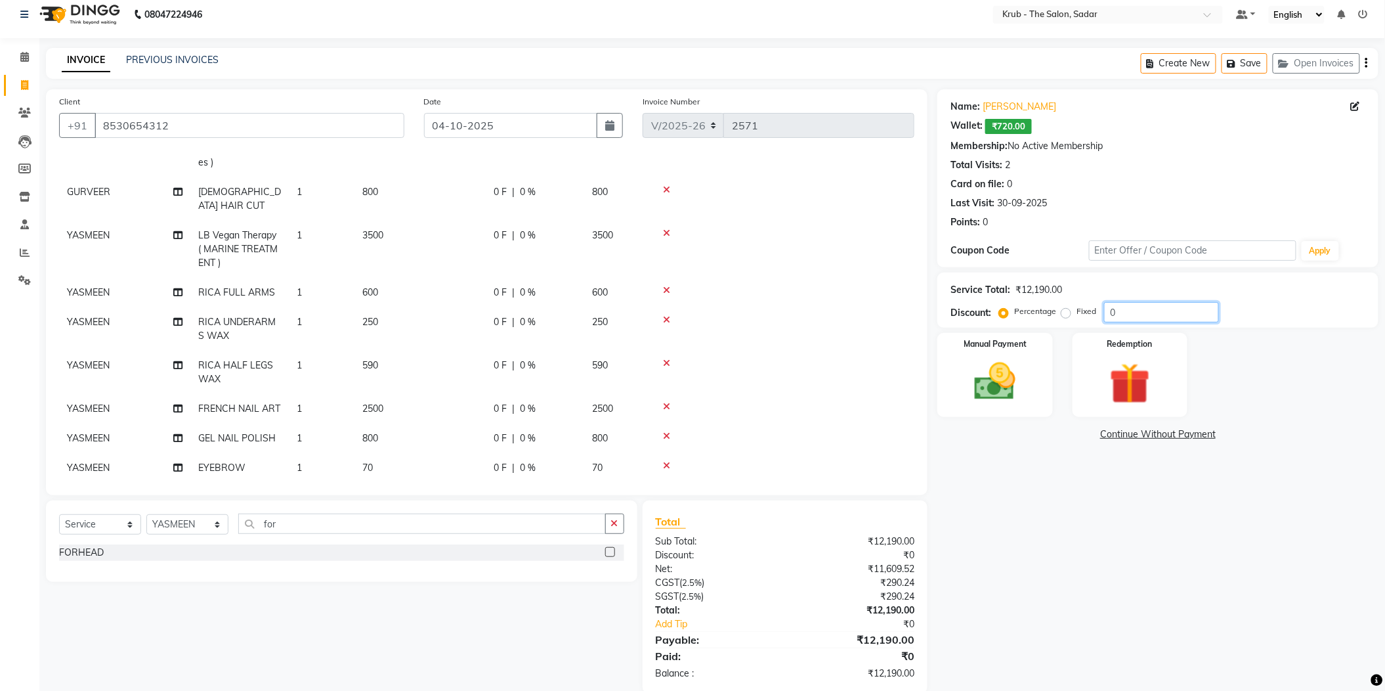
drag, startPoint x: 1103, startPoint y: 300, endPoint x: 1033, endPoint y: 301, distance: 70.2
click at [1033, 302] on div "Percentage Fixed 0" at bounding box center [1110, 312] width 217 height 20
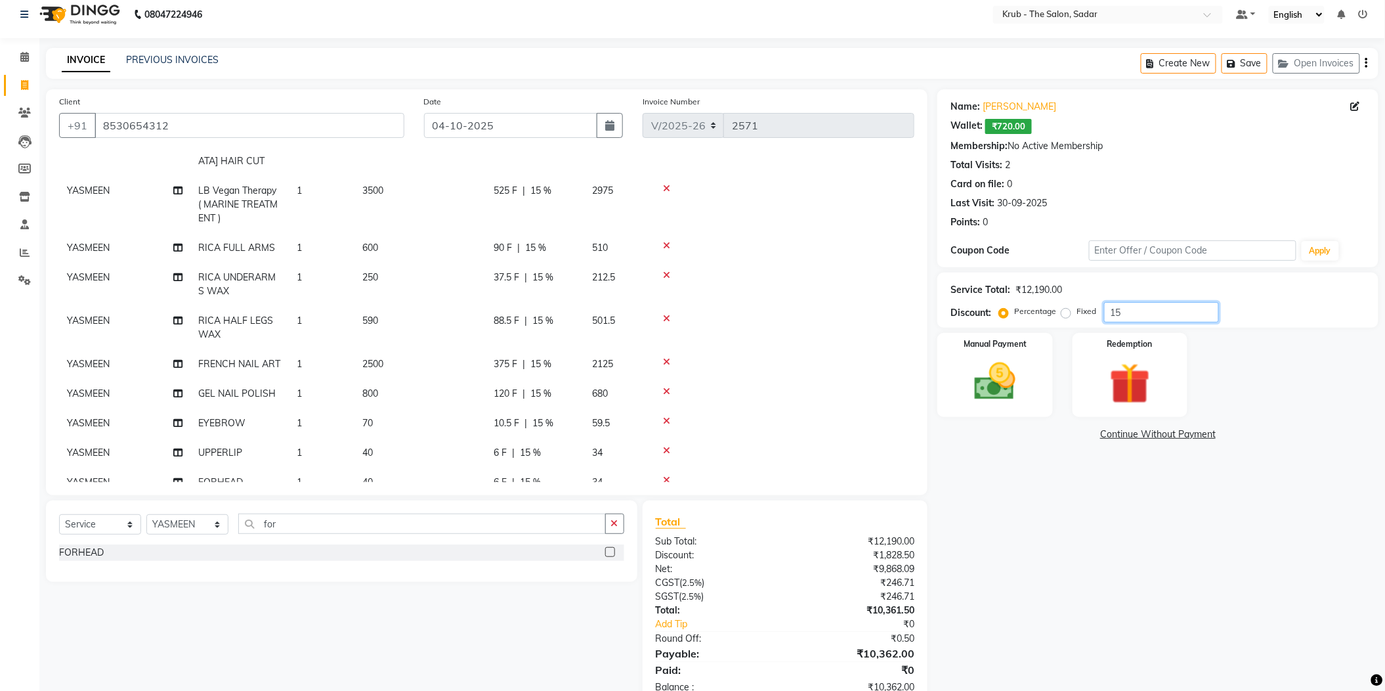
type input "15"
click at [595, 438] on td "34" at bounding box center [617, 453] width 66 height 30
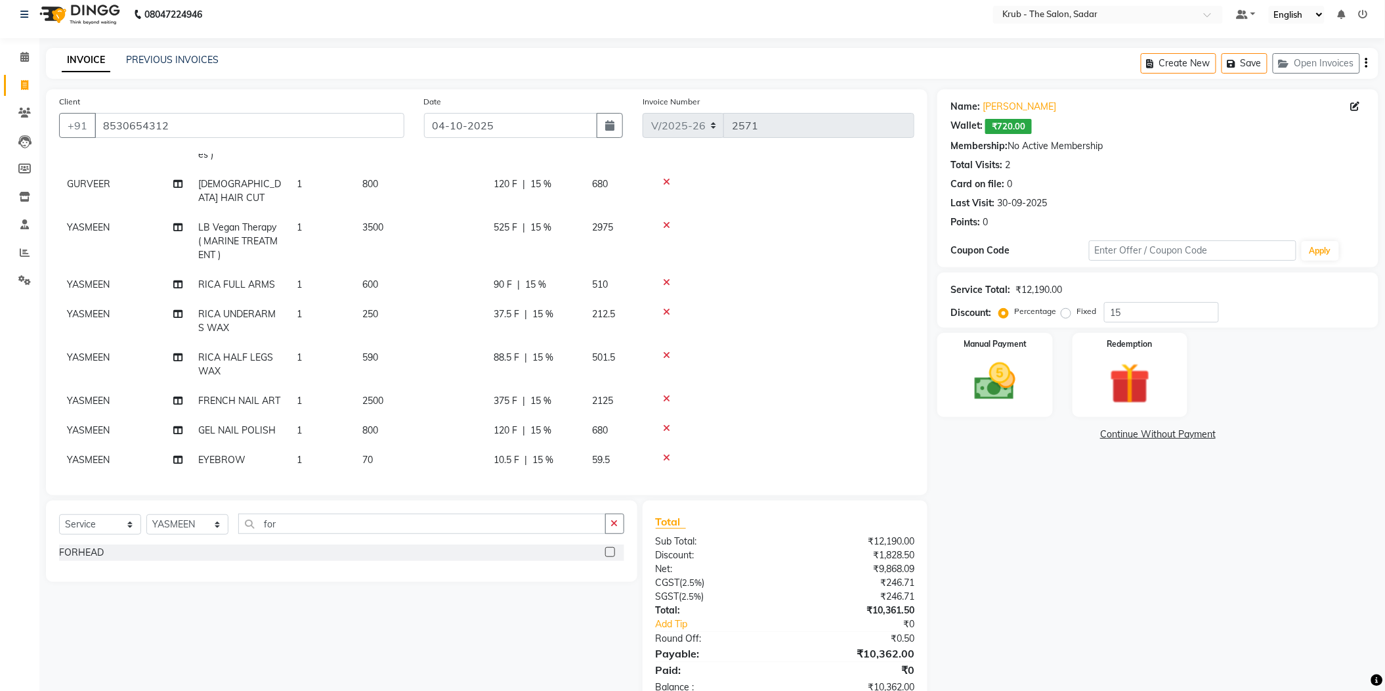
select select "24987"
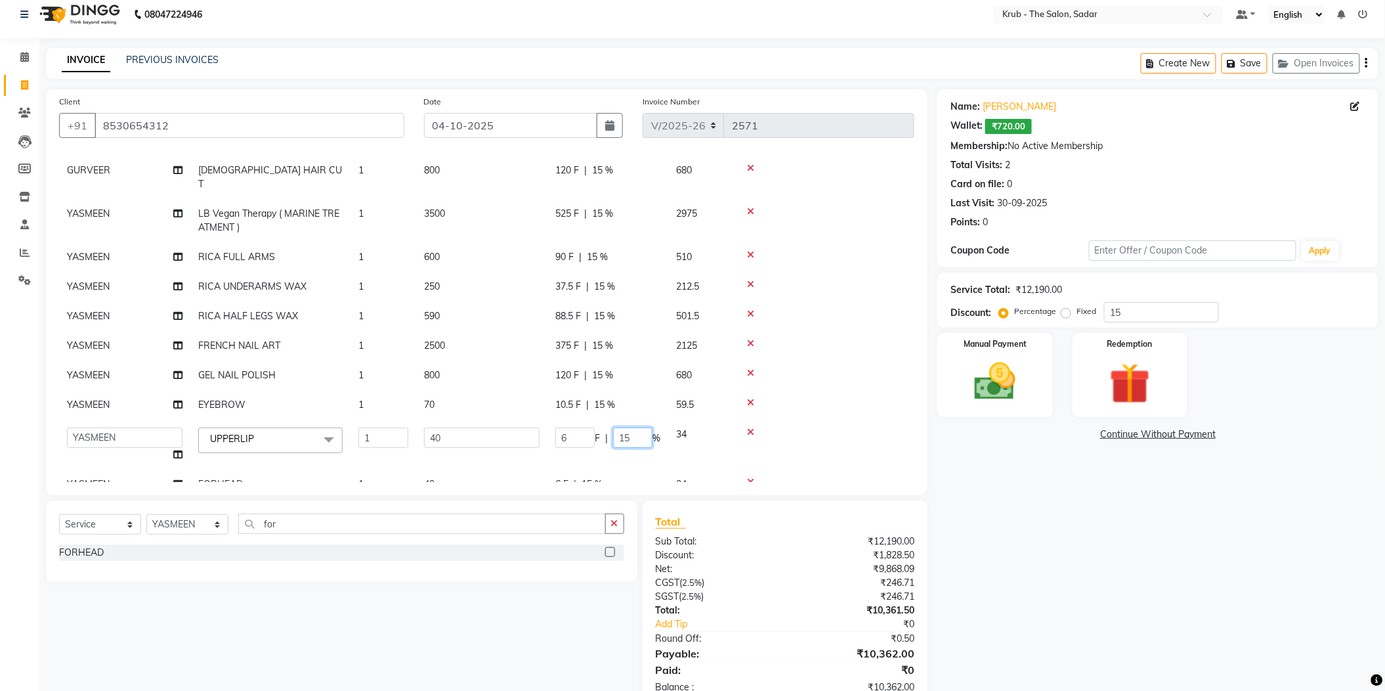
drag, startPoint x: 629, startPoint y: 384, endPoint x: 592, endPoint y: 389, distance: 37.1
click at [592, 427] on div "6 F | 15 %" at bounding box center [607, 437] width 105 height 20
type input "0"
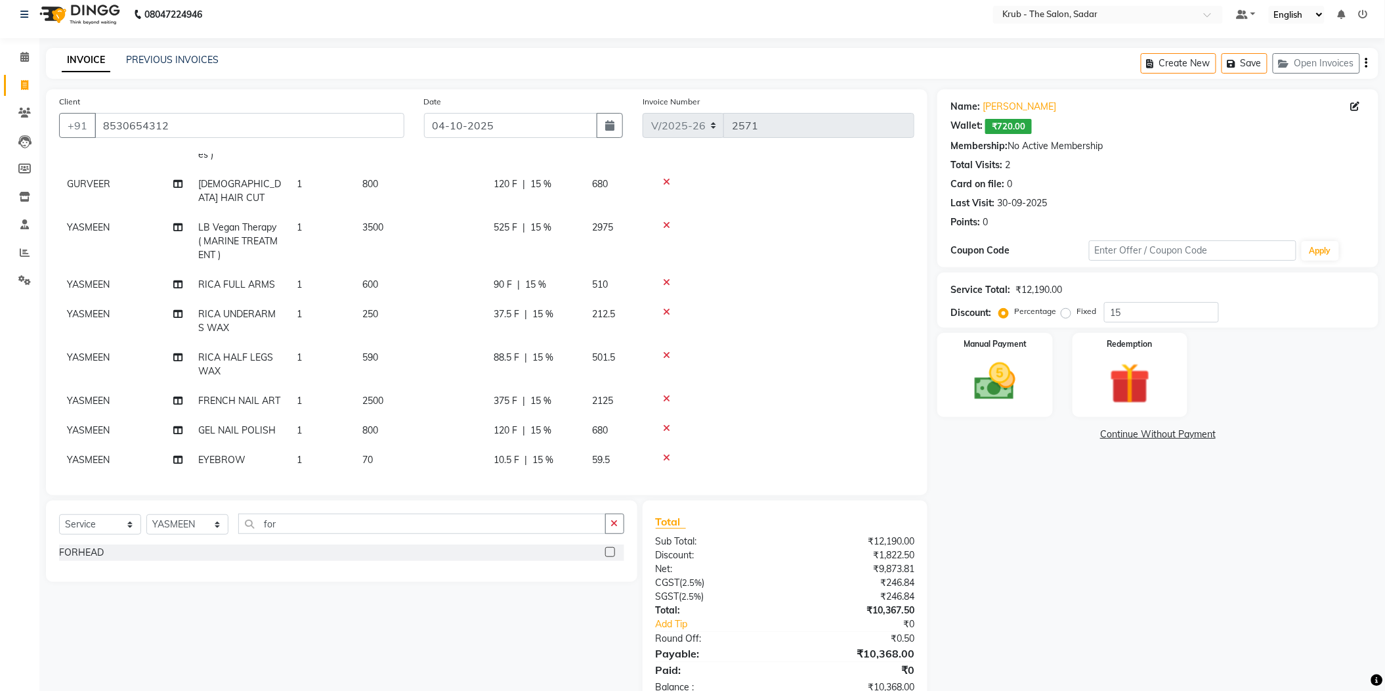
drag, startPoint x: 1038, startPoint y: 507, endPoint x: 746, endPoint y: 490, distance: 292.6
click at [1027, 507] on div "Name: Pratiksha Talegaonkar Wallet: ₹720.00 Membership: No Active Membership To…" at bounding box center [1162, 398] width 451 height 618
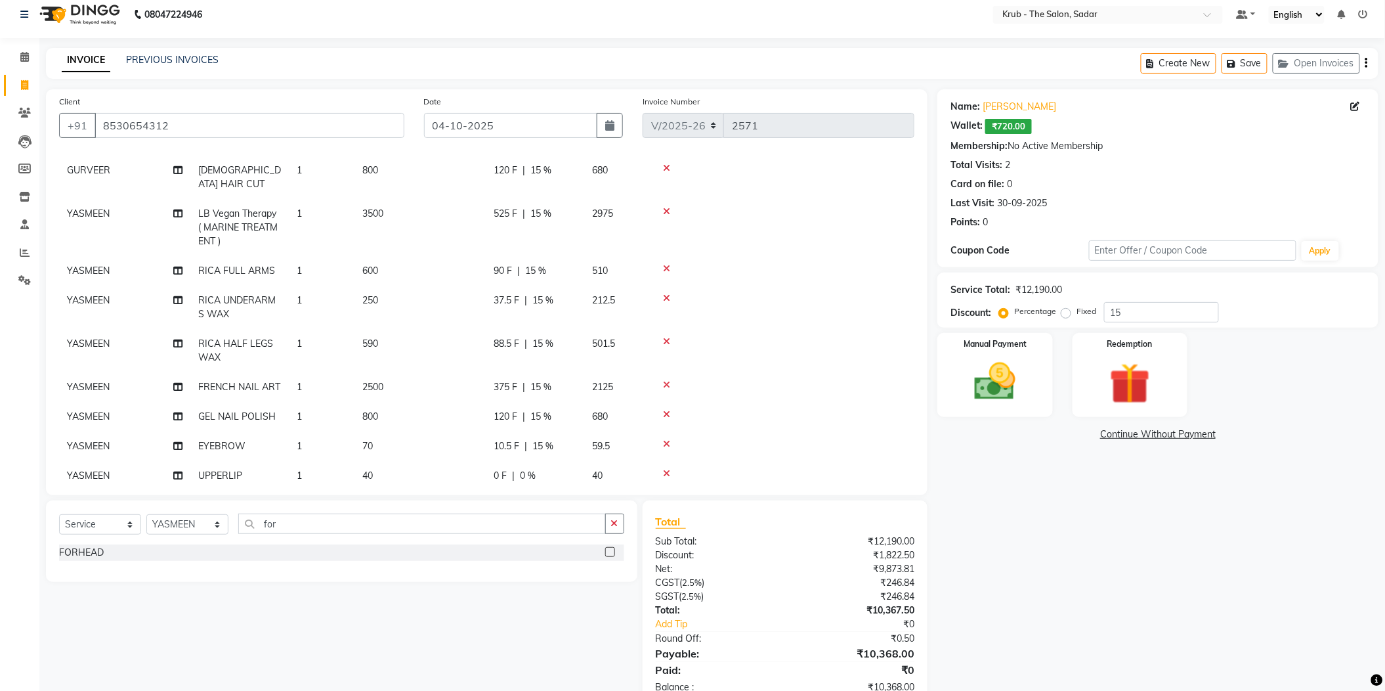
scroll to position [132, 0]
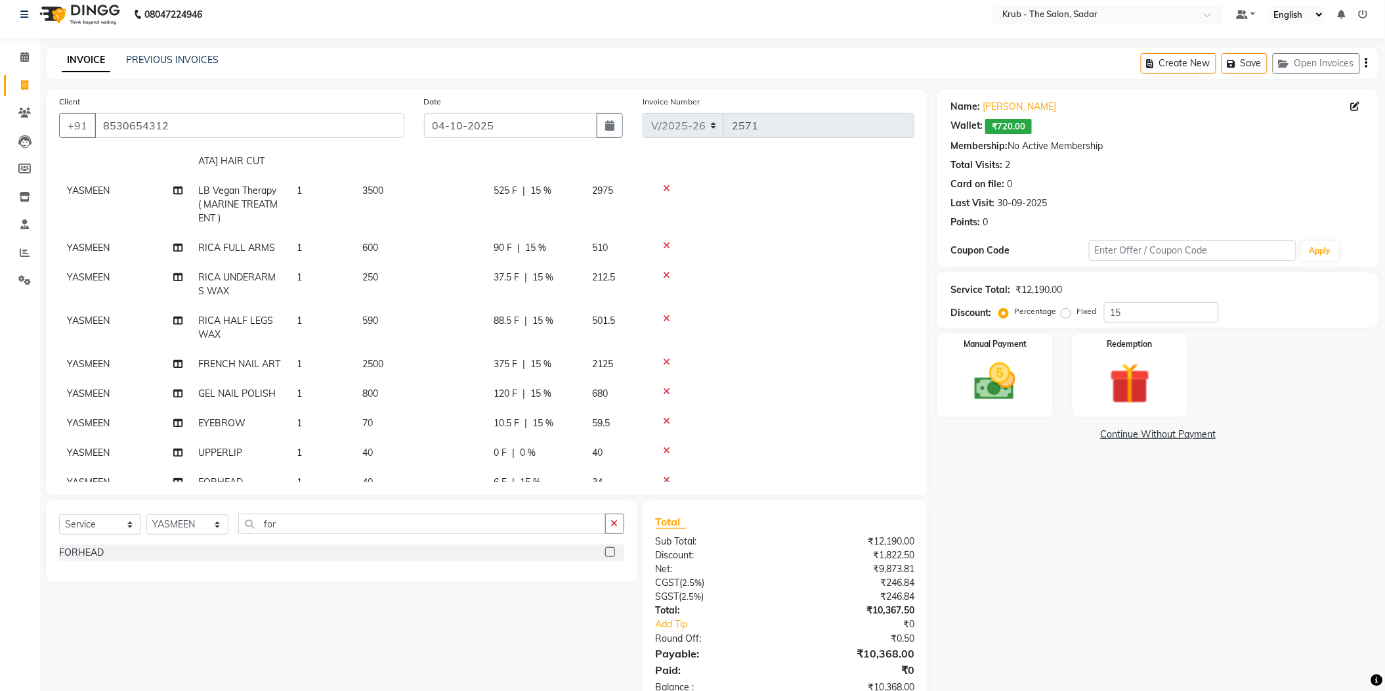
click at [565, 475] on div "6 F | 15 %" at bounding box center [535, 482] width 83 height 14
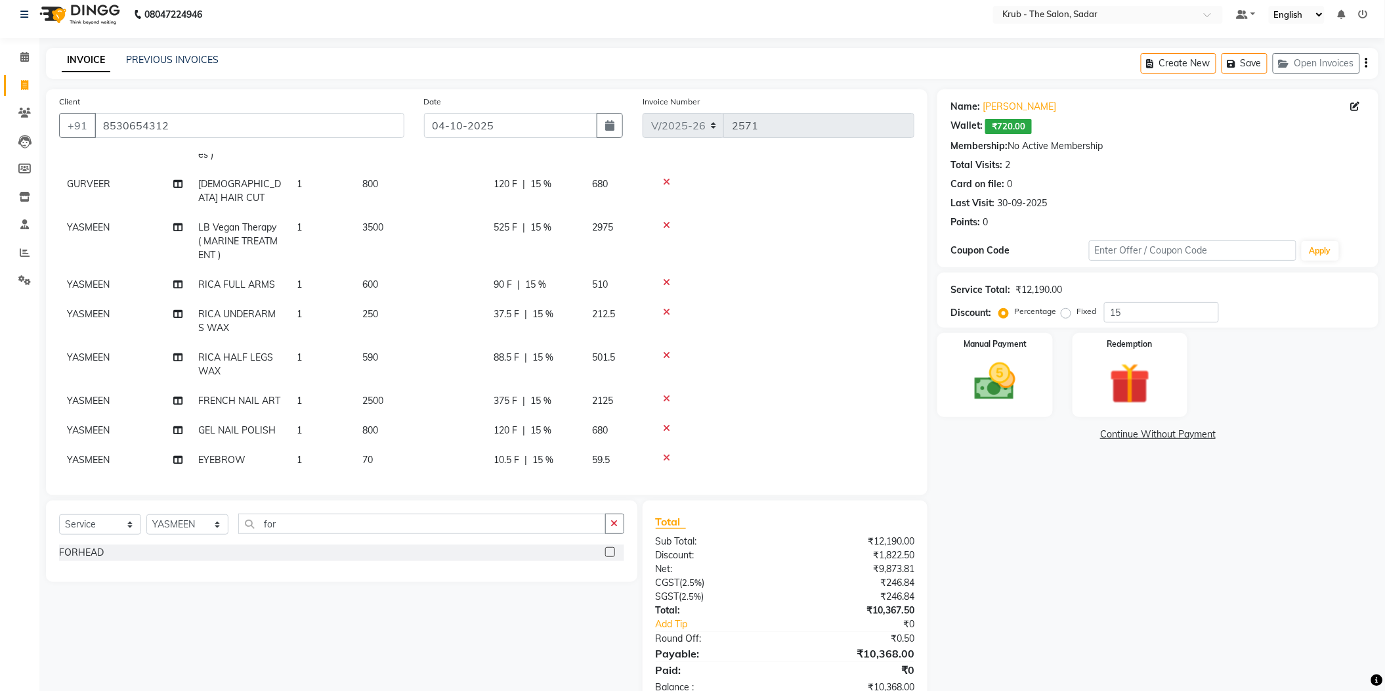
select select "24987"
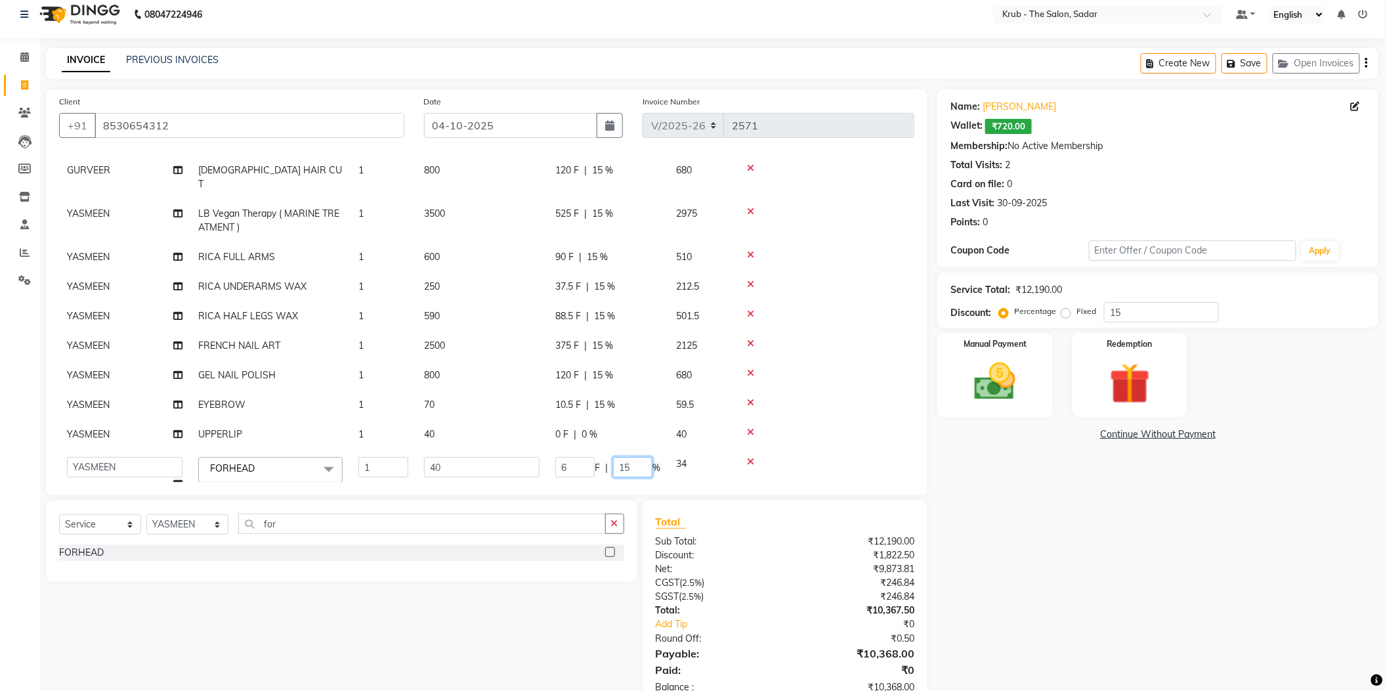
drag, startPoint x: 631, startPoint y: 410, endPoint x: 586, endPoint y: 411, distance: 45.3
click at [586, 457] on div "6 F | 15 %" at bounding box center [607, 467] width 105 height 20
type input "0"
click at [1129, 515] on div "Name: Pratiksha Talegaonkar Wallet: ₹720.00 Membership: No Active Membership To…" at bounding box center [1162, 398] width 451 height 618
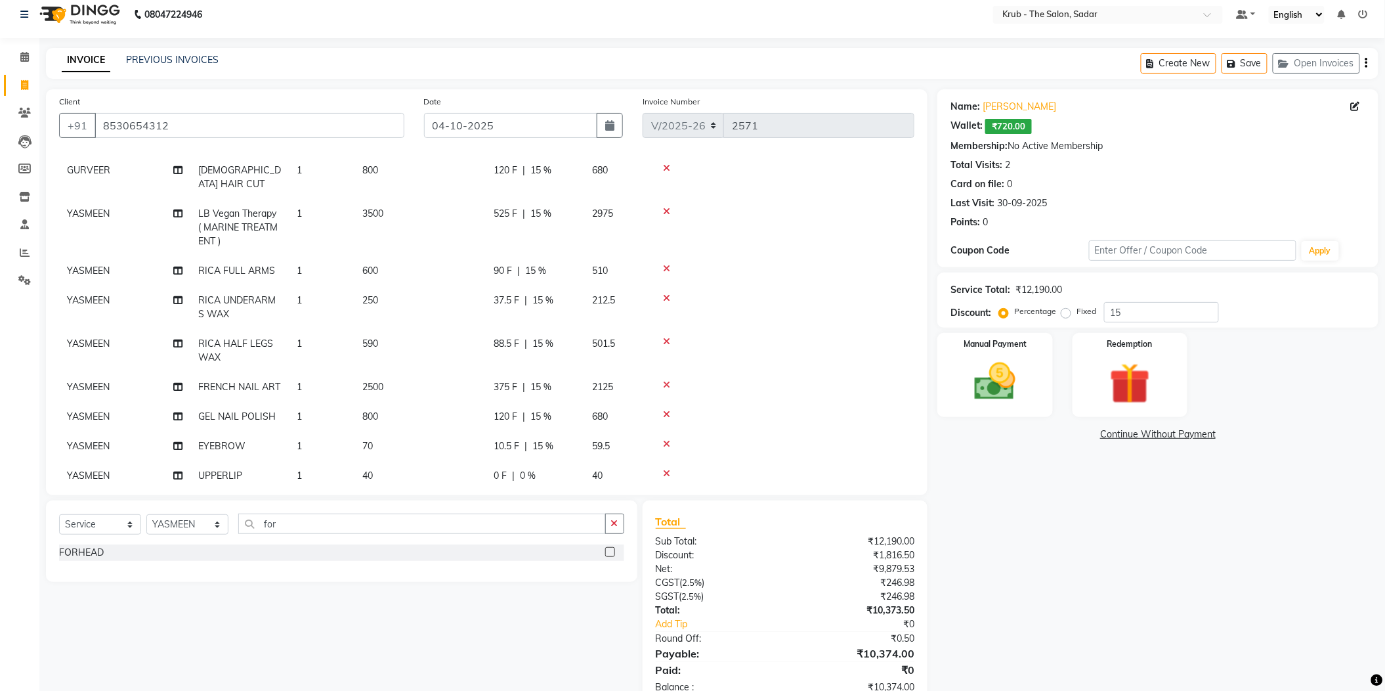
click at [576, 402] on td "120 F | 15 %" at bounding box center [535, 417] width 98 height 30
select select "24987"
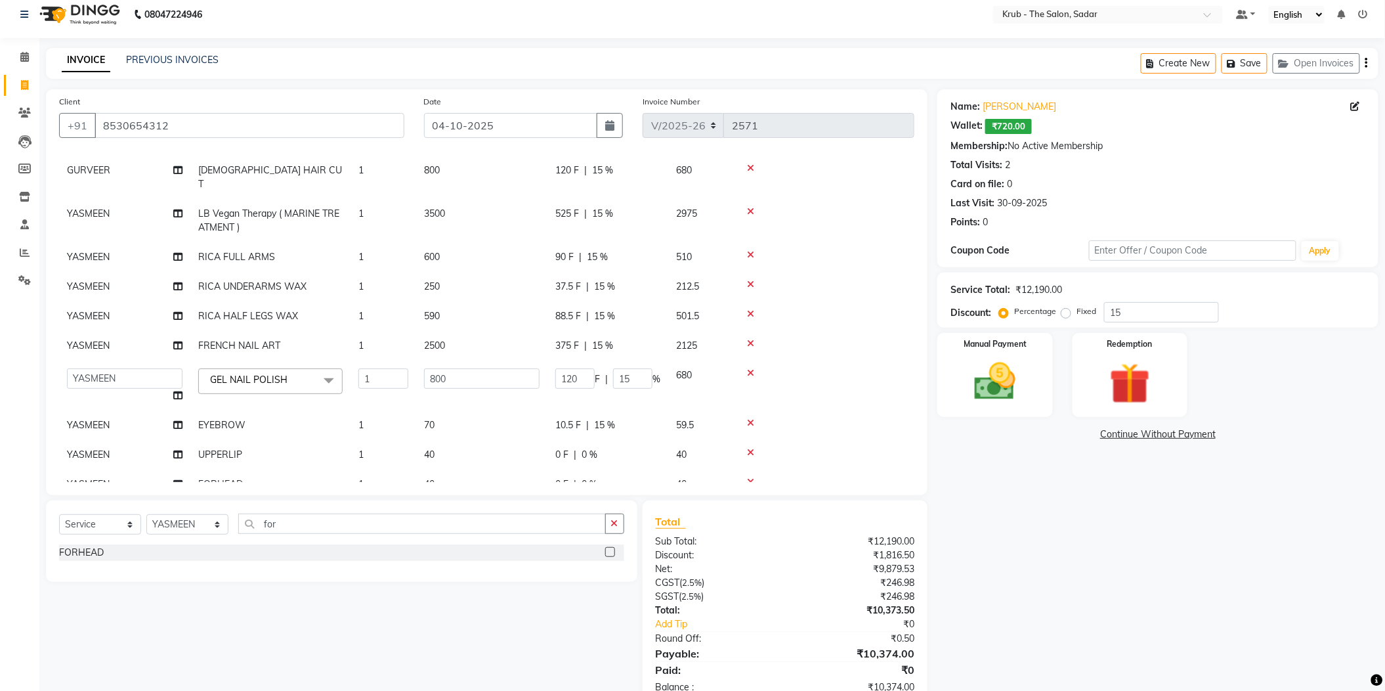
click at [639, 418] on div "10.5 F | 15 %" at bounding box center [607, 425] width 105 height 14
select select "24987"
drag, startPoint x: 594, startPoint y: 382, endPoint x: 599, endPoint y: 387, distance: 7.4
click at [591, 418] on div "10.5 F | 15 %" at bounding box center [607, 428] width 105 height 20
type input "0"
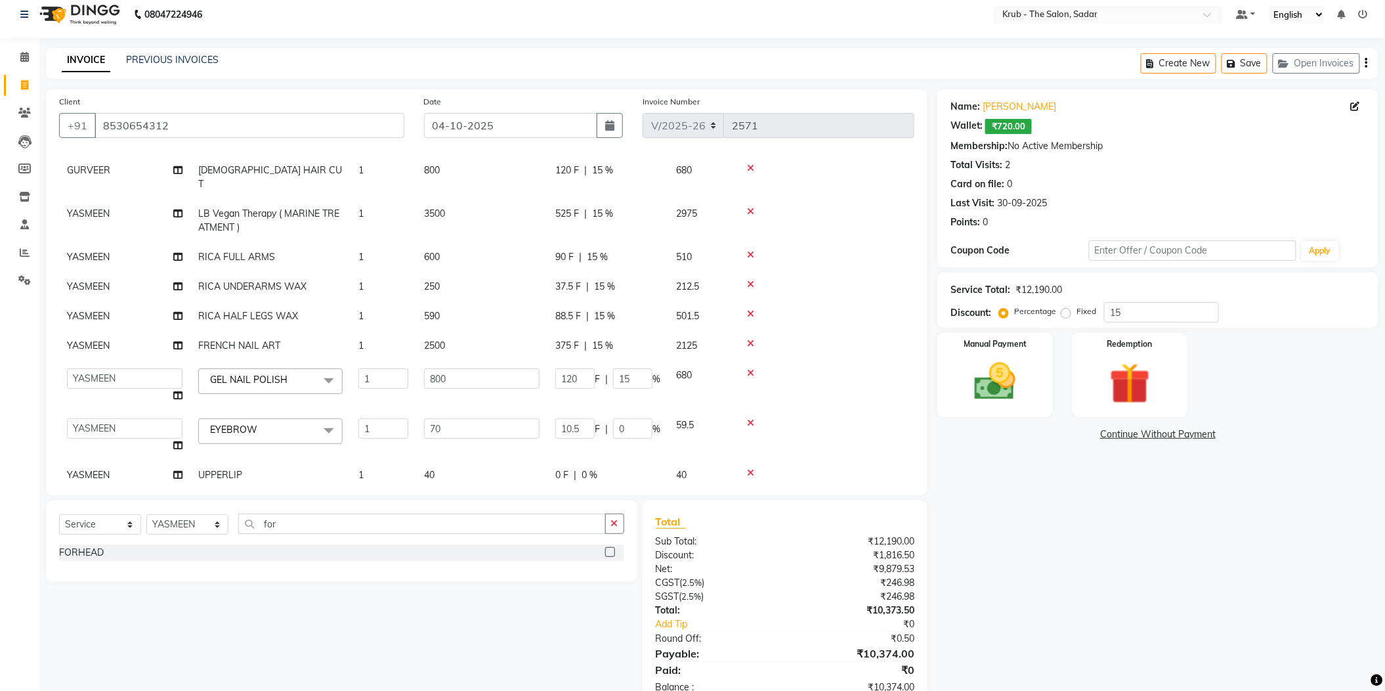
click at [1150, 481] on div "Name: Pratiksha Talegaonkar Wallet: ₹720.00 Membership: No Active Membership To…" at bounding box center [1162, 398] width 451 height 618
click at [492, 360] on td "800" at bounding box center [481, 385] width 131 height 50
click at [1114, 473] on div "Name: Pratiksha Talegaonkar Wallet: ₹720.00 Membership: No Active Membership To…" at bounding box center [1162, 391] width 451 height 604
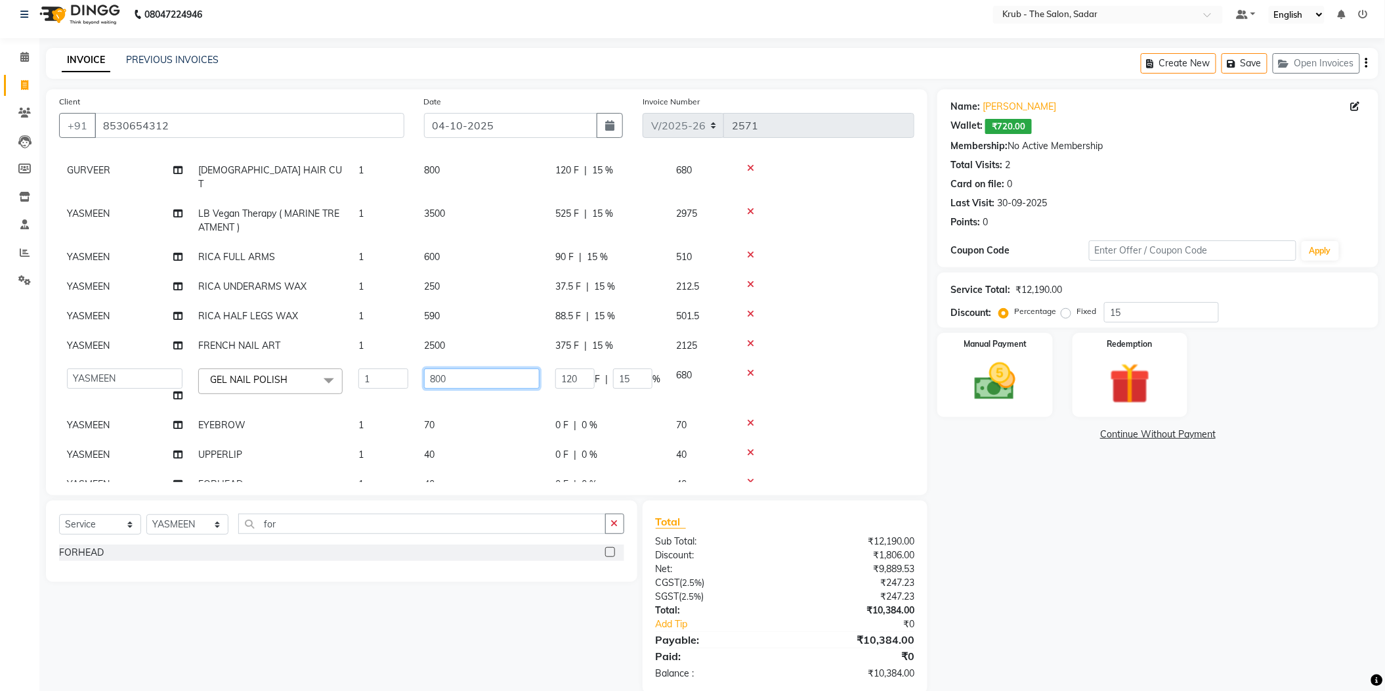
click at [488, 368] on input "800" at bounding box center [482, 378] width 116 height 20
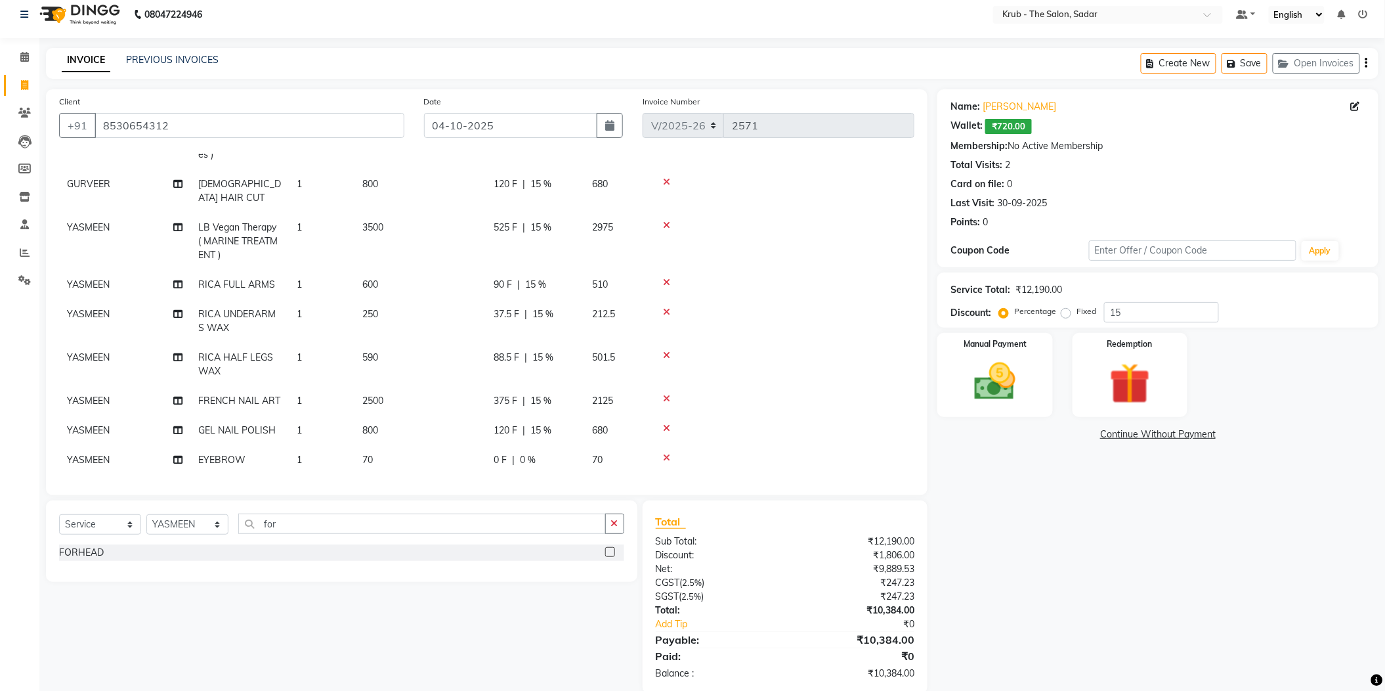
click at [1007, 471] on div "Name: Pratiksha Talegaonkar Wallet: ₹720.00 Membership: No Active Membership To…" at bounding box center [1162, 391] width 451 height 604
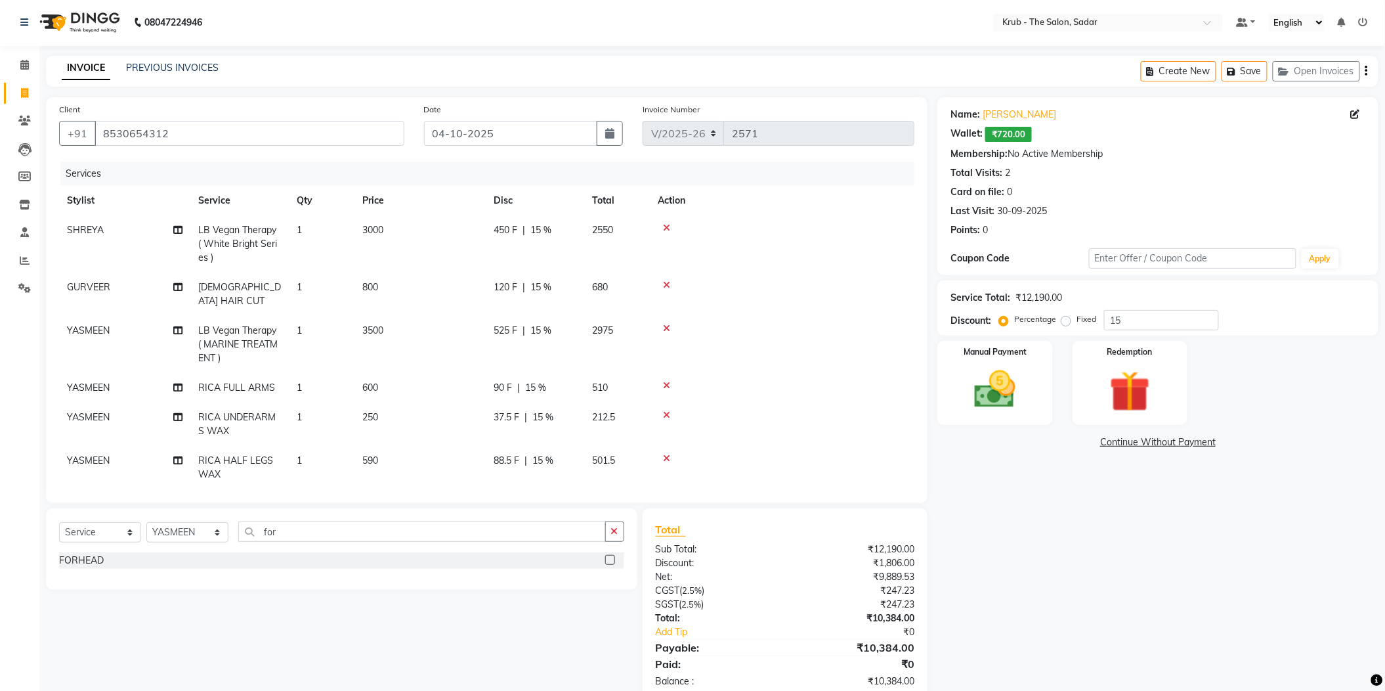
scroll to position [0, 0]
drag, startPoint x: 899, startPoint y: 216, endPoint x: 897, endPoint y: 253, distance: 36.9
click at [897, 253] on td at bounding box center [782, 245] width 265 height 57
click at [666, 325] on icon at bounding box center [666, 329] width 7 height 9
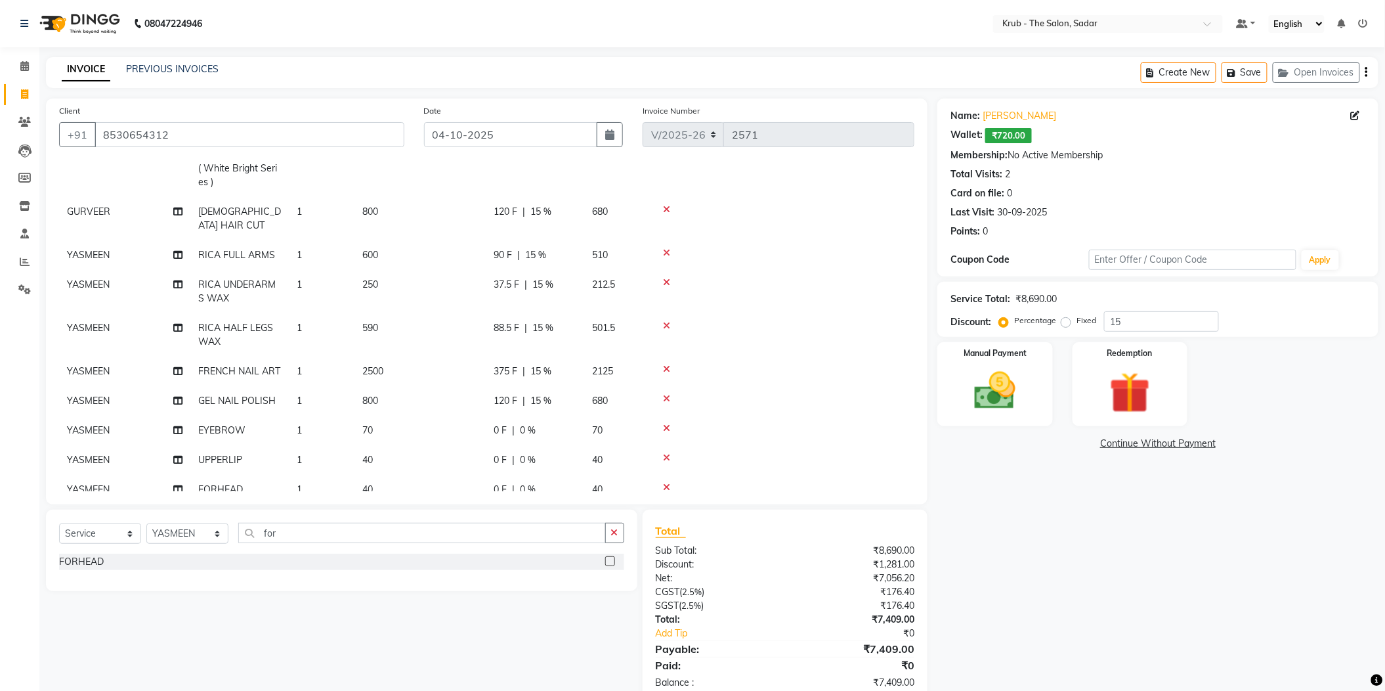
click at [605, 356] on td "2125" at bounding box center [617, 371] width 66 height 30
select select "24987"
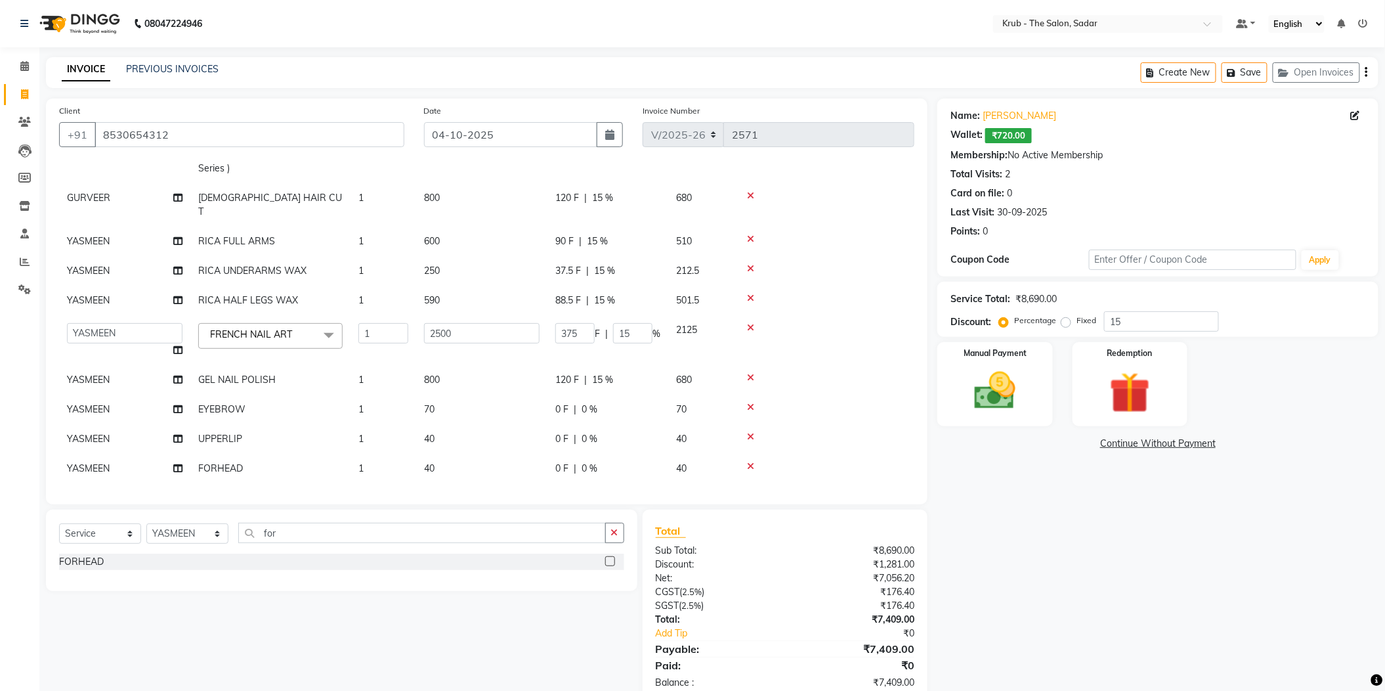
scroll to position [54, 0]
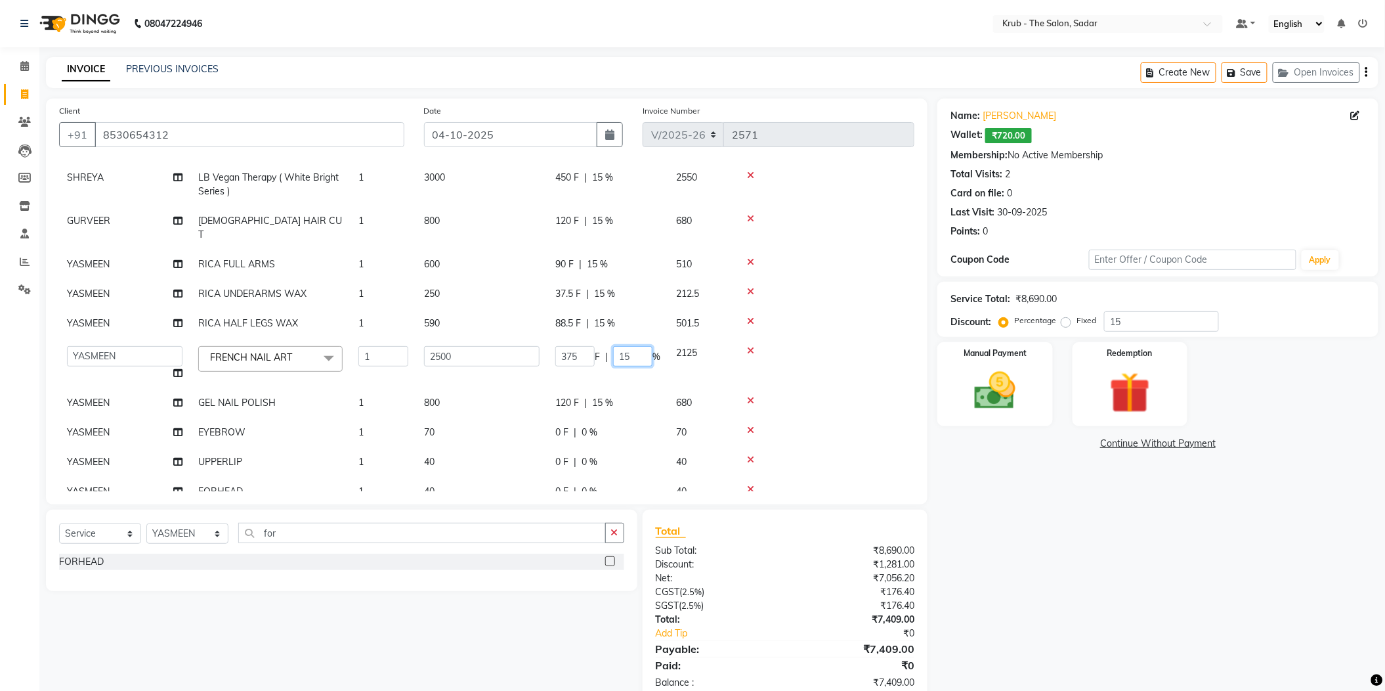
drag, startPoint x: 626, startPoint y: 315, endPoint x: 591, endPoint y: 320, distance: 35.8
click at [591, 346] on div "375 F | 15 %" at bounding box center [607, 356] width 105 height 20
type input "0"
click at [961, 452] on div "Name: Pratiksha Talegaonkar Wallet: ₹720.00 Membership: No Active Membership To…" at bounding box center [1162, 400] width 451 height 604
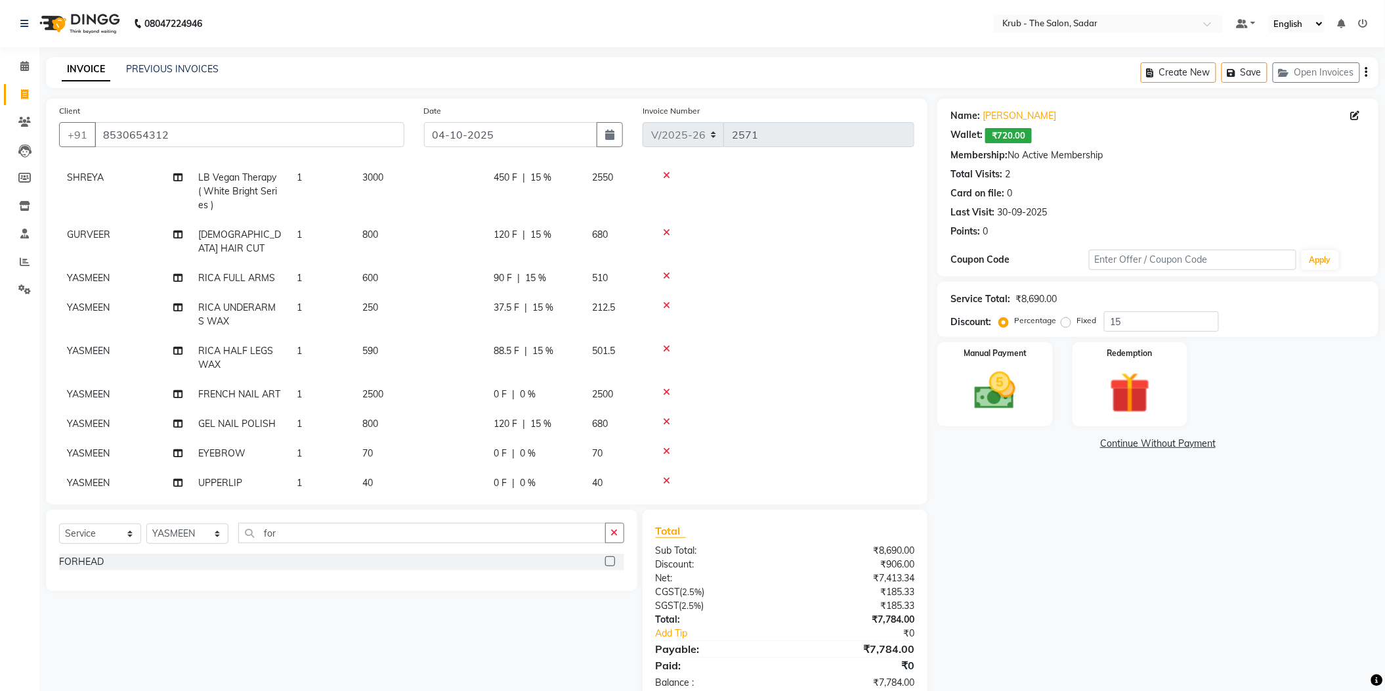
click at [462, 379] on td "2500" at bounding box center [419, 394] width 131 height 30
select select "24987"
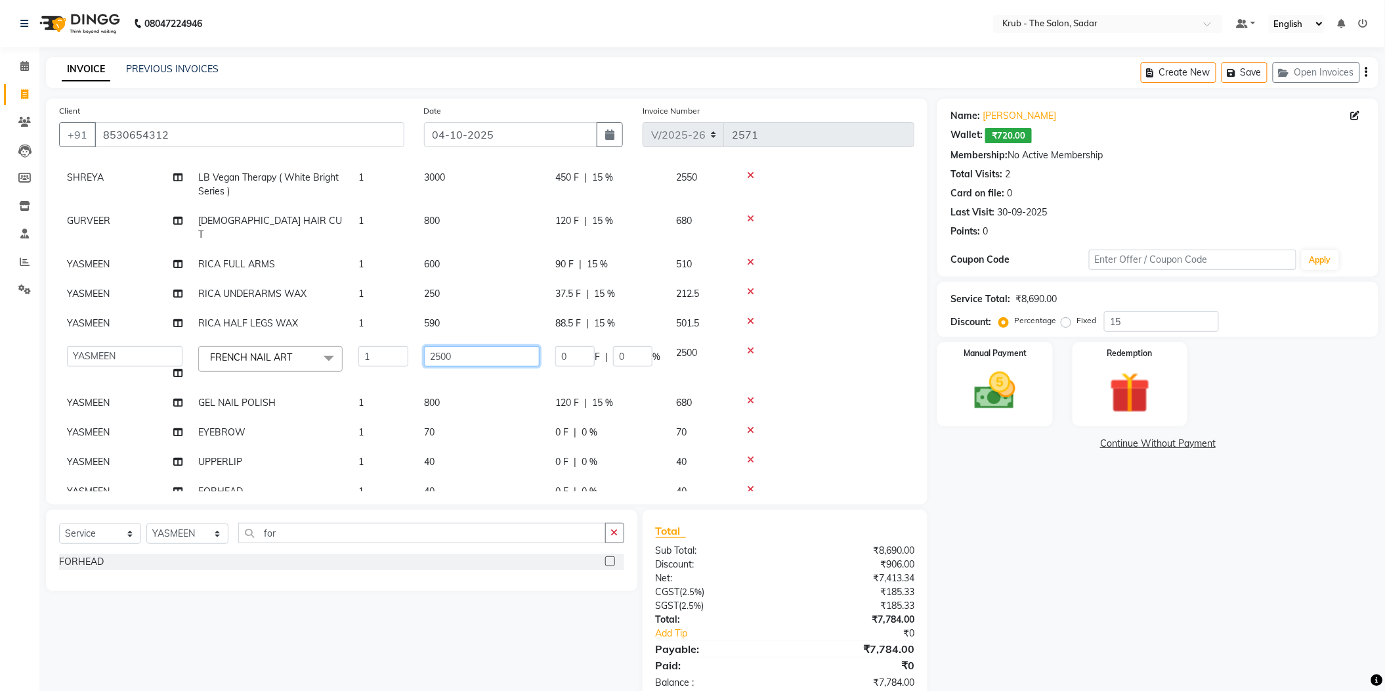
drag, startPoint x: 452, startPoint y: 321, endPoint x: 381, endPoint y: 333, distance: 72.0
click at [381, 338] on tr "AKKI AKSHAY AMIT Andreas GURVEER Krub Reception NONDO RAJESH SHREYA TOUSHIF YAS…" at bounding box center [486, 363] width 855 height 50
type input "400"
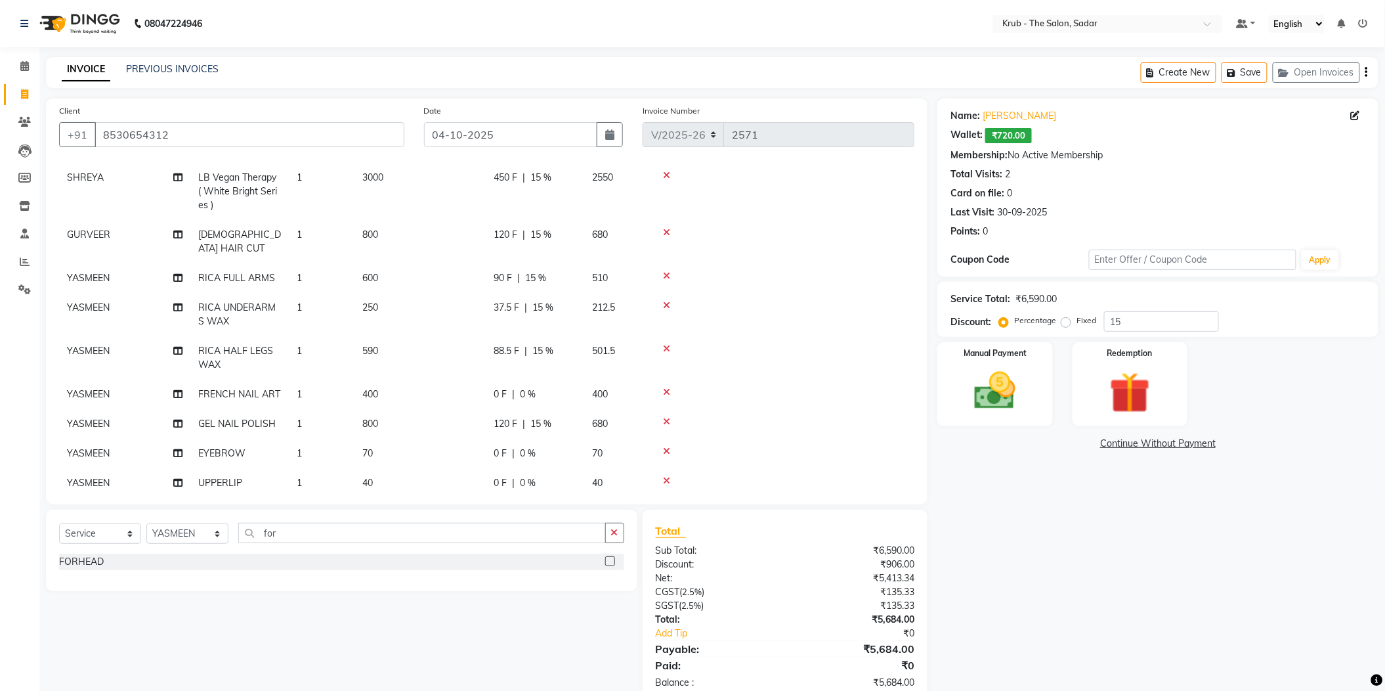
click at [1071, 519] on div "Name: Pratiksha Talegaonkar Wallet: ₹720.00 Membership: No Active Membership To…" at bounding box center [1162, 400] width 451 height 604
click at [1117, 368] on img at bounding box center [1131, 392] width 70 height 53
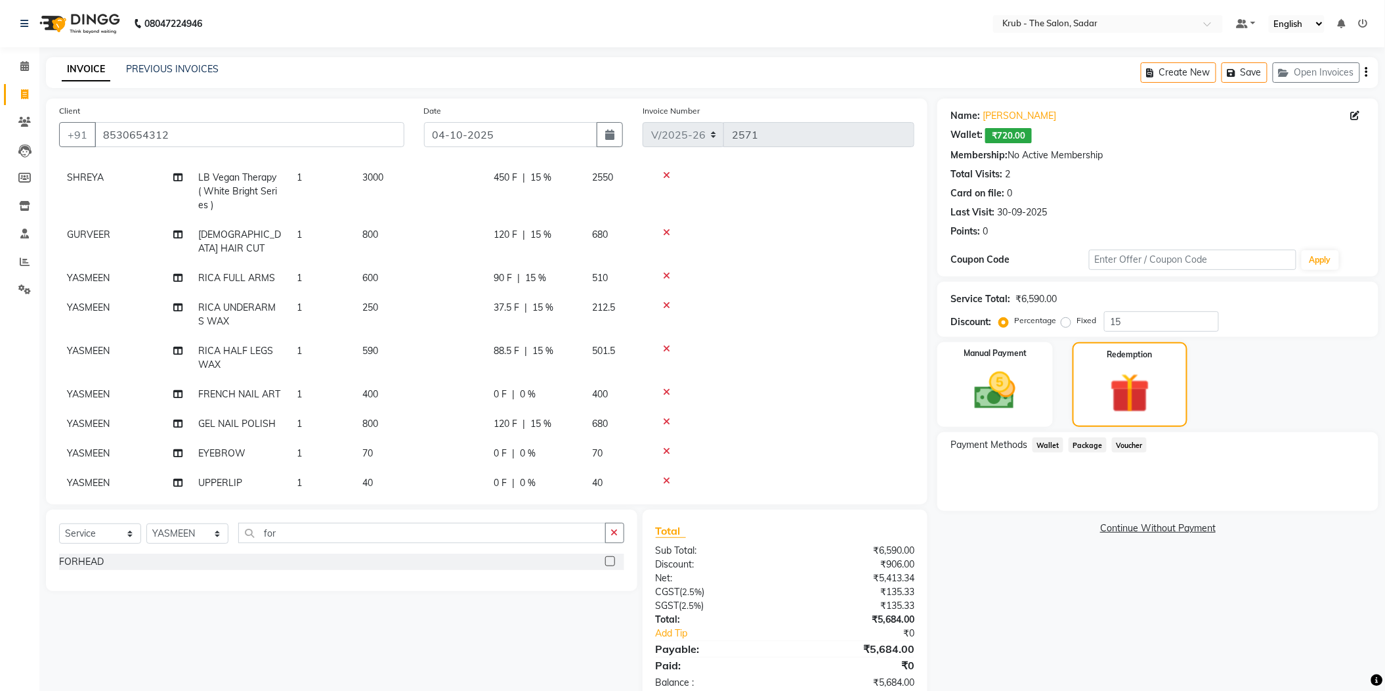
click at [1054, 437] on span "Wallet" at bounding box center [1048, 444] width 31 height 15
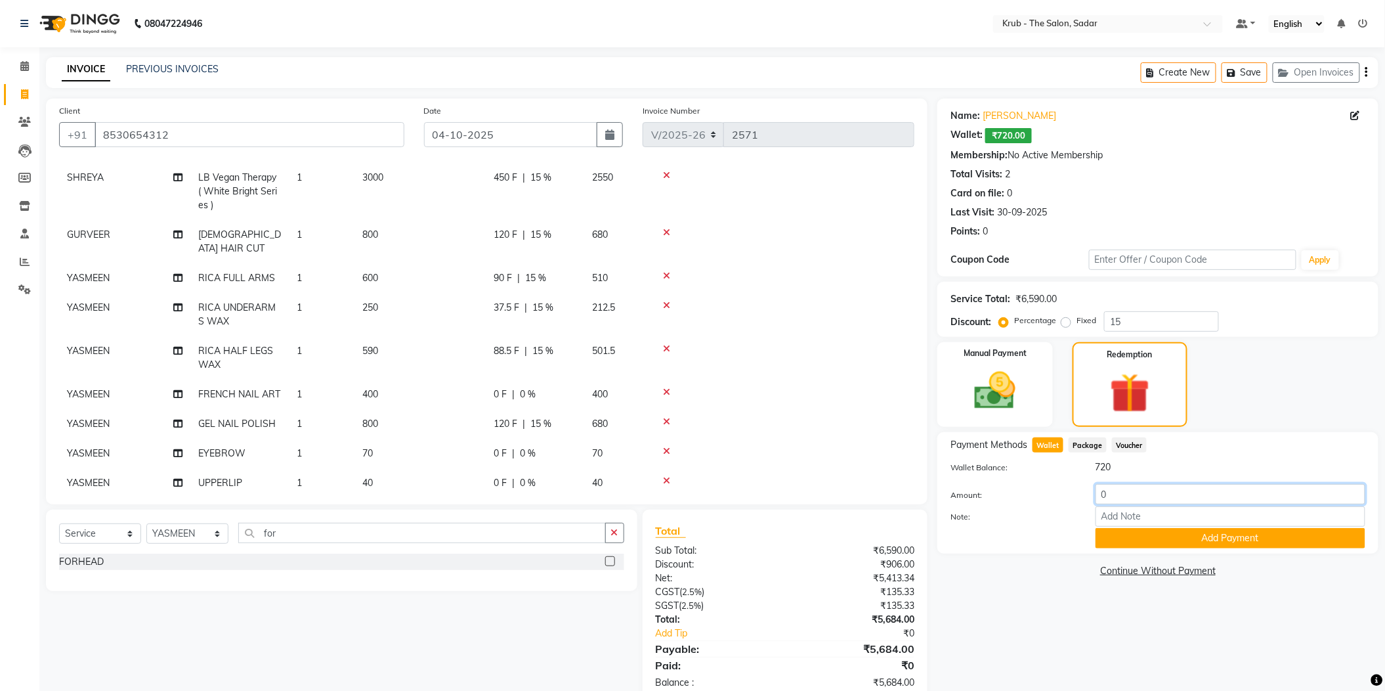
drag, startPoint x: 1112, startPoint y: 471, endPoint x: 1023, endPoint y: 489, distance: 91.0
click at [1023, 489] on div "Amount: 0 Note: Add Payment" at bounding box center [1158, 516] width 415 height 64
type input "720"
click at [1243, 528] on button "Add Payment" at bounding box center [1231, 538] width 270 height 20
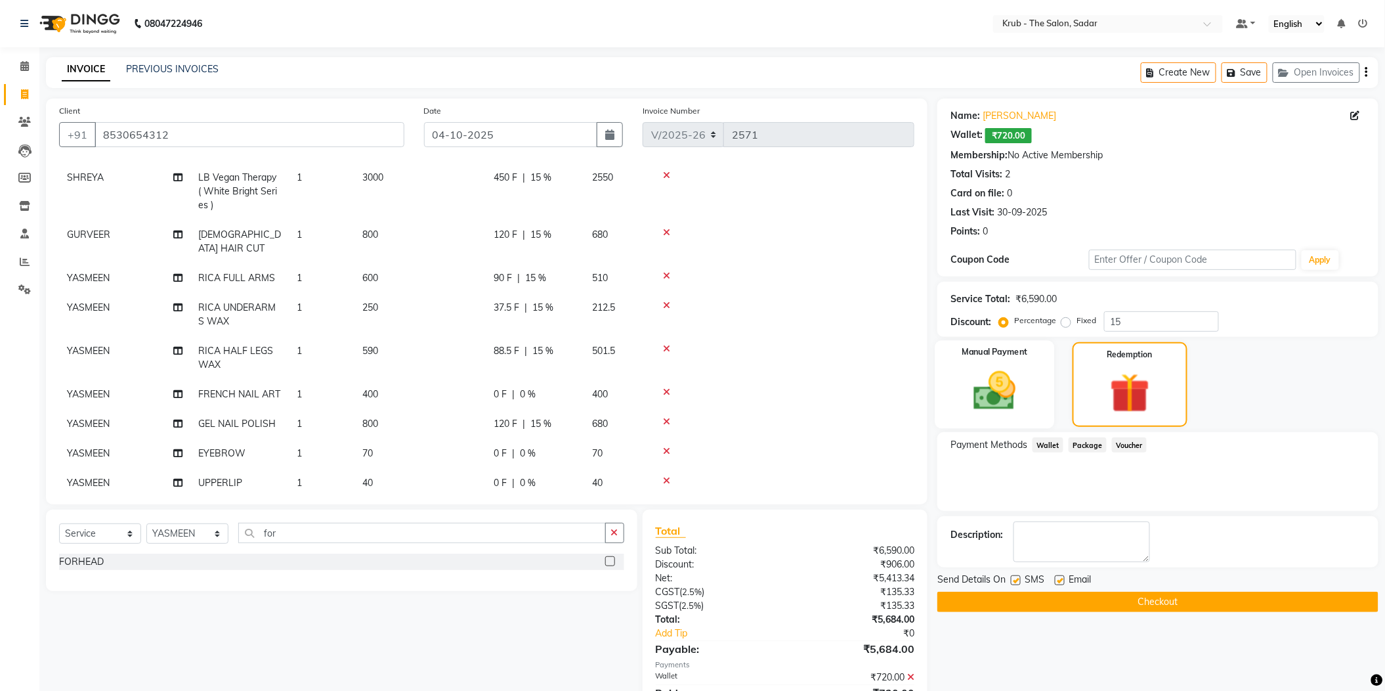
click at [998, 368] on img at bounding box center [995, 390] width 70 height 49
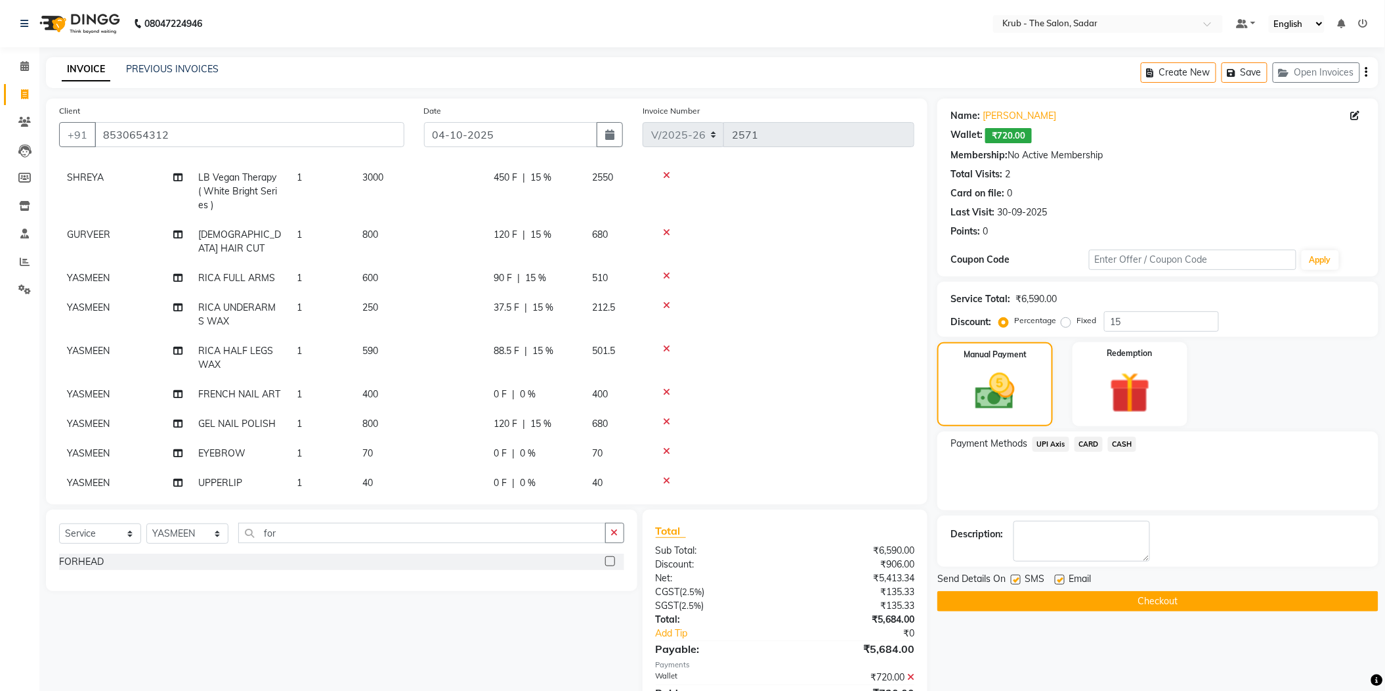
click at [1062, 437] on span "UPI Axis" at bounding box center [1051, 444] width 37 height 15
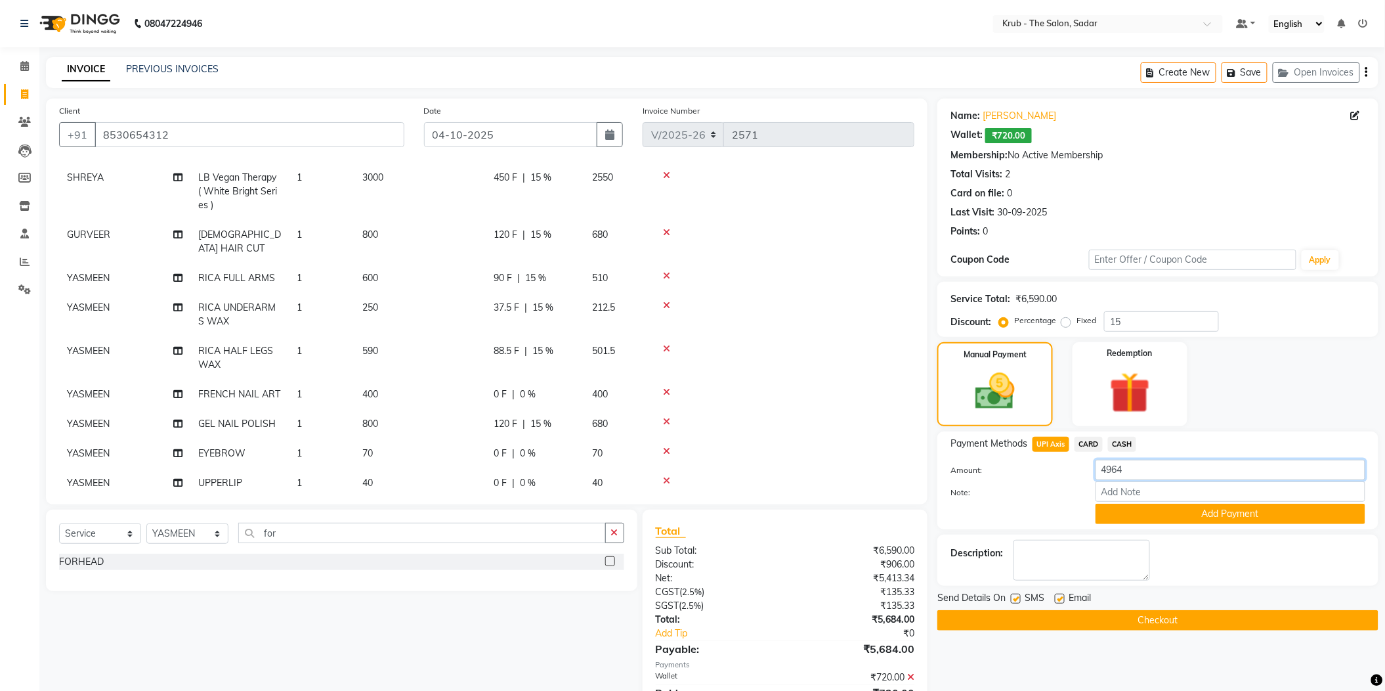
drag, startPoint x: 1147, startPoint y: 448, endPoint x: 1065, endPoint y: 463, distance: 84.2
click at [1065, 463] on div "Amount: 4964 Note: Add Payment" at bounding box center [1158, 492] width 415 height 64
type input "60"
click at [1156, 503] on button "Add Payment" at bounding box center [1231, 513] width 270 height 20
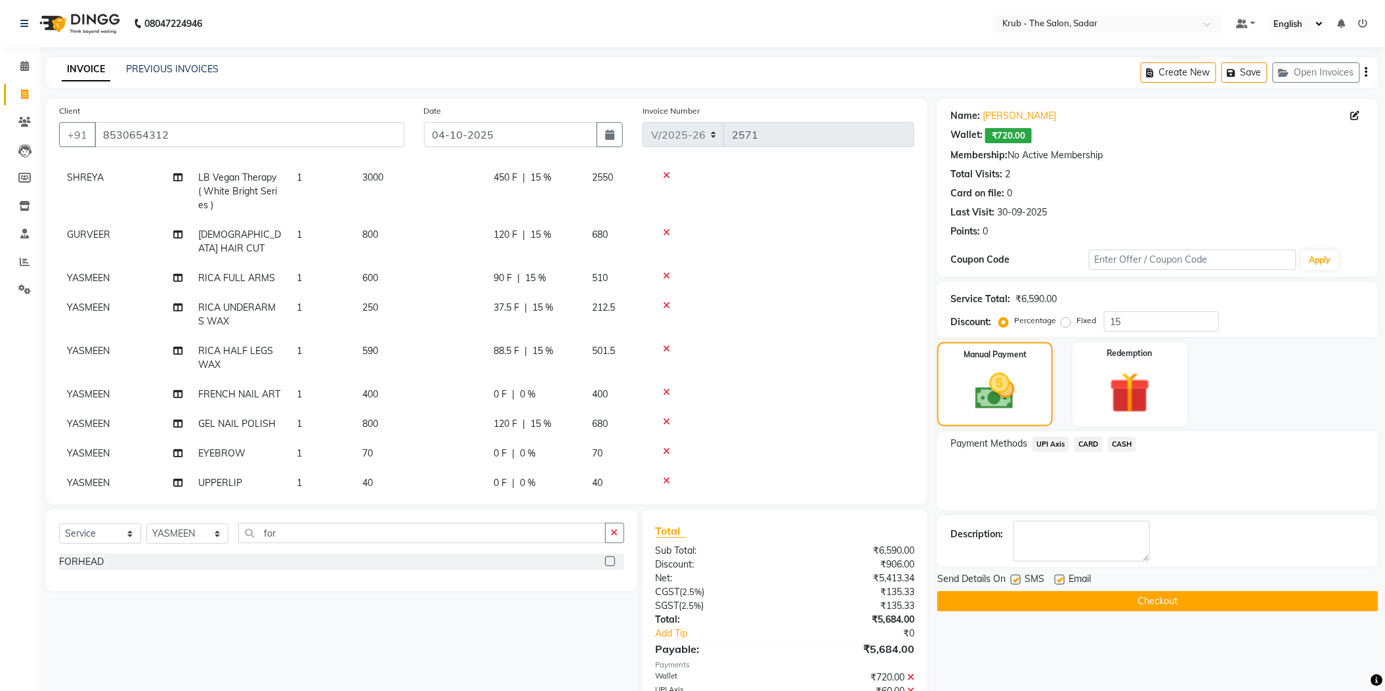
click at [1132, 437] on span "CASH" at bounding box center [1122, 444] width 28 height 15
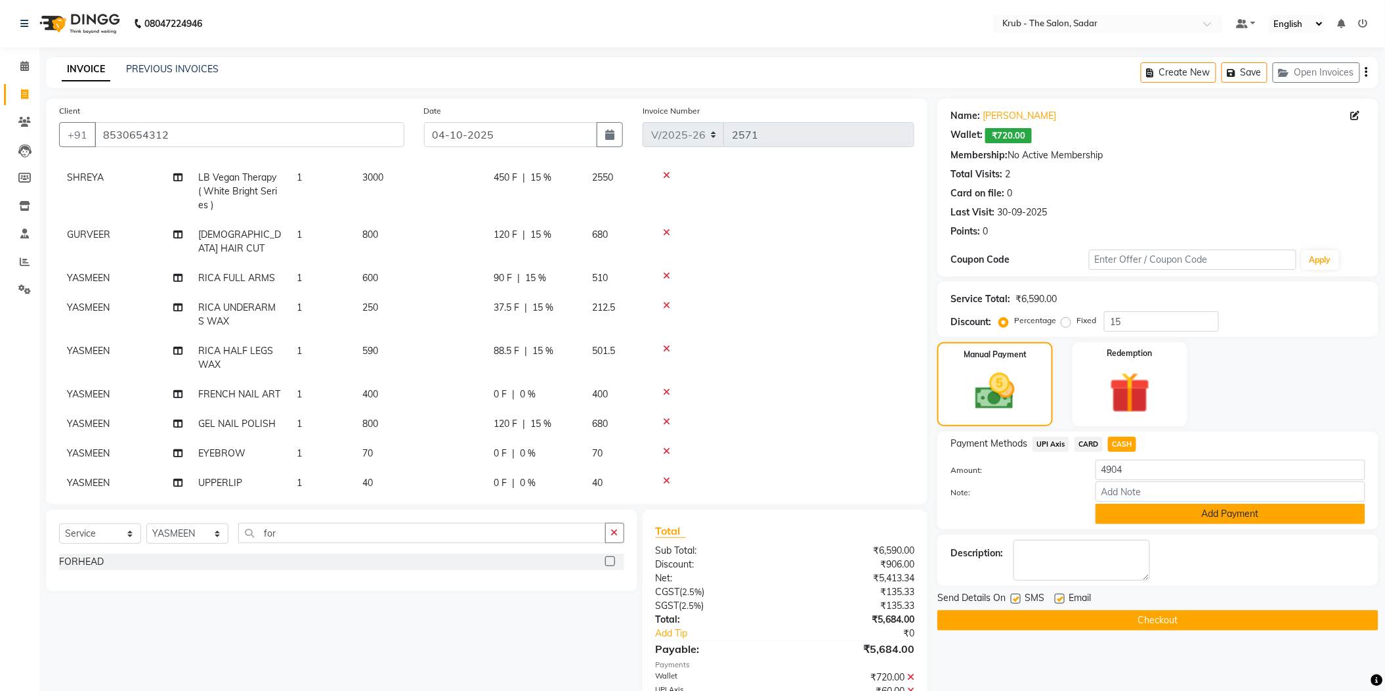
click at [1183, 503] on button "Add Payment" at bounding box center [1231, 513] width 270 height 20
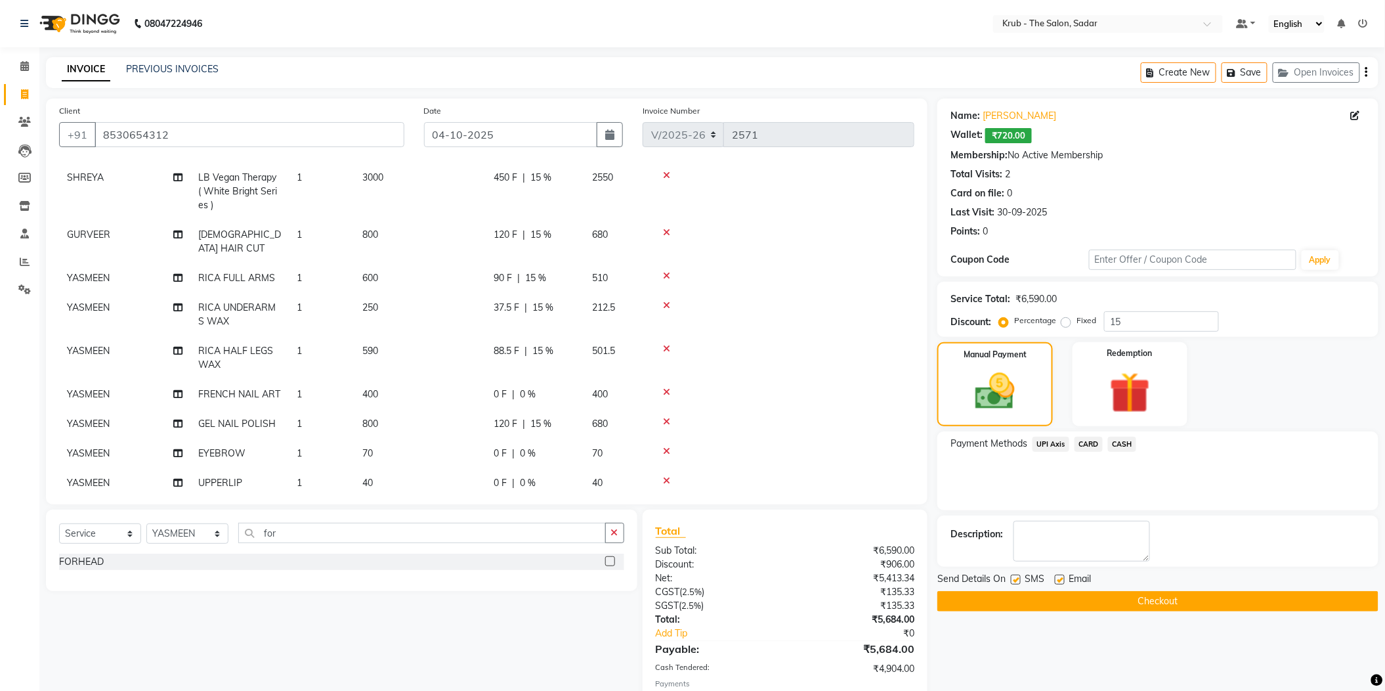
click at [1064, 574] on label at bounding box center [1060, 579] width 10 height 10
click at [1063, 576] on input "checkbox" at bounding box center [1059, 580] width 9 height 9
checkbox input "false"
click at [1017, 574] on label at bounding box center [1016, 579] width 10 height 10
click at [1017, 576] on input "checkbox" at bounding box center [1015, 580] width 9 height 9
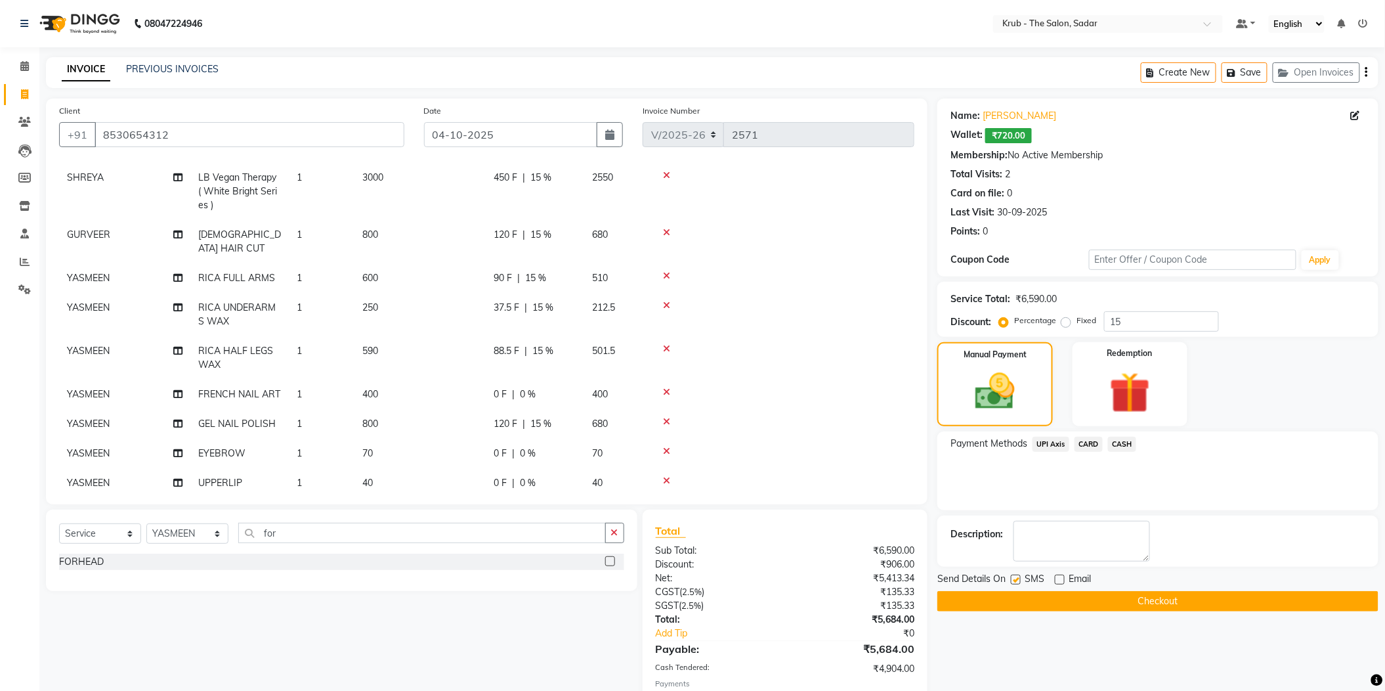
checkbox input "false"
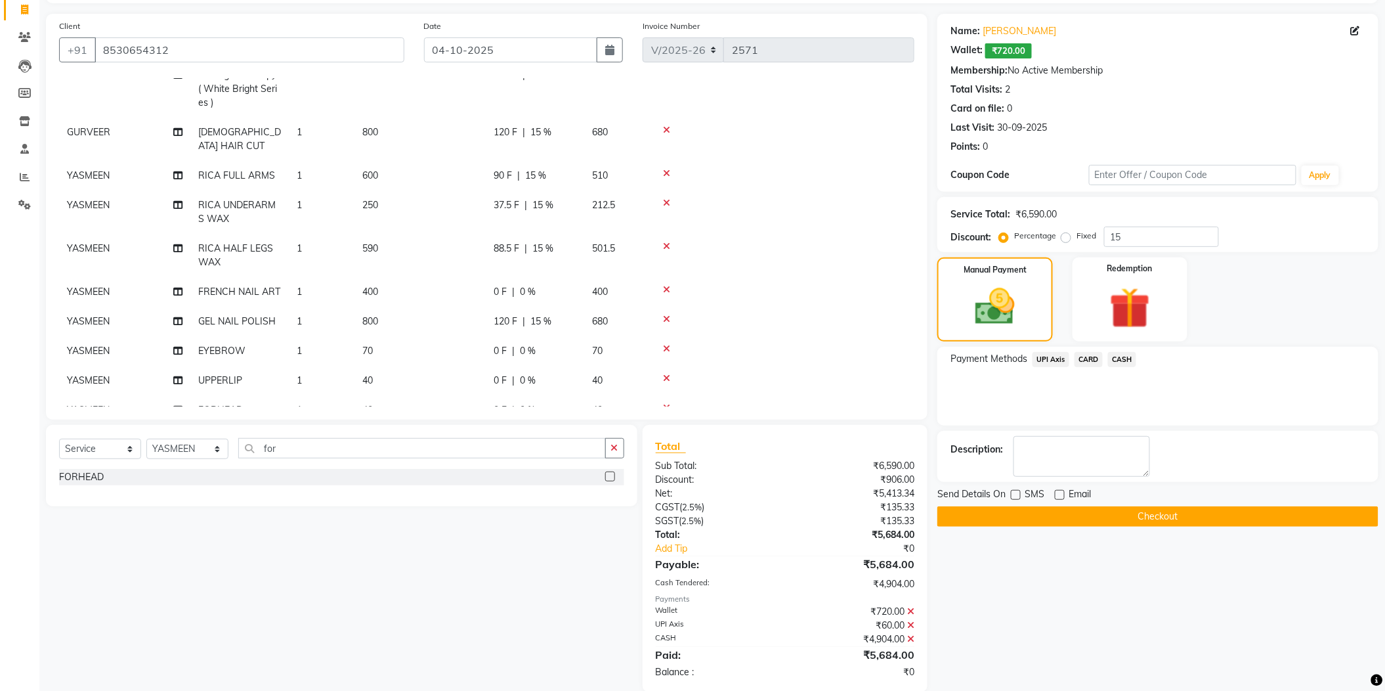
scroll to position [77, 0]
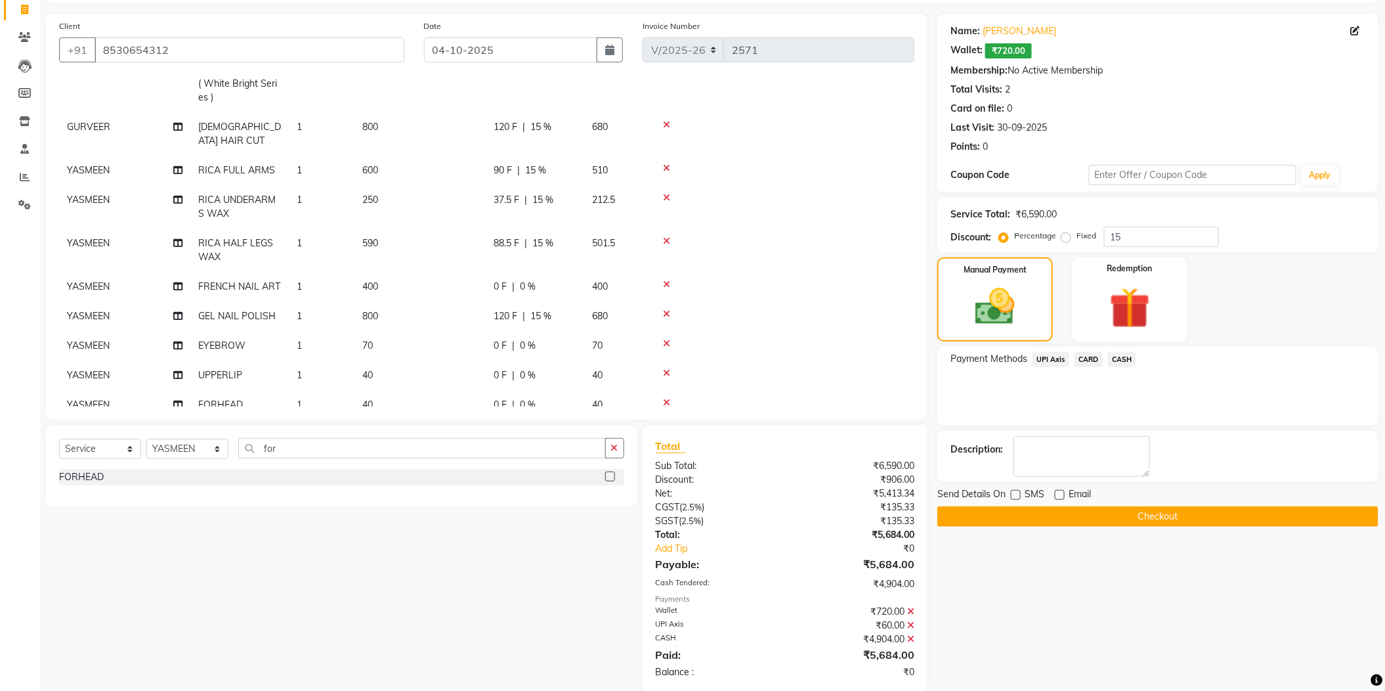
click at [1153, 506] on button "Checkout" at bounding box center [1157, 516] width 441 height 20
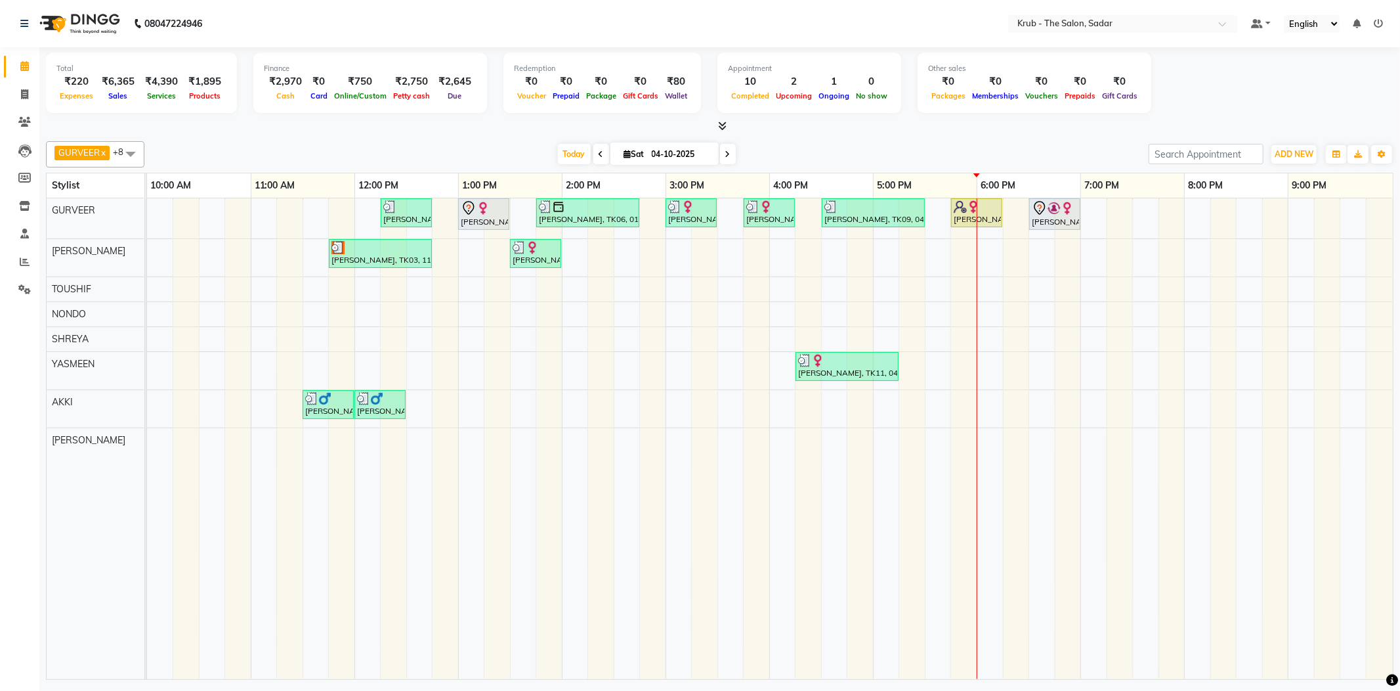
click at [38, 121] on li "Clients" at bounding box center [19, 122] width 39 height 28
click at [33, 119] on span at bounding box center [24, 122] width 23 height 15
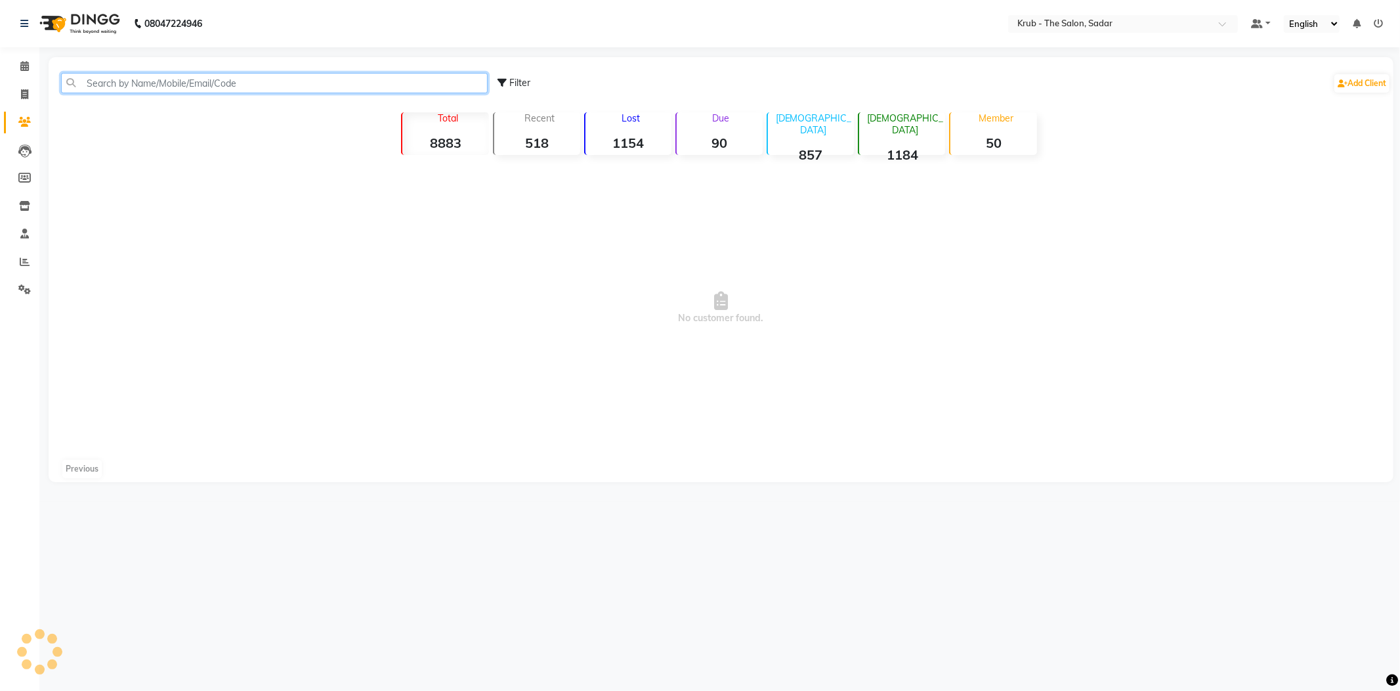
click at [173, 85] on input "text" at bounding box center [274, 83] width 427 height 20
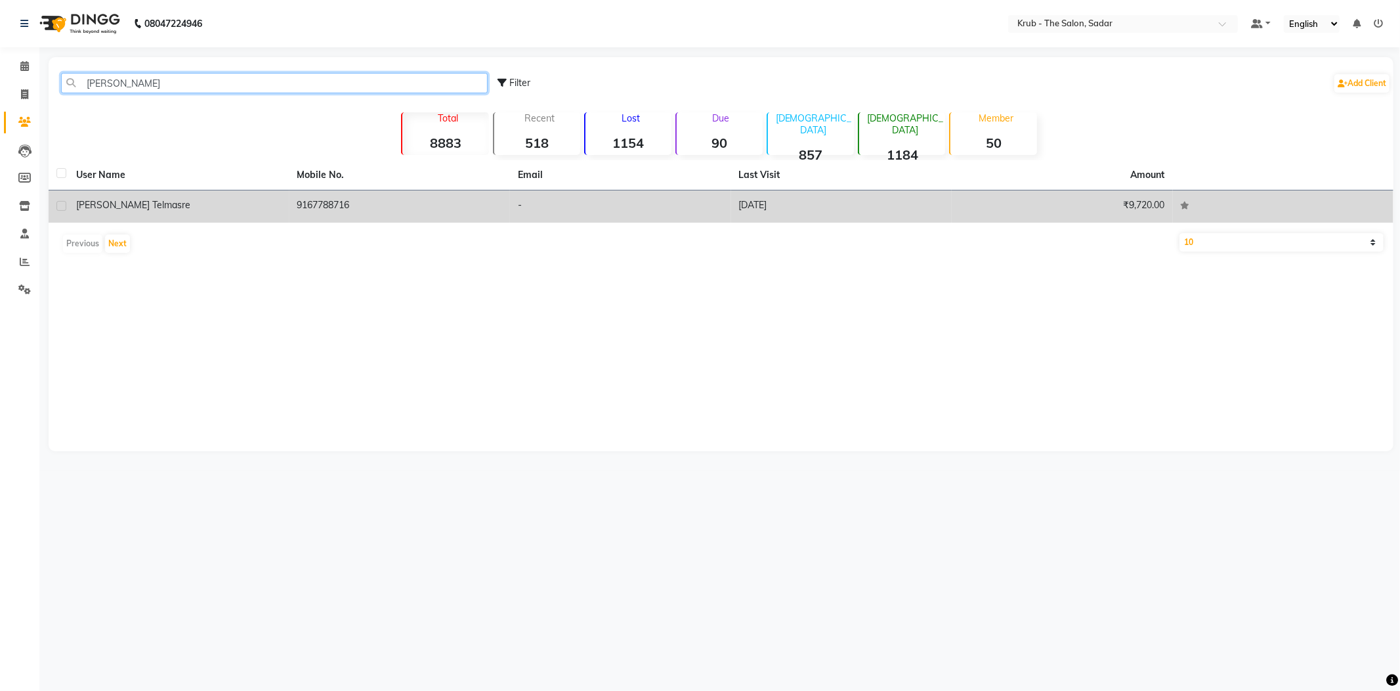
type input "[PERSON_NAME]"
click at [393, 198] on td "9167788716" at bounding box center [399, 206] width 221 height 32
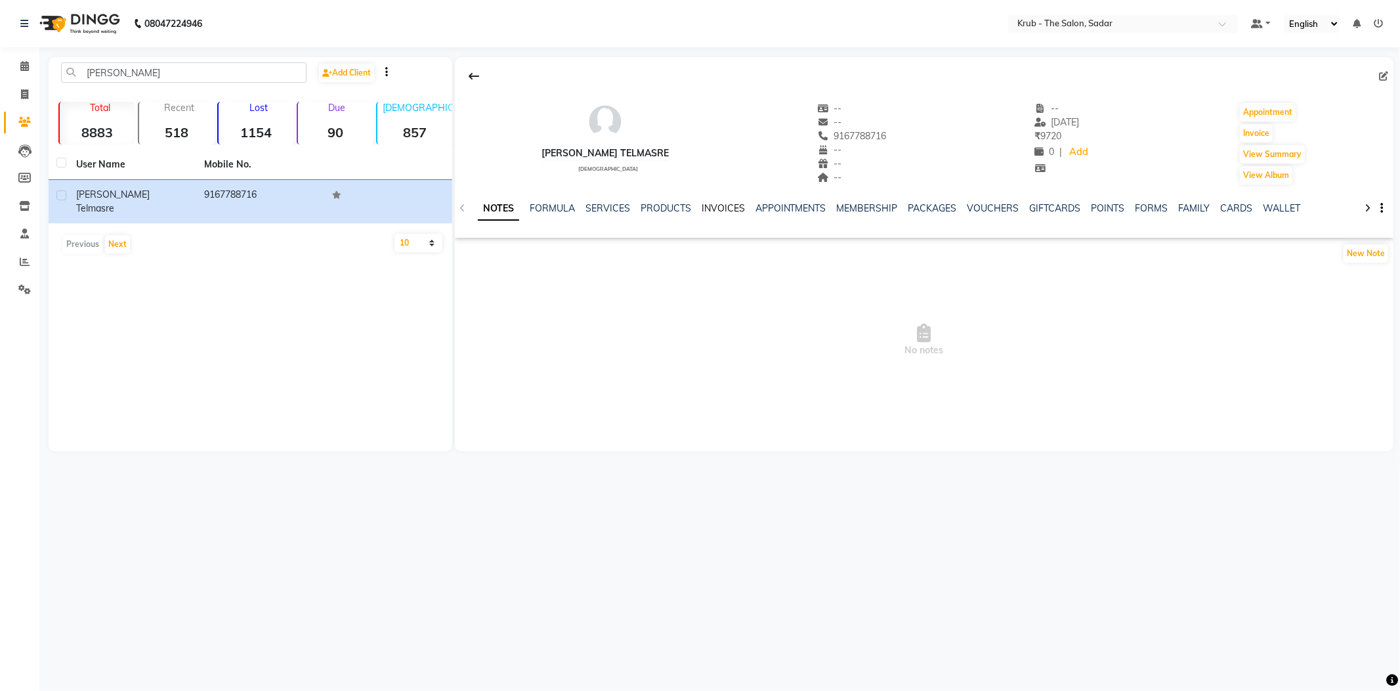
click at [731, 202] on link "INVOICES" at bounding box center [723, 208] width 43 height 12
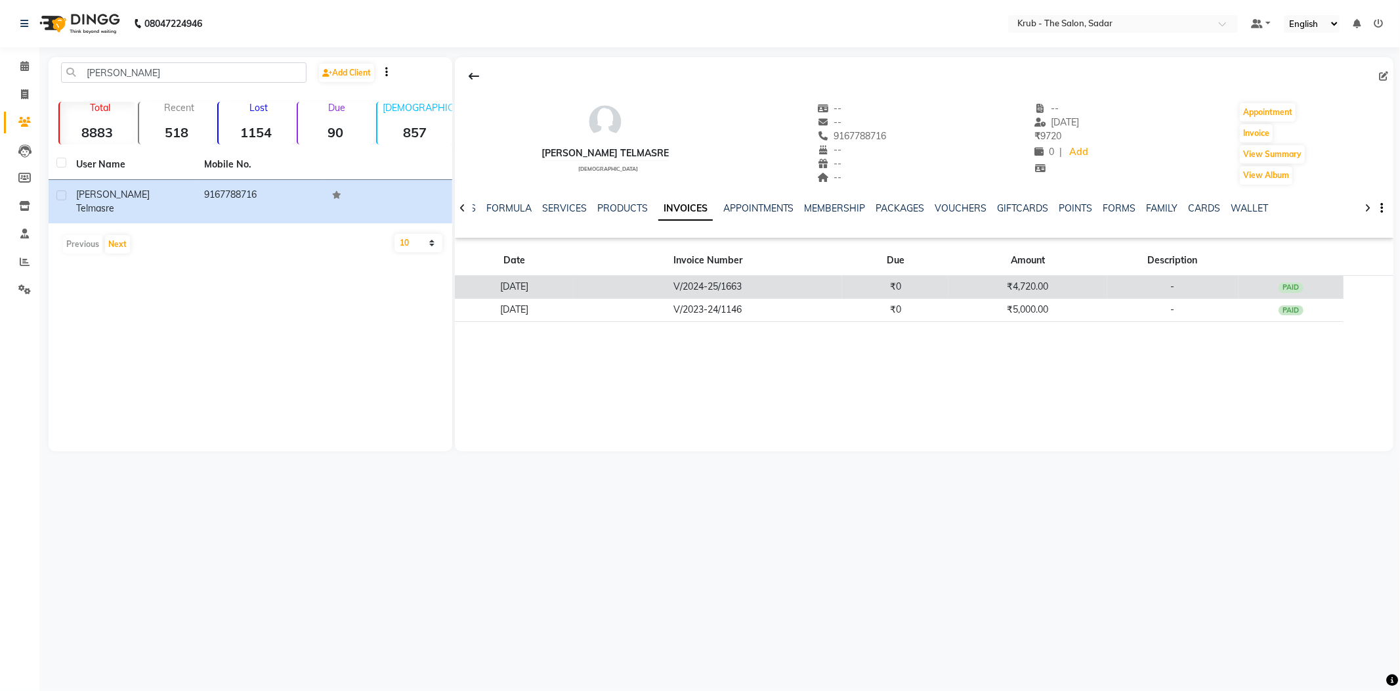
click at [949, 276] on td "₹0" at bounding box center [895, 287] width 106 height 23
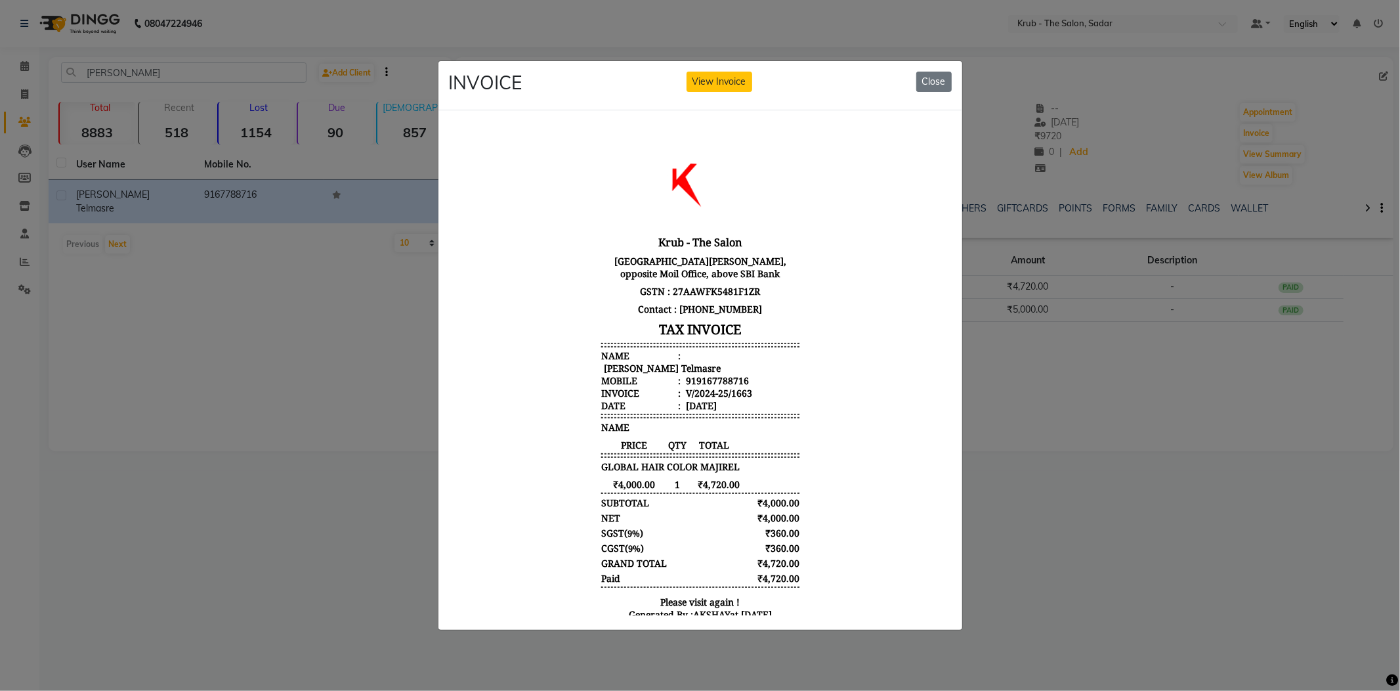
click at [1066, 445] on ngb-modal-window "INVOICE View Invoice Close" at bounding box center [700, 345] width 1400 height 691
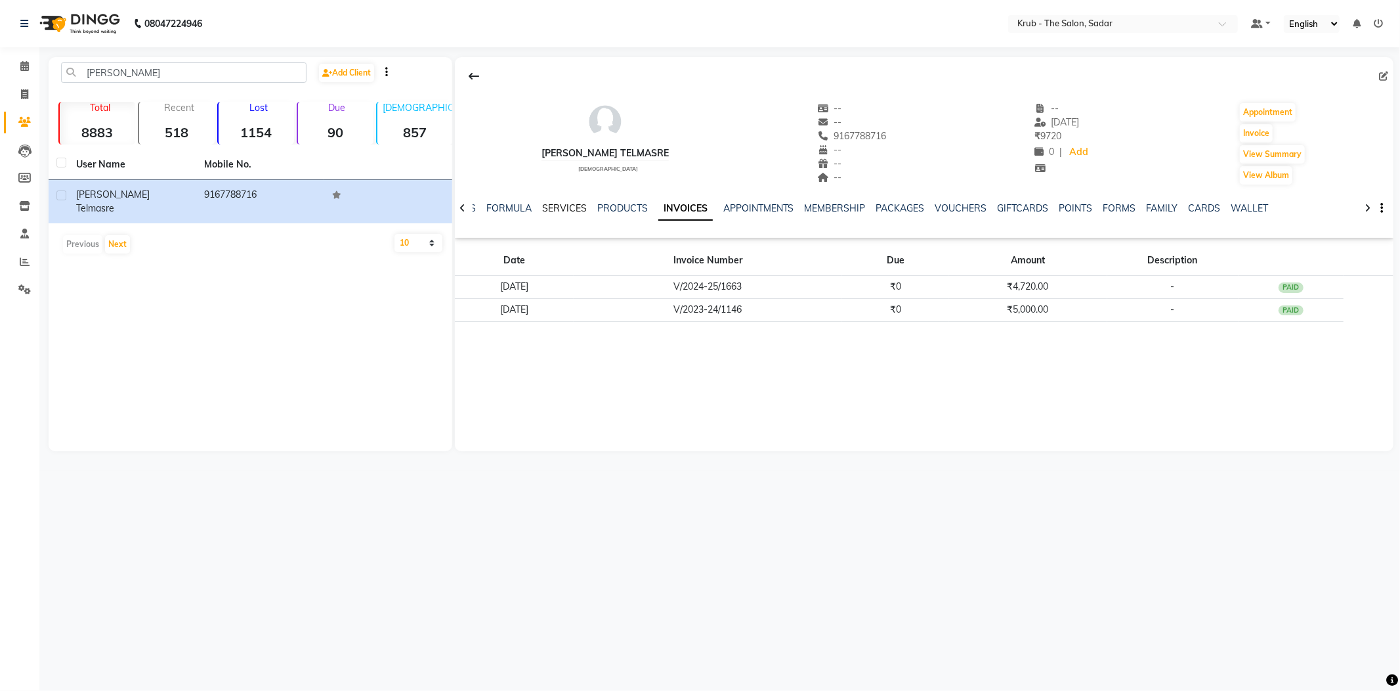
click at [576, 206] on link "SERVICES" at bounding box center [564, 208] width 45 height 12
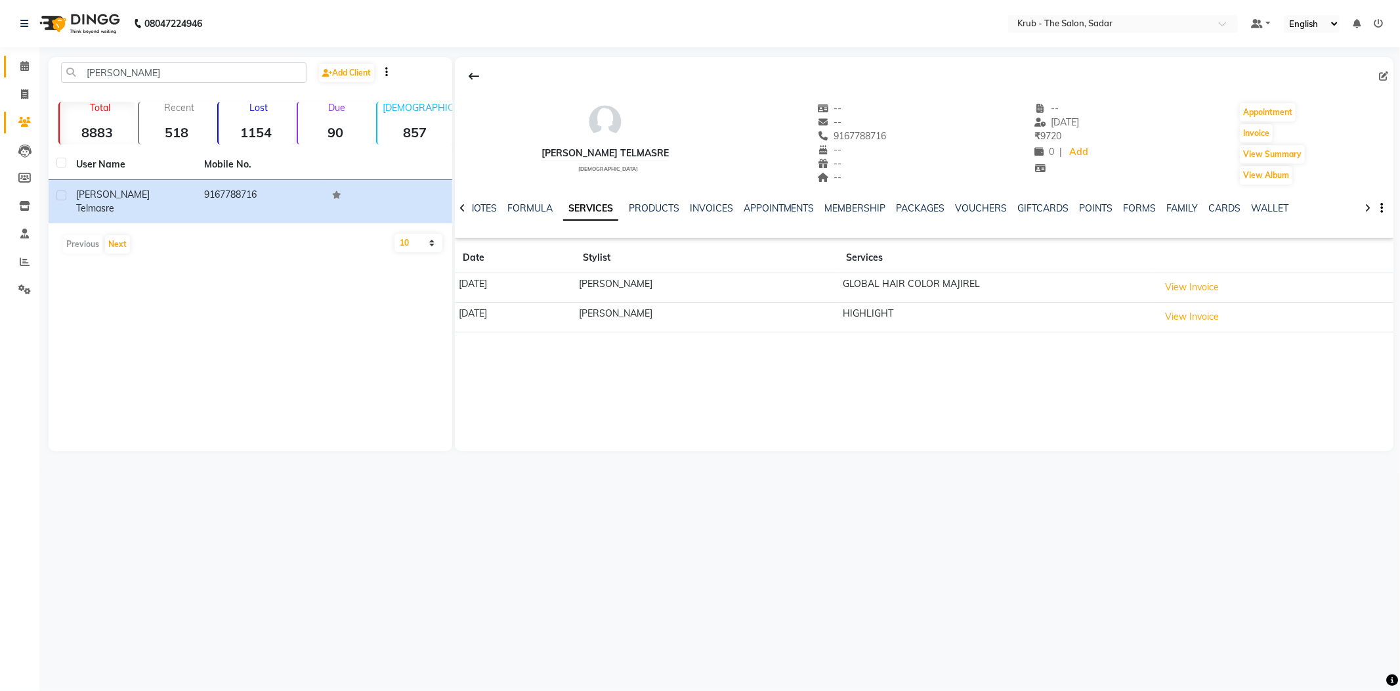
click at [33, 69] on span at bounding box center [24, 66] width 23 height 15
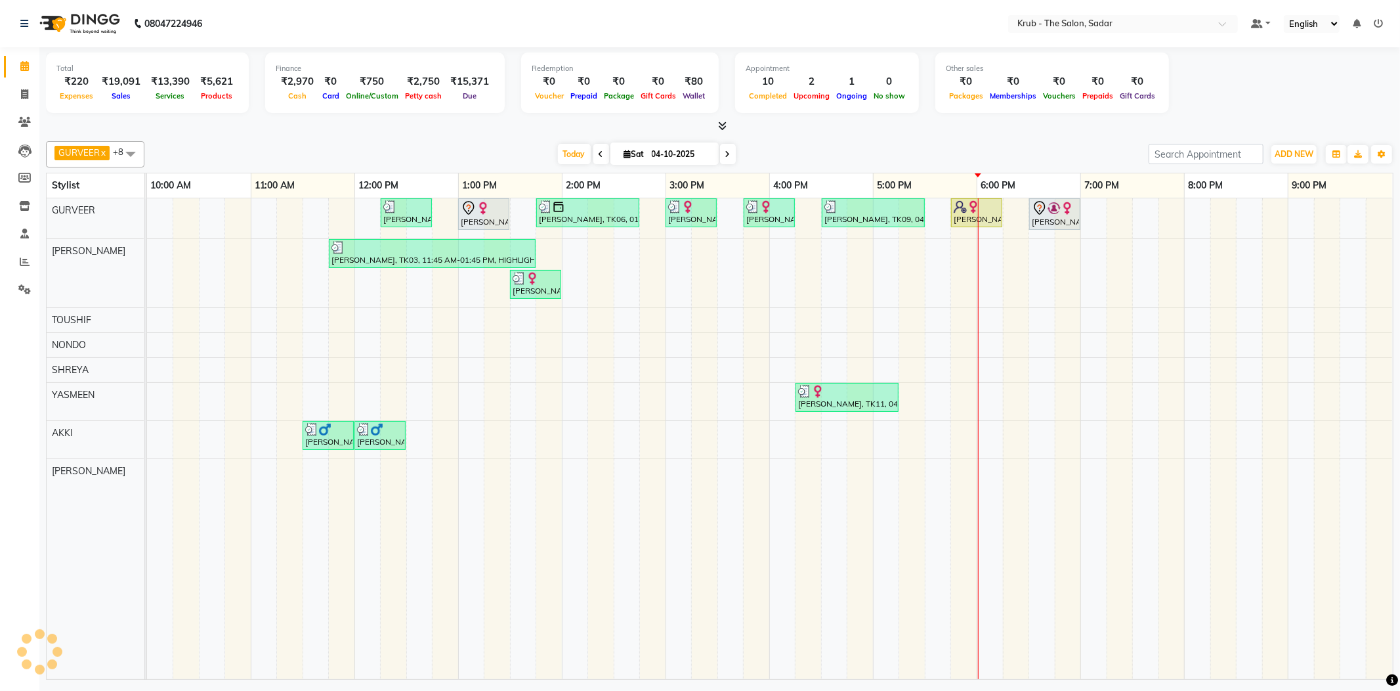
click at [696, 148] on input "04-10-2025" at bounding box center [681, 154] width 66 height 20
select select "10"
select select "2025"
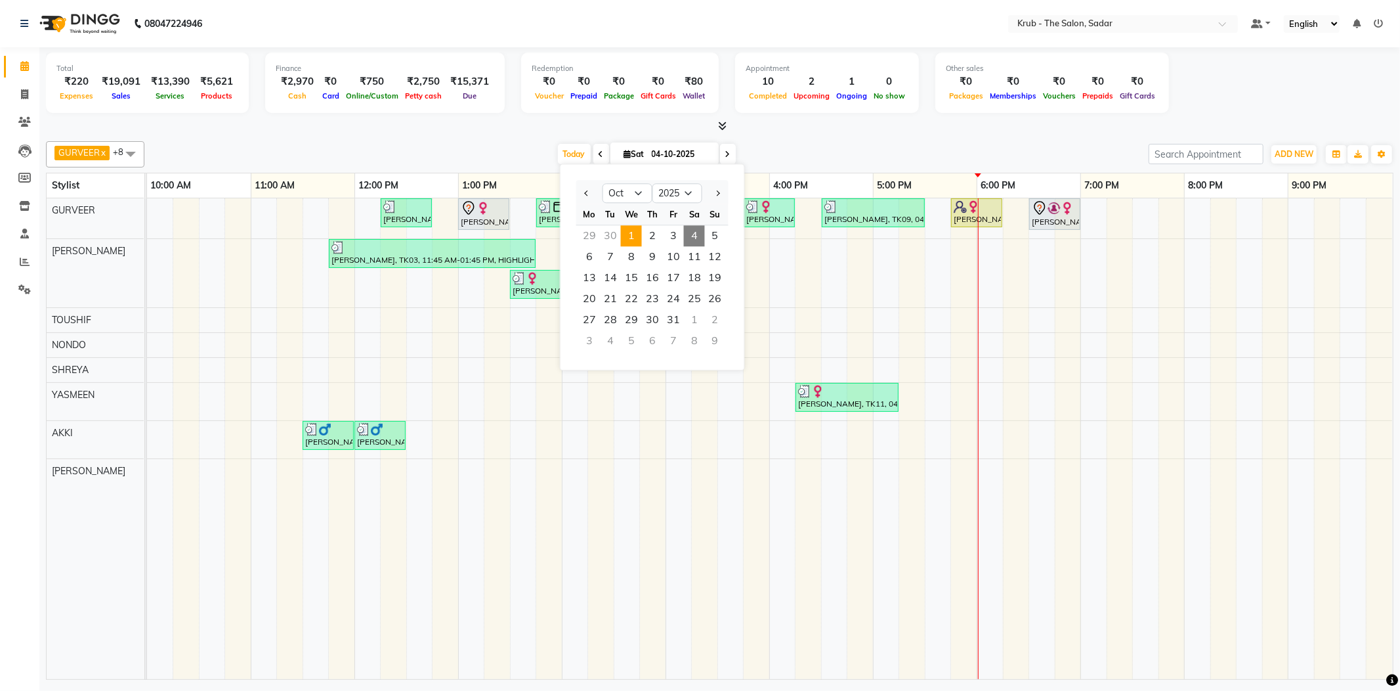
click at [621, 232] on span "1" at bounding box center [631, 235] width 21 height 21
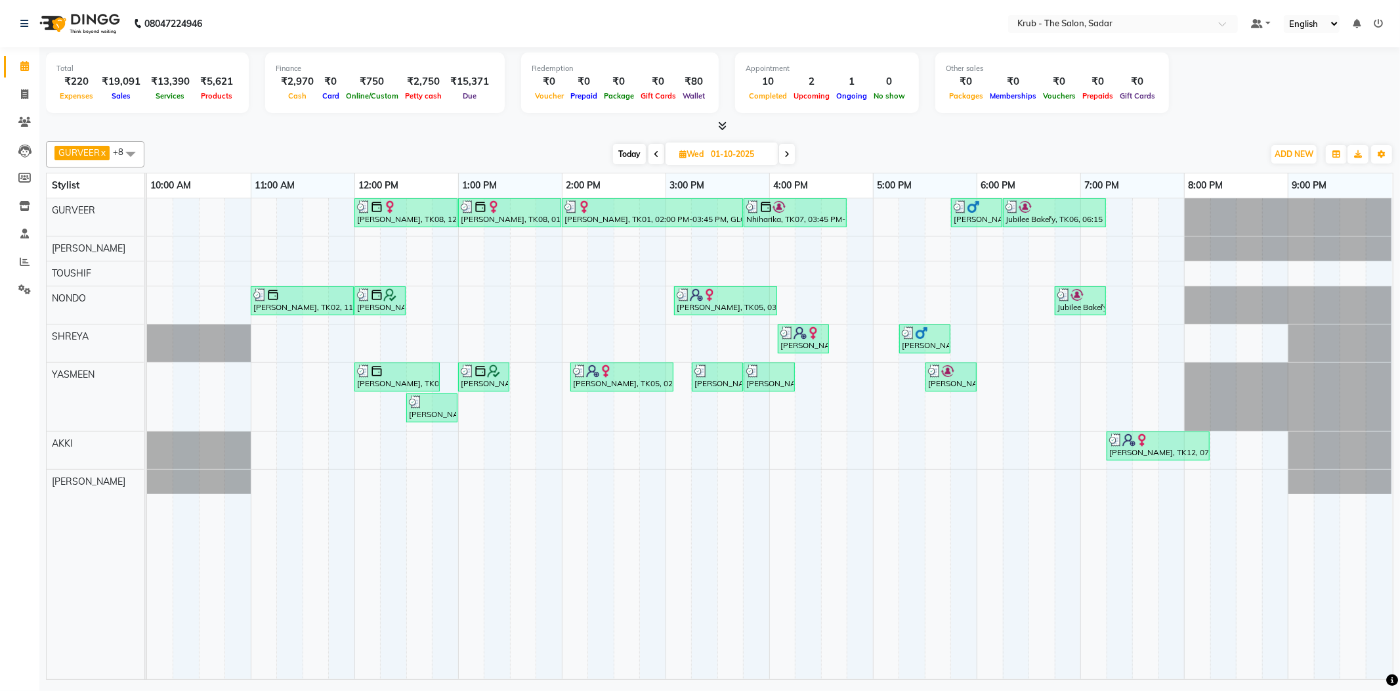
click at [656, 153] on icon at bounding box center [656, 154] width 5 height 8
type input "30-09-2025"
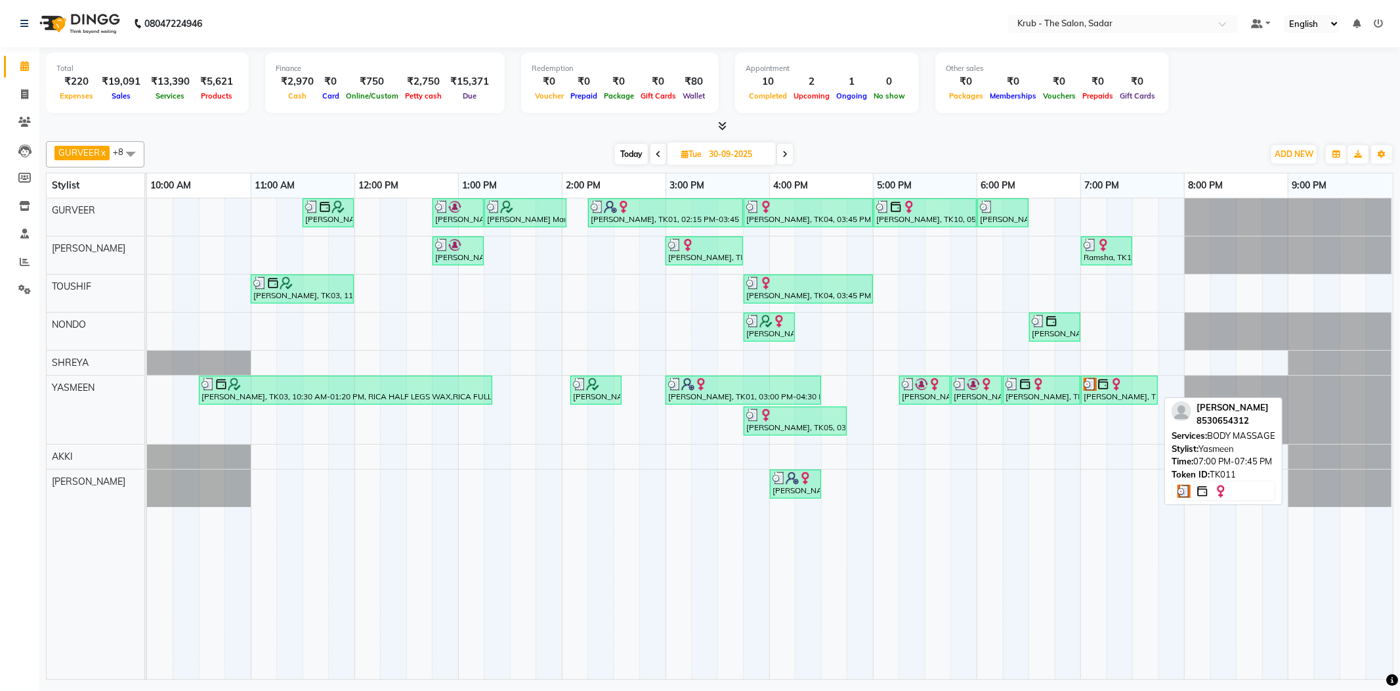
click at [1113, 390] on div "[PERSON_NAME], TK11, 07:00 PM-07:45 PM, BODY MASSAGE" at bounding box center [1119, 389] width 74 height 25
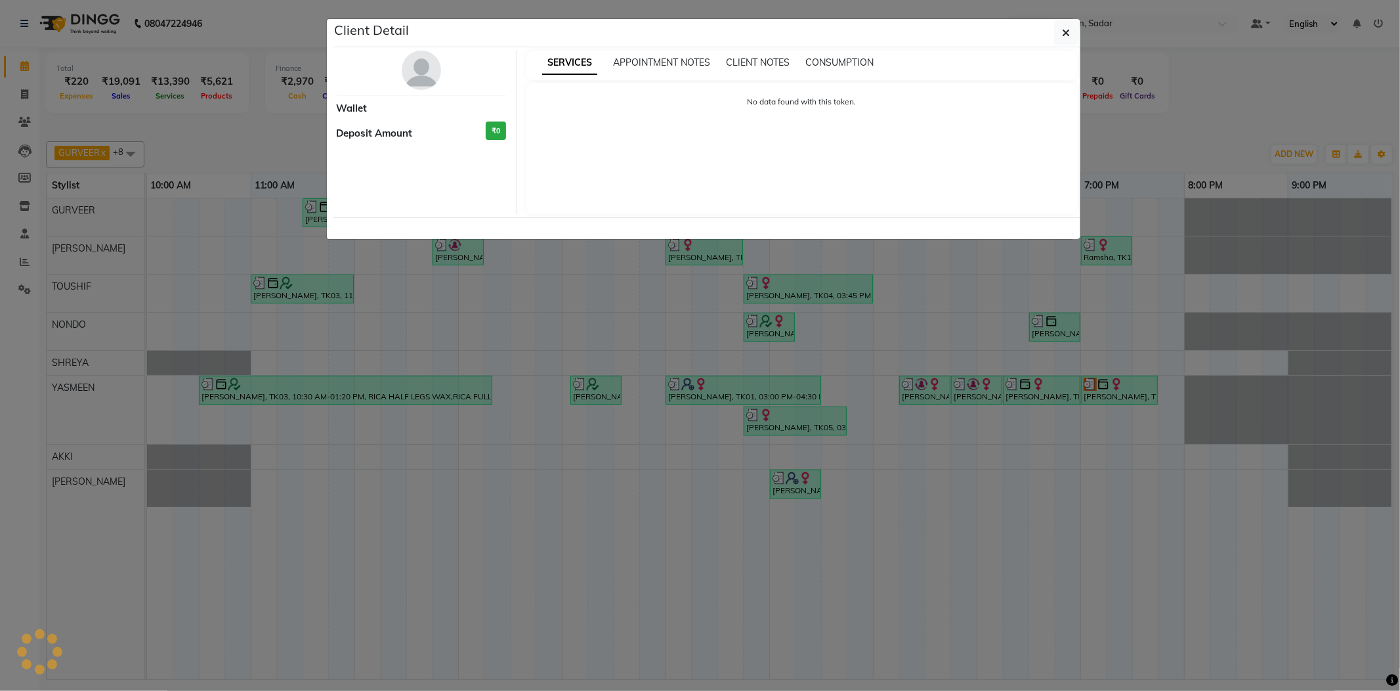
select select "3"
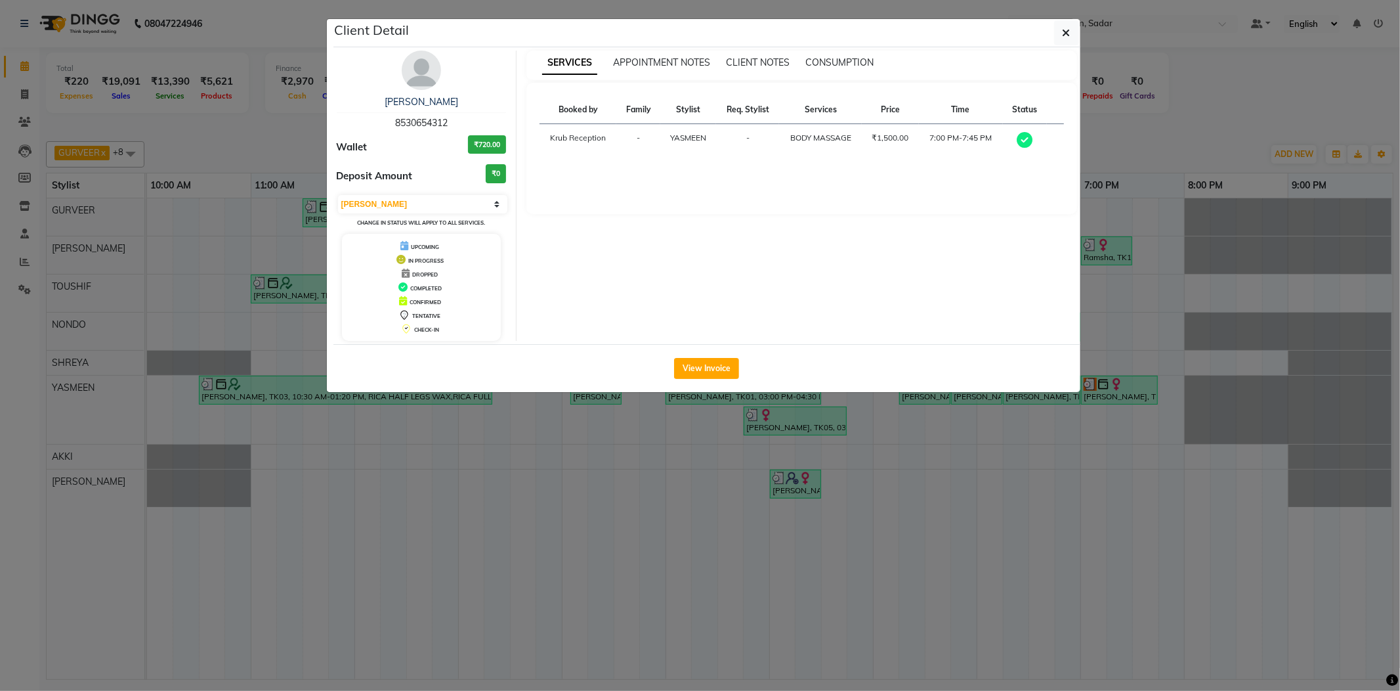
drag, startPoint x: 390, startPoint y: 117, endPoint x: 473, endPoint y: 123, distance: 83.0
click at [473, 123] on div "[PERSON_NAME] 8530654312" at bounding box center [422, 112] width 170 height 35
copy span "8530654312"
drag, startPoint x: 234, startPoint y: 84, endPoint x: 310, endPoint y: 11, distance: 105.4
click at [236, 84] on ngb-modal-window "Client Detail [PERSON_NAME] 8530654312 Wallet ₹720.00 Deposit Amount ₹0 Select …" at bounding box center [700, 345] width 1400 height 691
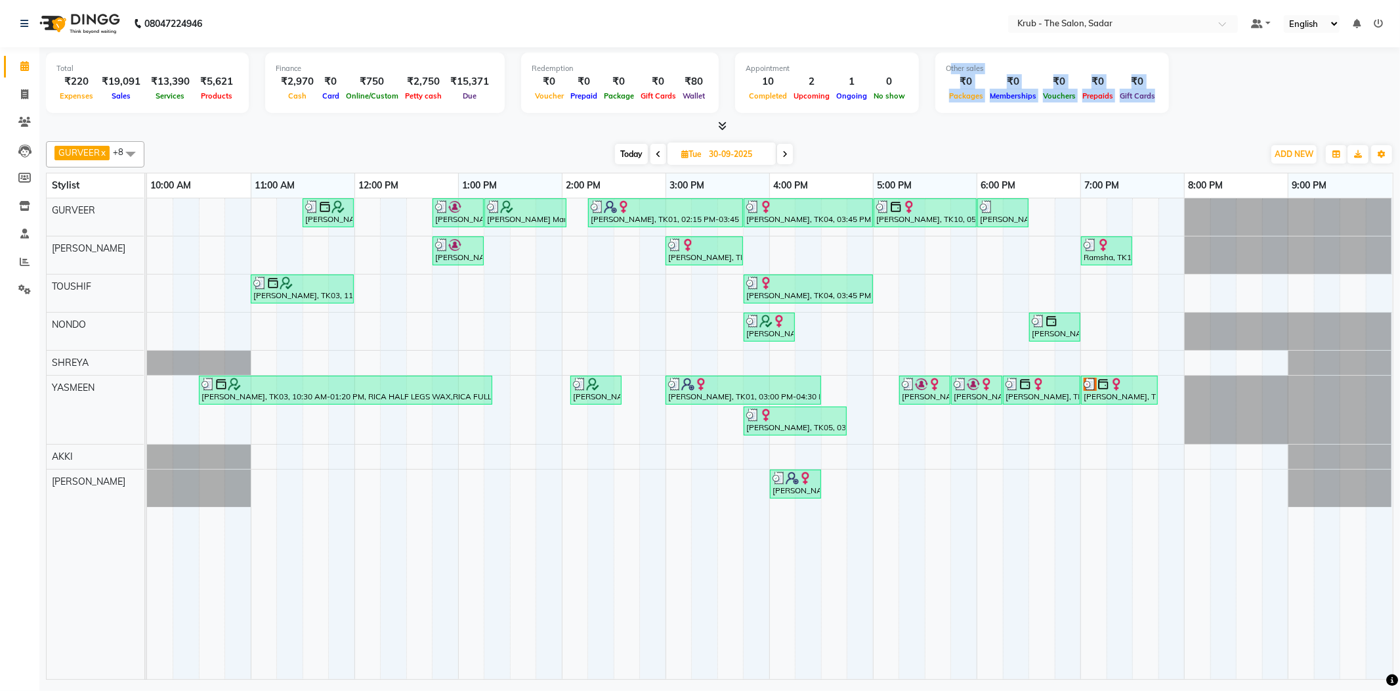
drag, startPoint x: 1006, startPoint y: 62, endPoint x: 1271, endPoint y: 121, distance: 271.8
click at [1271, 121] on div "Total ₹220 Expenses ₹19,091 Sales ₹13,390 Services ₹5,621 Products Finance ₹2,9…" at bounding box center [720, 90] width 1348 height 86
click at [1156, 119] on div at bounding box center [720, 126] width 1348 height 14
click at [1069, 136] on div "[PERSON_NAME] x [PERSON_NAME] x TOUSHIF x NONDO x [PERSON_NAME] x AKASH x AKKI …" at bounding box center [720, 408] width 1348 height 544
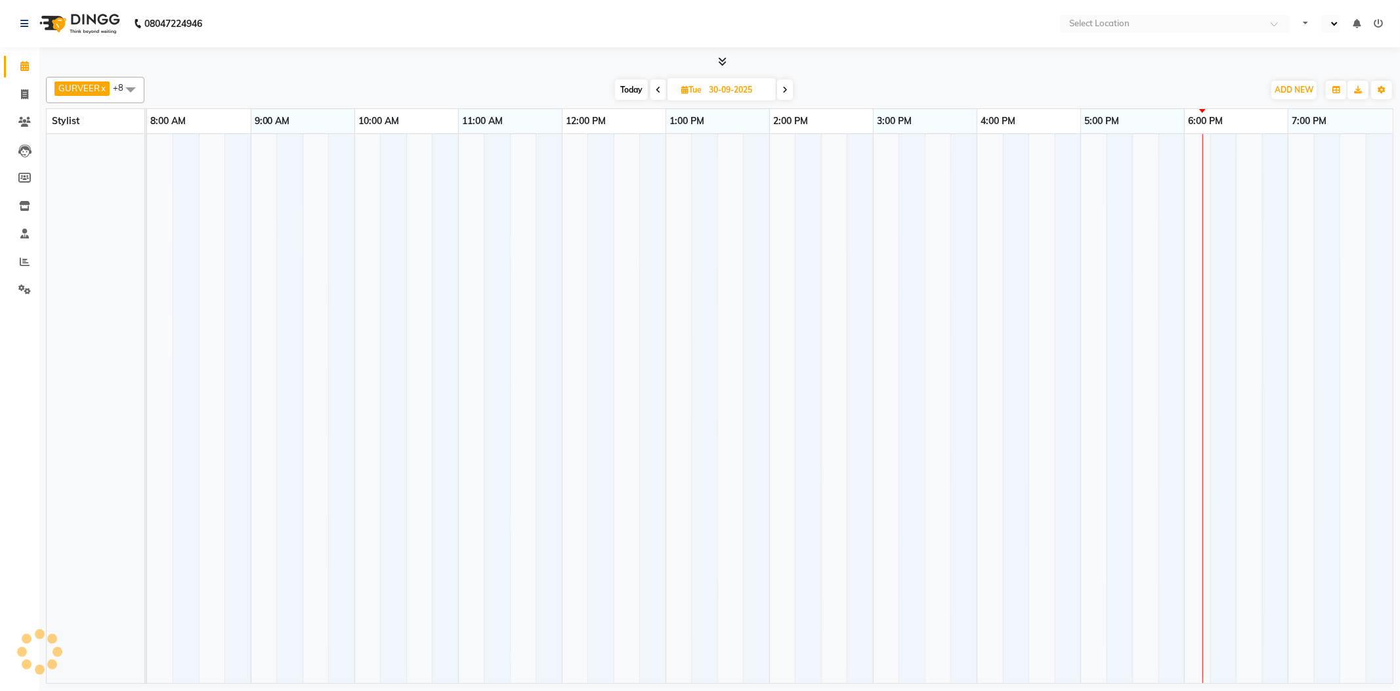
select select "en"
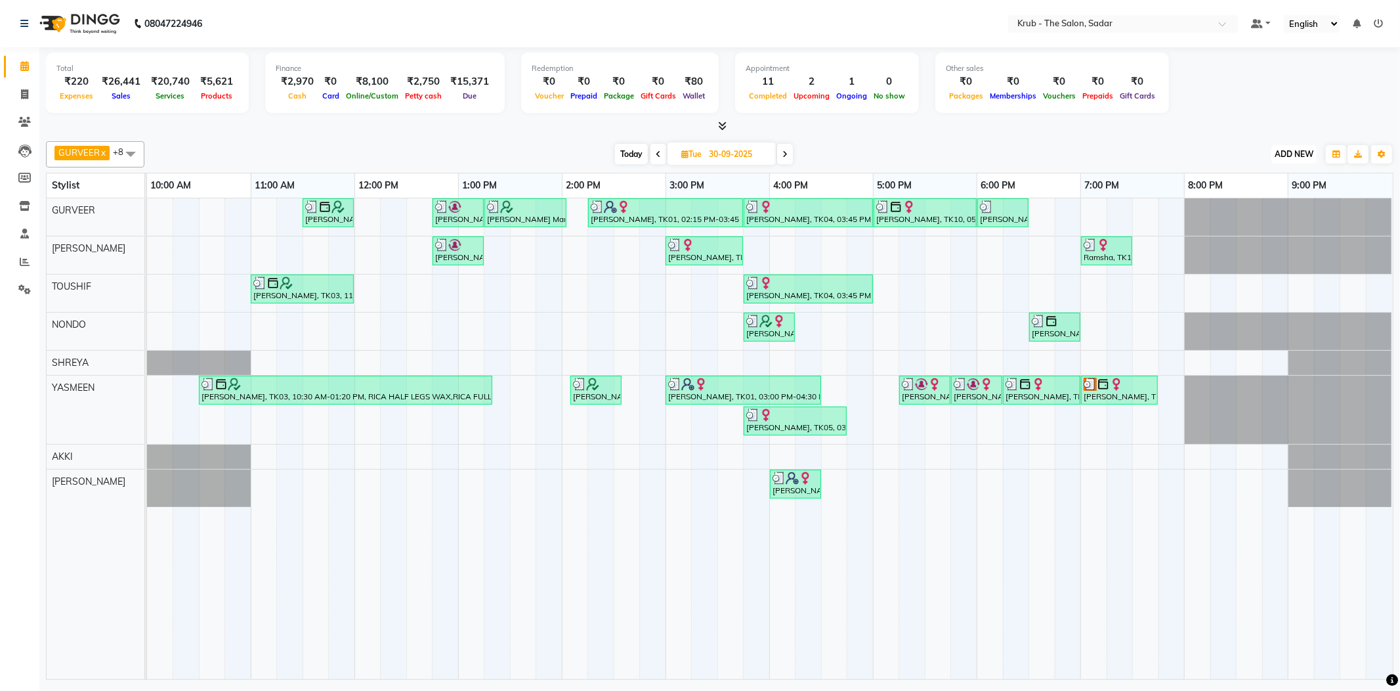
click at [1305, 149] on span "ADD NEW" at bounding box center [1294, 154] width 39 height 10
click at [1241, 213] on link "Add Expense" at bounding box center [1269, 211] width 104 height 17
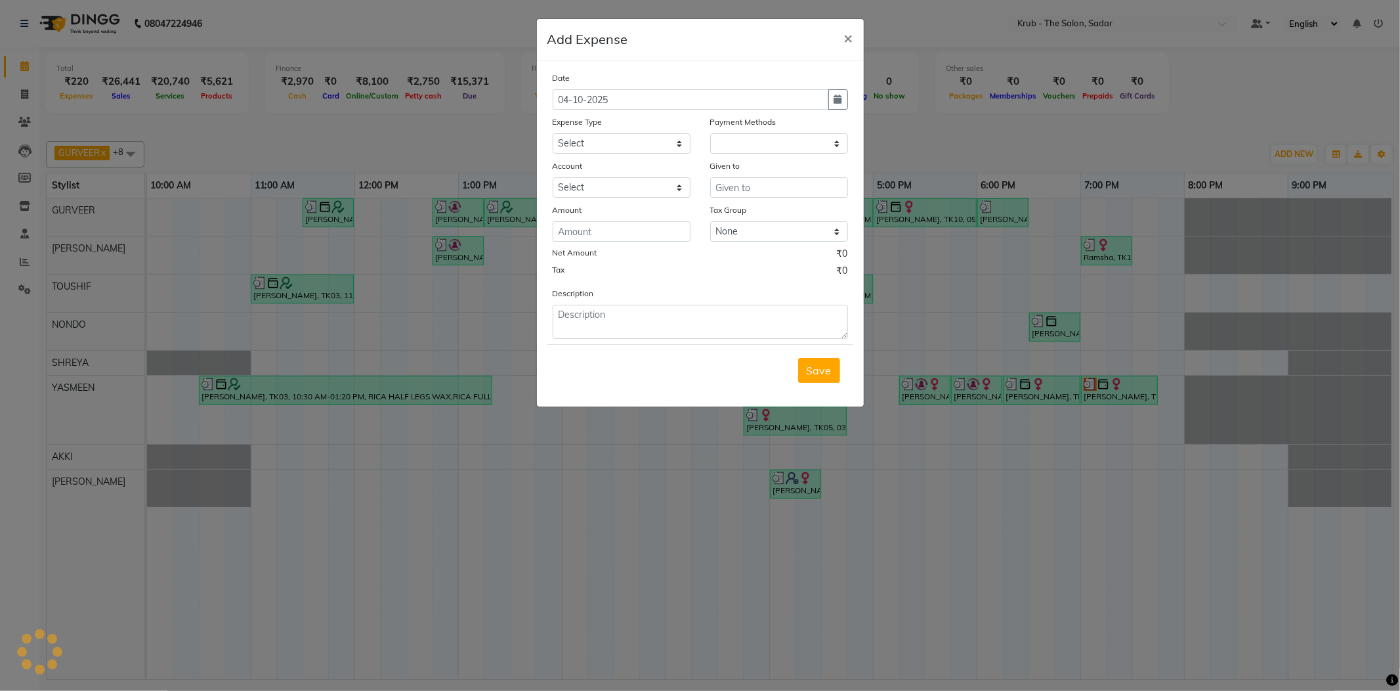
select select "1"
select select "3267"
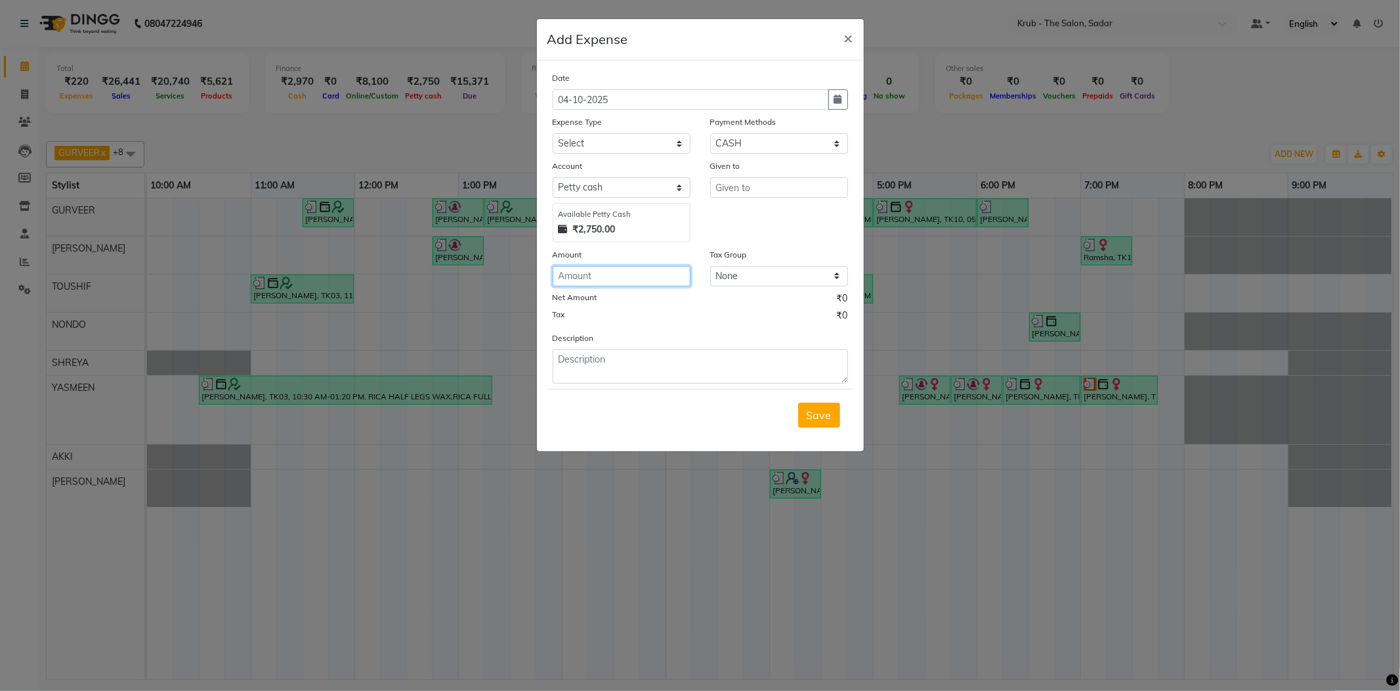
click at [566, 266] on input "number" at bounding box center [622, 276] width 138 height 20
type input "990"
click at [610, 350] on textarea at bounding box center [700, 366] width 295 height 34
type textarea "3 gloves box"
click at [713, 179] on div "Given to" at bounding box center [779, 200] width 158 height 83
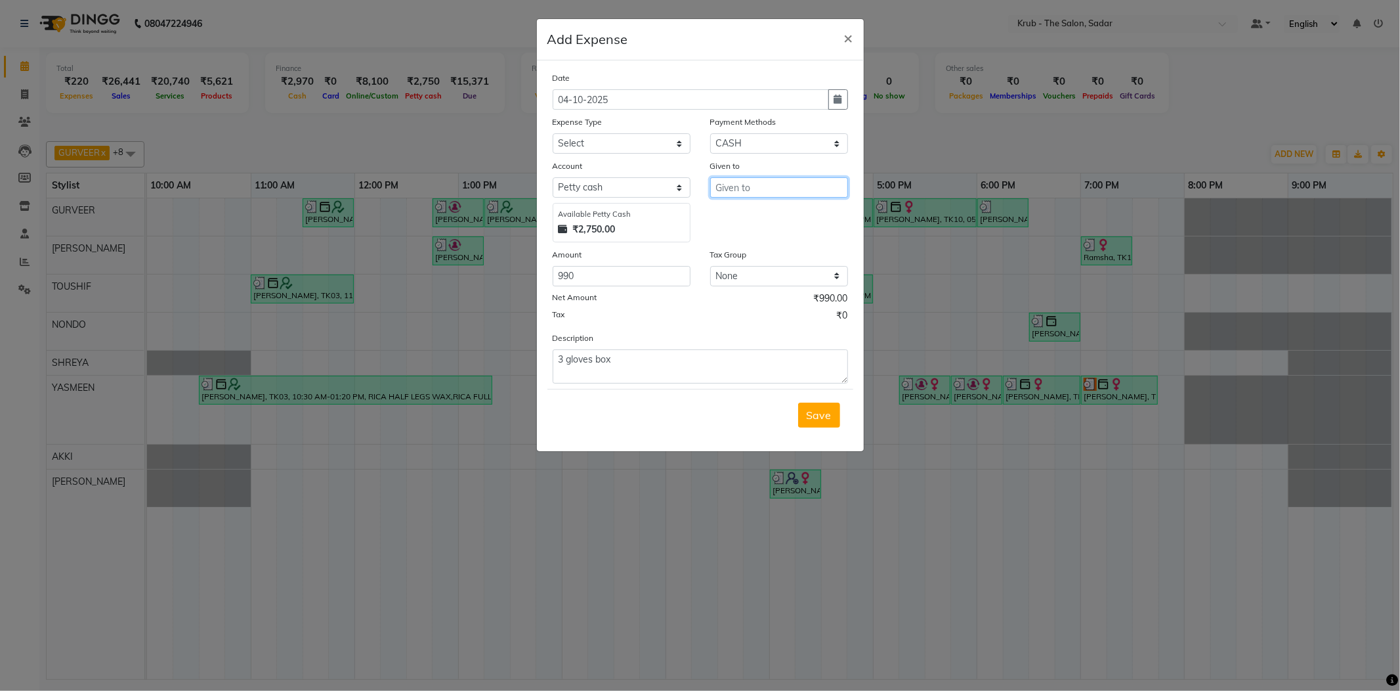
click at [739, 177] on input "text" at bounding box center [779, 187] width 138 height 20
type input "gloves box"
click at [588, 133] on select "Select Advance Salary Client Snacks Maintenance Product Salary Staff Snacks" at bounding box center [622, 143] width 138 height 20
select select "7625"
click at [553, 133] on select "Select Advance Salary Client Snacks Maintenance Product Salary Staff Snacks" at bounding box center [622, 143] width 138 height 20
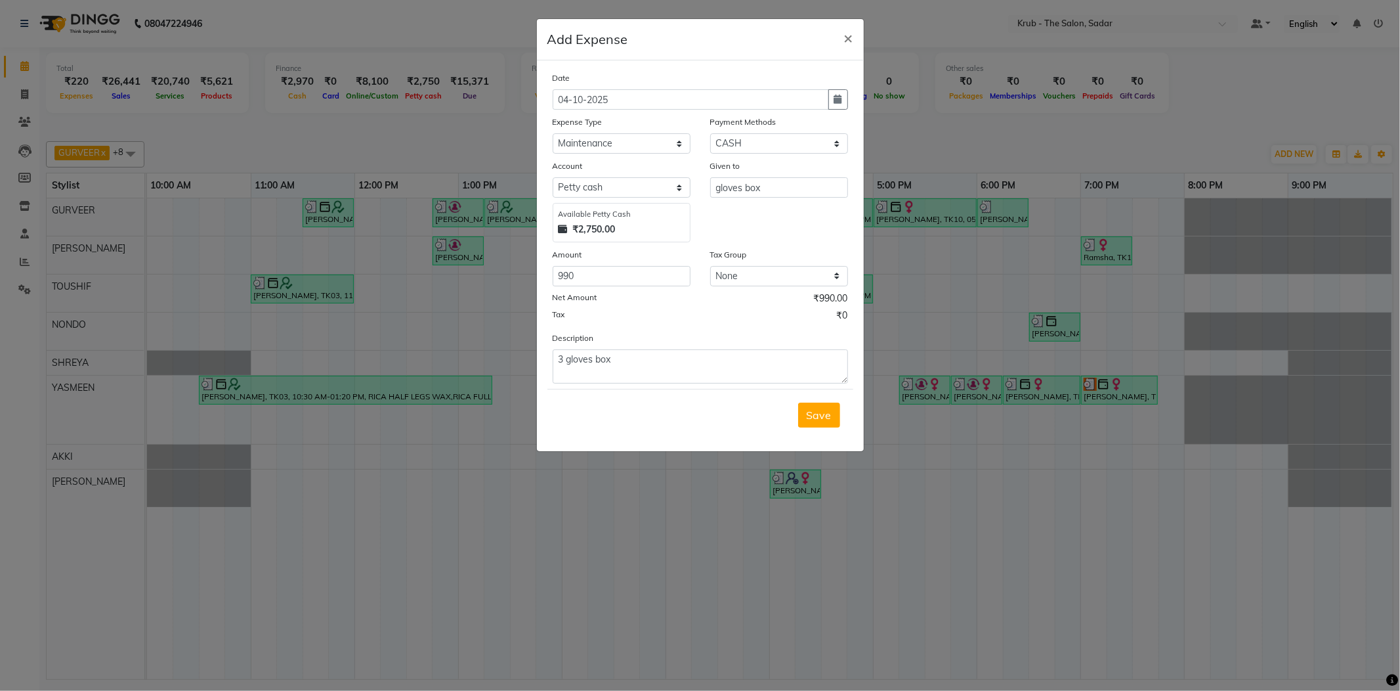
click at [823, 408] on span "Save" at bounding box center [819, 414] width 25 height 13
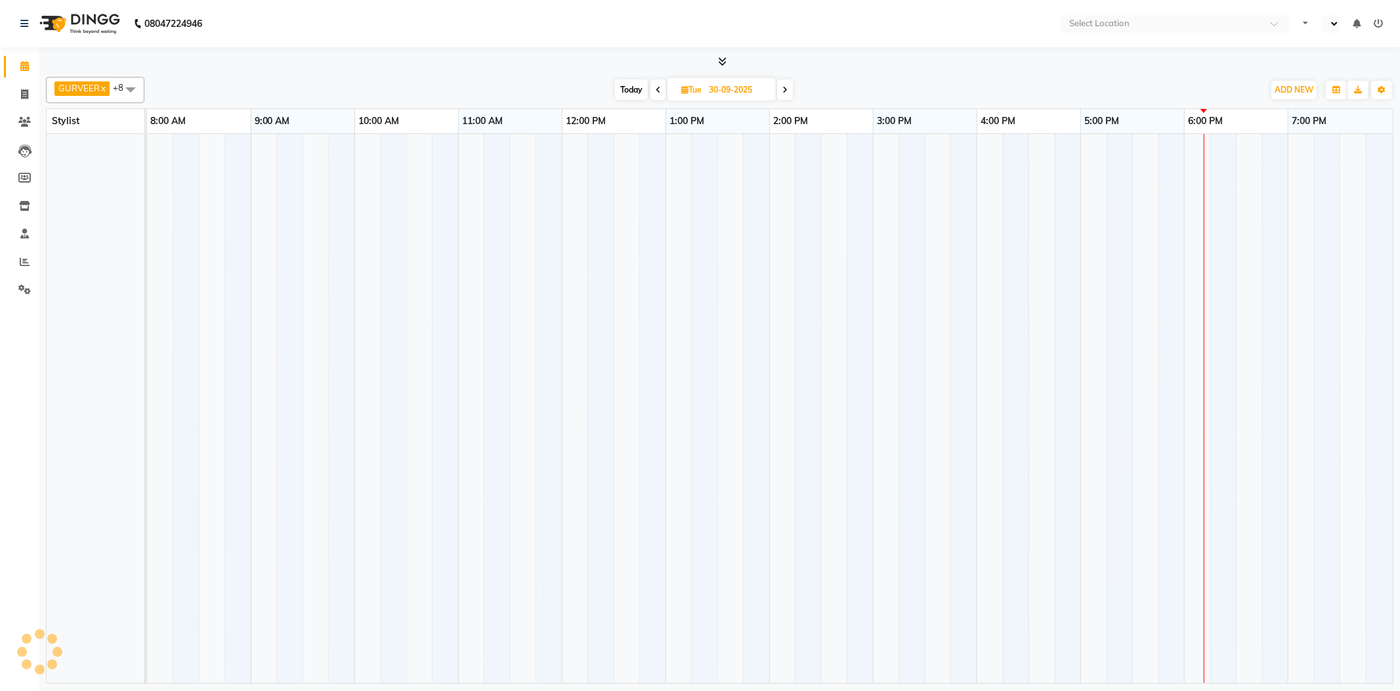
select select "en"
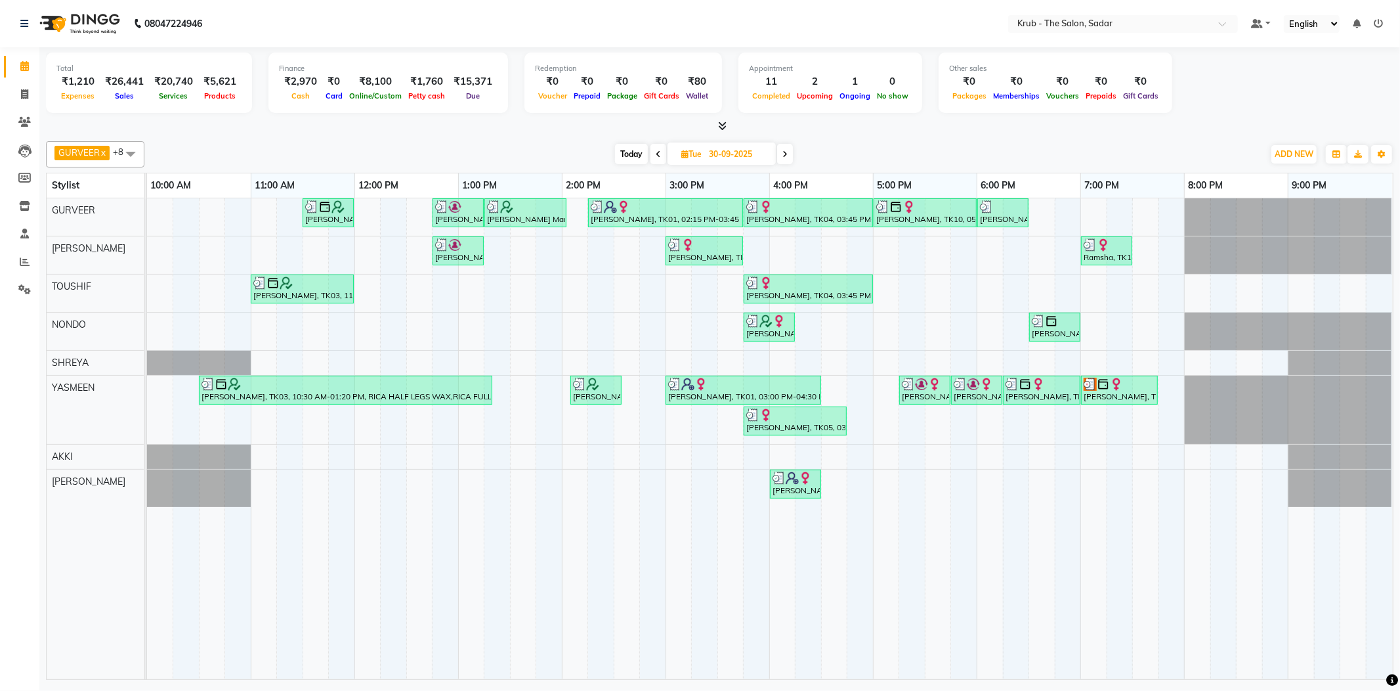
click at [747, 152] on input "30-09-2025" at bounding box center [738, 154] width 66 height 20
select select "9"
select select "2025"
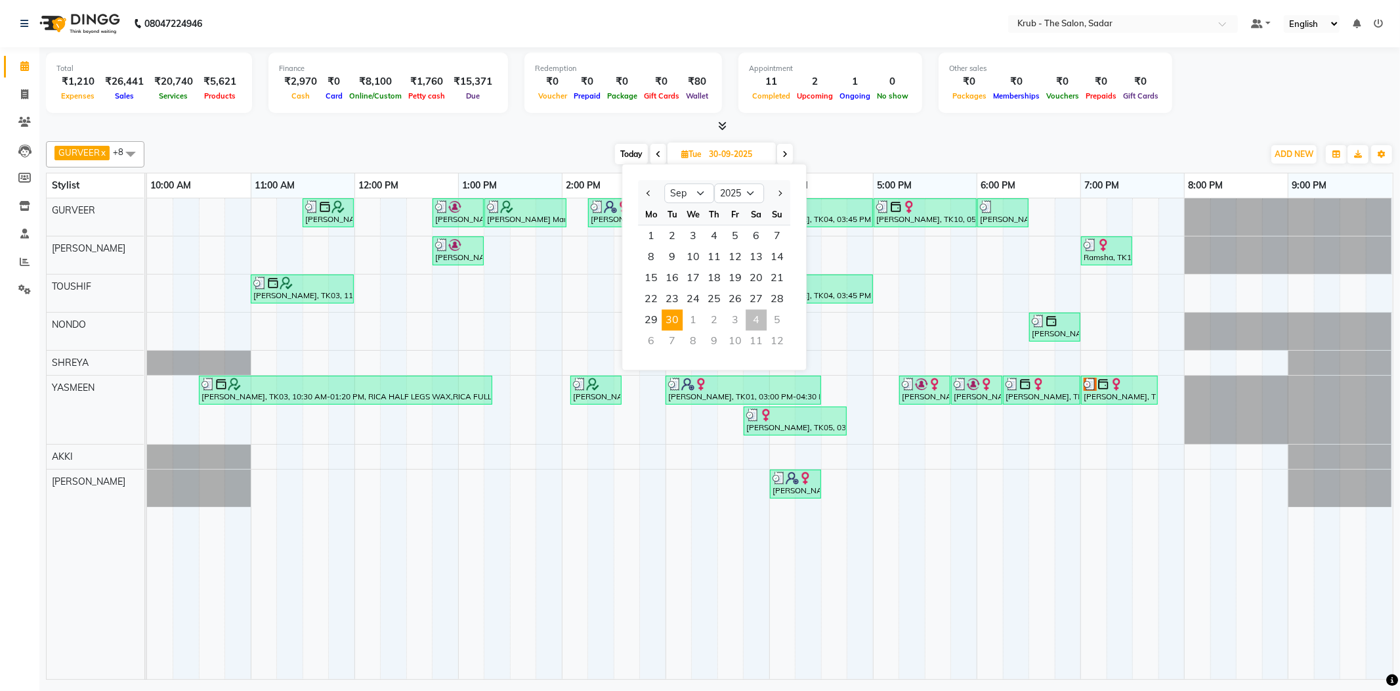
click at [746, 310] on div "4" at bounding box center [756, 319] width 21 height 21
type input "04-10-2025"
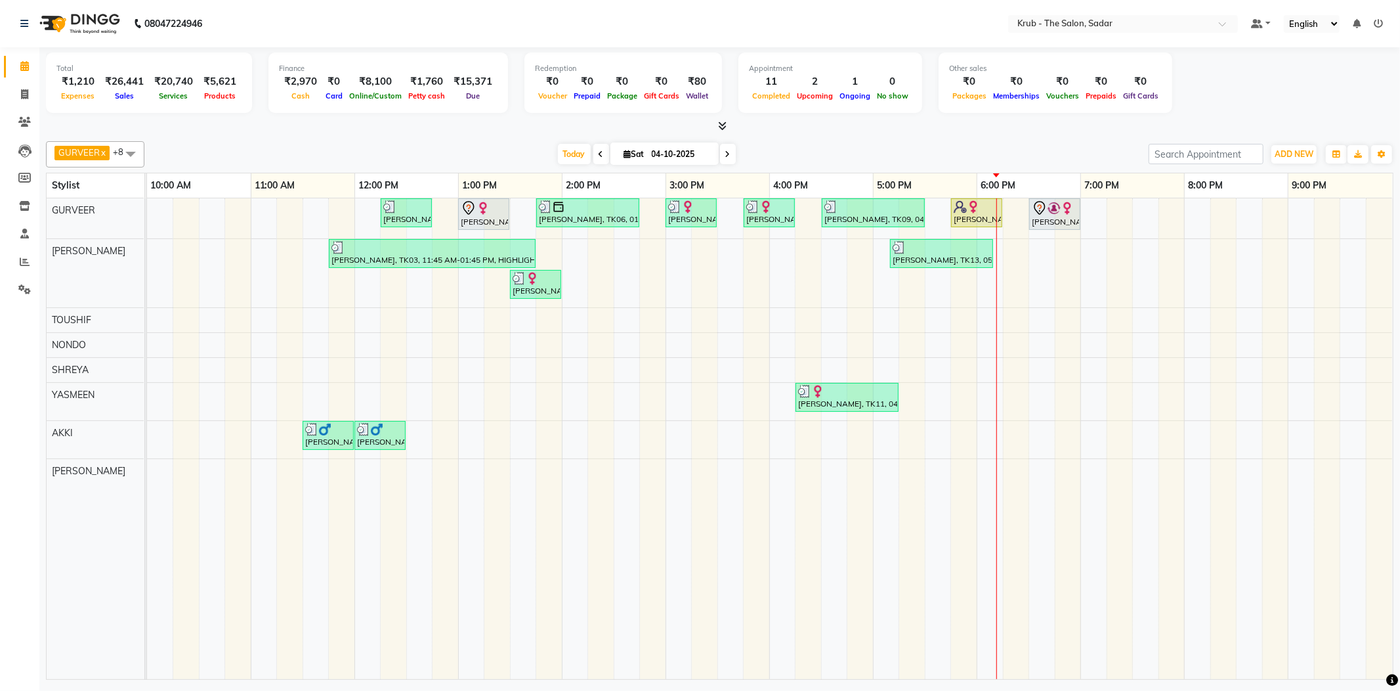
click at [667, 144] on input "04-10-2025" at bounding box center [681, 154] width 66 height 20
select select "10"
select select "2025"
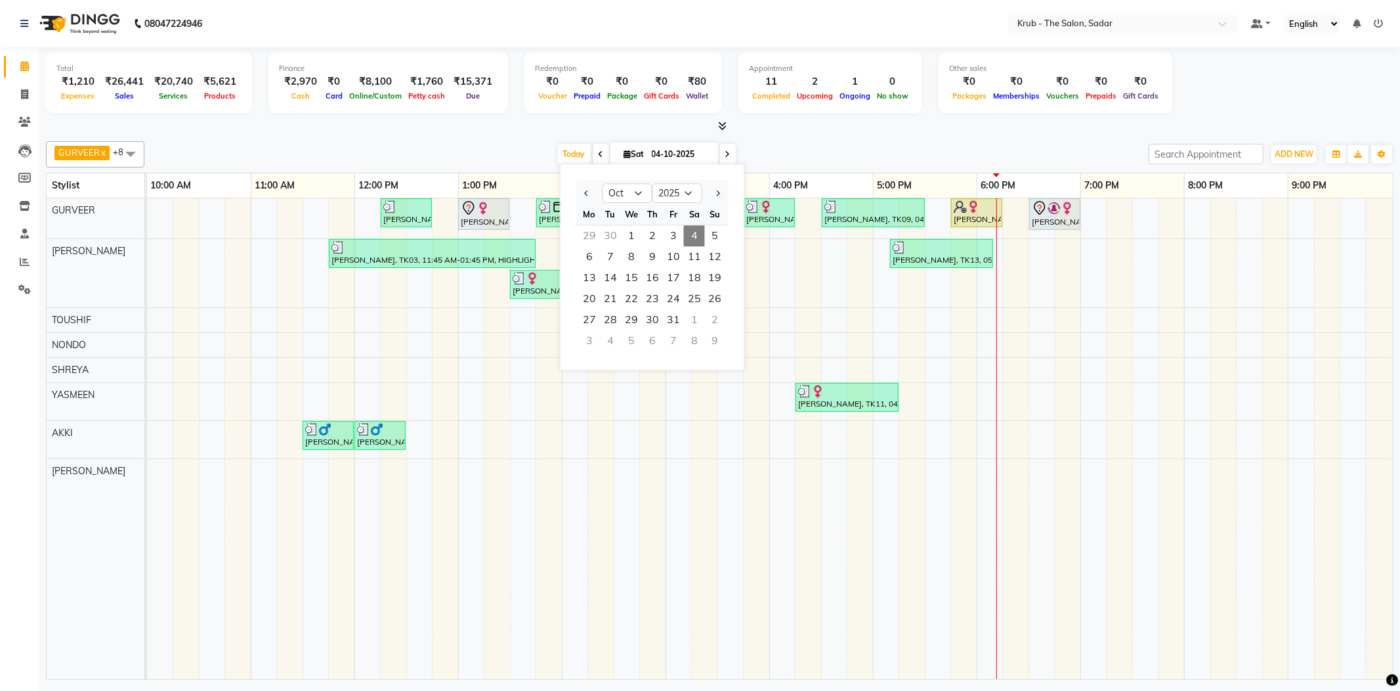
click at [610, 227] on div "30" at bounding box center [610, 235] width 21 height 21
type input "30-09-2025"
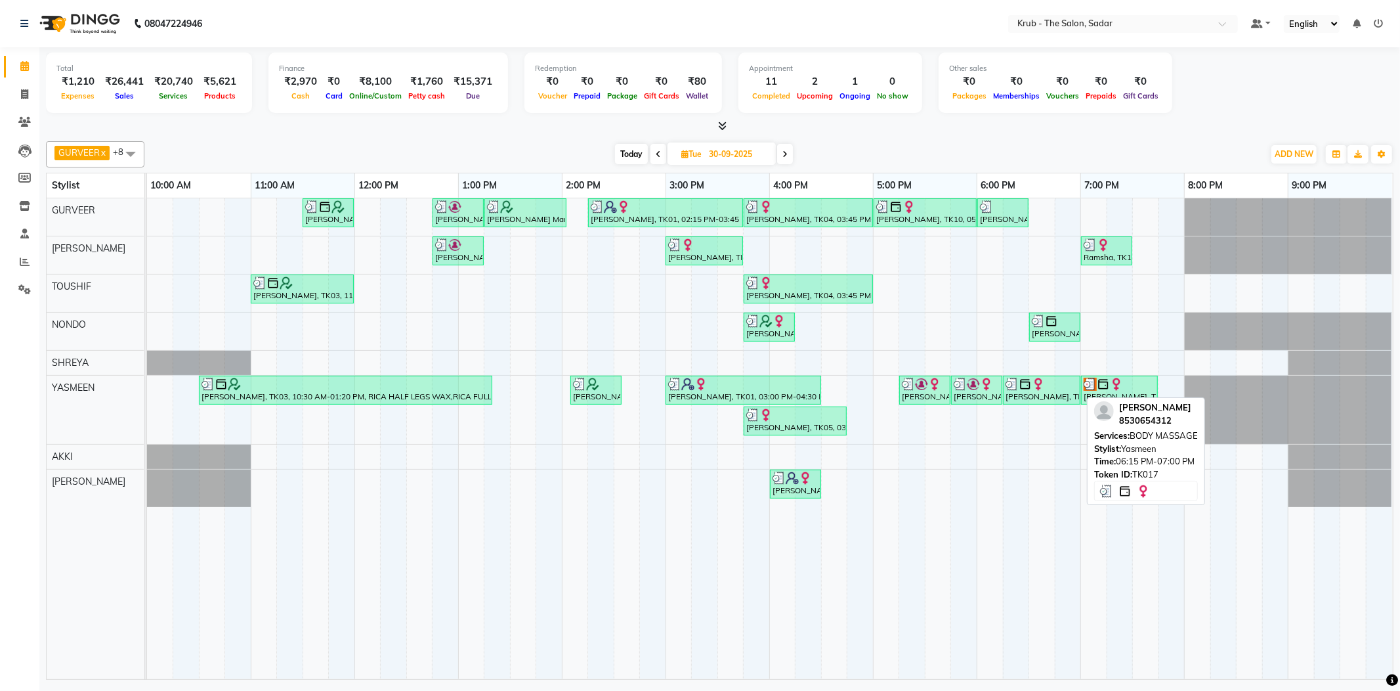
click at [1027, 387] on img at bounding box center [1025, 383] width 13 height 13
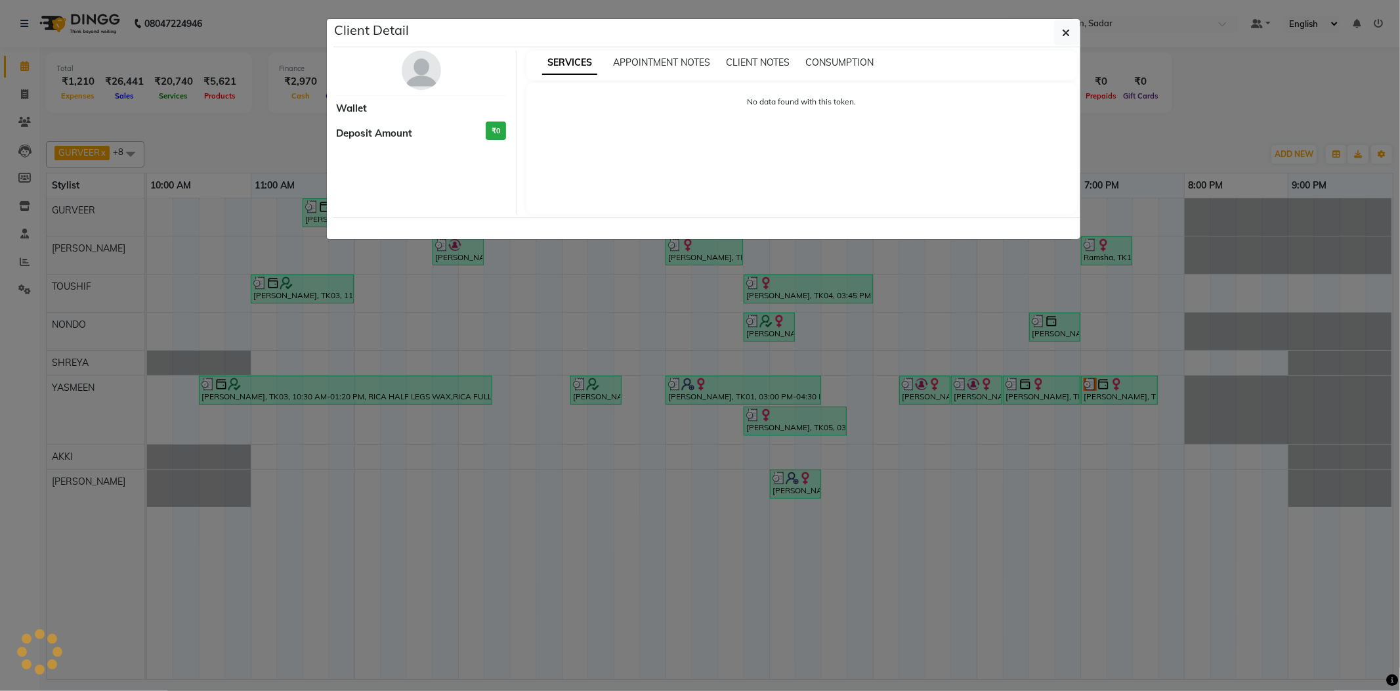
select select "3"
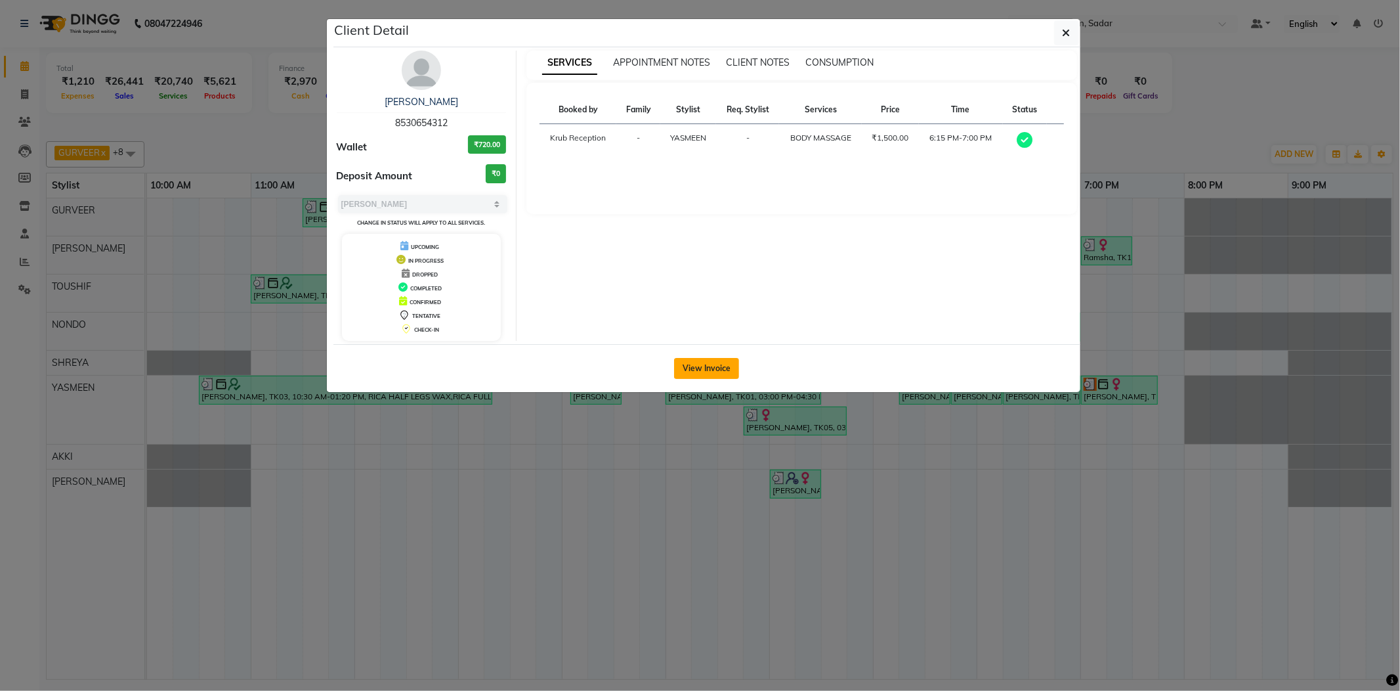
click at [718, 370] on button "View Invoice" at bounding box center [706, 368] width 65 height 21
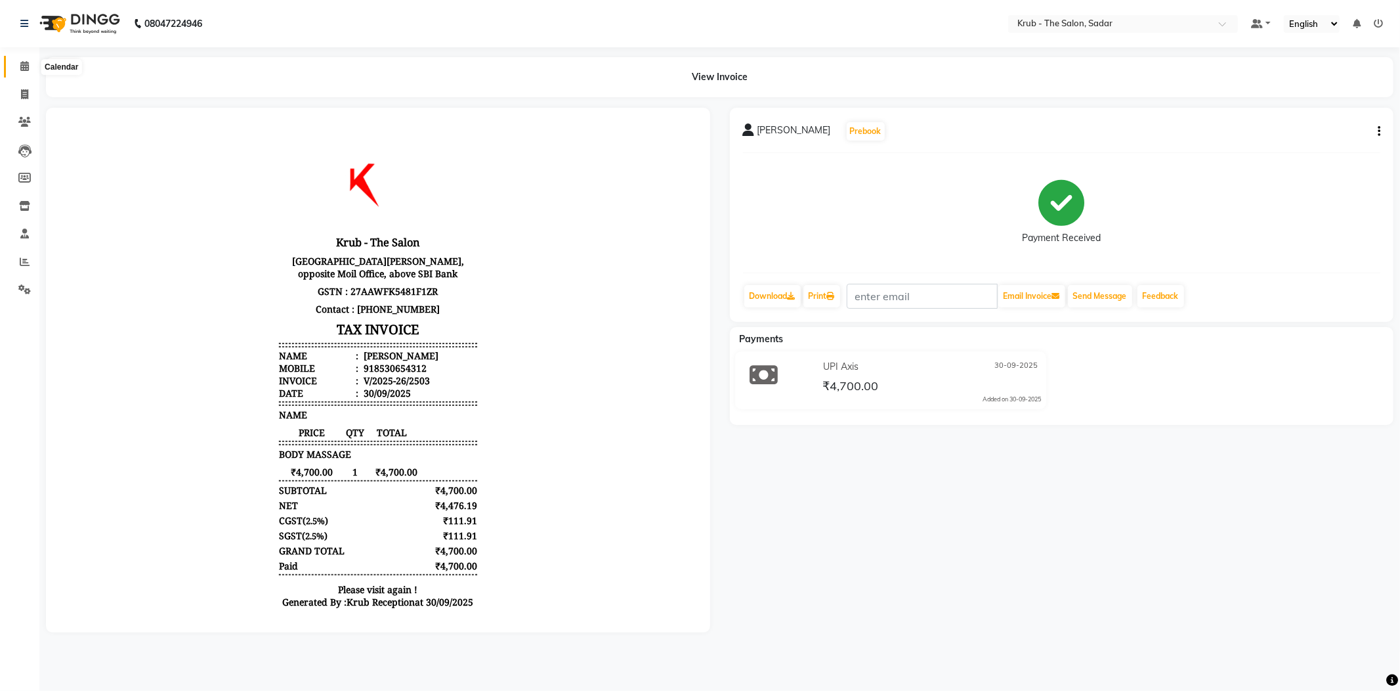
click at [28, 63] on icon at bounding box center [24, 66] width 9 height 10
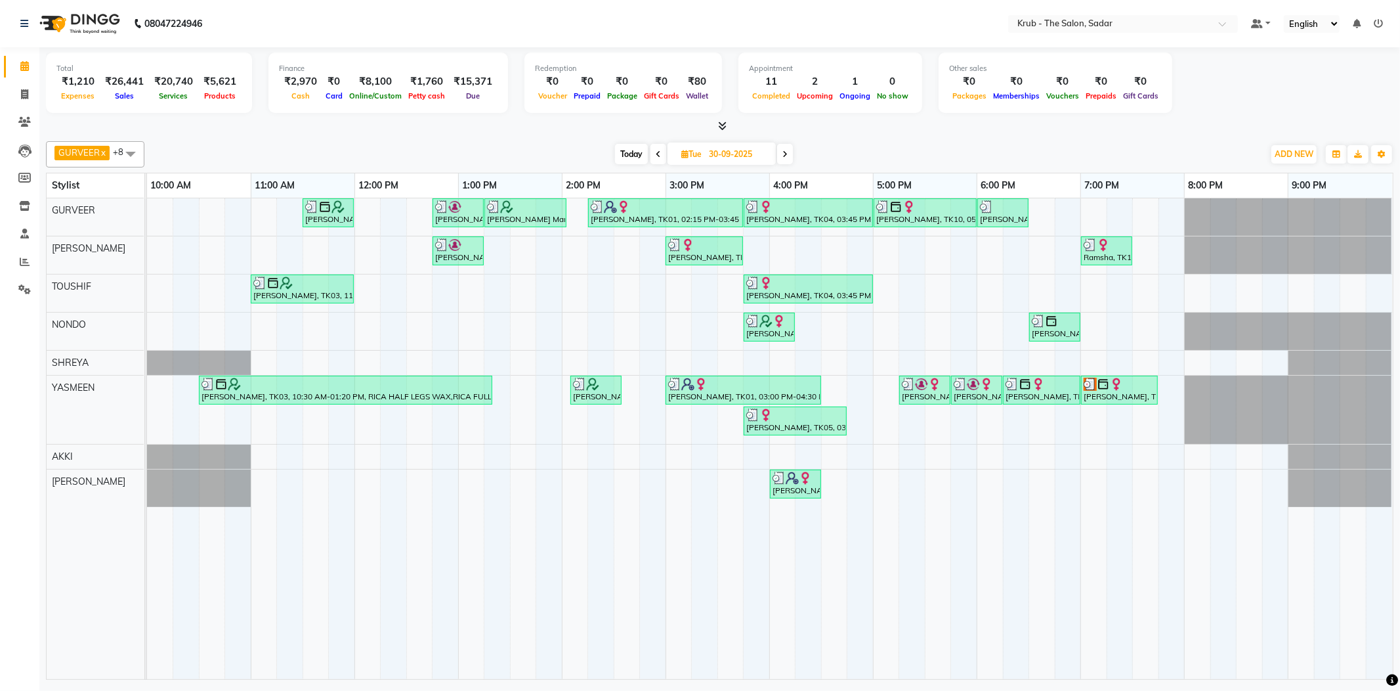
click at [986, 147] on div "Today Tue 30-09-2025" at bounding box center [704, 154] width 1106 height 20
click at [996, 211] on div "Khushi Pilley, TK13, 06:00 PM-06:30 PM, REGULAR BLOWDRY" at bounding box center [1003, 212] width 49 height 25
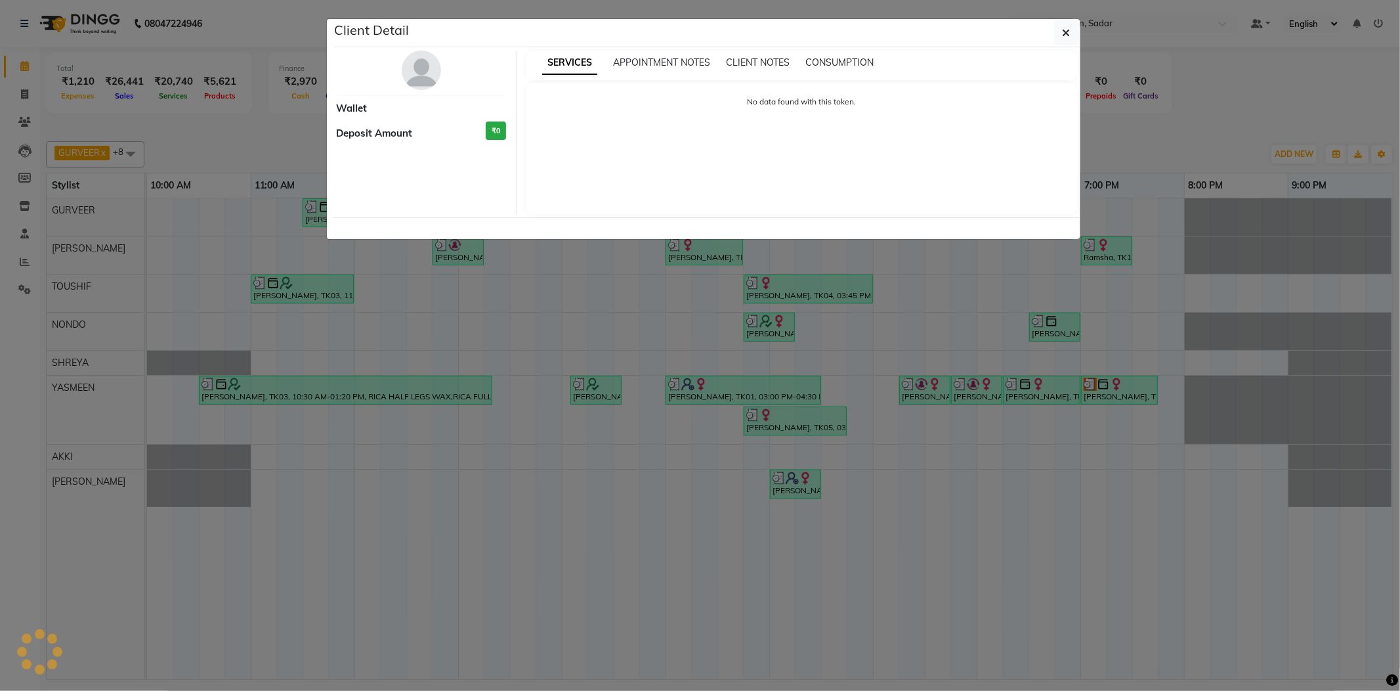
select select "3"
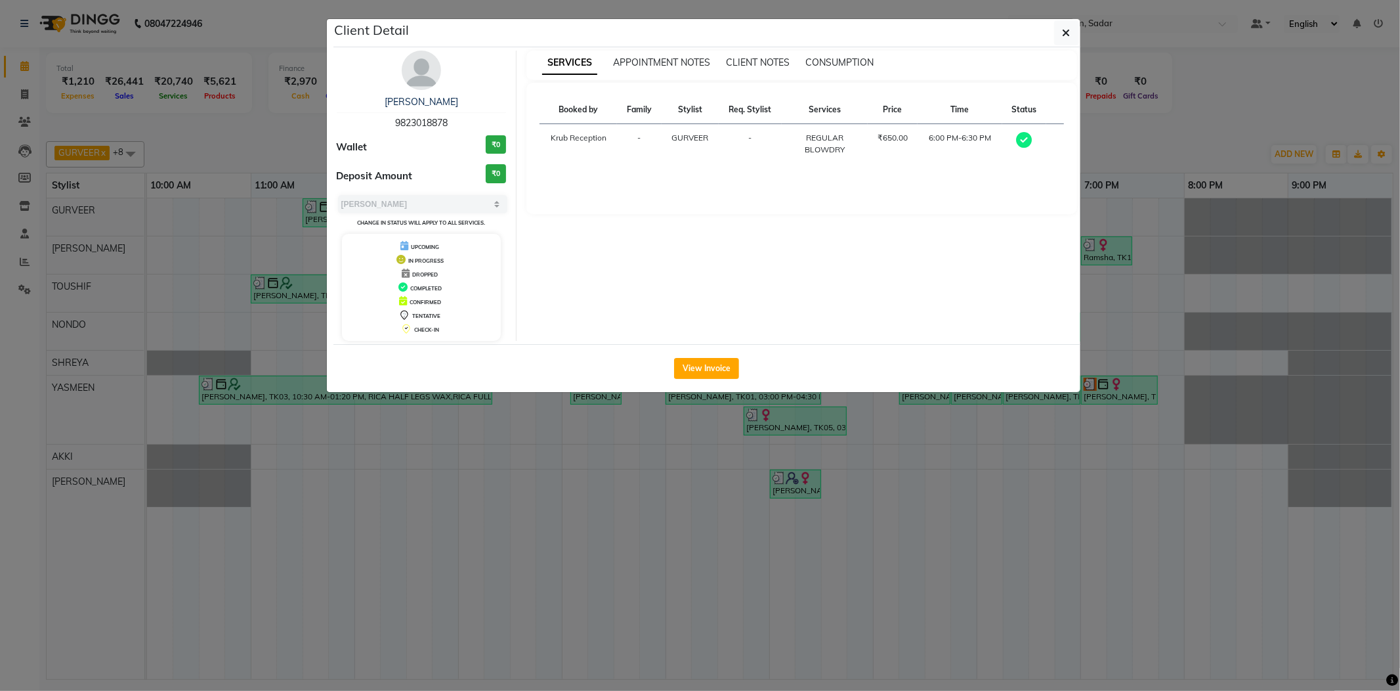
click at [1170, 140] on ngb-modal-window "Client Detail Khushi Pilley 9823018878 Wallet ₹0 Deposit Amount ₹0 Select MARK …" at bounding box center [700, 345] width 1400 height 691
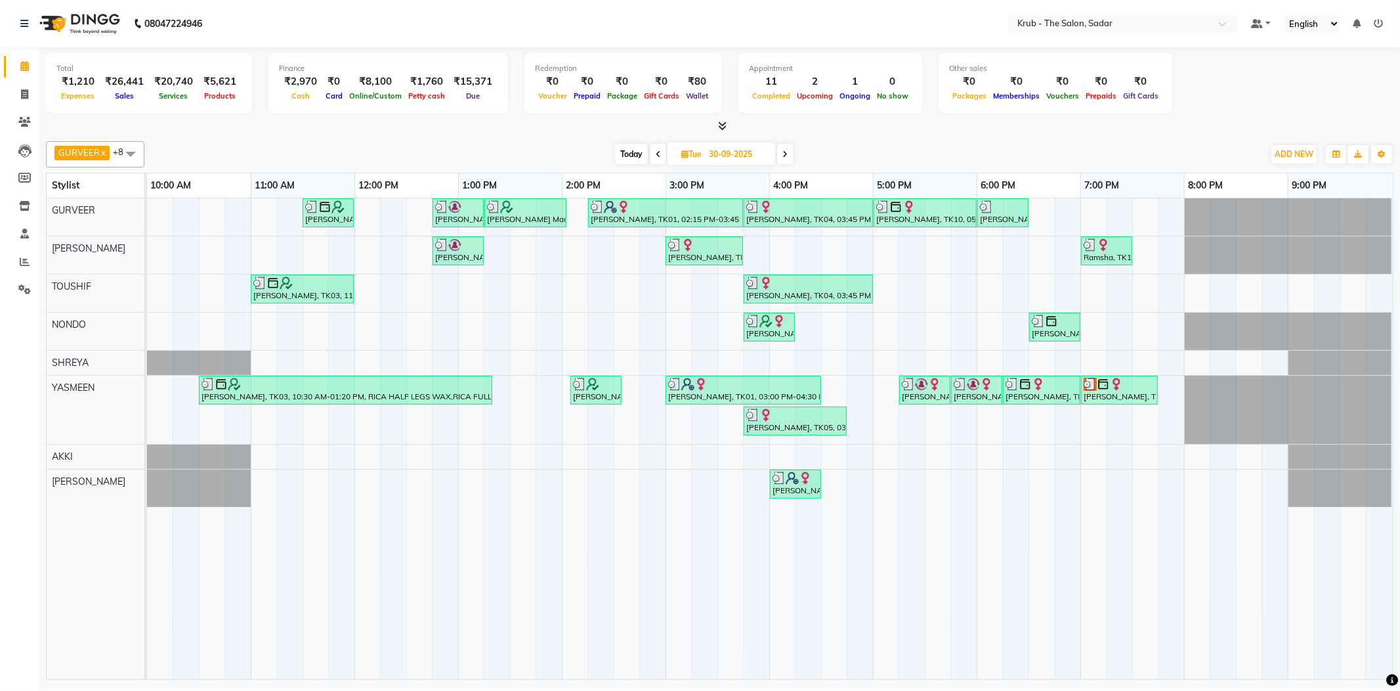
click at [723, 124] on icon at bounding box center [722, 126] width 9 height 10
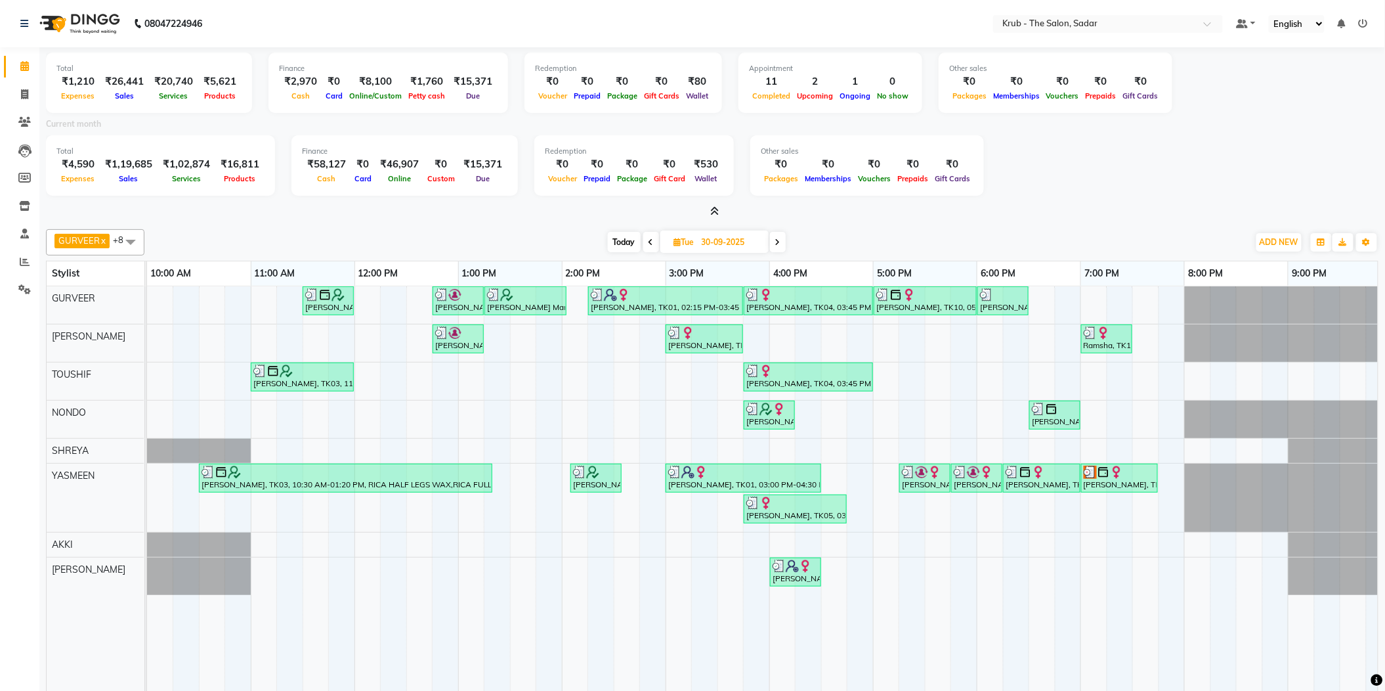
click at [721, 210] on div at bounding box center [712, 212] width 1333 height 14
click at [715, 208] on icon at bounding box center [715, 211] width 9 height 10
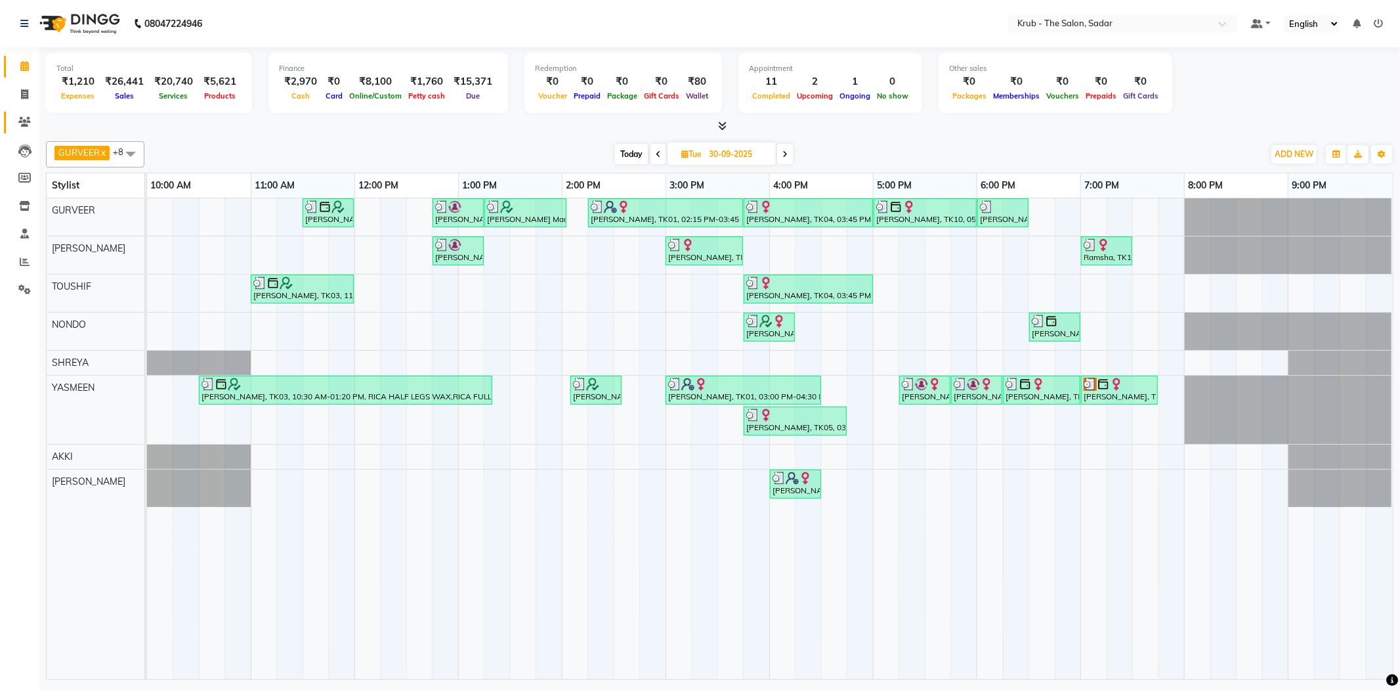
drag, startPoint x: 9, startPoint y: 129, endPoint x: 19, endPoint y: 121, distance: 12.6
click at [11, 127] on link "Clients" at bounding box center [20, 123] width 32 height 22
drag, startPoint x: 19, startPoint y: 121, endPoint x: 32, endPoint y: 118, distance: 12.9
click at [20, 121] on icon at bounding box center [24, 122] width 12 height 10
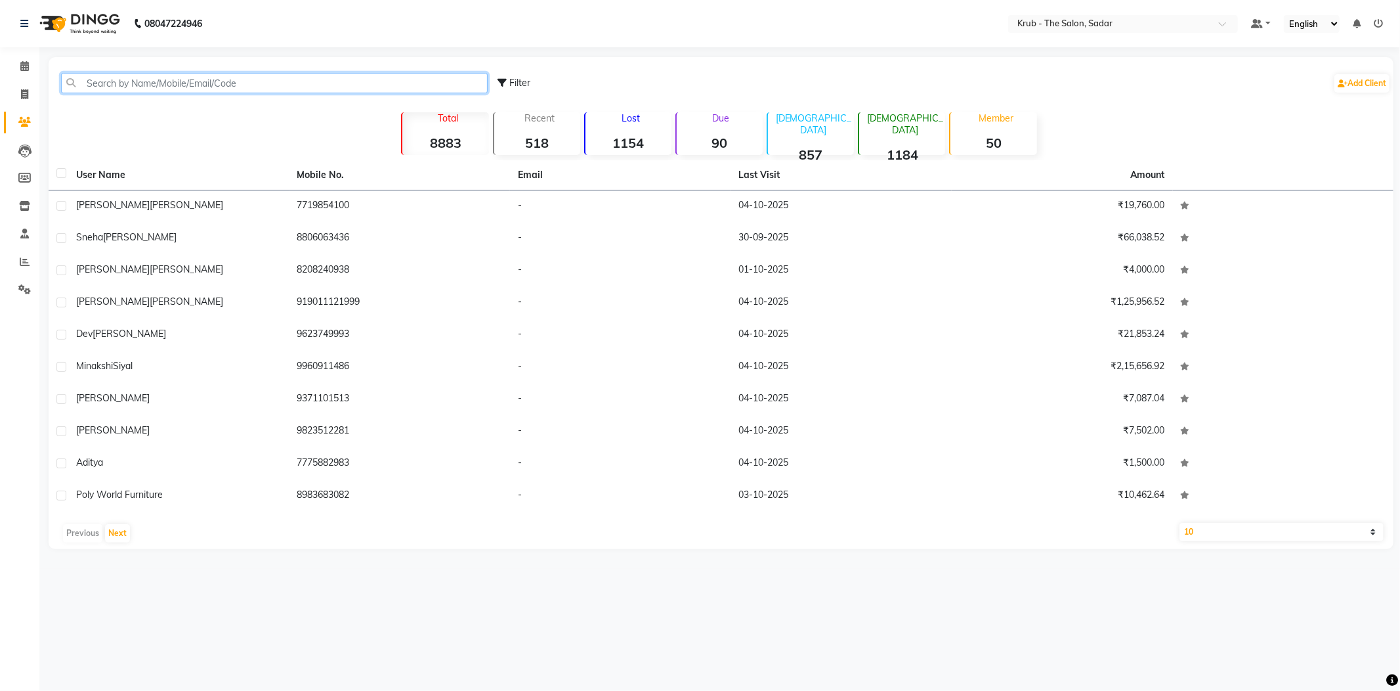
click at [172, 79] on input "text" at bounding box center [274, 83] width 427 height 20
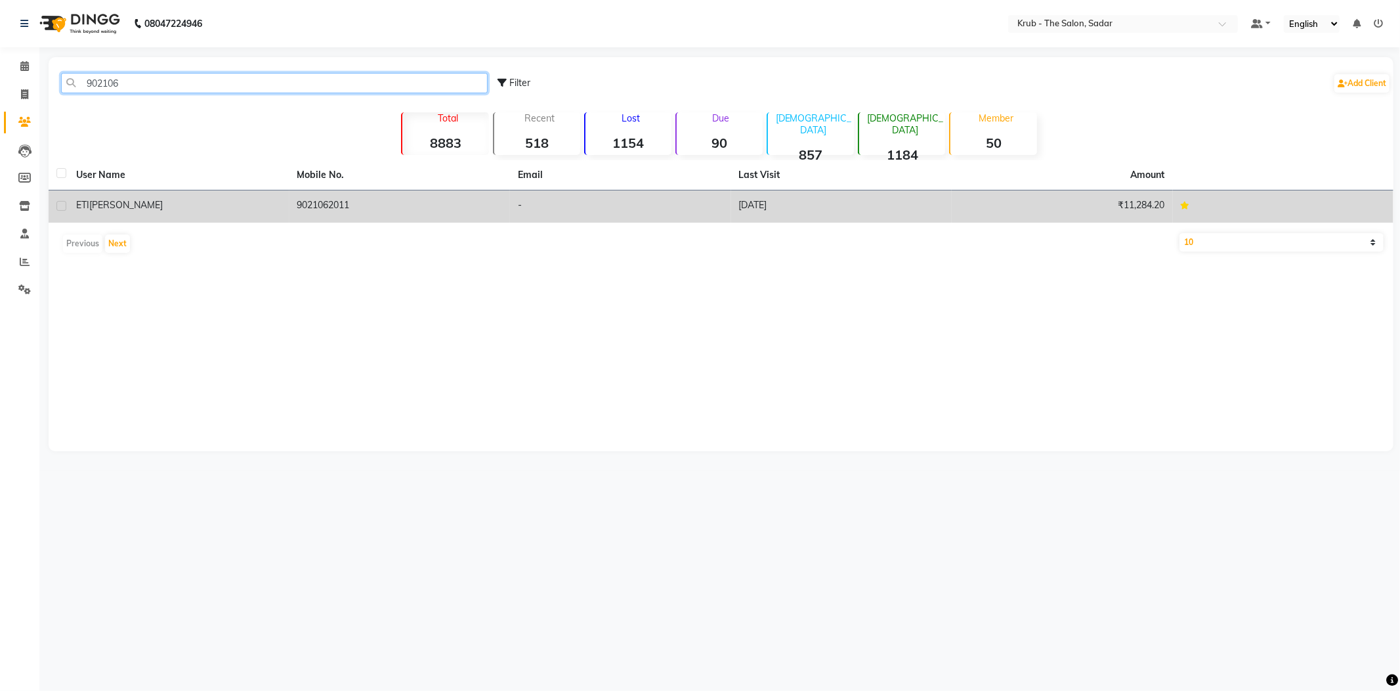
type input "902106"
click at [633, 200] on td "-" at bounding box center [620, 206] width 221 height 32
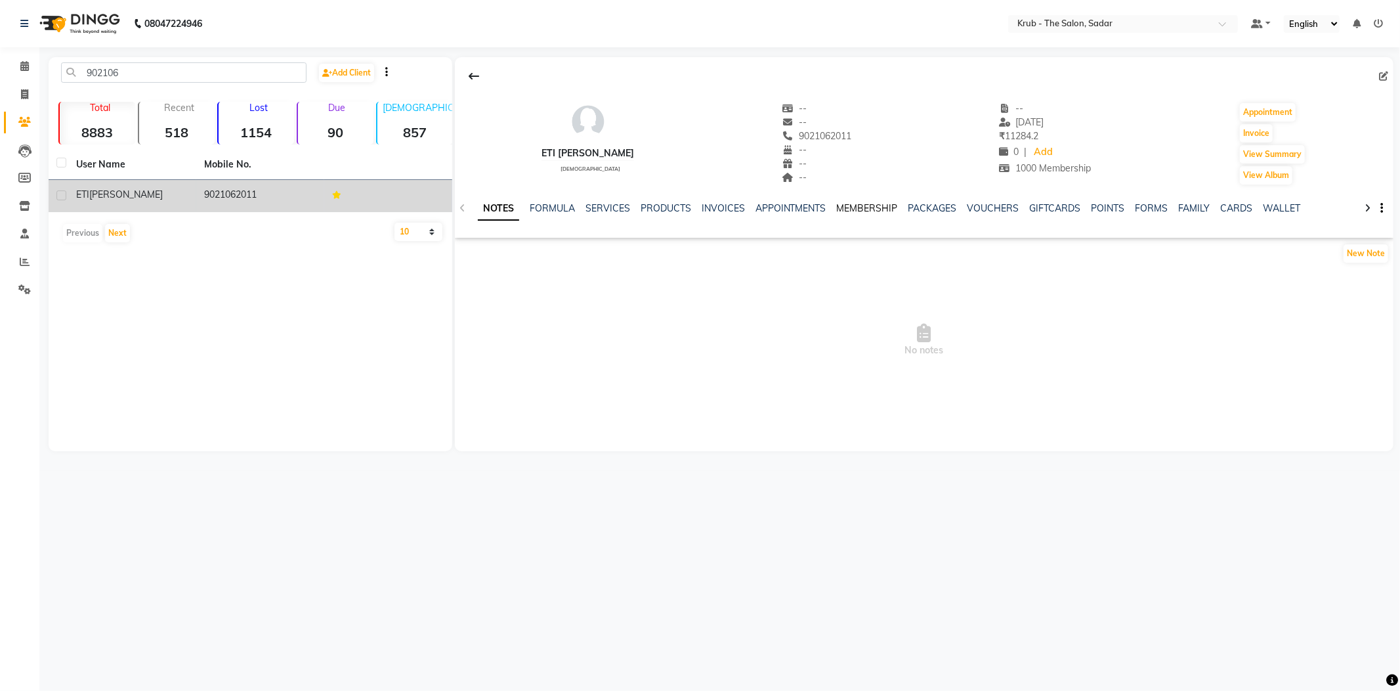
click at [839, 202] on link "MEMBERSHIP" at bounding box center [867, 208] width 61 height 12
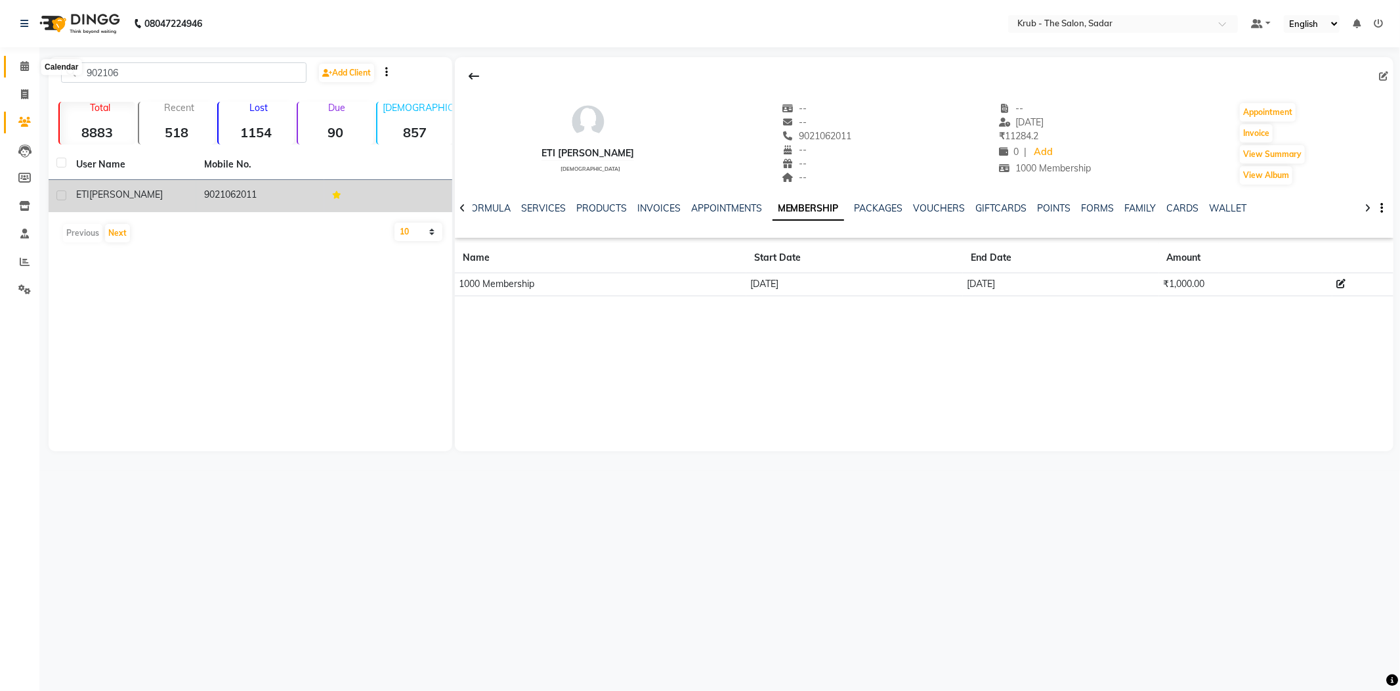
click at [26, 59] on span at bounding box center [24, 66] width 23 height 15
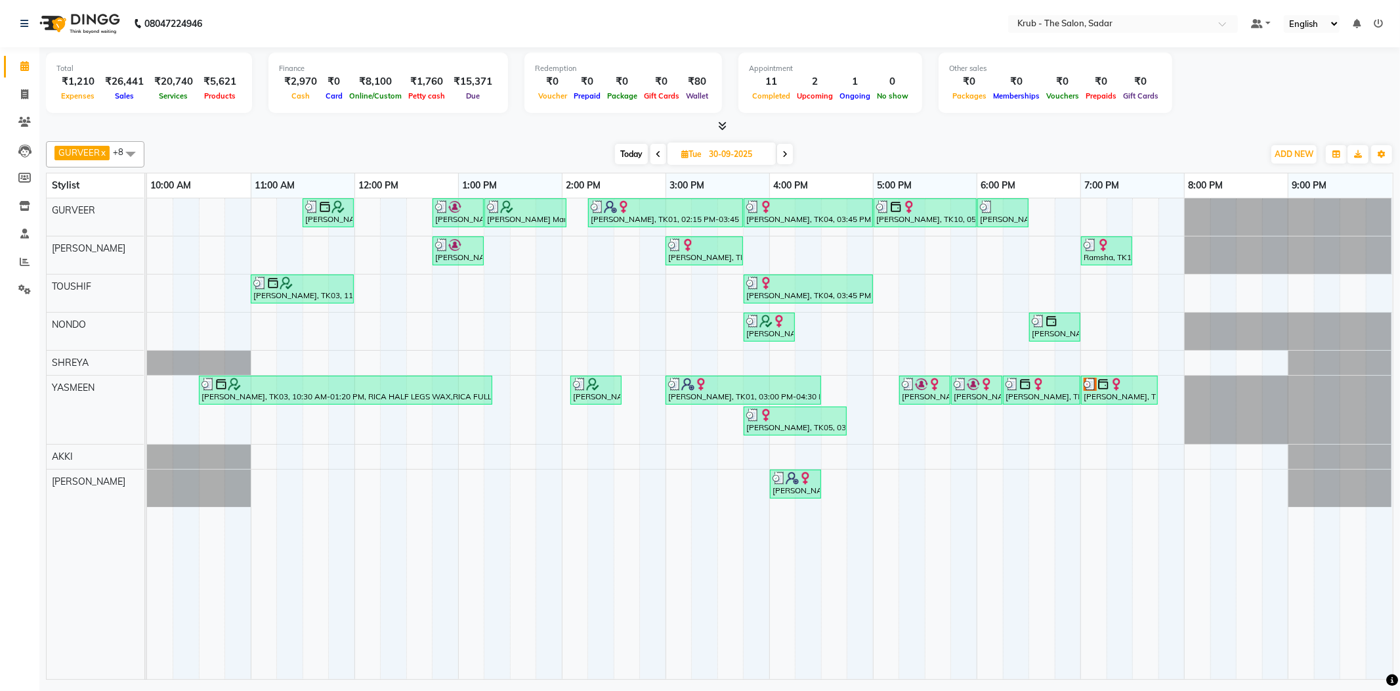
click at [147, 387] on div at bounding box center [147, 409] width 0 height 68
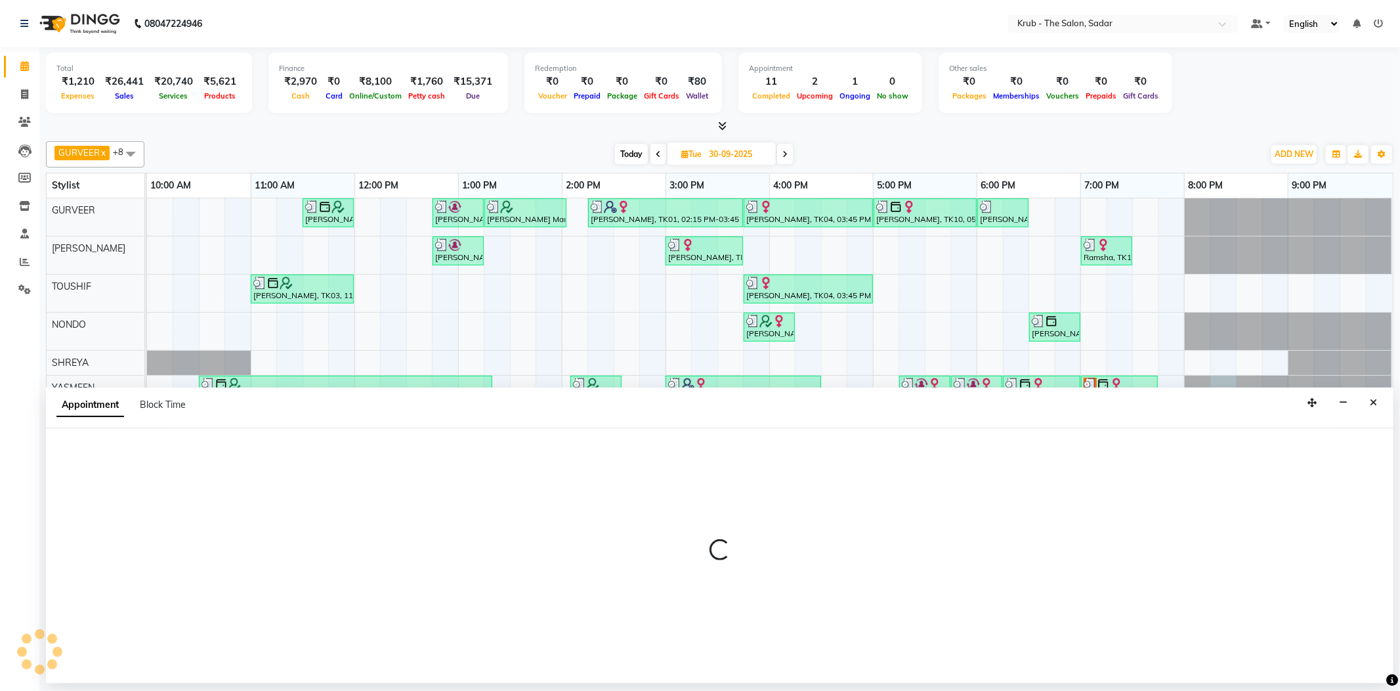
select select "24987"
select select "tentative"
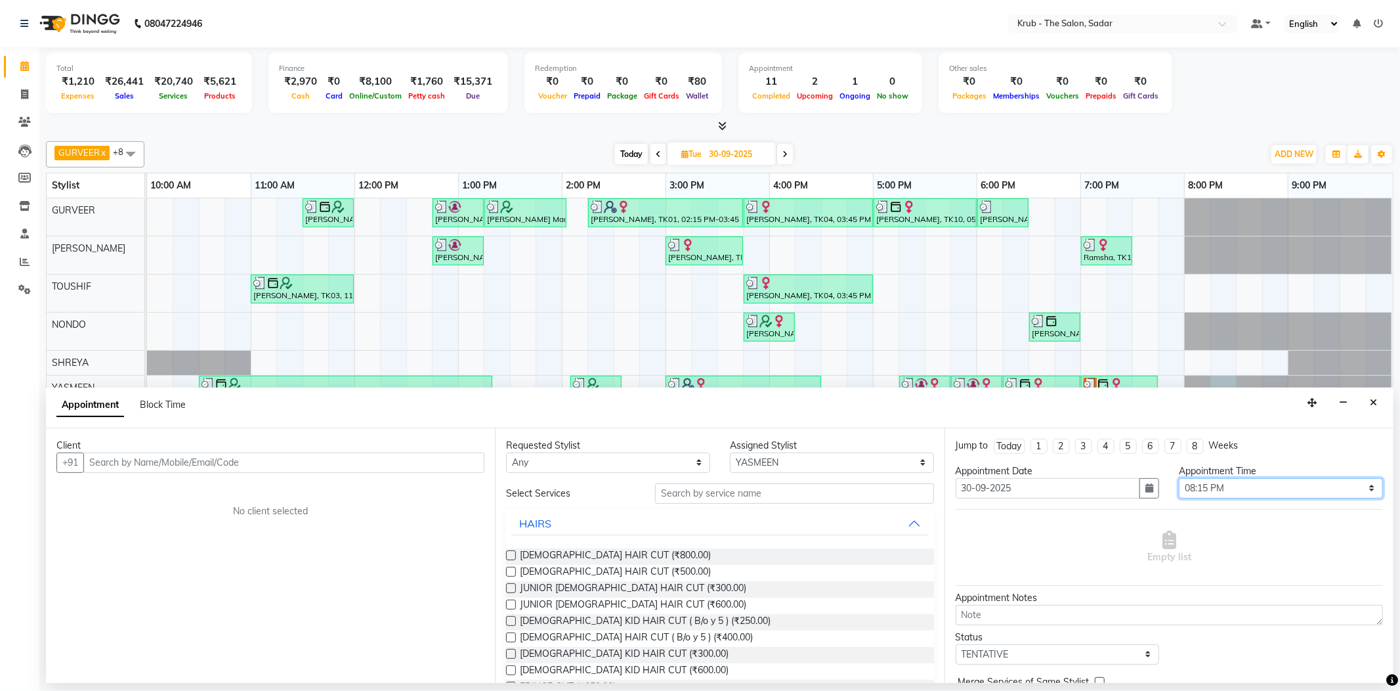
click at [1297, 478] on select "Select 11:00 AM 11:05 AM 11:10 AM 11:15 AM 11:20 AM 11:25 AM 11:30 AM 11:35 AM …" at bounding box center [1281, 488] width 204 height 20
select select "1110"
click at [1179, 478] on select "Select 11:00 AM 11:05 AM 11:10 AM 11:15 AM 11:20 AM 11:25 AM 11:30 AM 11:35 AM …" at bounding box center [1281, 488] width 204 height 20
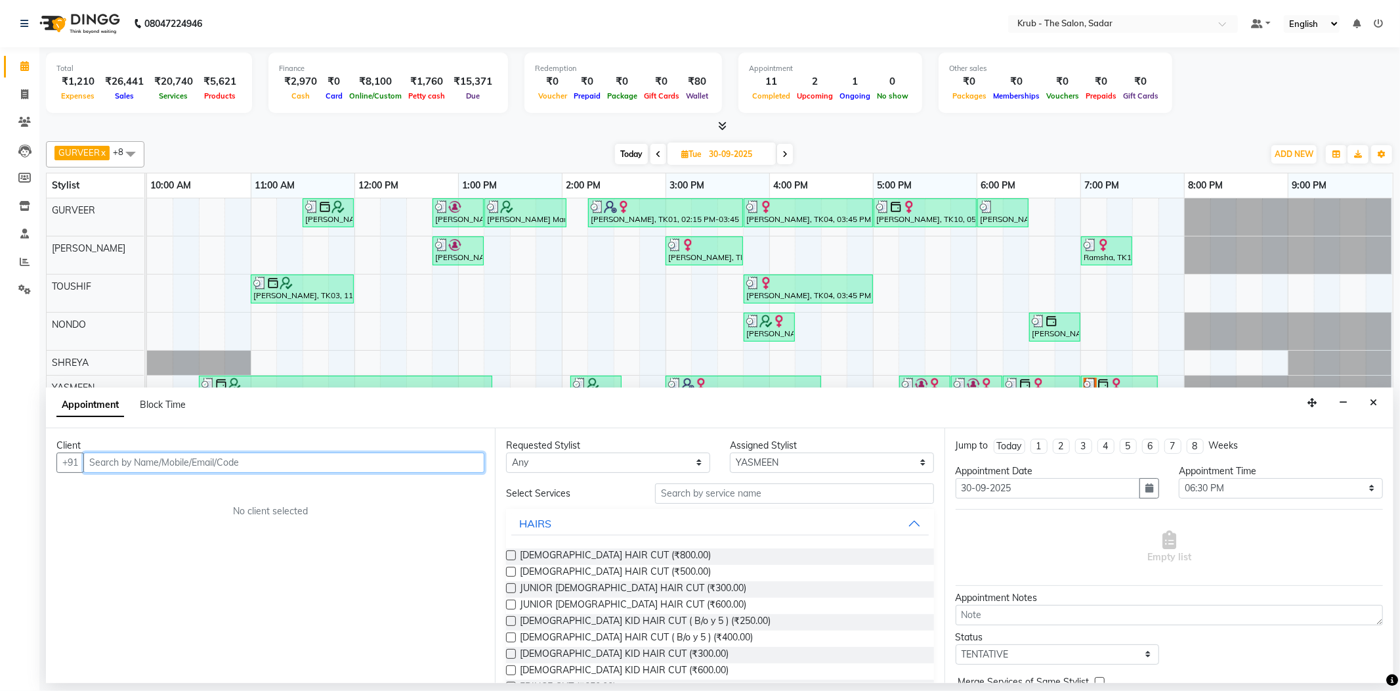
click at [200, 460] on input "text" at bounding box center [283, 462] width 401 height 20
click at [131, 480] on span "ETI SAHANI" at bounding box center [148, 486] width 102 height 13
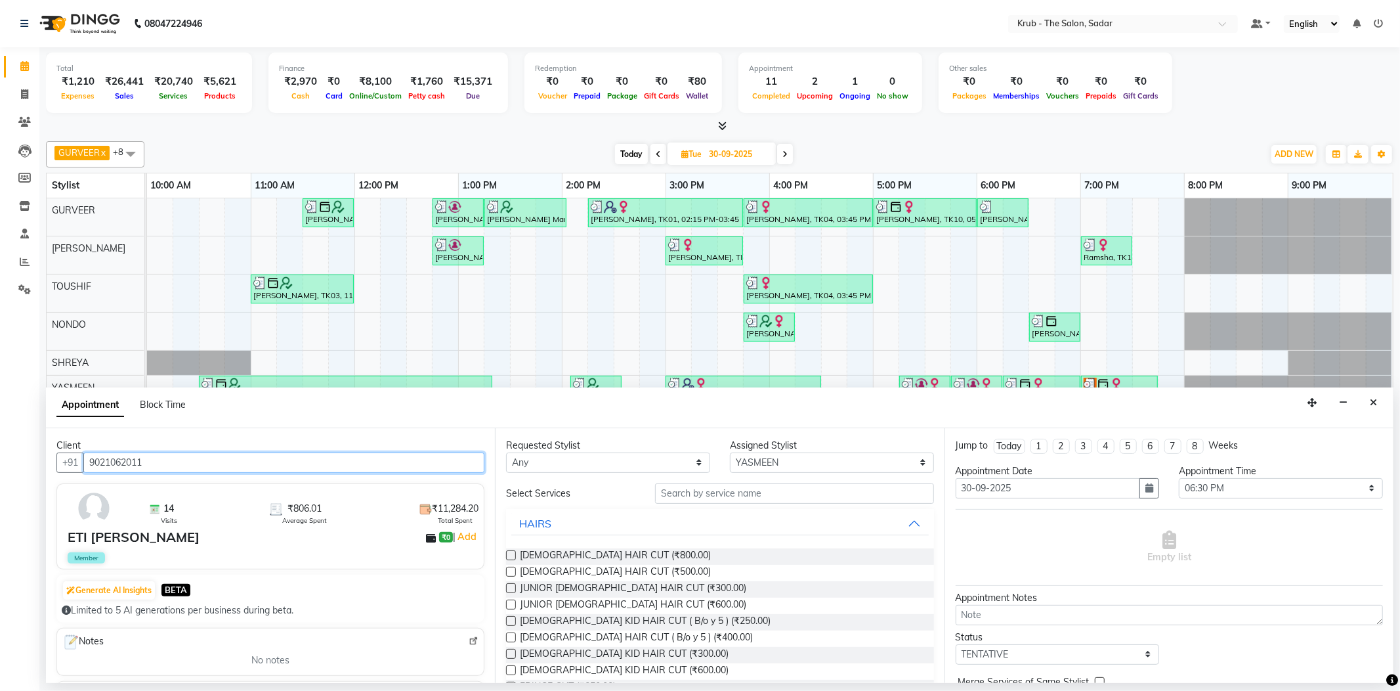
type input "9021062011"
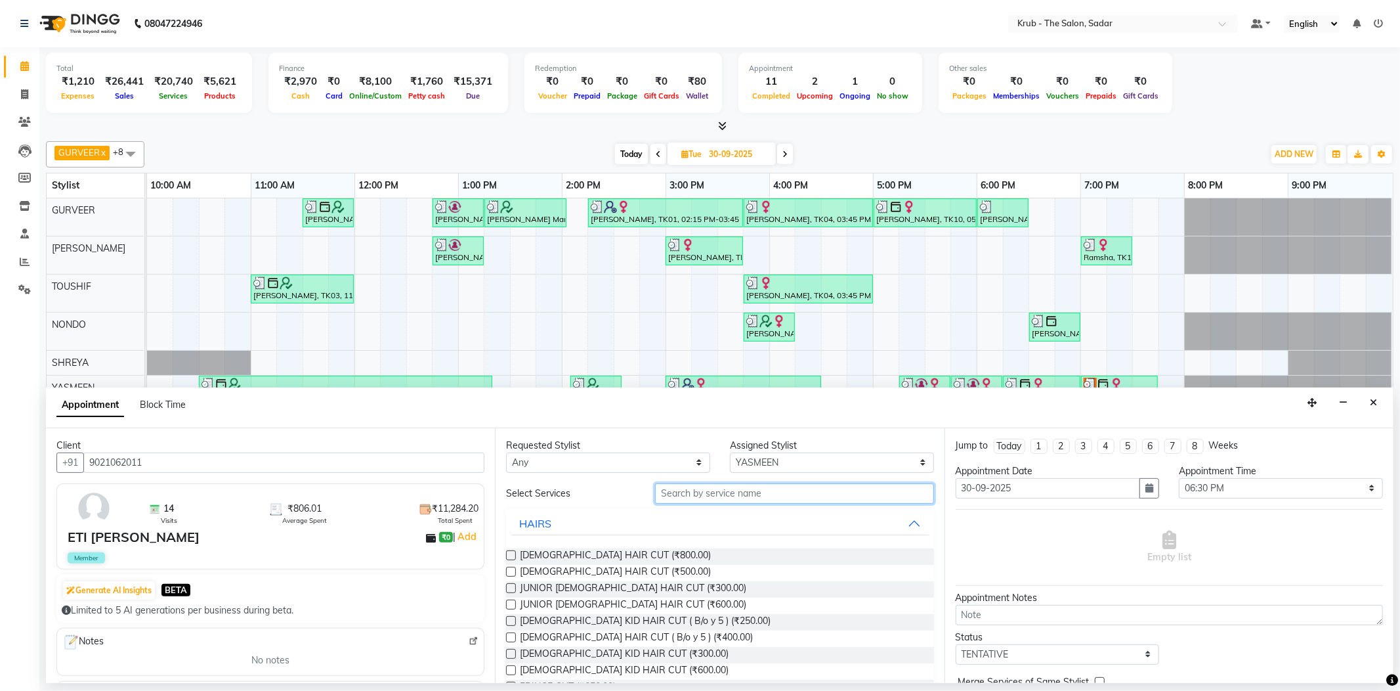
click at [726, 486] on input "text" at bounding box center [794, 493] width 278 height 20
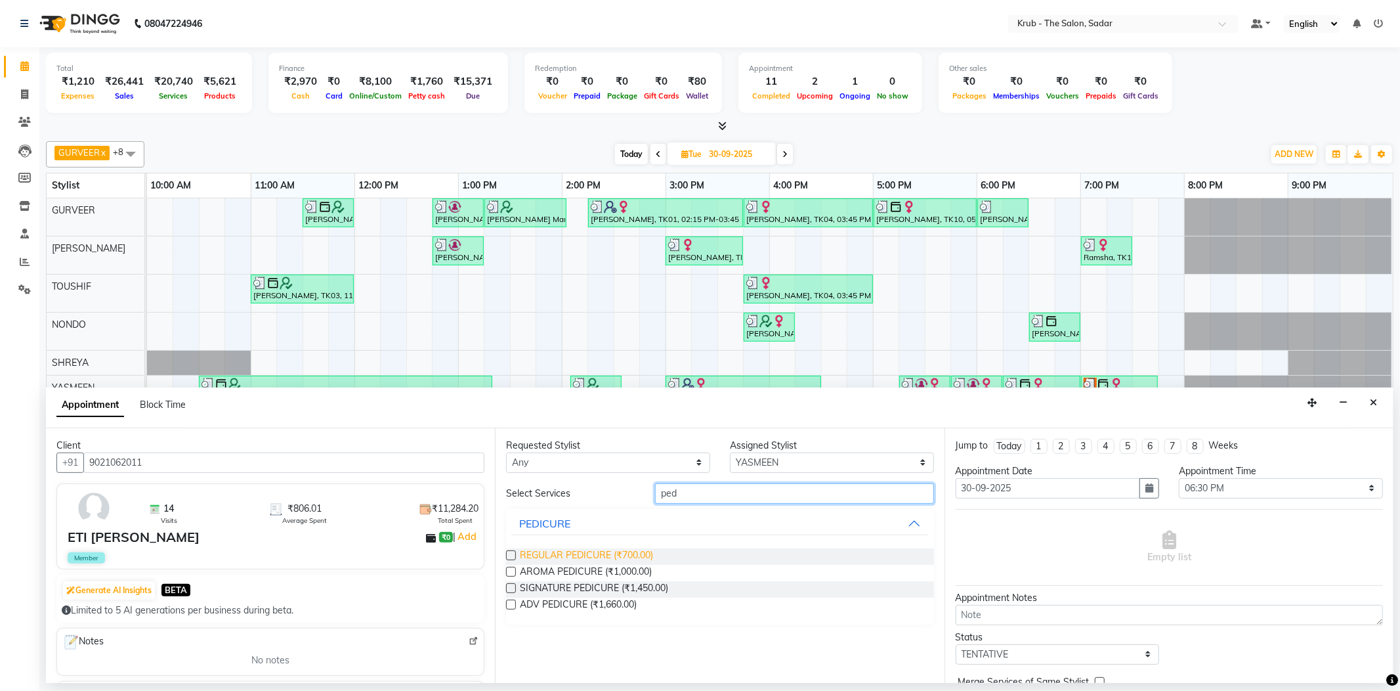
type input "ped"
click at [599, 548] on span "REGULAR PEDICURE (₹700.00)" at bounding box center [586, 556] width 133 height 16
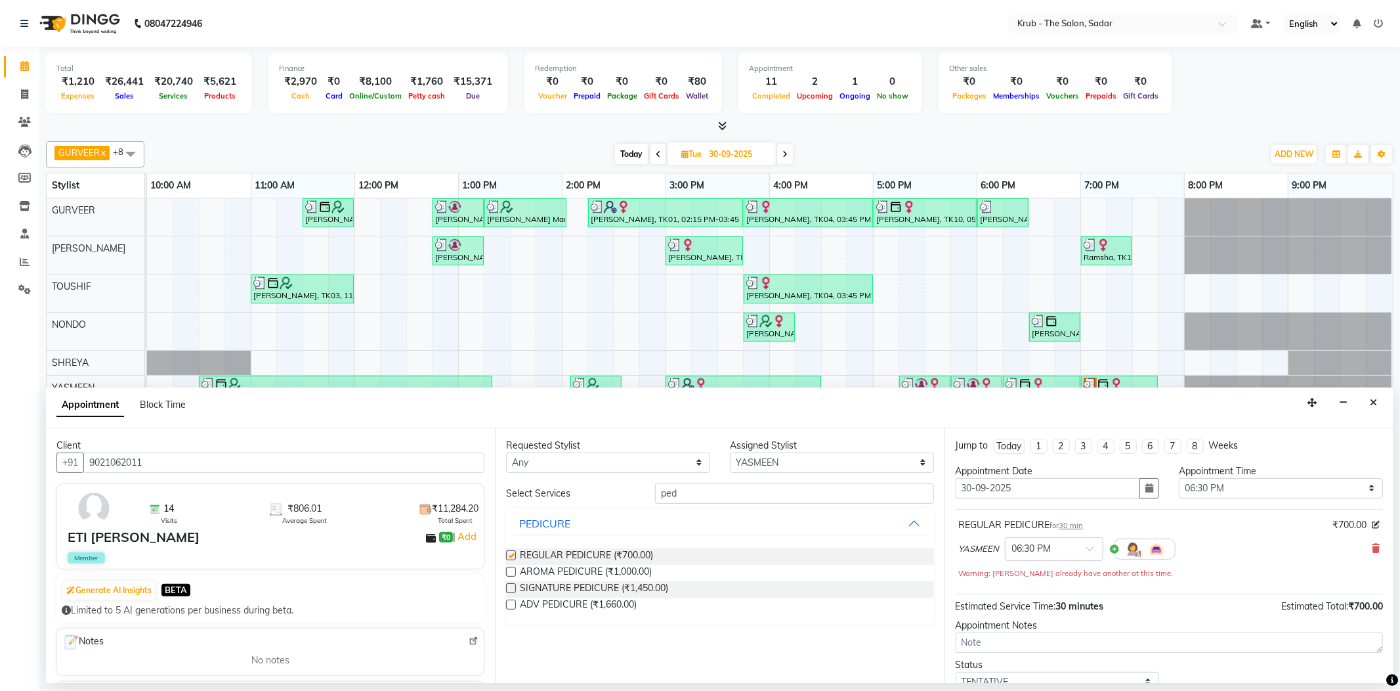
checkbox input "false"
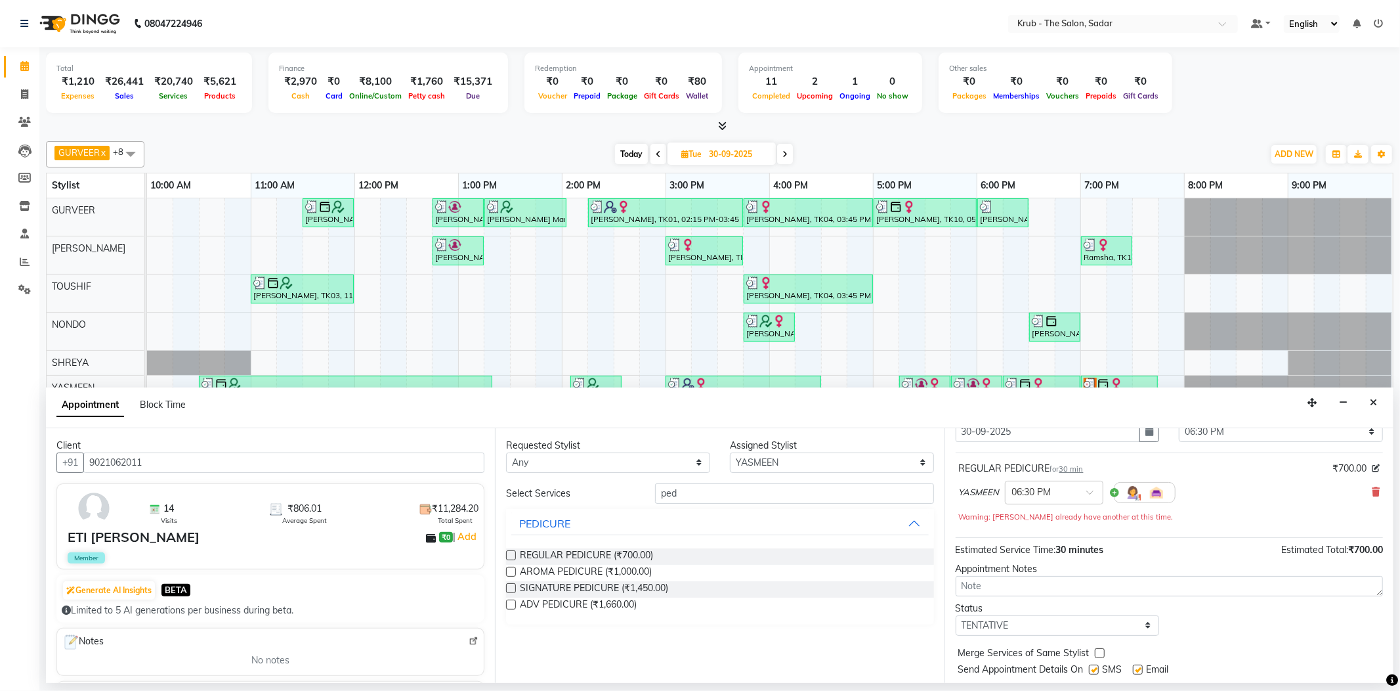
scroll to position [83, 0]
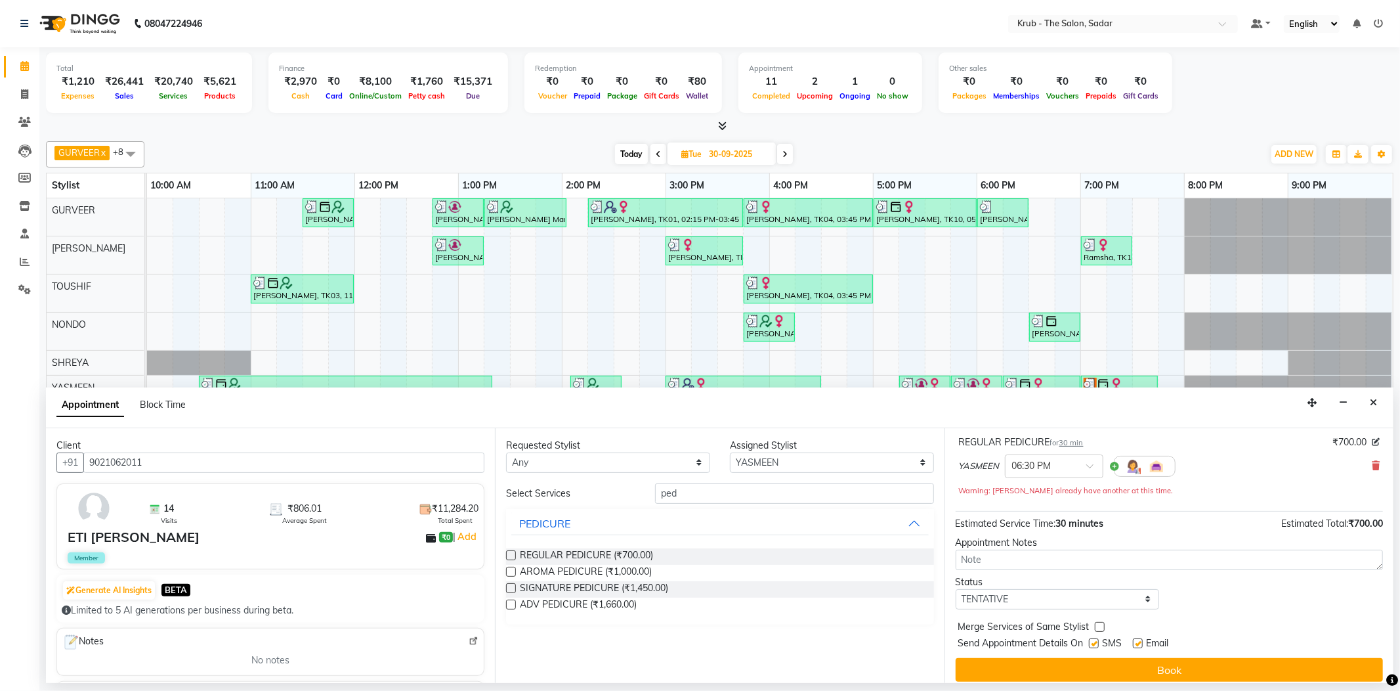
click at [1130, 620] on div "Merge Services of Same Stylist" at bounding box center [1169, 628] width 427 height 16
click at [1133, 636] on div "Email" at bounding box center [1156, 644] width 47 height 16
click at [1138, 638] on label at bounding box center [1138, 643] width 10 height 10
click at [1138, 640] on input "checkbox" at bounding box center [1137, 644] width 9 height 9
checkbox input "false"
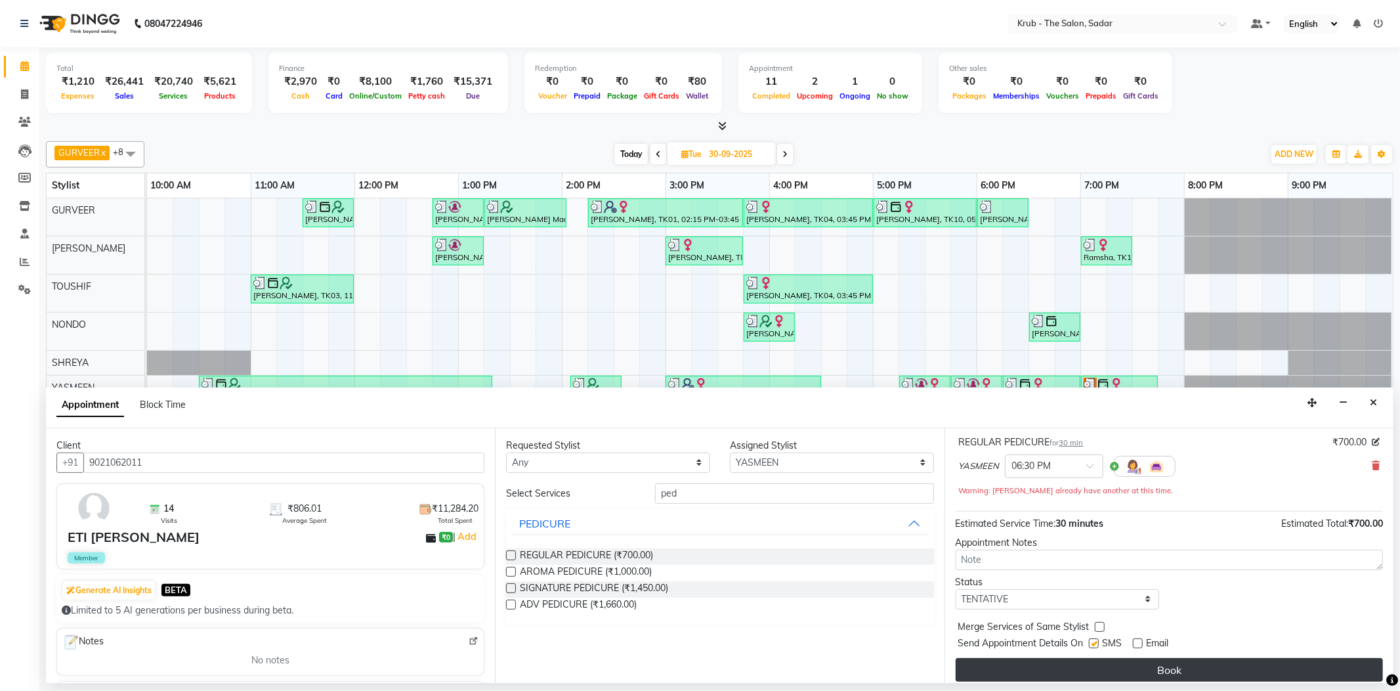
click at [1187, 658] on button "Book" at bounding box center [1169, 670] width 427 height 24
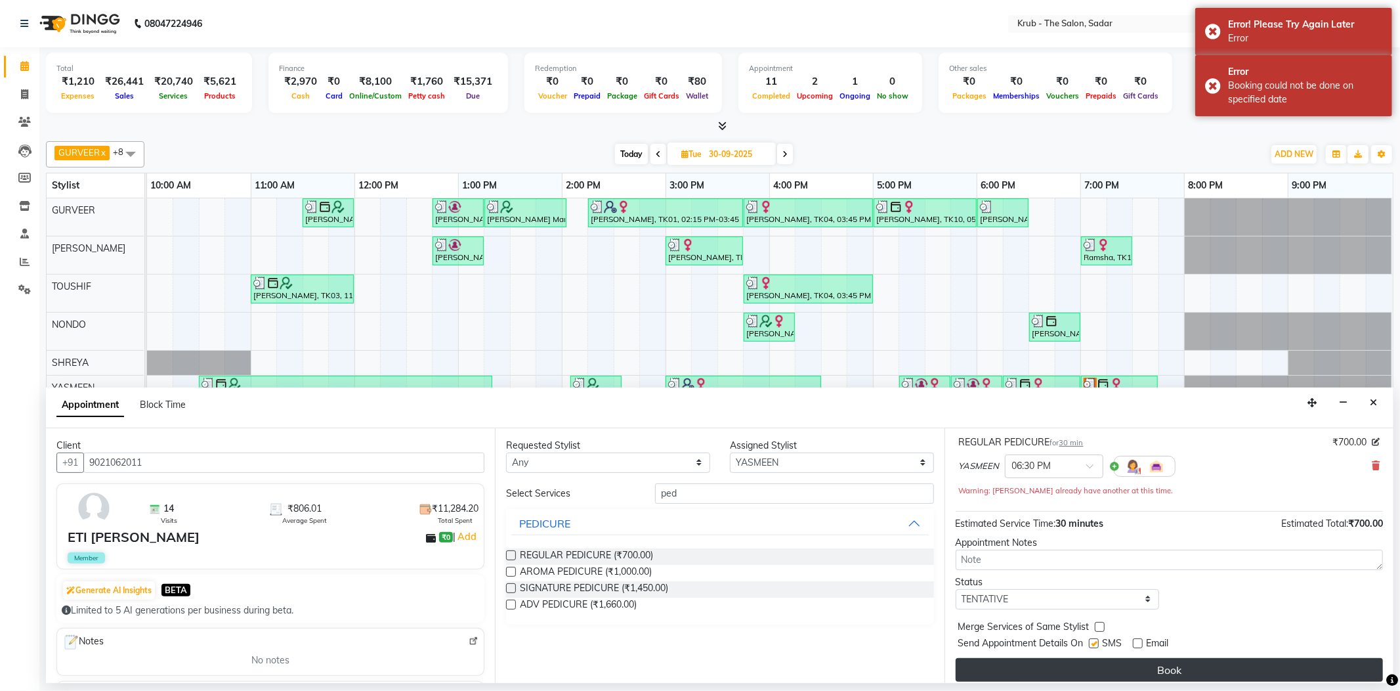
click at [1204, 658] on button "Book" at bounding box center [1169, 670] width 427 height 24
click at [1167, 658] on button "Book" at bounding box center [1169, 670] width 427 height 24
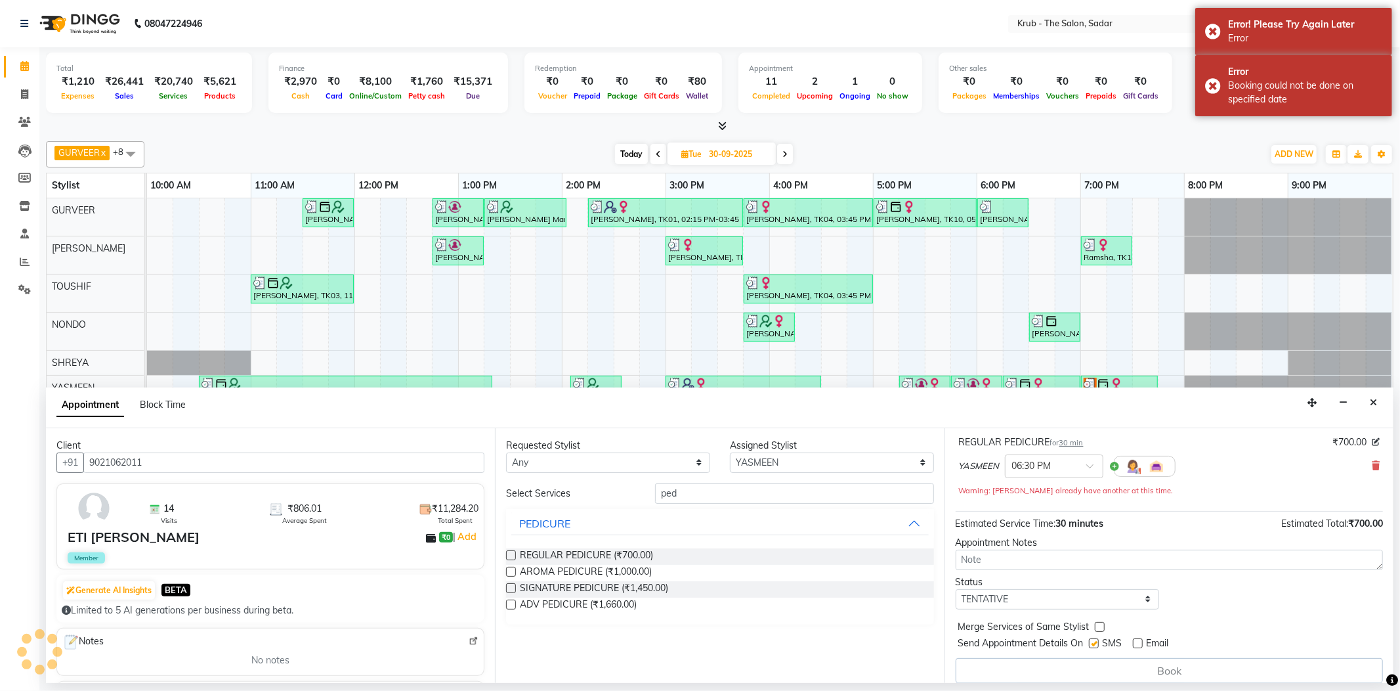
click at [1167, 658] on button "Book" at bounding box center [1169, 670] width 427 height 25
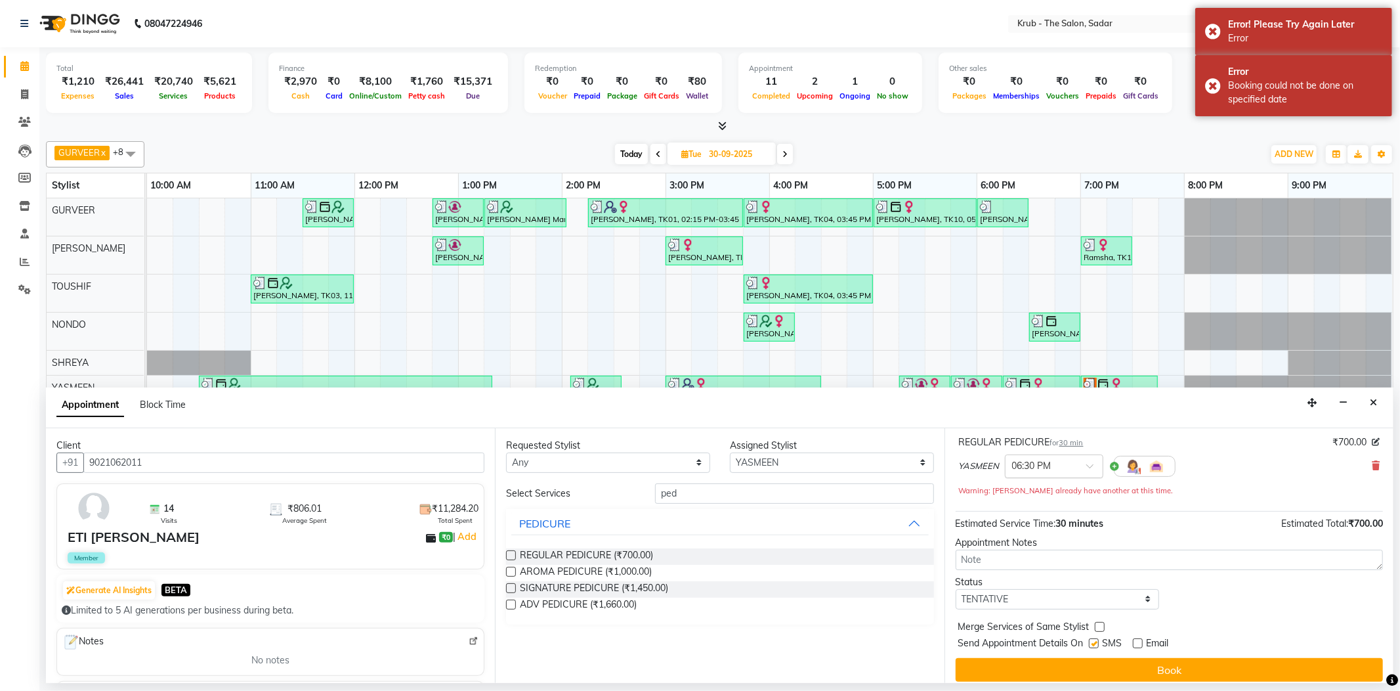
click at [1069, 458] on div at bounding box center [1054, 465] width 97 height 14
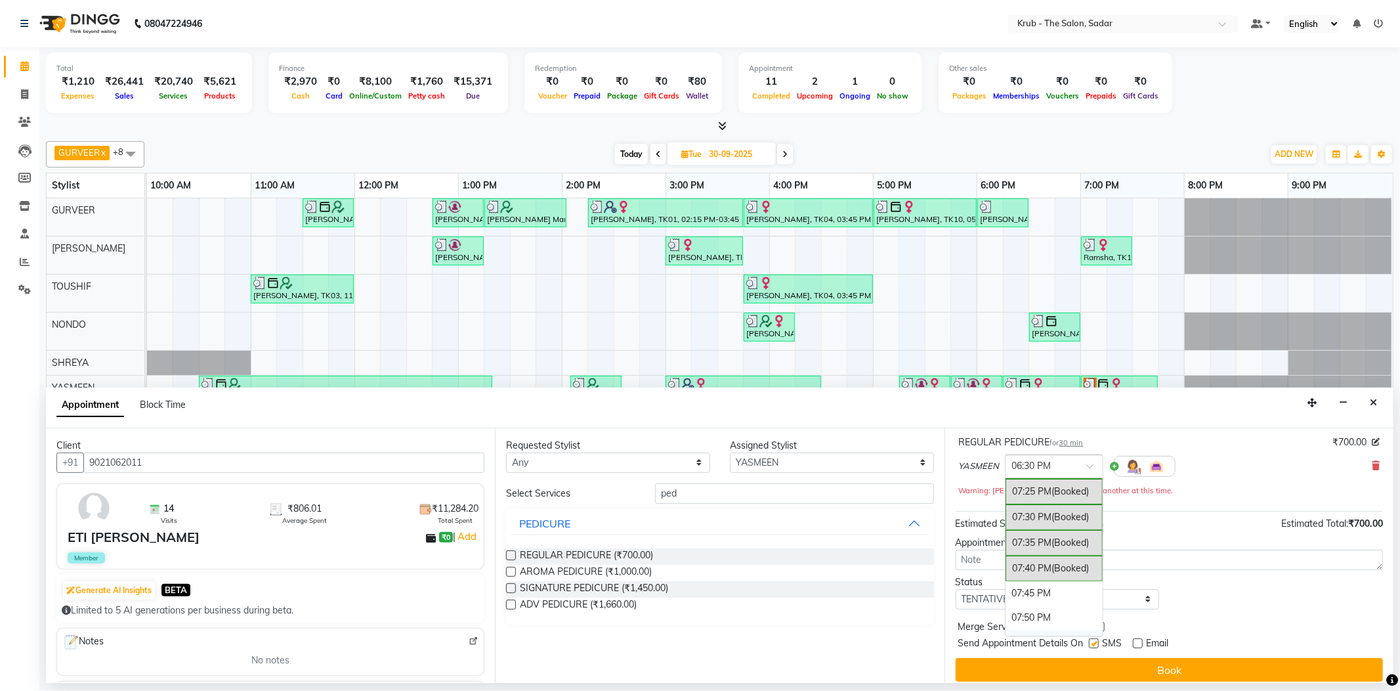
scroll to position [2658, 0]
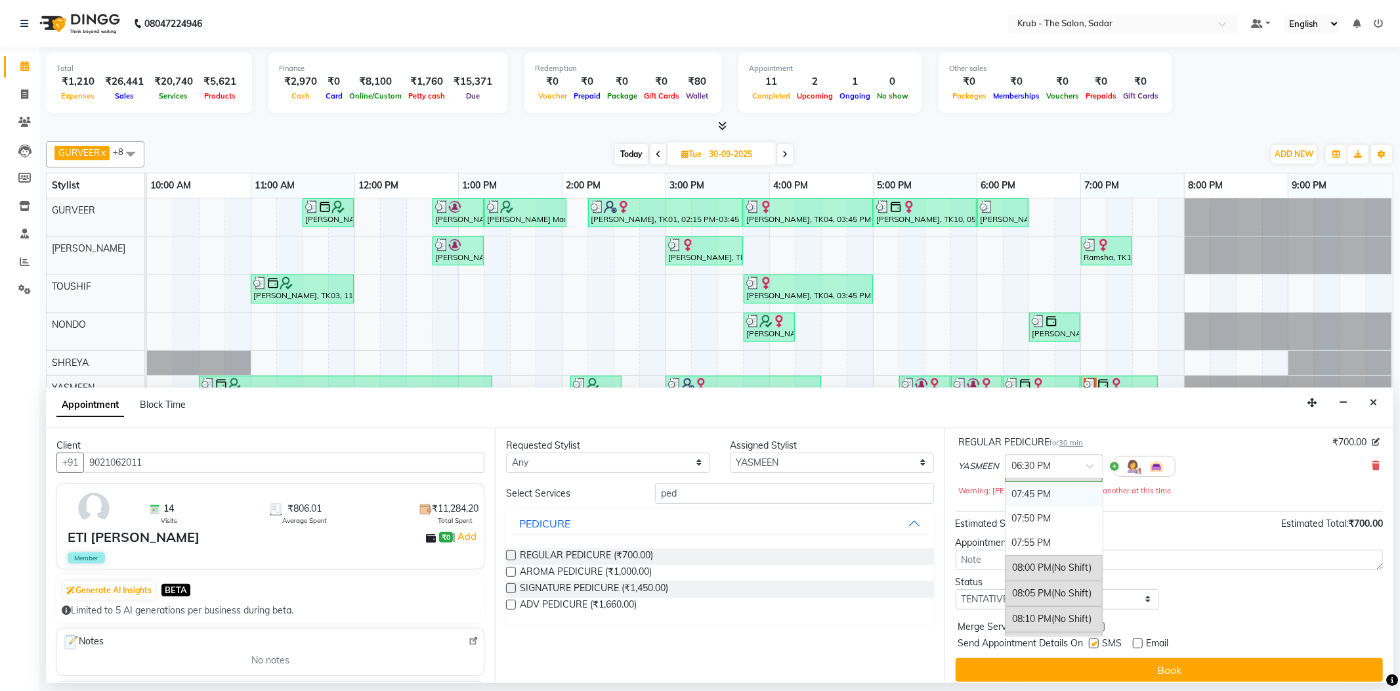
click at [1041, 506] on div "07:45 PM" at bounding box center [1054, 494] width 97 height 24
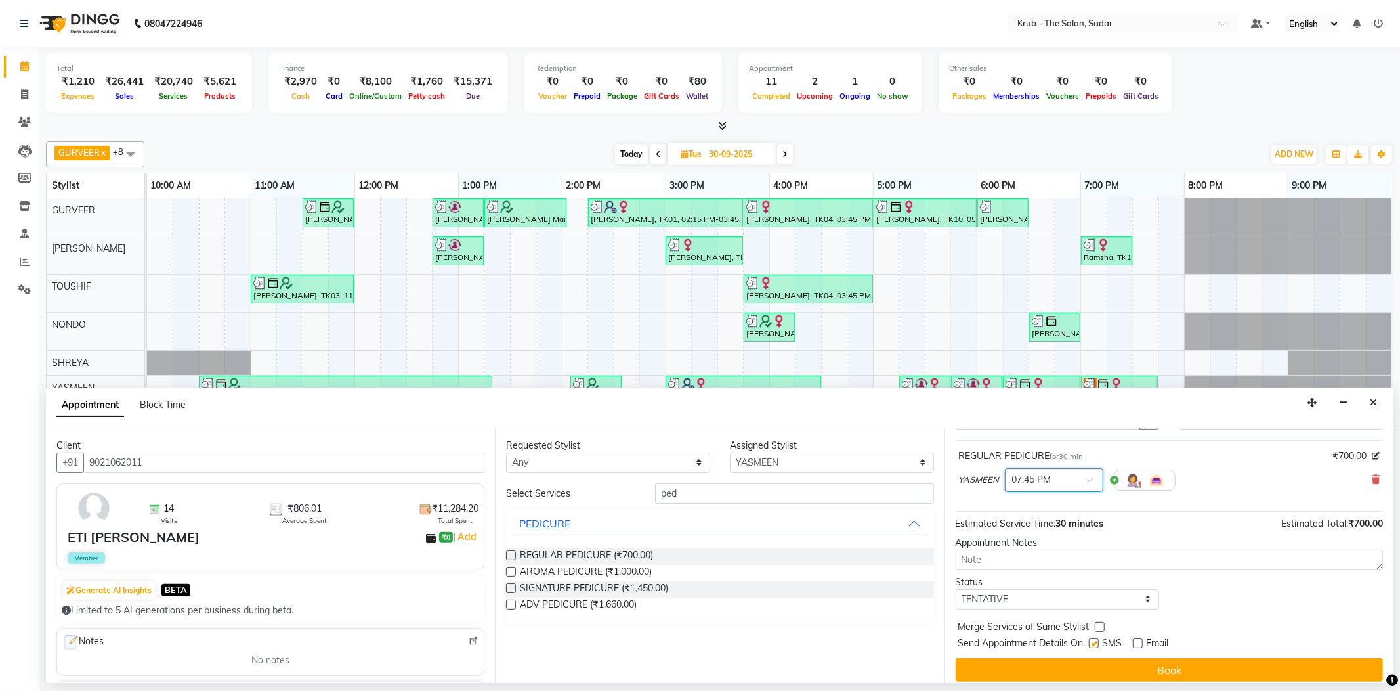
click at [1092, 638] on label at bounding box center [1094, 643] width 10 height 10
click at [1092, 640] on input "checkbox" at bounding box center [1093, 644] width 9 height 9
checkbox input "false"
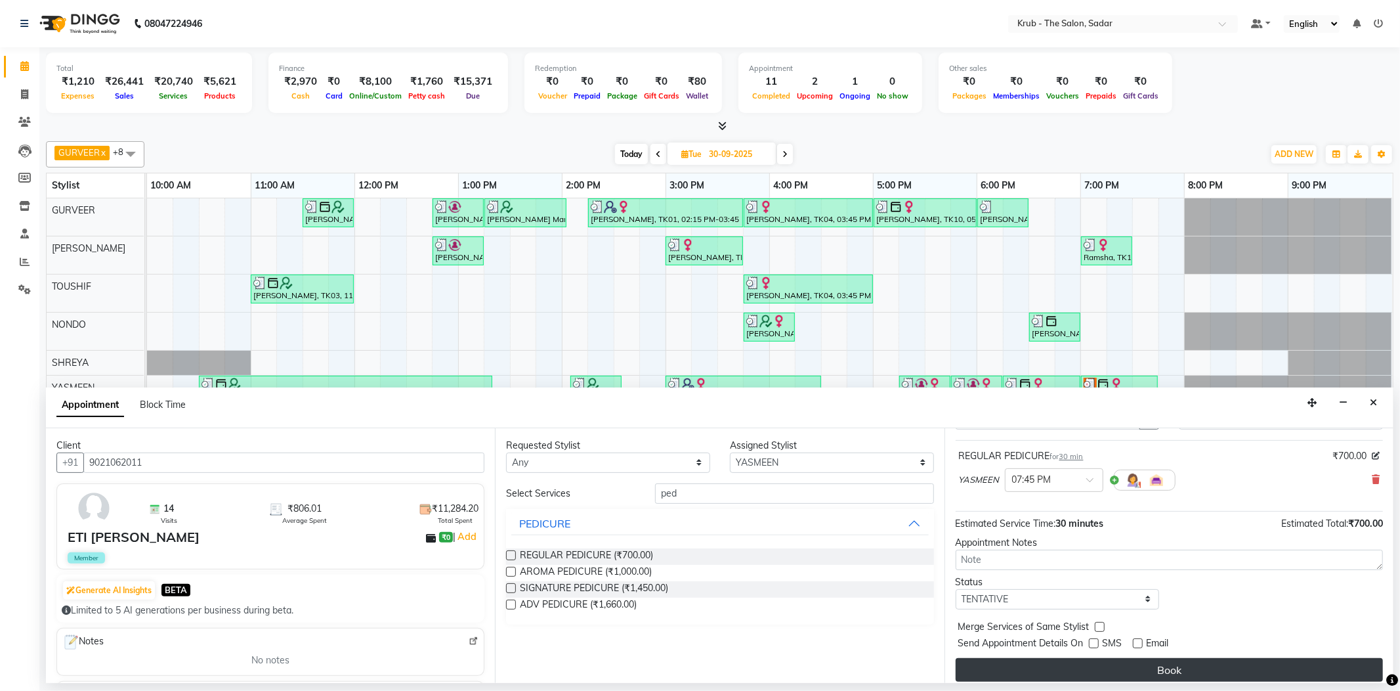
click at [1132, 658] on button "Book" at bounding box center [1169, 670] width 427 height 24
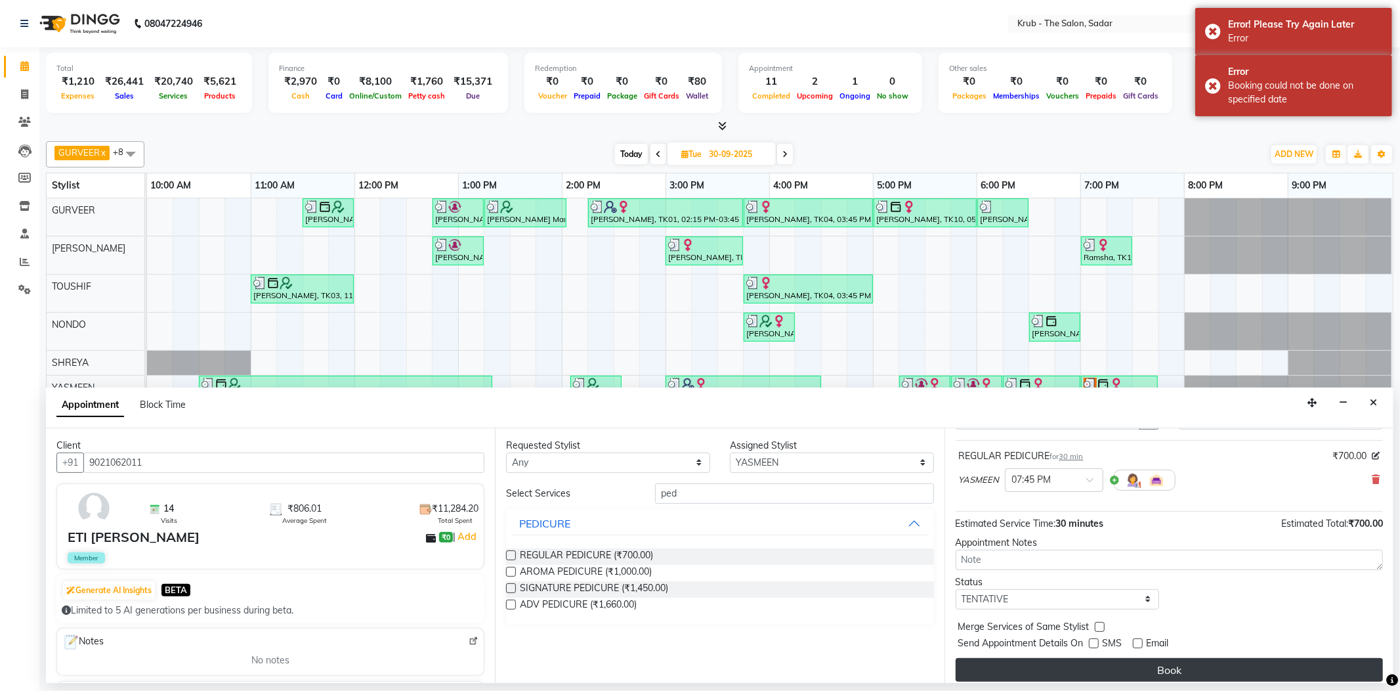
click at [1185, 658] on button "Book" at bounding box center [1169, 670] width 427 height 24
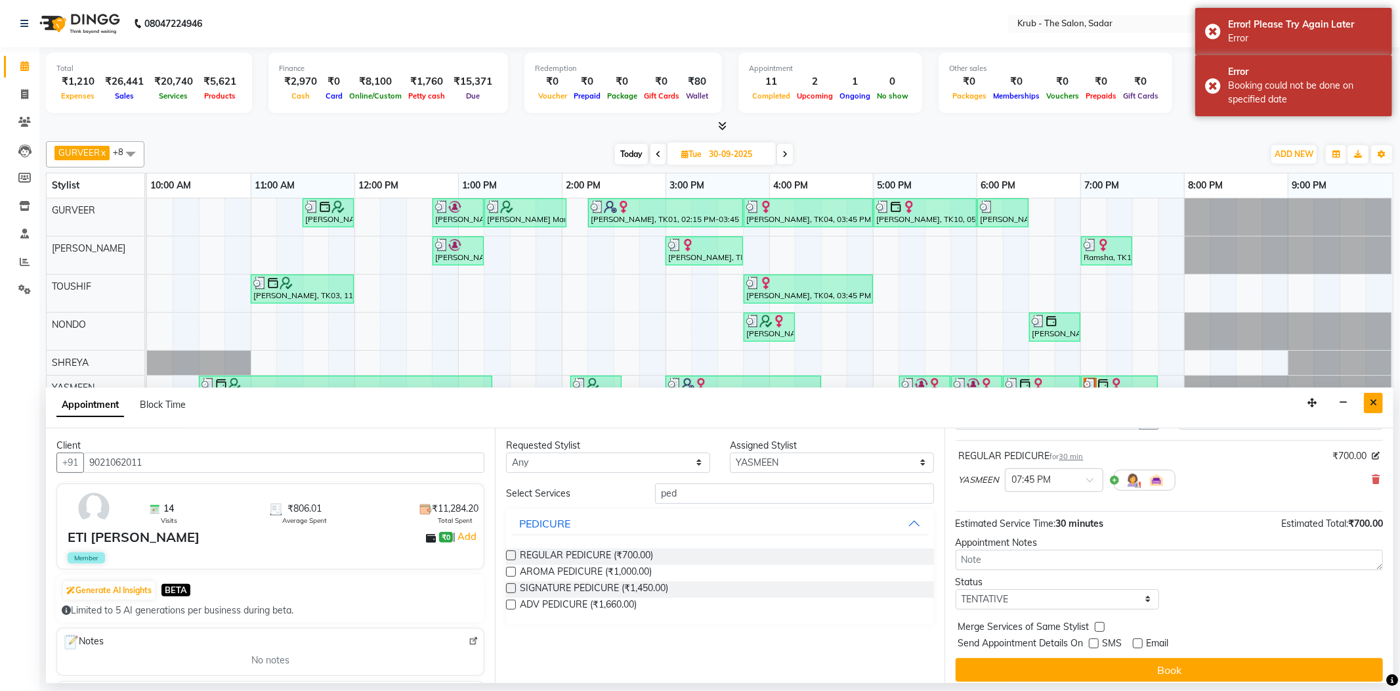
click at [1372, 405] on button "Close" at bounding box center [1373, 403] width 19 height 20
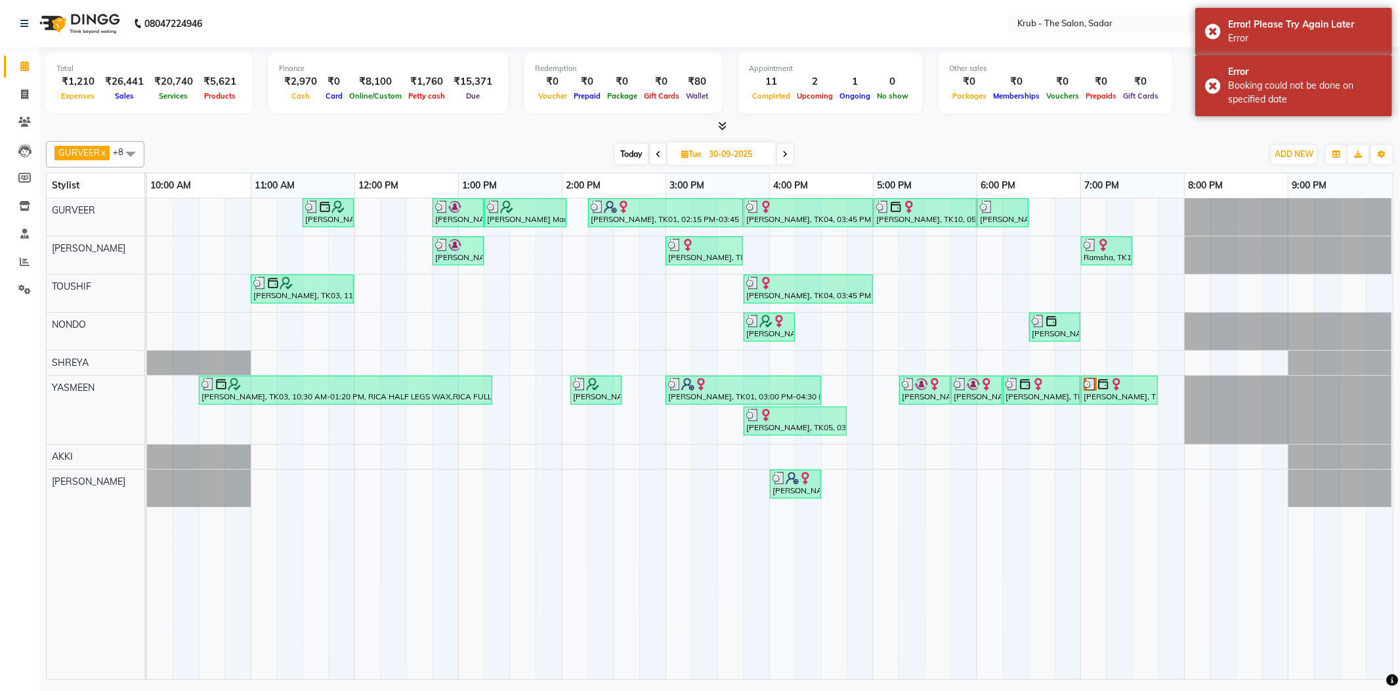
click at [737, 156] on input "30-09-2025" at bounding box center [738, 154] width 66 height 20
select select "9"
select select "2025"
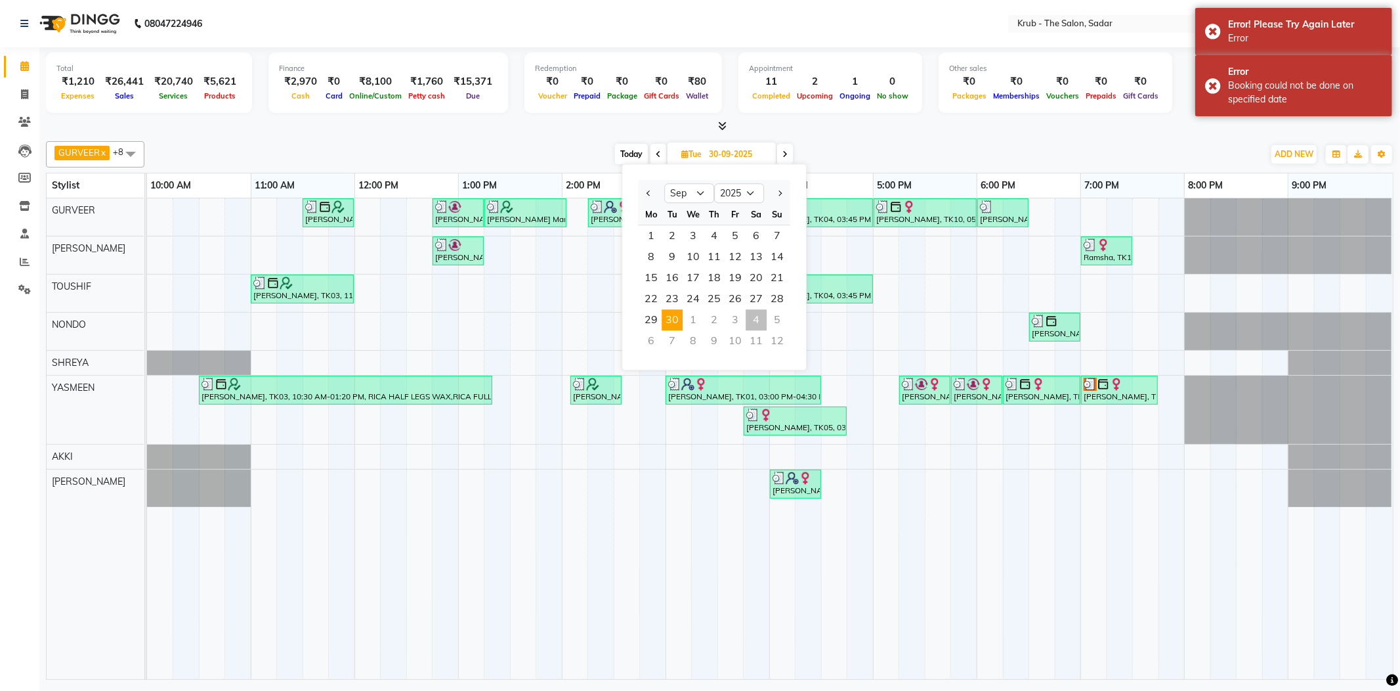
click at [746, 309] on div "4" at bounding box center [756, 319] width 21 height 21
type input "04-10-2025"
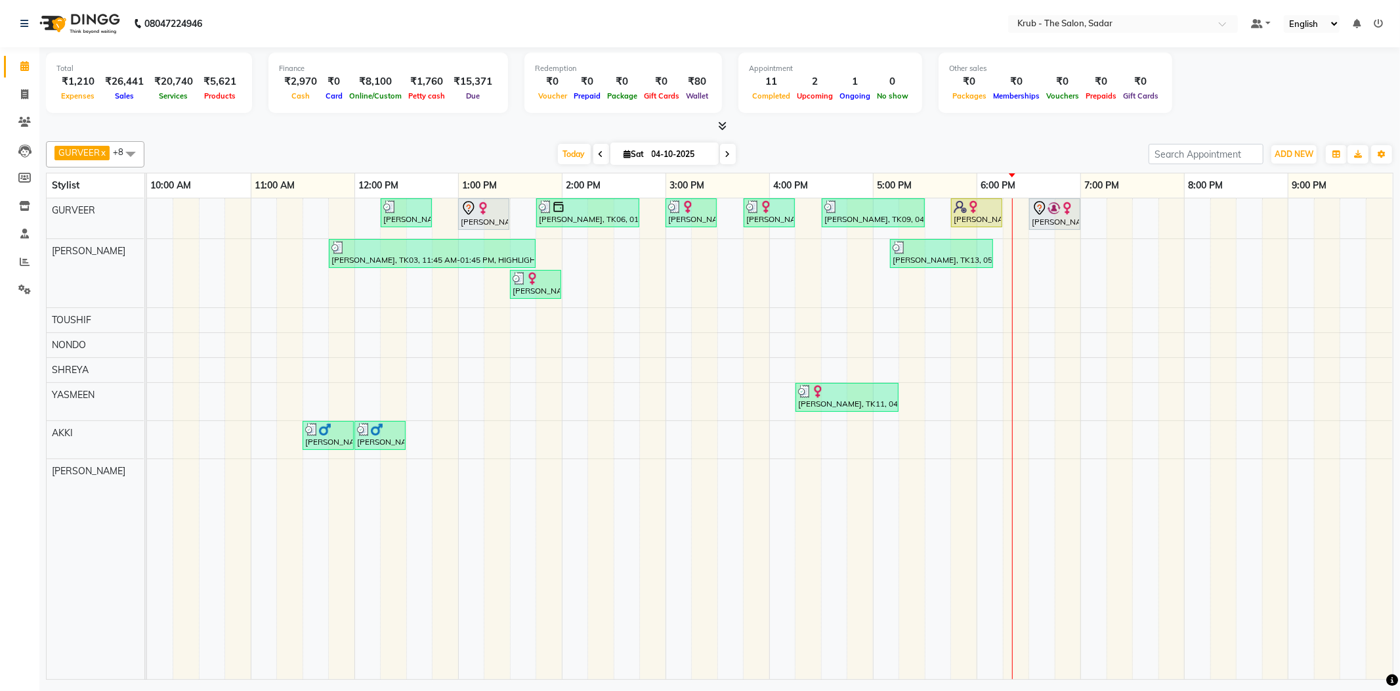
click at [1077, 123] on div at bounding box center [720, 126] width 1348 height 14
click at [1029, 390] on div "Priyanka S, TK07, 12:15 PM-12:45 PM, FEMALE HAIR CUT Laila Malik, TK02, 01:00 P…" at bounding box center [770, 438] width 1246 height 481
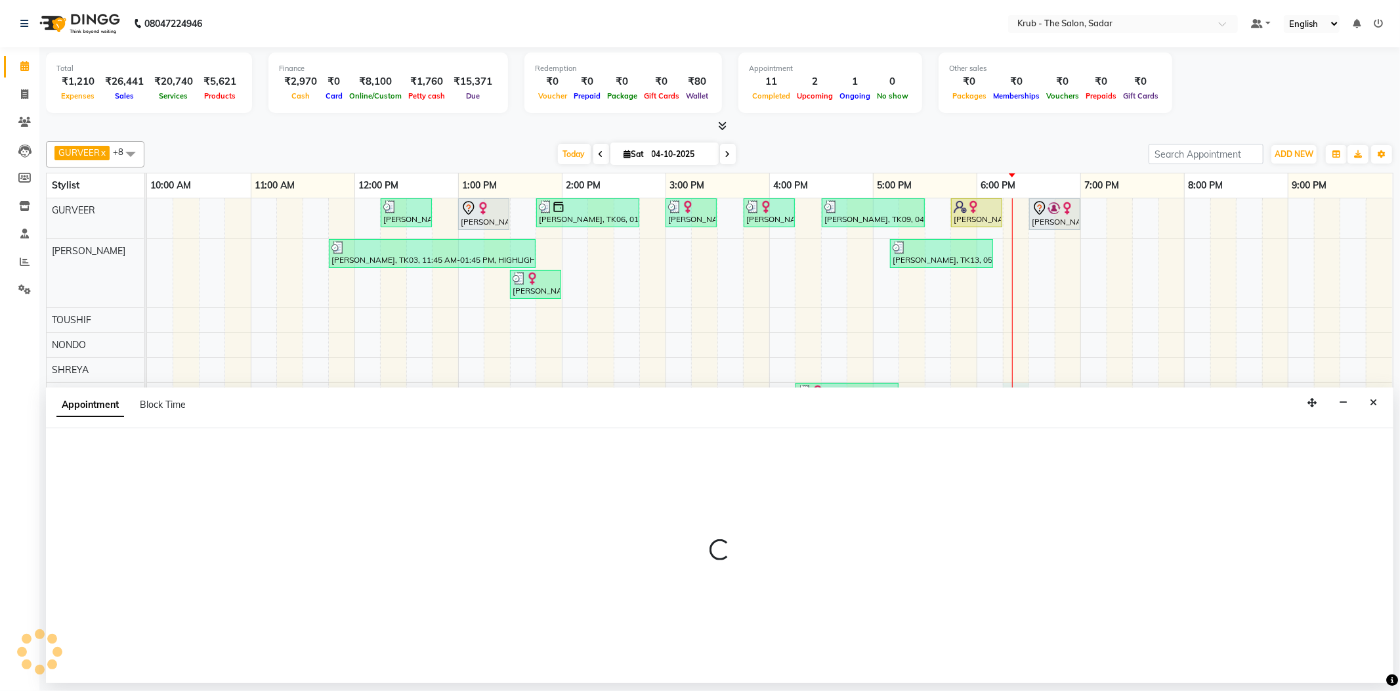
select select "24987"
select select "1095"
select select "tentative"
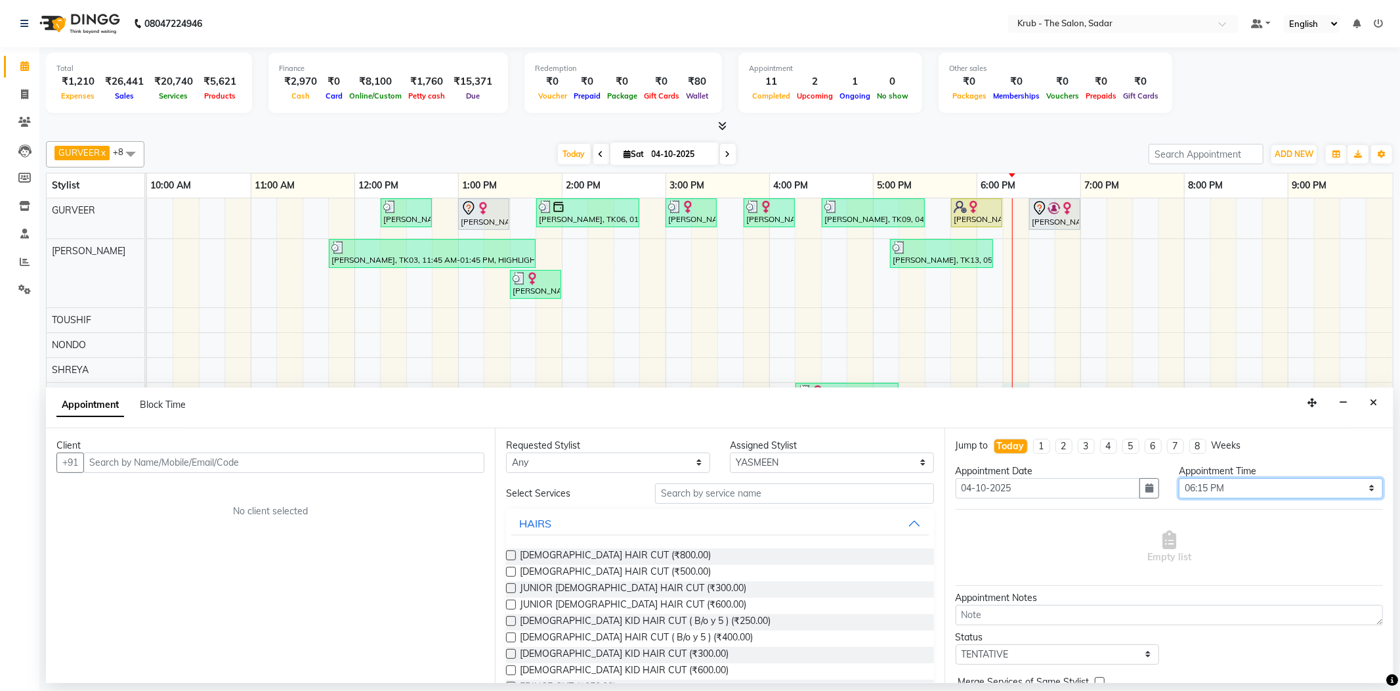
click at [1249, 478] on select "Select 11:00 AM 11:05 AM 11:10 AM 11:15 AM 11:20 AM 11:25 AM 11:30 AM 11:35 AM …" at bounding box center [1281, 488] width 204 height 20
select select "1110"
click at [1179, 478] on select "Select 11:00 AM 11:05 AM 11:10 AM 11:15 AM 11:20 AM 11:25 AM 11:30 AM 11:35 AM …" at bounding box center [1281, 488] width 204 height 20
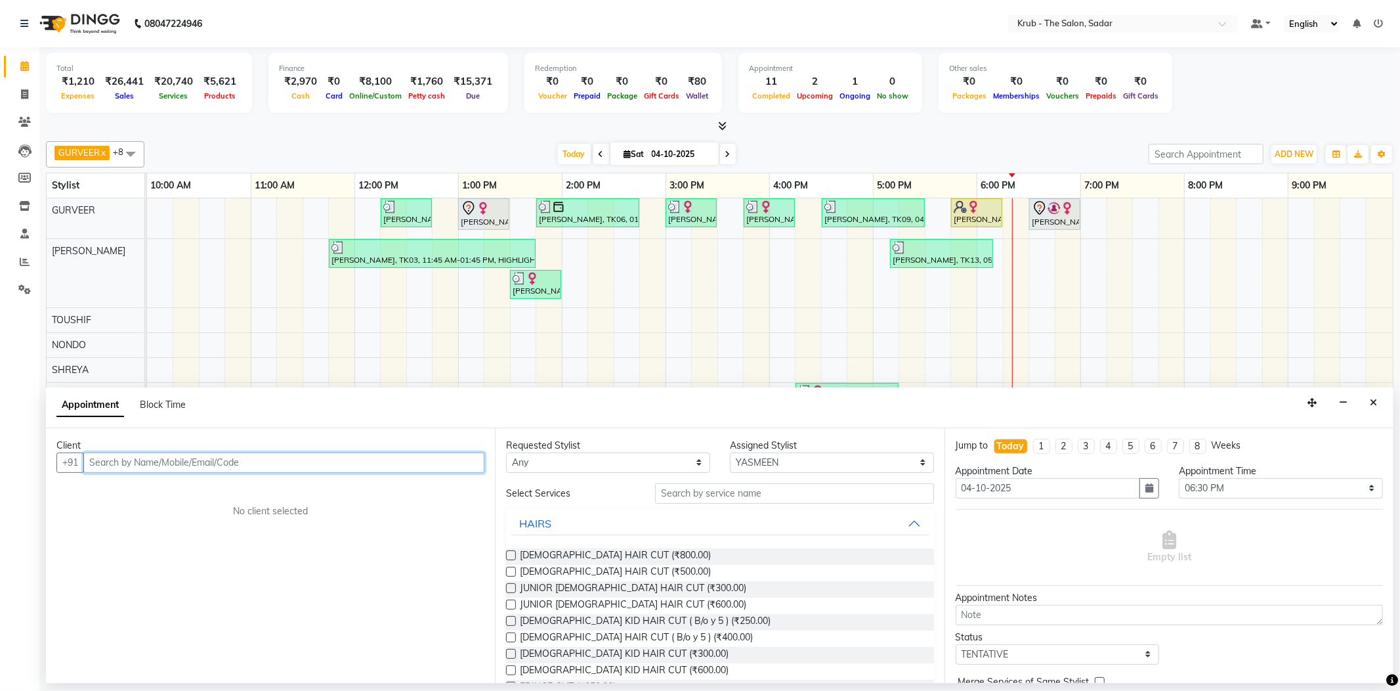
click at [236, 452] on input "text" at bounding box center [283, 462] width 401 height 20
drag, startPoint x: 171, startPoint y: 483, endPoint x: 277, endPoint y: 481, distance: 106.4
click at [202, 483] on ngb-highlight "9021062011" at bounding box center [235, 486] width 66 height 13
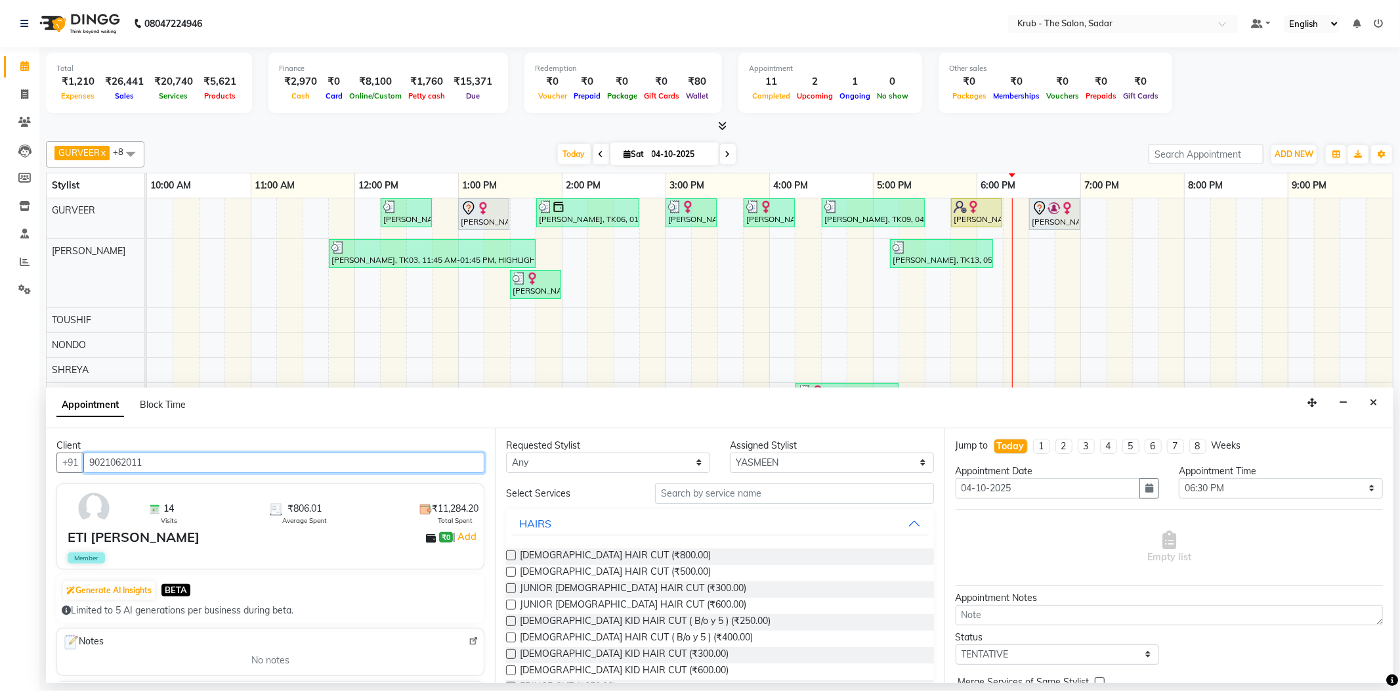
type input "9021062011"
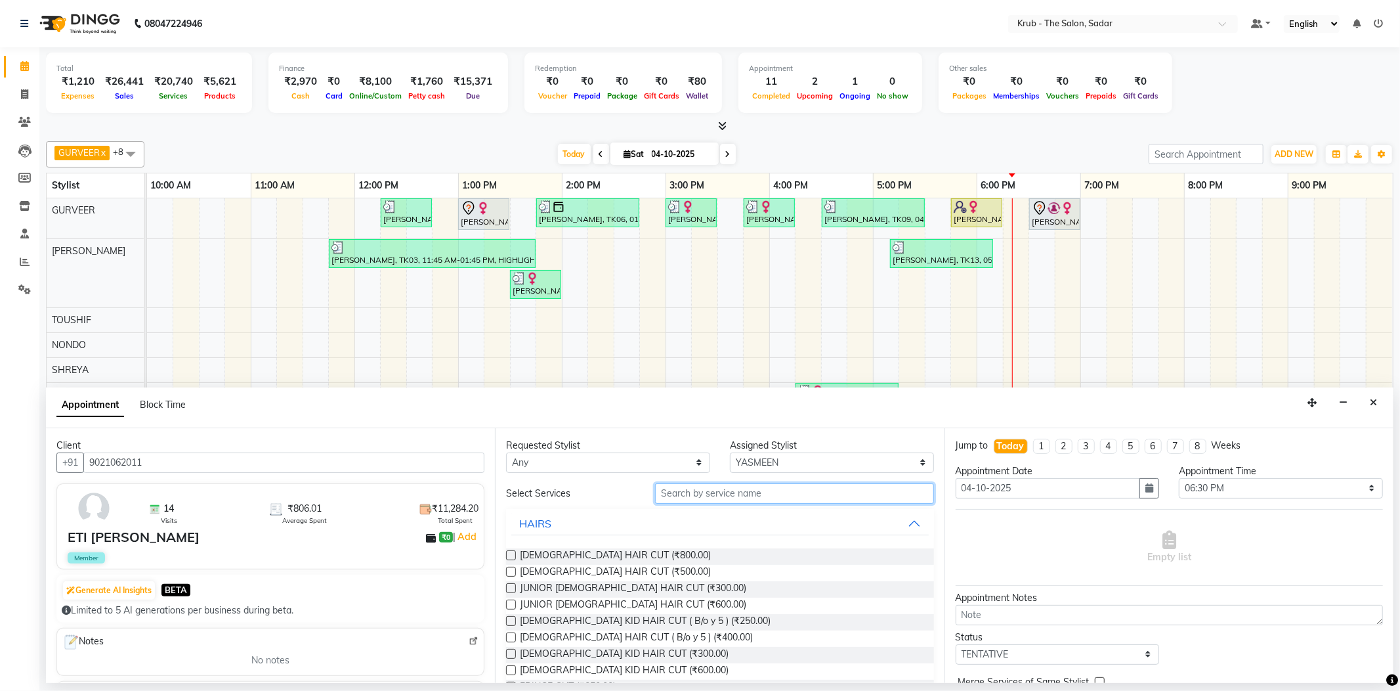
click at [696, 483] on input "text" at bounding box center [794, 493] width 278 height 20
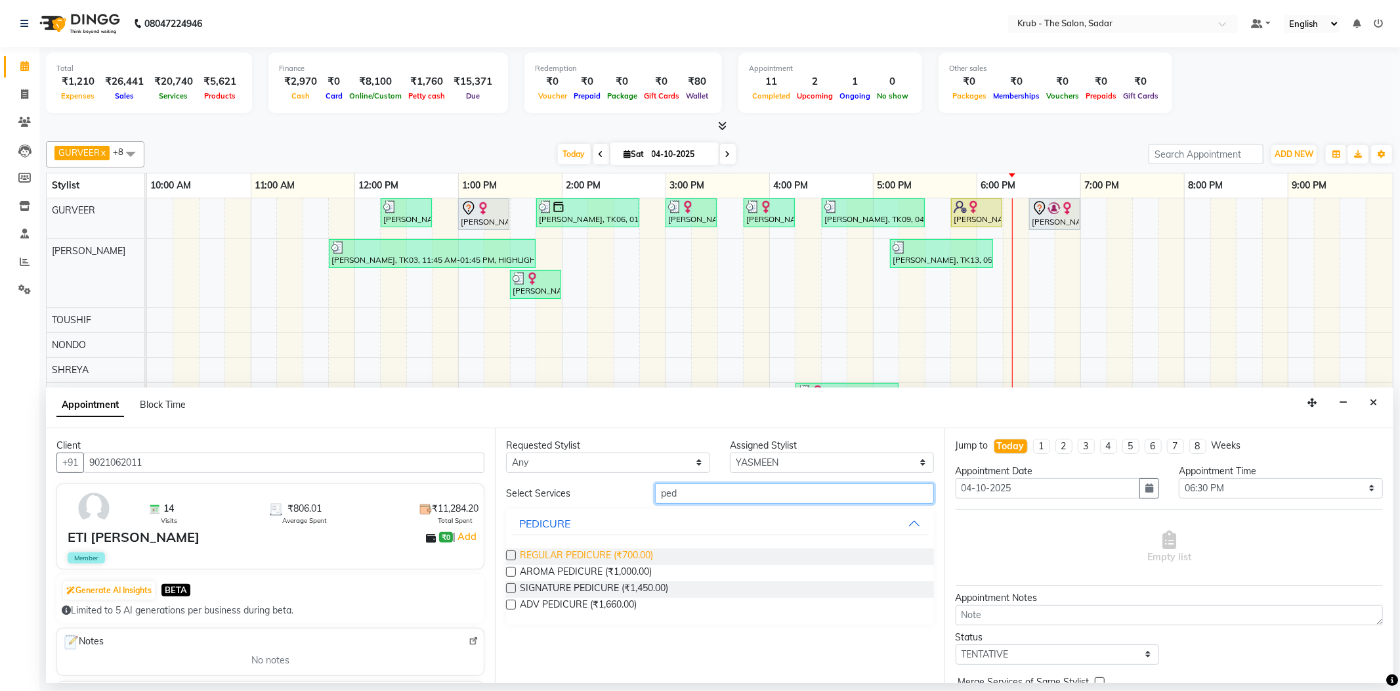
type input "ped"
click at [616, 548] on span "REGULAR PEDICURE (₹700.00)" at bounding box center [586, 556] width 133 height 16
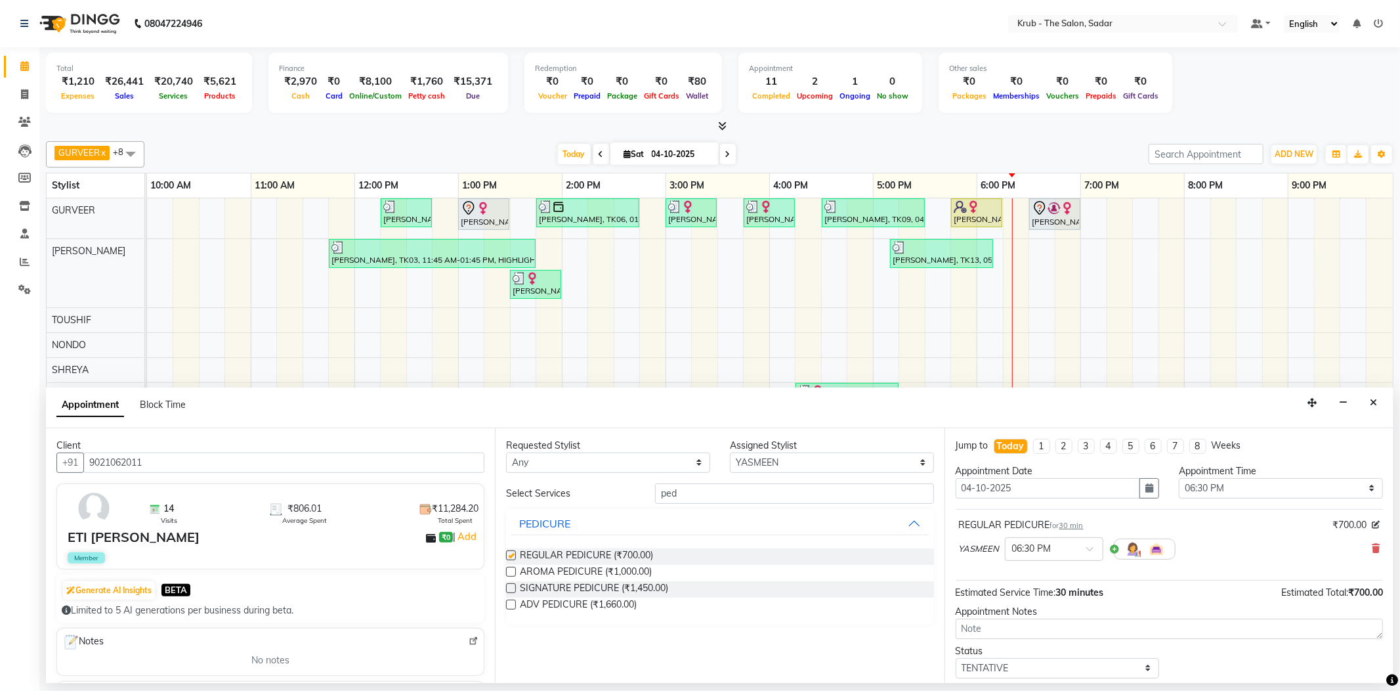
checkbox input "false"
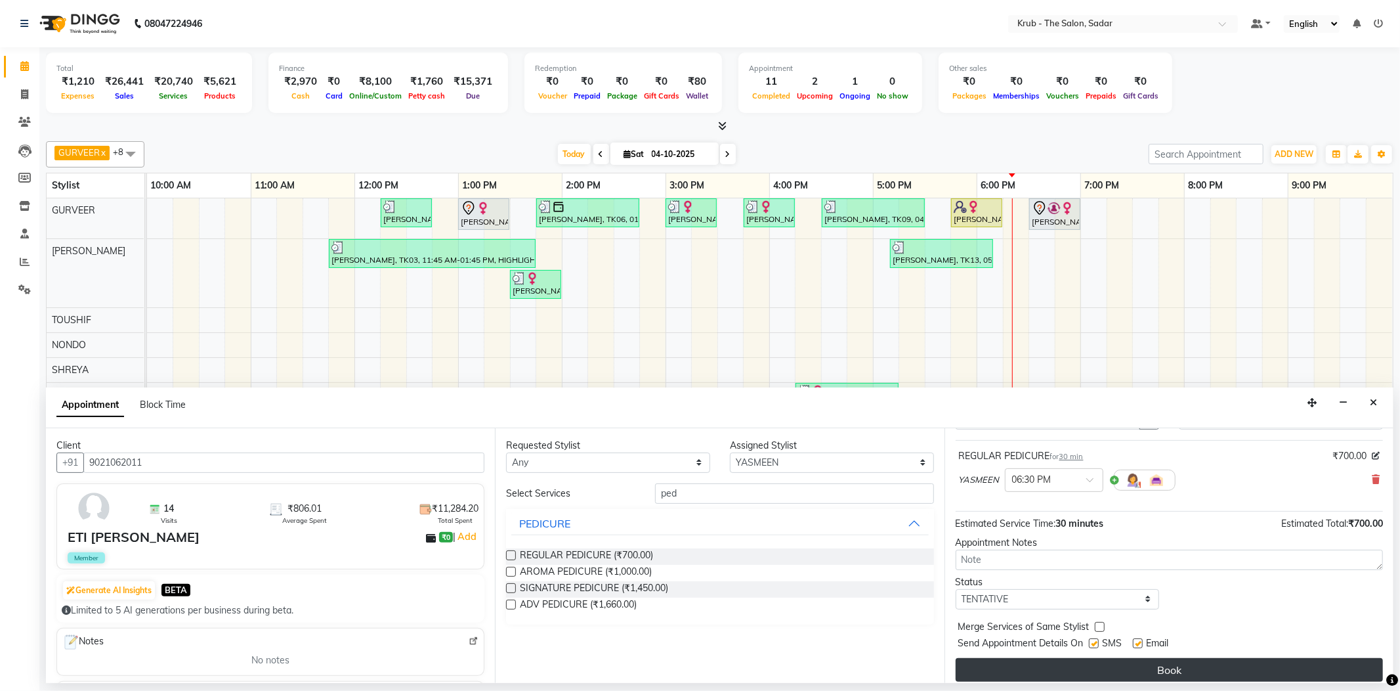
click at [1130, 658] on button "Book" at bounding box center [1169, 670] width 427 height 24
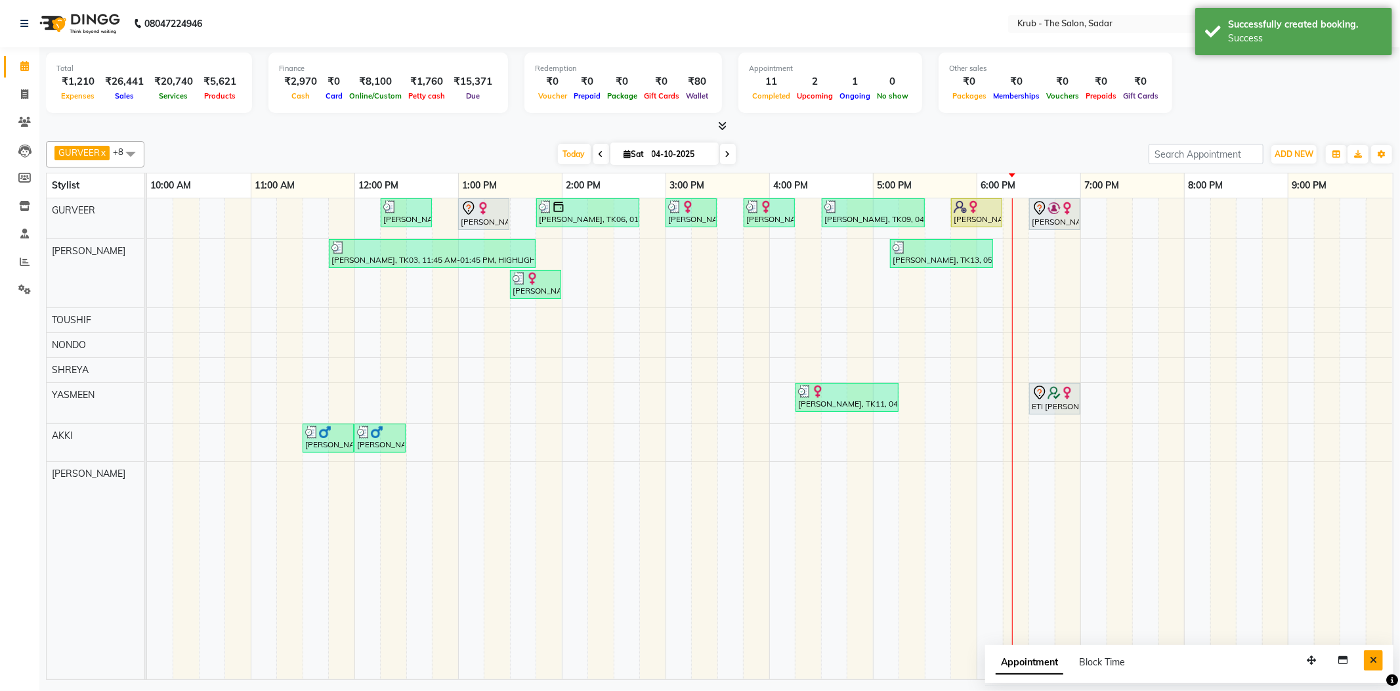
click at [1374, 655] on icon "Close" at bounding box center [1373, 659] width 7 height 9
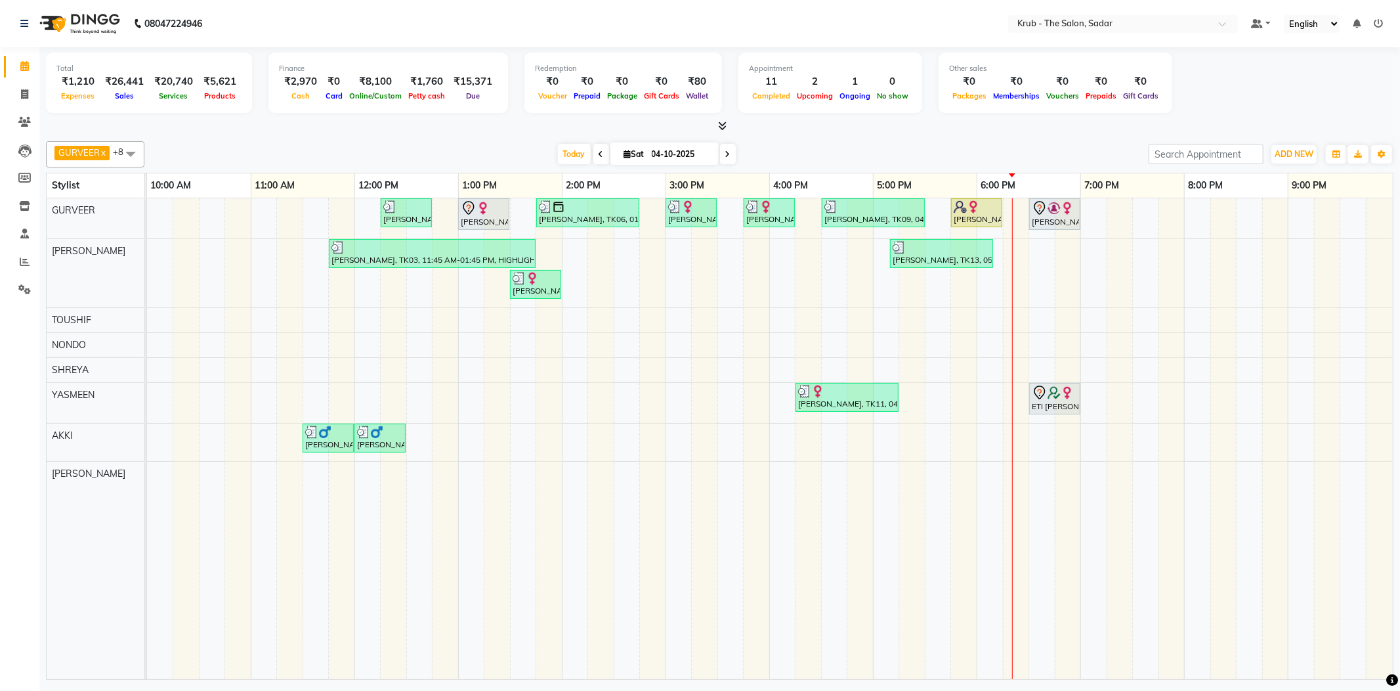
click at [1098, 144] on div "Today Sat 04-10-2025" at bounding box center [646, 154] width 991 height 20
click at [665, 160] on input "04-10-2025" at bounding box center [681, 154] width 66 height 20
select select "10"
select select "2025"
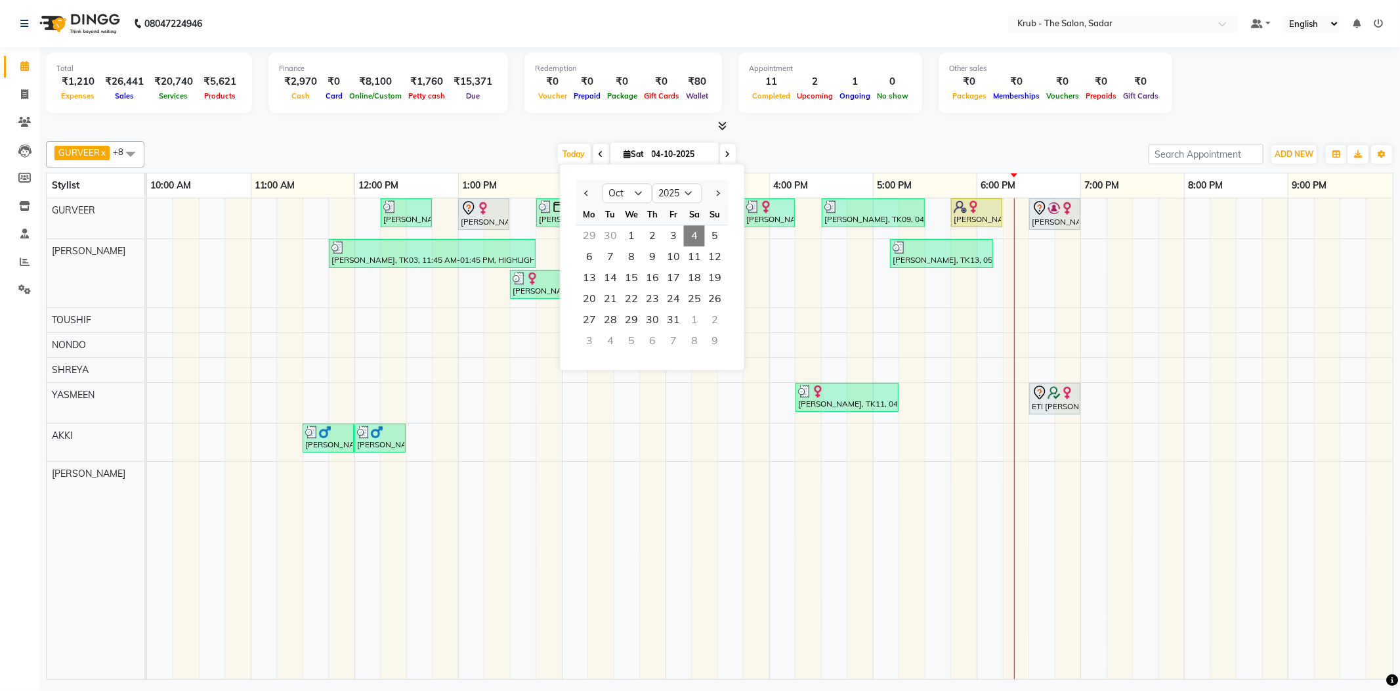
click at [609, 226] on div "30" at bounding box center [610, 235] width 21 height 21
type input "30-09-2025"
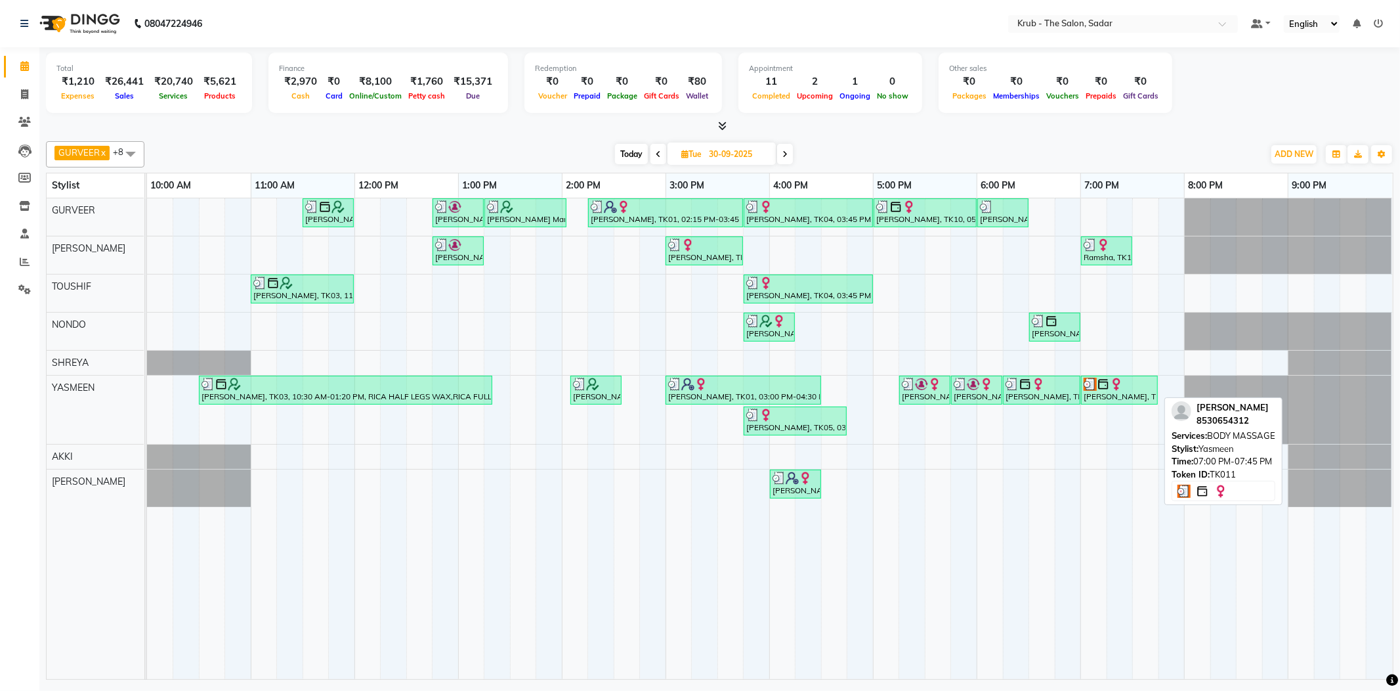
click at [1130, 393] on div "Pratiksha Talegaonkar, TK11, 07:00 PM-07:45 PM, BODY MASSAGE" at bounding box center [1119, 389] width 74 height 25
select select "3"
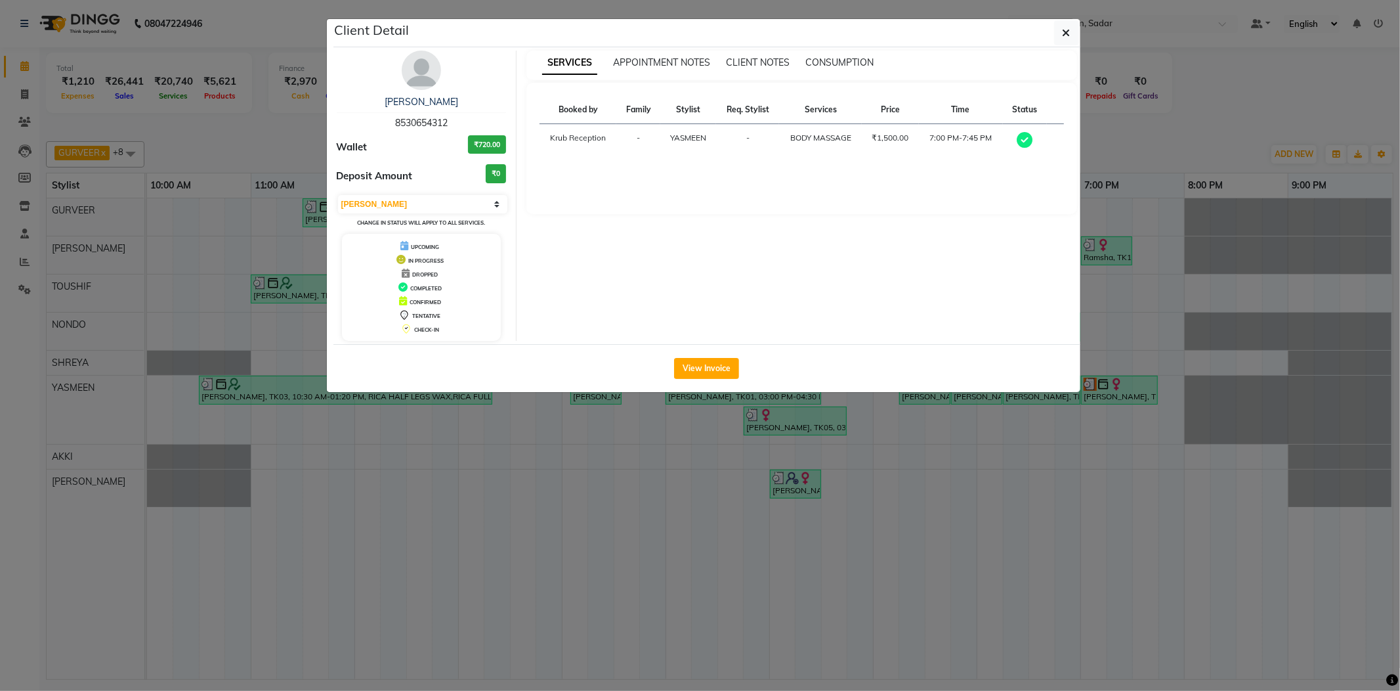
click at [1153, 147] on ngb-modal-window "Client Detail Pratiksha Talegaonkar 8530654312 Wallet ₹720.00 Deposit Amount ₹0…" at bounding box center [700, 345] width 1400 height 691
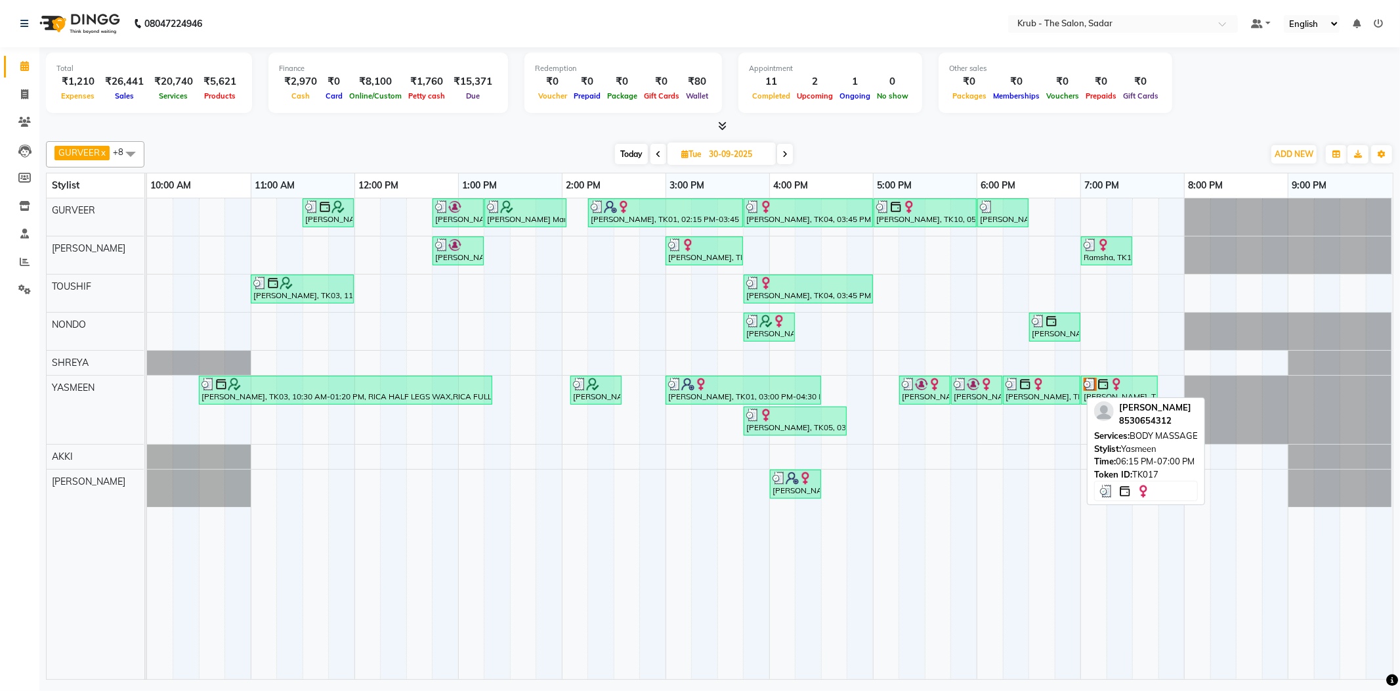
click at [1016, 394] on div "Pratiksha Talegaonkar, TK17, 06:15 PM-07:00 PM, BODY MASSAGE" at bounding box center [1041, 389] width 75 height 25
select select "3"
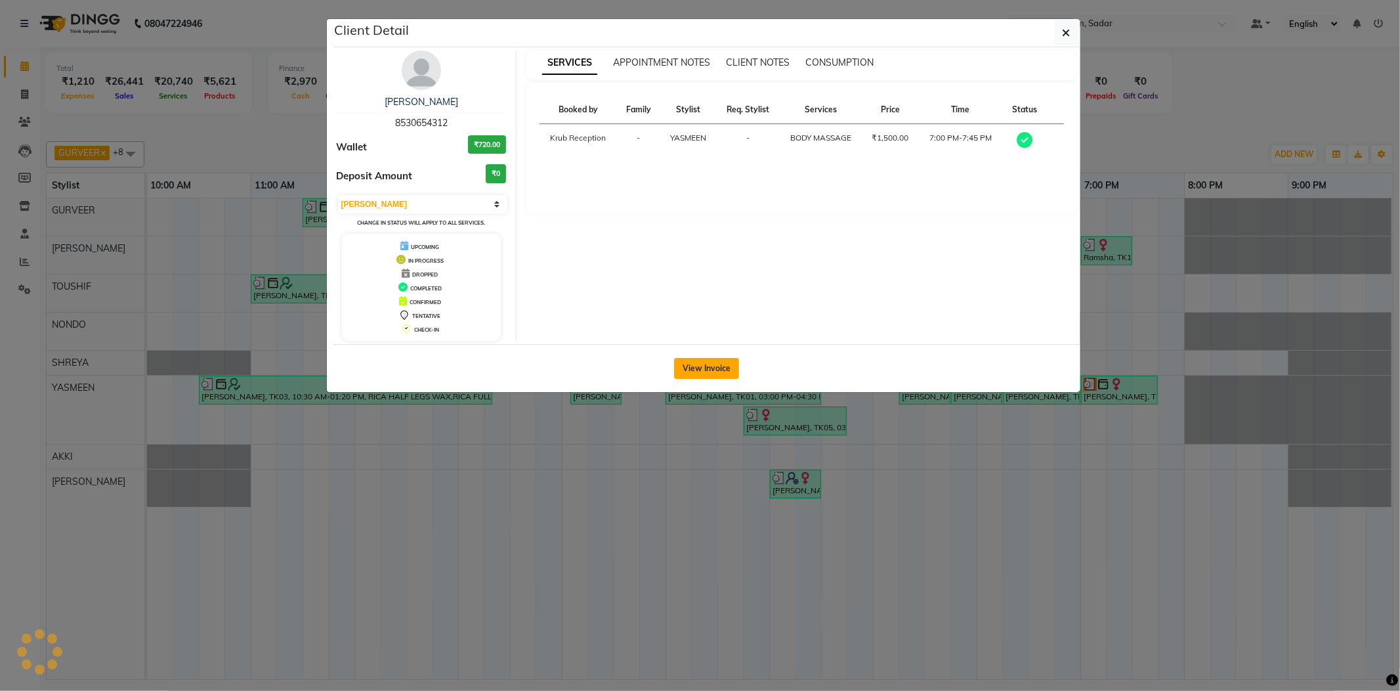
click at [706, 366] on button "View Invoice" at bounding box center [706, 368] width 65 height 21
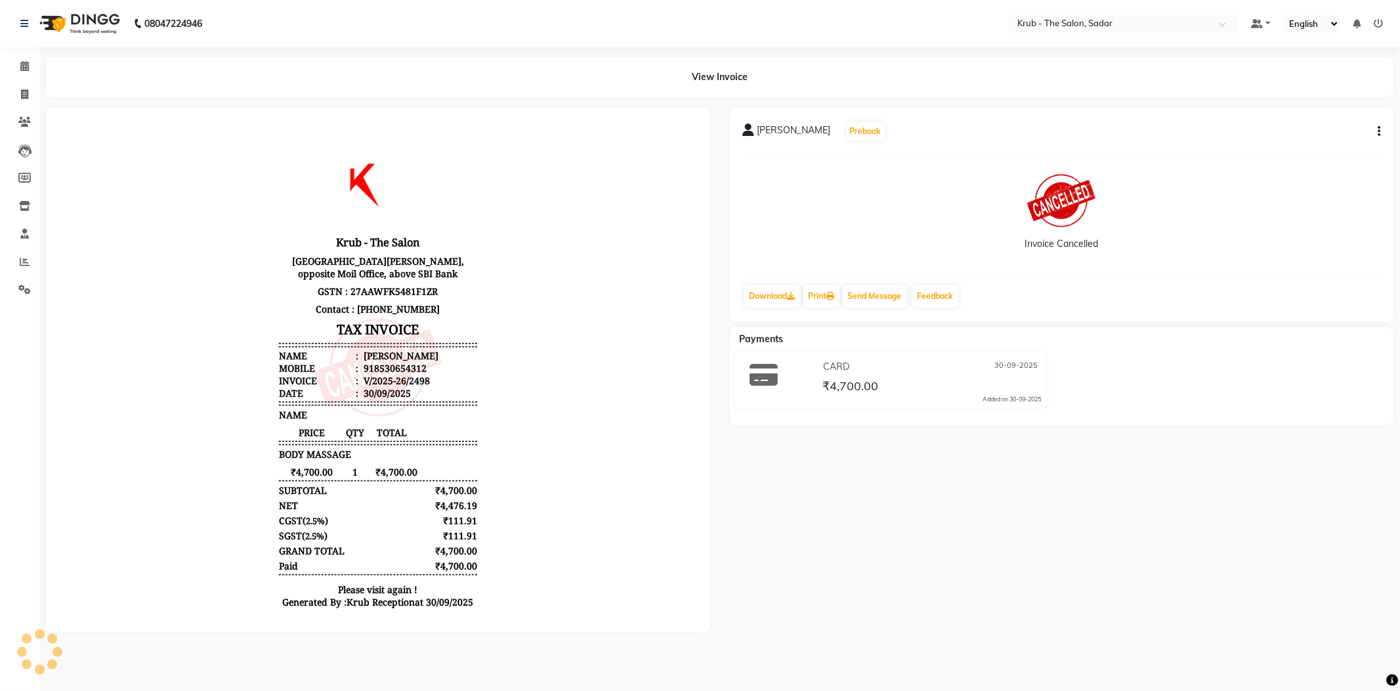
scroll to position [11, 0]
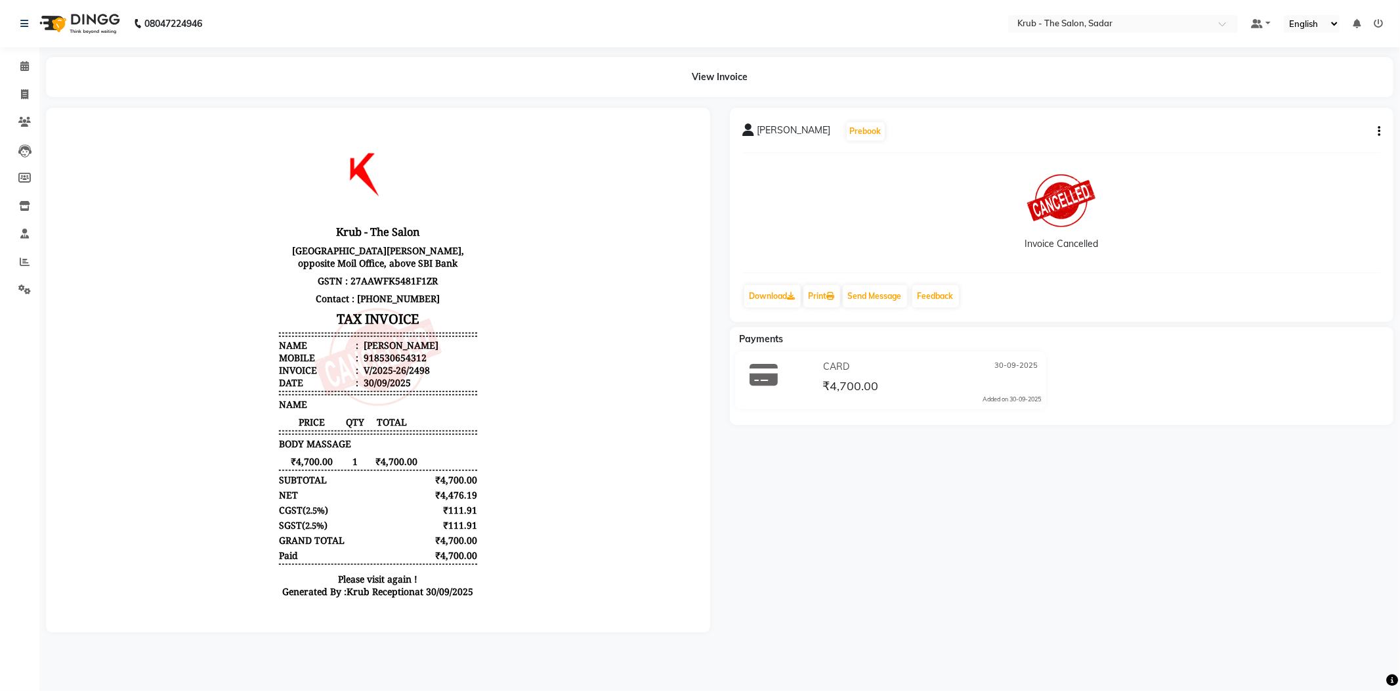
click at [1375, 125] on button "button" at bounding box center [1377, 132] width 8 height 14
click at [1380, 131] on icon "button" at bounding box center [1379, 131] width 3 height 1
drag, startPoint x: 996, startPoint y: 127, endPoint x: 733, endPoint y: 127, distance: 263.2
click at [994, 127] on div "Pratiksha Talegaonkar Prebook" at bounding box center [1062, 131] width 638 height 21
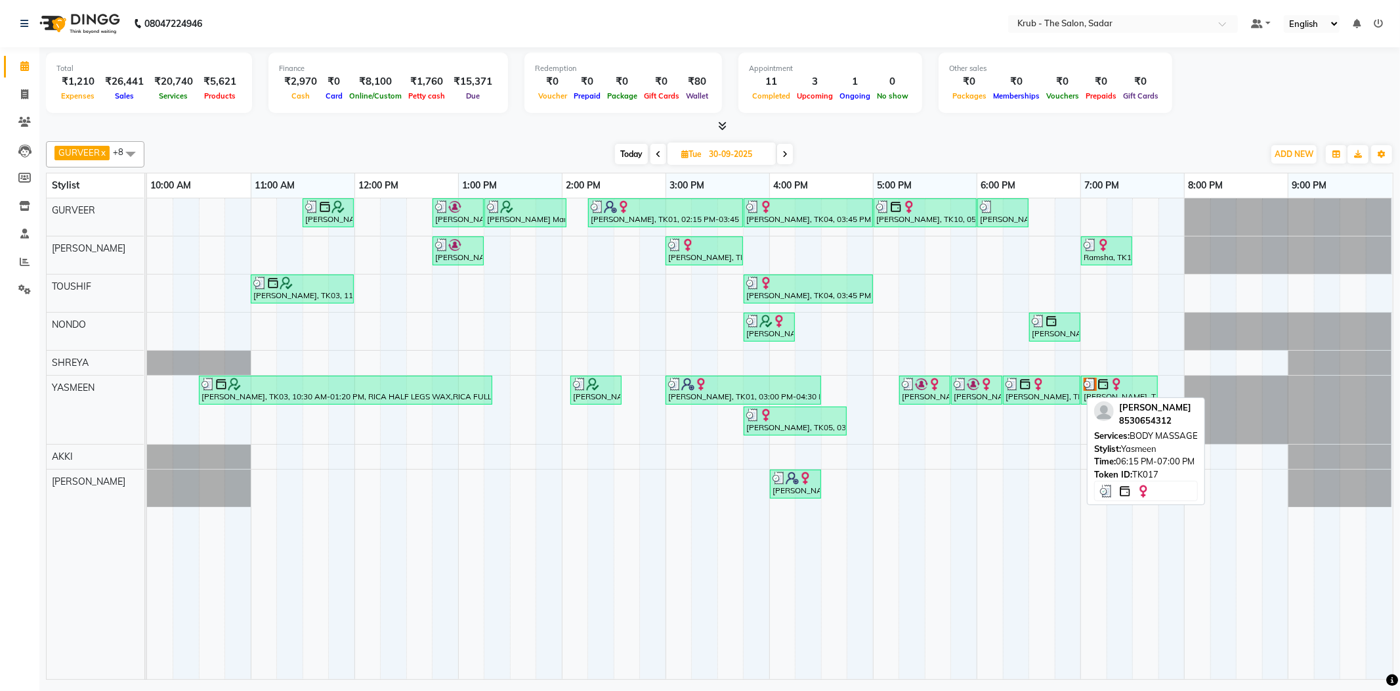
click at [1033, 389] on div "Pratiksha Talegaonkar, TK17, 06:15 PM-07:00 PM, BODY MASSAGE" at bounding box center [1041, 389] width 75 height 25
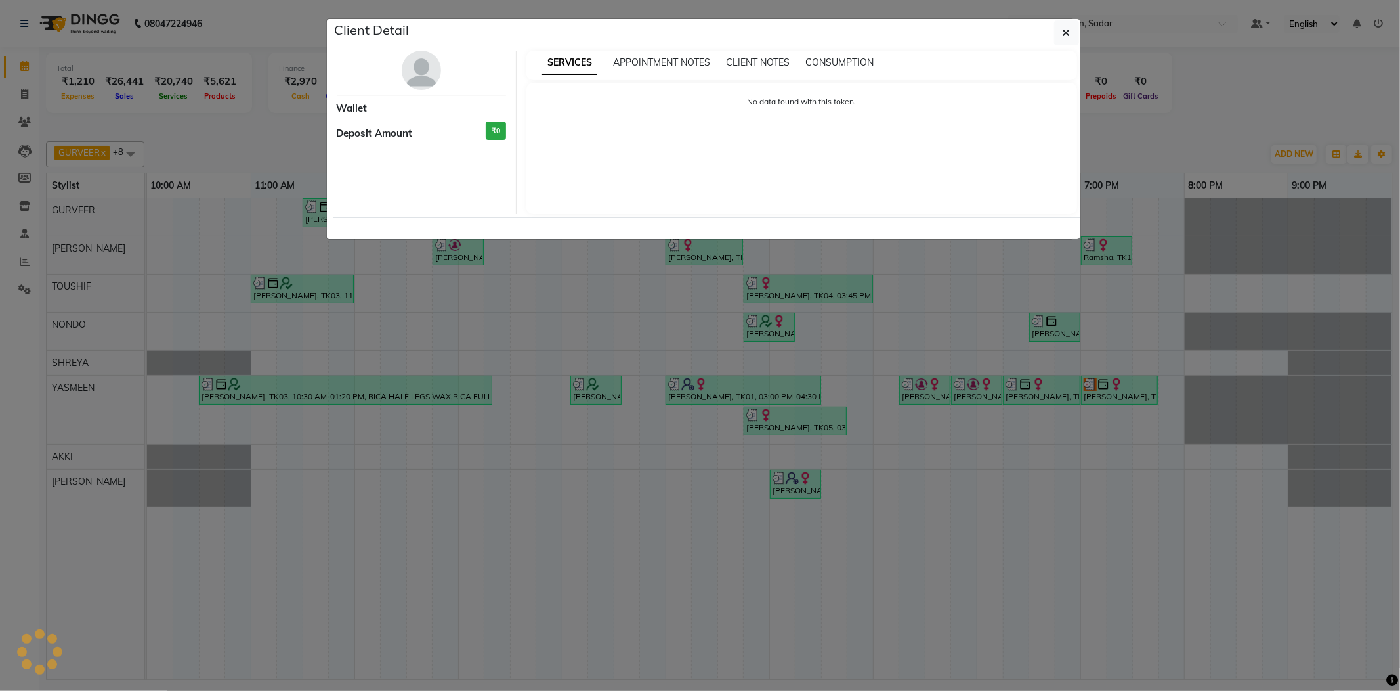
select select "3"
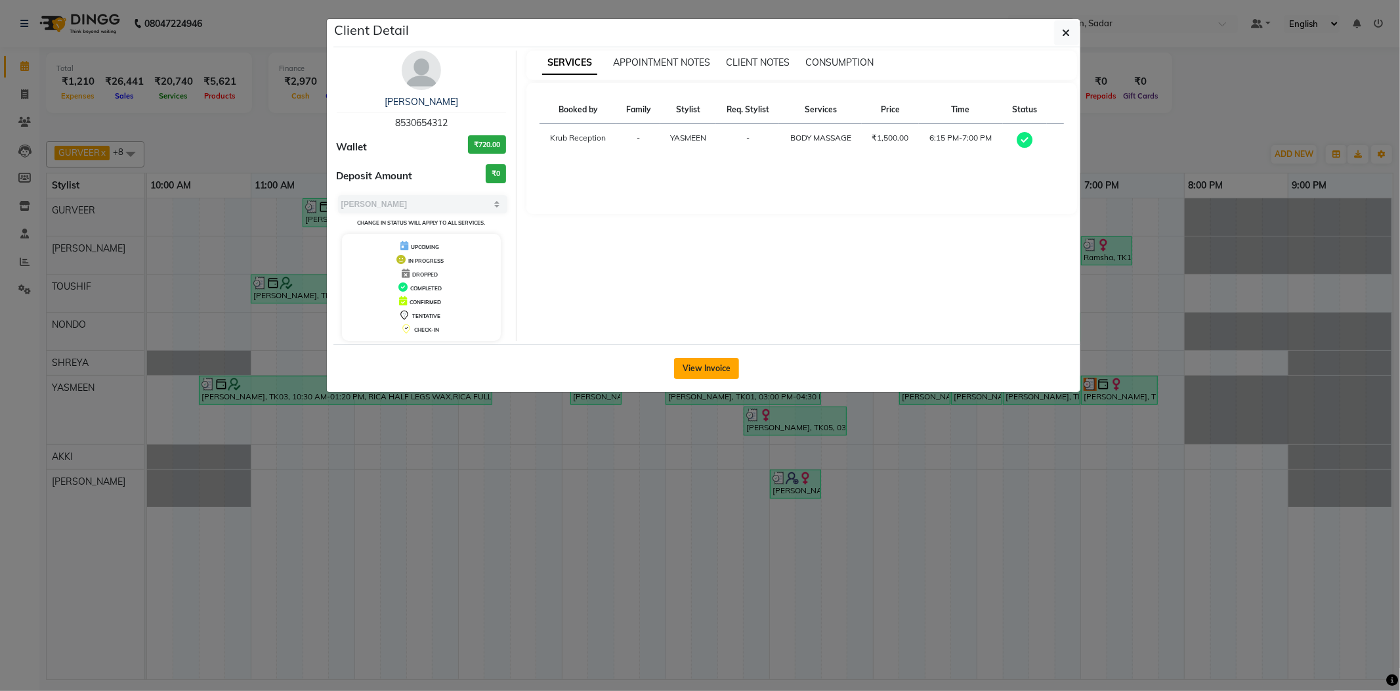
click at [709, 374] on button "View Invoice" at bounding box center [706, 368] width 65 height 21
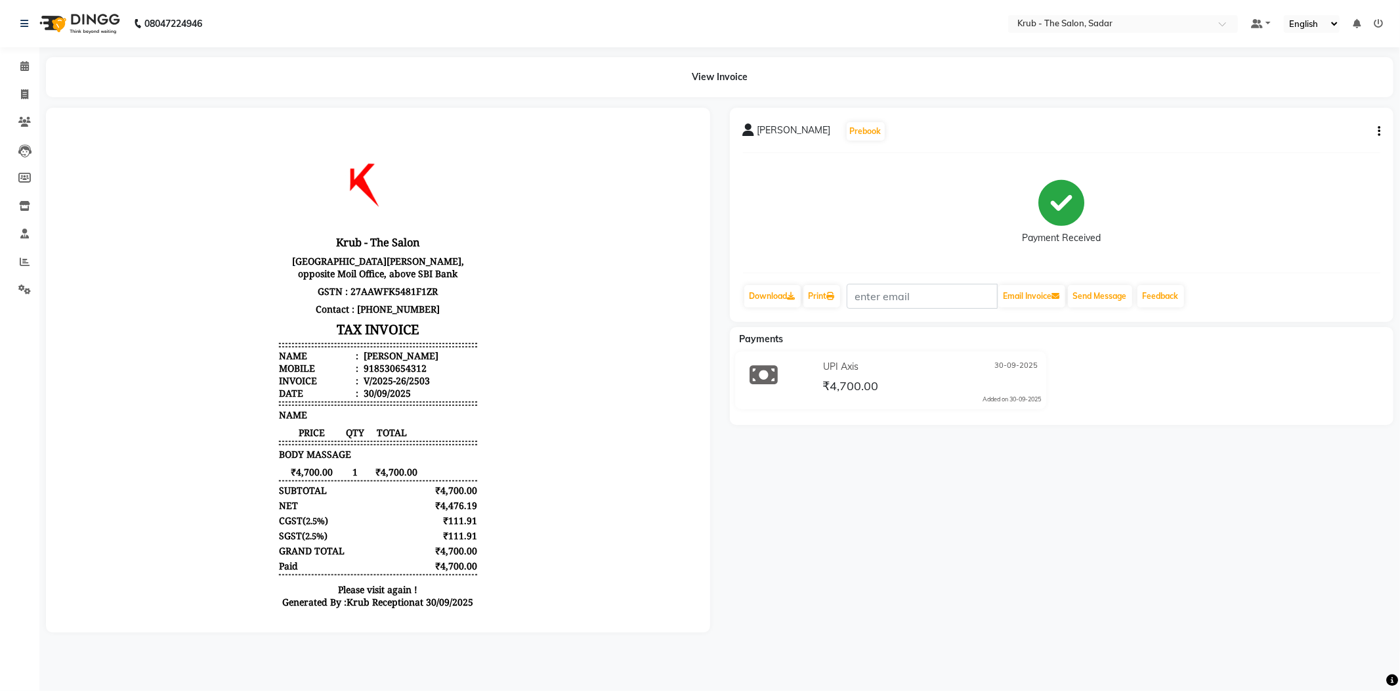
click at [1380, 131] on icon "button" at bounding box center [1379, 131] width 3 height 1
click at [1342, 125] on div "Split Service Amount" at bounding box center [1316, 126] width 90 height 16
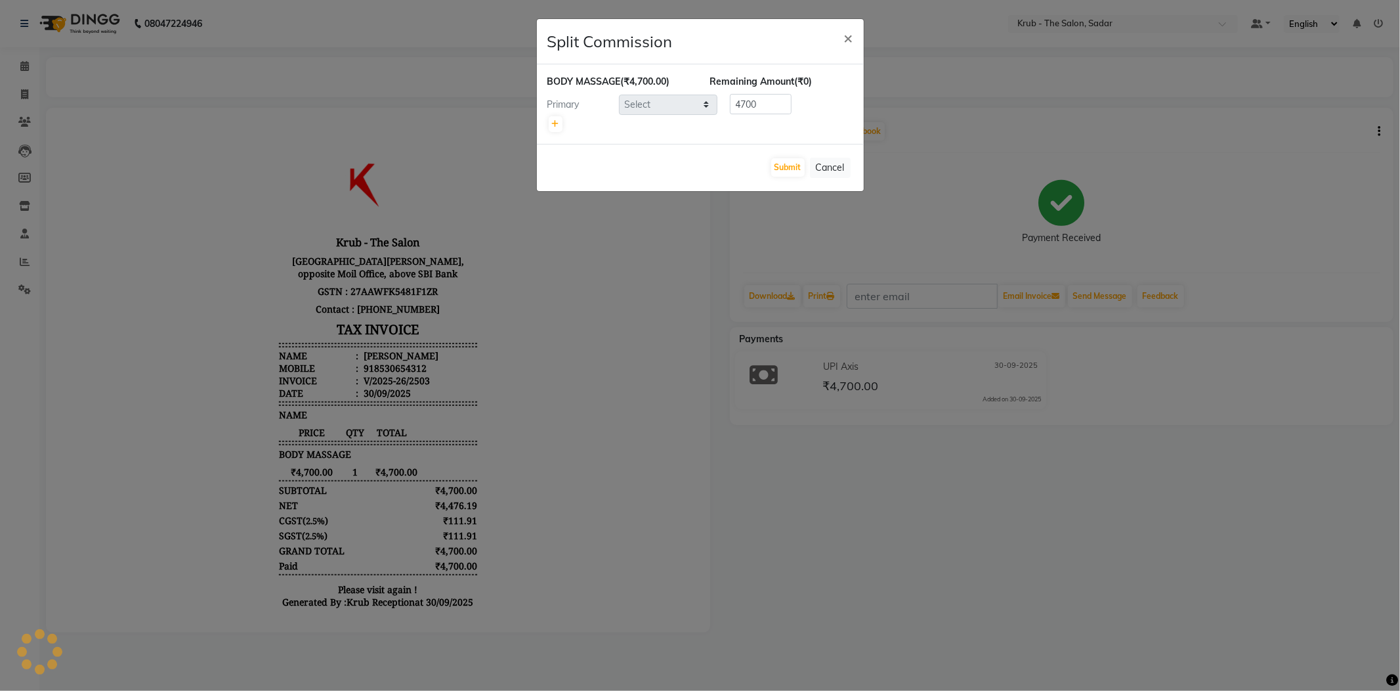
select select "24987"
click at [832, 495] on ngb-modal-window "Split Commission × BODY MASSAGE (₹4,700.00) Remaining Amount (₹0) Primary Selec…" at bounding box center [700, 345] width 1400 height 691
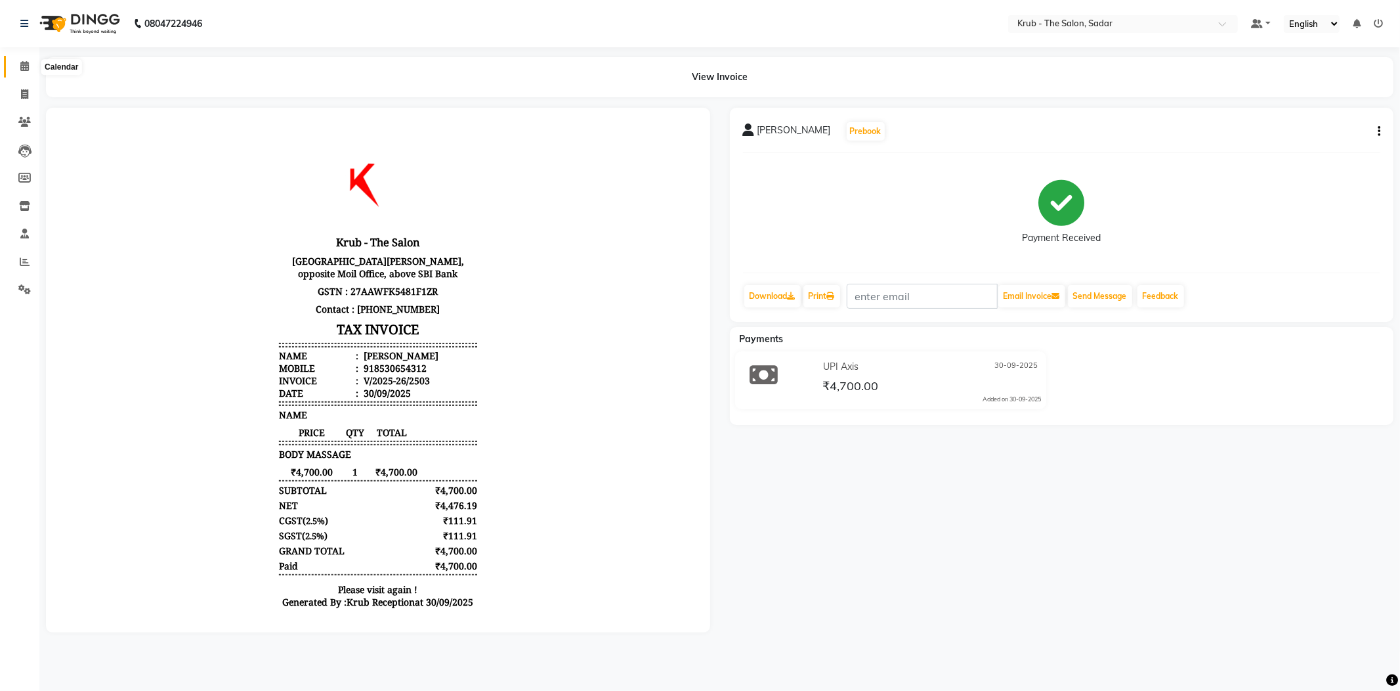
click at [22, 66] on icon at bounding box center [24, 66] width 9 height 10
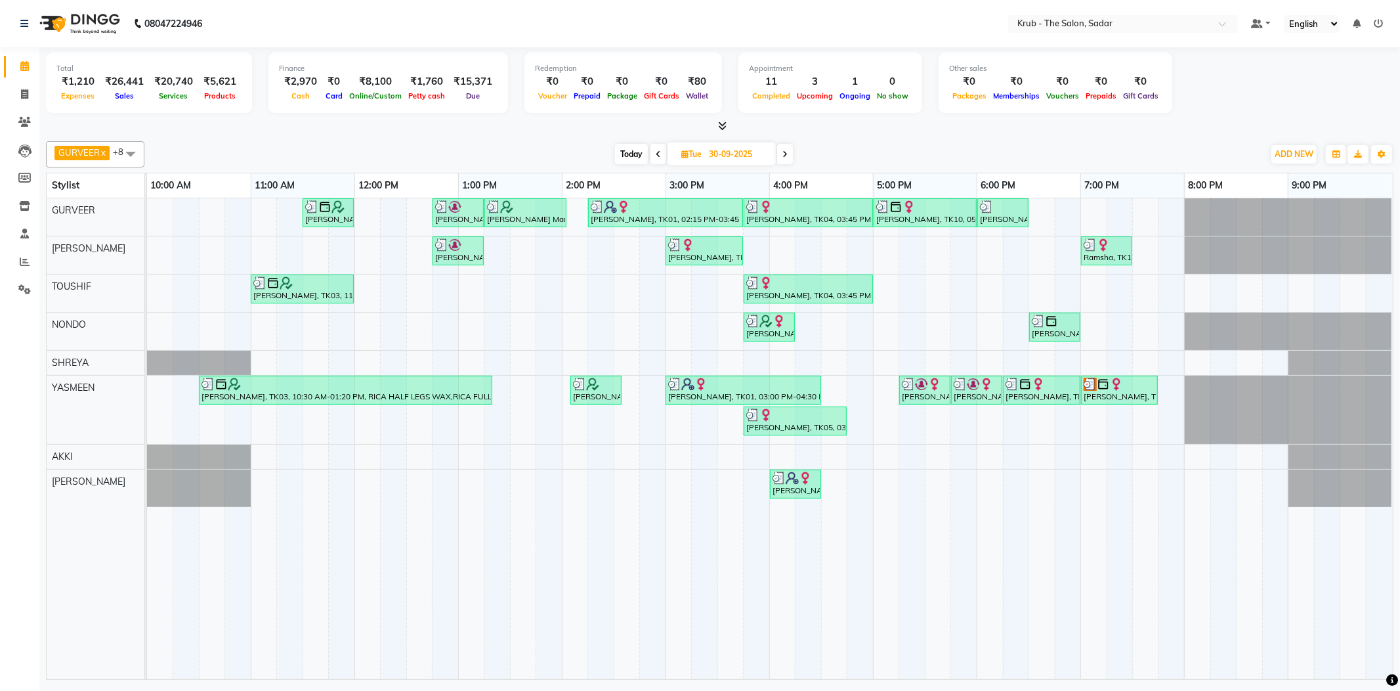
click at [746, 153] on input "30-09-2025" at bounding box center [738, 154] width 66 height 20
select select "9"
select select "2025"
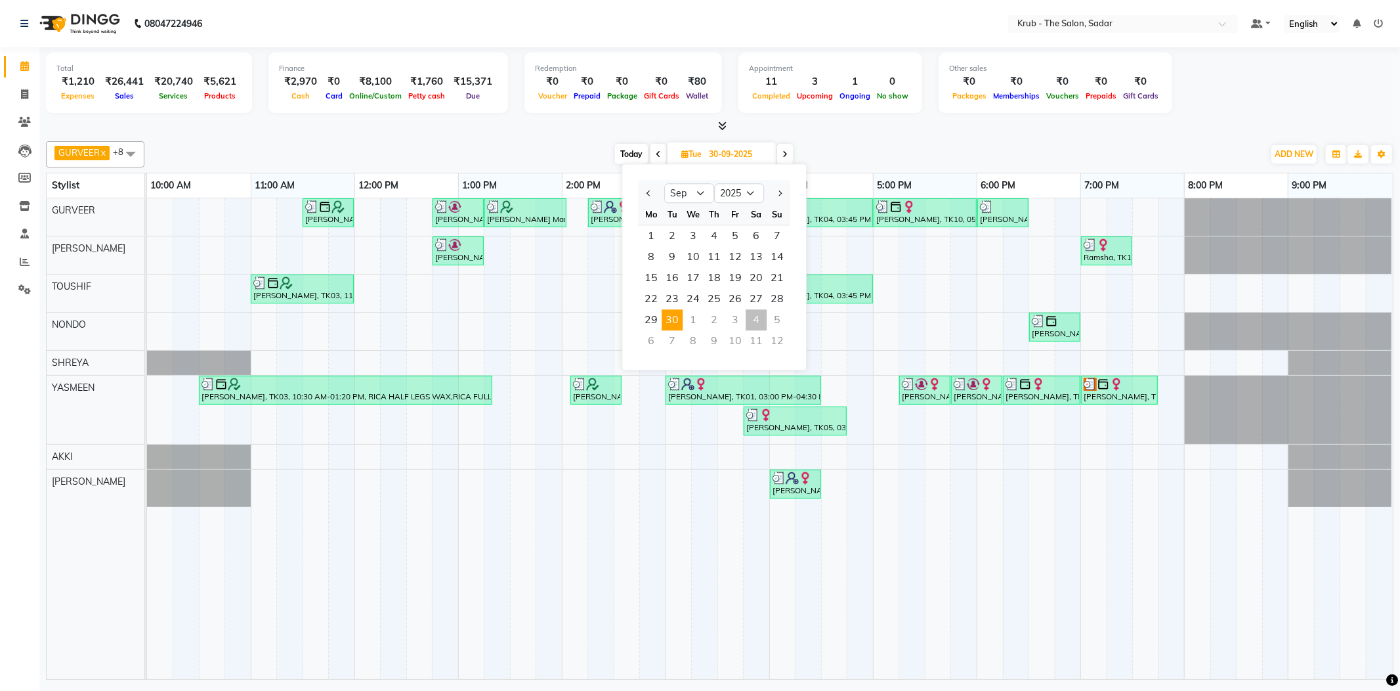
click at [746, 309] on div "4" at bounding box center [756, 319] width 21 height 21
type input "04-10-2025"
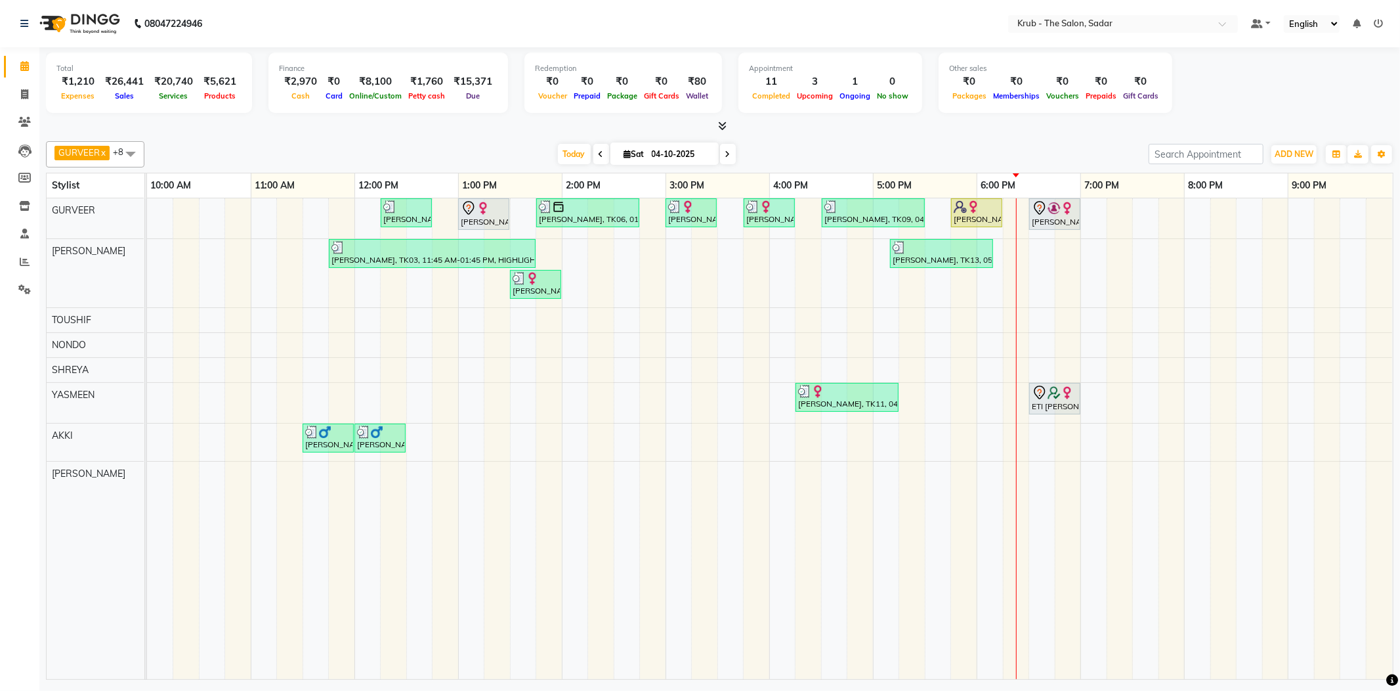
click at [996, 159] on div "Today Sat 04-10-2025" at bounding box center [646, 154] width 991 height 20
click at [932, 125] on div at bounding box center [720, 126] width 1348 height 14
click at [969, 144] on div "Today Sat 04-10-2025" at bounding box center [646, 154] width 991 height 20
click at [1077, 144] on div "Today Sat 04-10-2025" at bounding box center [646, 154] width 991 height 20
click at [1033, 484] on td at bounding box center [1042, 438] width 26 height 481
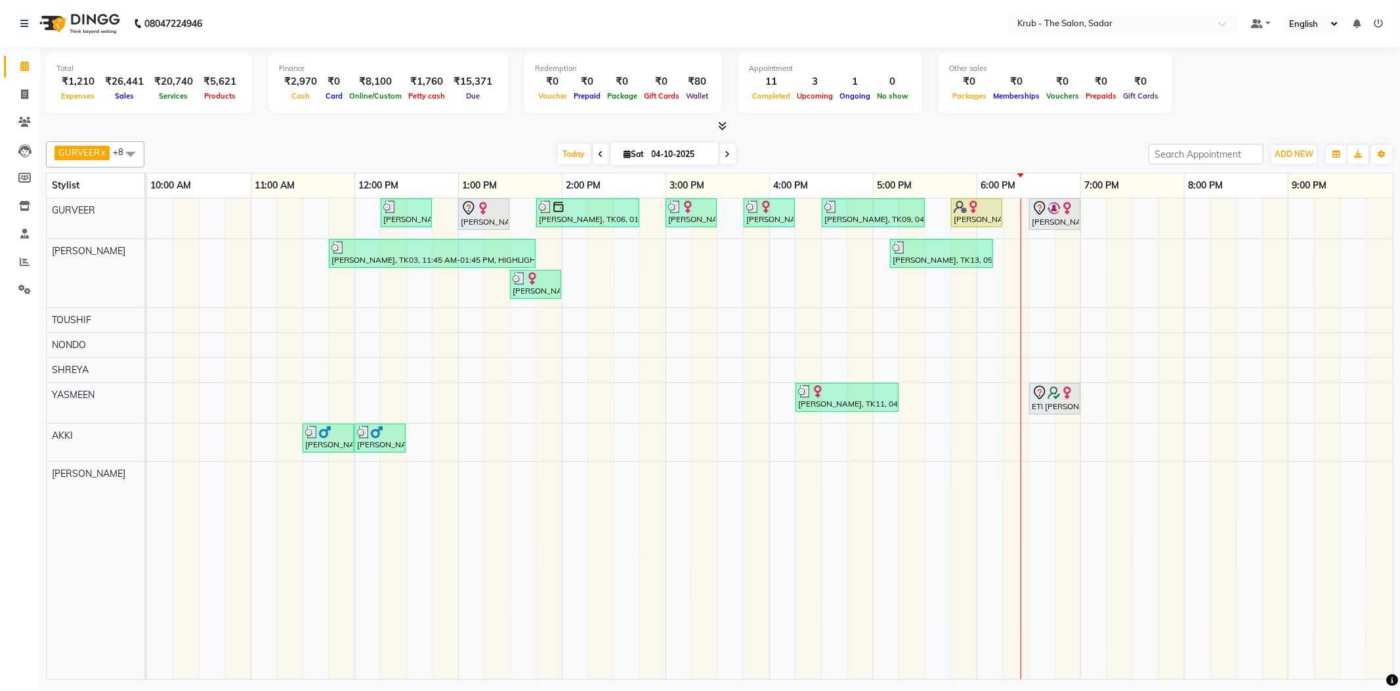
click at [1033, 484] on td at bounding box center [1042, 438] width 26 height 481
click at [1038, 479] on div "Priyanka S, TK07, 12:15 PM-12:45 PM, FEMALE HAIR CUT Laila Malik, TK02, 01:00 P…" at bounding box center [770, 438] width 1246 height 481
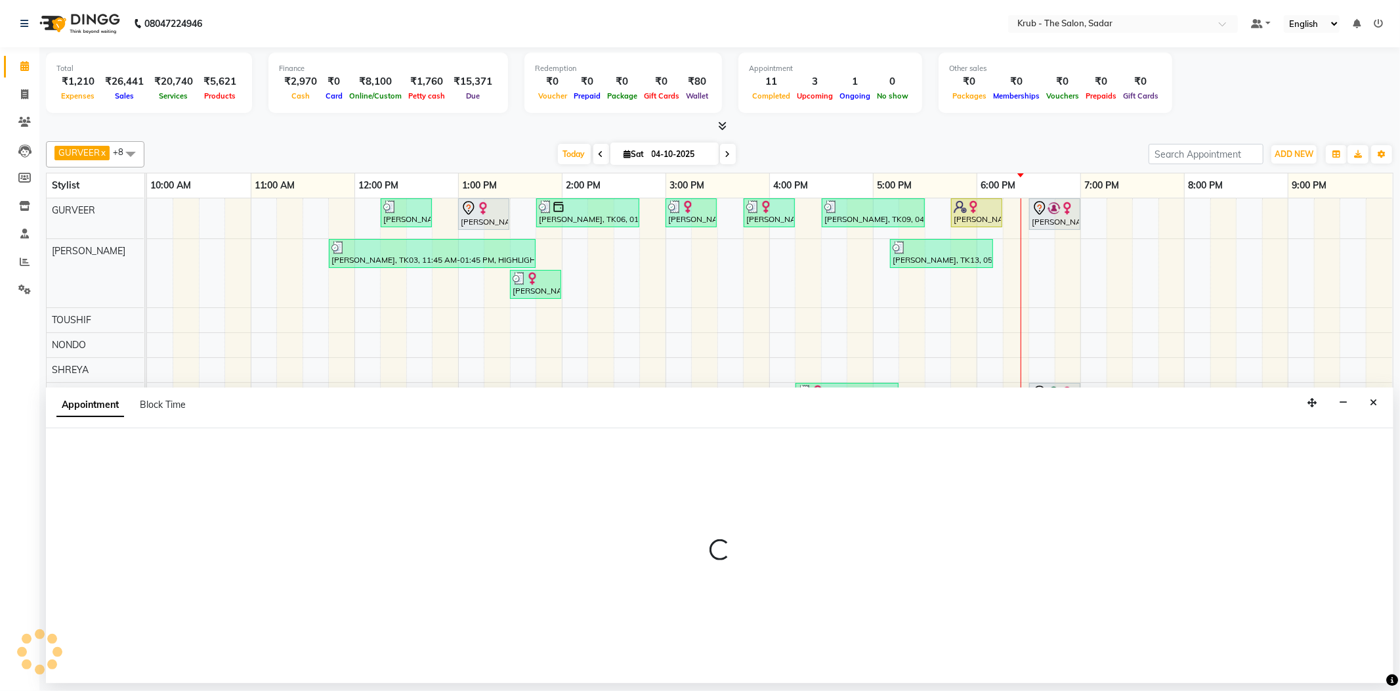
select select "92103"
select select "1110"
select select "tentative"
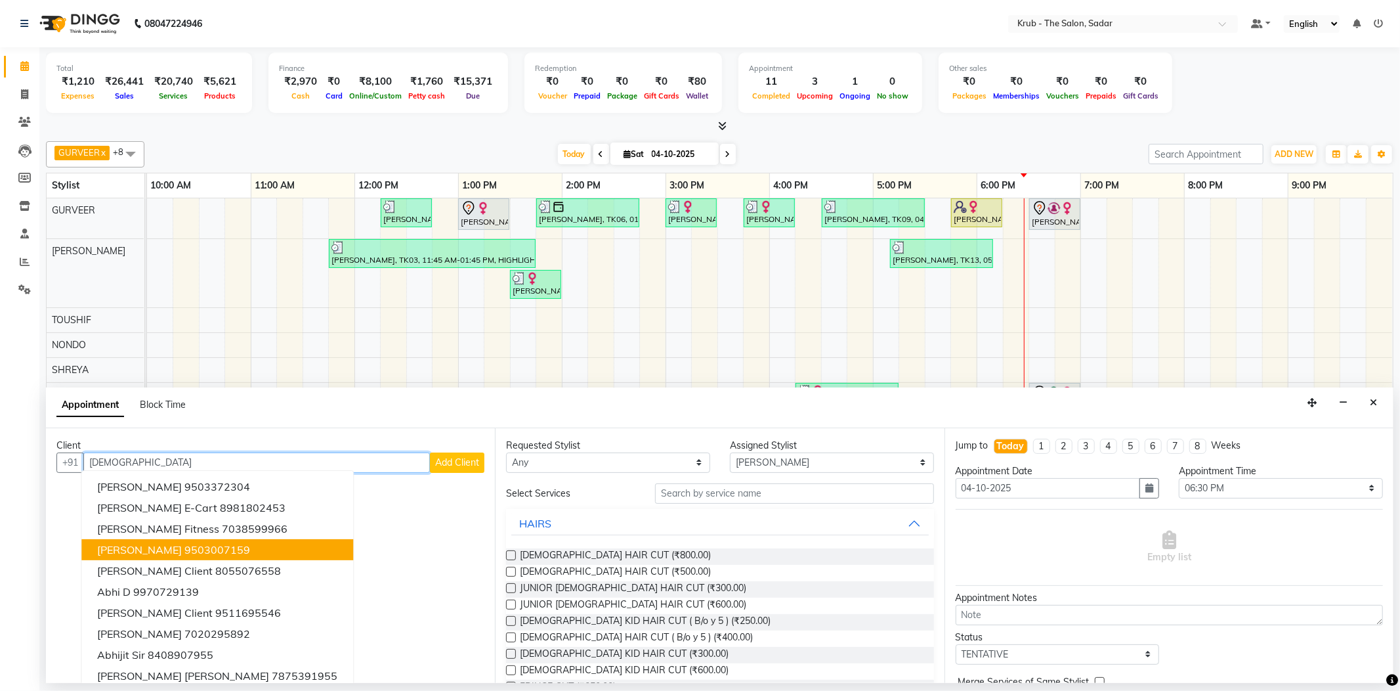
click at [203, 543] on ngb-highlight "9503007159" at bounding box center [217, 549] width 66 height 13
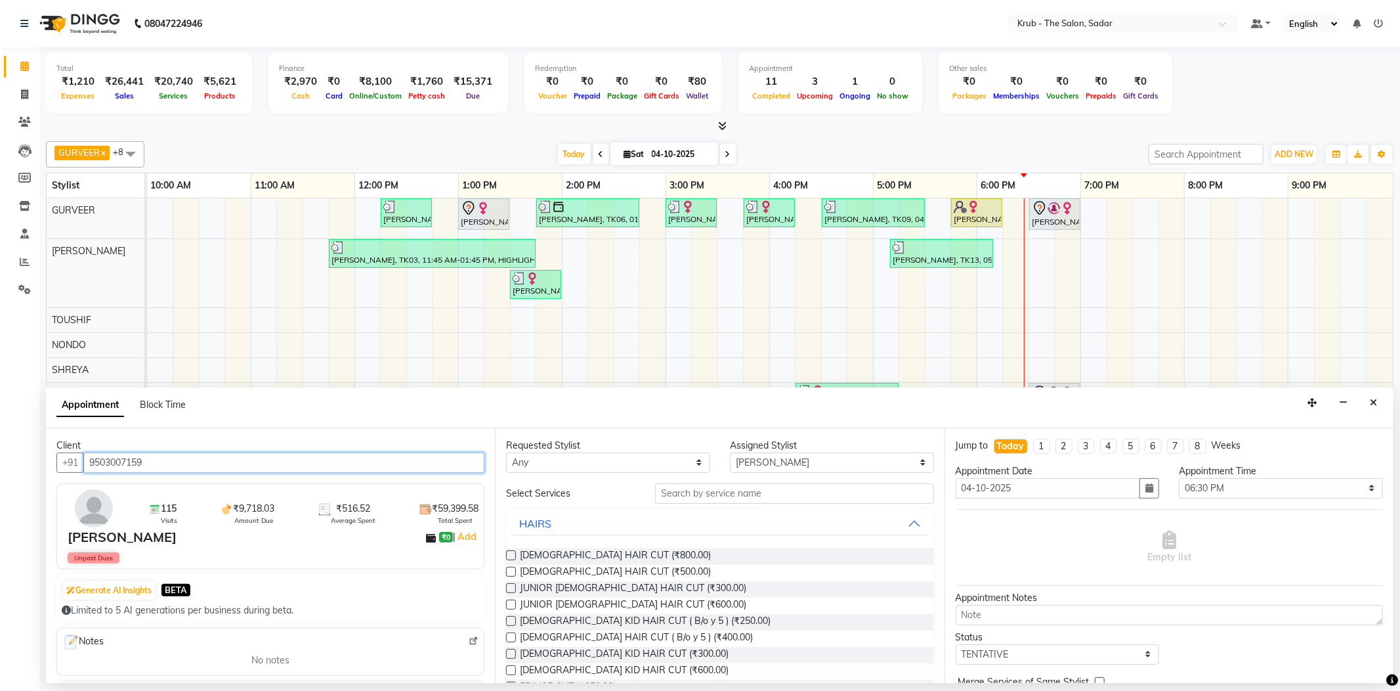
type input "9503007159"
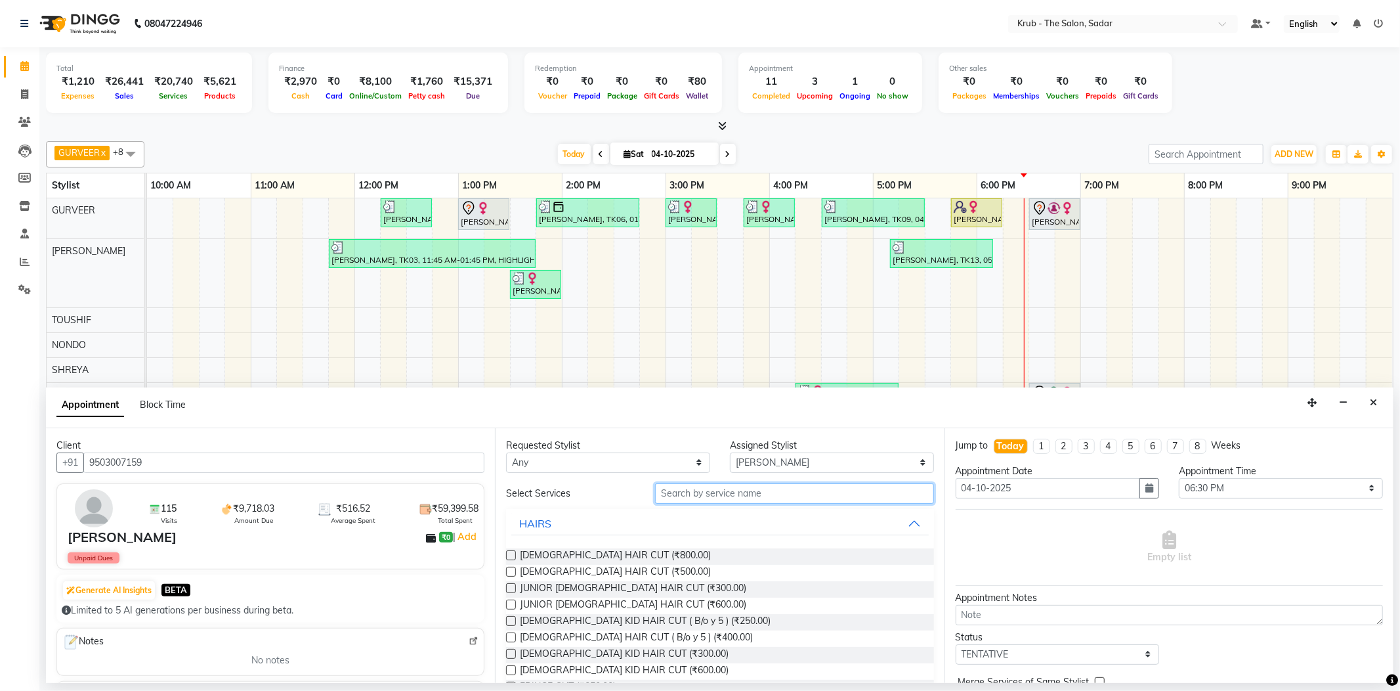
click at [679, 488] on input "text" at bounding box center [794, 493] width 278 height 20
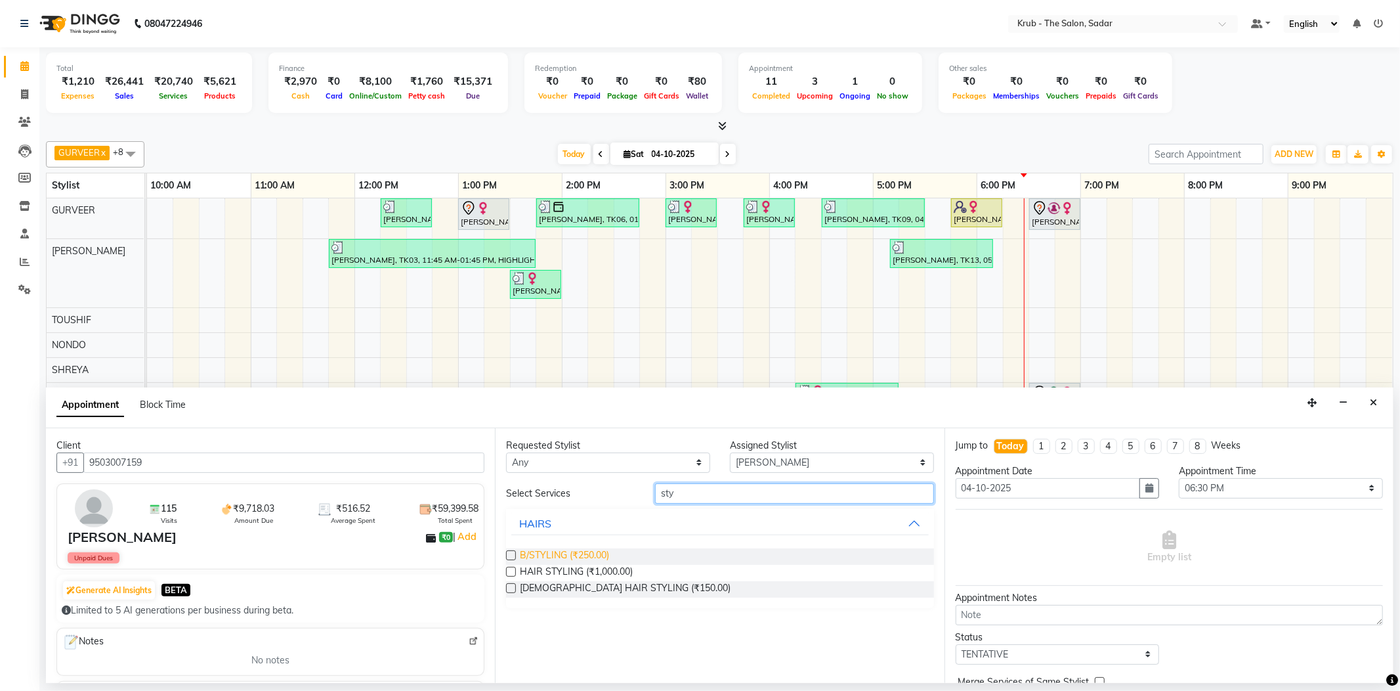
type input "sty"
click at [560, 548] on span "B/STYLING (₹250.00)" at bounding box center [564, 556] width 89 height 16
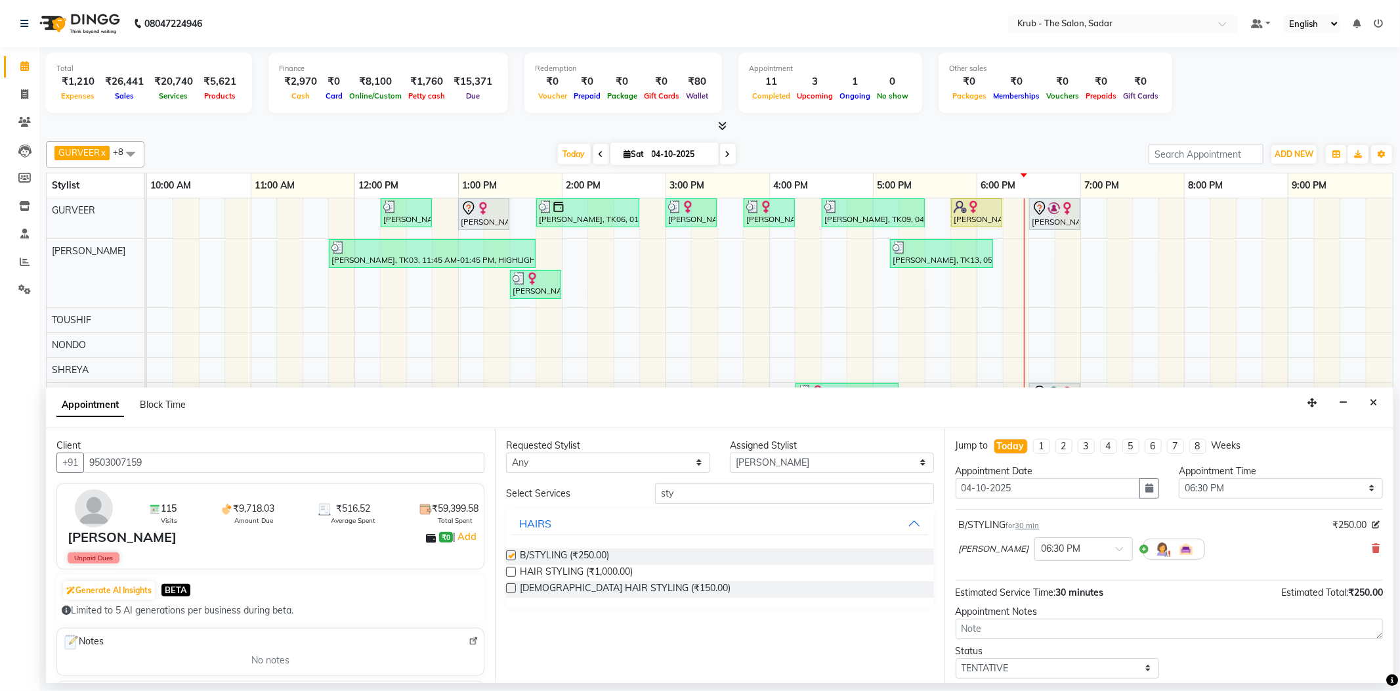
checkbox input "false"
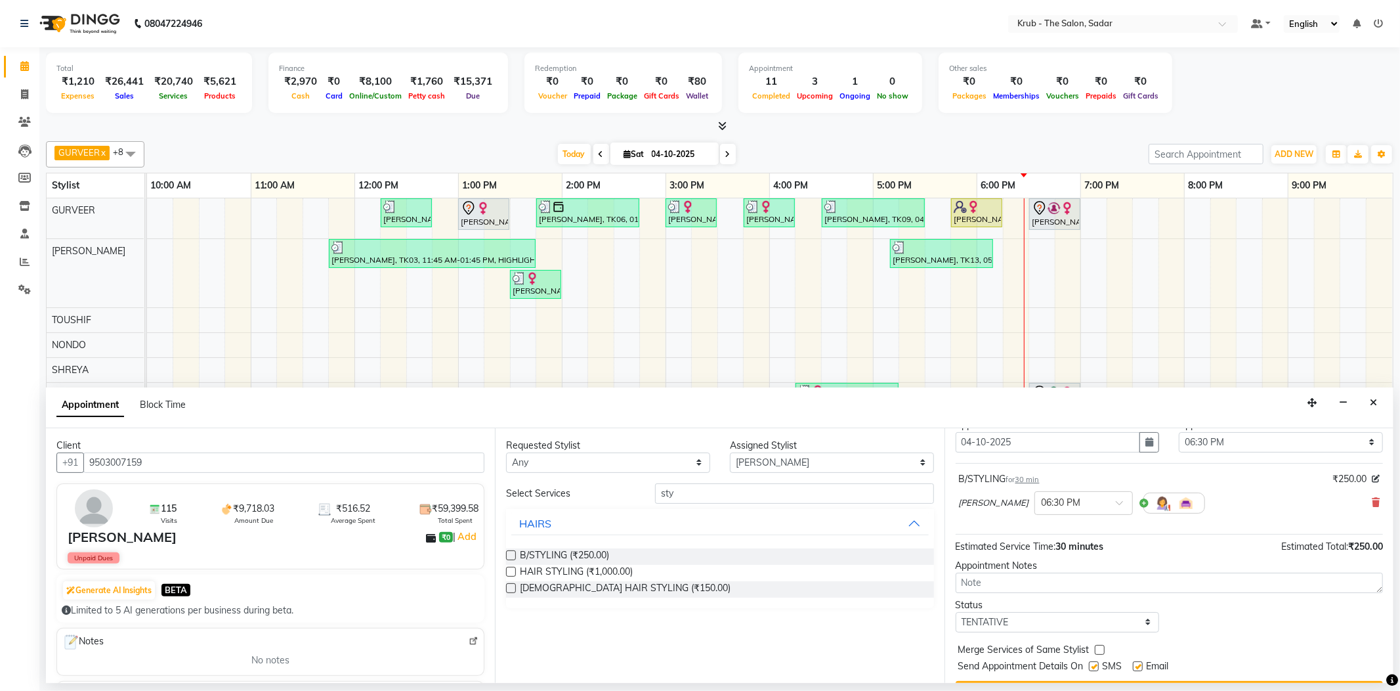
scroll to position [69, 0]
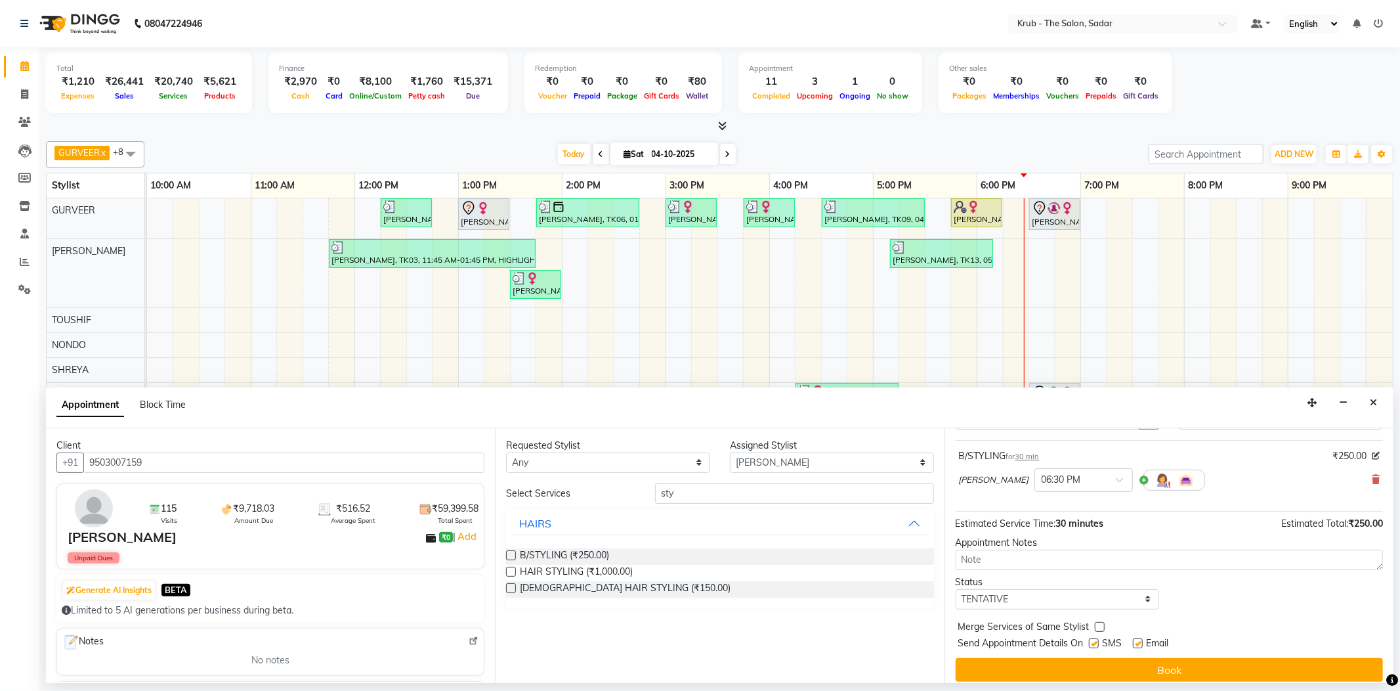
click at [1136, 638] on label at bounding box center [1138, 643] width 10 height 10
click at [1136, 640] on input "checkbox" at bounding box center [1137, 644] width 9 height 9
checkbox input "false"
click at [1096, 638] on label at bounding box center [1094, 643] width 10 height 10
click at [1096, 640] on input "checkbox" at bounding box center [1093, 644] width 9 height 9
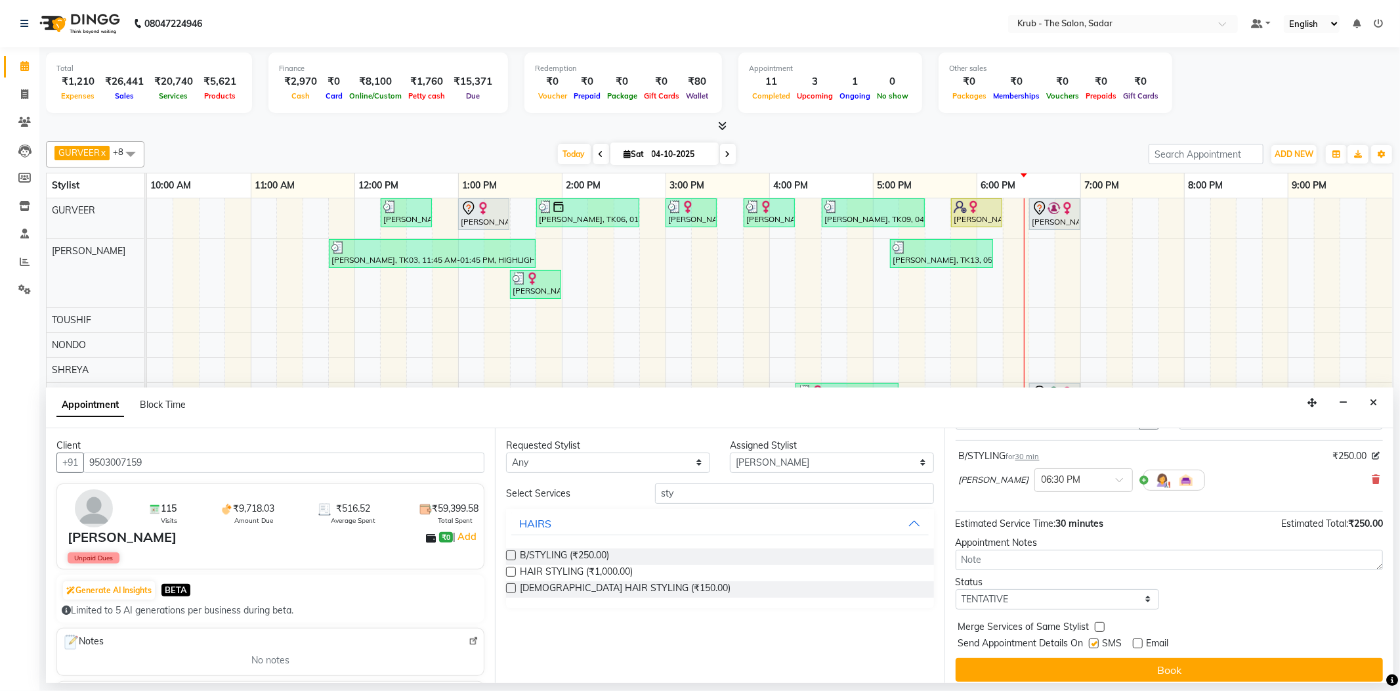
checkbox input "false"
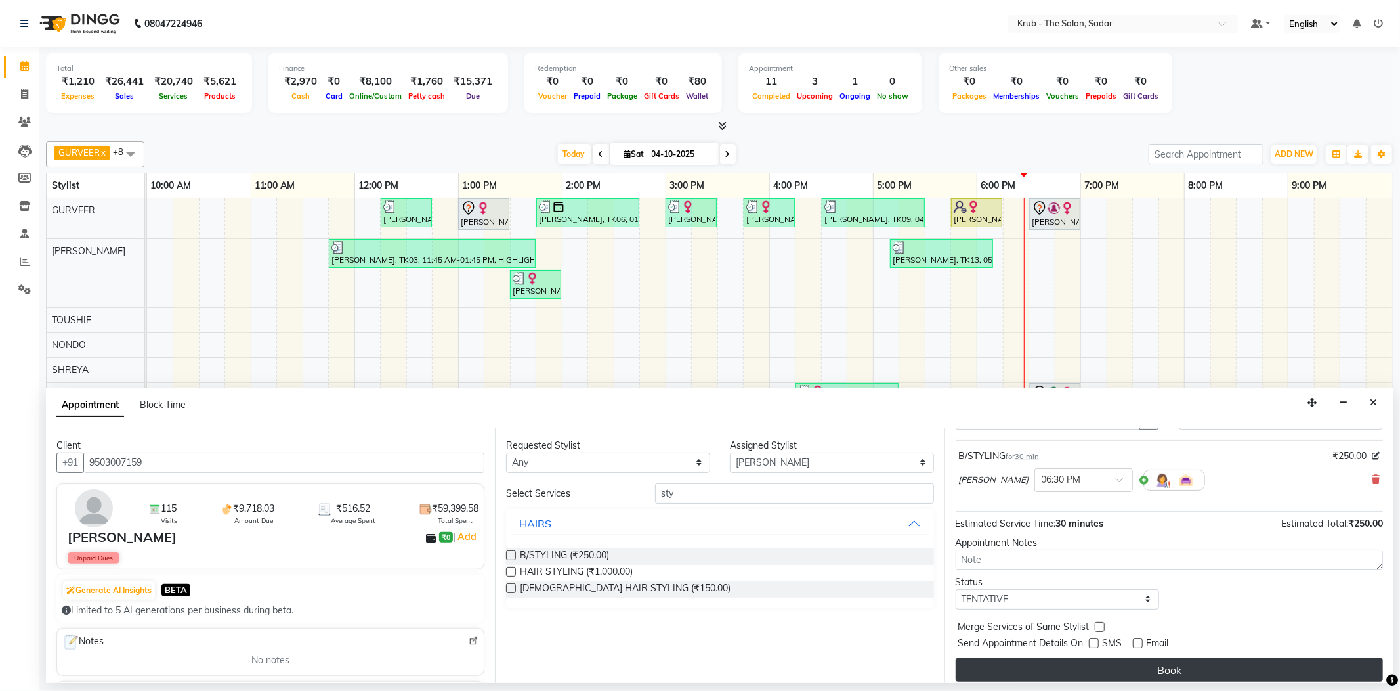
click at [1141, 658] on button "Book" at bounding box center [1169, 670] width 427 height 24
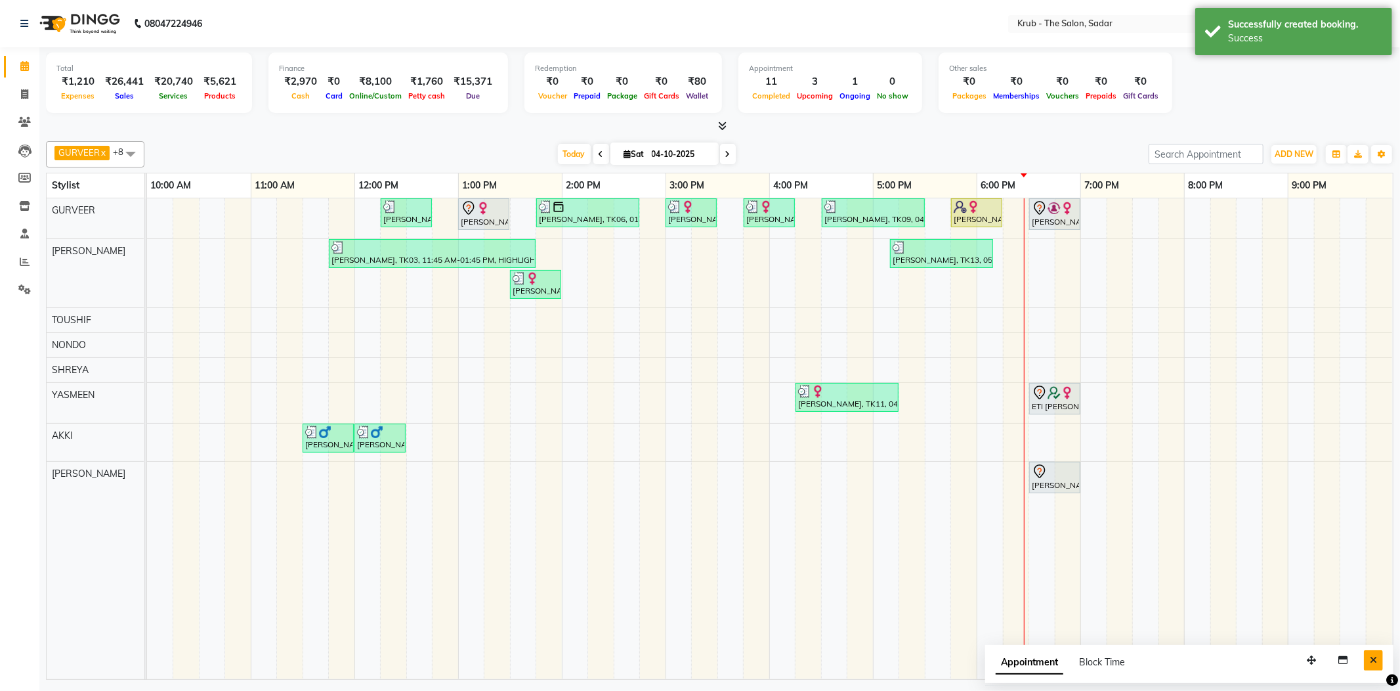
click at [1367, 652] on button "Close" at bounding box center [1373, 660] width 19 height 20
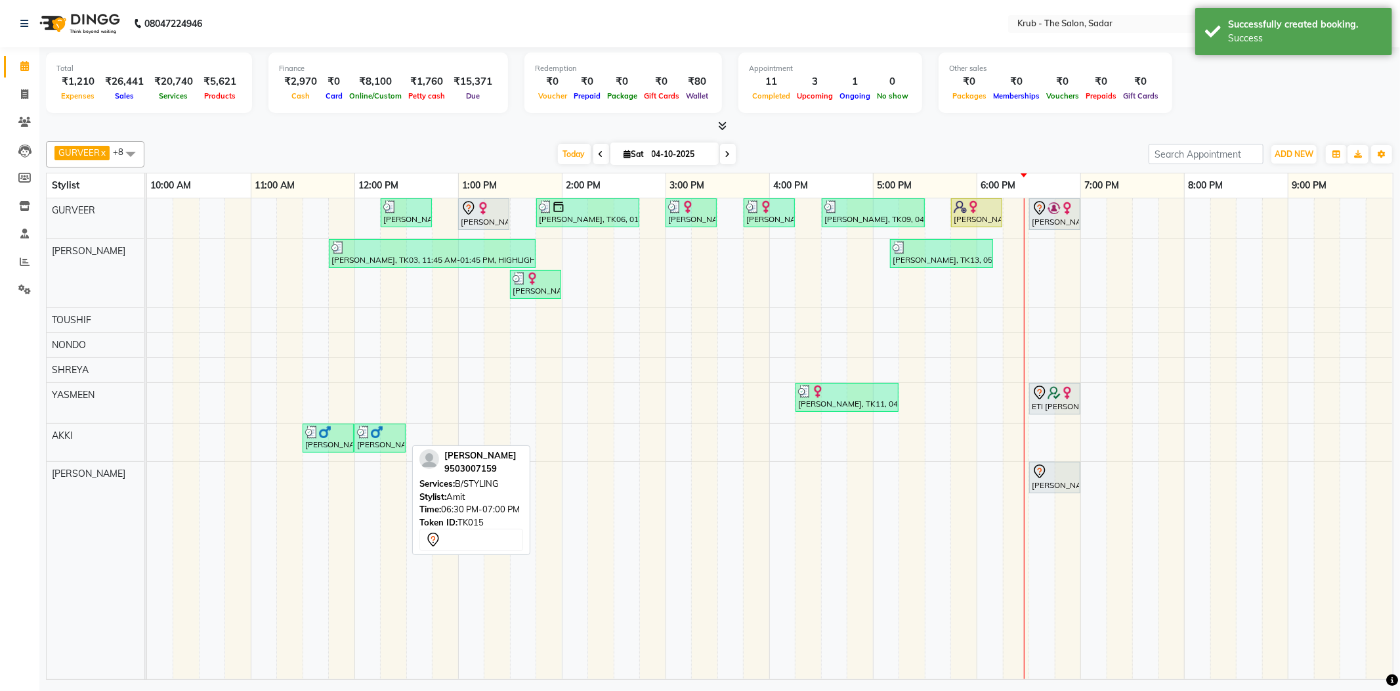
click at [1062, 486] on div "Abhishek Mahankal, TK15, 06:30 PM-07:00 PM, B/STYLING" at bounding box center [1055, 477] width 49 height 28
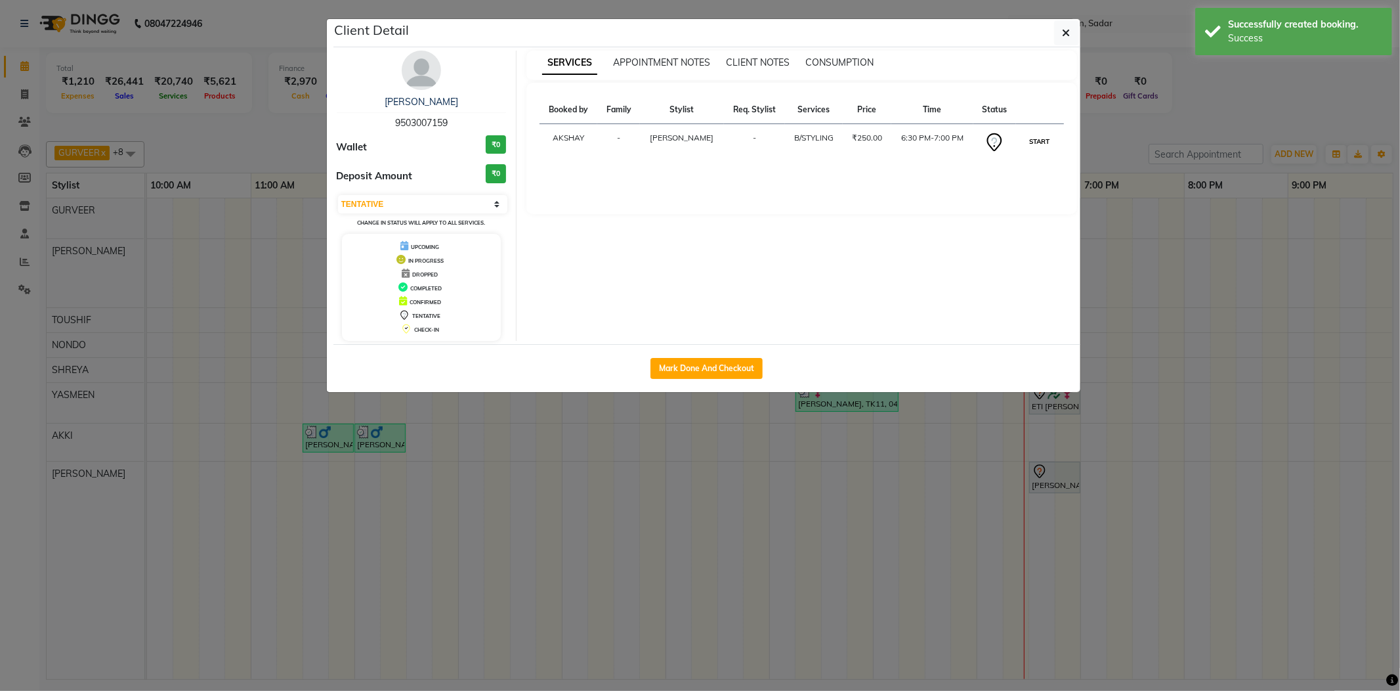
click at [1038, 133] on button "START" at bounding box center [1040, 141] width 27 height 16
select select "1"
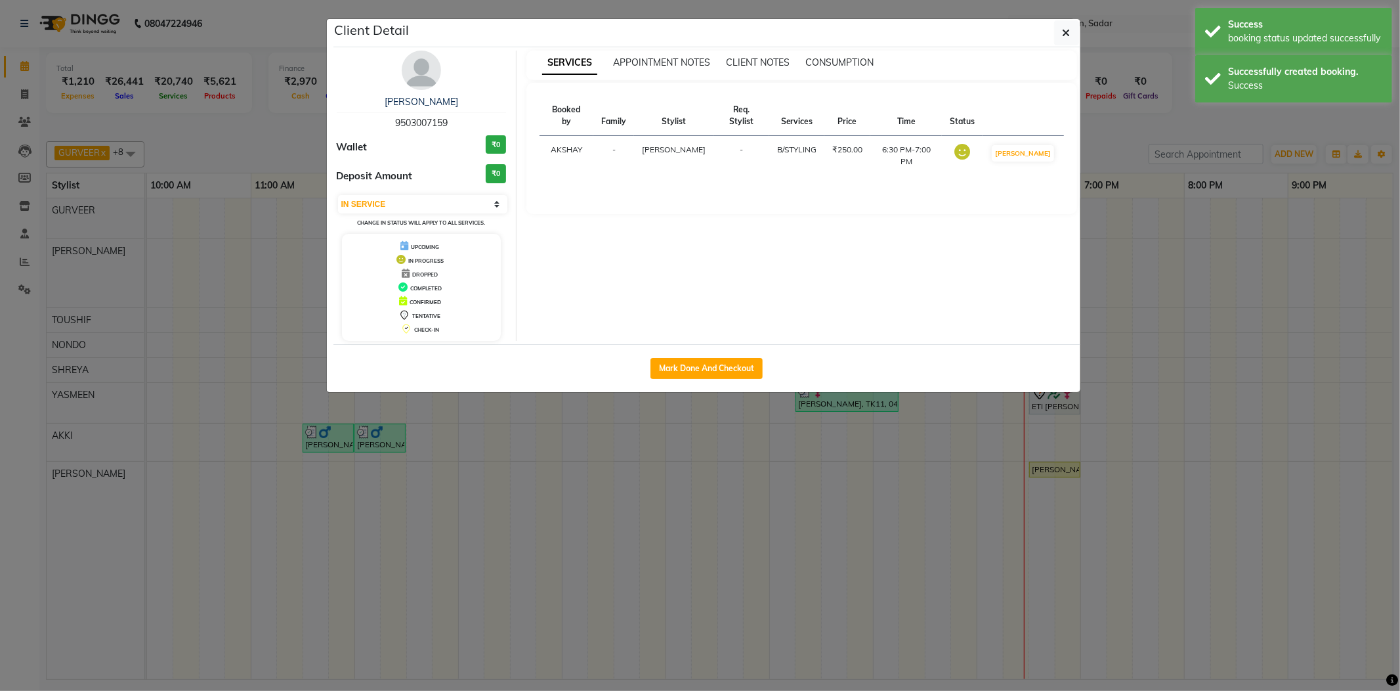
click at [1098, 122] on ngb-modal-window "Client Detail Abhishek Mahankal 9503007159 Wallet ₹0 Deposit Amount ₹0 Select I…" at bounding box center [700, 345] width 1400 height 691
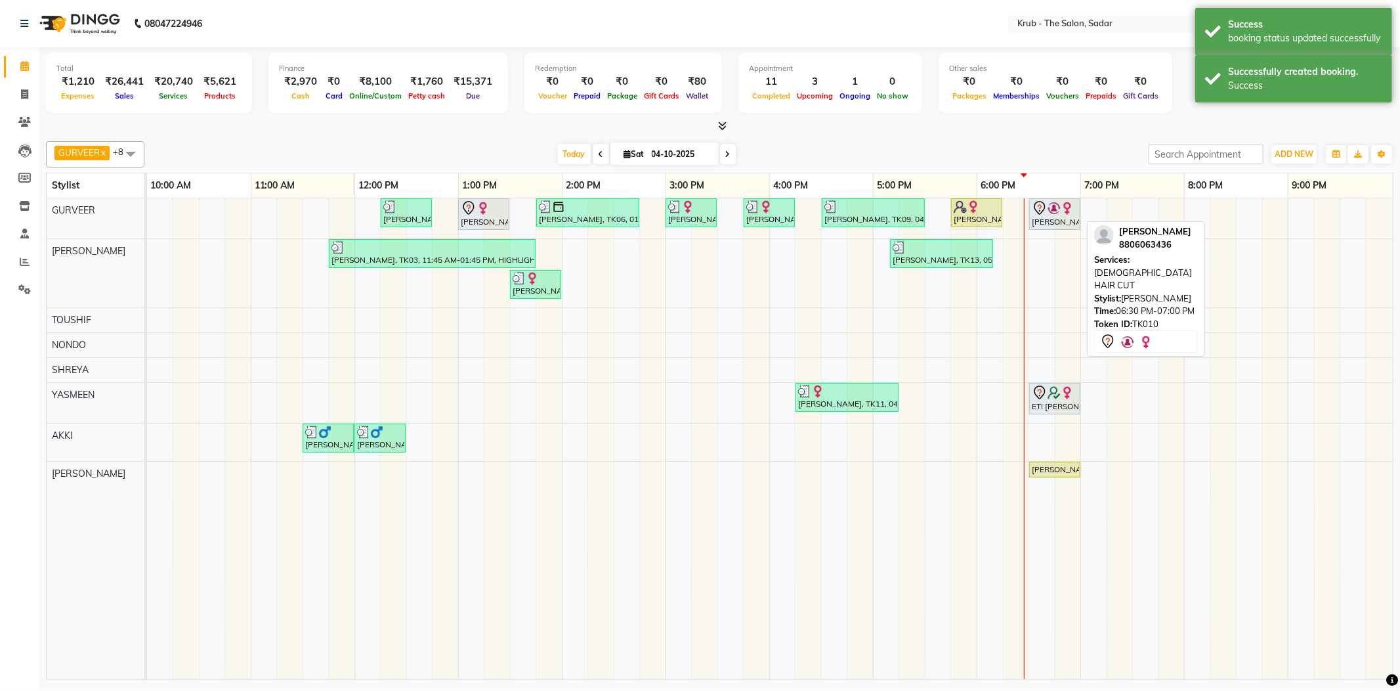
click at [1042, 218] on div "sneha Ahirkar, TK10, 06:30 PM-07:00 PM, FEMALE HAIR CUT" at bounding box center [1055, 214] width 49 height 28
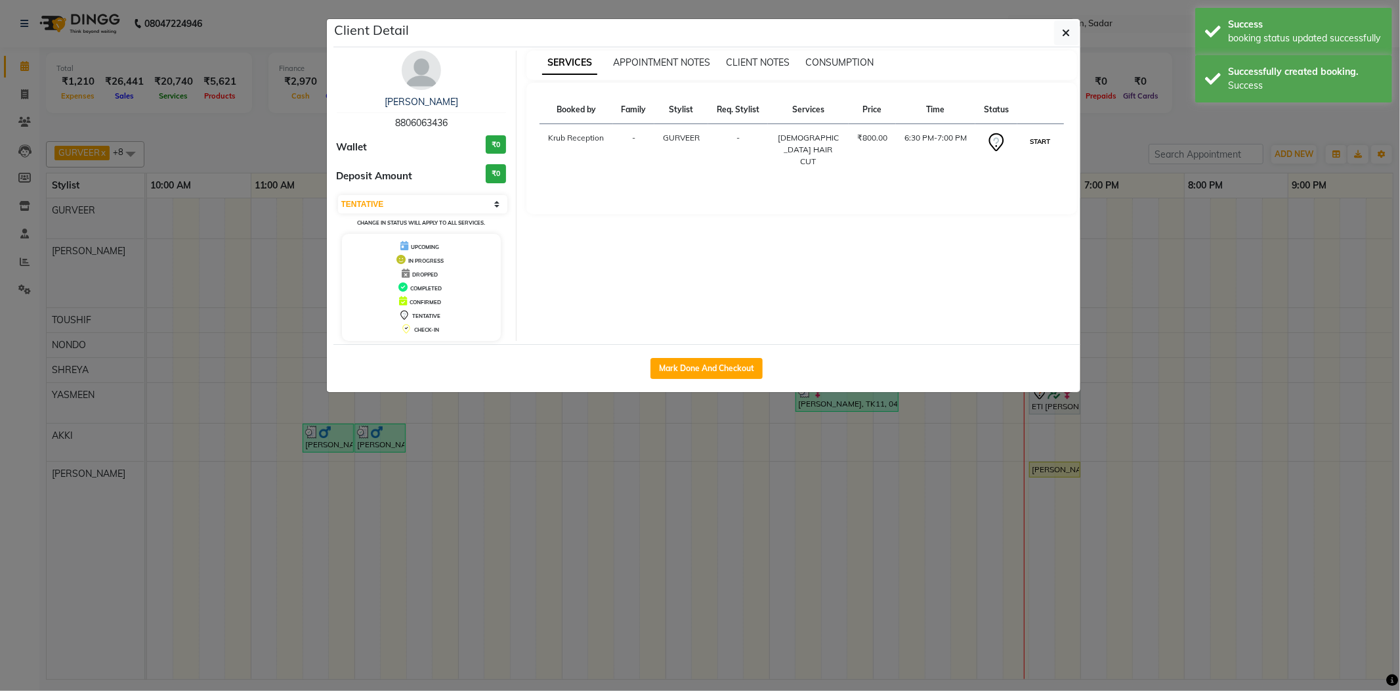
click at [1033, 146] on button "START" at bounding box center [1040, 141] width 27 height 16
select select "1"
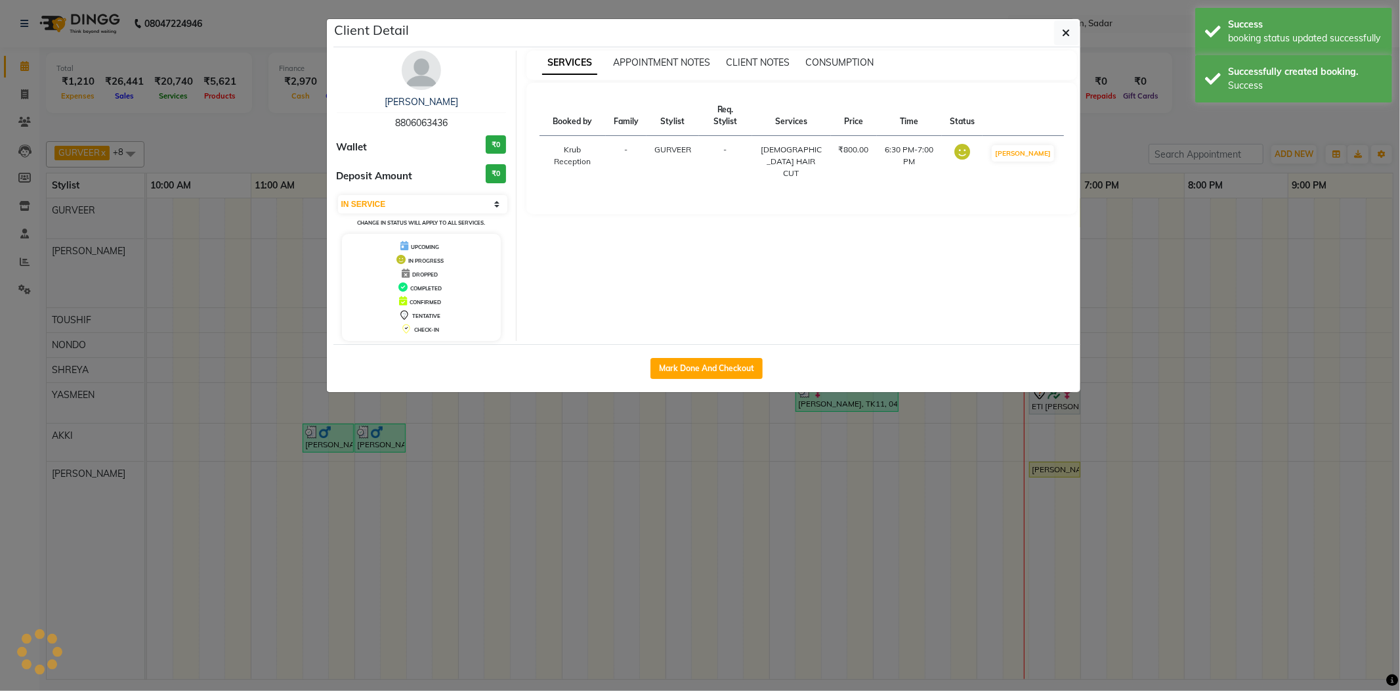
click at [1106, 137] on ngb-modal-window "Client Detail sneha Ahirkar 8806063436 Wallet ₹0 Deposit Amount ₹0 Select IN SE…" at bounding box center [700, 345] width 1400 height 691
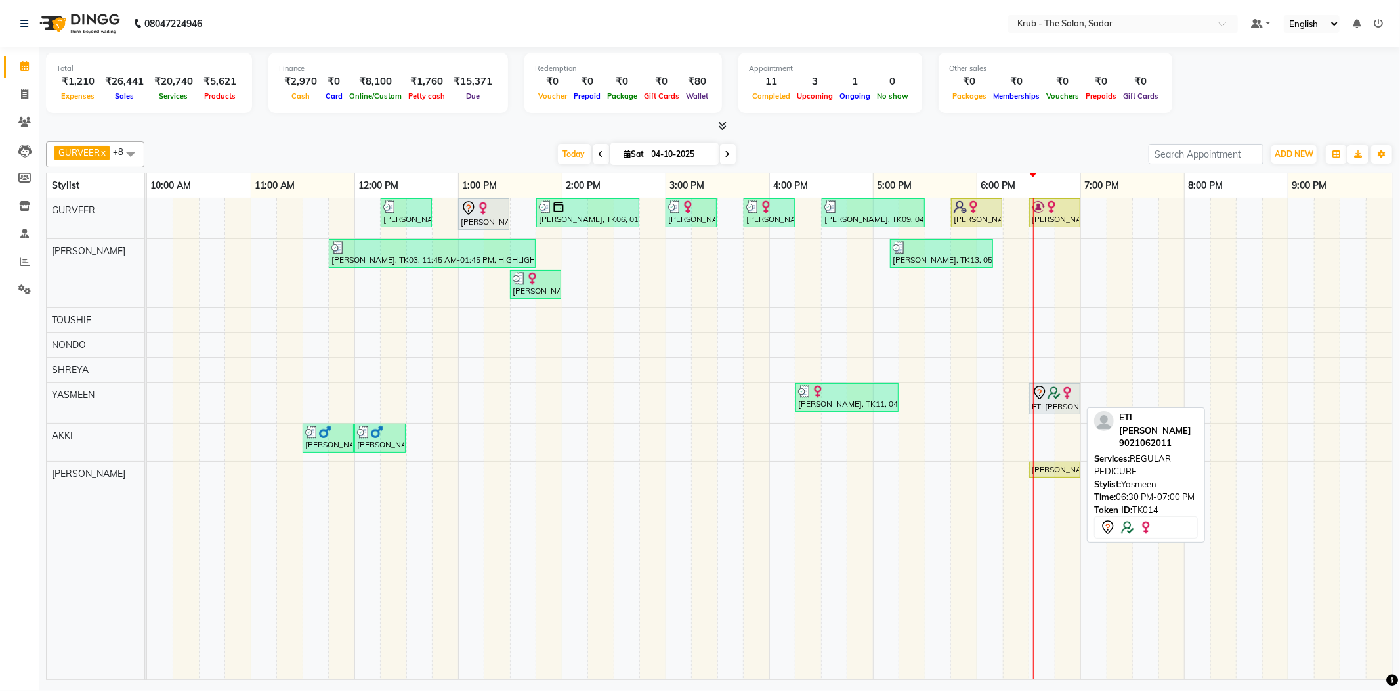
click at [1059, 387] on img at bounding box center [1054, 392] width 13 height 13
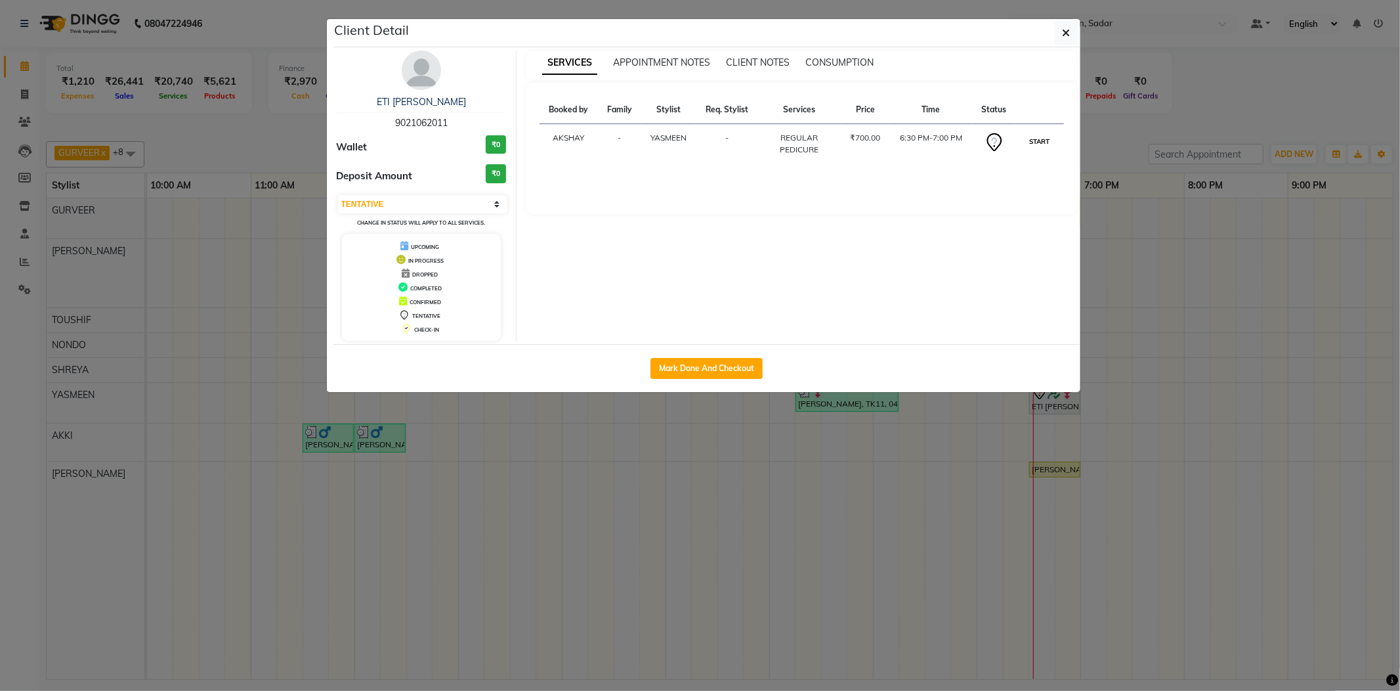
click at [1038, 135] on button "START" at bounding box center [1039, 141] width 27 height 16
select select "1"
click at [1159, 119] on ngb-modal-window "Client Detail ETI SAHANI 9021062011 Wallet ₹0 Deposit Amount ₹0 Select IN SERVI…" at bounding box center [700, 345] width 1400 height 691
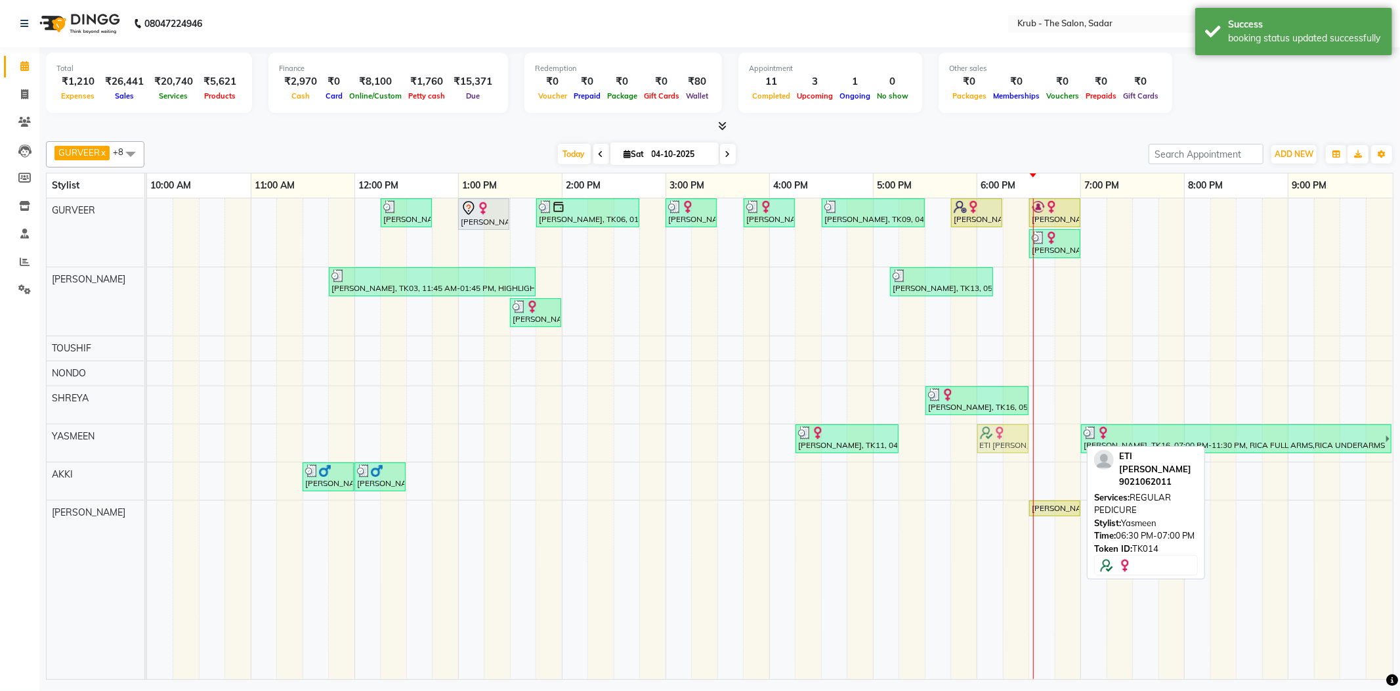
drag, startPoint x: 1042, startPoint y: 434, endPoint x: 987, endPoint y: 445, distance: 56.3
click at [147, 445] on div "Meeta Kurani, TK11, 04:15 PM-05:15 PM, UPPERLIP,LOWERLIP ETI SAHANI, TK14, 06:3…" at bounding box center [147, 442] width 0 height 37
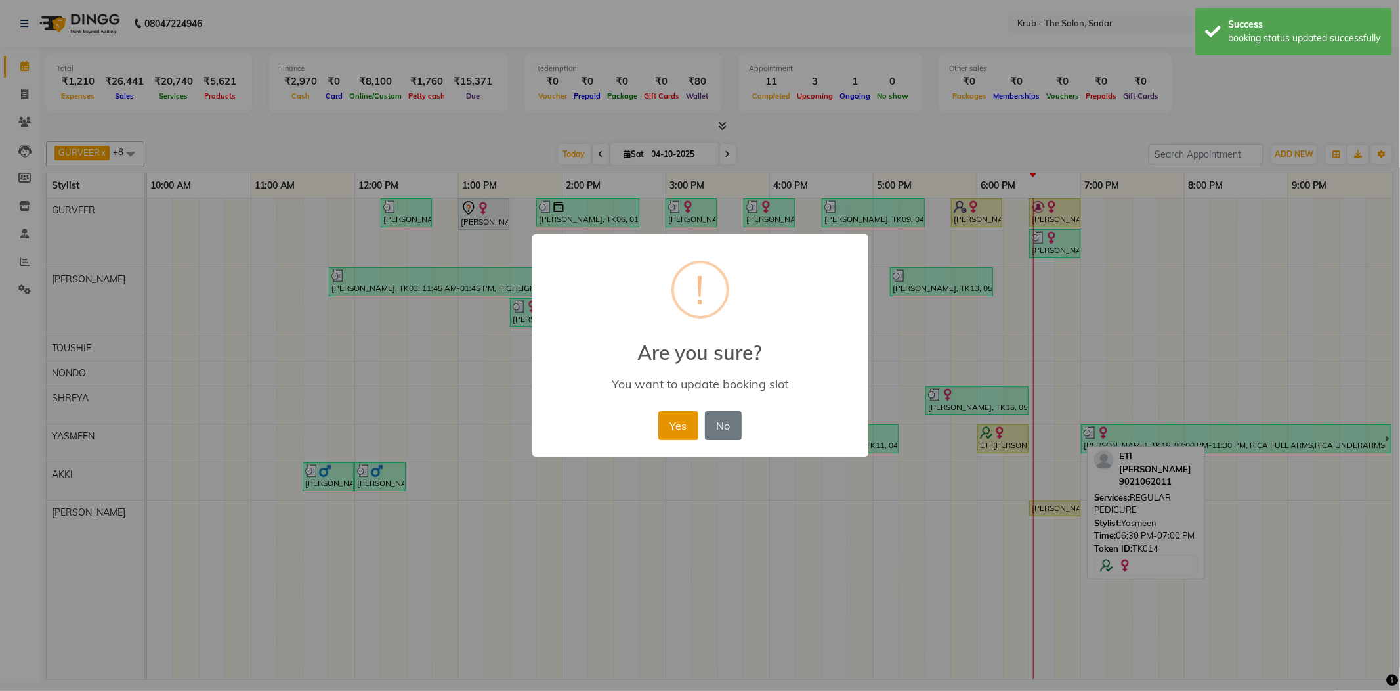
click at [671, 419] on button "Yes" at bounding box center [678, 425] width 40 height 29
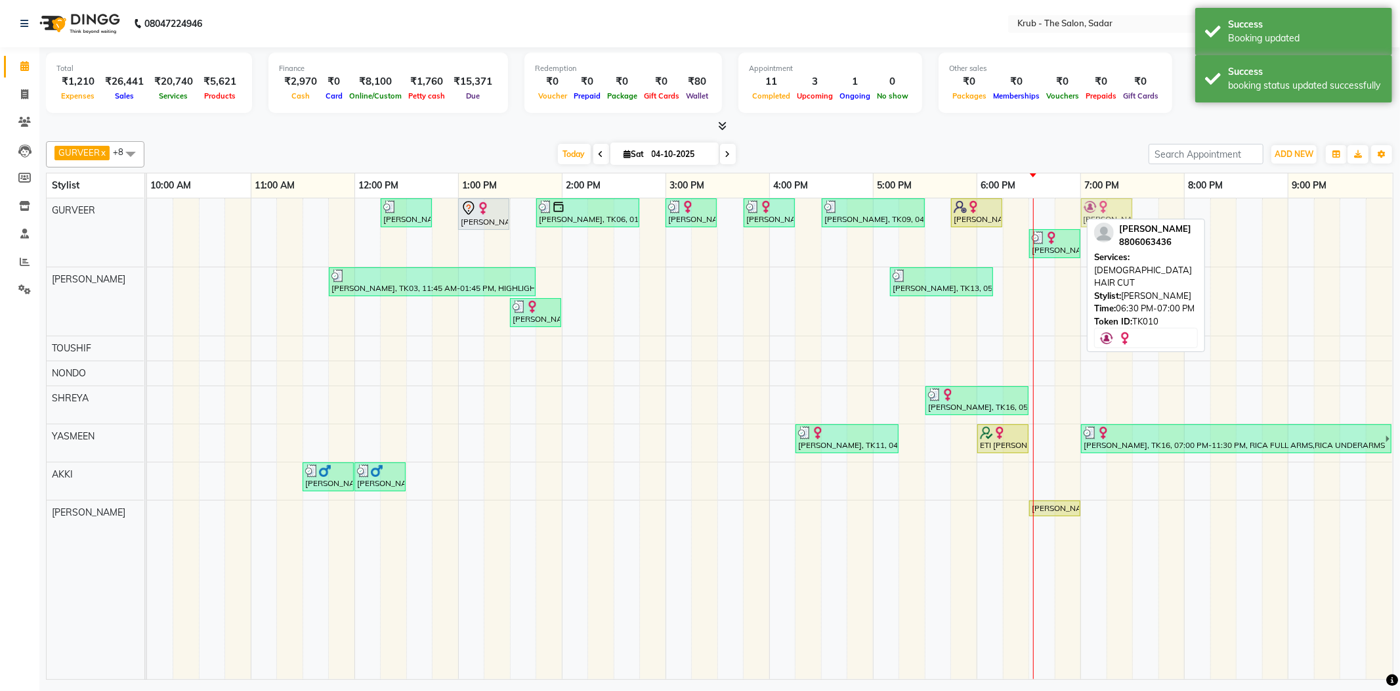
drag, startPoint x: 1056, startPoint y: 205, endPoint x: 1115, endPoint y: 203, distance: 58.5
click at [147, 203] on div "Priyanka S, TK07, 12:15 PM-12:45 PM, FEMALE HAIR CUT Laila Malik, TK02, 01:00 P…" at bounding box center [147, 232] width 0 height 68
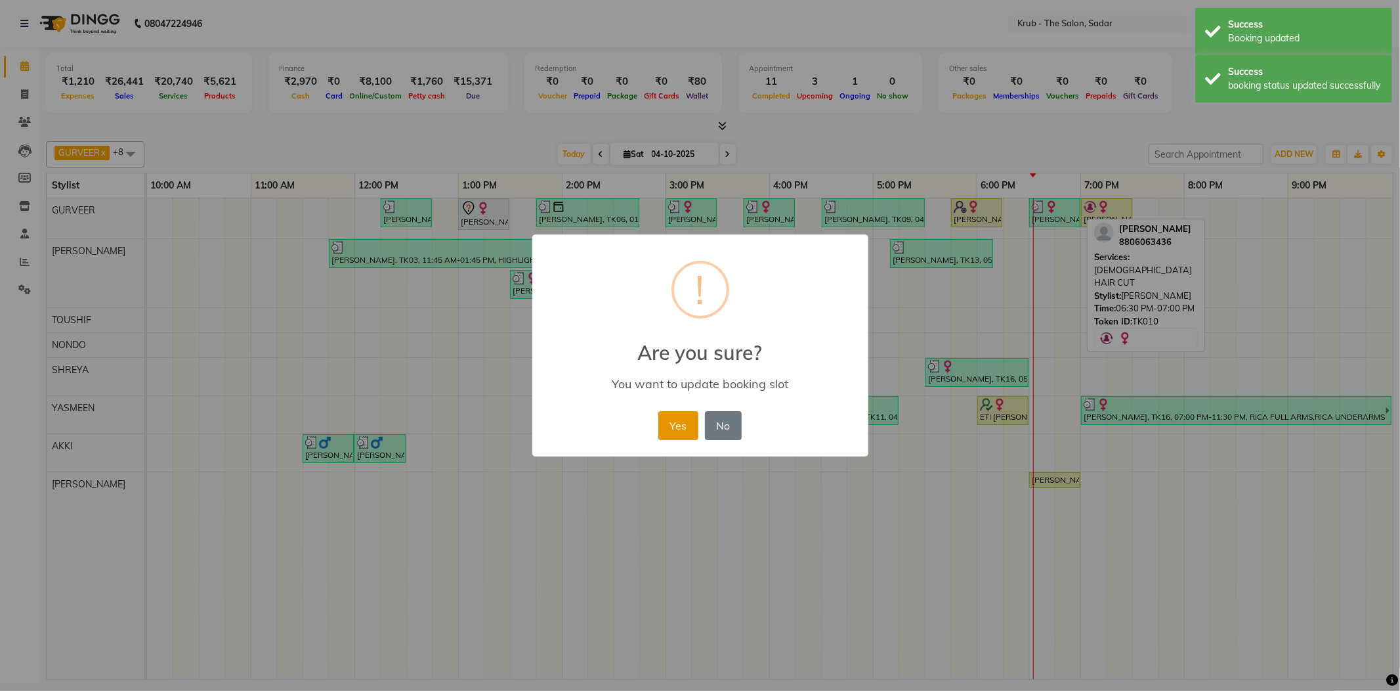
click at [688, 411] on button "Yes" at bounding box center [678, 425] width 40 height 29
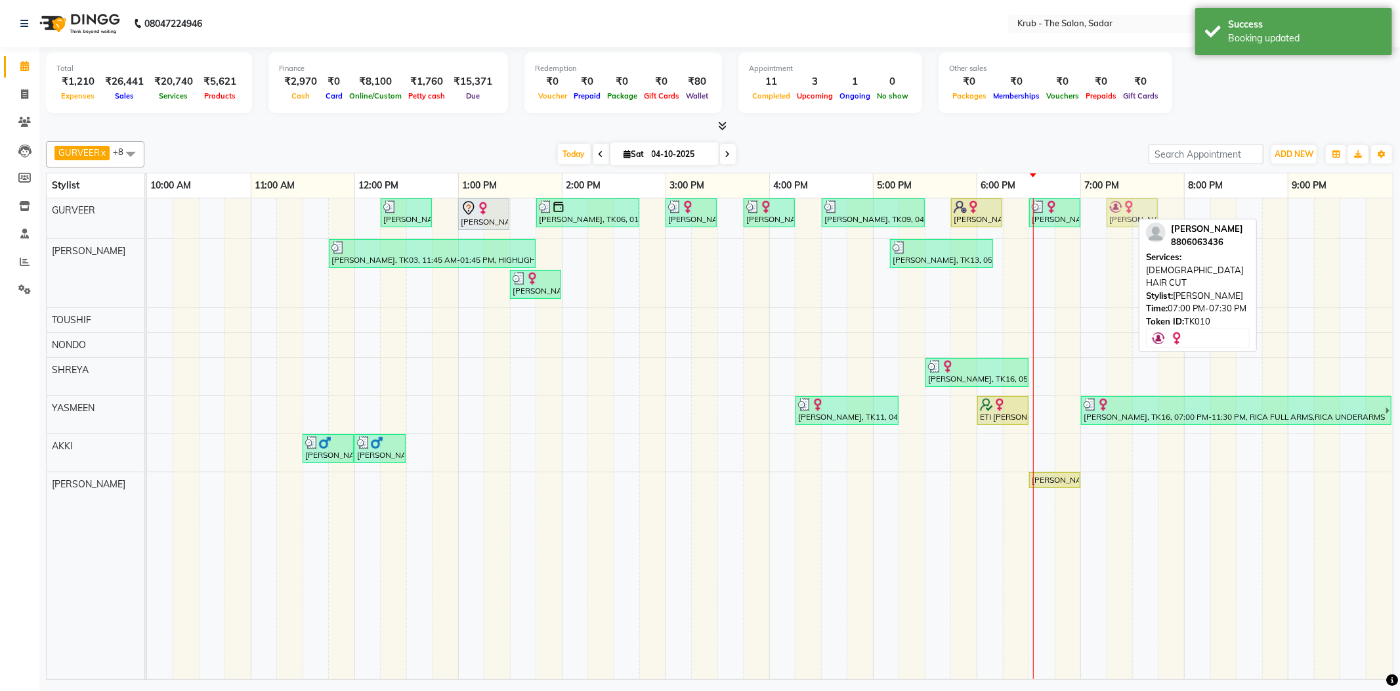
drag, startPoint x: 1105, startPoint y: 206, endPoint x: 1120, endPoint y: 205, distance: 14.5
click at [147, 205] on div "Priyanka S, TK07, 12:15 PM-12:45 PM, FEMALE HAIR CUT Laila Malik, TK02, 01:00 P…" at bounding box center [147, 218] width 0 height 40
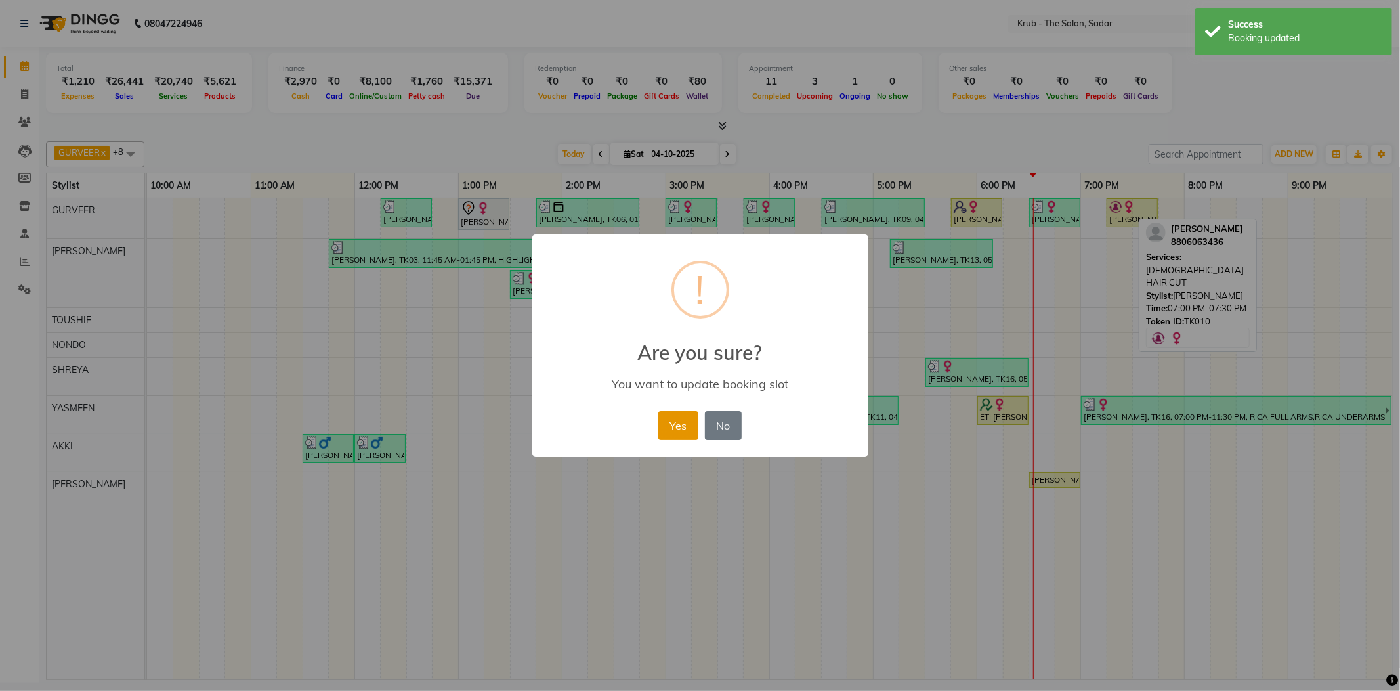
click at [689, 413] on button "Yes" at bounding box center [678, 425] width 40 height 29
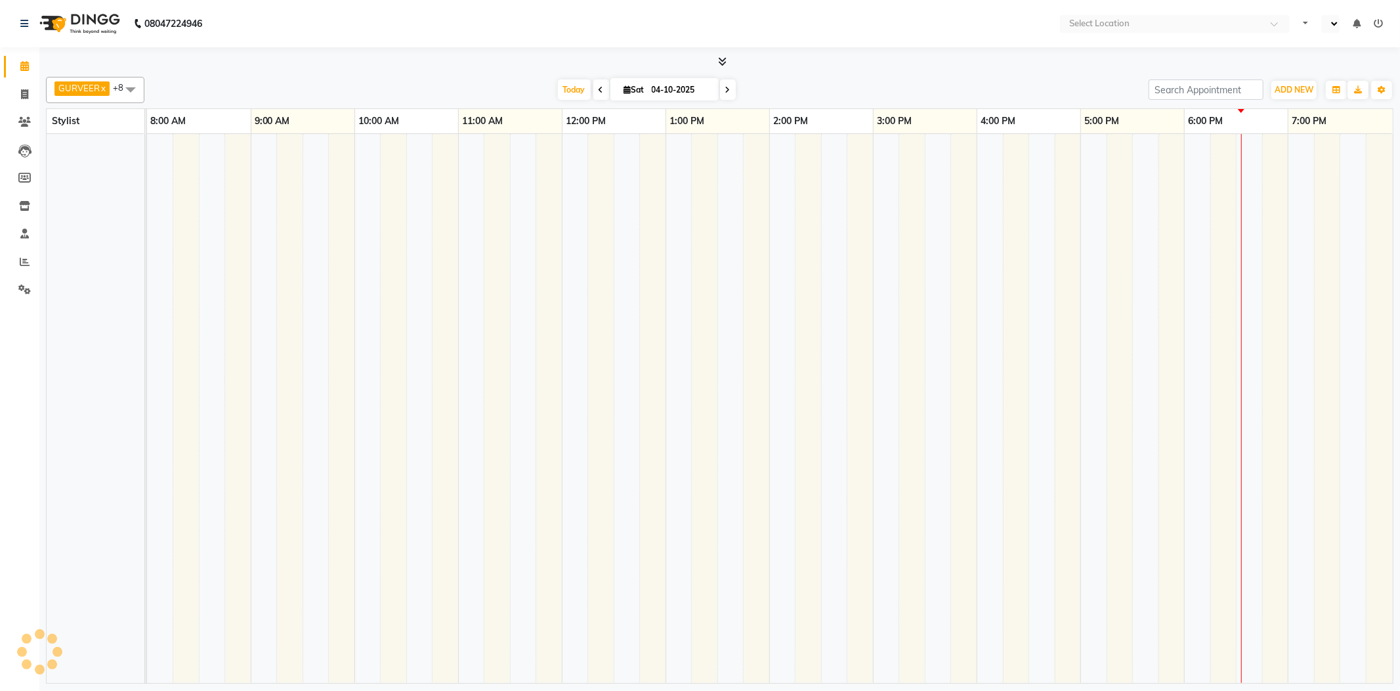
select select "en"
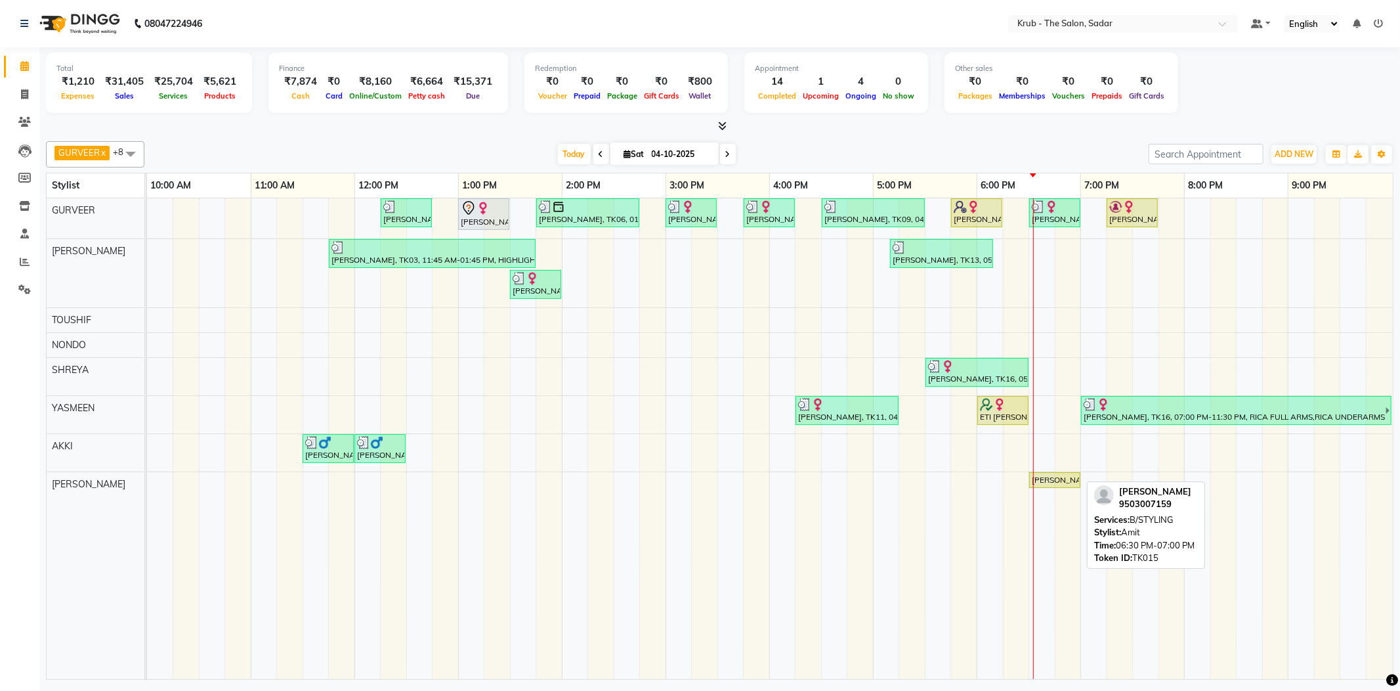
click at [147, 479] on div "[PERSON_NAME], TK15, 06:30 PM-07:00 PM, B/STYLING" at bounding box center [147, 484] width 0 height 24
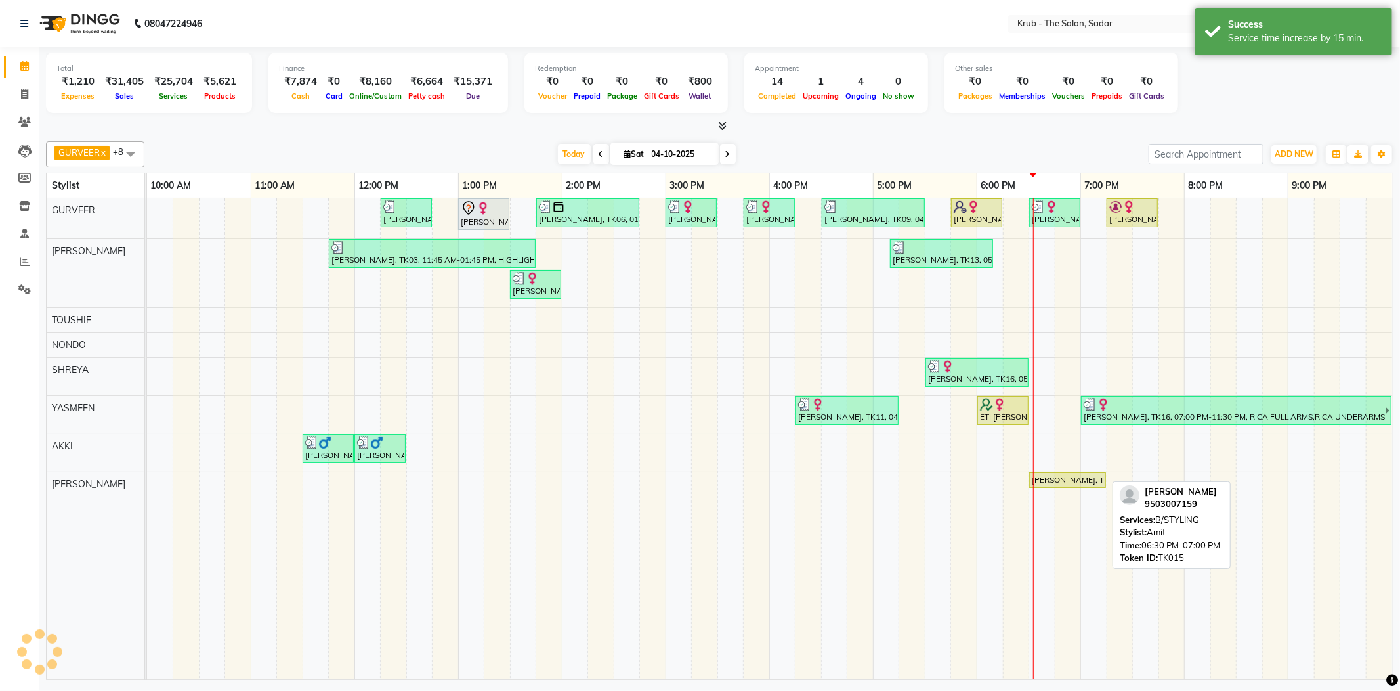
click at [1084, 478] on div "[PERSON_NAME], TK15, 06:30 PM-07:00 PM, B/STYLING" at bounding box center [1068, 480] width 74 height 12
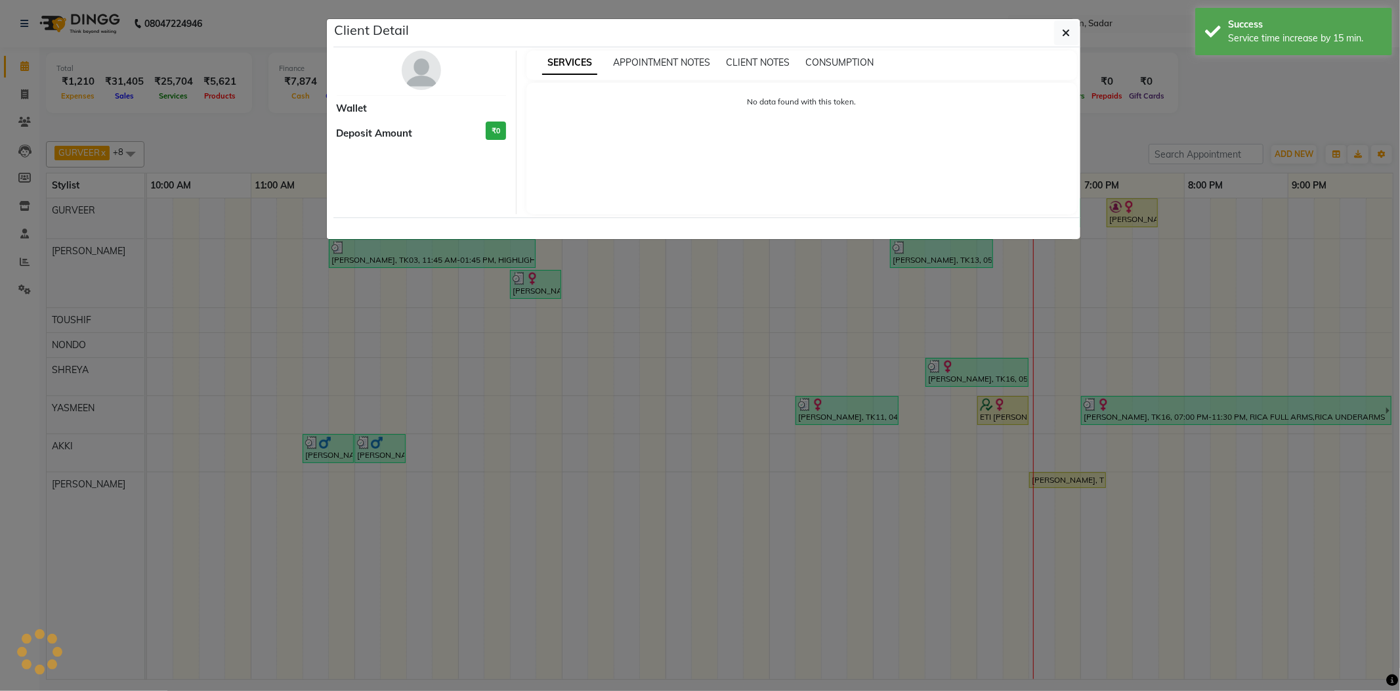
select select "1"
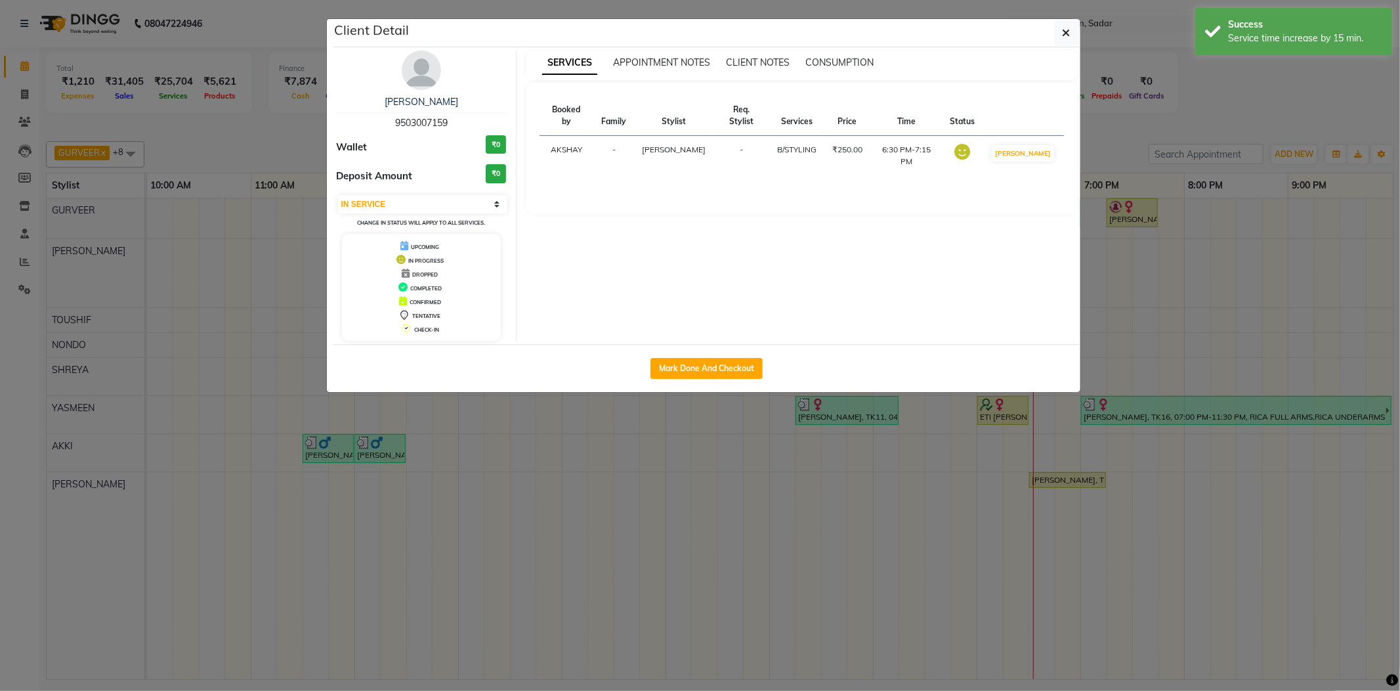
click at [1166, 103] on ngb-modal-window "Client Detail [PERSON_NAME] 9503007159 Wallet ₹0 Deposit Amount ₹0 Select IN SE…" at bounding box center [700, 345] width 1400 height 691
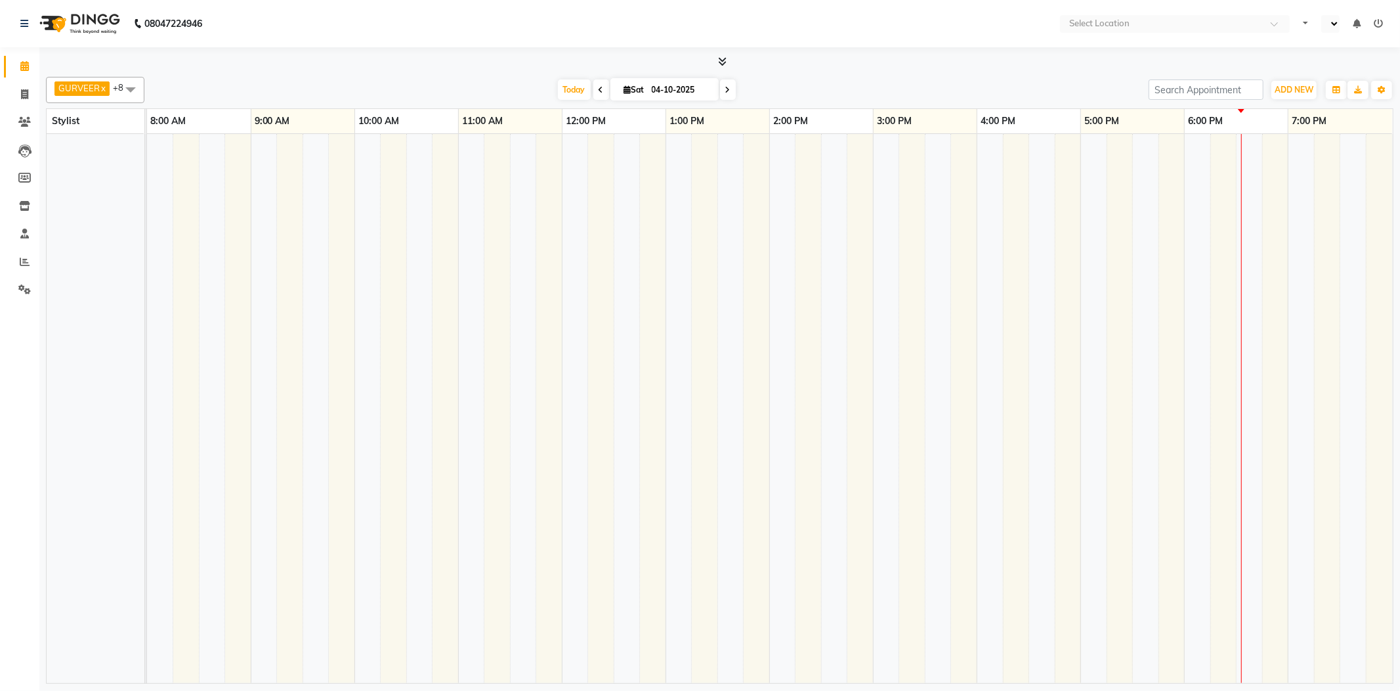
select select "en"
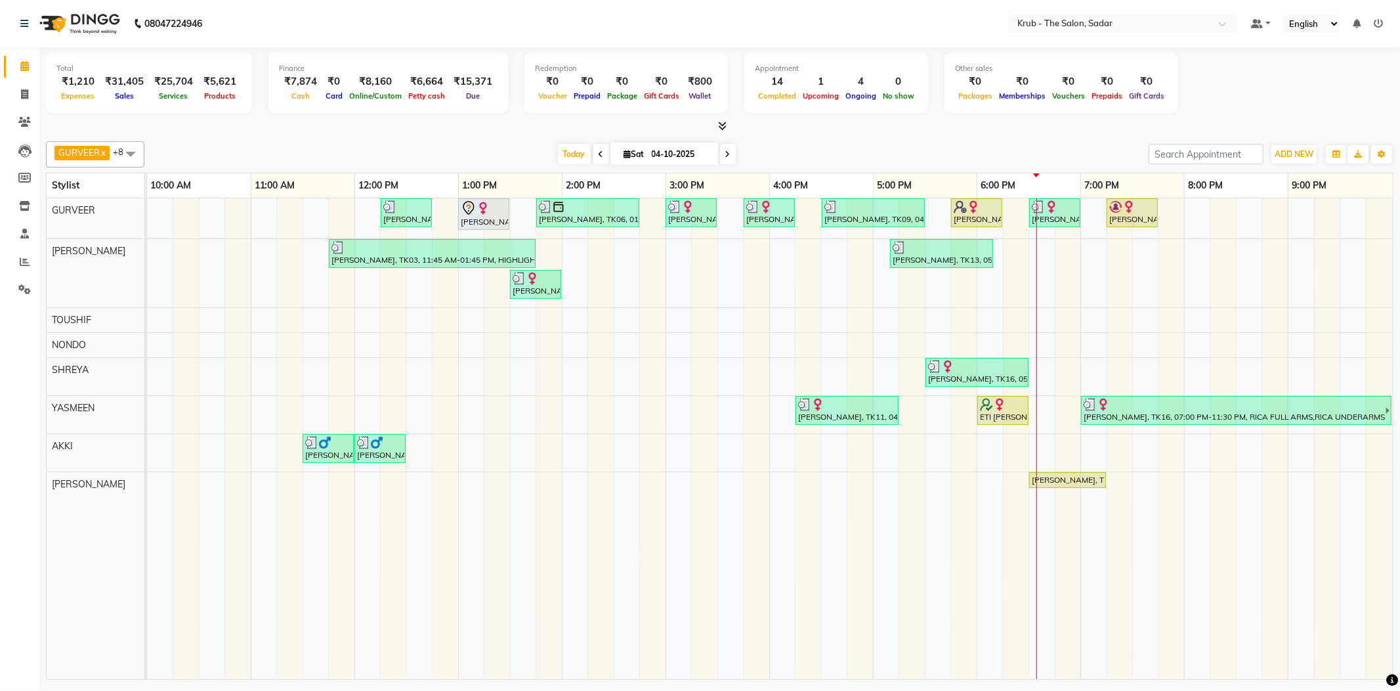
click at [1381, 24] on icon at bounding box center [1378, 23] width 9 height 9
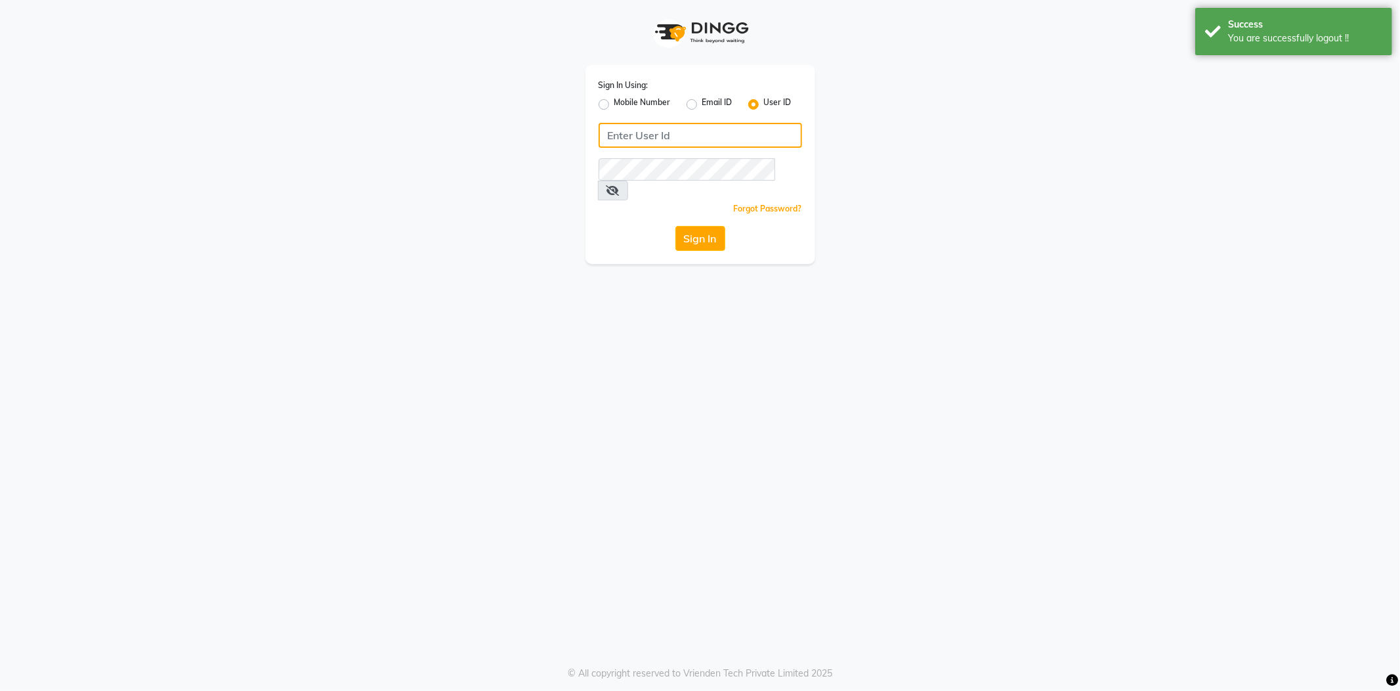
type input "8600687890"
click at [614, 102] on label "Mobile Number" at bounding box center [642, 104] width 56 height 16
click at [614, 102] on input "Mobile Number" at bounding box center [618, 100] width 9 height 9
radio input "true"
radio input "false"
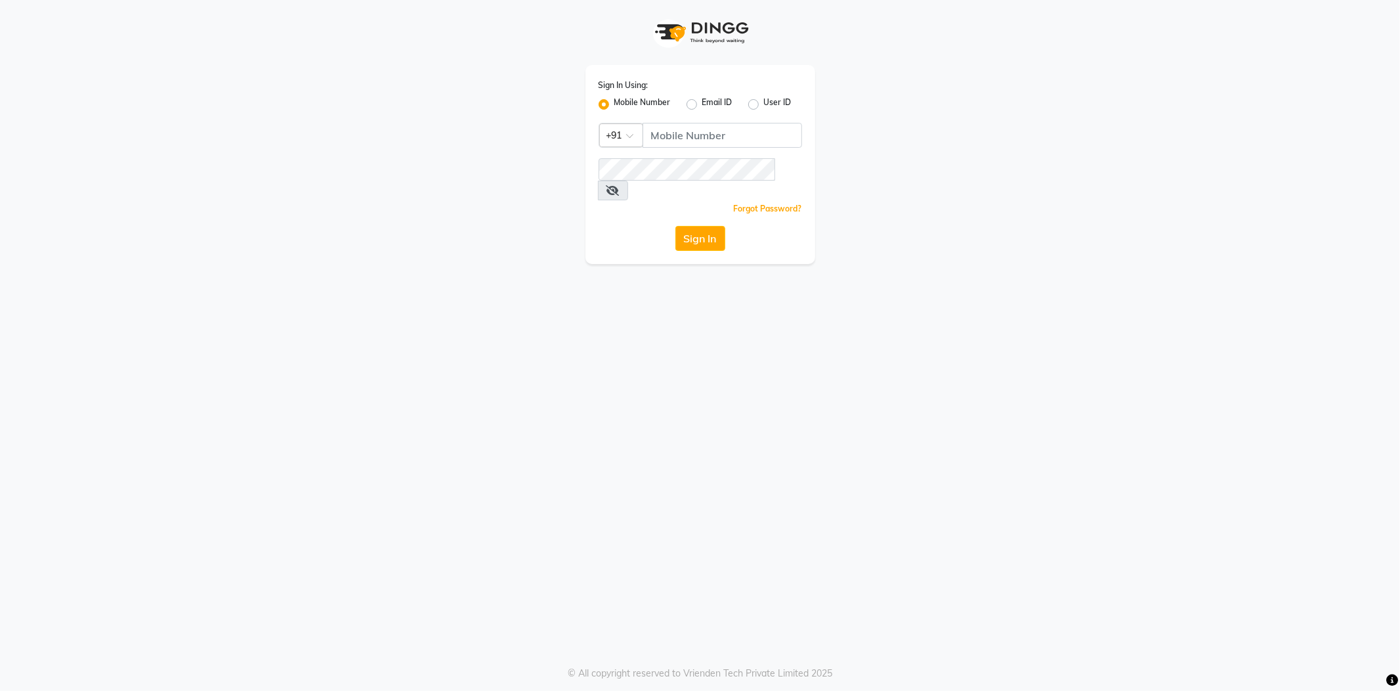
click at [676, 116] on div "Sign In Using: Mobile Number Email ID User ID Country Code × +91 Remember me Fo…" at bounding box center [701, 164] width 230 height 199
click at [725, 137] on input "Username" at bounding box center [723, 135] width 160 height 25
type input "8600687890"
click at [716, 226] on button "Sign In" at bounding box center [700, 238] width 50 height 25
